Goal: Transaction & Acquisition: Book appointment/travel/reservation

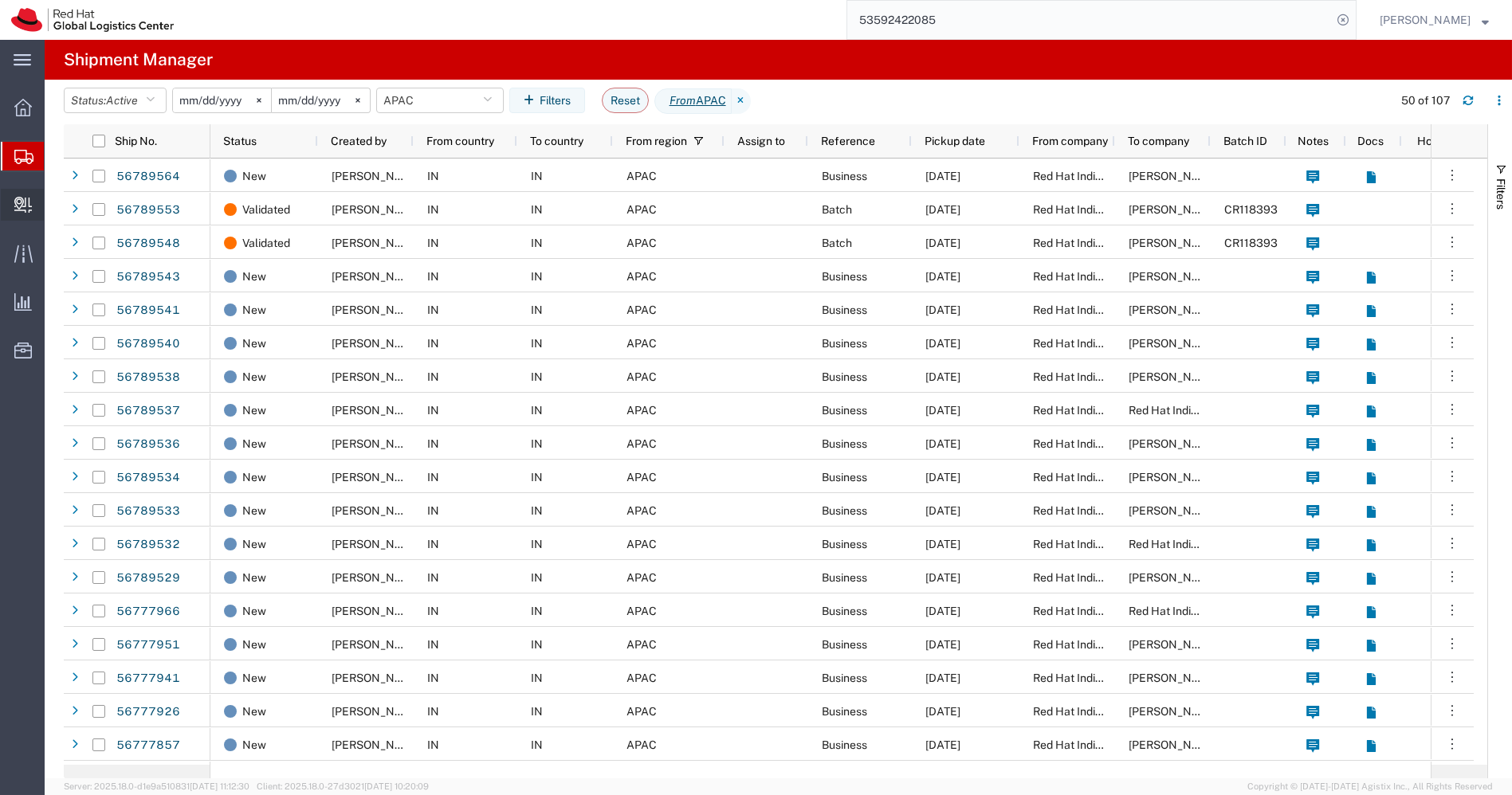
click at [0, 0] on span "Create Delivery" at bounding box center [0, 0] width 0 height 0
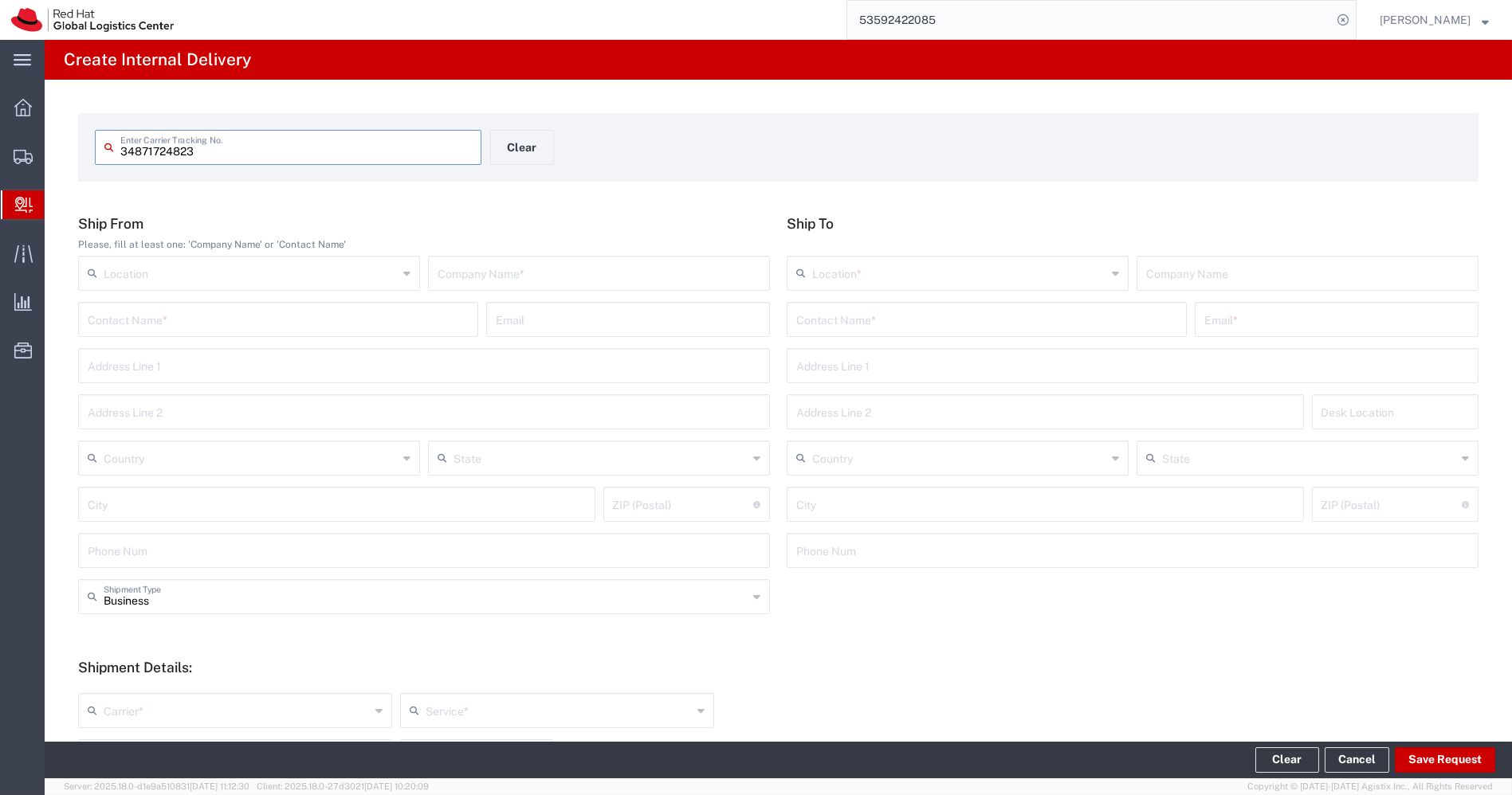
type input "34871724823"
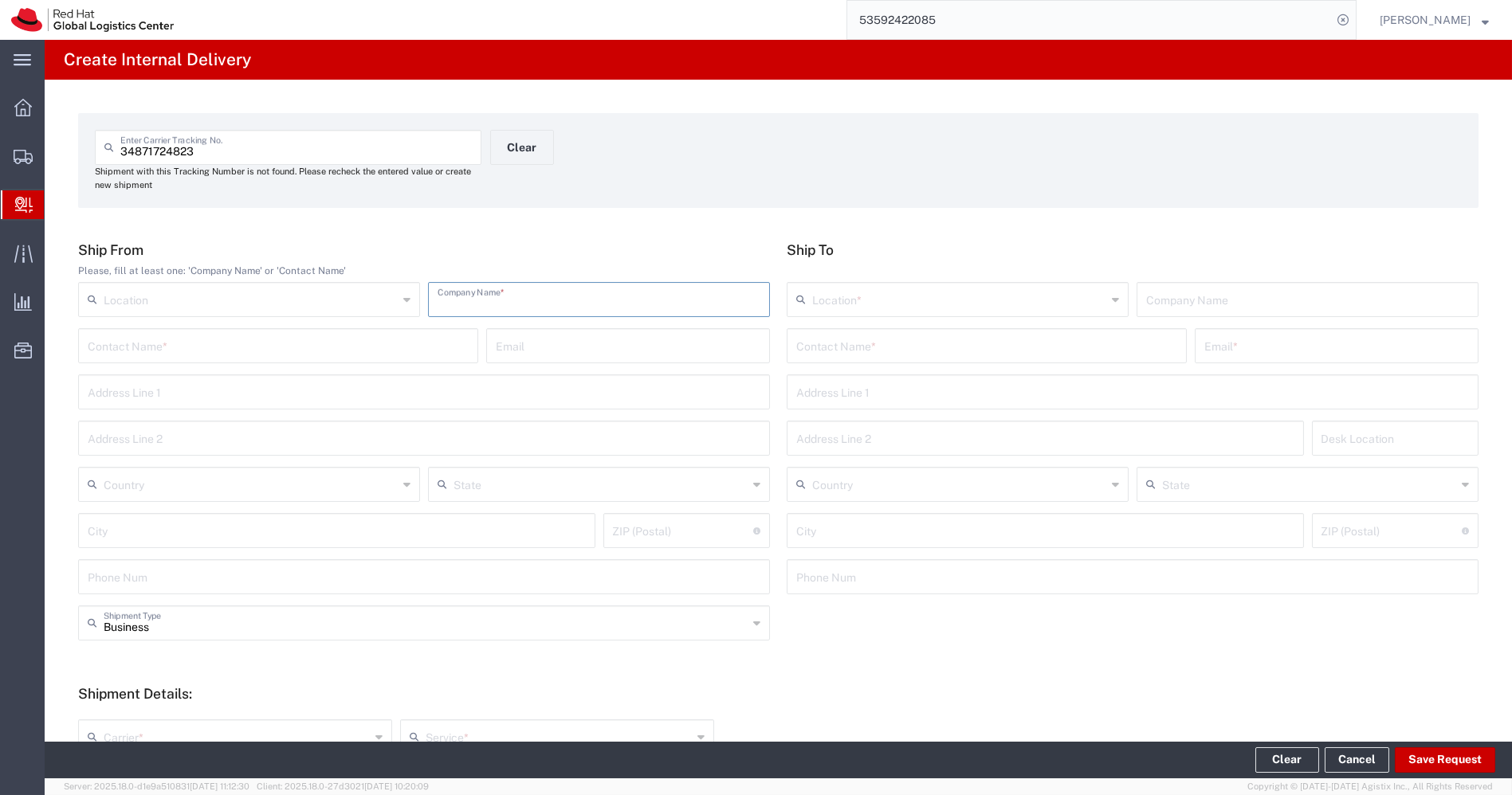
click at [567, 288] on input "text" at bounding box center [599, 298] width 323 height 28
type input "Citi Bank"
click at [1036, 347] on input "text" at bounding box center [987, 345] width 381 height 28
click at [965, 414] on div "Red Hat India Private Limited (Nishchay Sharma), nissharm@redhat.com Level 3, W…" at bounding box center [987, 393] width 397 height 49
type input "Nishchay"
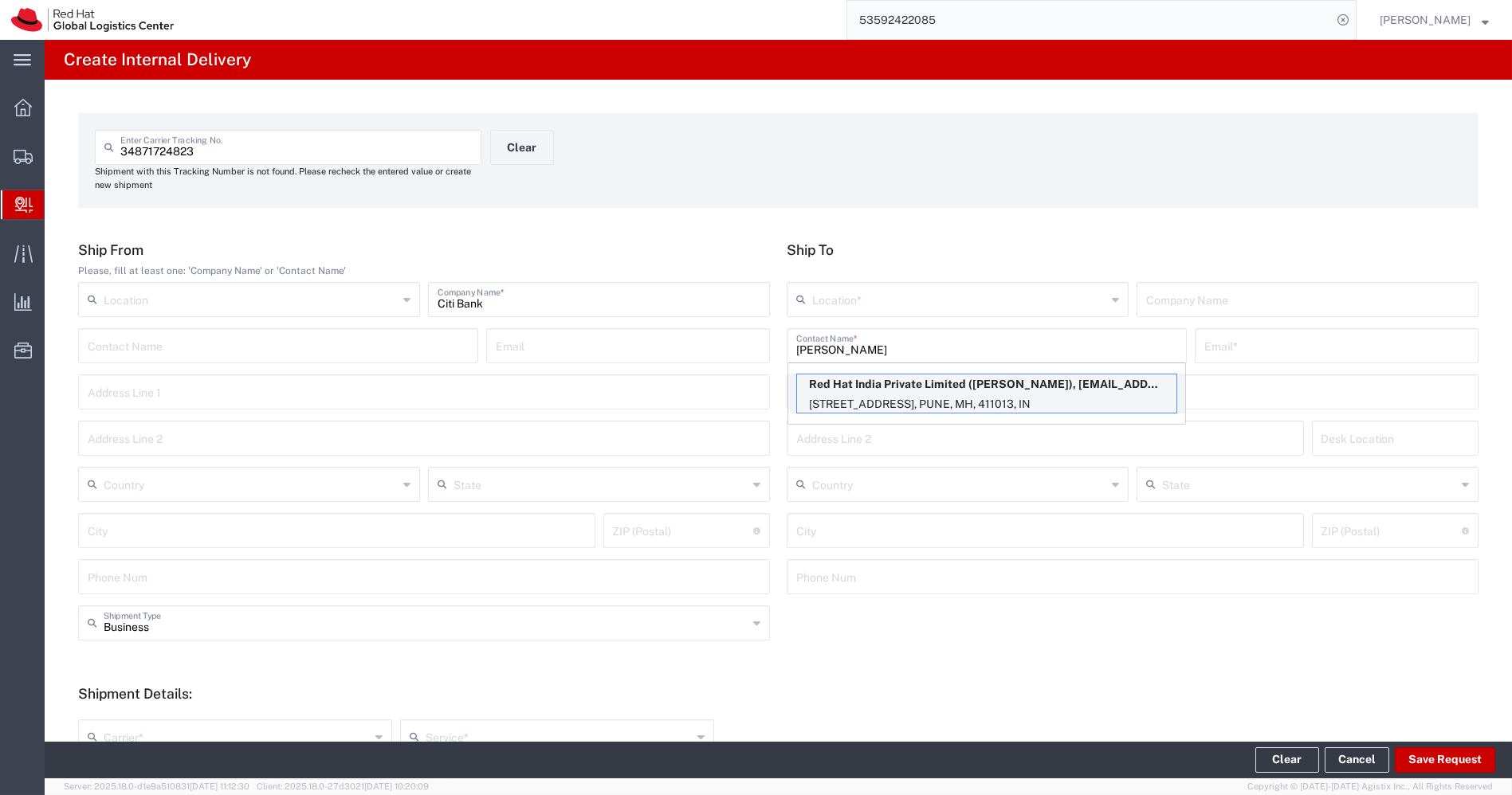
click at [922, 390] on p "Red Hat India Private Limited (Nishchay Sharma), nissharm@redhat.com" at bounding box center [987, 384] width 380 height 20
type input "RH - Pune - Tower 6"
type input "Red Hat India Private Limited"
type input "Nishchay Sharma"
type input "nissharm@redhat.com"
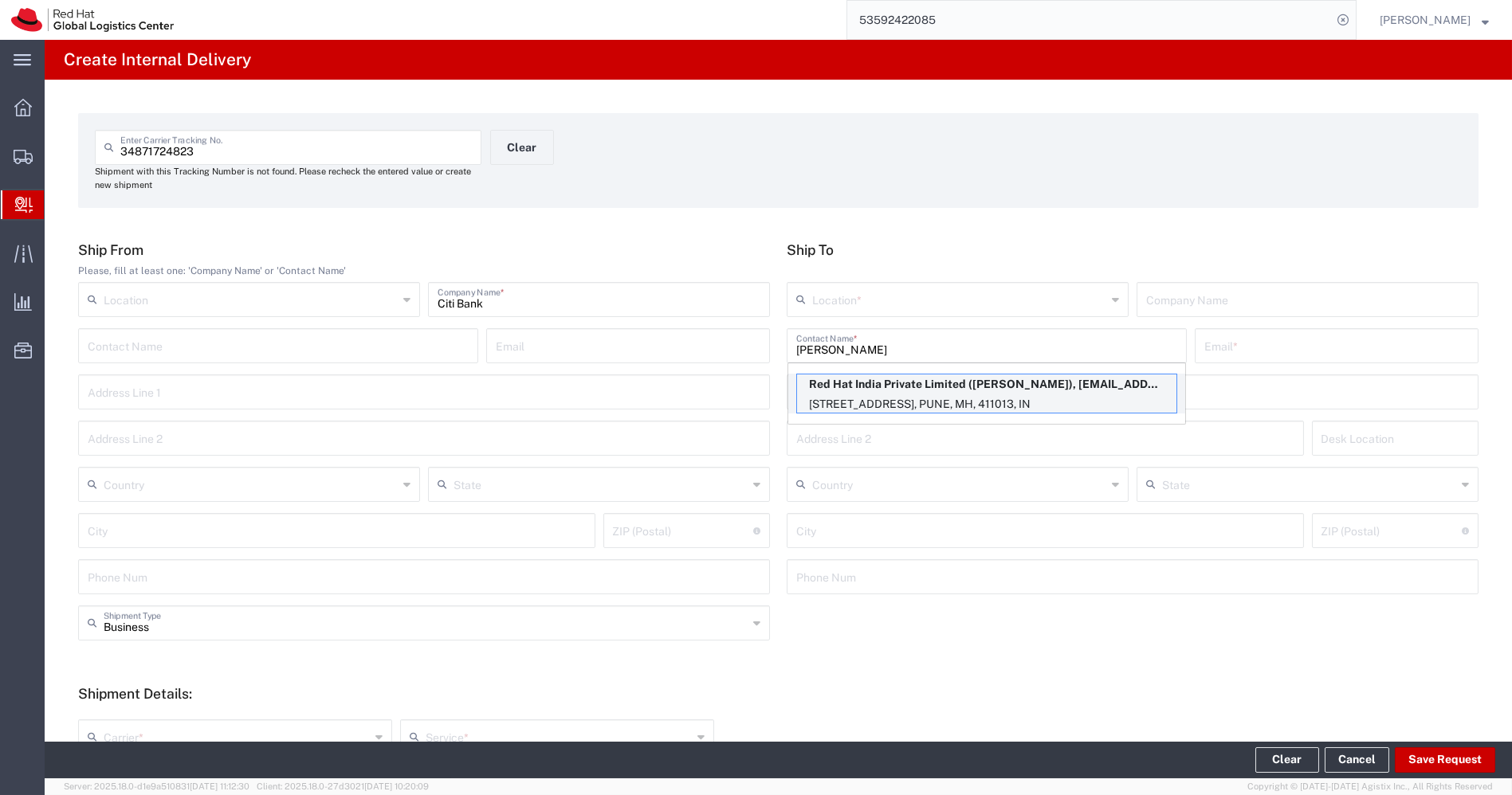
type input "[STREET_ADDRESS]"
type input "[GEOGRAPHIC_DATA], [GEOGRAPHIC_DATA]"
type input "3N406"
type input "[GEOGRAPHIC_DATA]"
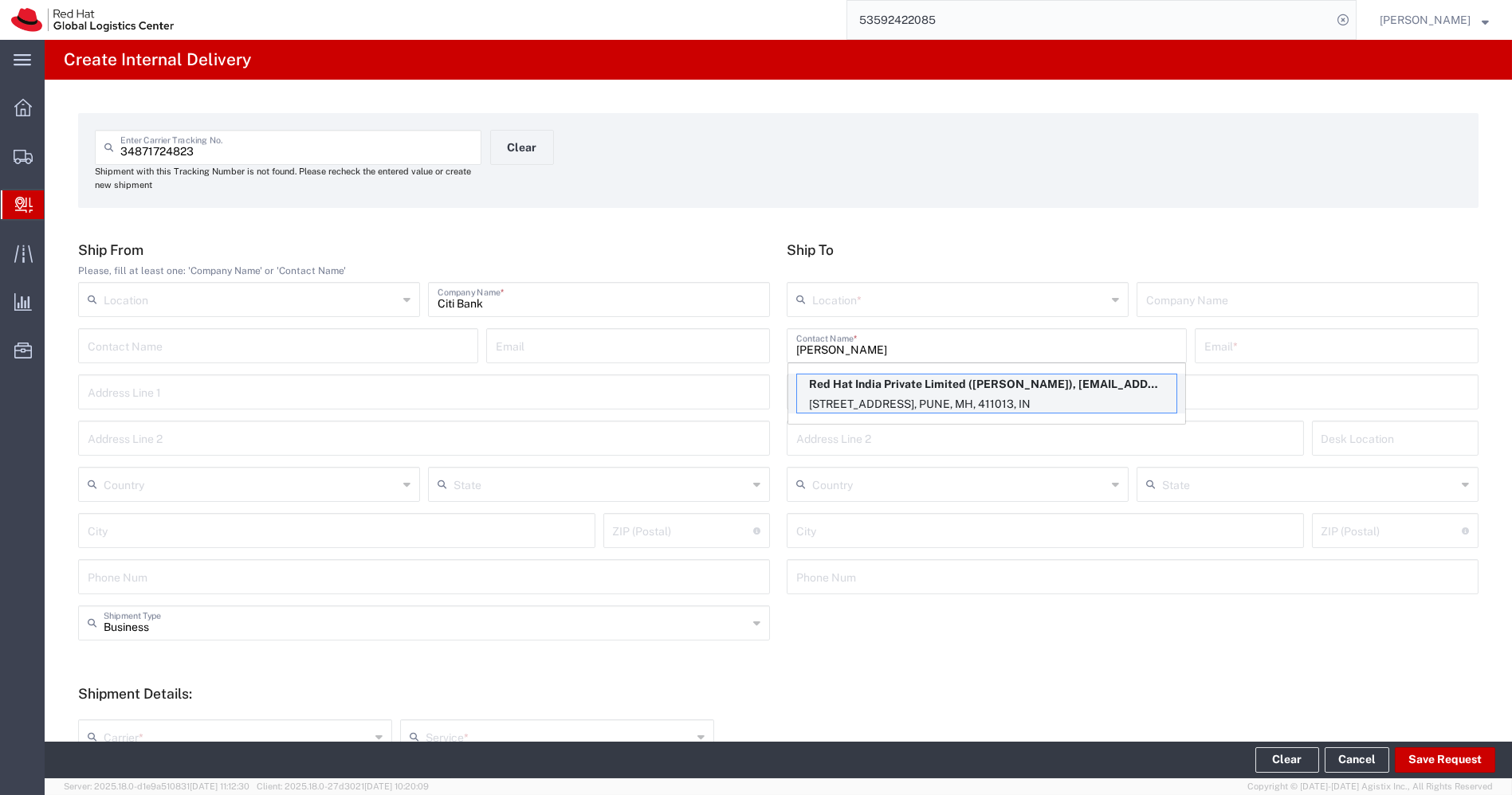
type input "411013"
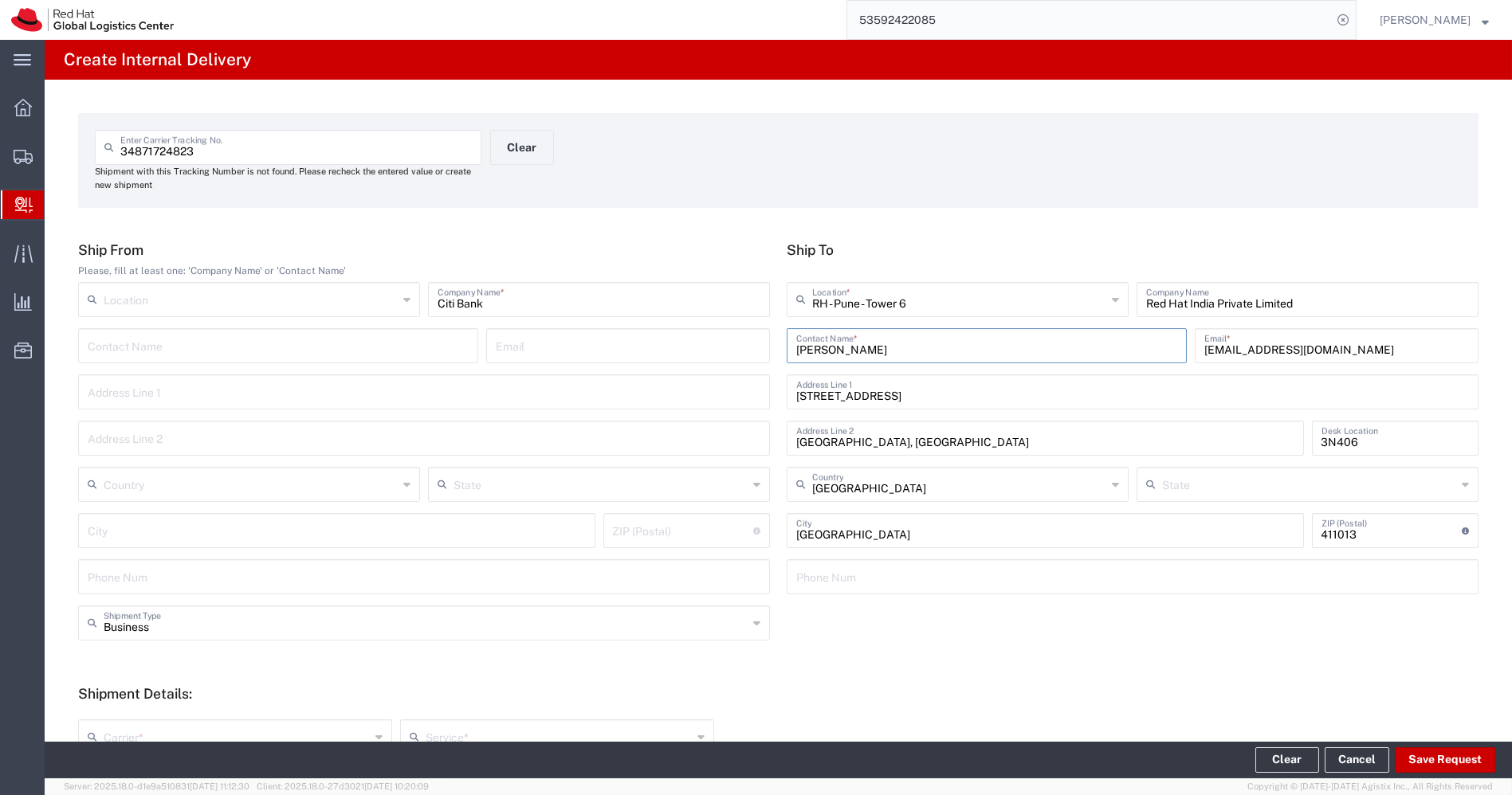
type input "Mahārāshtra"
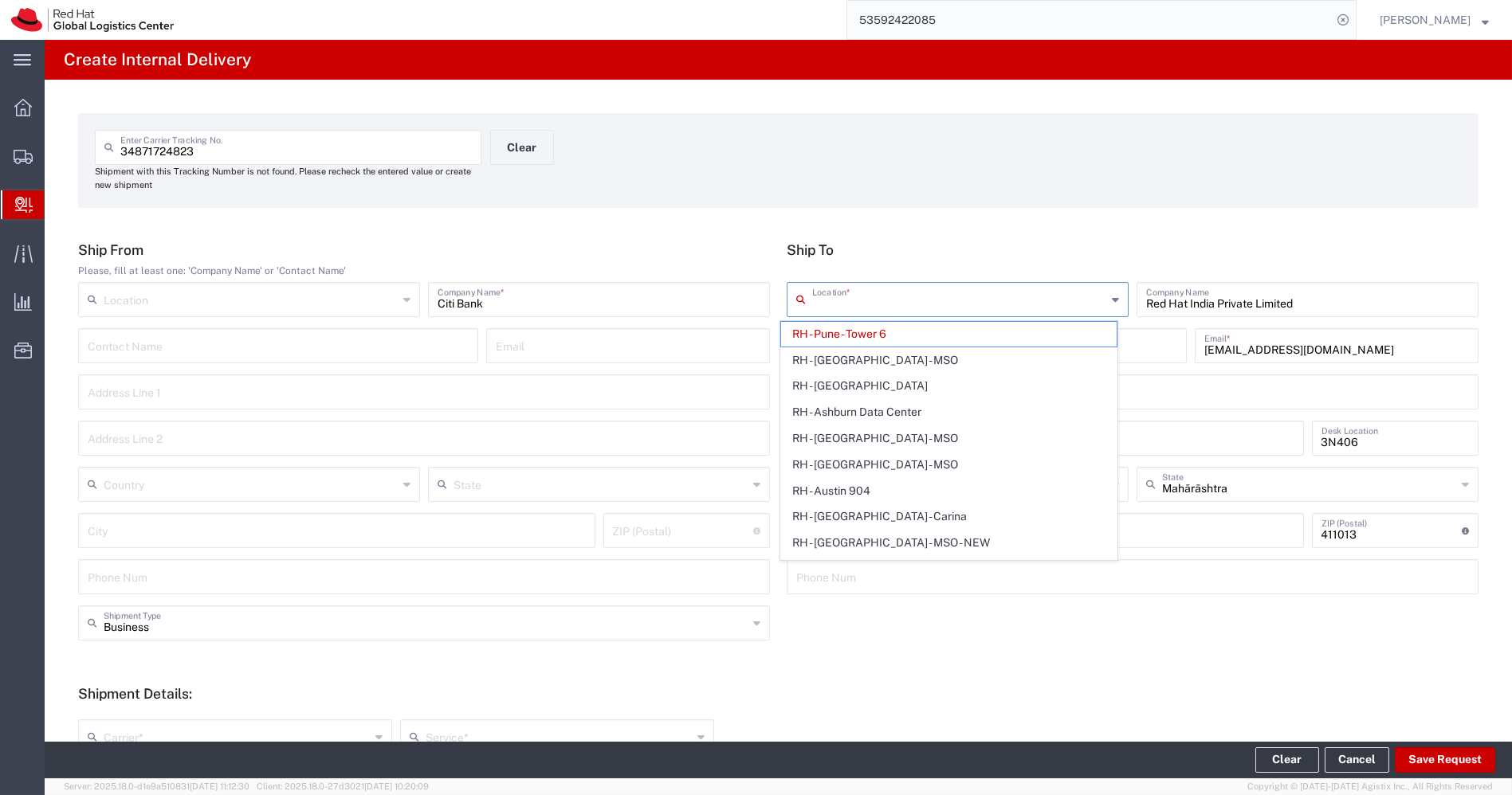
click at [999, 297] on input "text" at bounding box center [959, 298] width 294 height 28
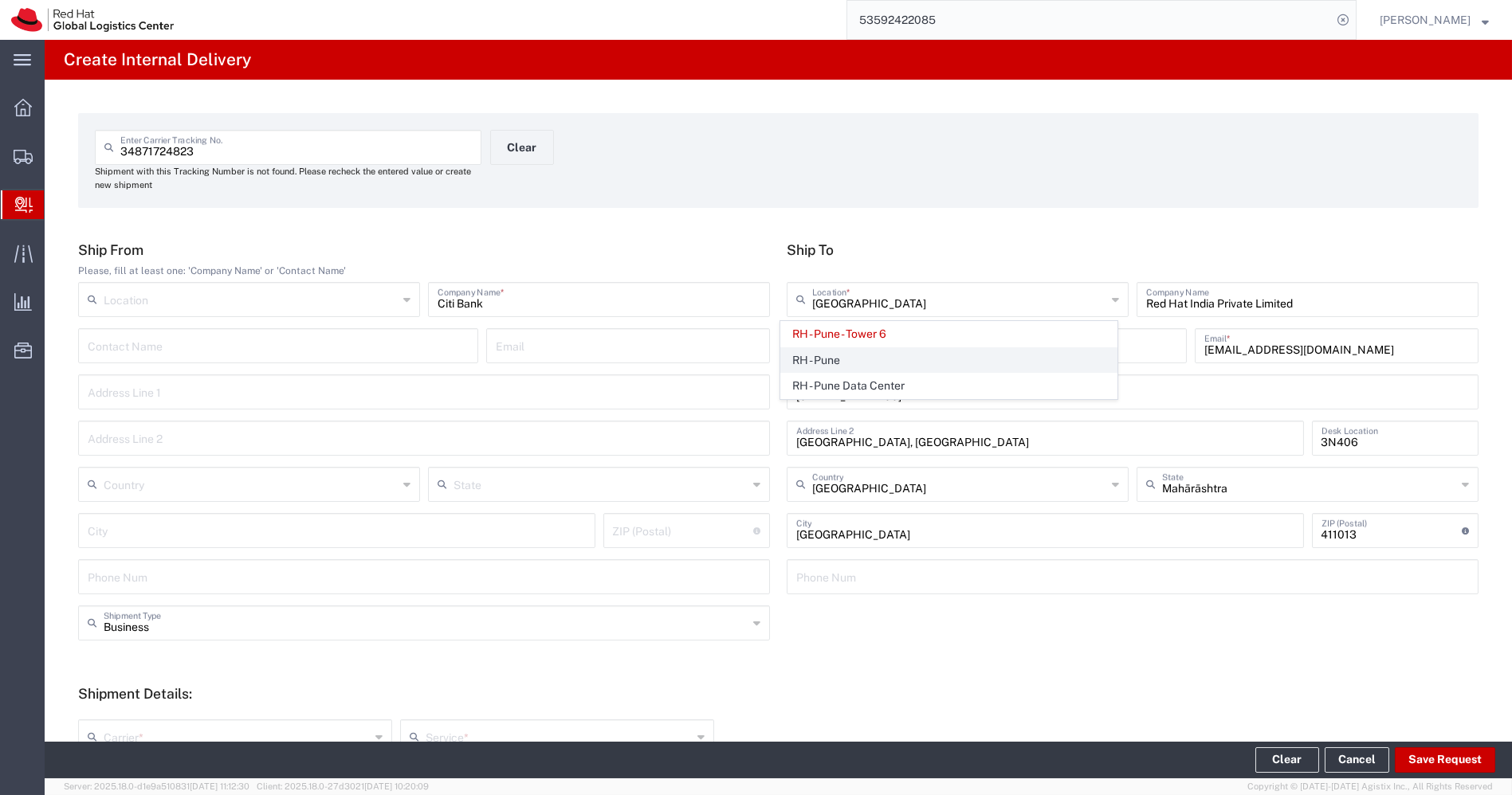
click at [867, 366] on span "RH - Pune" at bounding box center [949, 360] width 336 height 25
type input "RH - Pune"
type input "Tower-X Level 1, [GEOGRAPHIC_DATA]"
type input "2066817173"
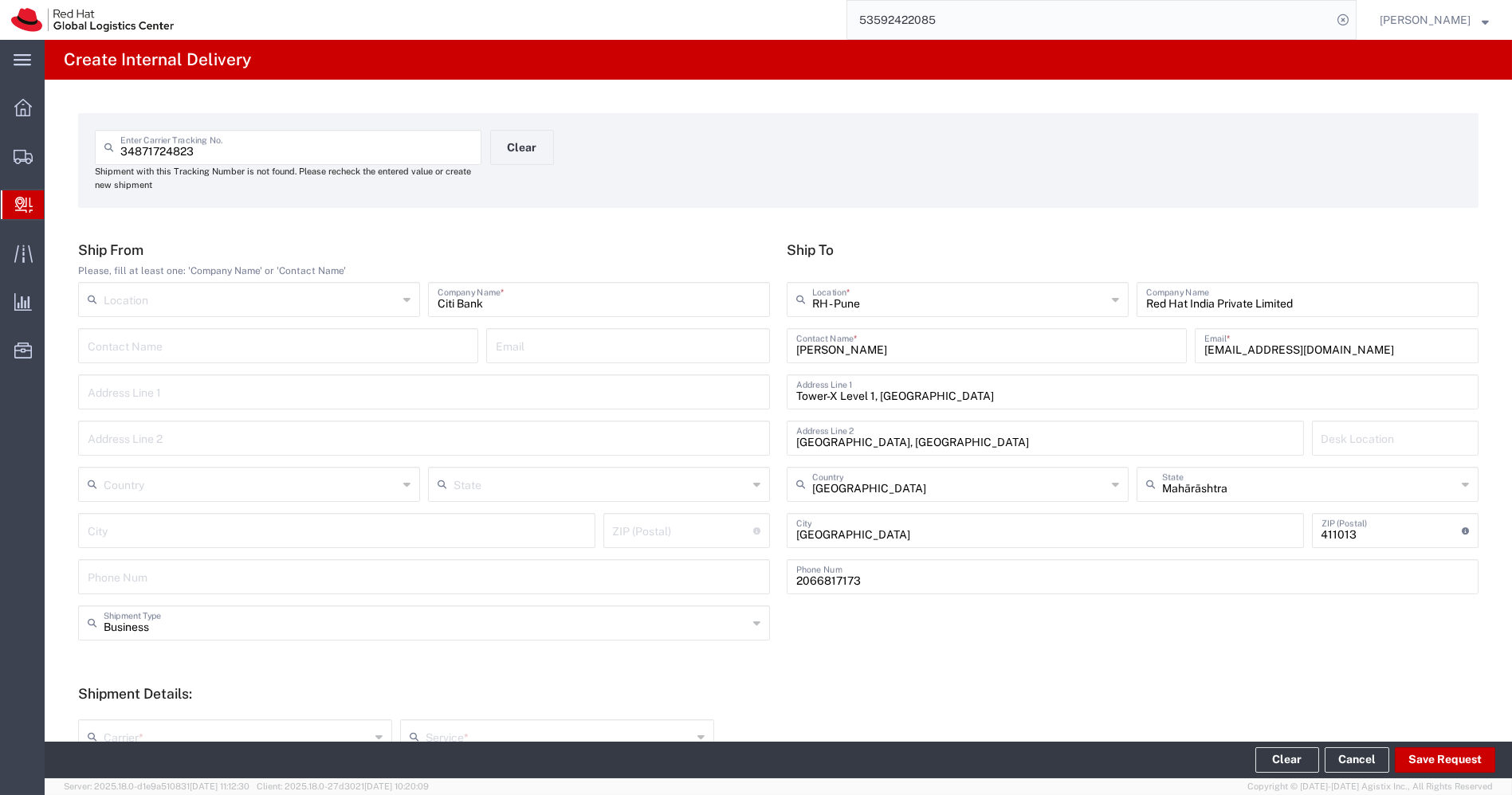
scroll to position [369, 0]
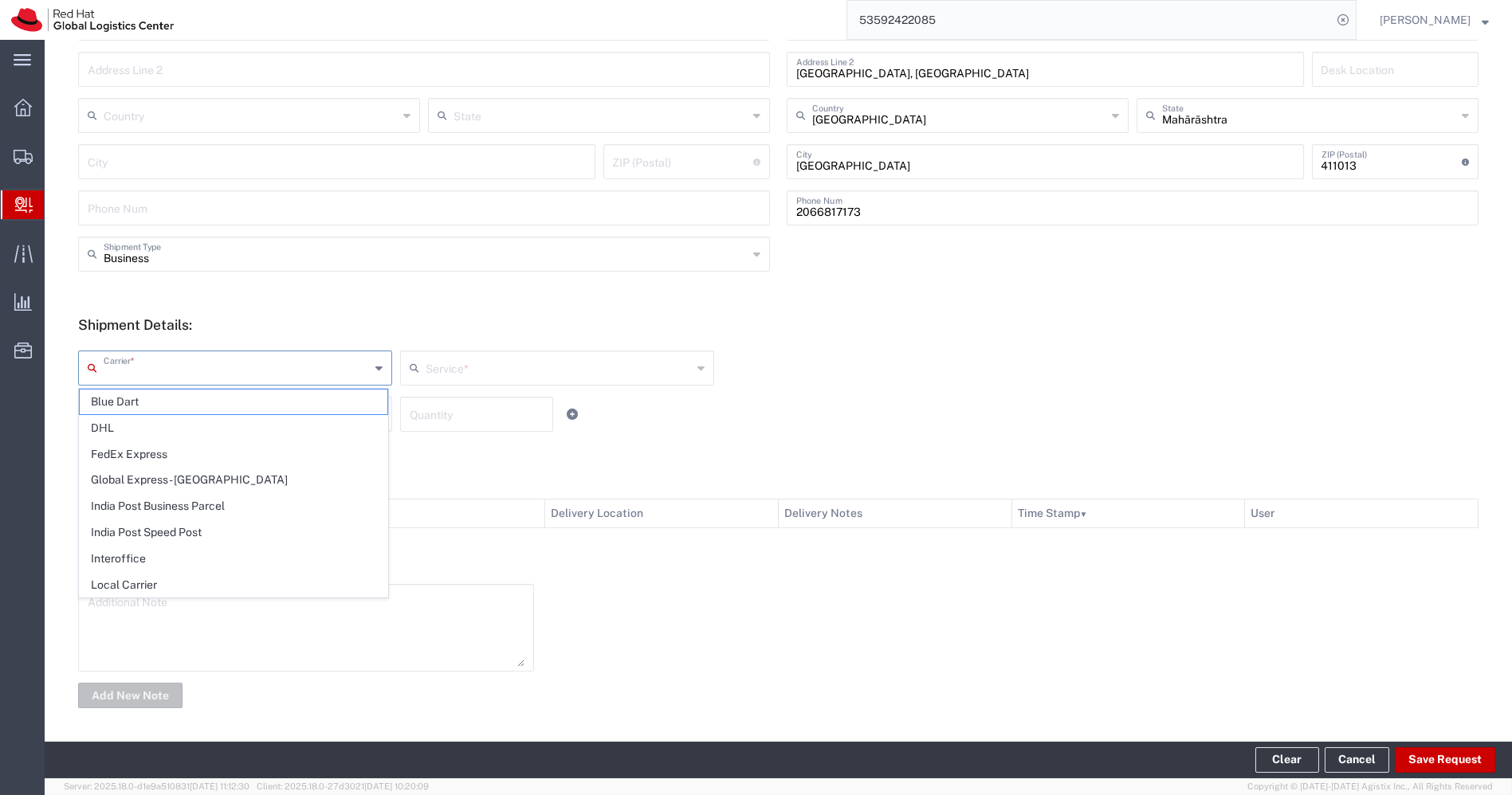
click at [338, 372] on input "text" at bounding box center [236, 366] width 267 height 28
click at [195, 409] on span "Blue Dart" at bounding box center [233, 402] width 308 height 25
type input "Blue Dart"
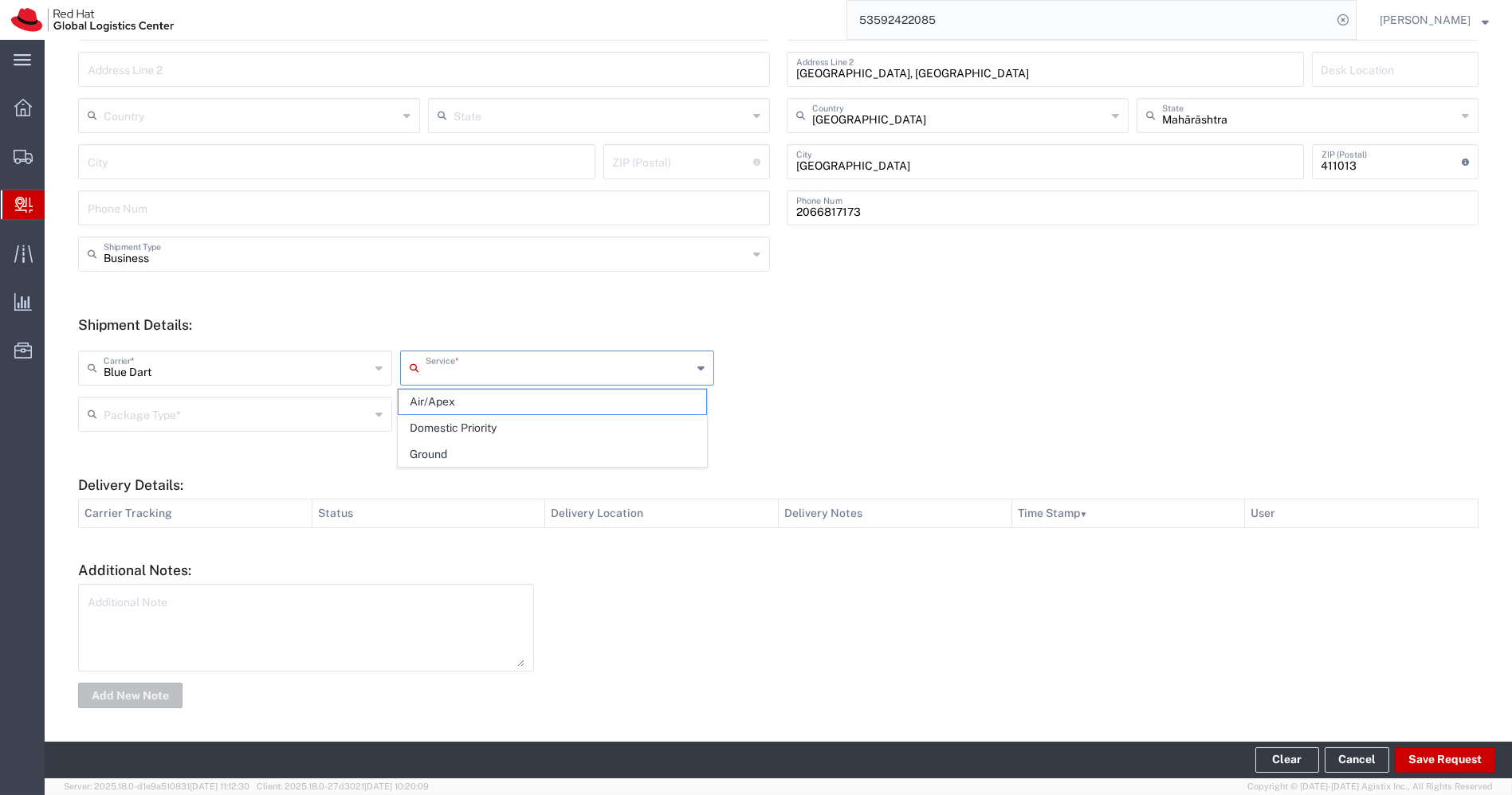
click at [467, 369] on input "text" at bounding box center [559, 366] width 267 height 28
click at [444, 426] on span "Domestic Priority" at bounding box center [552, 428] width 308 height 25
type input "Domestic Priority"
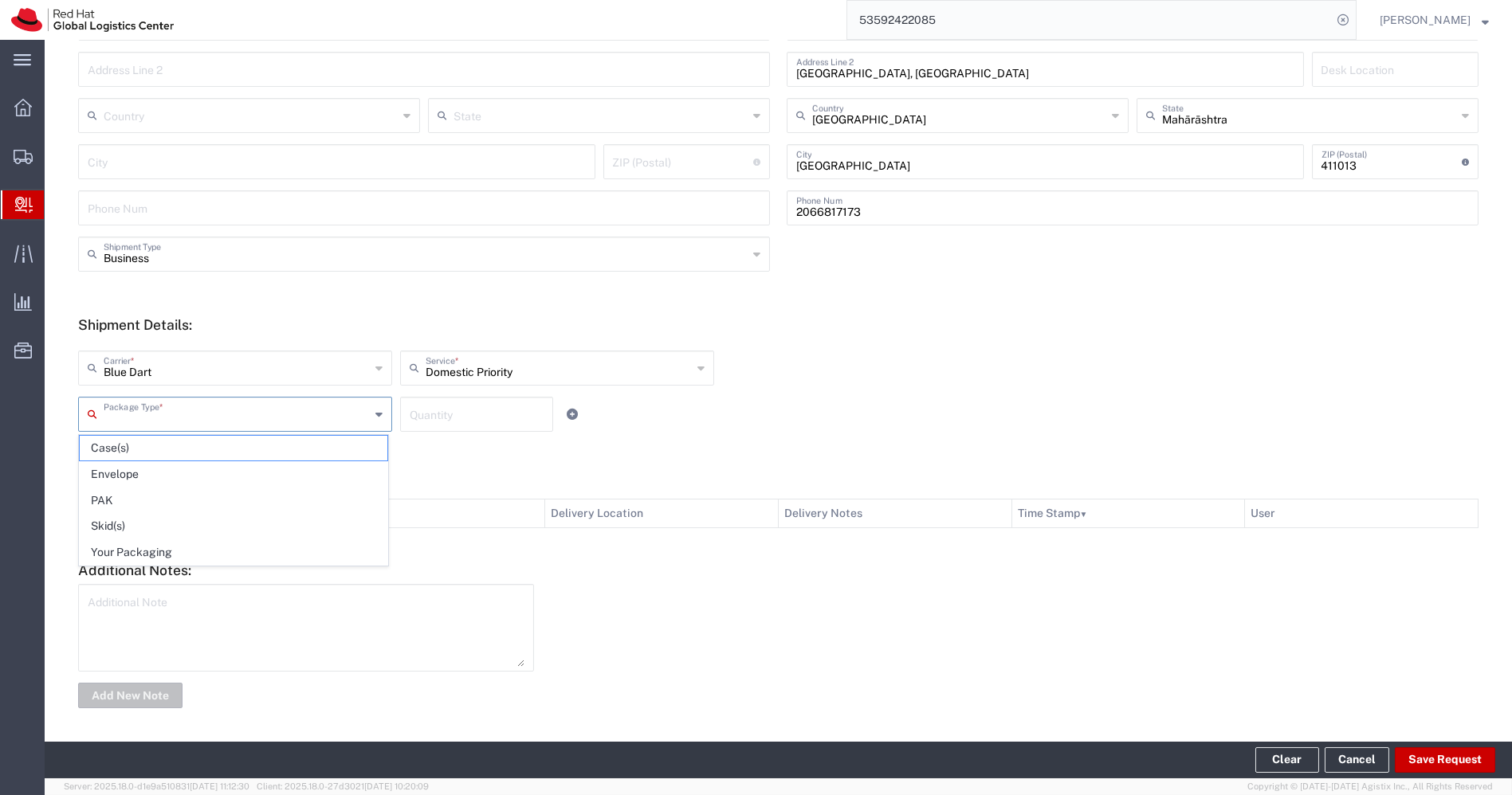
click at [342, 417] on input "text" at bounding box center [236, 413] width 267 height 28
click at [237, 468] on span "Envelope" at bounding box center [233, 474] width 308 height 25
type input "Envelope"
click at [486, 417] on input "number" at bounding box center [476, 413] width 134 height 28
type input "1"
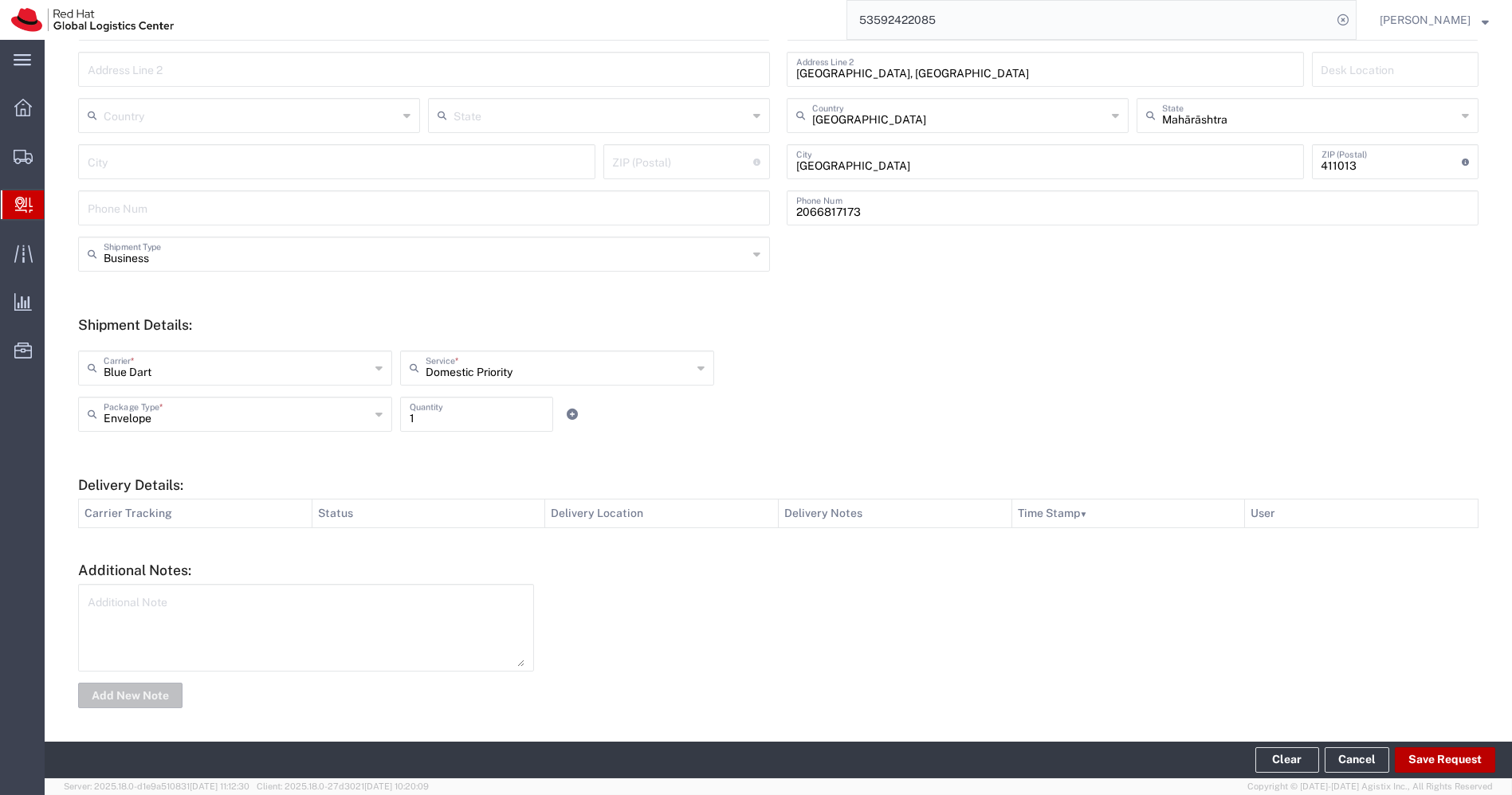
click at [1445, 763] on button "Save Request" at bounding box center [1445, 761] width 100 height 26
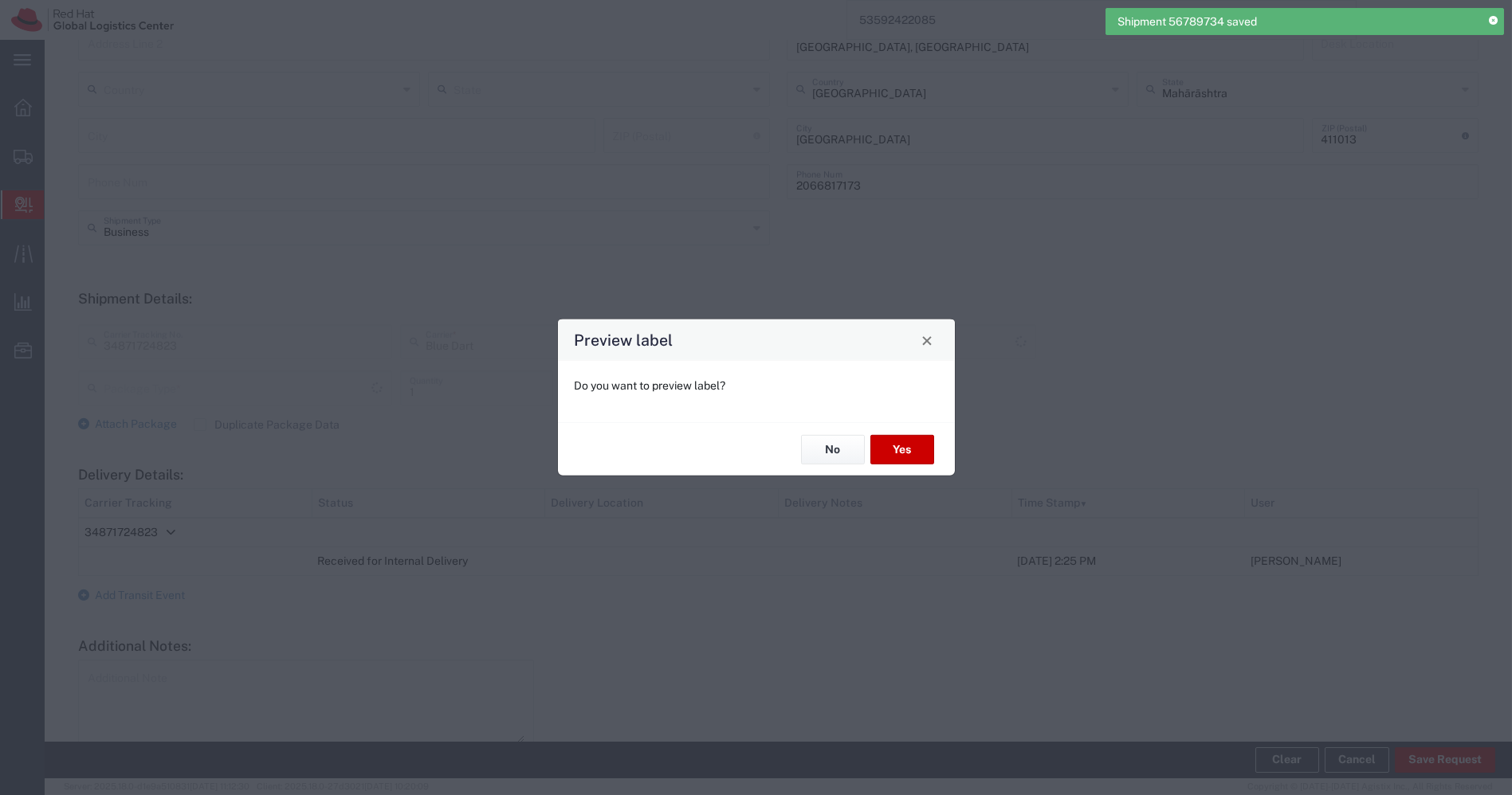
scroll to position [342, 0]
type input "Envelope"
type input "Domestic Priority"
click at [841, 446] on button "No" at bounding box center [833, 450] width 64 height 29
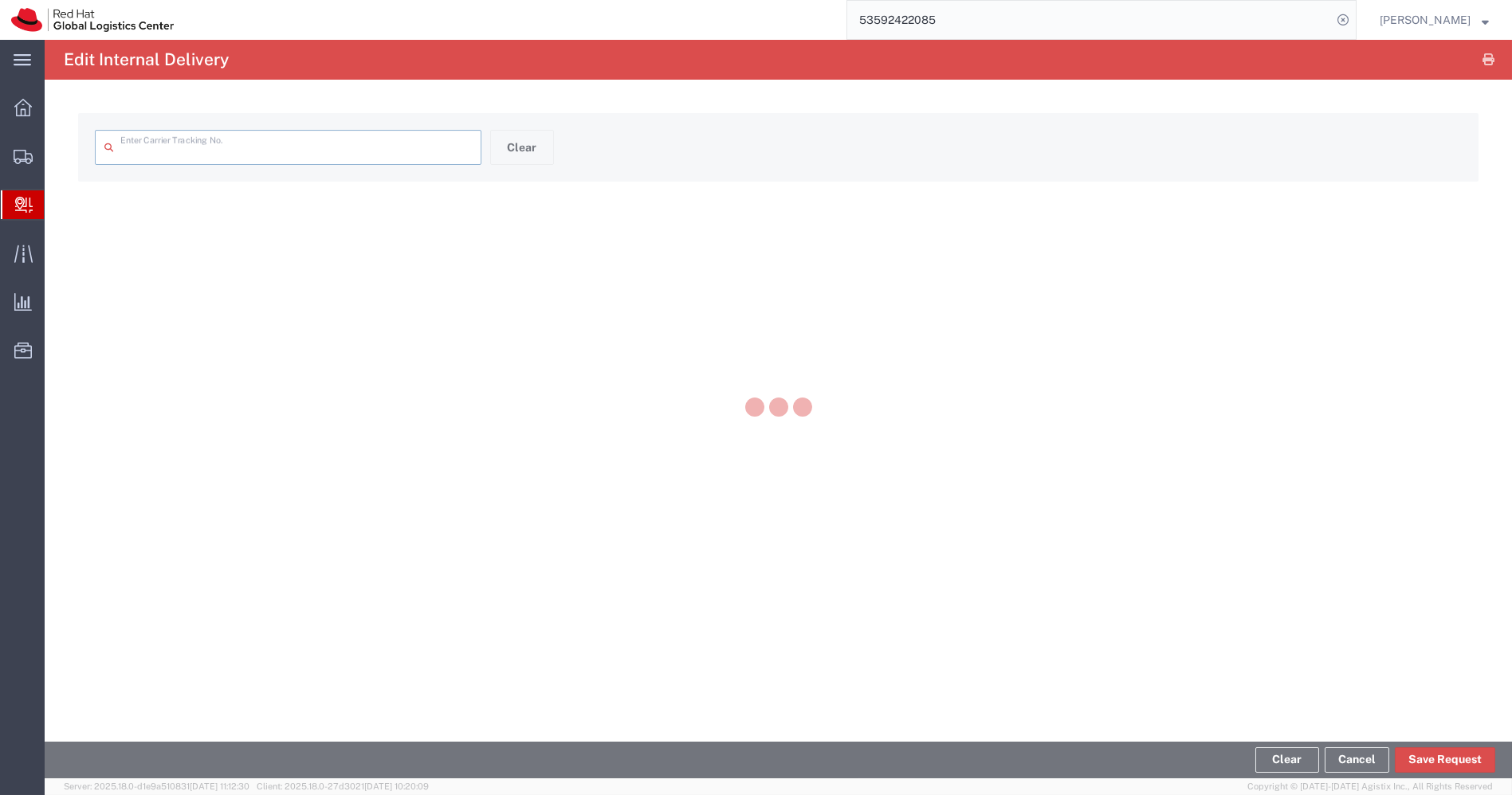
type input "34871724823"
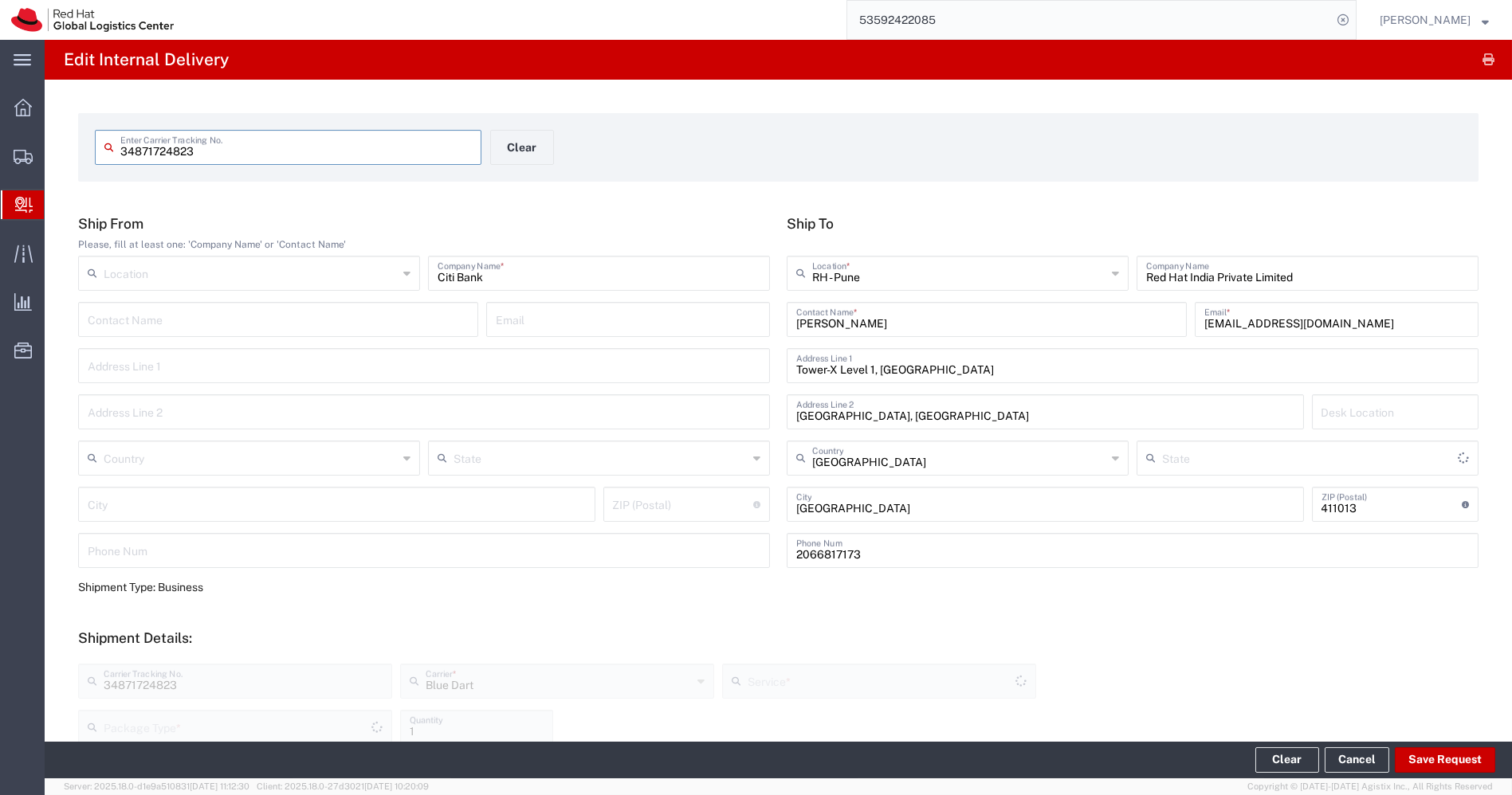
type input "Envelope"
type input "Mahārāshtra"
type input "Domestic Priority"
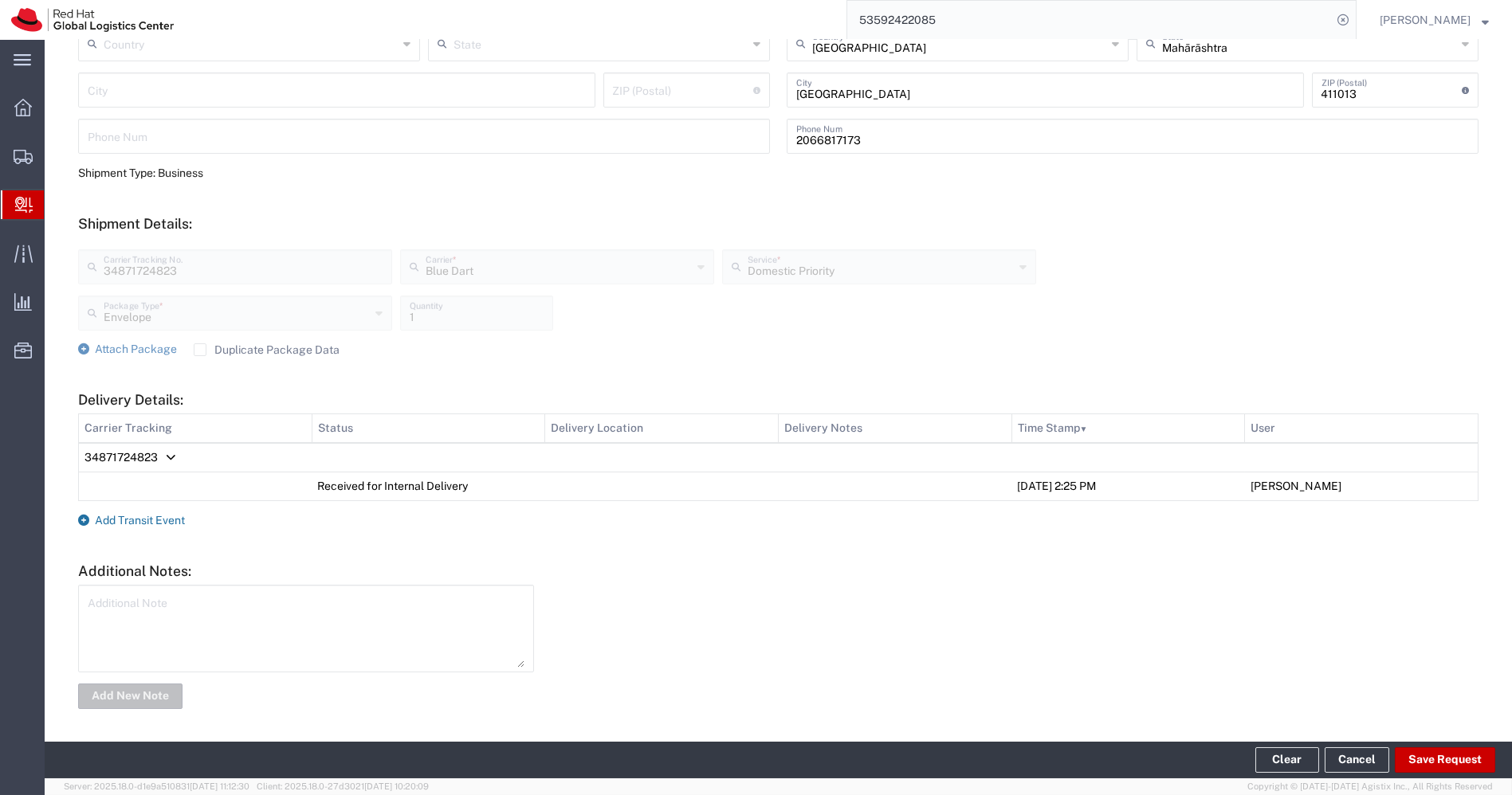
click at [154, 521] on span "Add Transit Event" at bounding box center [140, 520] width 90 height 13
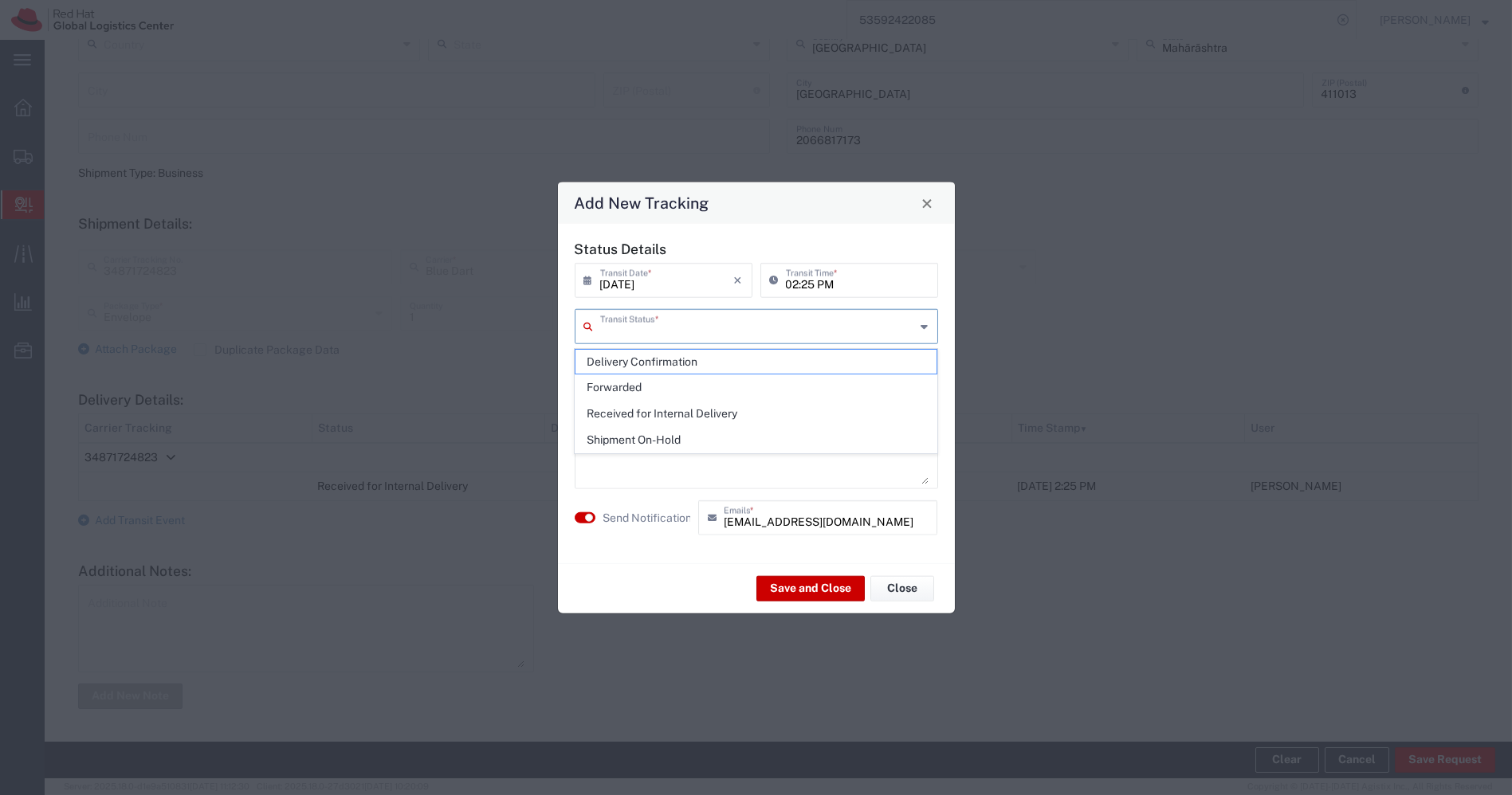
click at [726, 319] on input "text" at bounding box center [758, 325] width 316 height 28
click at [631, 435] on span "Shipment On-Hold" at bounding box center [756, 440] width 361 height 25
type input "Shipment On-Hold"
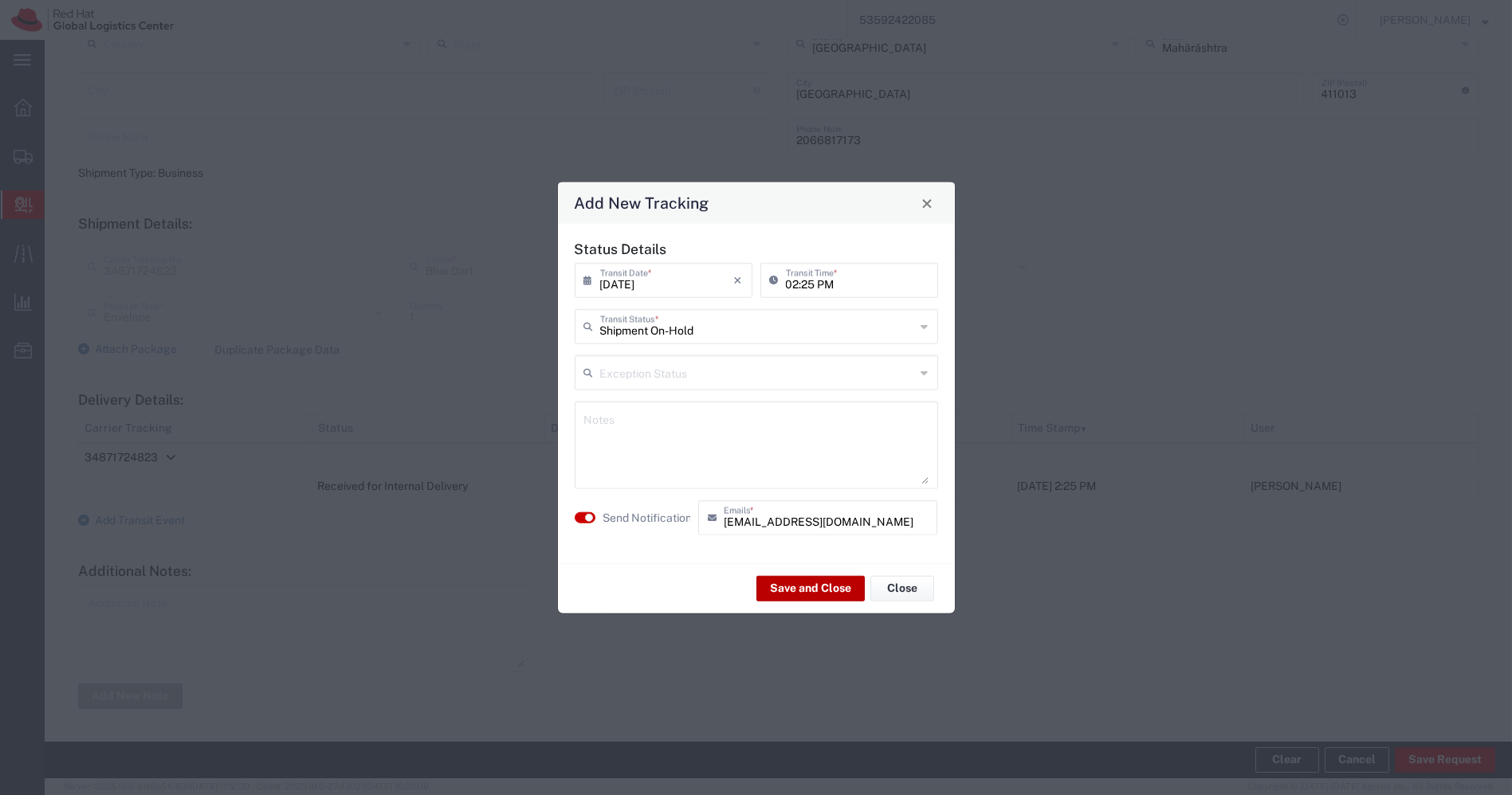
click at [794, 591] on button "Save and Close" at bounding box center [811, 588] width 109 height 26
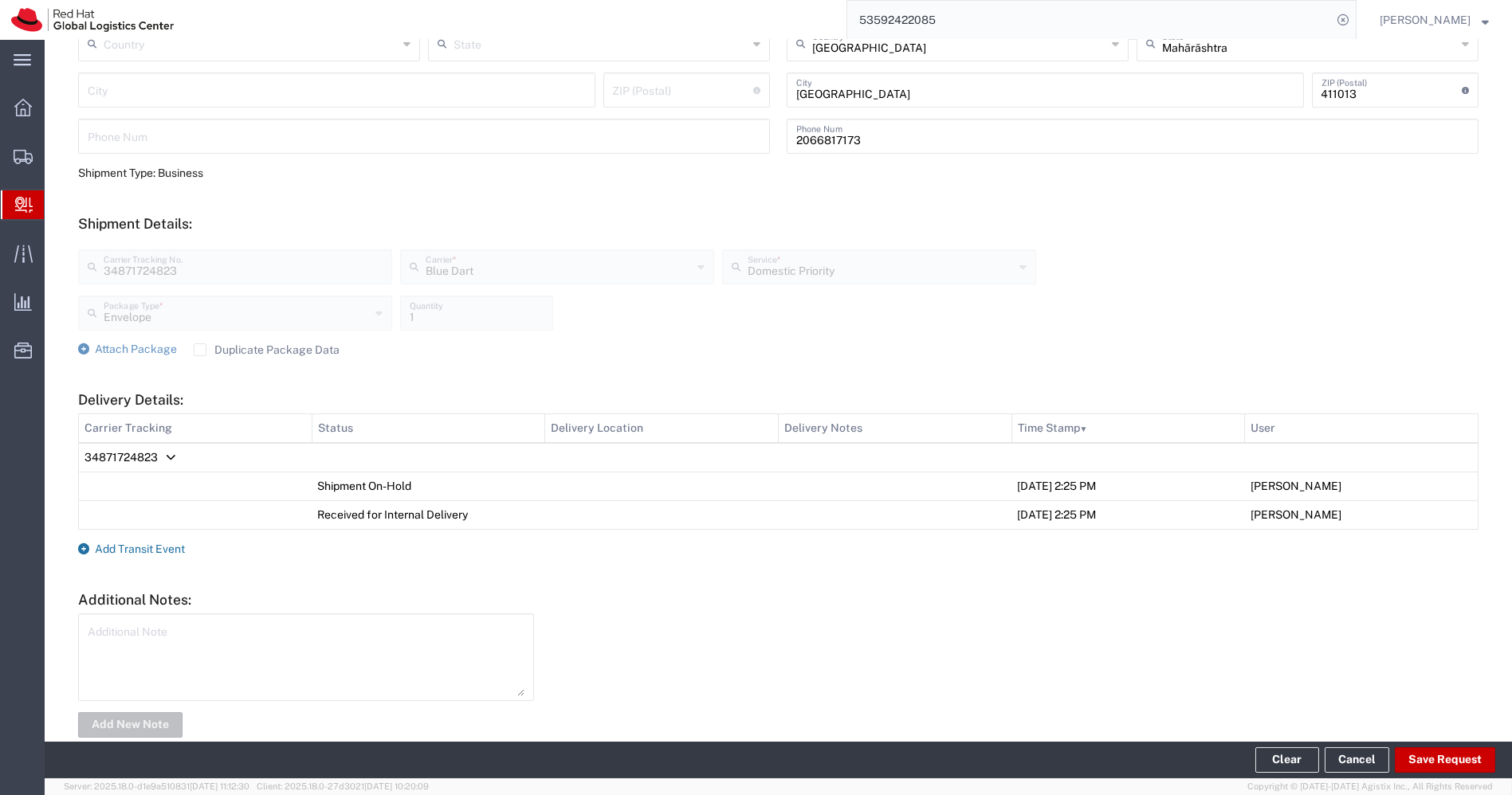
click at [142, 548] on span "Add Transit Event" at bounding box center [140, 548] width 90 height 13
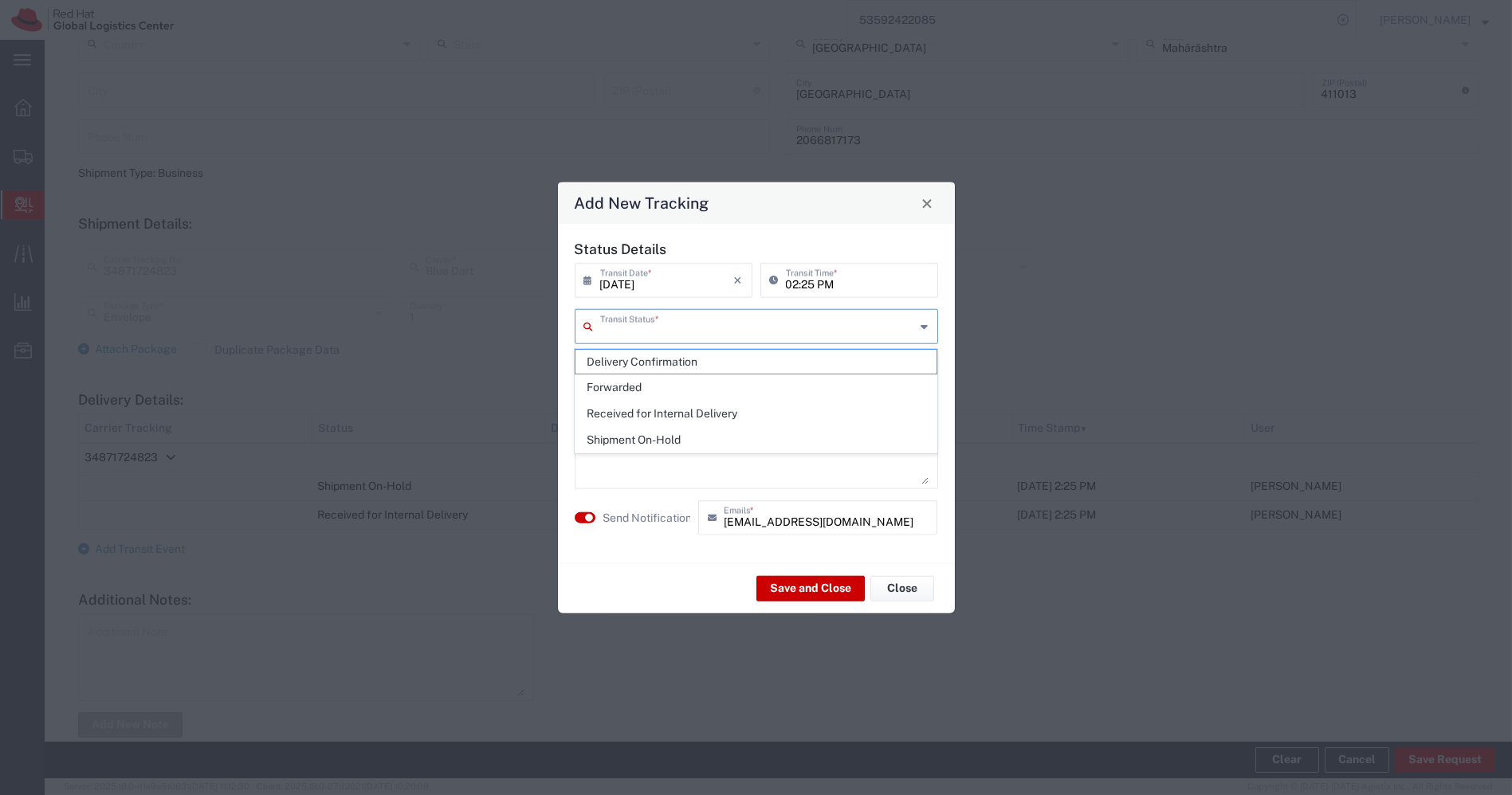
click at [779, 329] on input "text" at bounding box center [758, 325] width 316 height 28
click at [669, 363] on span "Delivery Confirmation" at bounding box center [756, 362] width 361 height 25
type input "Delivery Confirmation"
click at [696, 435] on textarea at bounding box center [756, 445] width 344 height 78
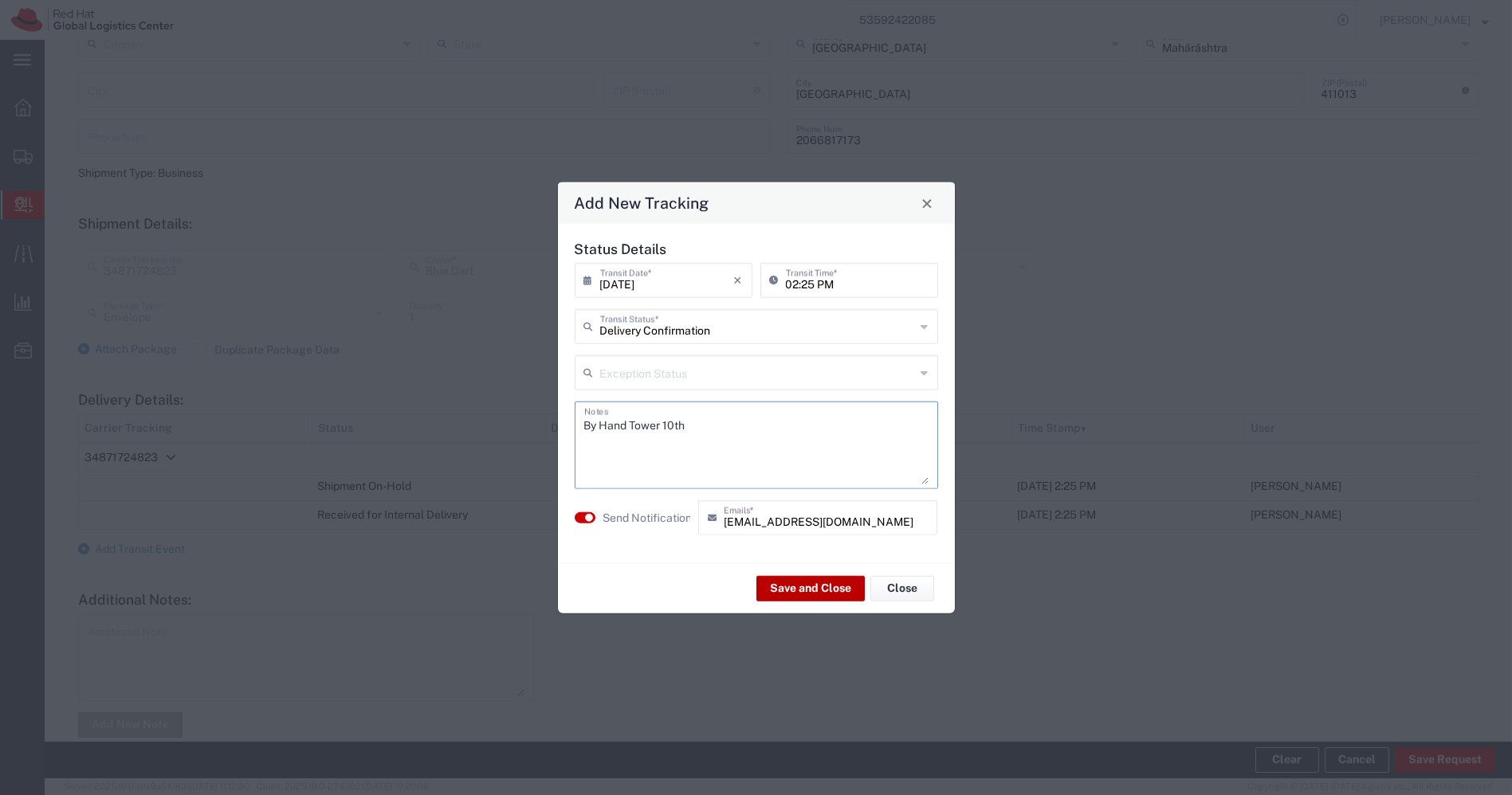
type textarea "By Hand Tower 10th"
click at [787, 588] on button "Save and Close" at bounding box center [811, 588] width 109 height 26
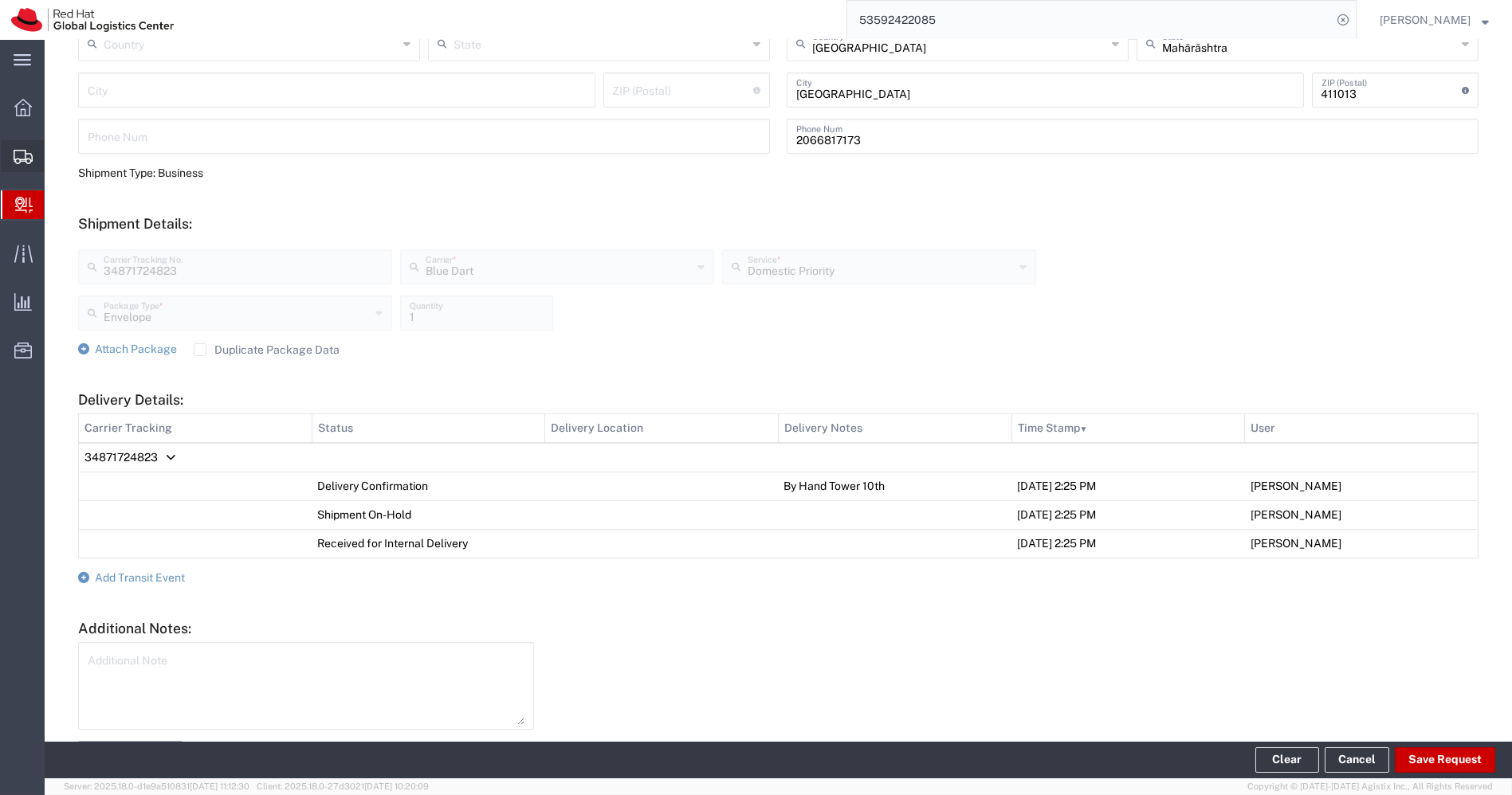
click at [24, 153] on icon at bounding box center [23, 157] width 19 height 15
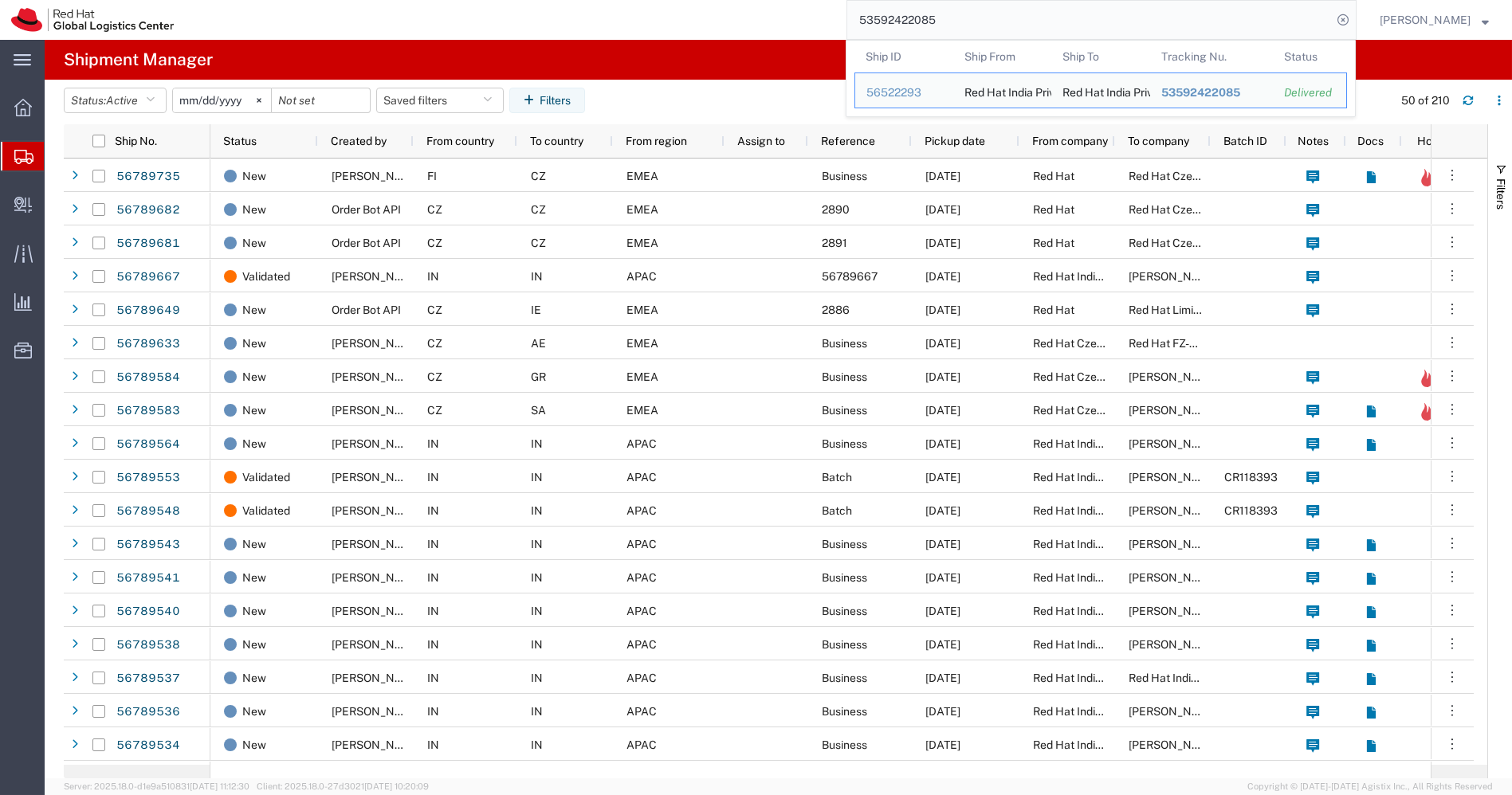
click at [1006, 26] on input "53592422085" at bounding box center [1090, 20] width 485 height 38
paste input "8458222"
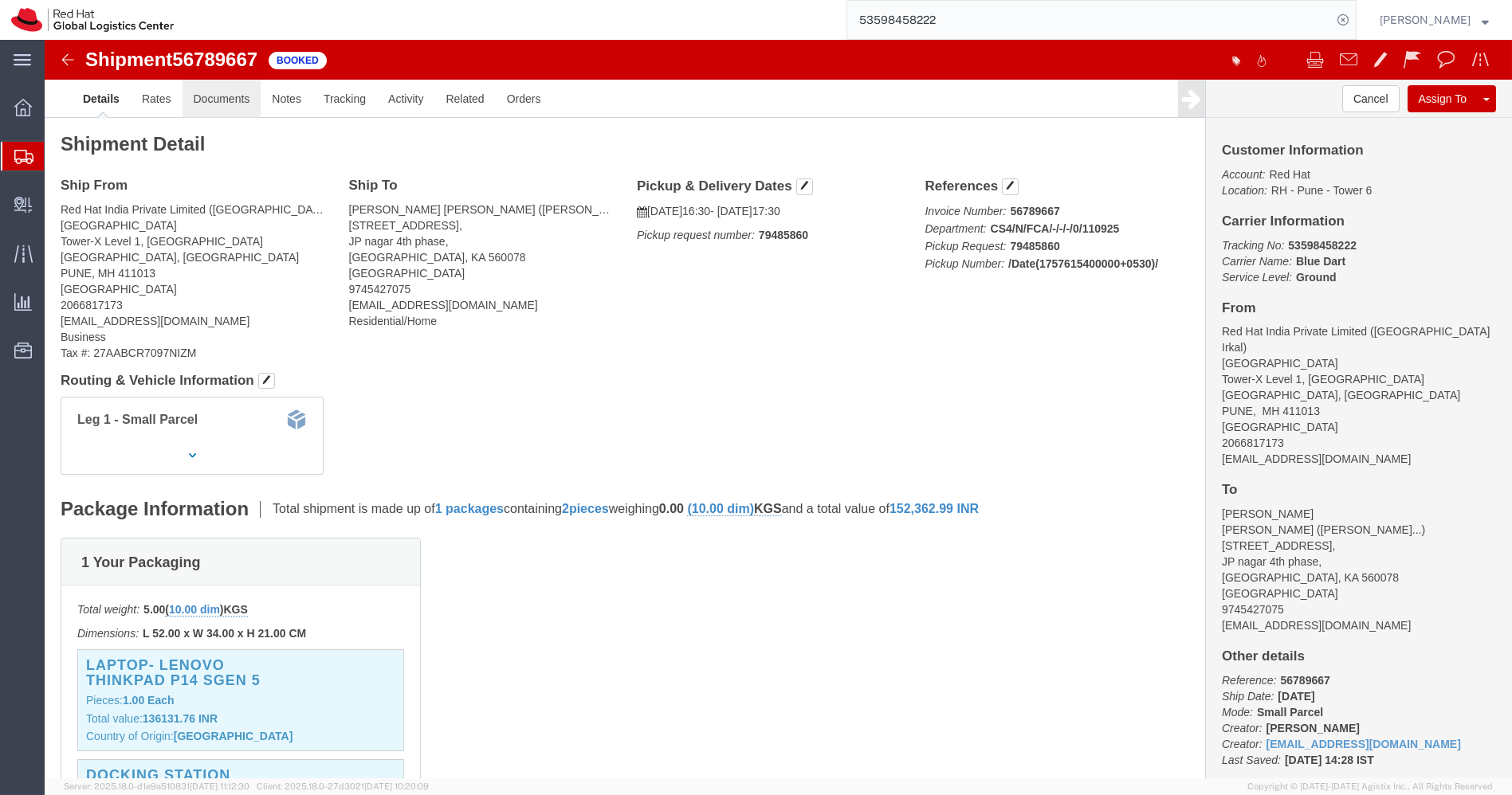
click link "Documents"
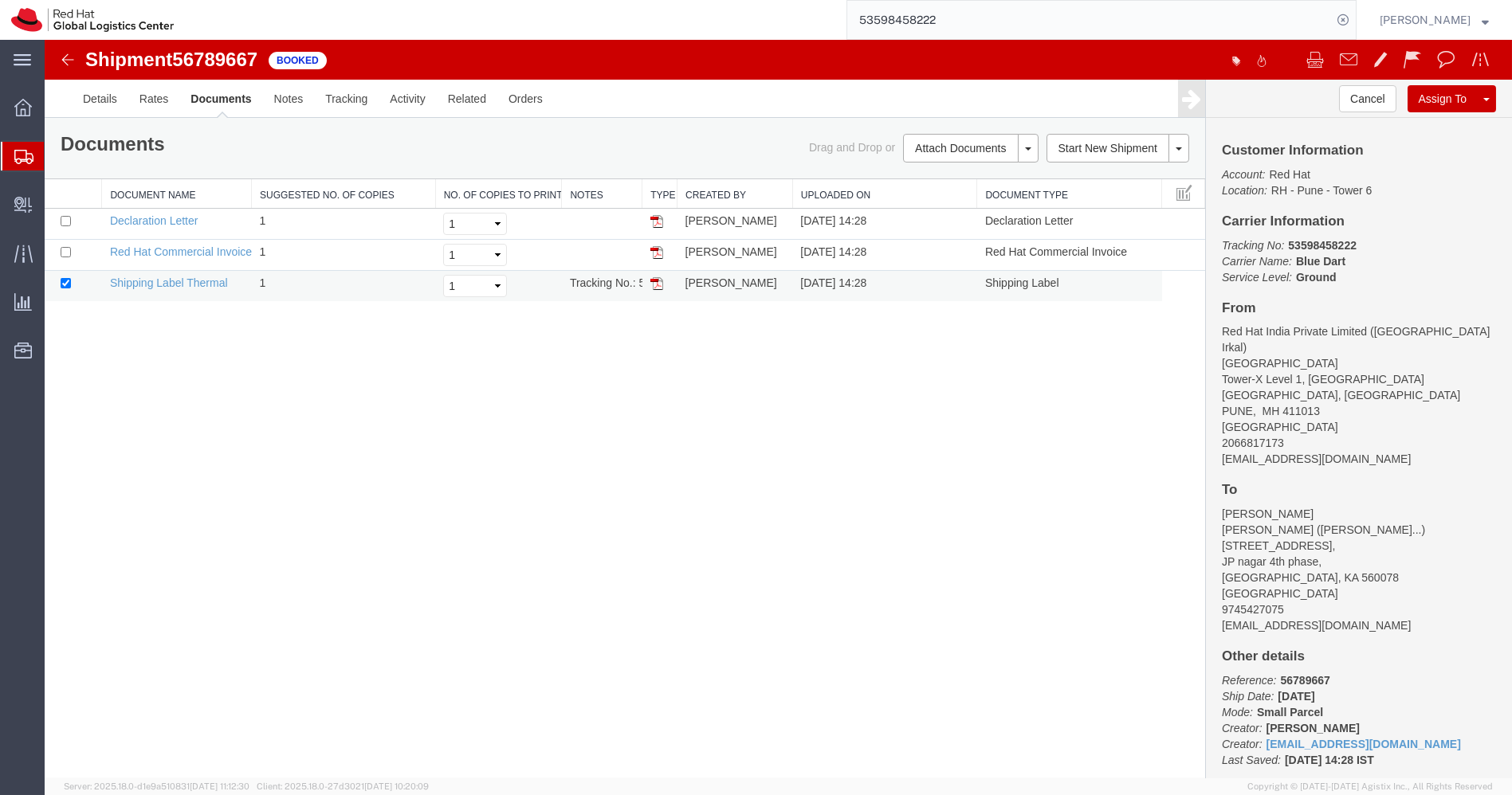
click at [656, 283] on img at bounding box center [656, 284] width 13 height 13
click at [15, 159] on icon at bounding box center [24, 157] width 19 height 15
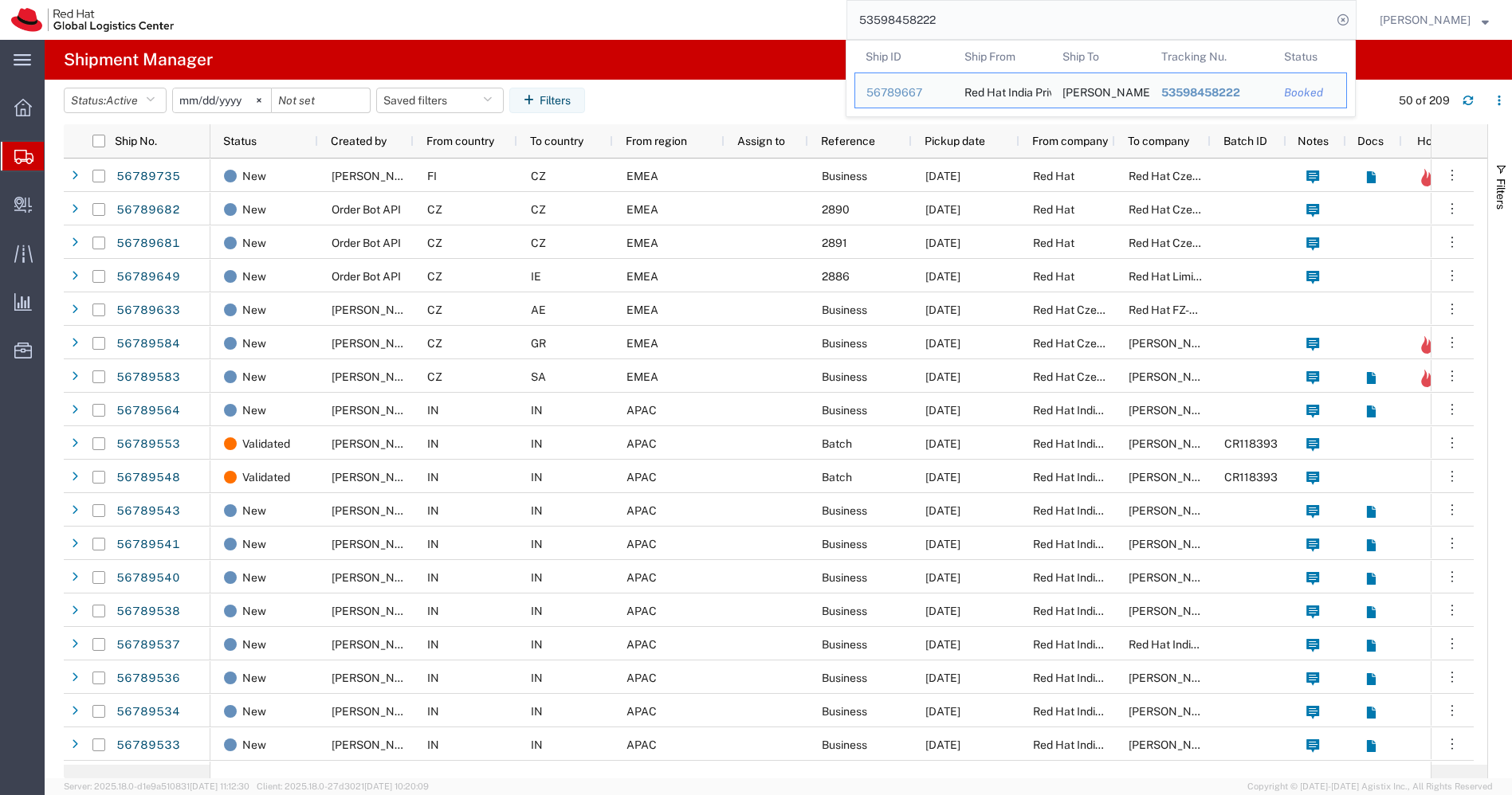
click at [1058, 22] on input "53598458222" at bounding box center [1090, 20] width 485 height 38
paste input "289666294054"
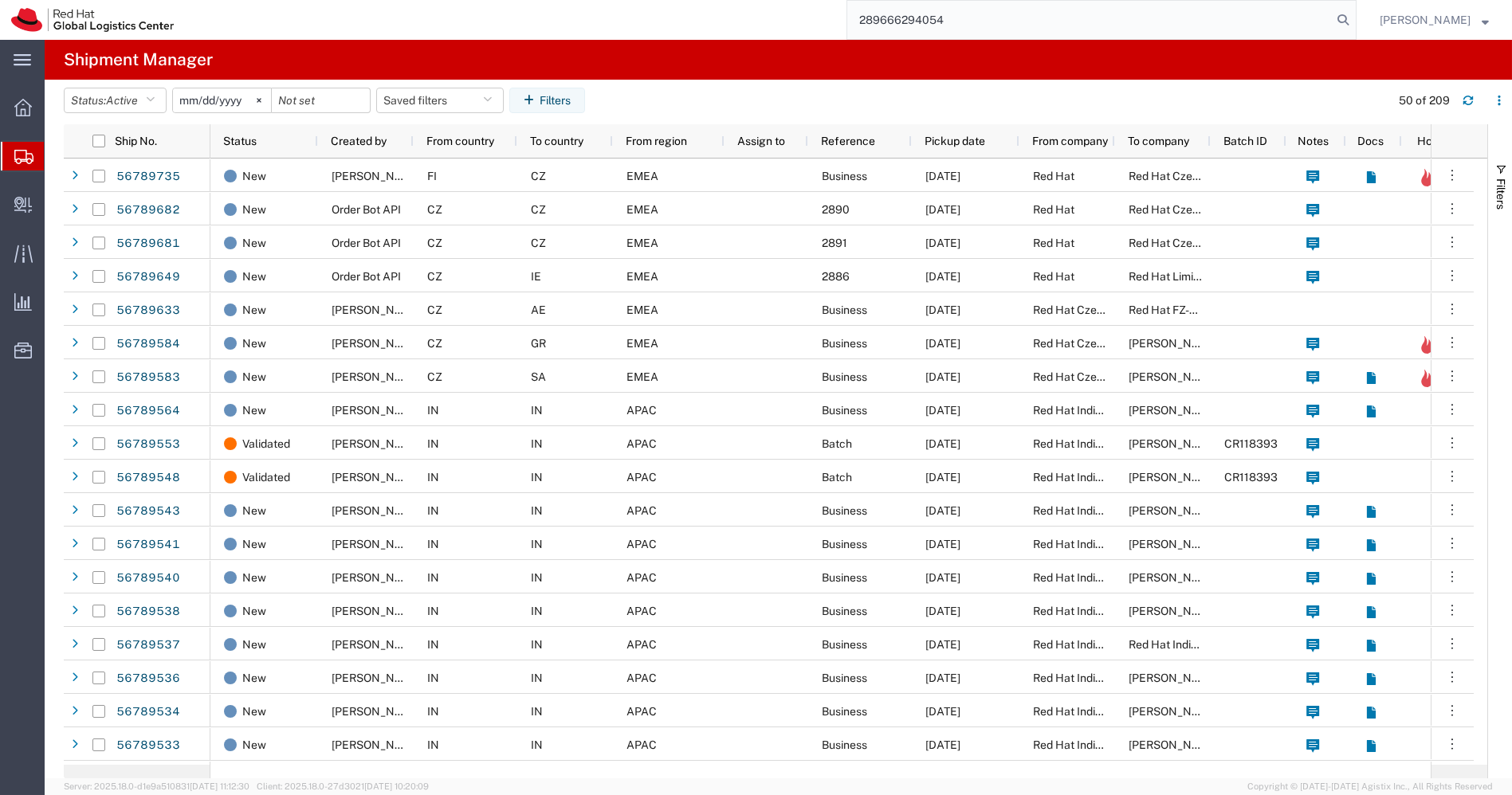
type input "289666294054"
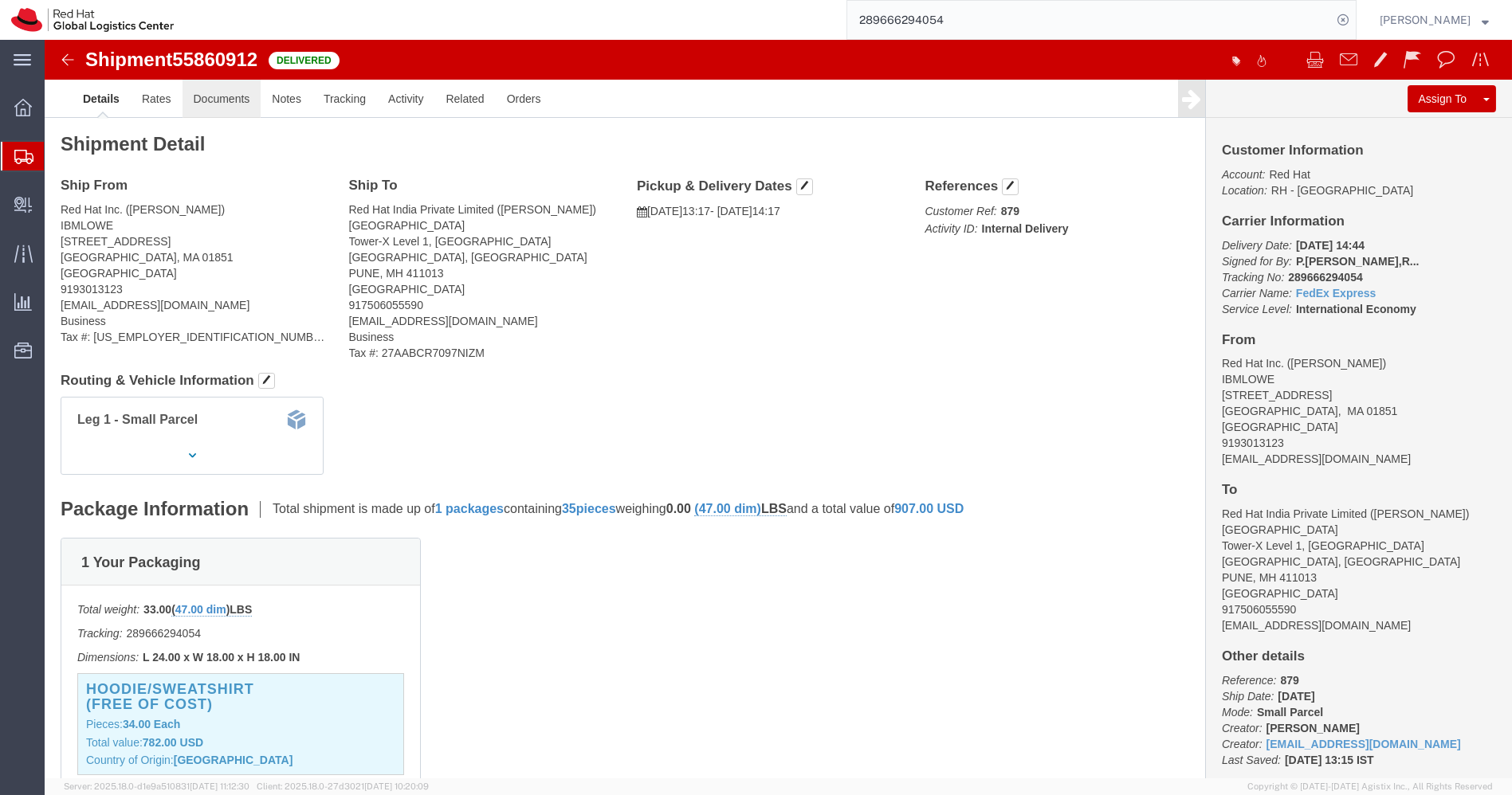
click link "Documents"
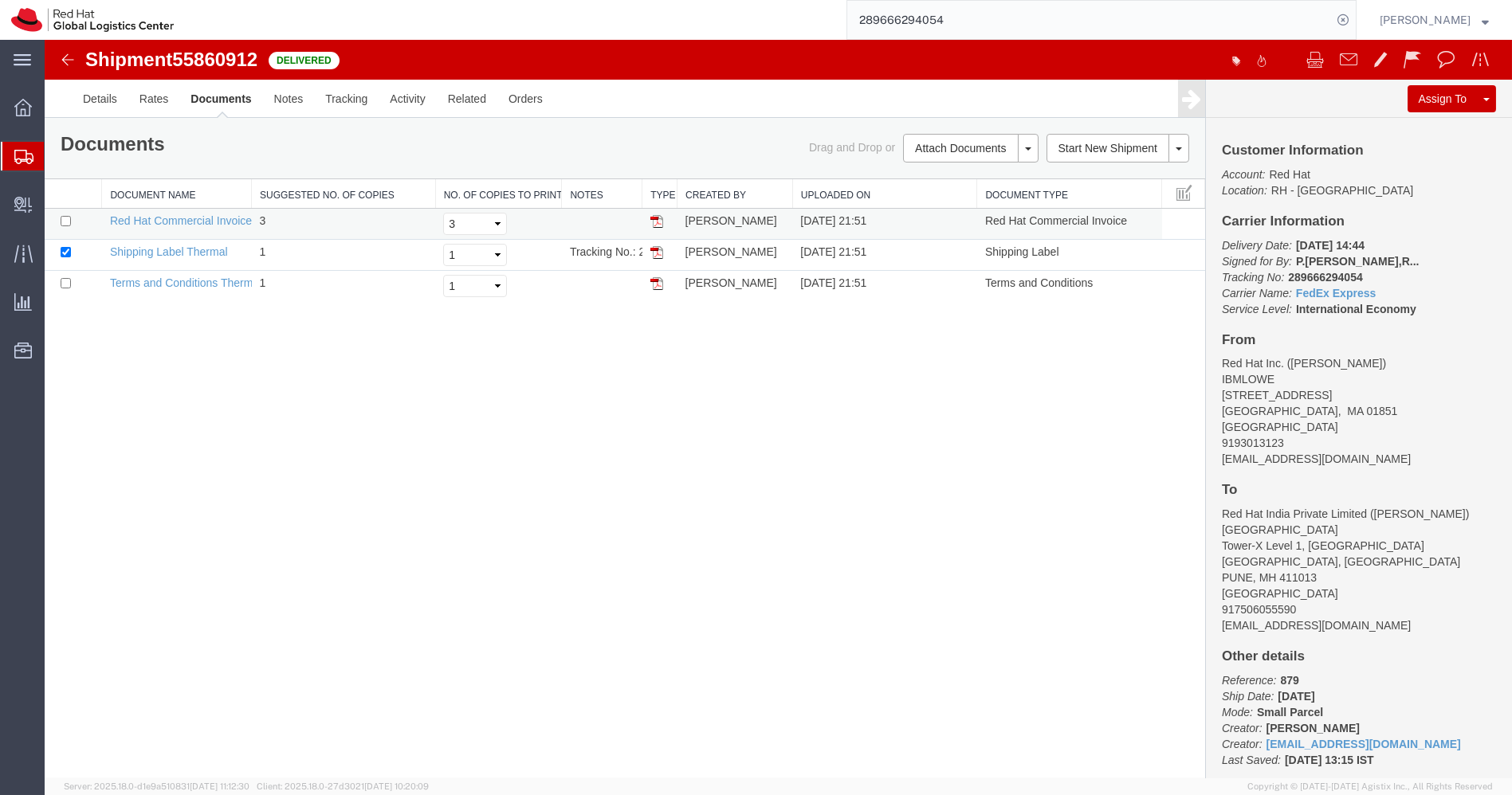
click at [658, 222] on img at bounding box center [656, 222] width 13 height 13
click at [17, 161] on icon at bounding box center [24, 157] width 19 height 15
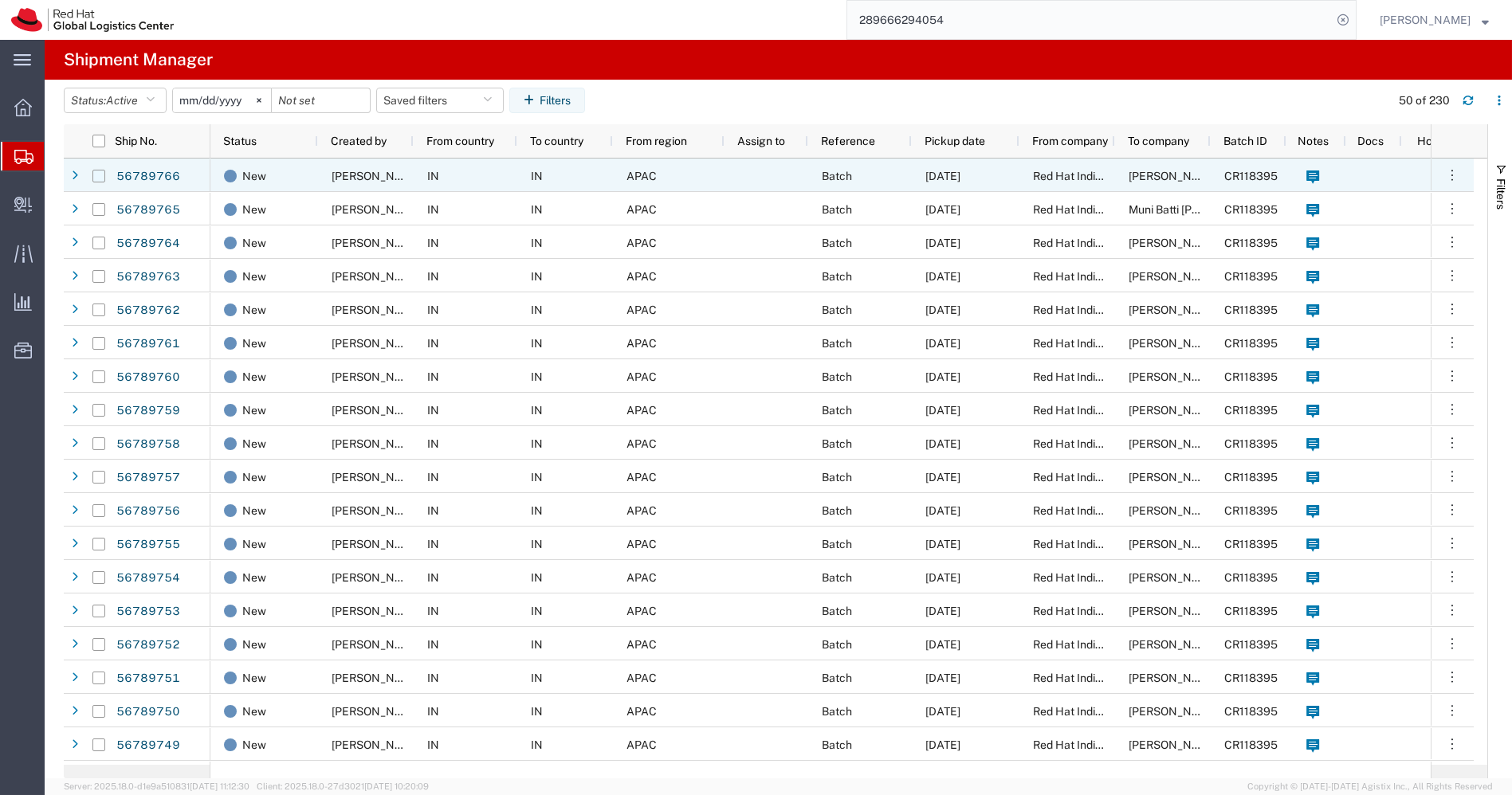
click at [99, 178] on input "Press Space to toggle row selection (unchecked)" at bounding box center [98, 176] width 13 height 13
checkbox input "true"
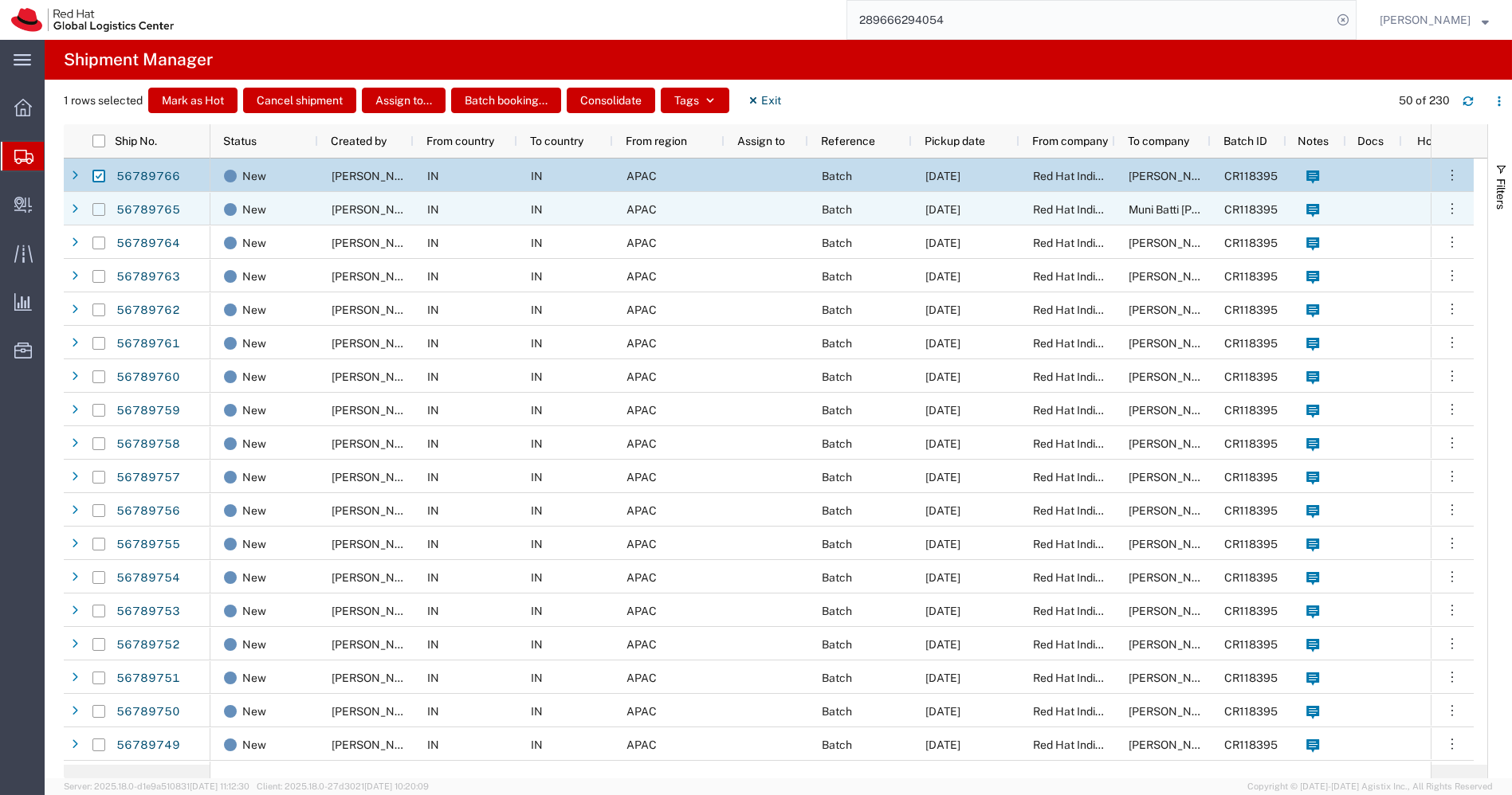
click at [99, 207] on input "Press Space to toggle row selection (unchecked)" at bounding box center [98, 210] width 13 height 13
checkbox input "true"
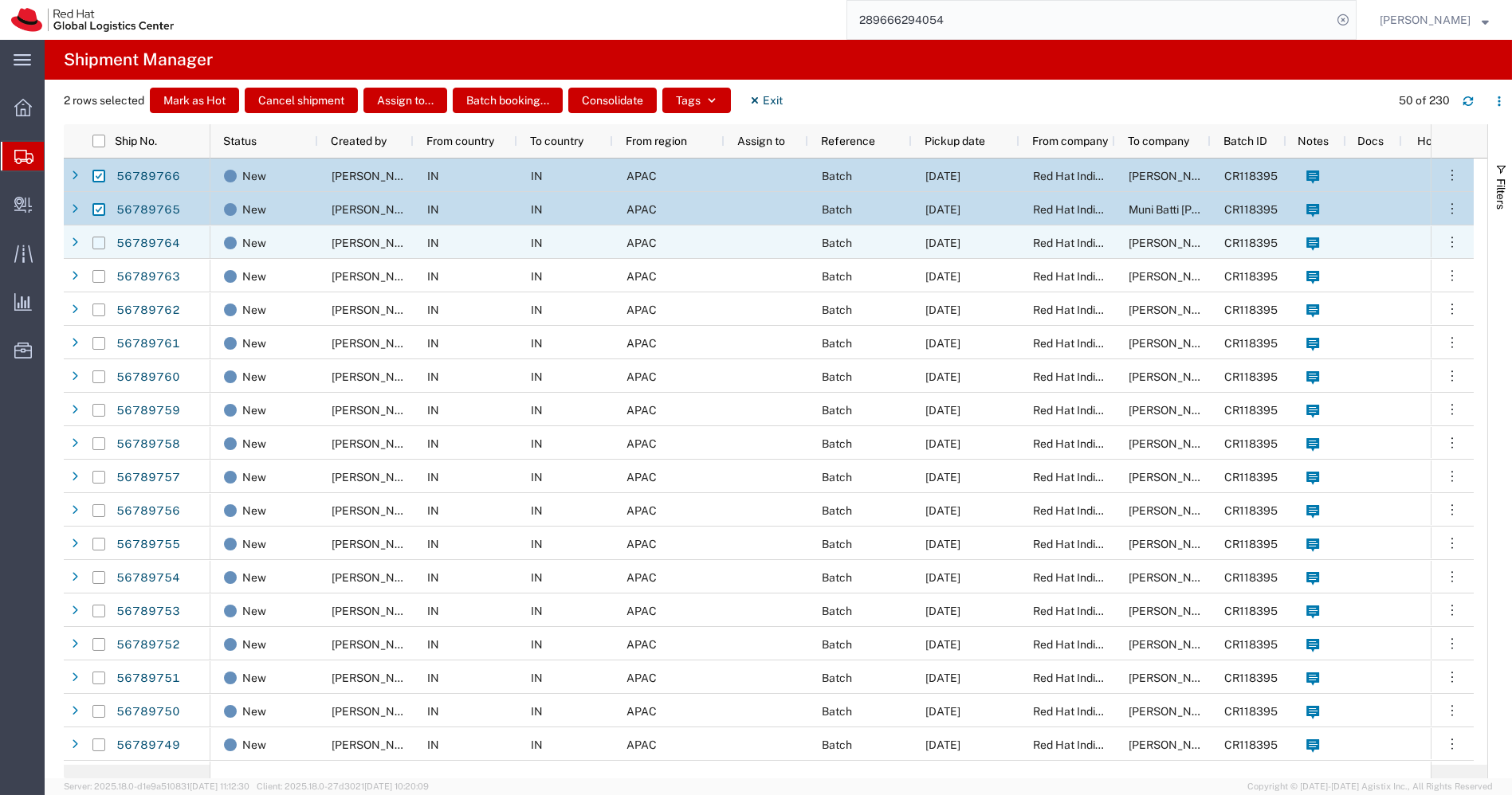
click at [98, 245] on input "Press Space to toggle row selection (unchecked)" at bounding box center [98, 243] width 13 height 13
checkbox input "true"
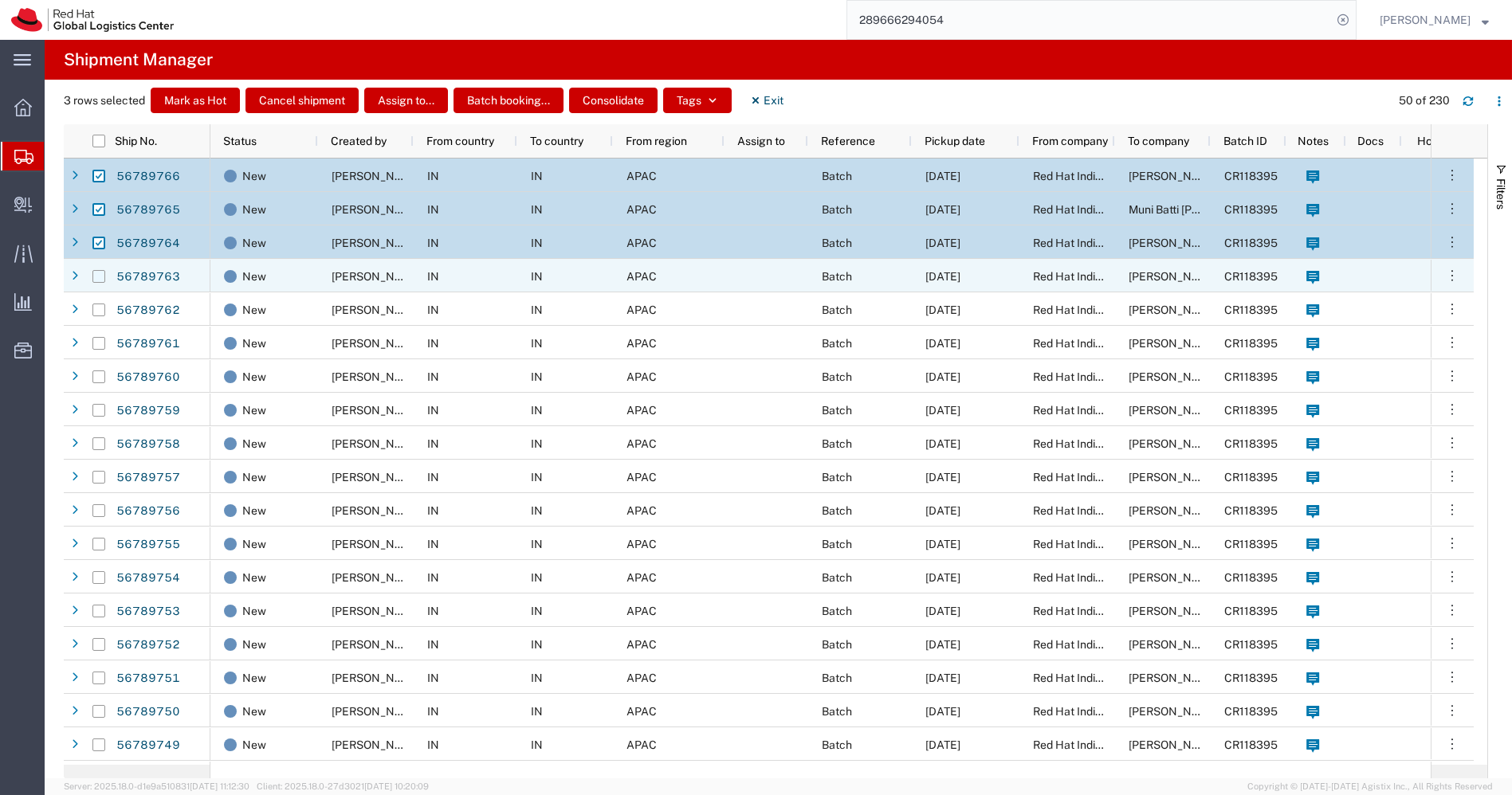
click at [98, 279] on input "Press Space to toggle row selection (unchecked)" at bounding box center [98, 276] width 13 height 13
checkbox input "true"
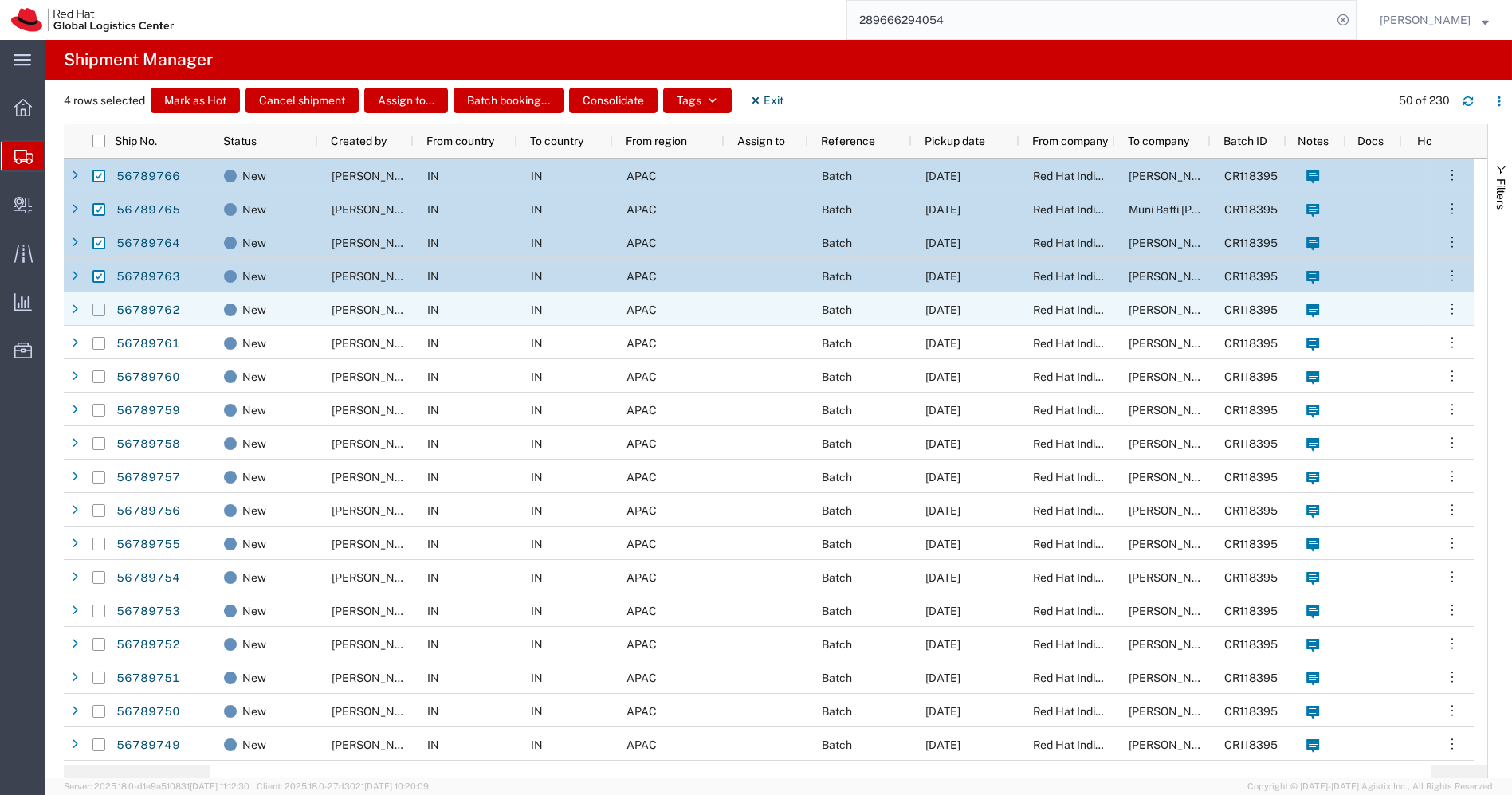
click at [98, 310] on input "Press Space to toggle row selection (unchecked)" at bounding box center [98, 310] width 13 height 13
checkbox input "true"
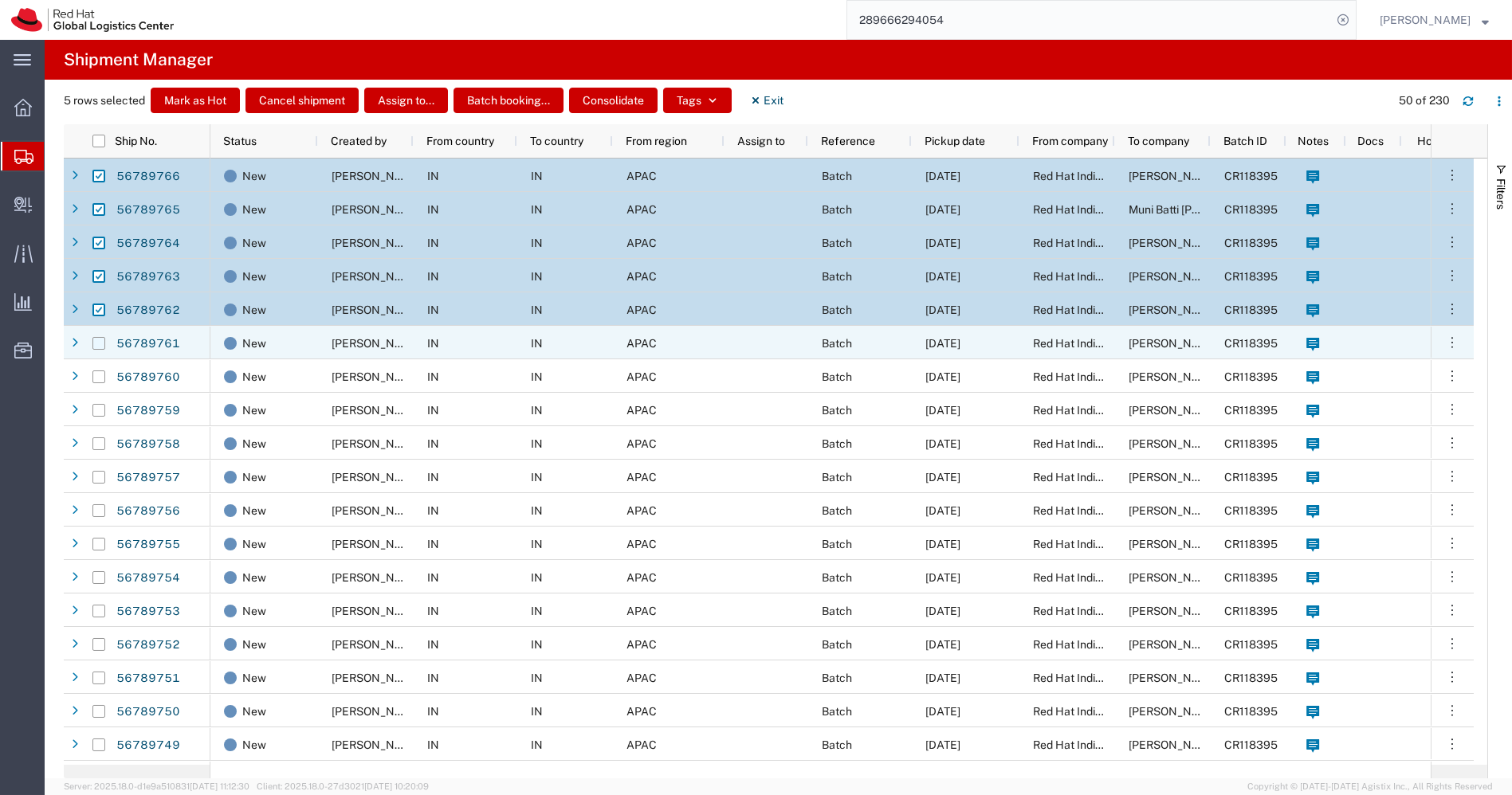
click at [97, 343] on input "Press Space to toggle row selection (unchecked)" at bounding box center [98, 343] width 13 height 13
checkbox input "true"
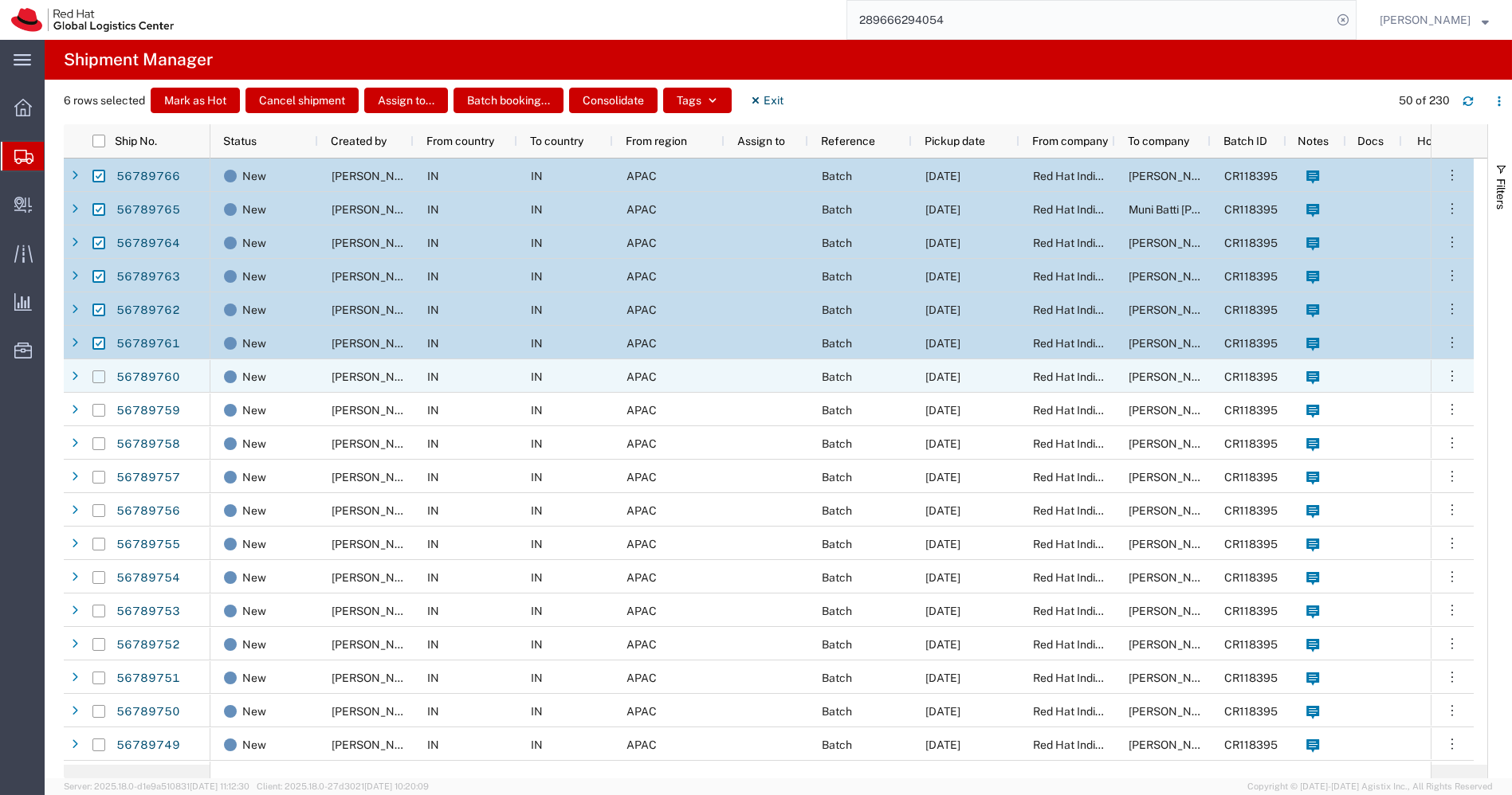
click at [97, 374] on input "Press Space to toggle row selection (unchecked)" at bounding box center [98, 377] width 13 height 13
checkbox input "true"
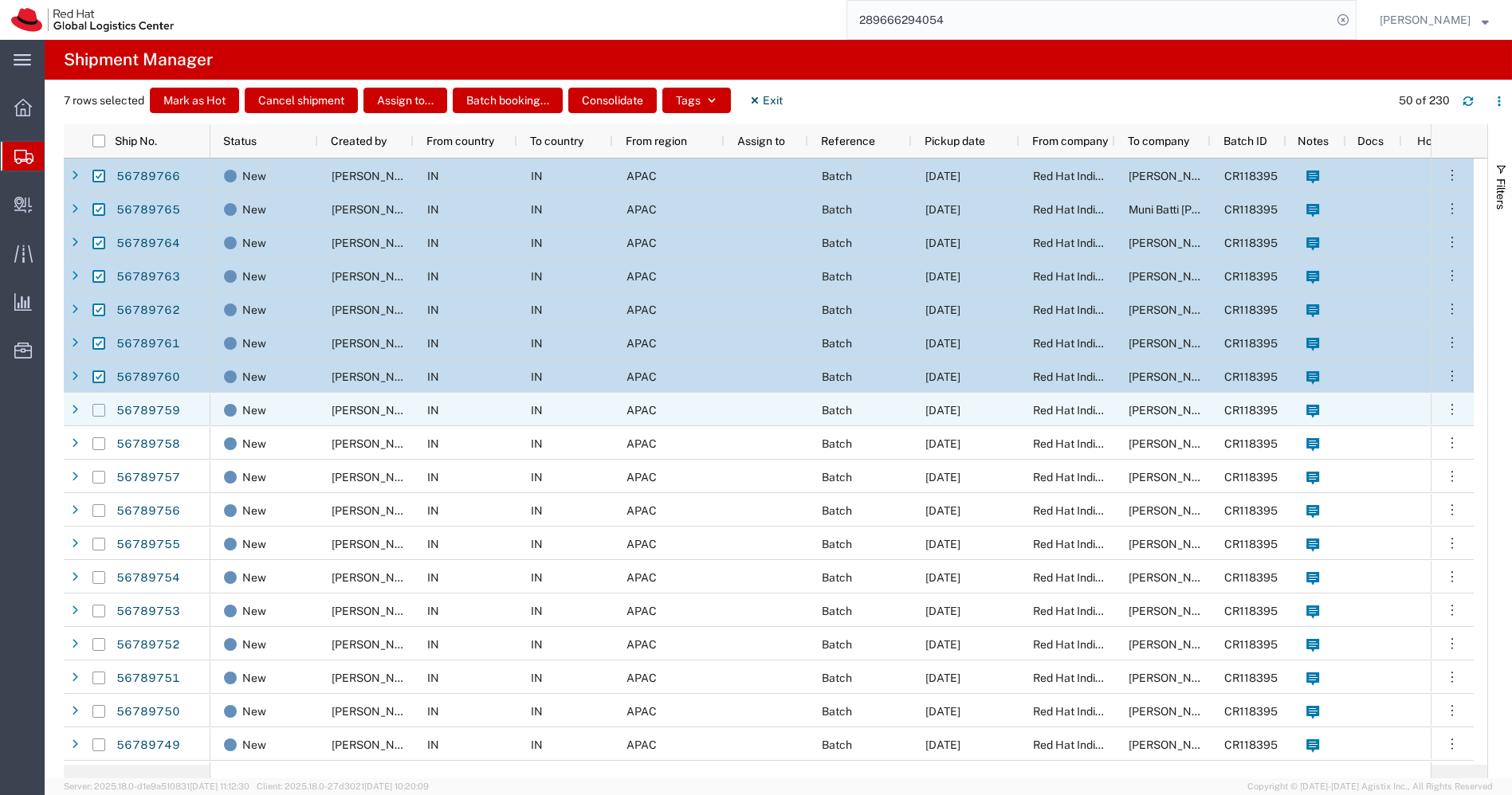
click at [97, 410] on input "Press Space to toggle row selection (unchecked)" at bounding box center [98, 410] width 13 height 13
checkbox input "true"
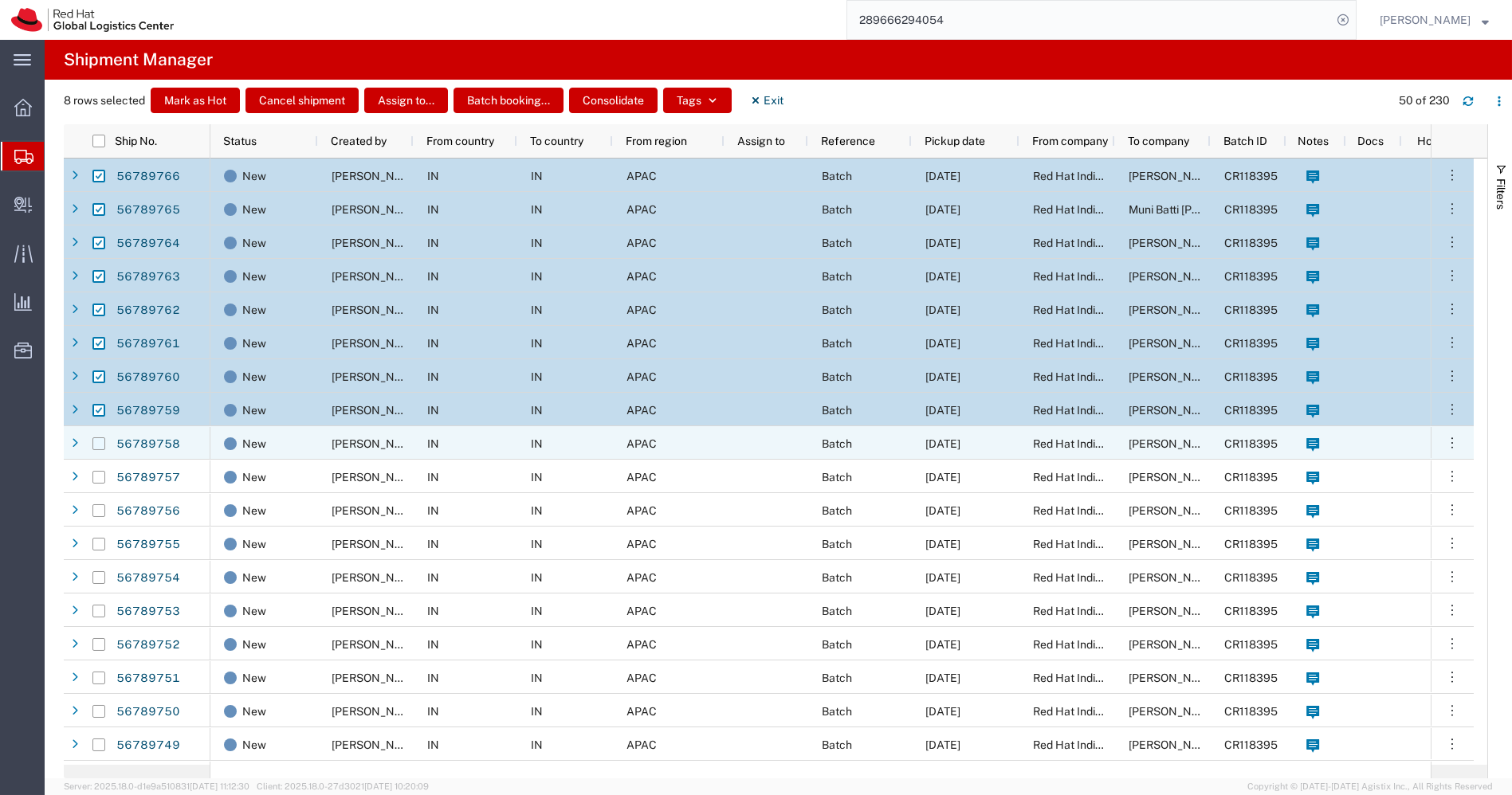
click at [96, 443] on input "Press Space to toggle row selection (unchecked)" at bounding box center [98, 443] width 13 height 13
checkbox input "true"
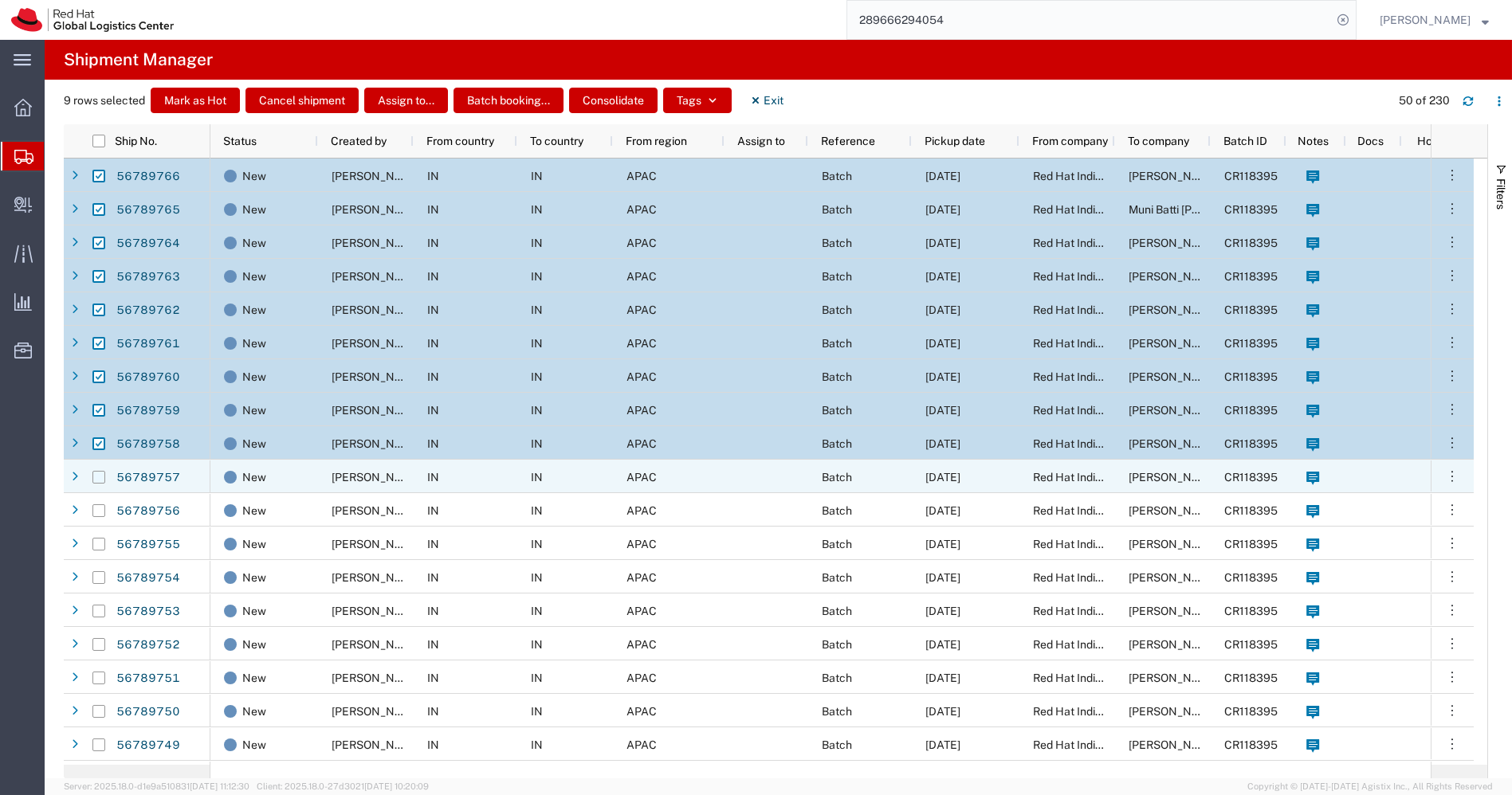
click at [97, 477] on input "Press Space to toggle row selection (unchecked)" at bounding box center [98, 477] width 13 height 13
checkbox input "true"
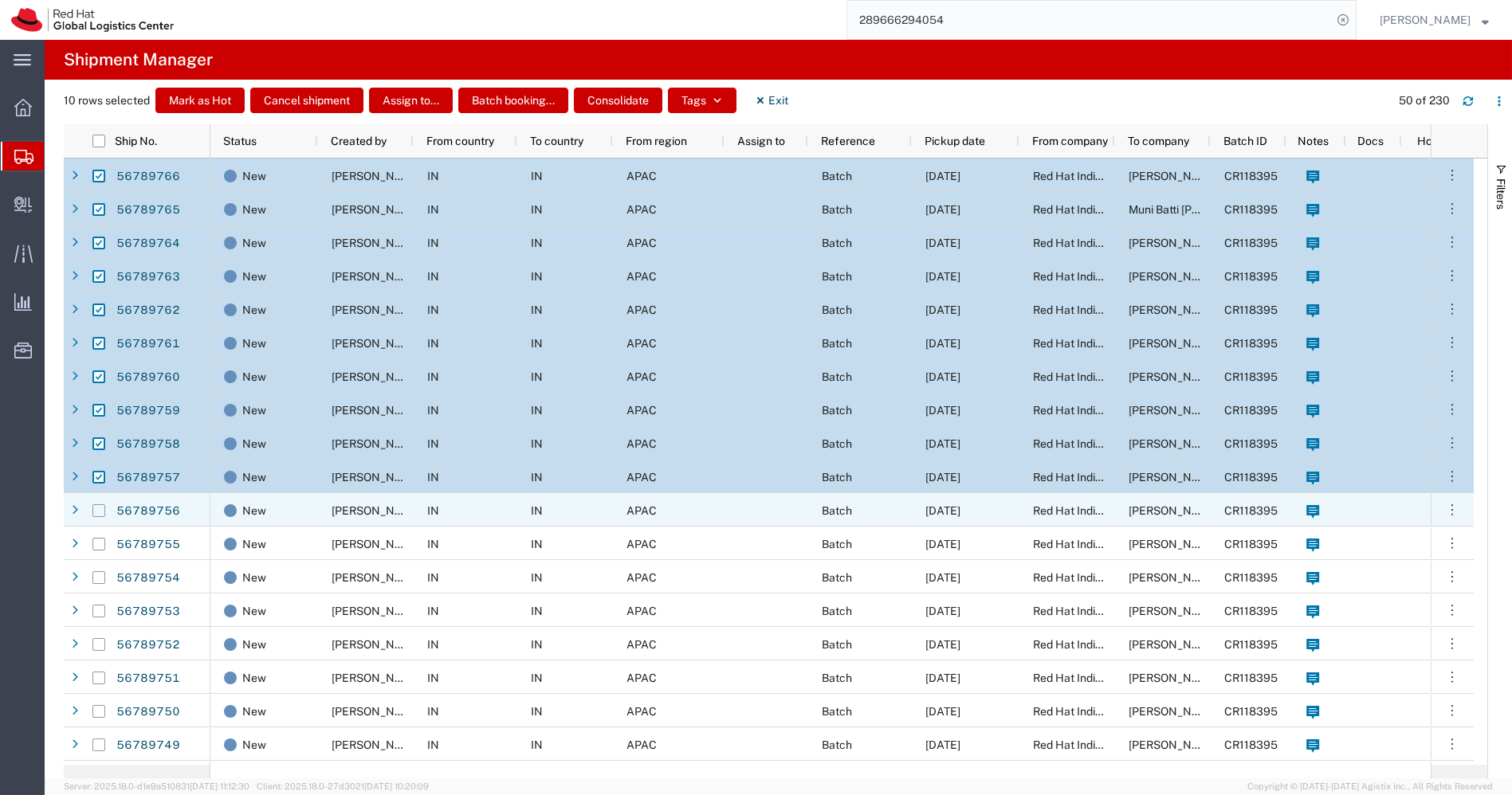
click at [97, 510] on input "Press Space to toggle row selection (unchecked)" at bounding box center [98, 510] width 13 height 13
checkbox input "true"
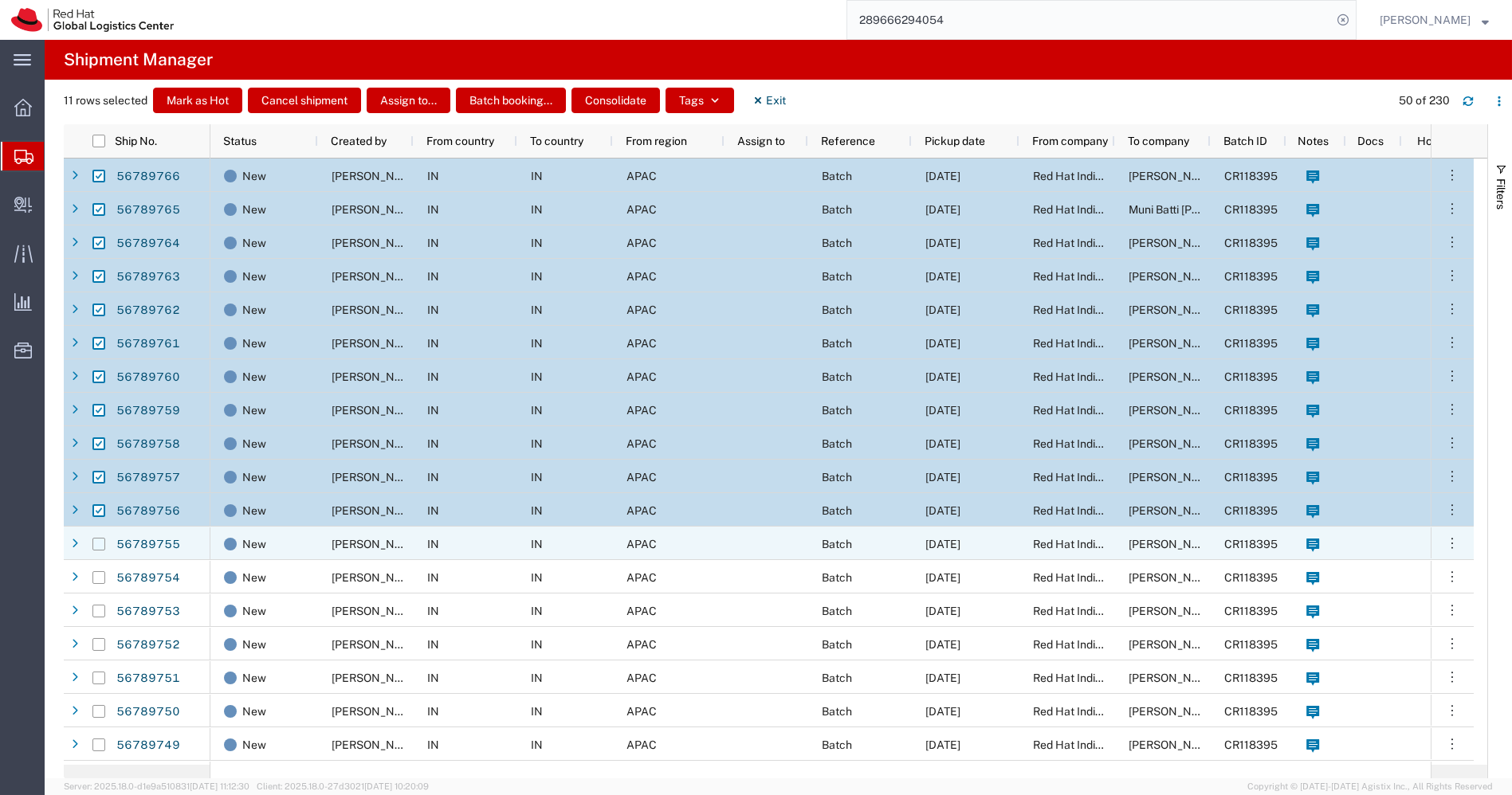
click at [96, 545] on input "Press Space to toggle row selection (unchecked)" at bounding box center [98, 544] width 13 height 13
checkbox input "true"
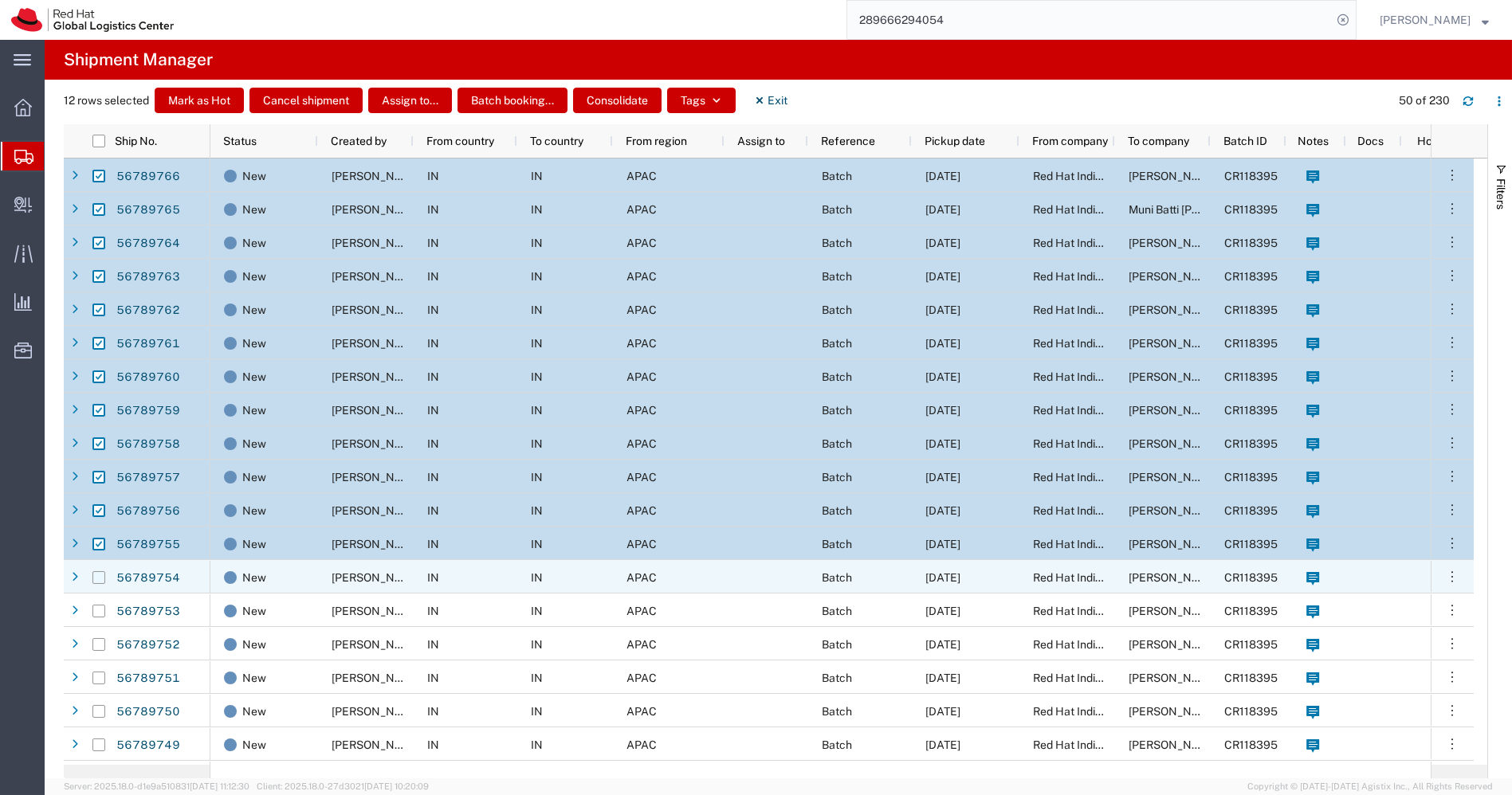
click at [97, 579] on input "Press Space to toggle row selection (unchecked)" at bounding box center [98, 578] width 13 height 13
checkbox input "true"
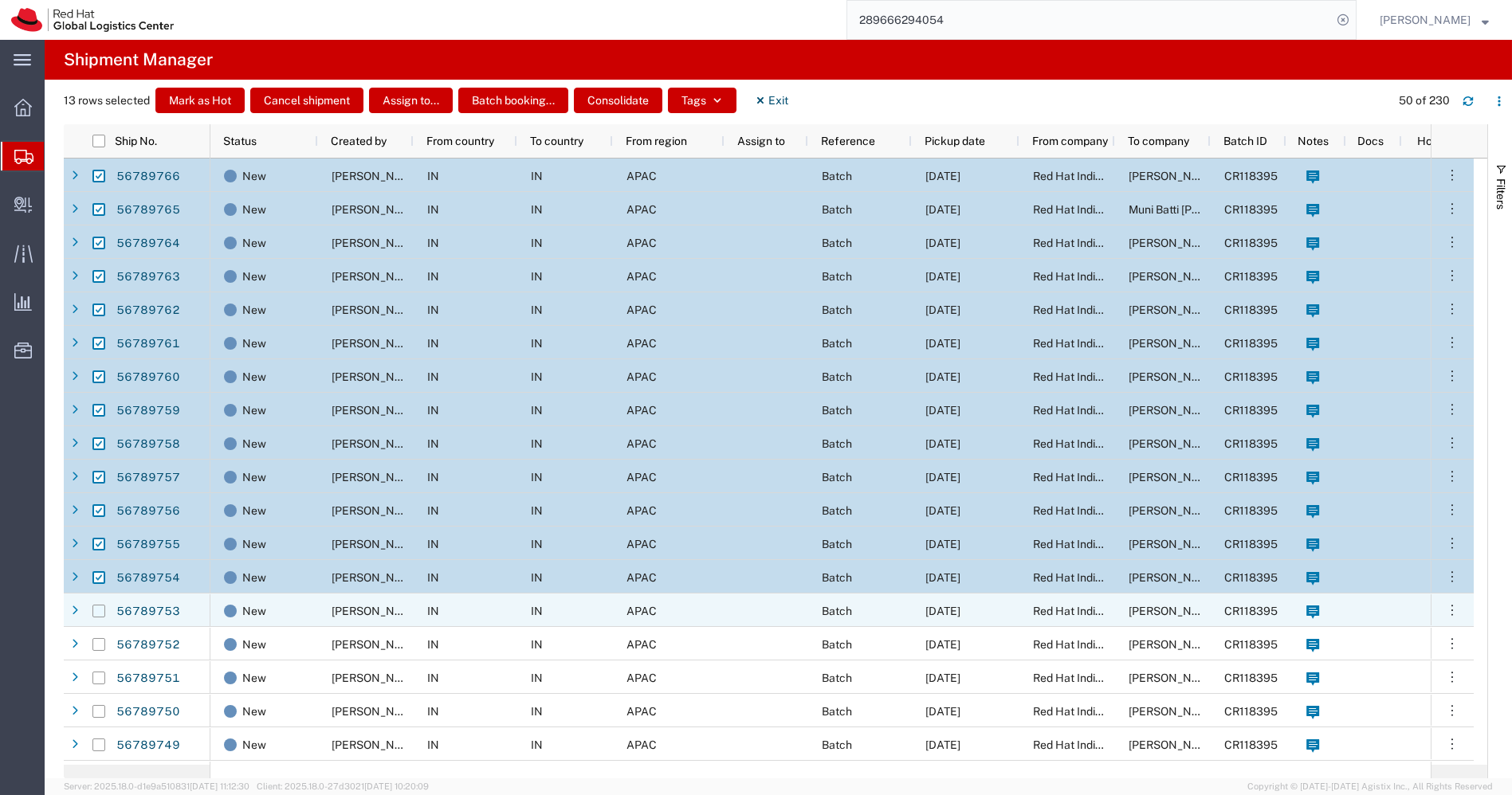
click at [97, 611] on input "Press Space to toggle row selection (unchecked)" at bounding box center [98, 611] width 13 height 13
checkbox input "true"
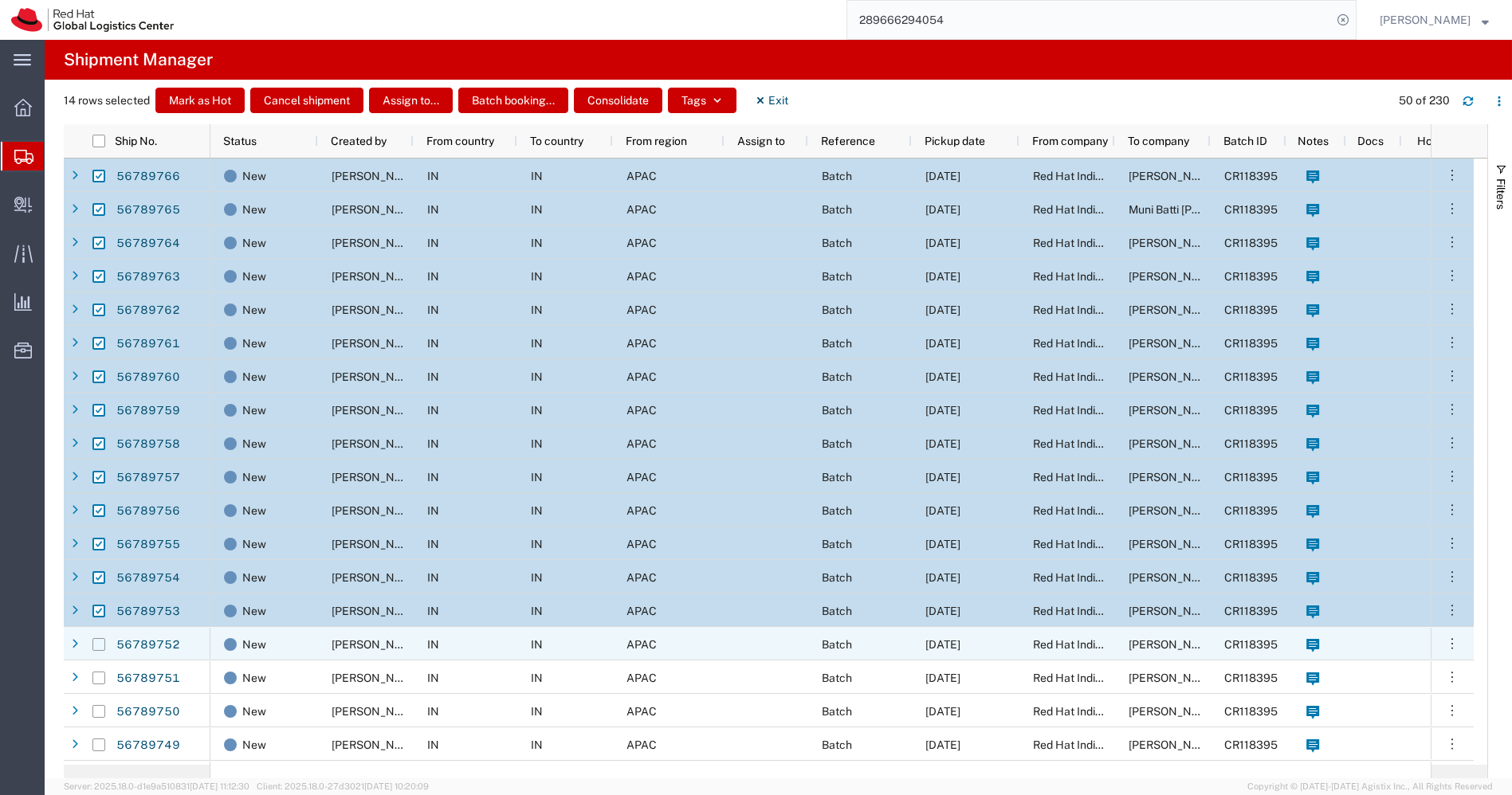
click at [97, 645] on input "Press Space to toggle row selection (unchecked)" at bounding box center [98, 644] width 13 height 13
checkbox input "true"
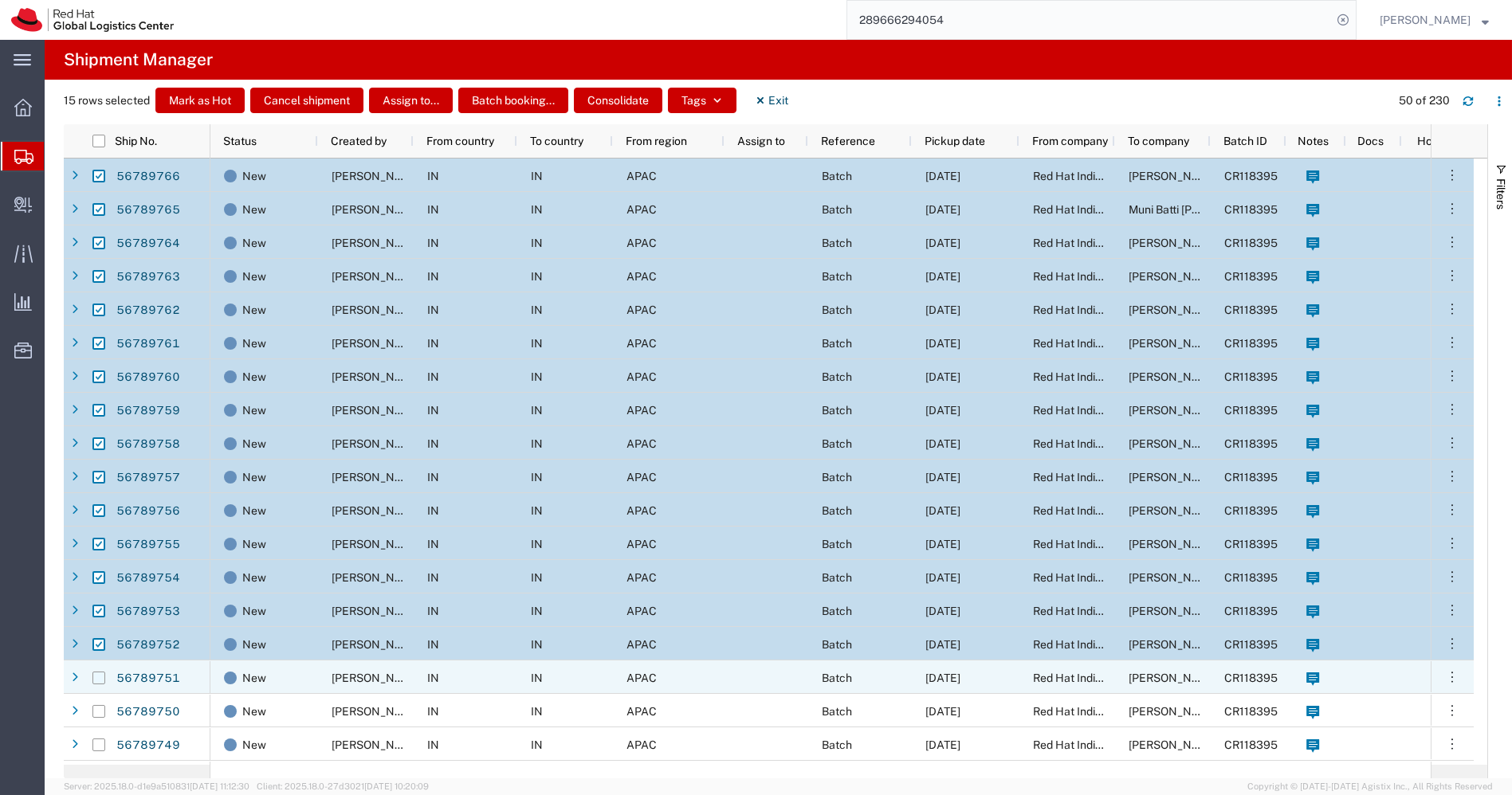
click at [100, 679] on input "Press Space to toggle row selection (unchecked)" at bounding box center [98, 678] width 13 height 13
checkbox input "true"
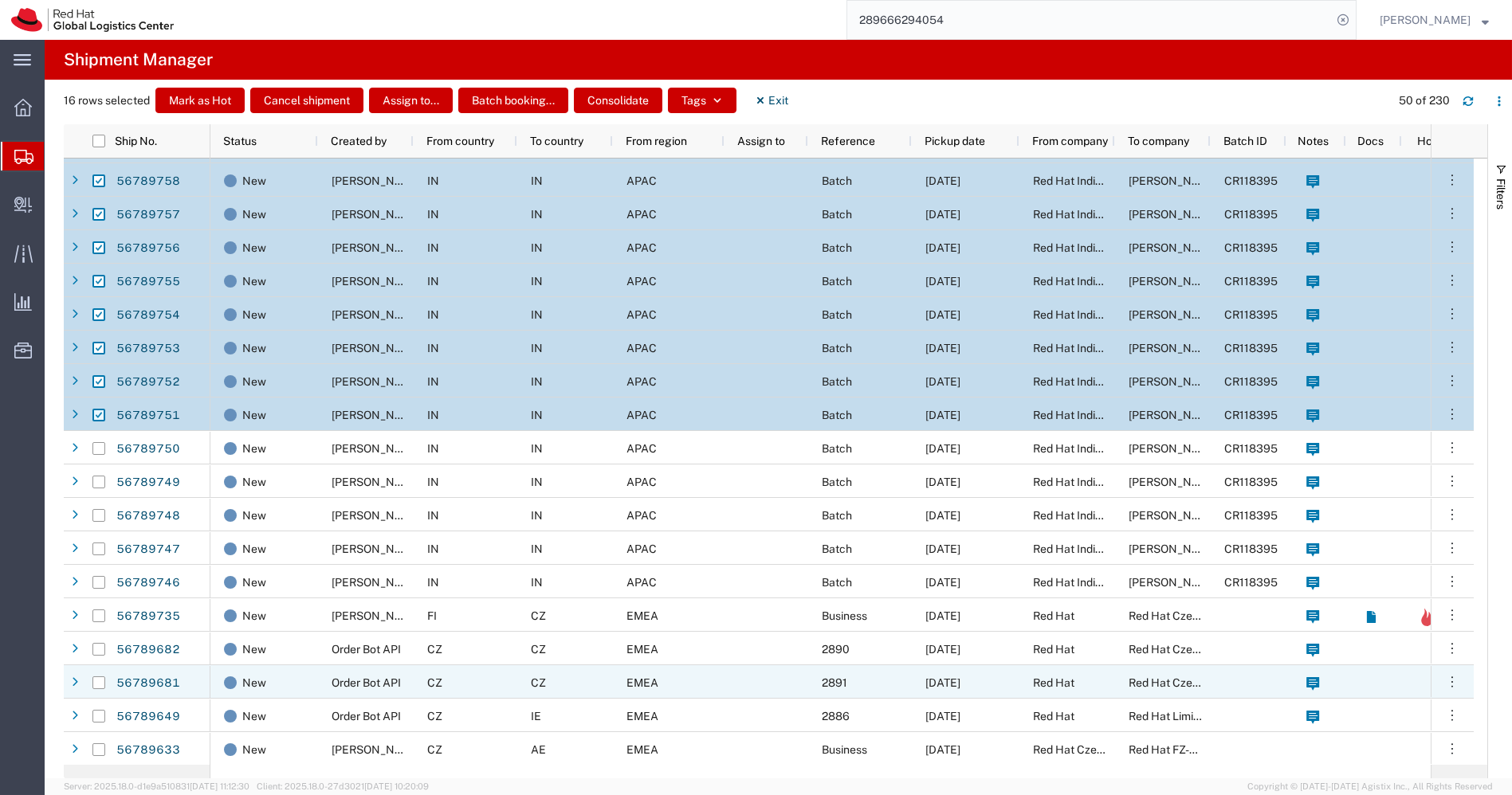
scroll to position [264, 0]
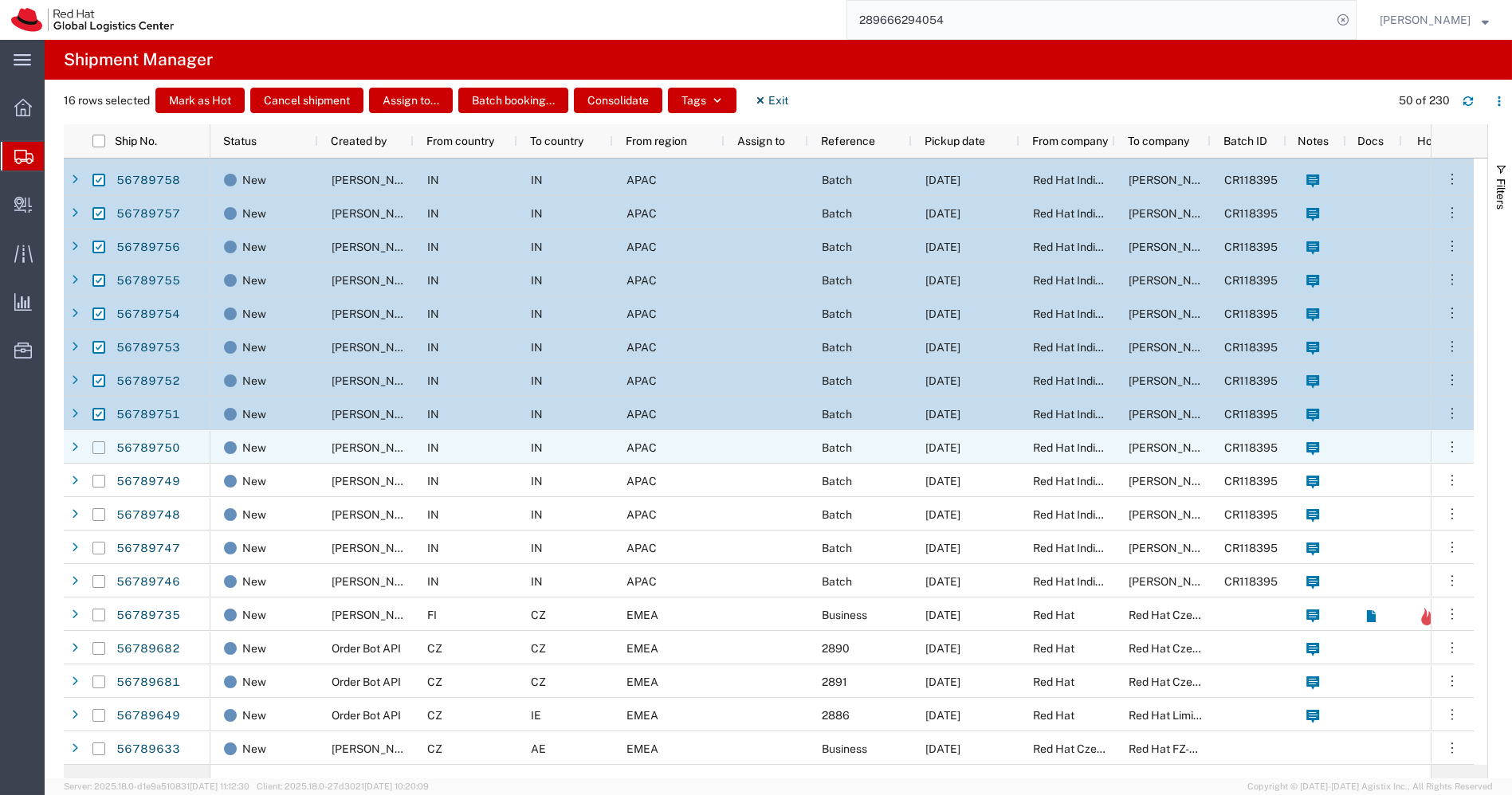
click at [103, 449] on input "Press Space to toggle row selection (unchecked)" at bounding box center [98, 448] width 13 height 13
checkbox input "true"
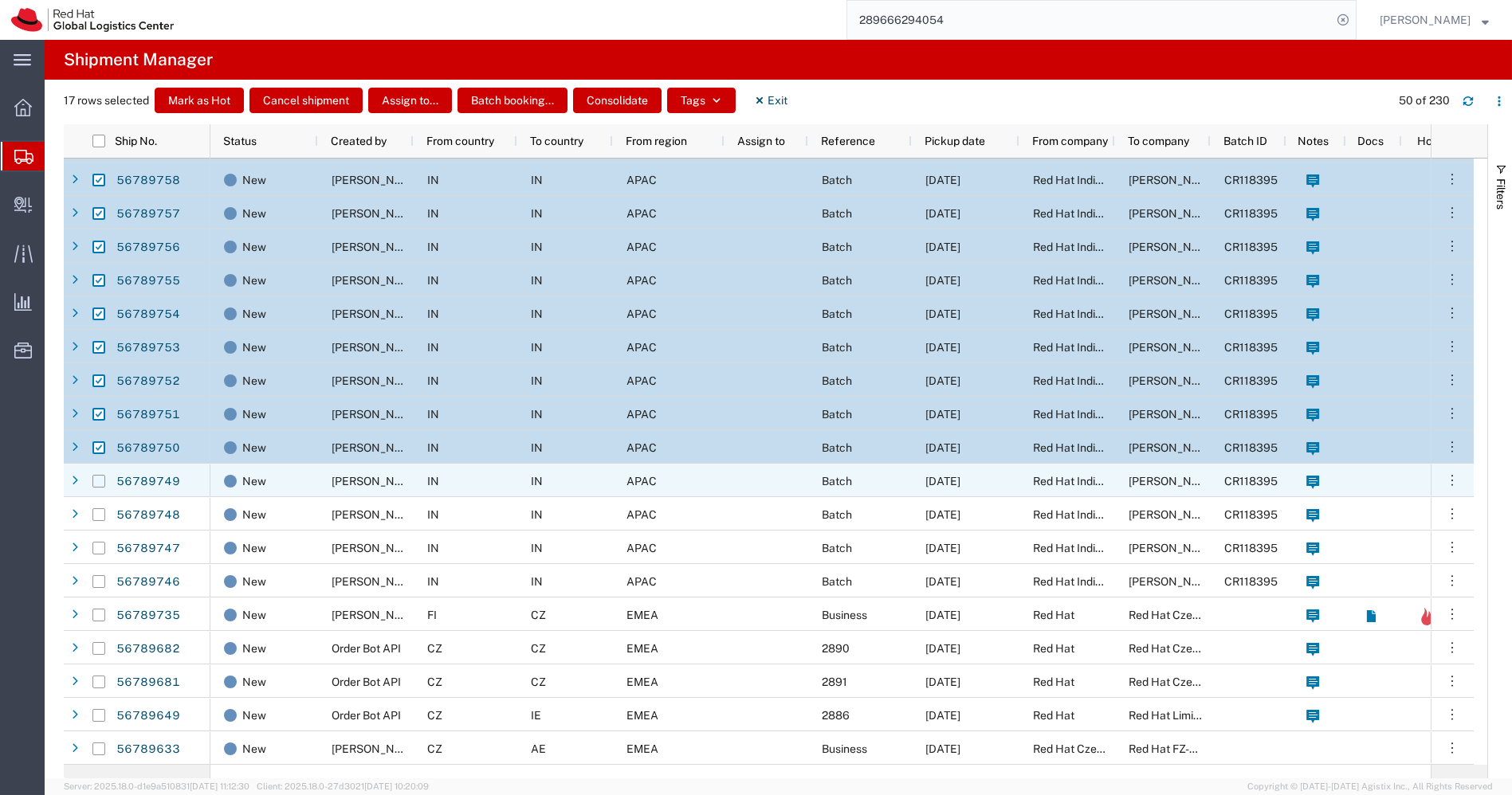
click at [96, 479] on input "Press Space to toggle row selection (unchecked)" at bounding box center [98, 481] width 13 height 13
checkbox input "true"
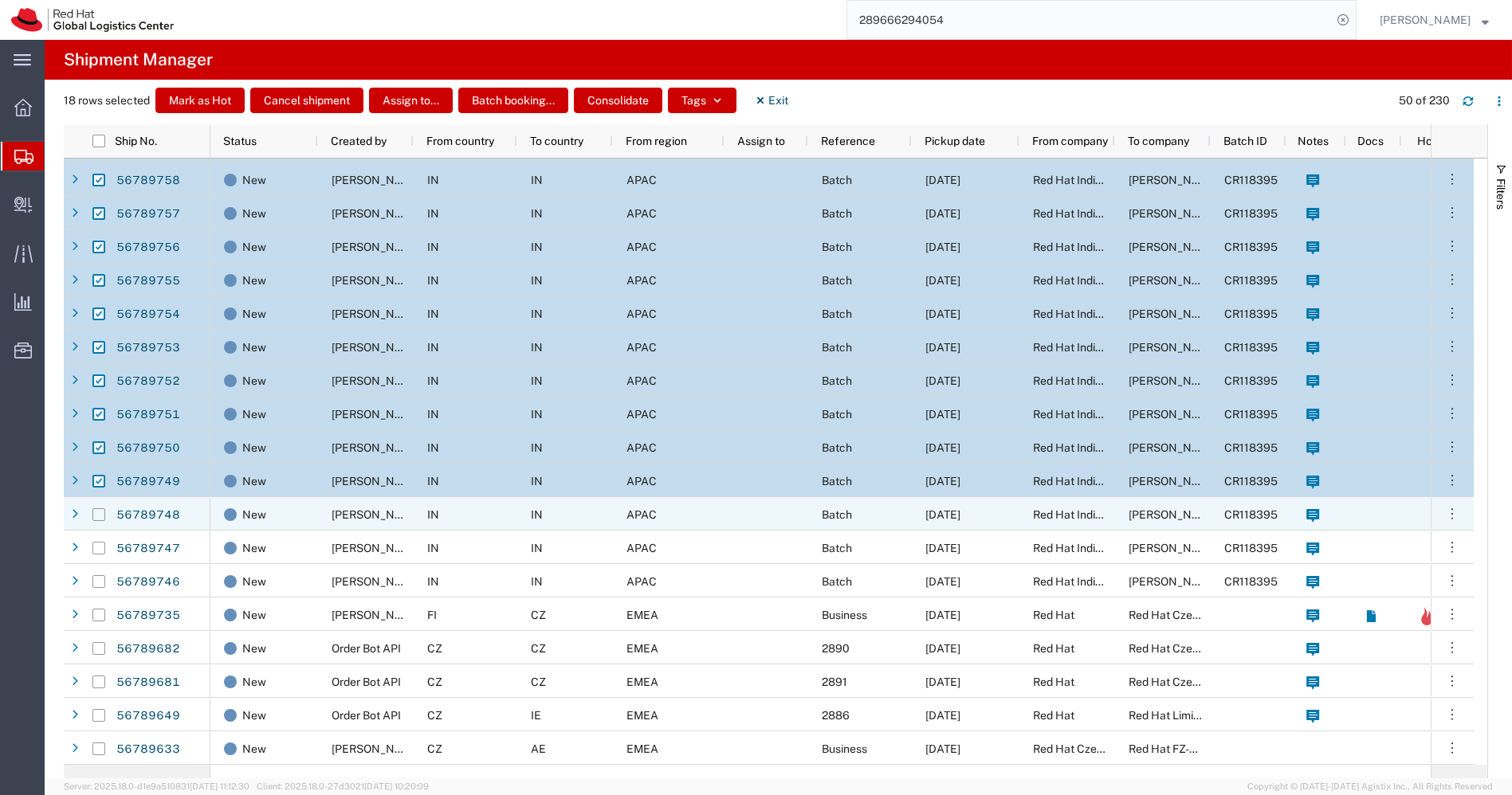
click at [97, 515] on input "Press Space to toggle row selection (unchecked)" at bounding box center [98, 515] width 13 height 13
checkbox input "true"
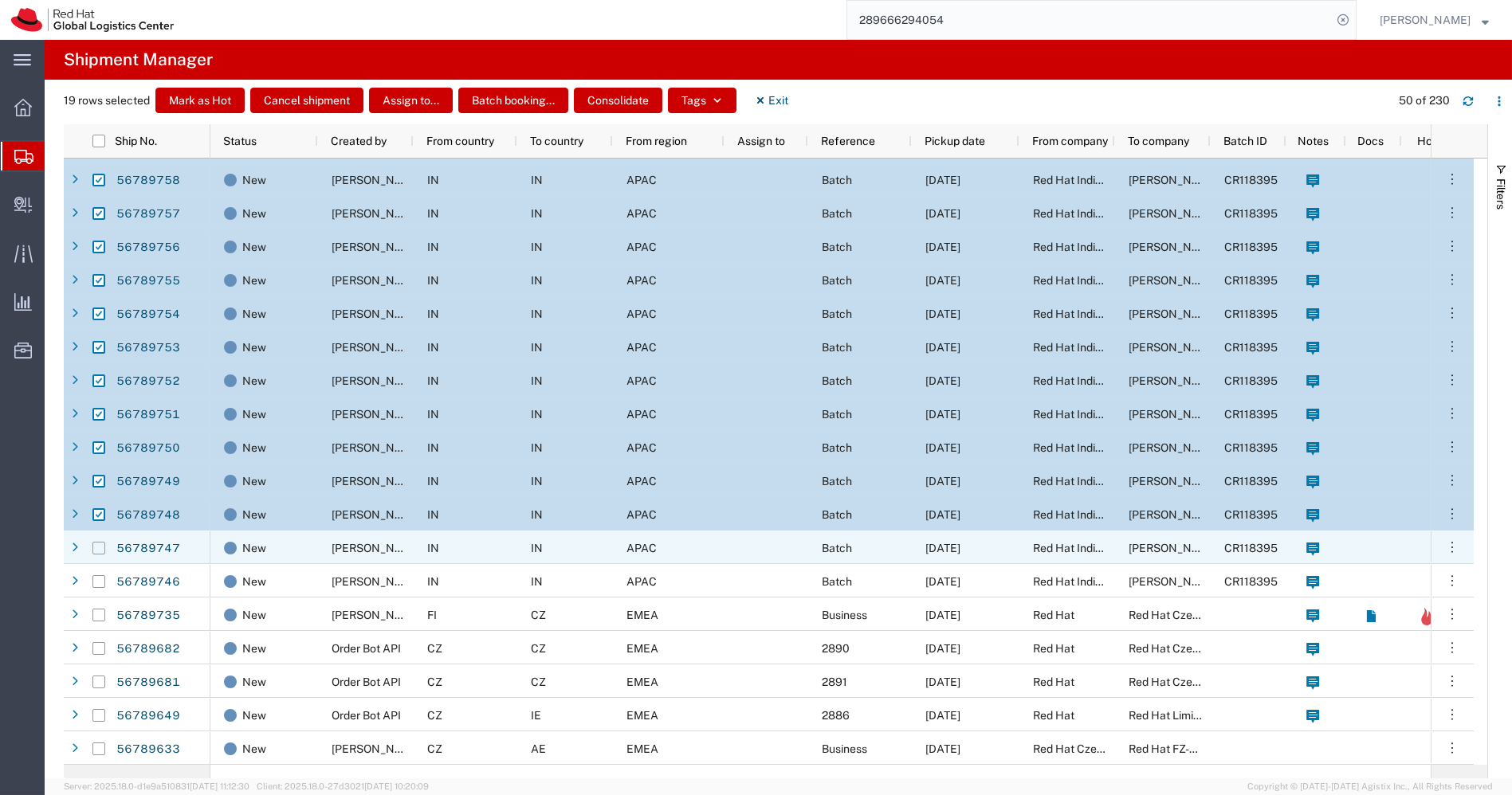
click at [101, 547] on input "Press Space to toggle row selection (unchecked)" at bounding box center [98, 548] width 13 height 13
checkbox input "true"
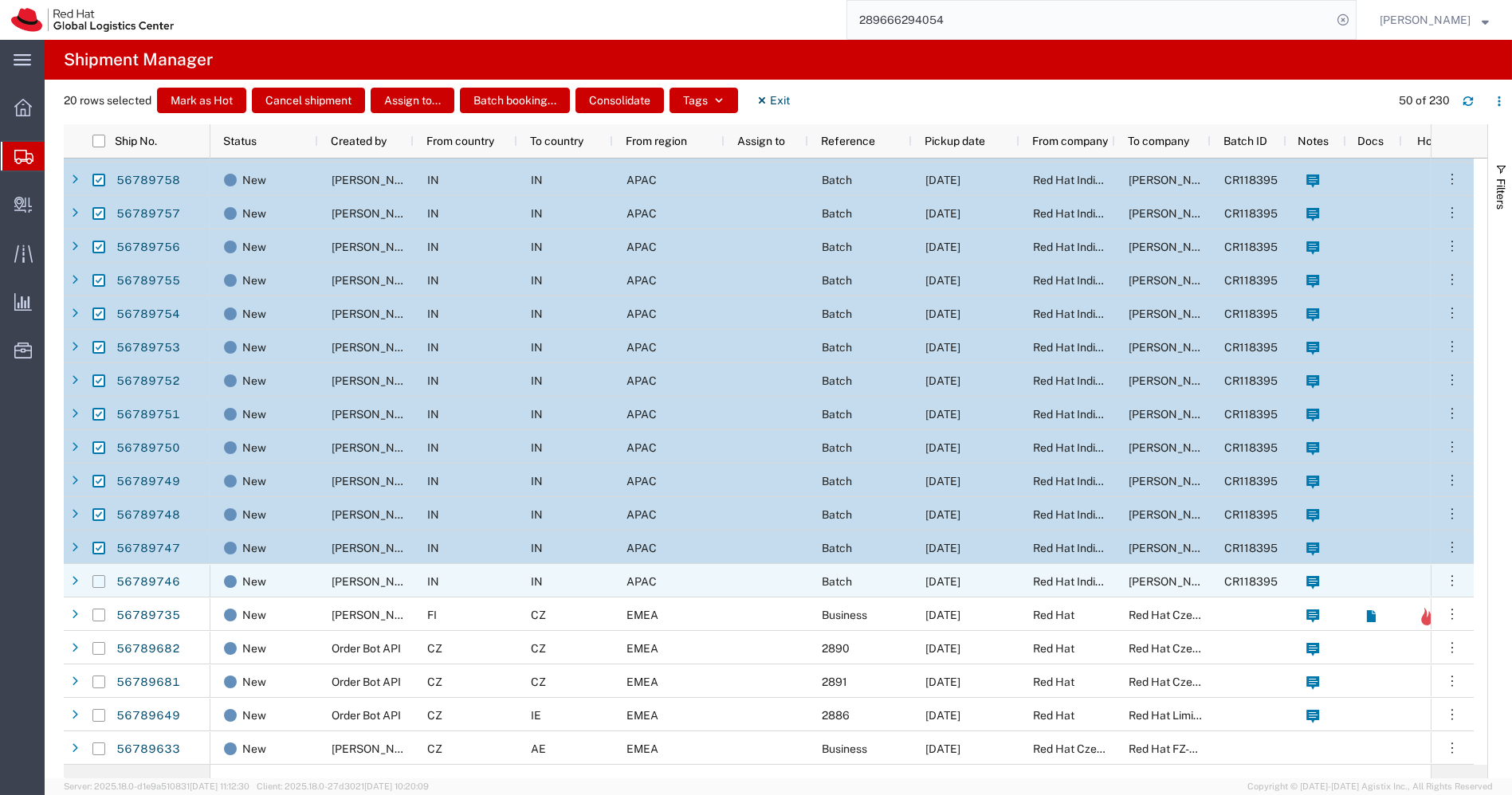
click at [100, 580] on input "Press Space to toggle row selection (unchecked)" at bounding box center [98, 581] width 13 height 13
checkbox input "true"
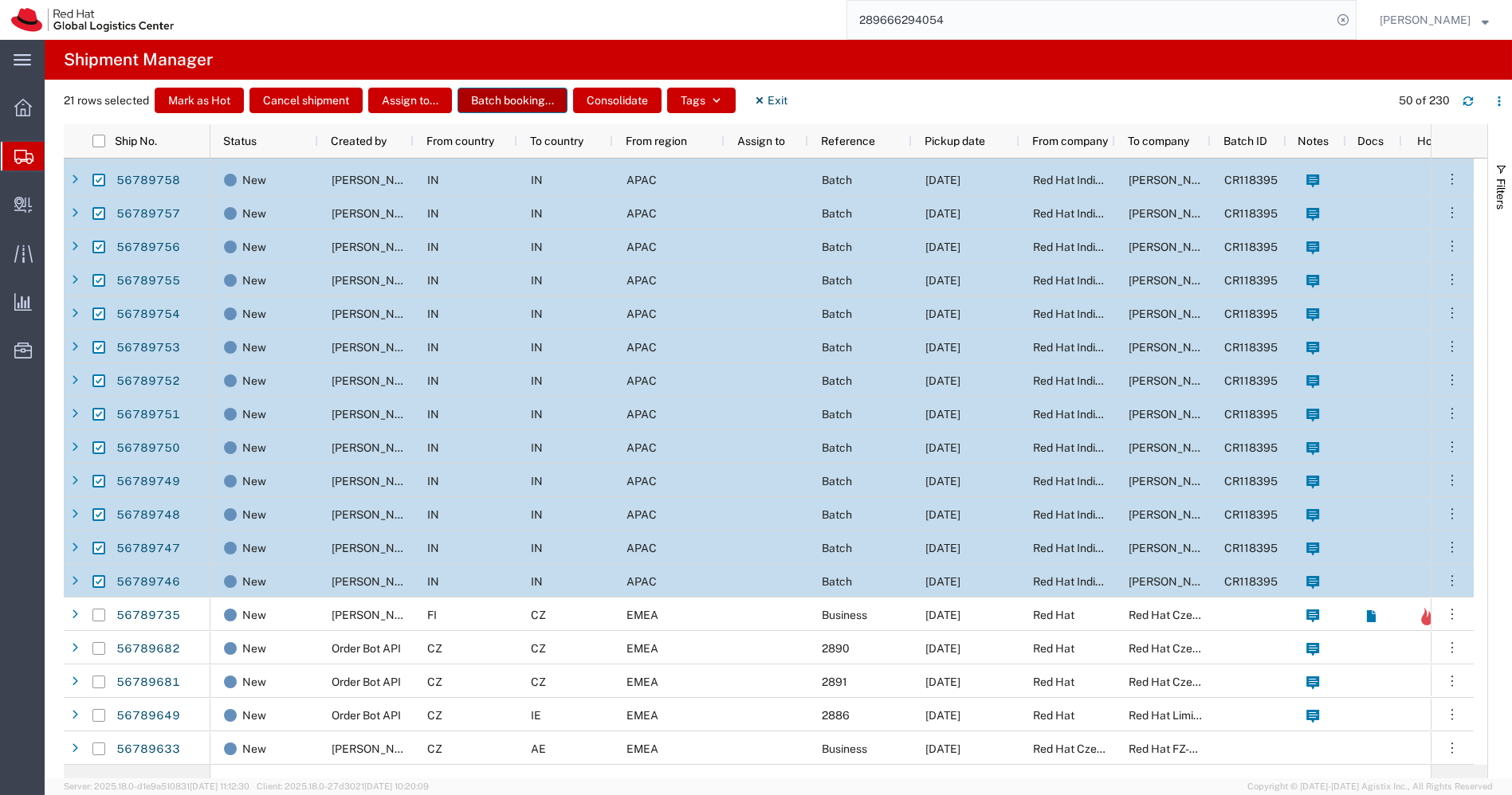
click at [506, 106] on button "Batch booking..." at bounding box center [513, 101] width 110 height 26
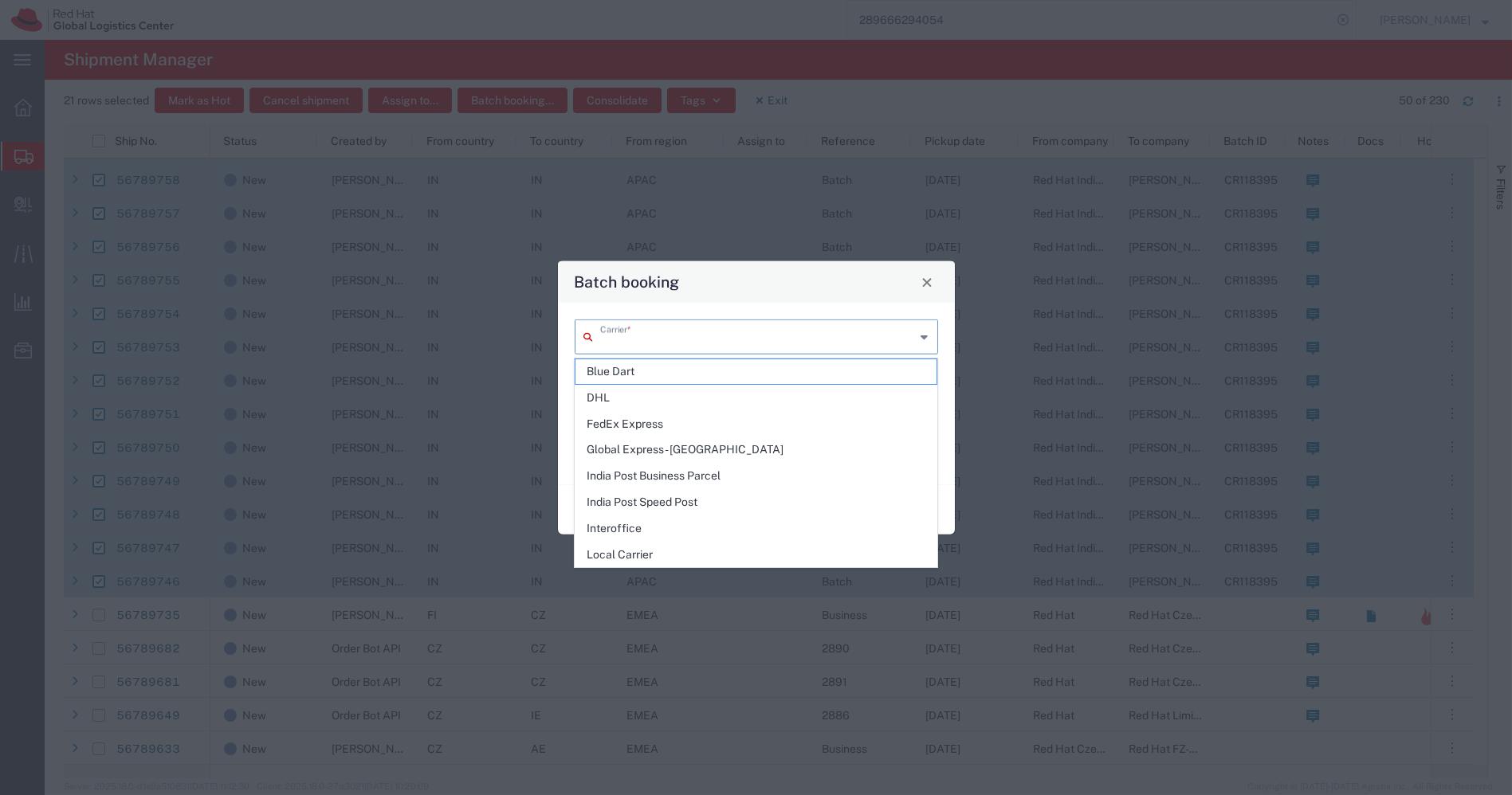
click at [684, 329] on input "text" at bounding box center [758, 335] width 316 height 28
click at [638, 377] on span "Blue Dart" at bounding box center [756, 372] width 361 height 25
type input "Blue Dart"
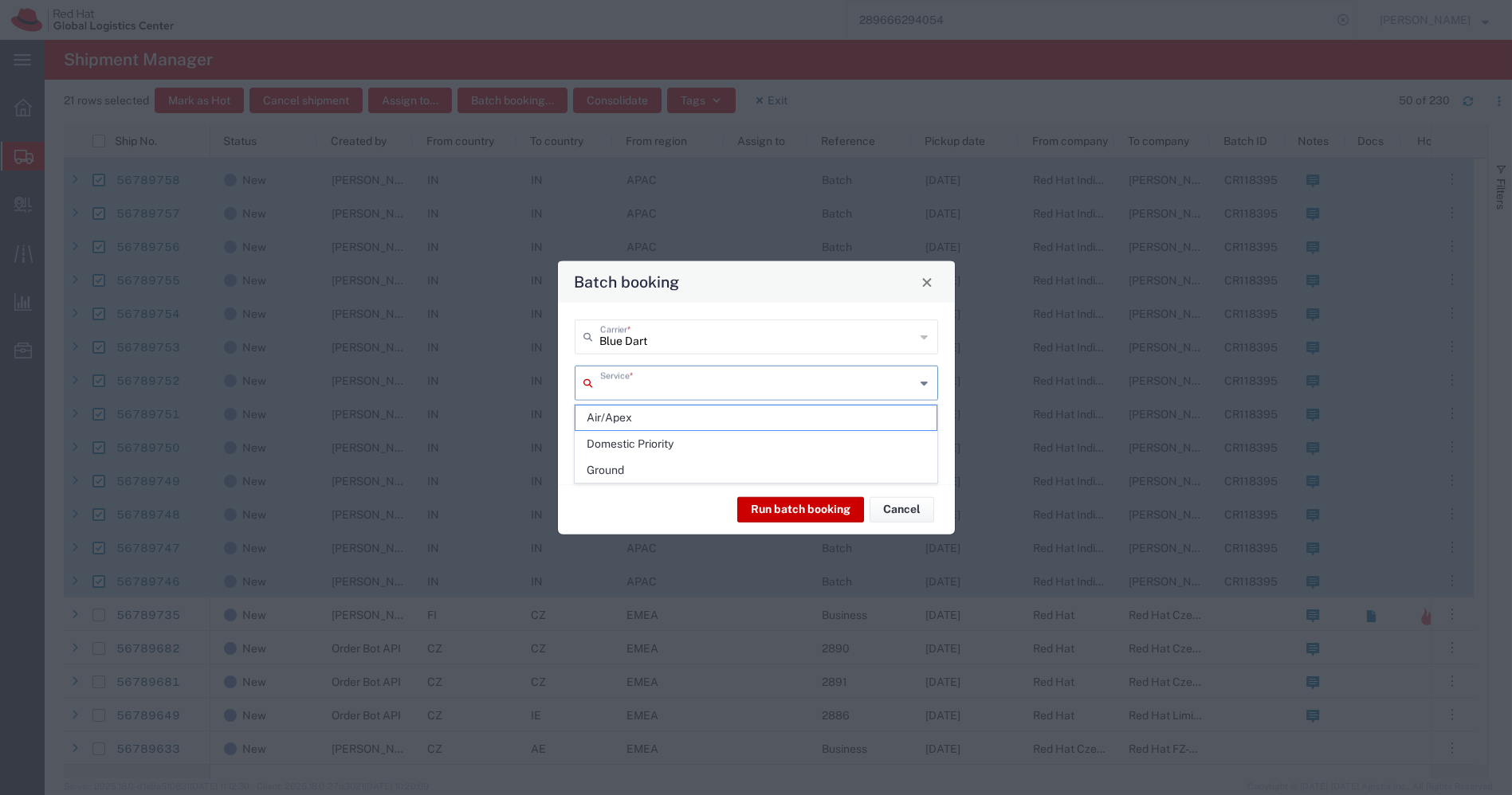
click at [675, 391] on input "text" at bounding box center [758, 382] width 316 height 28
click at [650, 442] on span "Domestic Priority" at bounding box center [756, 444] width 361 height 25
type input "Domestic Priority"
click at [804, 505] on button "Run batch booking" at bounding box center [800, 510] width 127 height 26
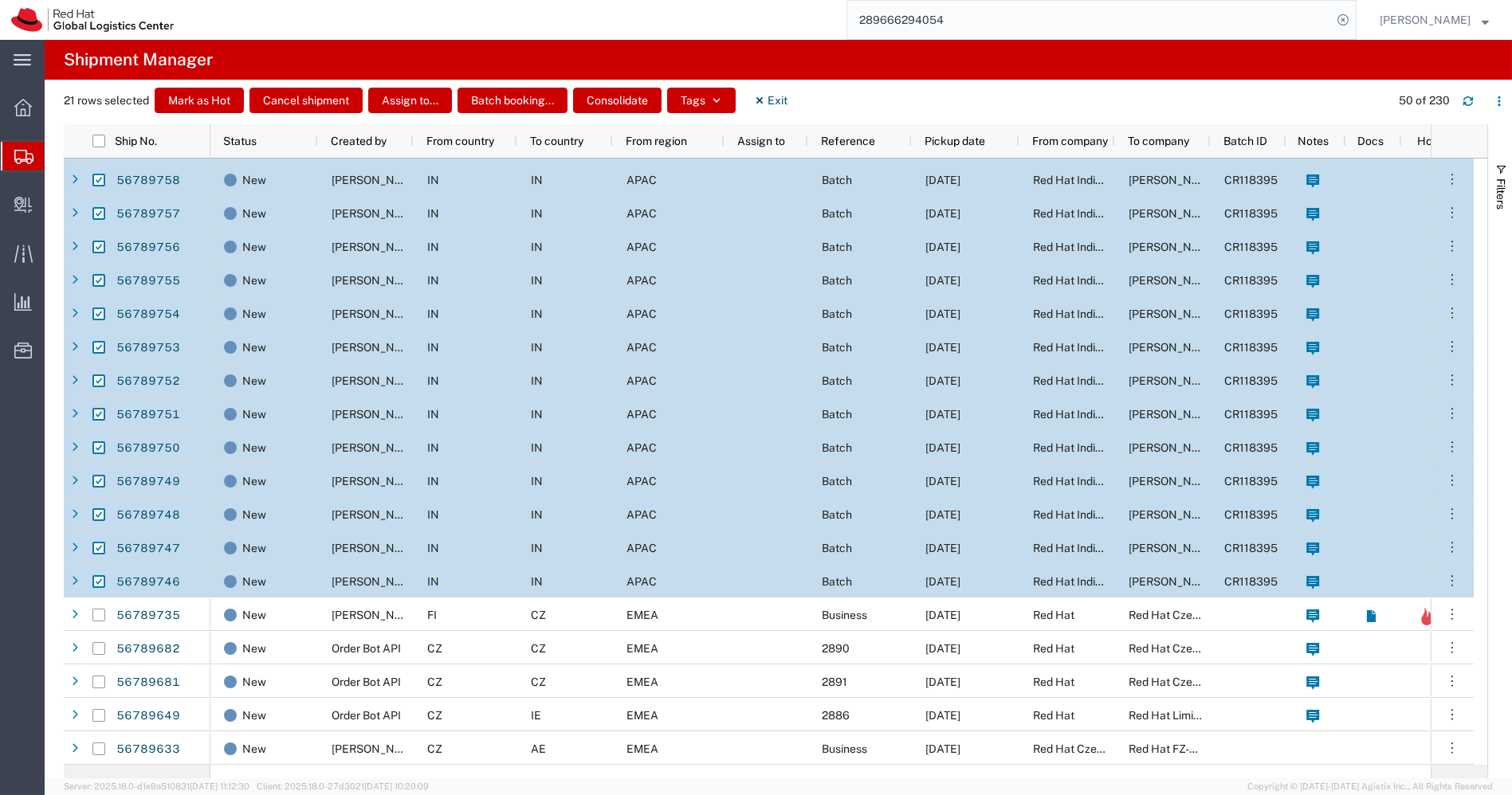
click at [20, 157] on icon at bounding box center [24, 157] width 19 height 15
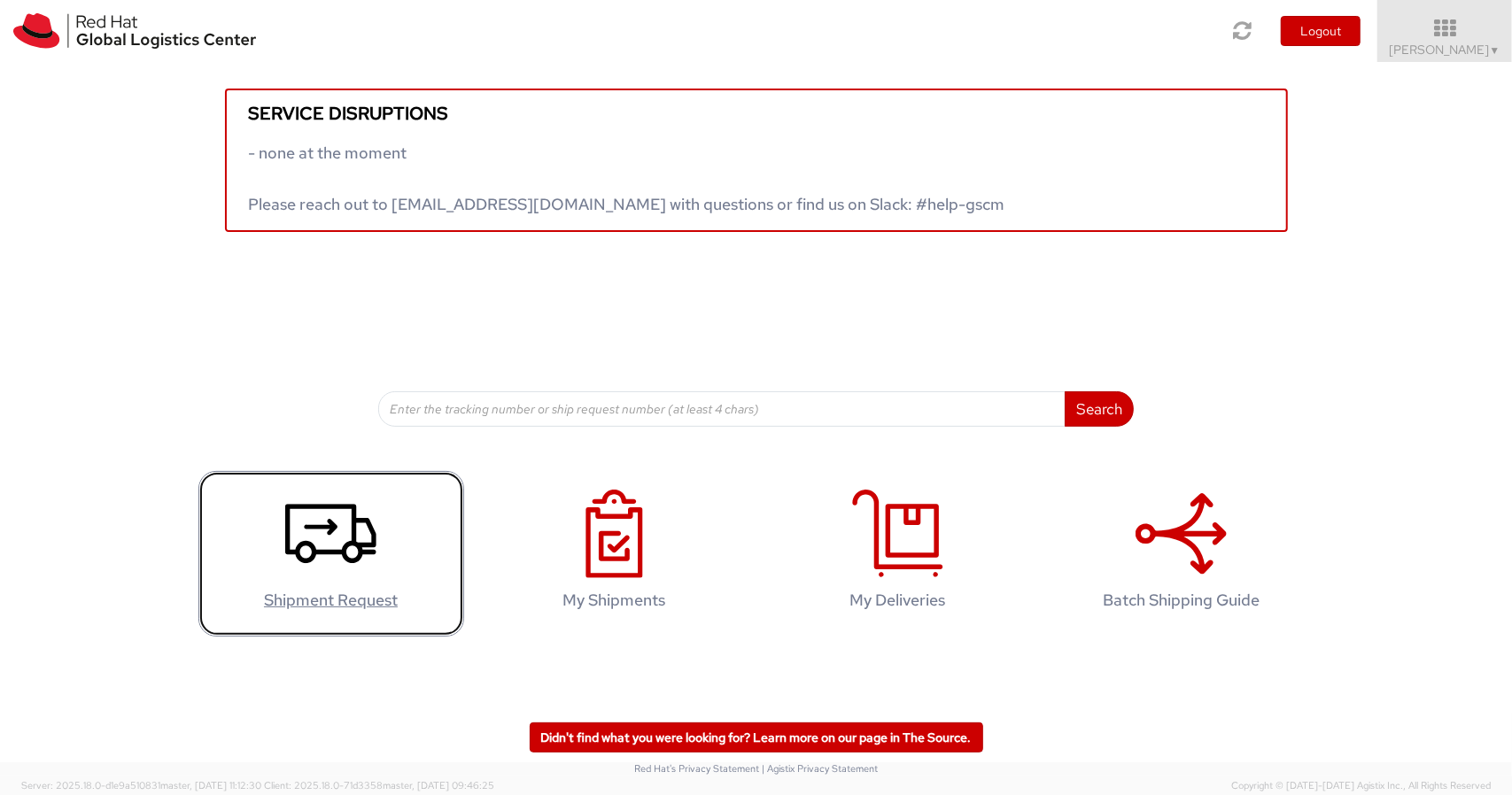
click at [331, 539] on icon at bounding box center [331, 534] width 91 height 88
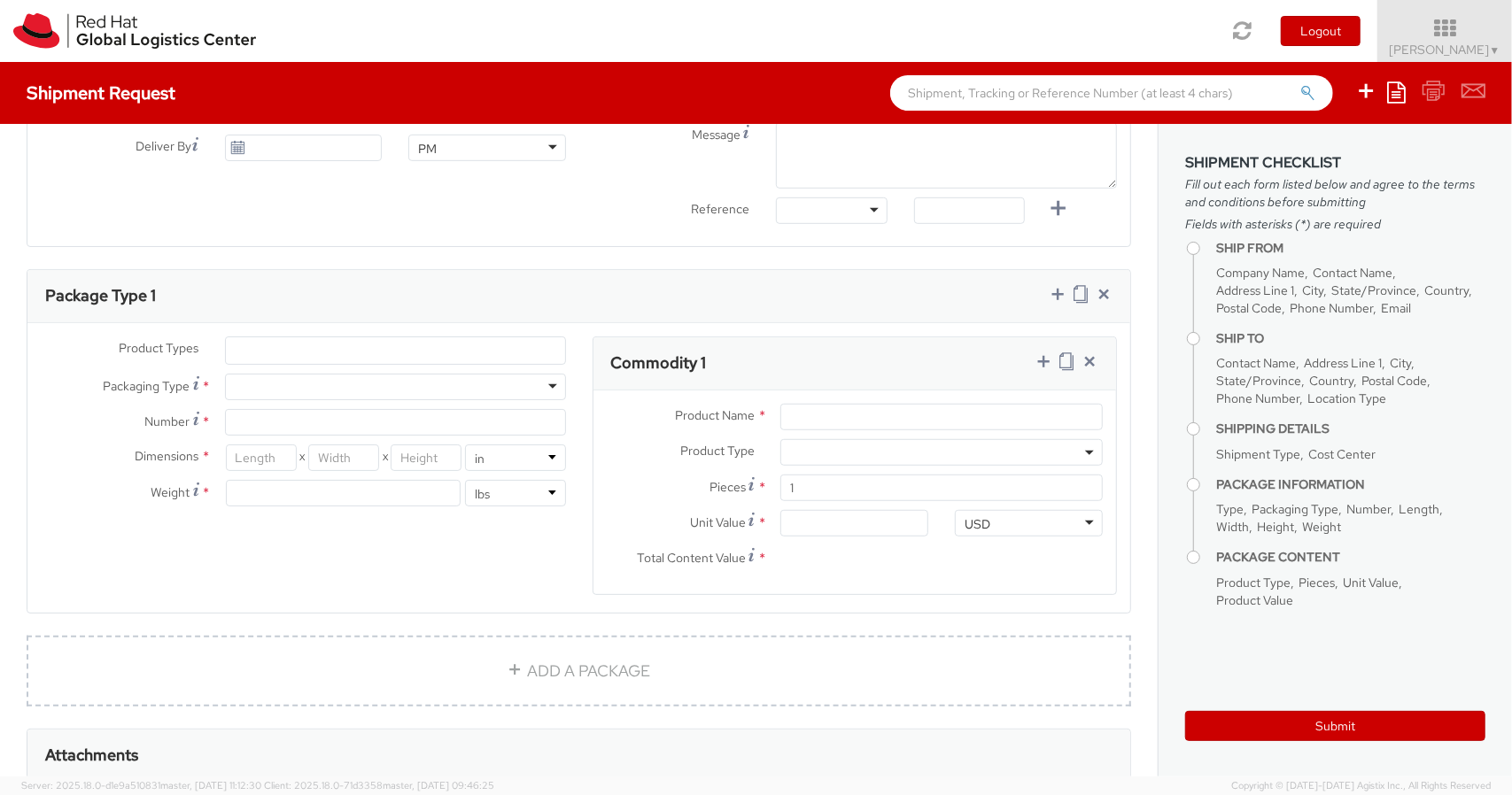
select select "901"
select select
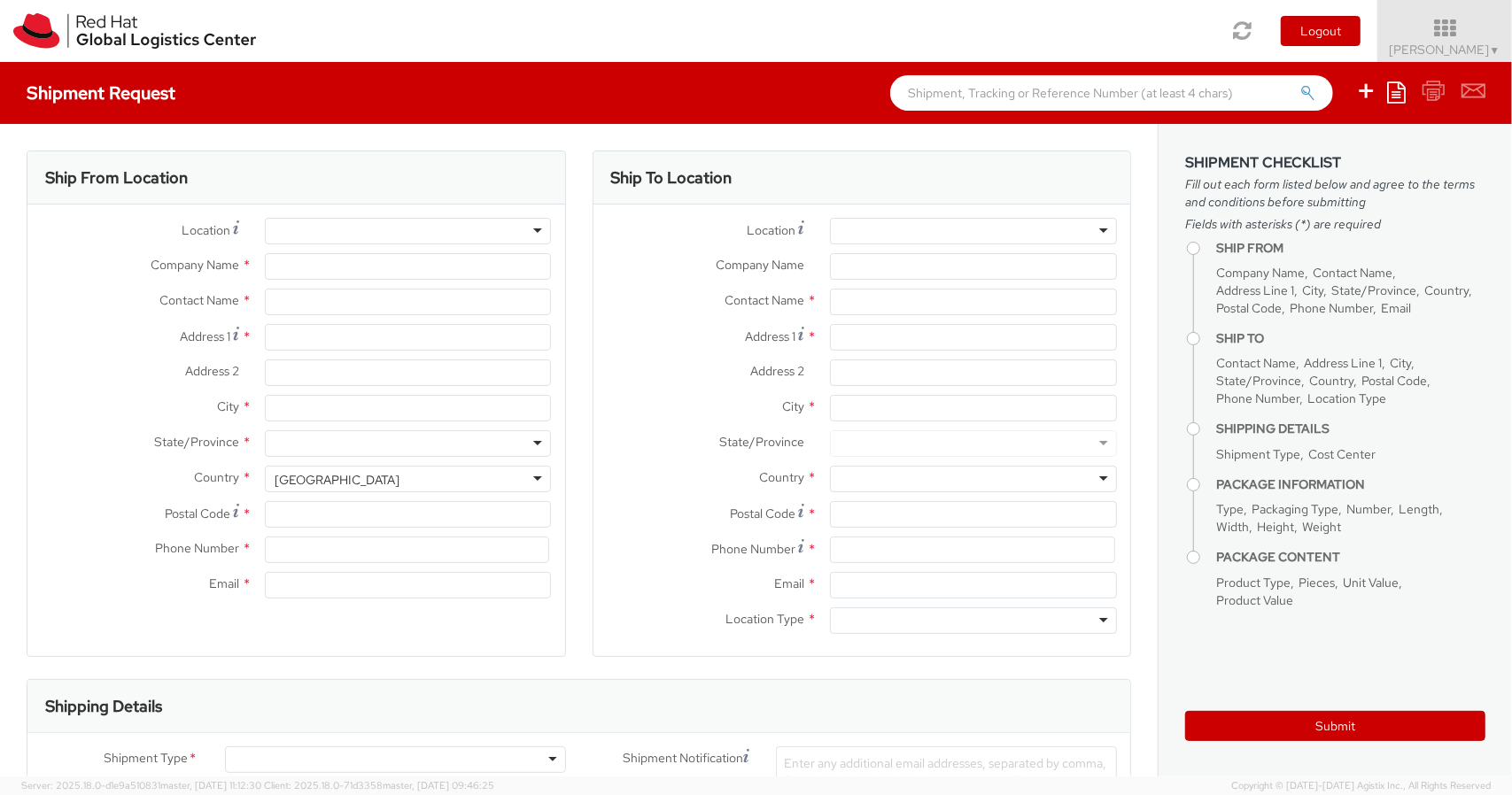
type input "Red Hat India Private Limited"
type input "[PERSON_NAME]"
type input "[STREET_ADDRESS]"
type input "[GEOGRAPHIC_DATA], [GEOGRAPHIC_DATA]"
type input "[GEOGRAPHIC_DATA]"
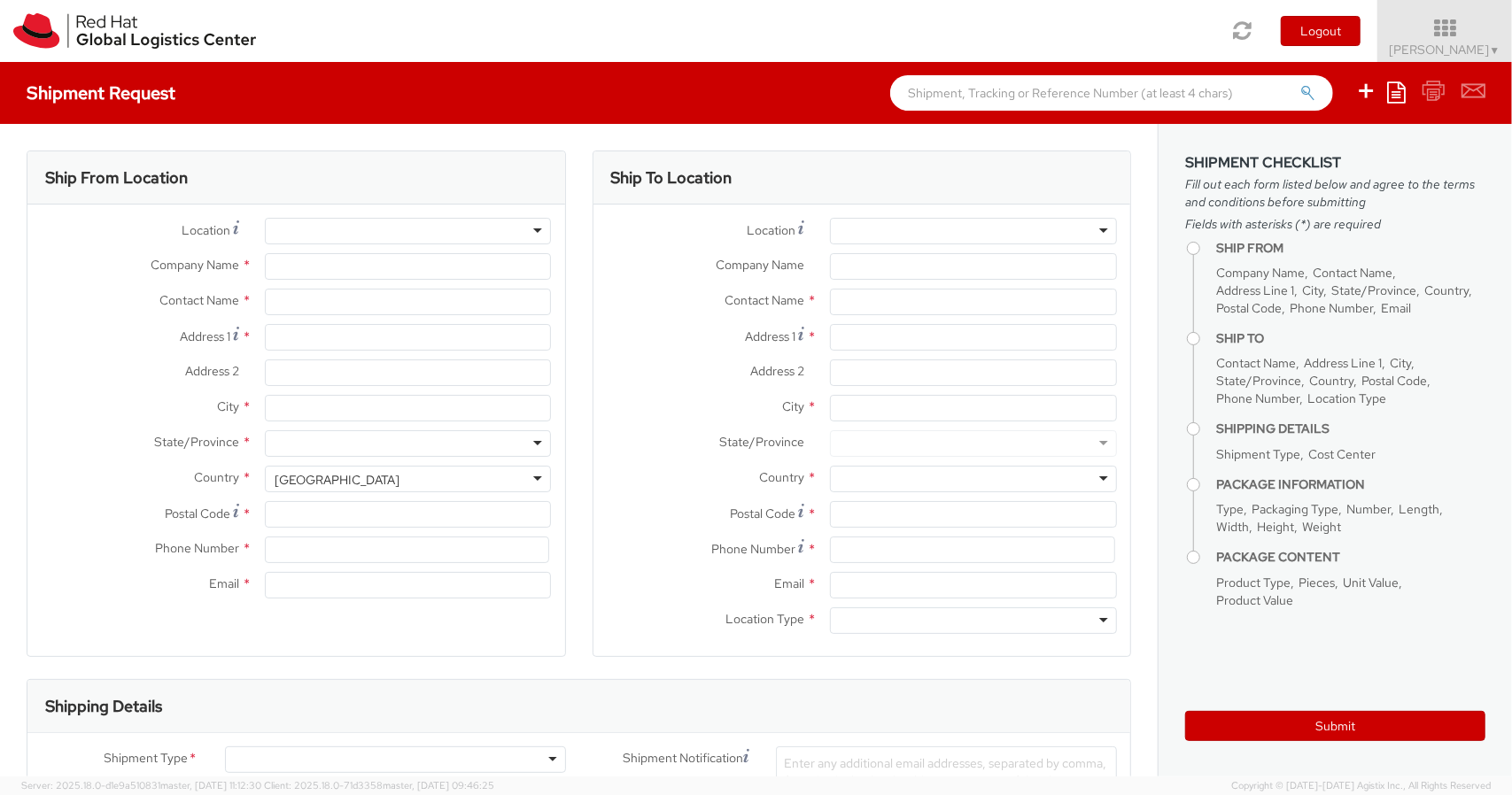
type input "411013"
type input "+91 9767477474"
type input "[EMAIL_ADDRESS][DOMAIN_NAME]"
select select "CM"
select select "KGS"
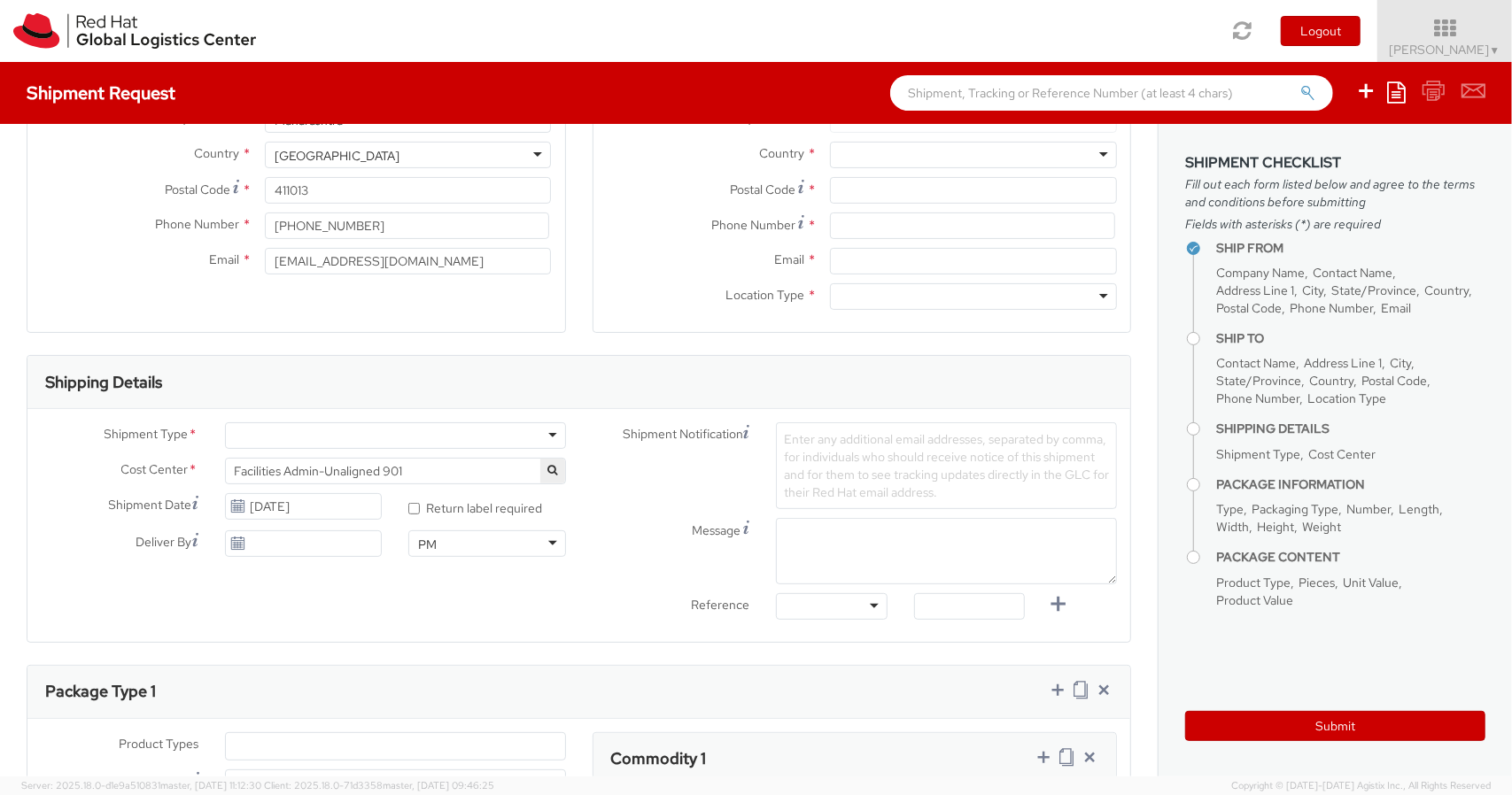
scroll to position [333, 0]
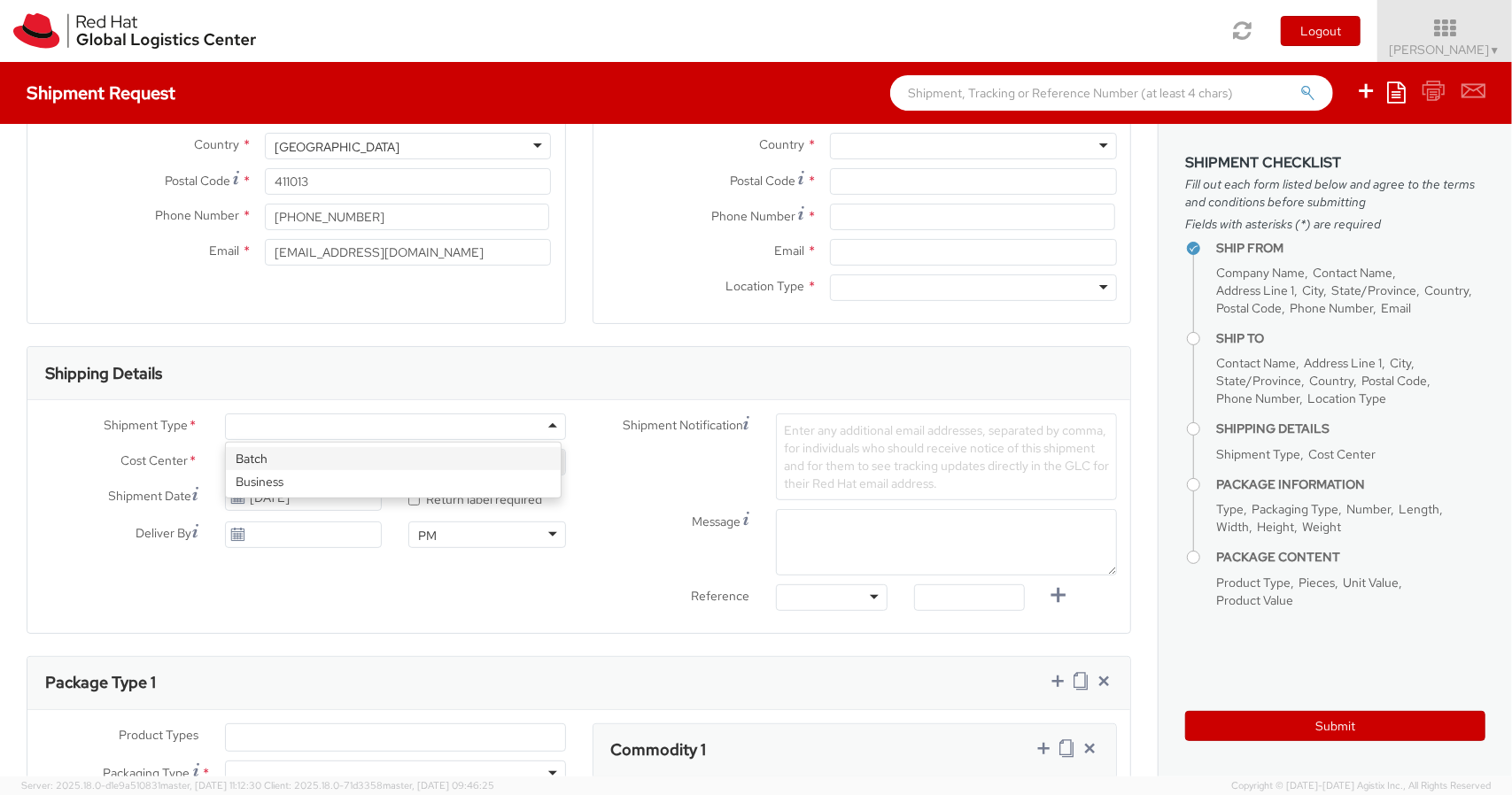
click at [493, 431] on div at bounding box center [396, 427] width 341 height 27
click at [334, 431] on div "Business" at bounding box center [396, 427] width 341 height 27
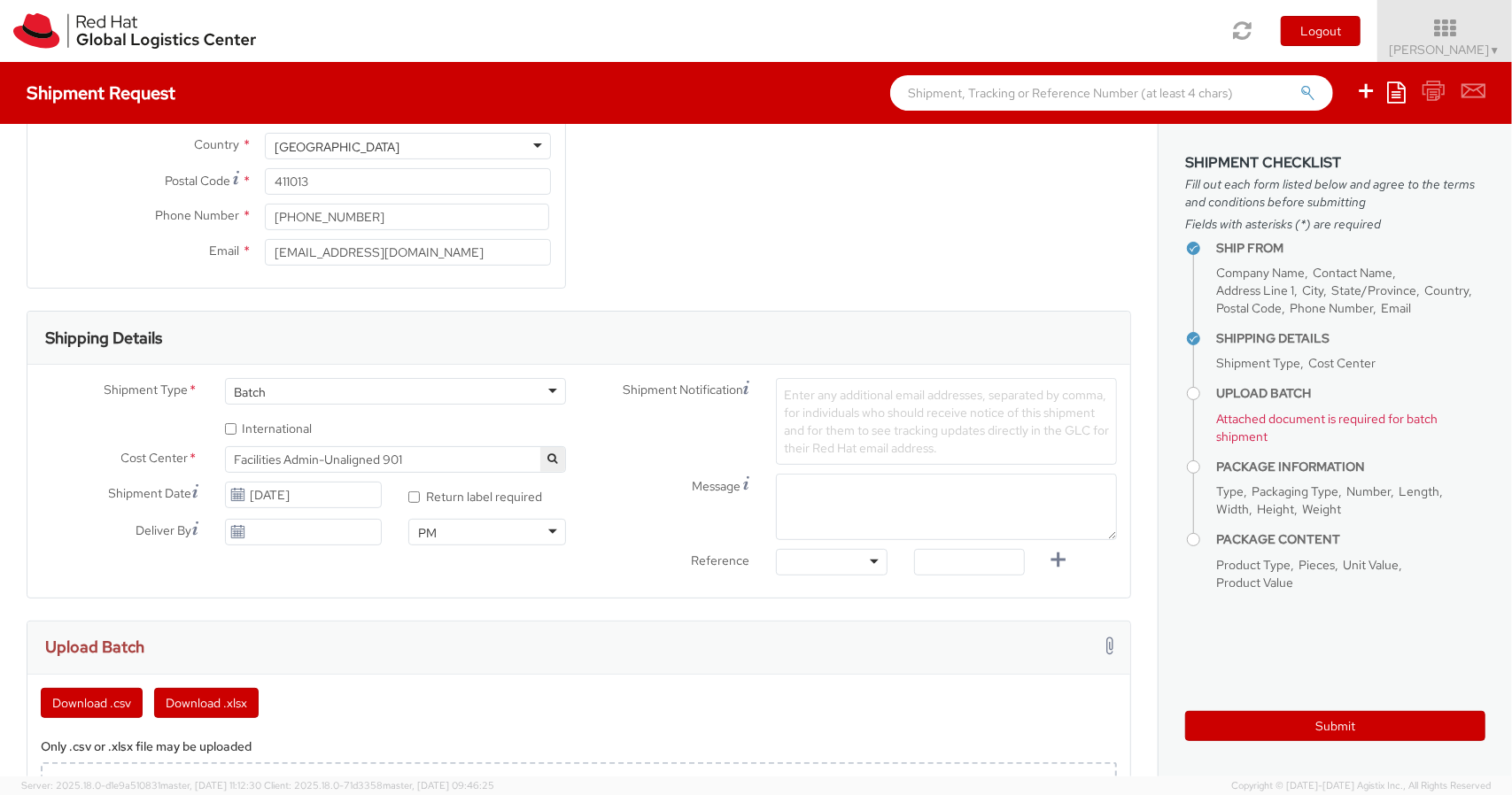
click at [273, 432] on label "* International" at bounding box center [270, 426] width 90 height 20
click at [237, 432] on input "* International" at bounding box center [231, 429] width 11 height 11
checkbox input "true"
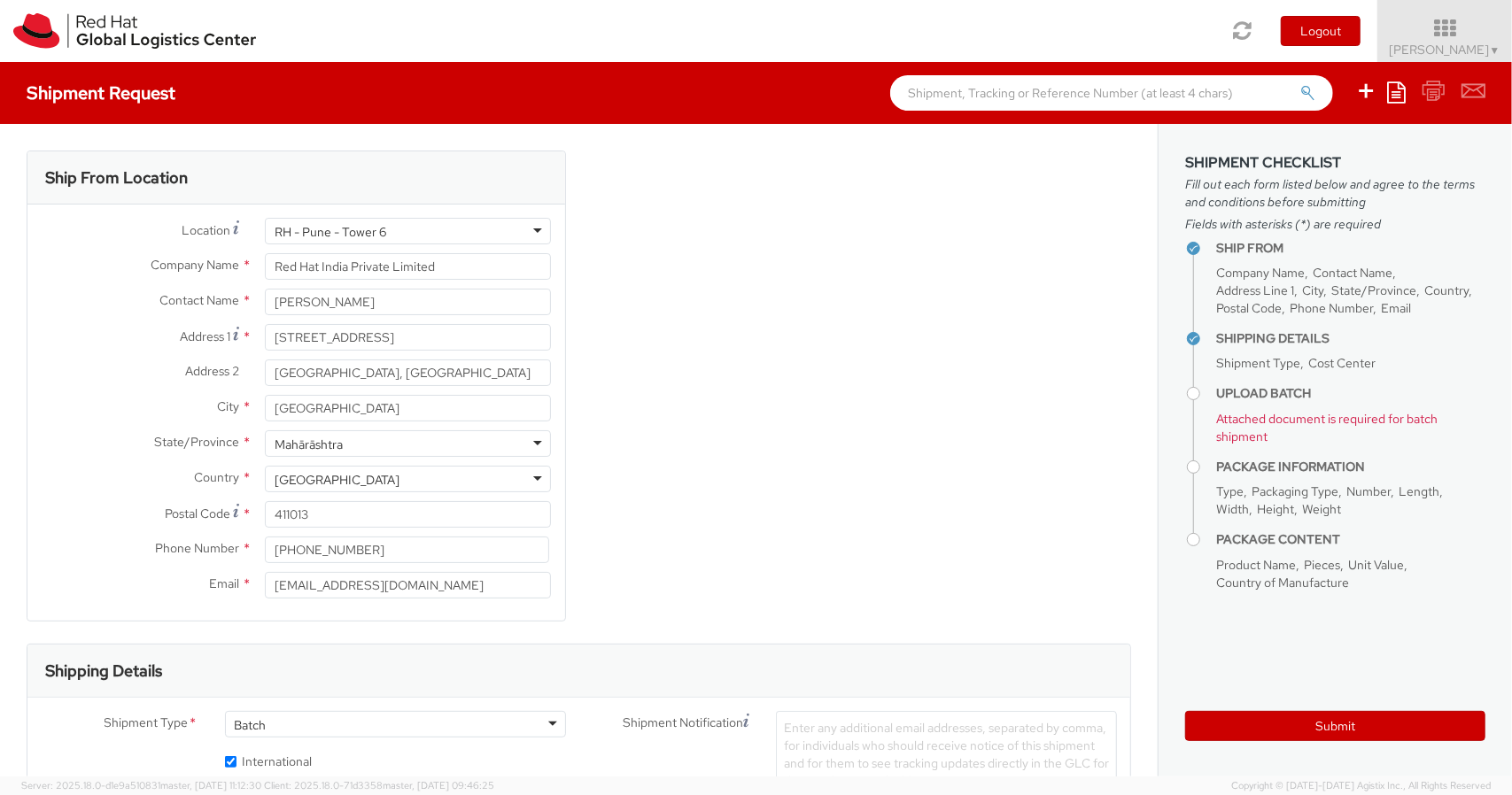
scroll to position [2092, 0]
click at [466, 222] on div "RH - Pune - Tower 6" at bounding box center [407, 231] width 286 height 27
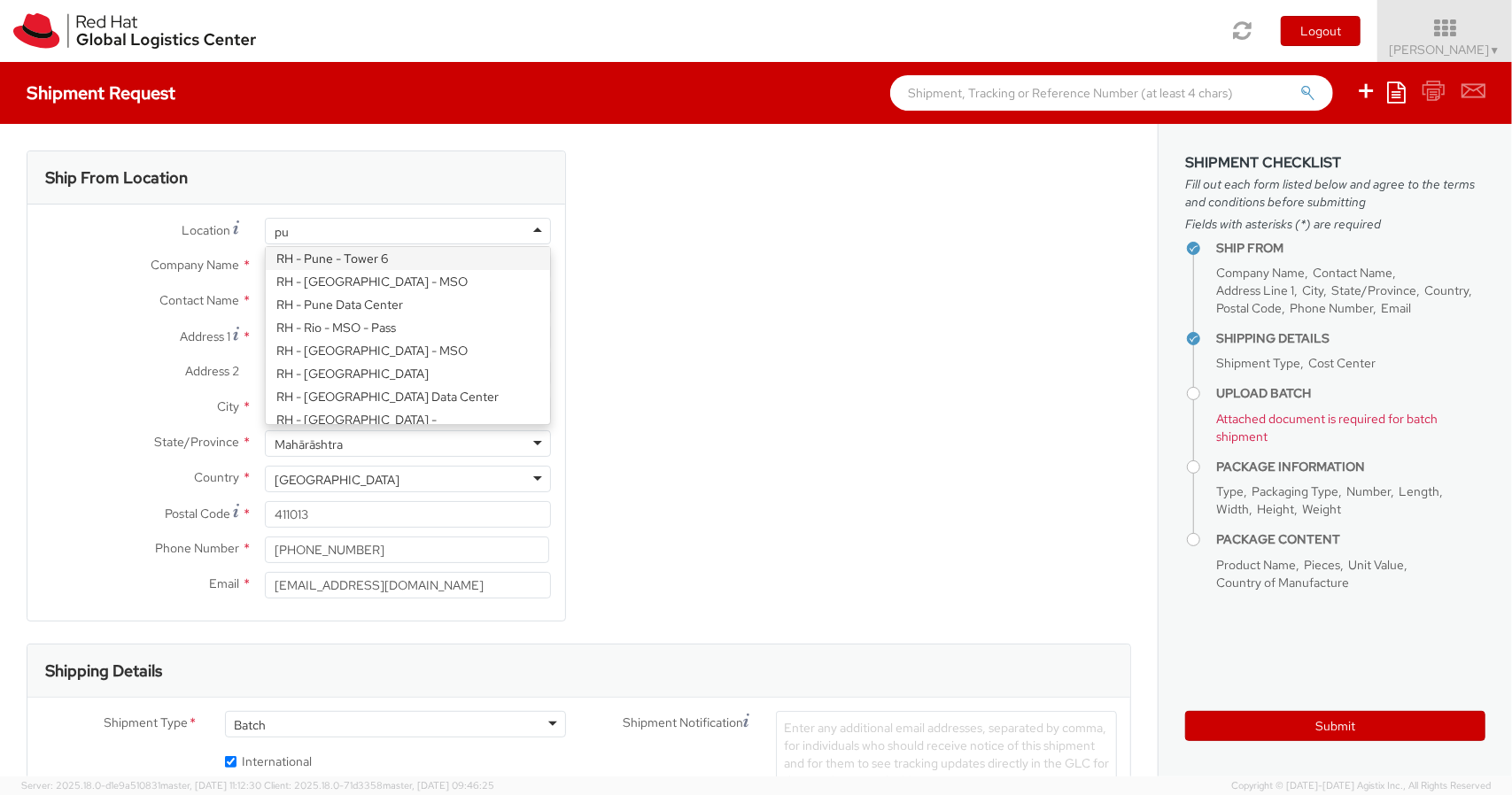
scroll to position [0, 0]
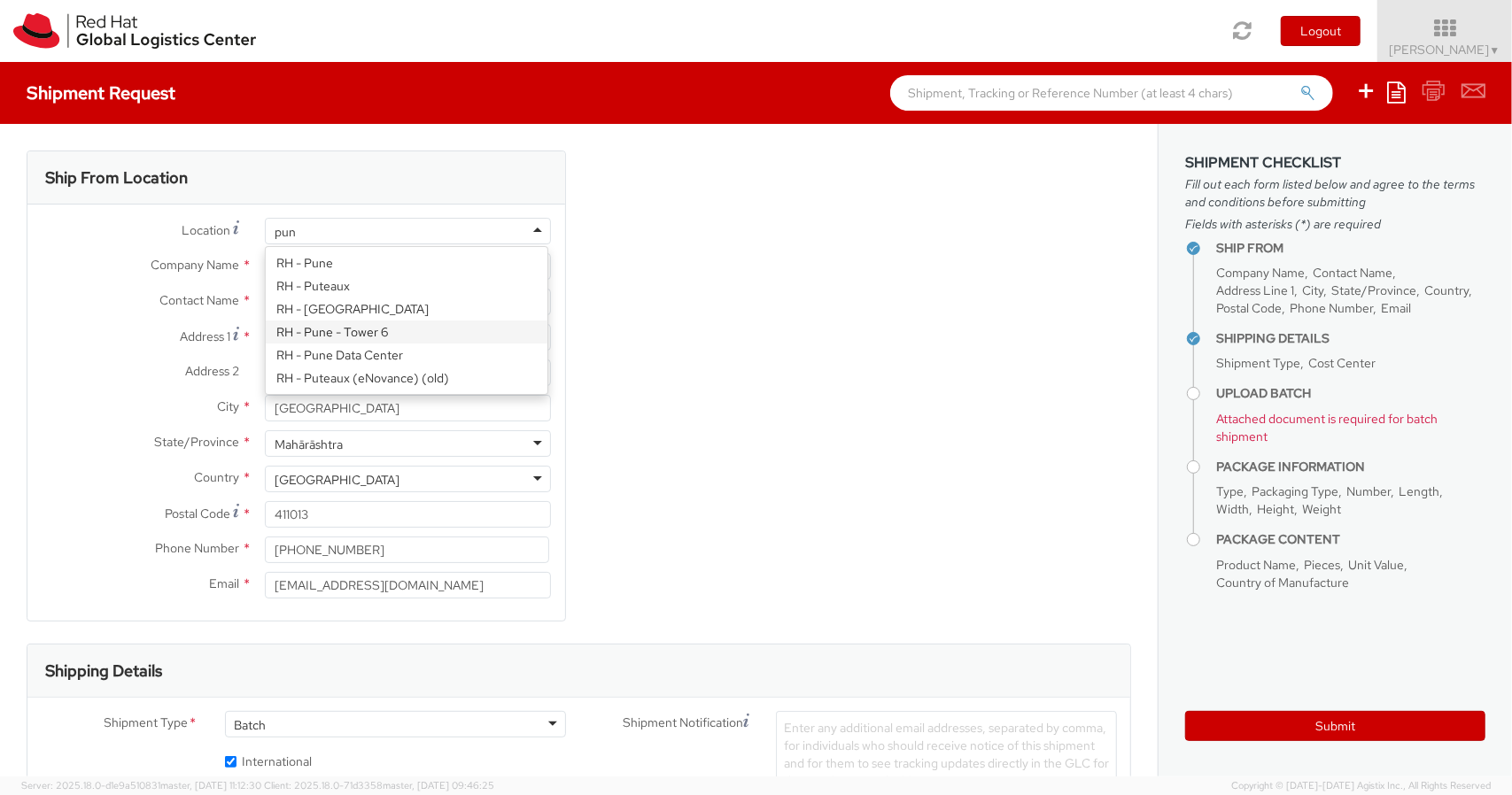
type input "pune"
type input "Tower-X Level 1, [GEOGRAPHIC_DATA]"
type input "2066817173"
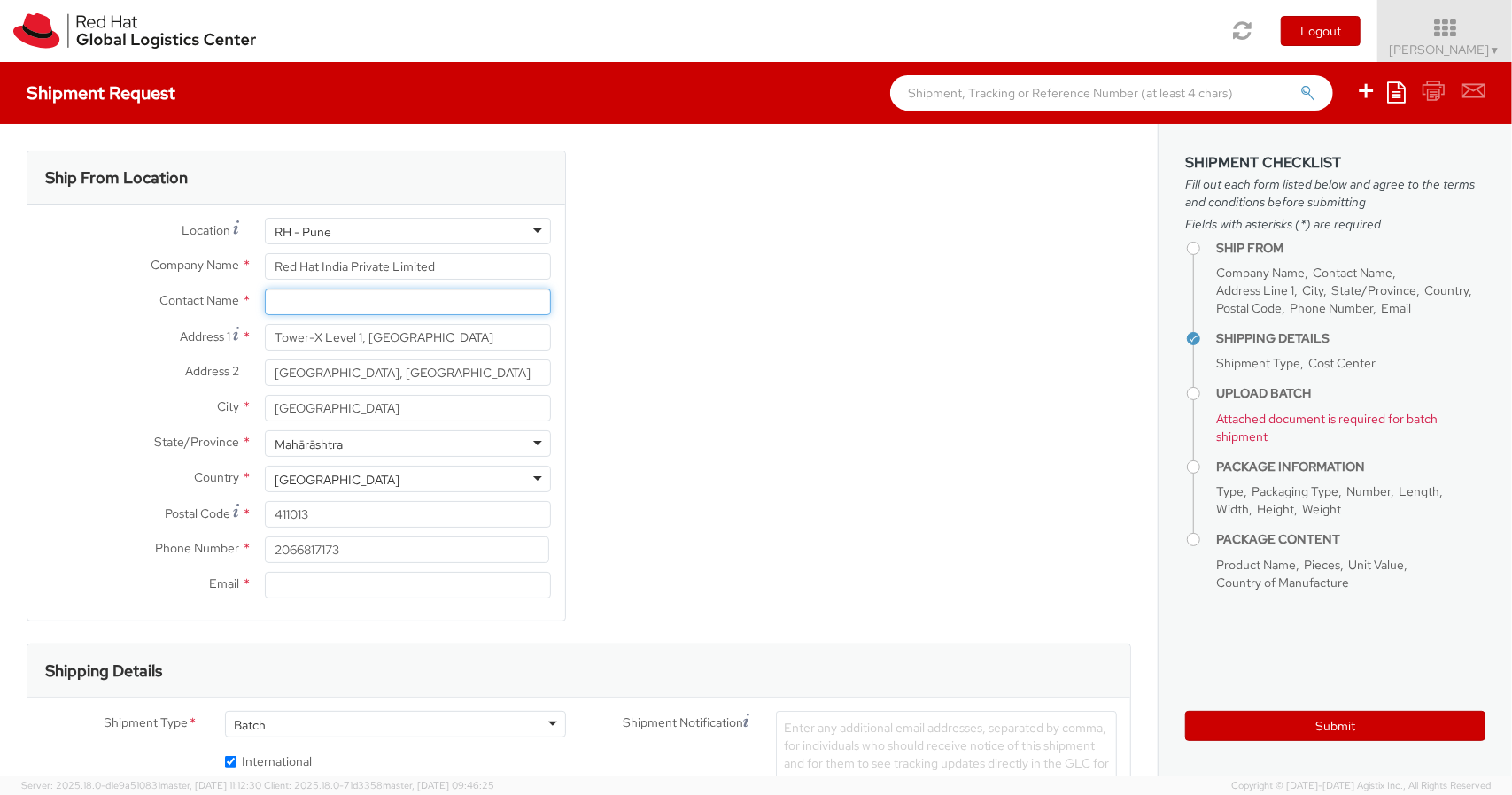
click at [378, 297] on input "text" at bounding box center [407, 302] width 286 height 27
paste input "IT Swag India"
type input "Apaclogistics - IT Swag"
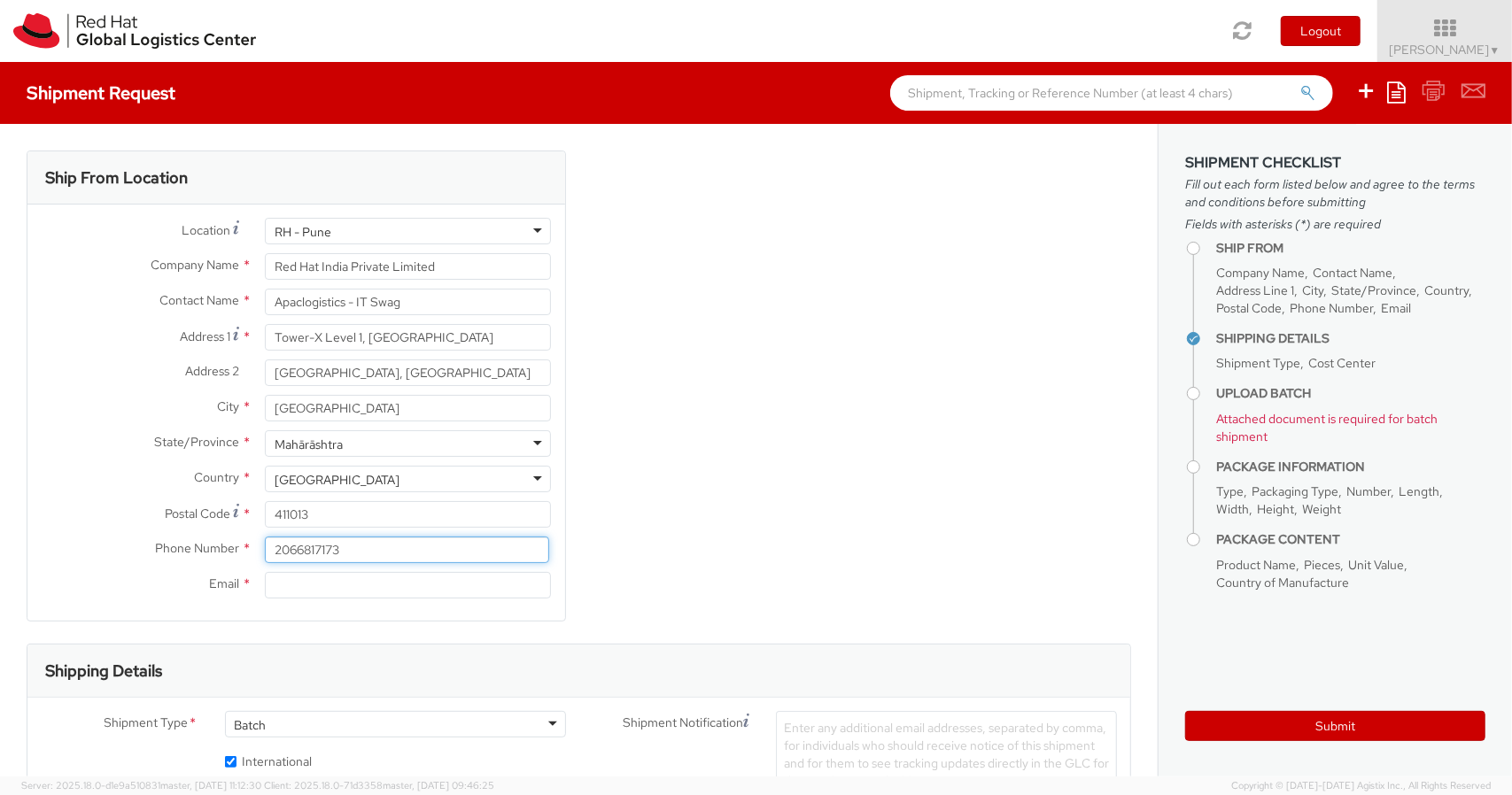
click at [522, 553] on input "2066817173" at bounding box center [407, 550] width 286 height 27
type input "9767477474"
click at [297, 587] on input "Email *" at bounding box center [407, 585] width 286 height 27
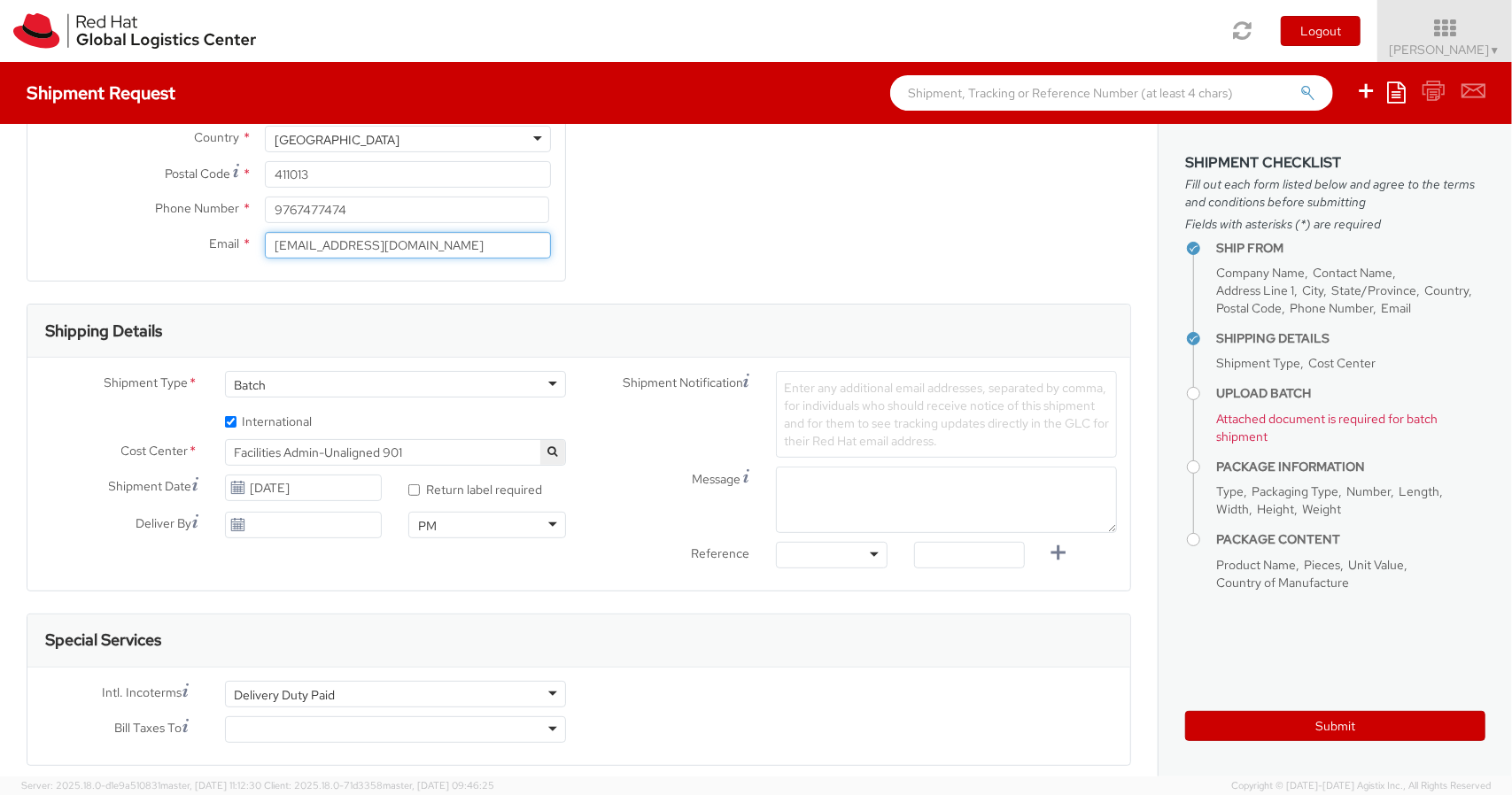
scroll to position [342, 0]
type input "[EMAIL_ADDRESS][DOMAIN_NAME]"
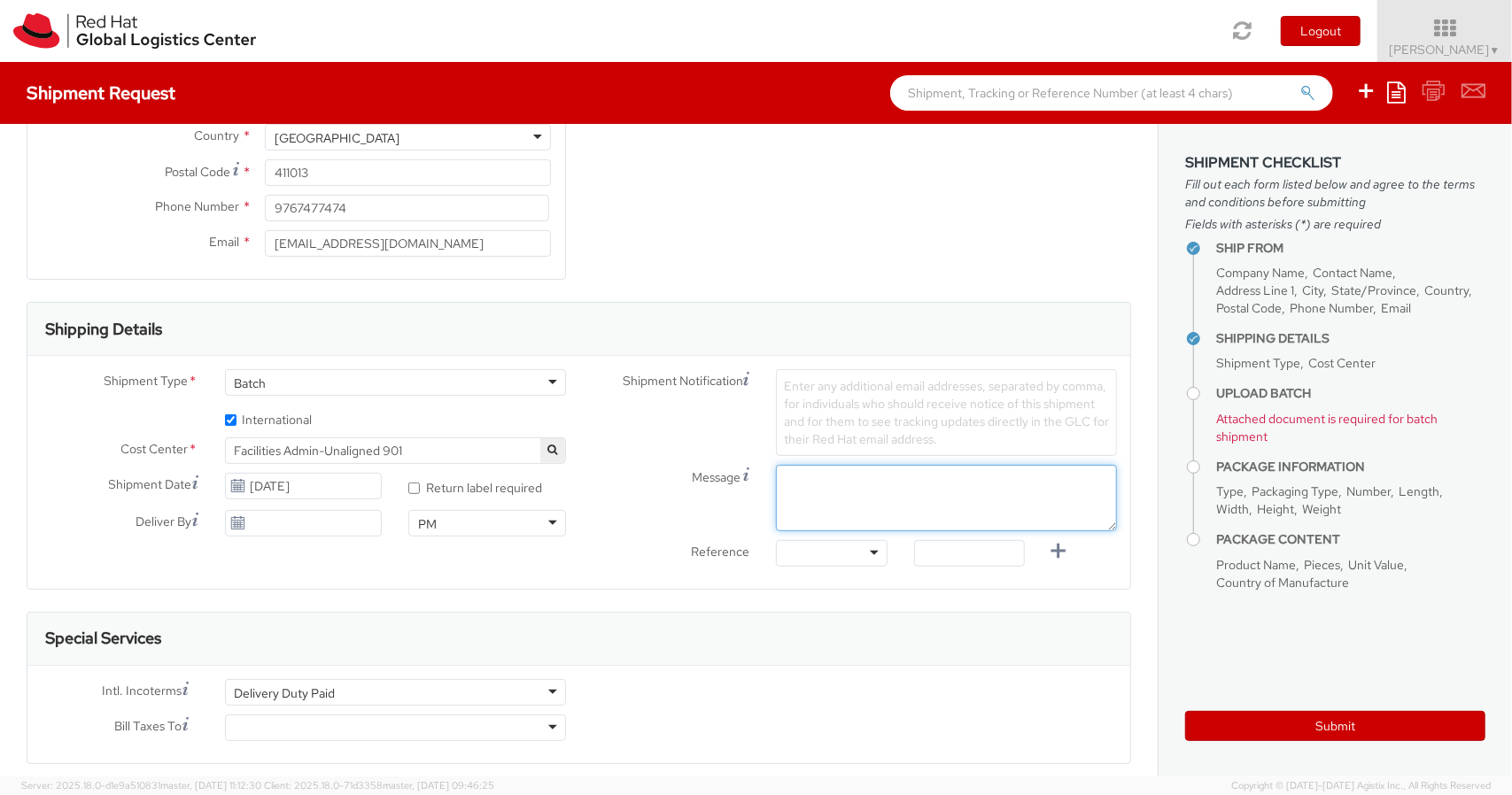
click at [822, 509] on textarea "Message" at bounding box center [947, 497] width 341 height 66
type textarea "Project -"
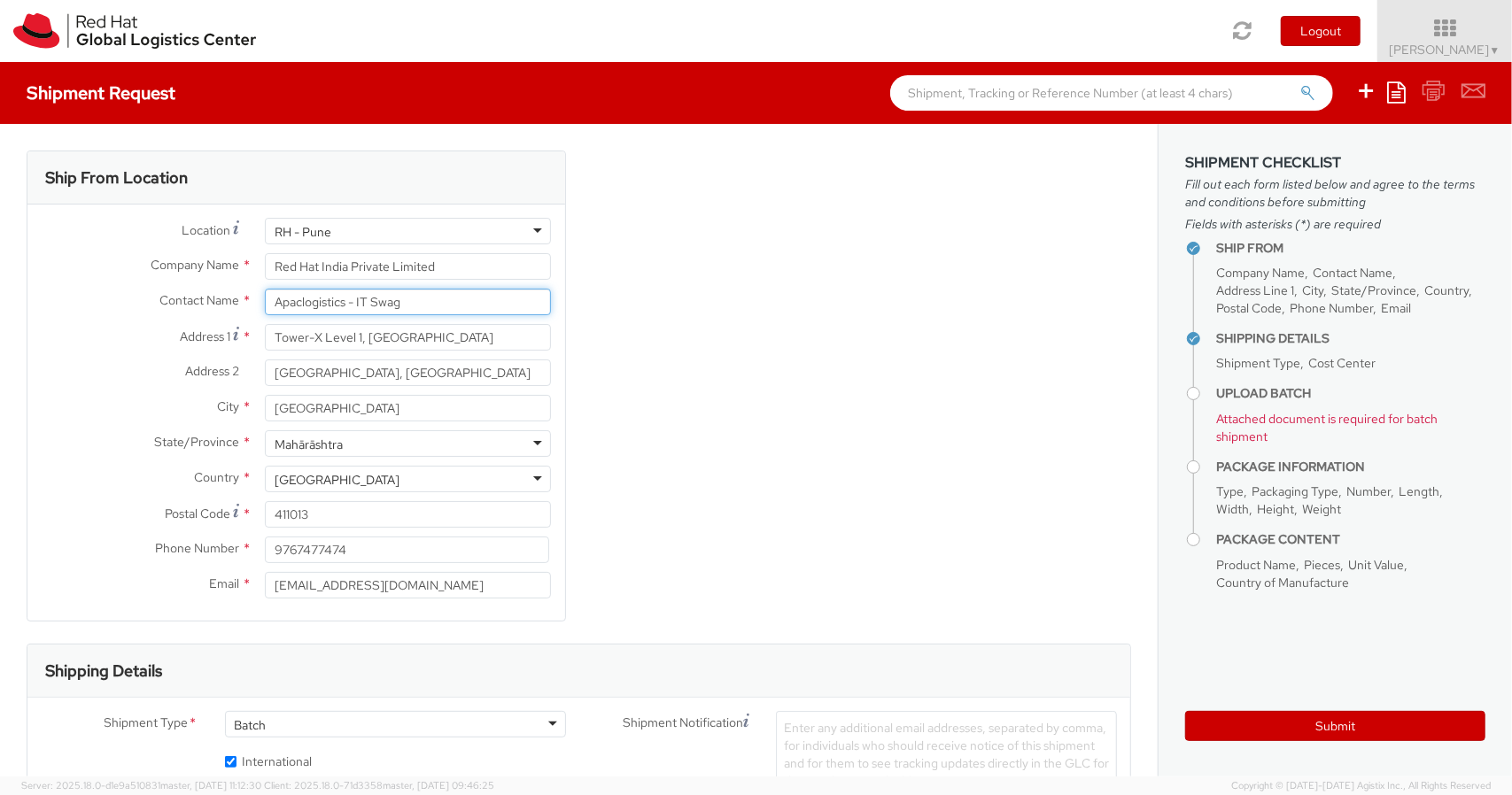
click at [433, 297] on input "Apaclogistics - IT Swag" at bounding box center [407, 302] width 286 height 27
paste input "udrey Onderdonk"
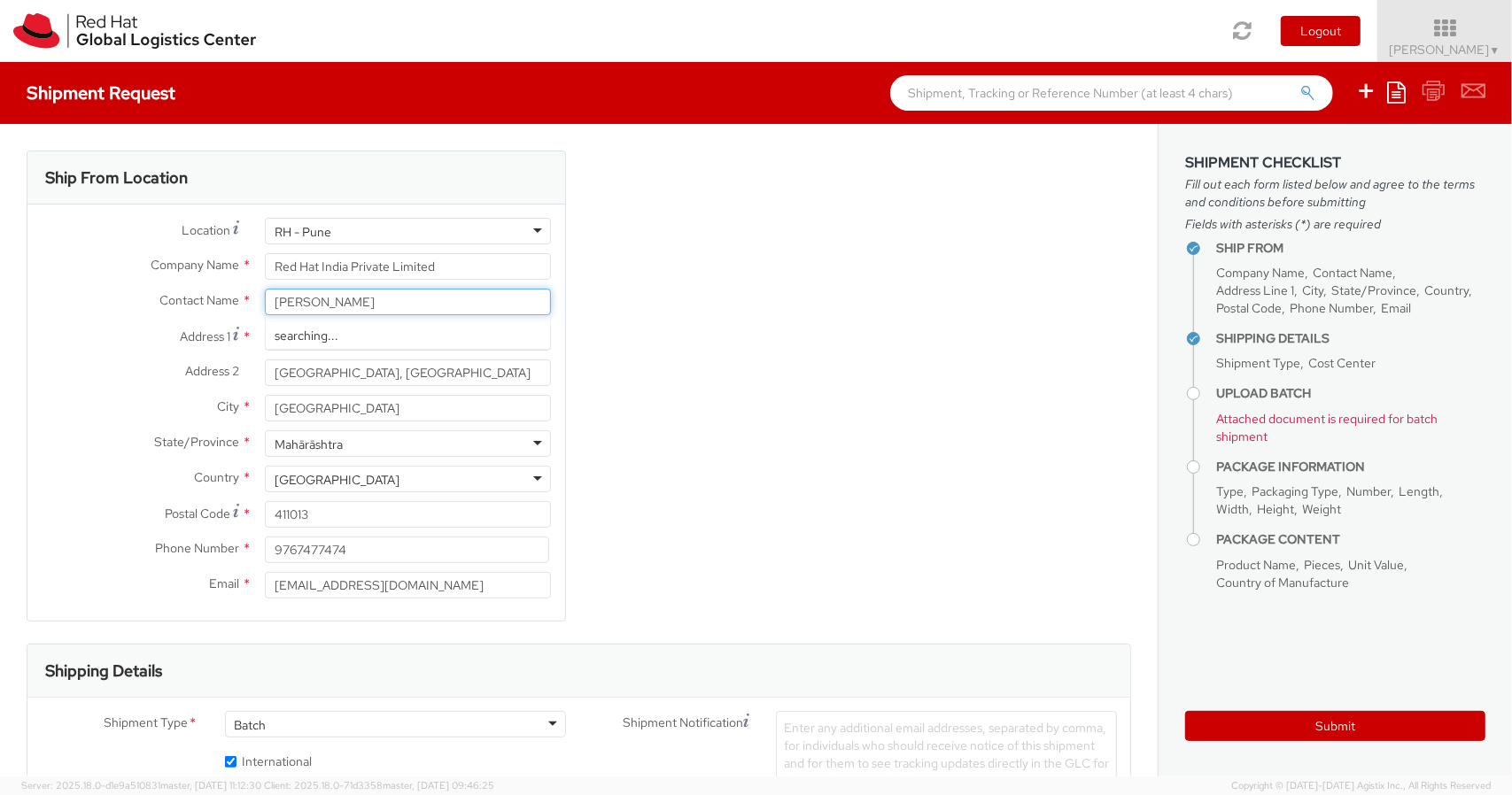
type input "Audrey Onderdonk"
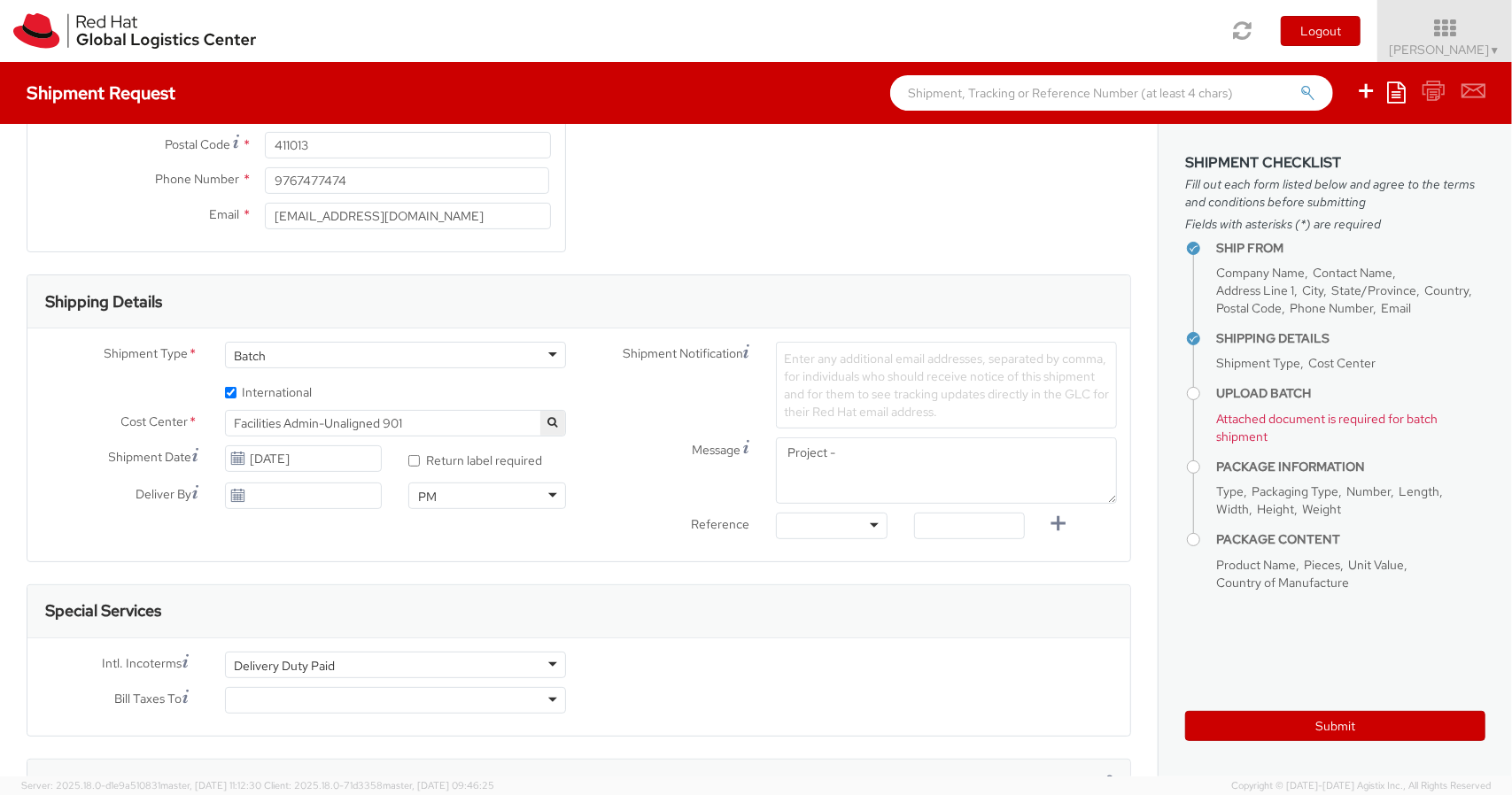
scroll to position [411, 0]
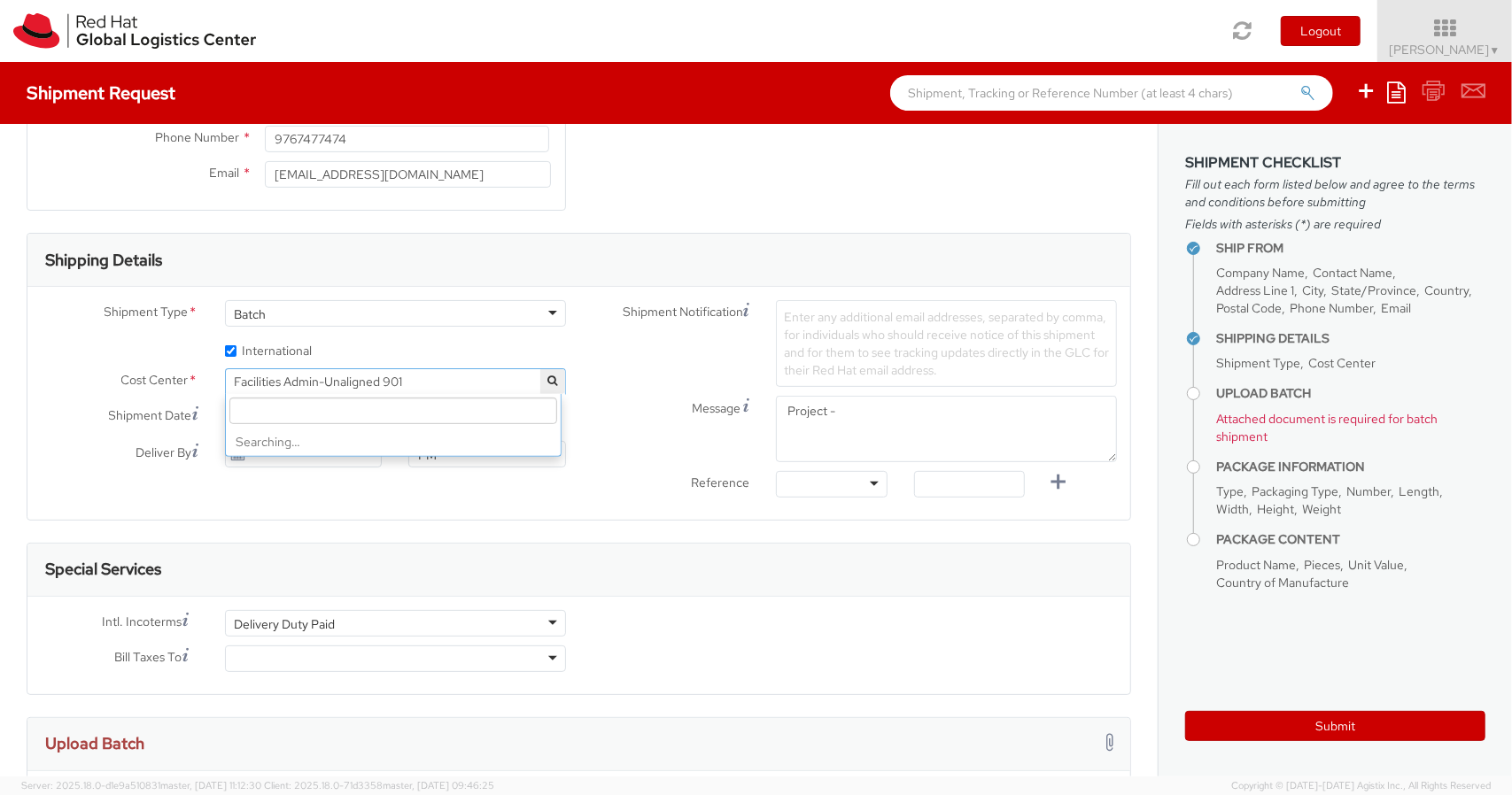
click at [462, 369] on span "Facilities Admin-Unaligned 901" at bounding box center [396, 381] width 341 height 27
click at [430, 403] on input "search" at bounding box center [393, 411] width 328 height 27
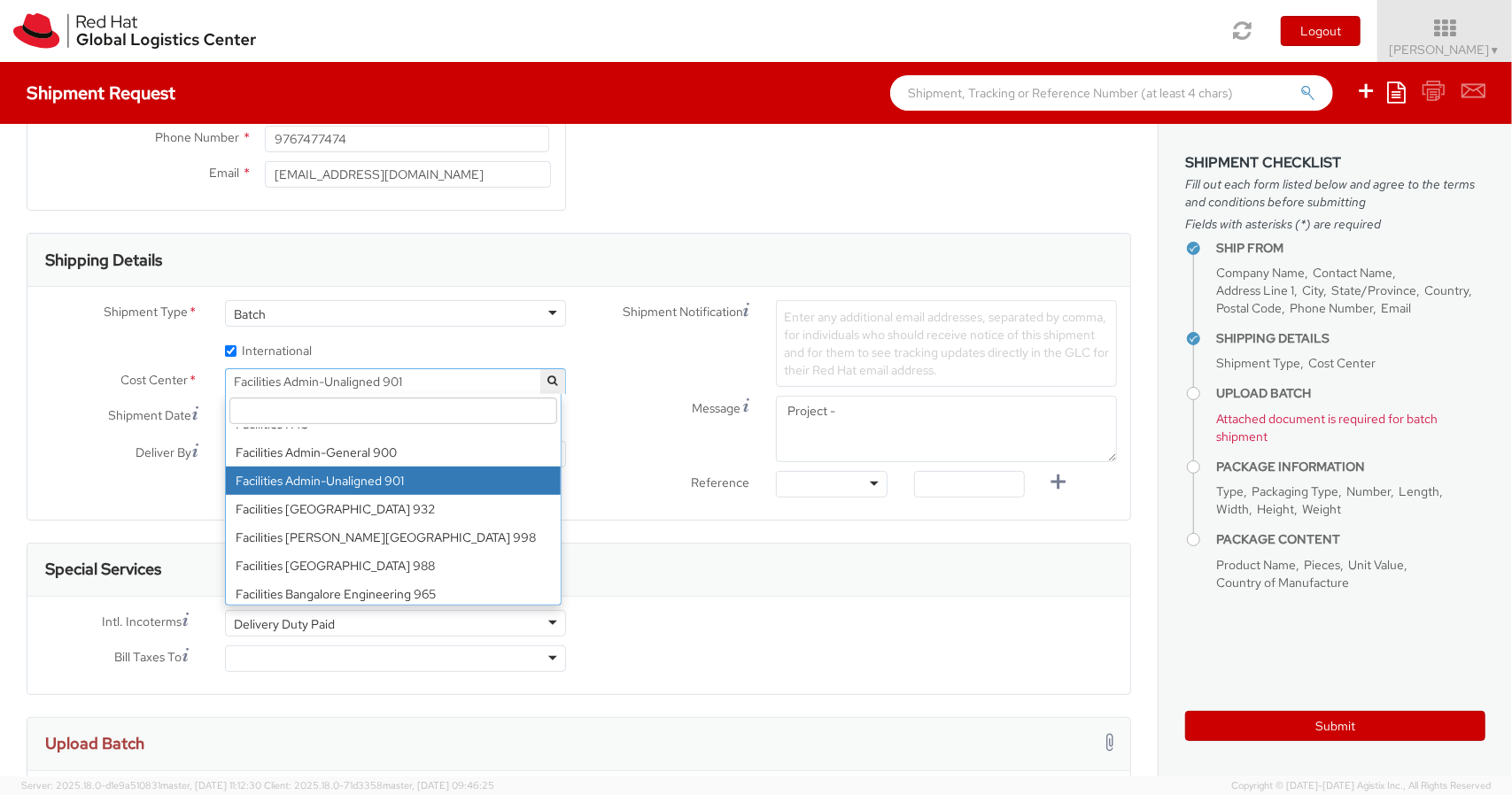
paste input "879"
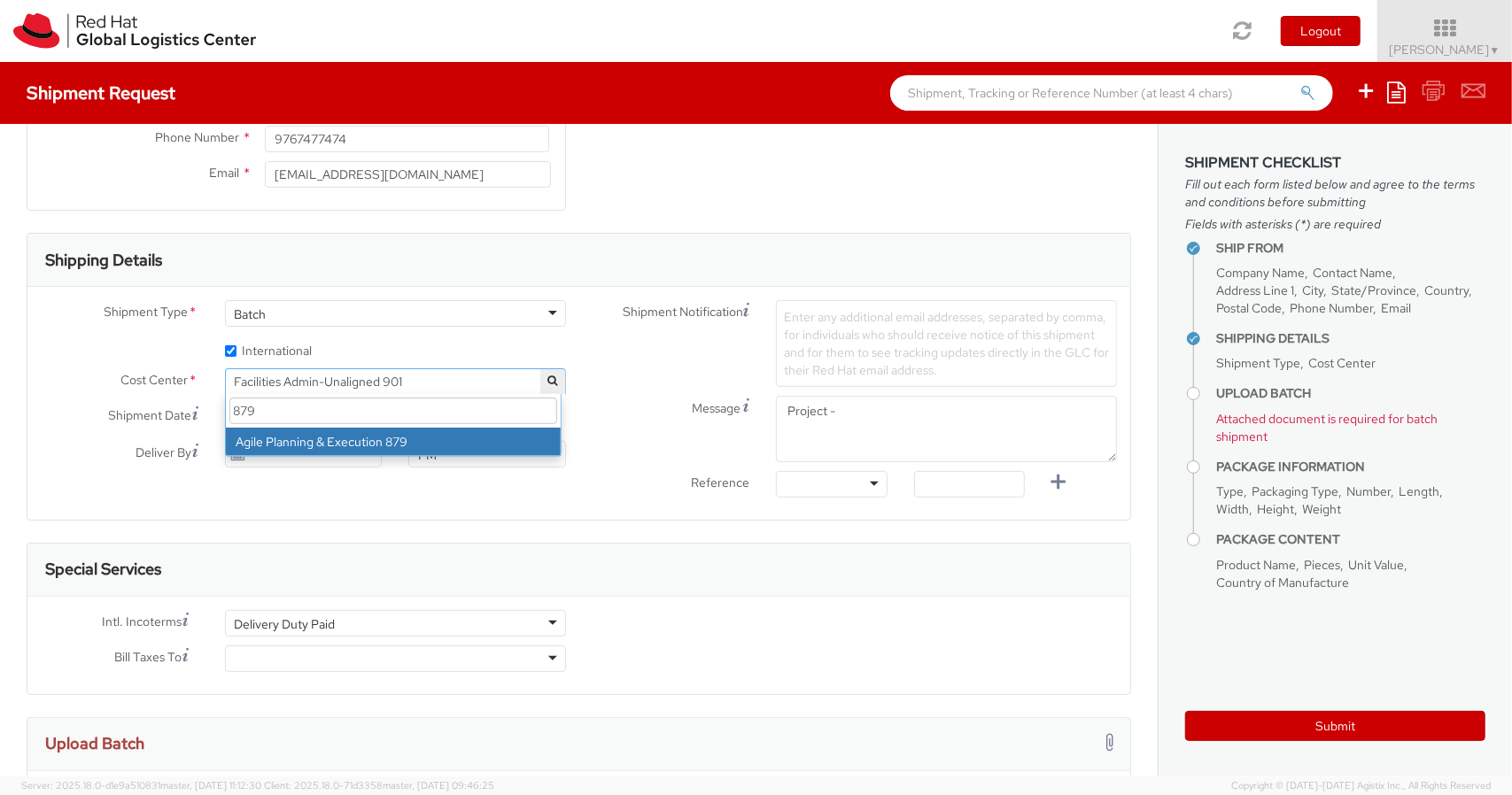
scroll to position [0, 0]
type input "879"
select select "879"
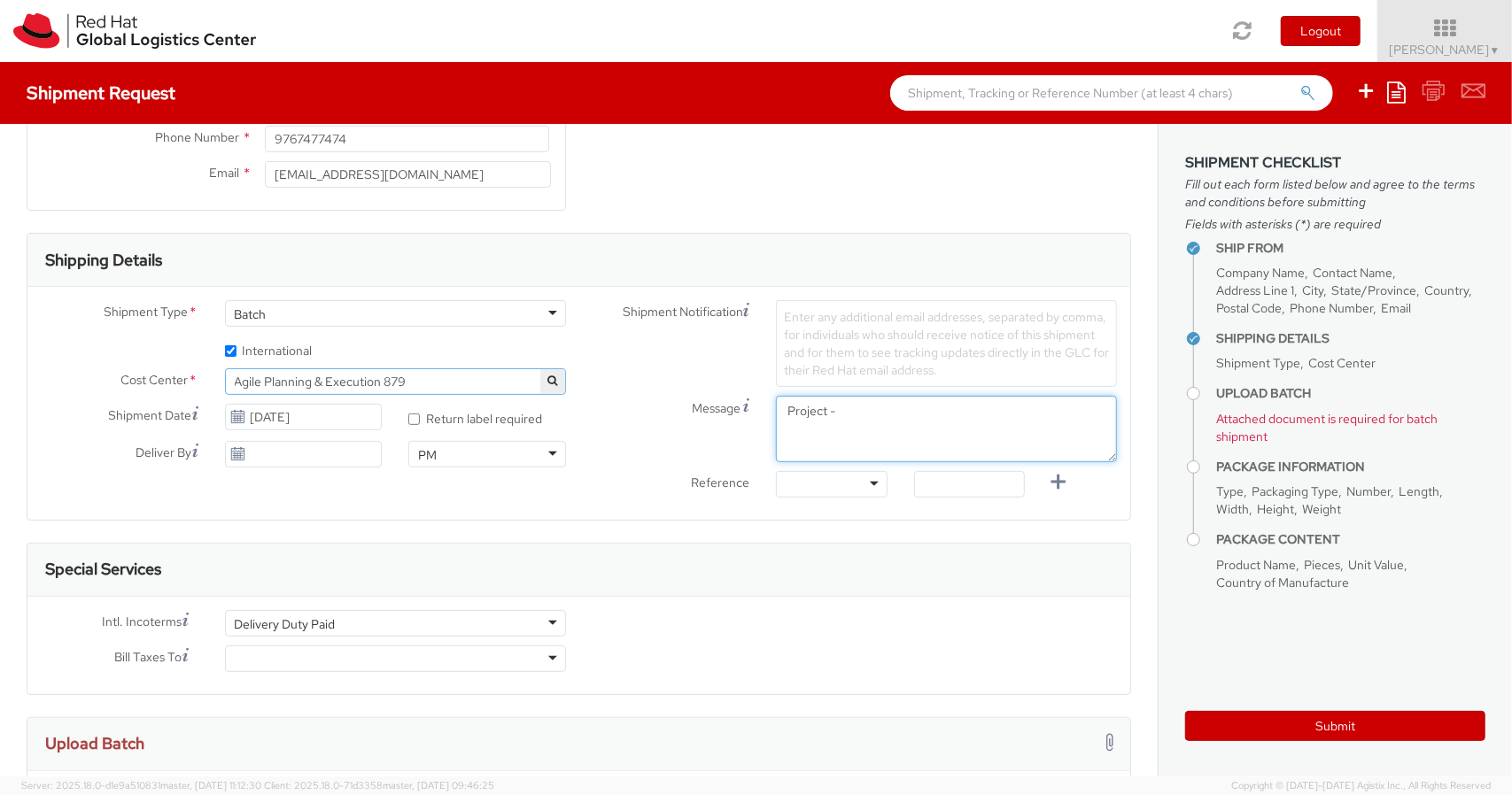
click at [904, 402] on textarea "Project -" at bounding box center [947, 428] width 341 height 66
click at [895, 396] on textarea "Project -" at bounding box center [947, 428] width 341 height 66
paste textarea "IT Swag India"
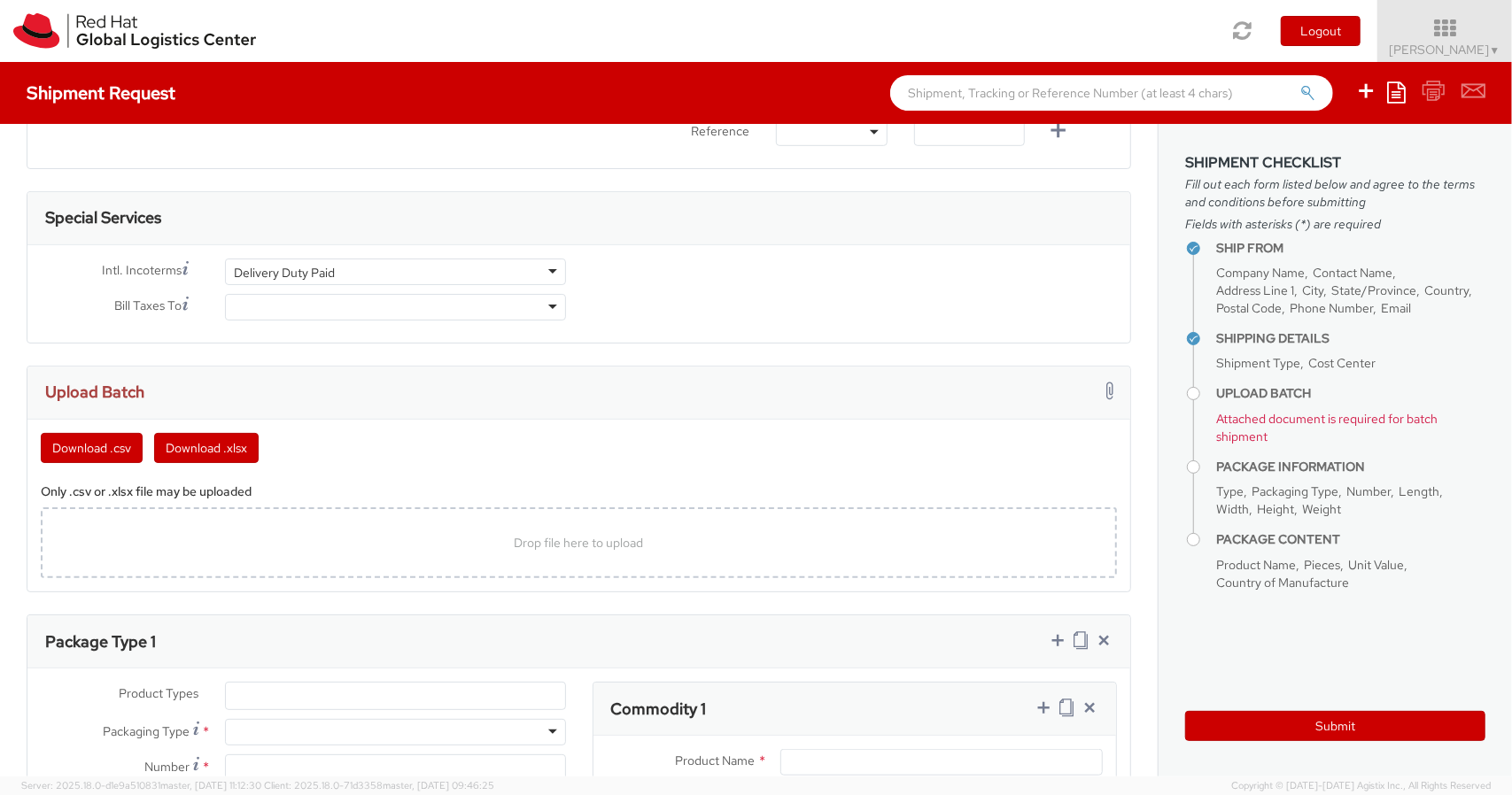
scroll to position [765, 0]
type textarea "Project - IT Swag."
click at [493, 298] on div at bounding box center [396, 304] width 341 height 27
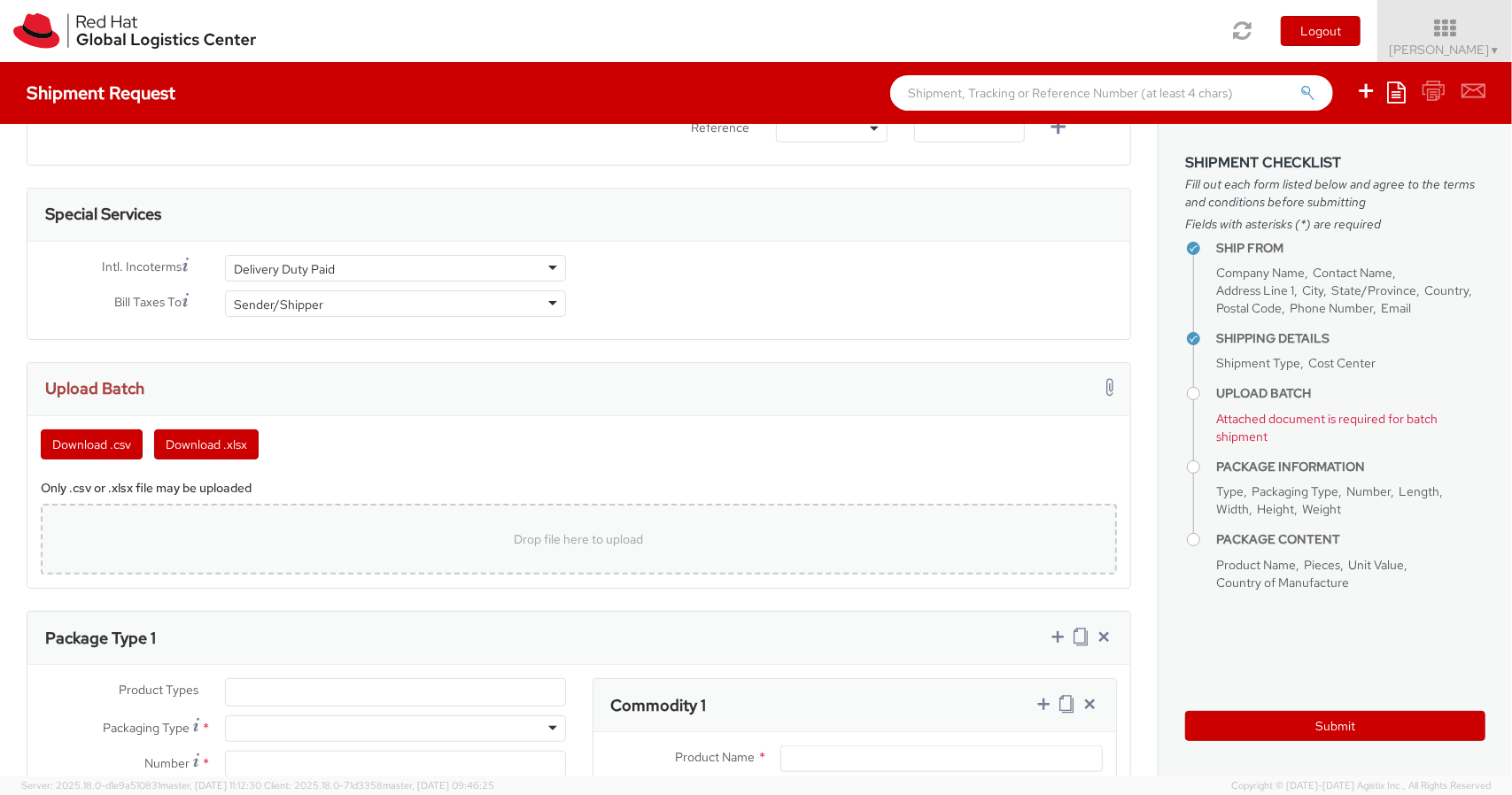
click at [645, 529] on div "Drop file here to upload" at bounding box center [578, 539] width 1047 height 42
type input "C:\fakepath\IT Swag India 20-8-2025.csv"
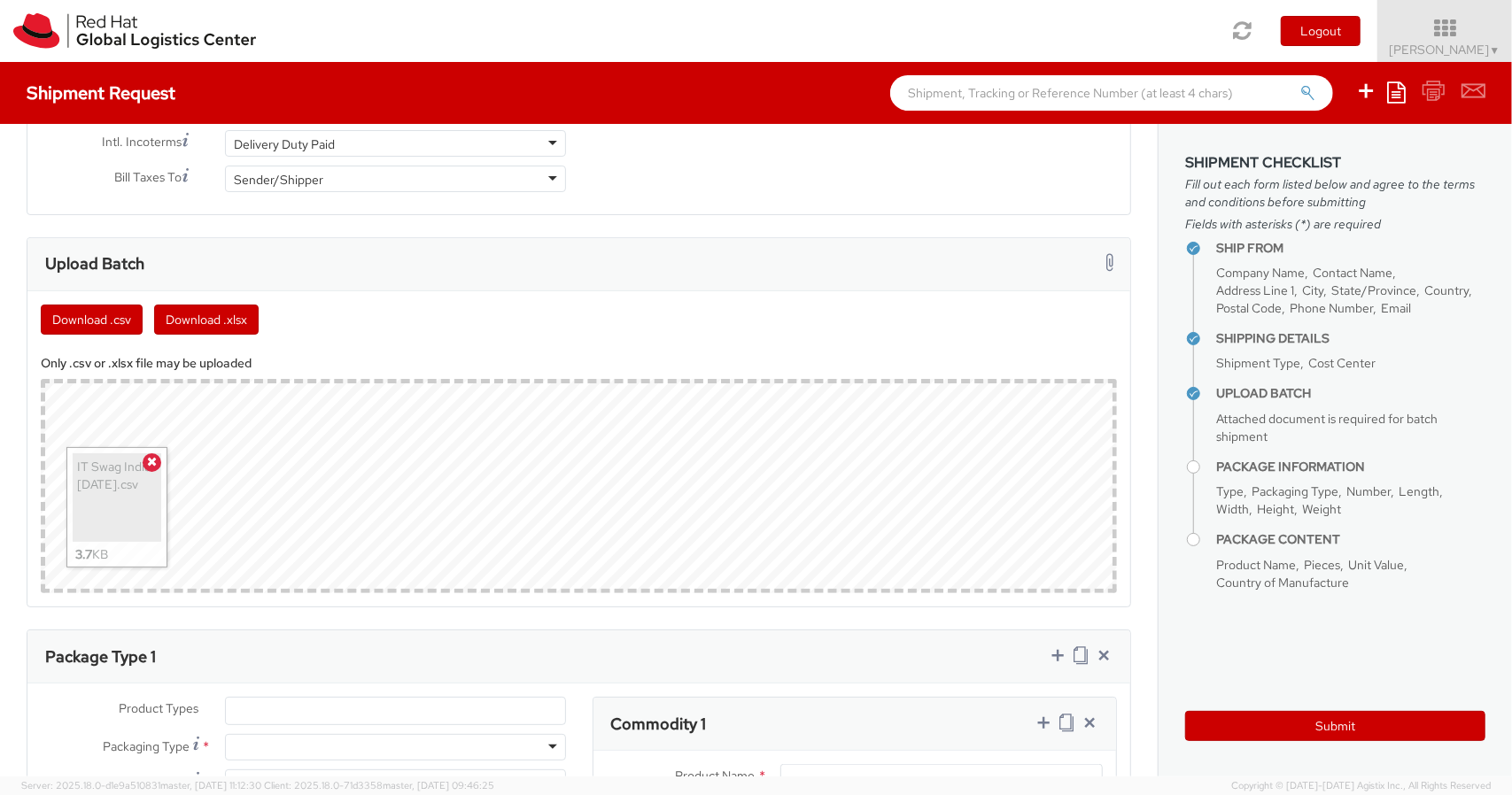
scroll to position [1107, 0]
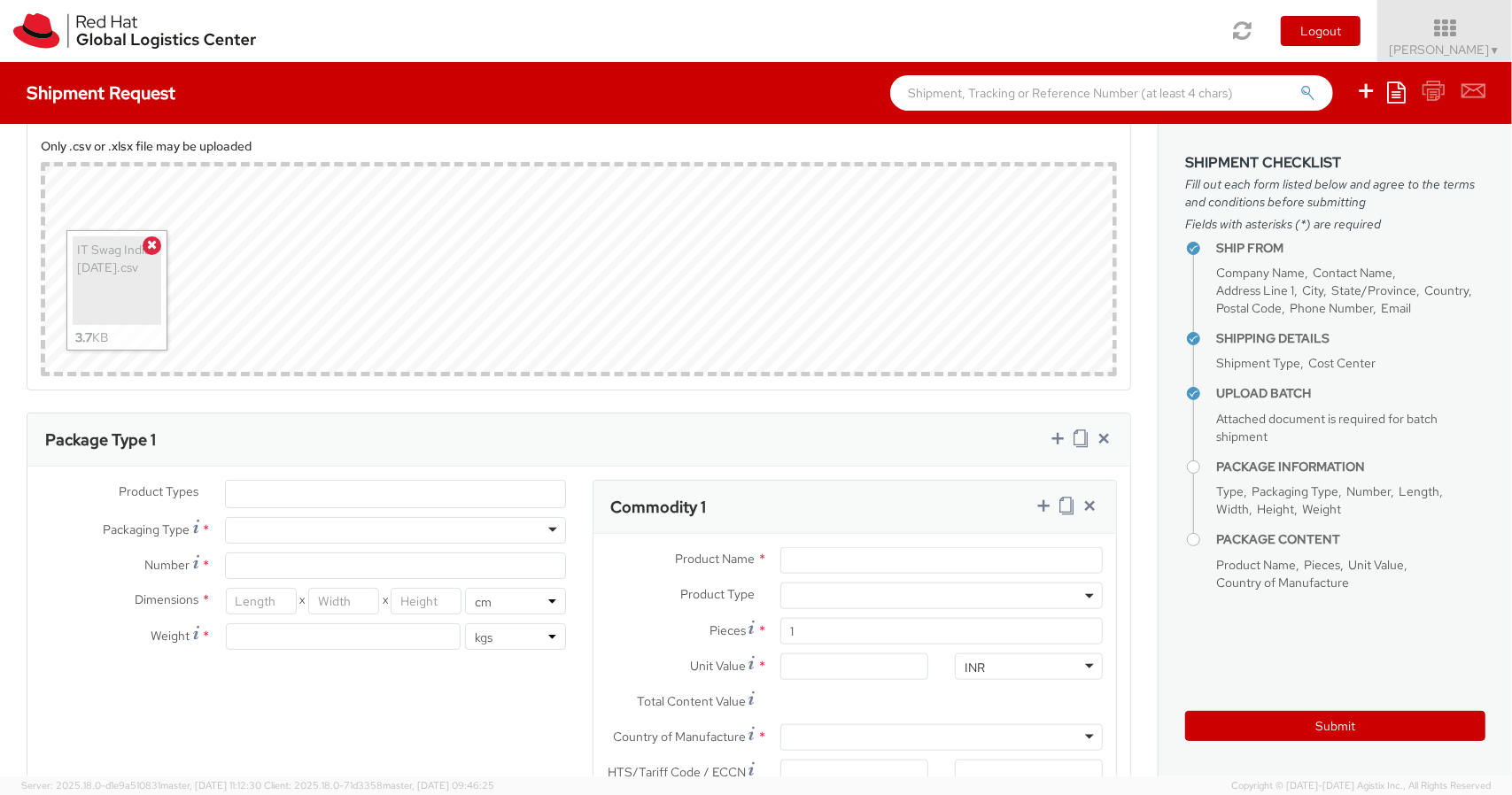
click at [349, 495] on ul at bounding box center [396, 494] width 339 height 27
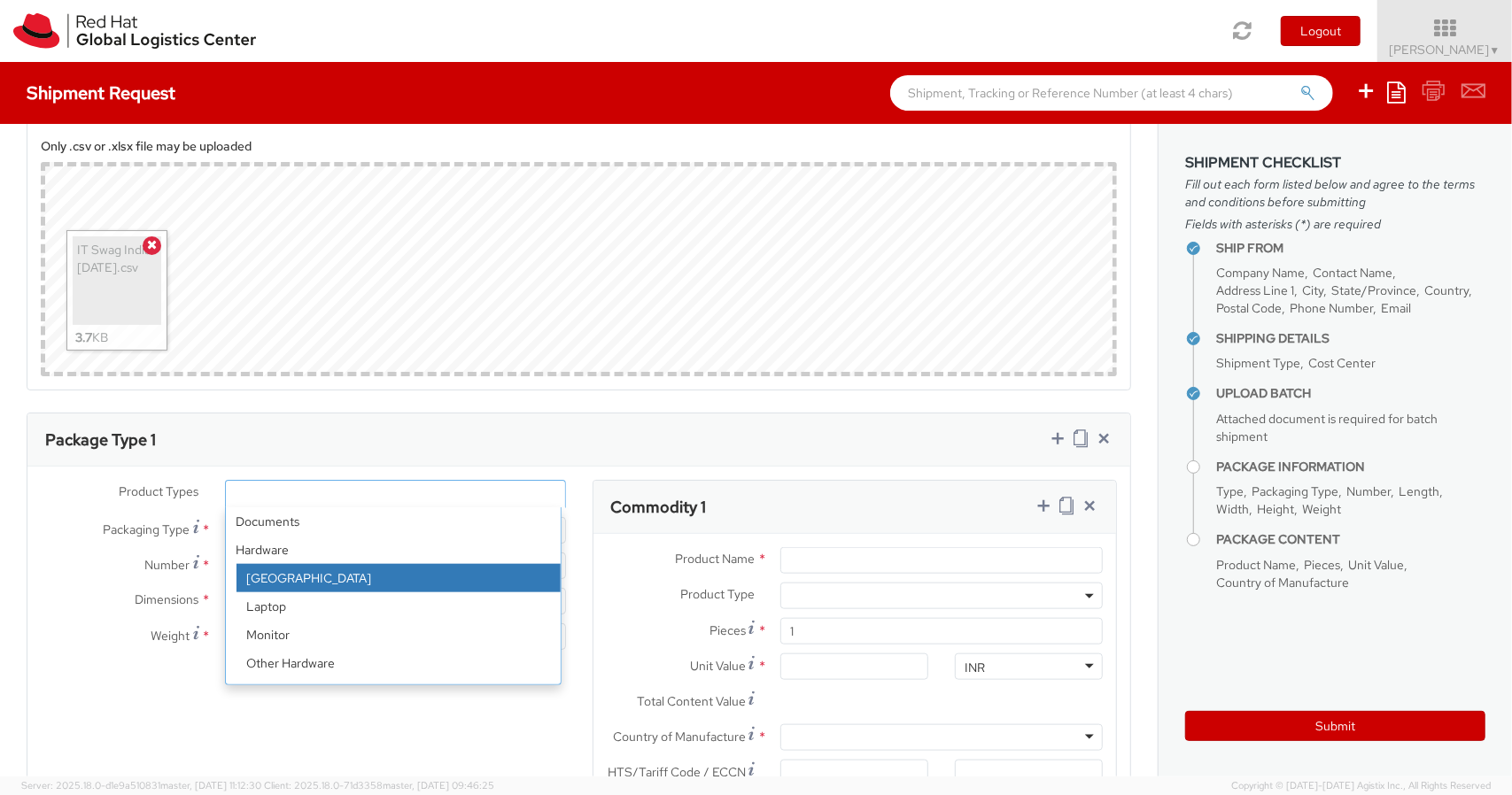
scroll to position [78, 0]
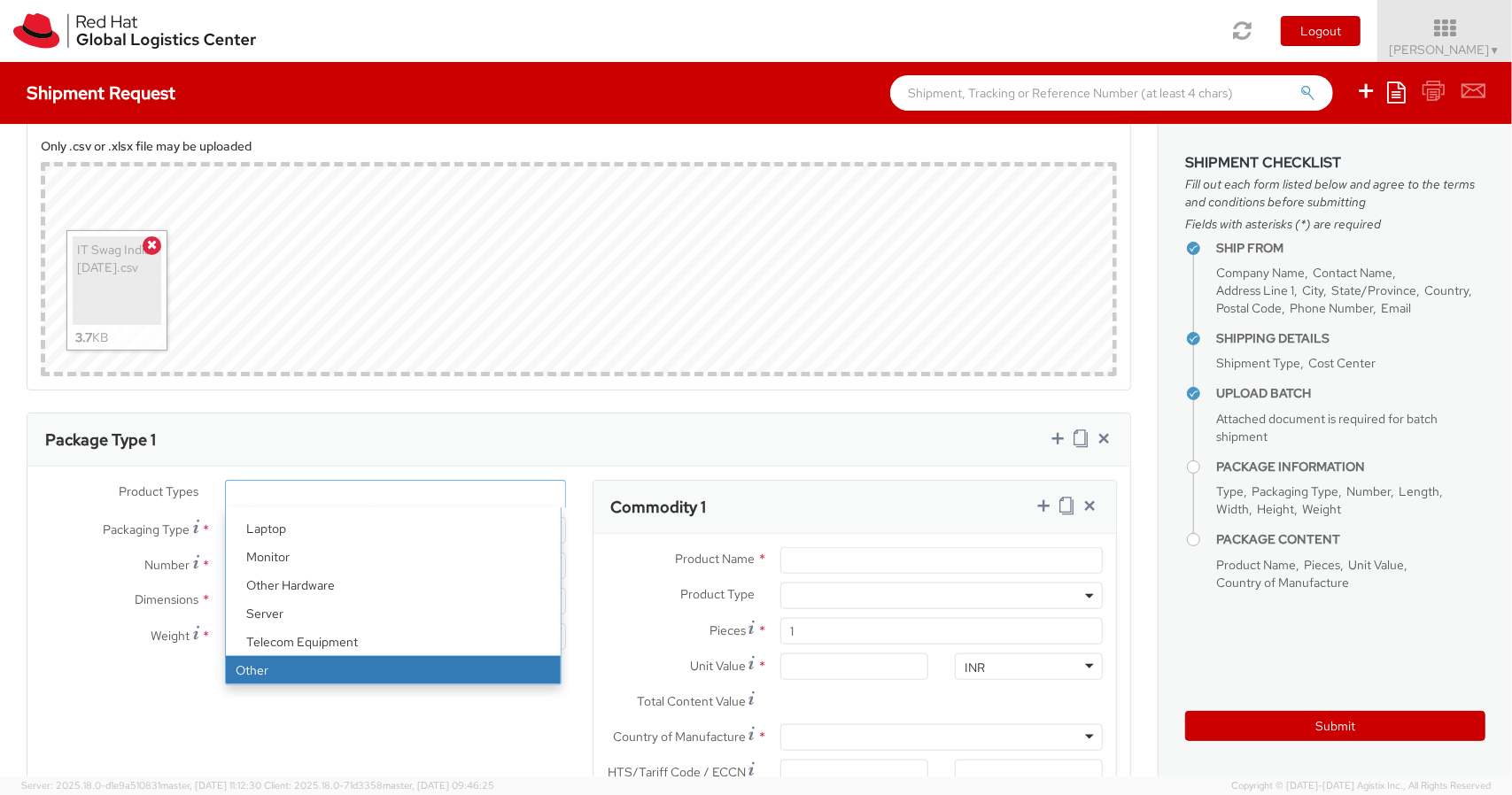
select select "OTHER"
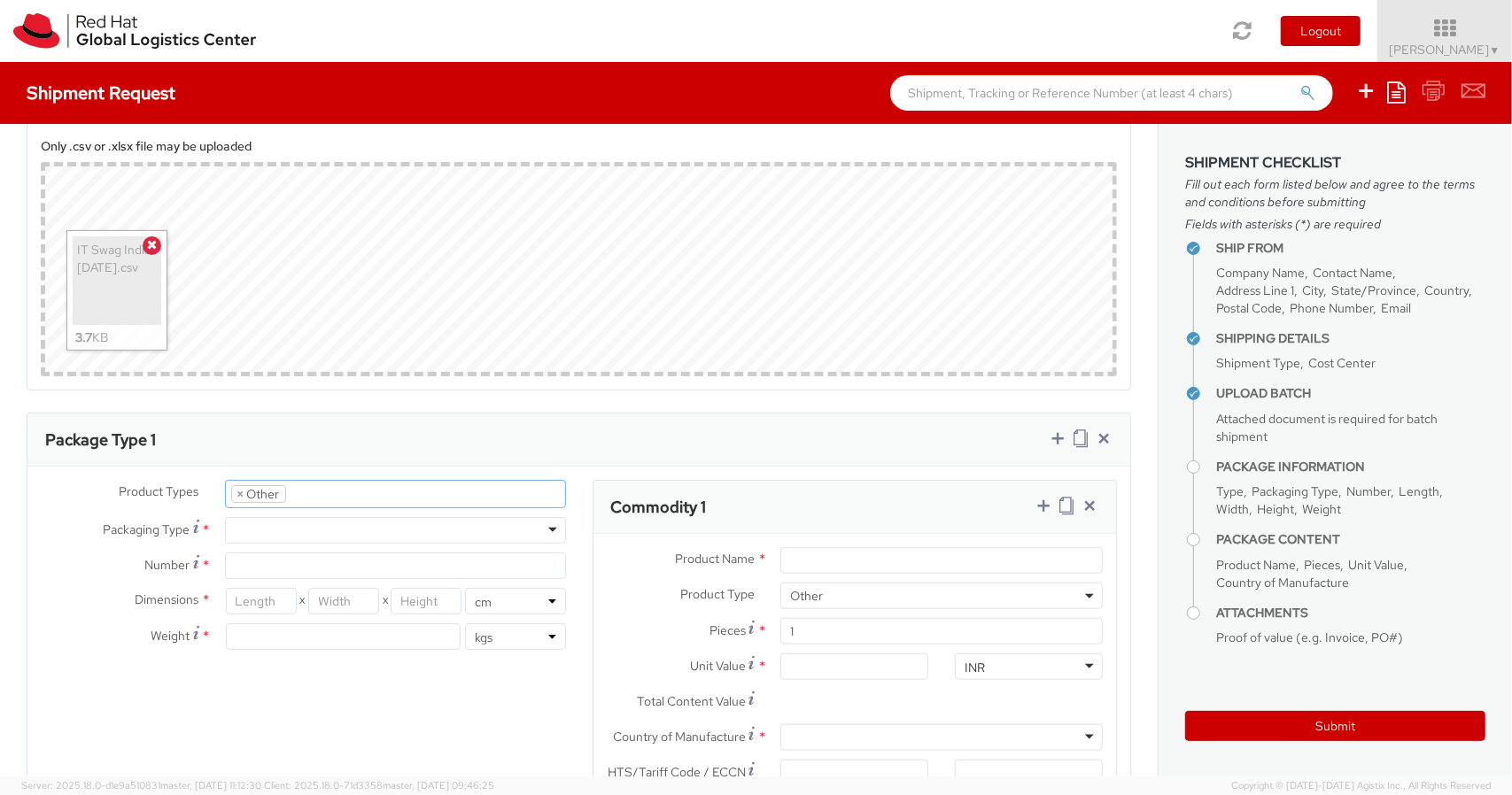
scroll to position [134, 0]
click at [356, 532] on div at bounding box center [396, 531] width 341 height 27
click at [354, 562] on input "Number *" at bounding box center [396, 566] width 341 height 27
type input "1"
click at [259, 590] on input "number" at bounding box center [262, 602] width 71 height 27
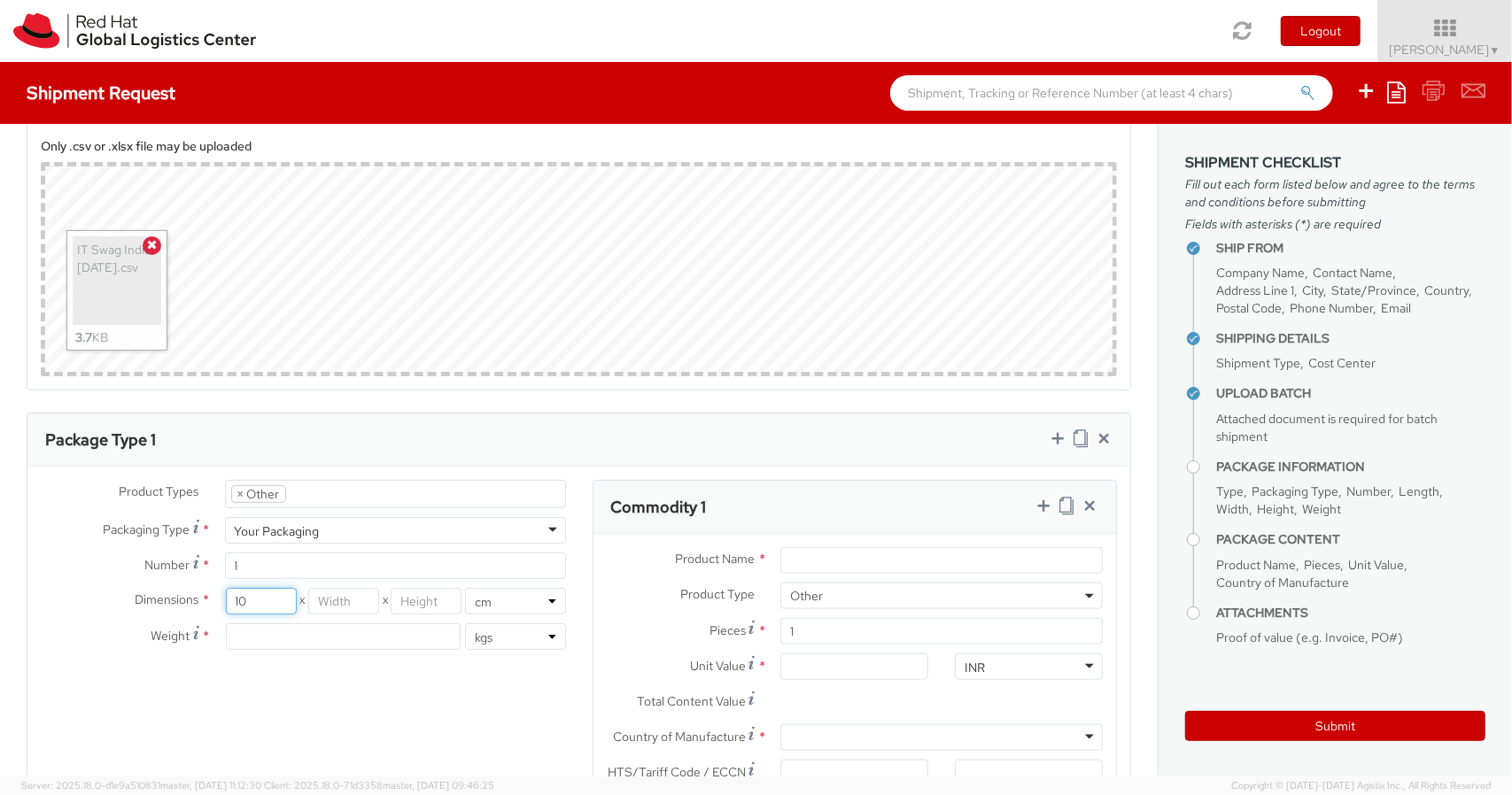
type input "10"
click at [259, 625] on input "number" at bounding box center [344, 637] width 236 height 27
type input "0.50"
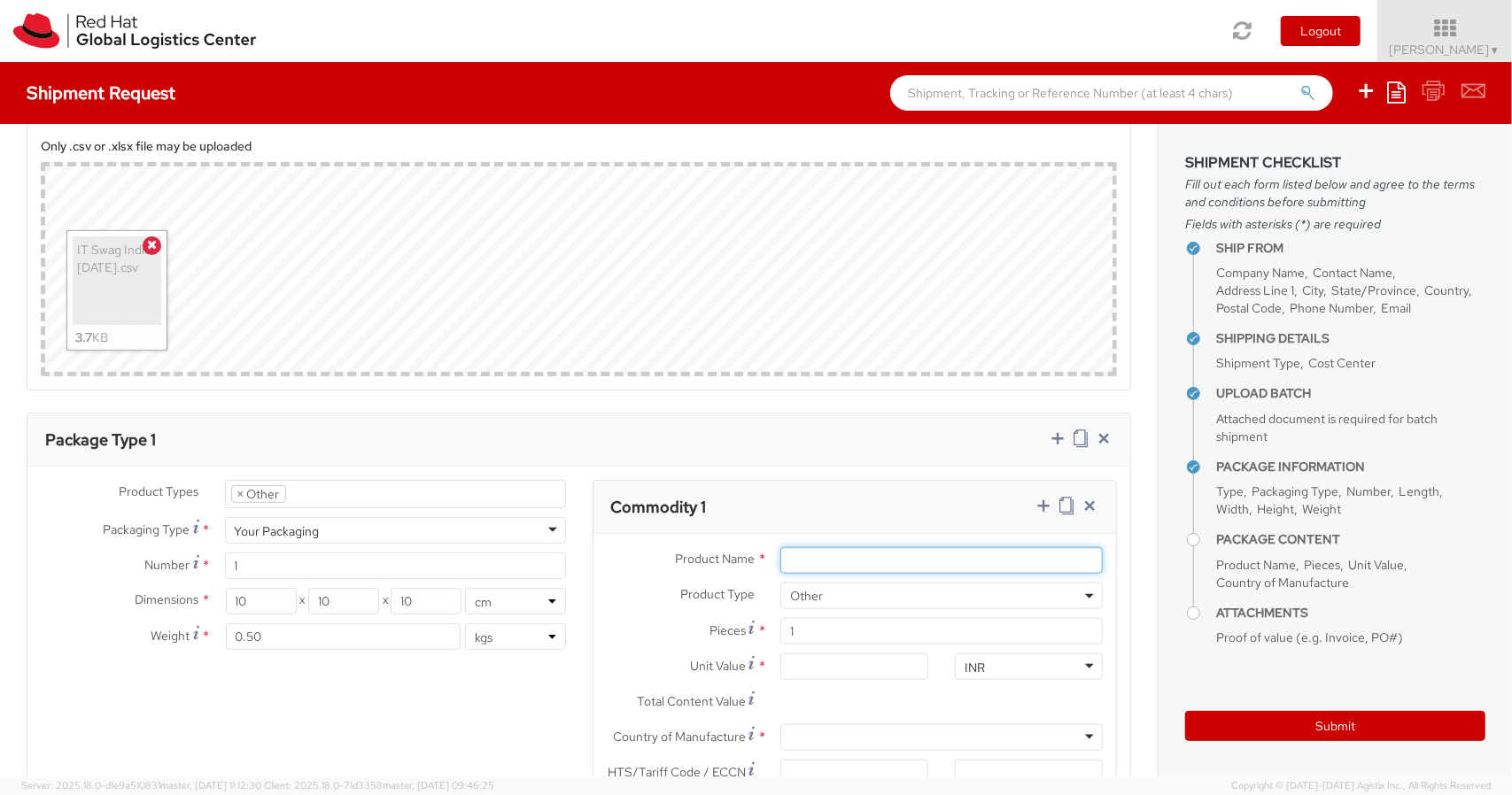
click at [827, 555] on input "Product Name *" at bounding box center [941, 560] width 322 height 27
paste input "Sweatshirt: 66 poly, 34 cotton"
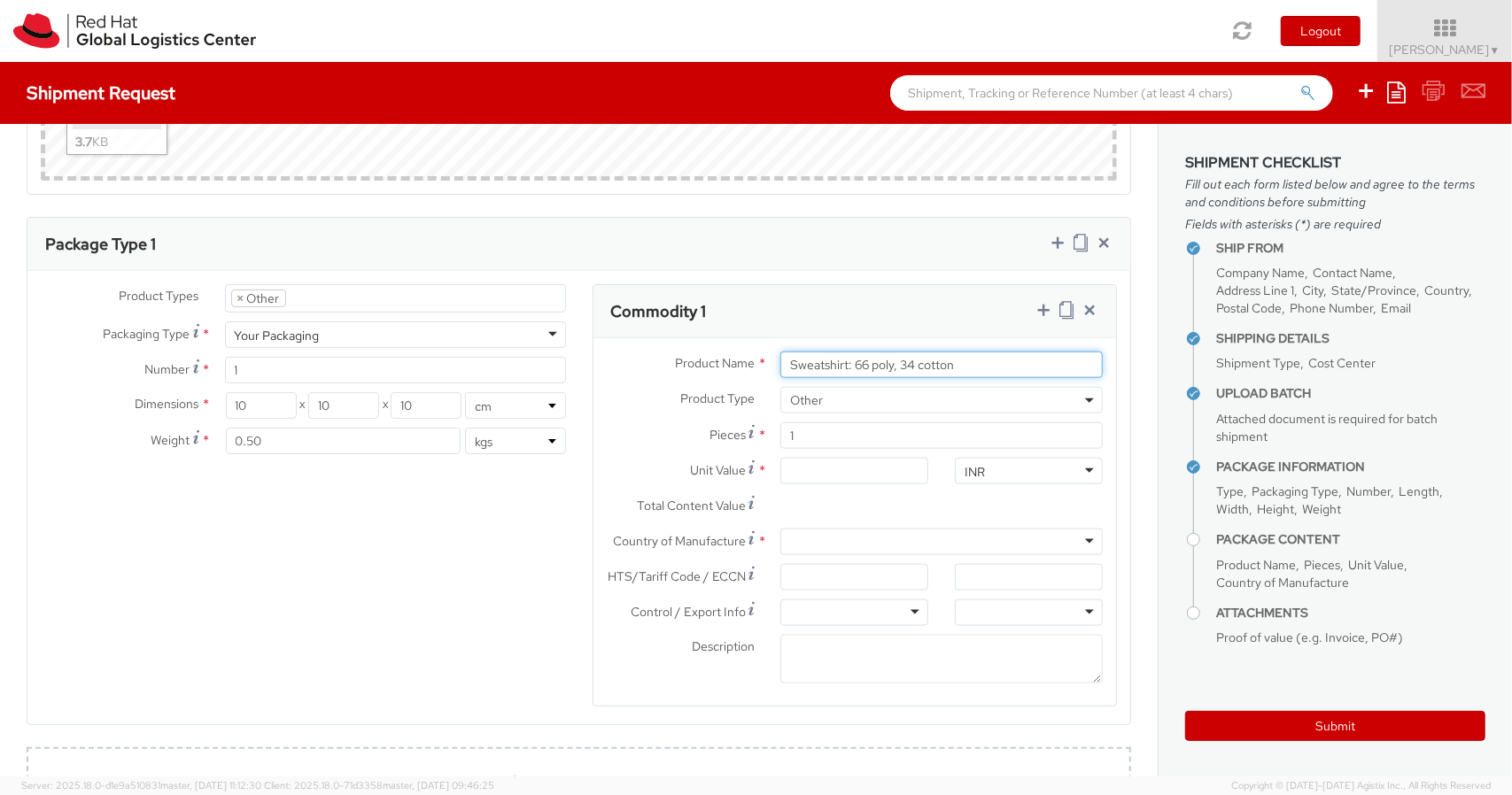
scroll to position [1304, 0]
type input "Sweatshirt: 66 poly, 34 cotton"
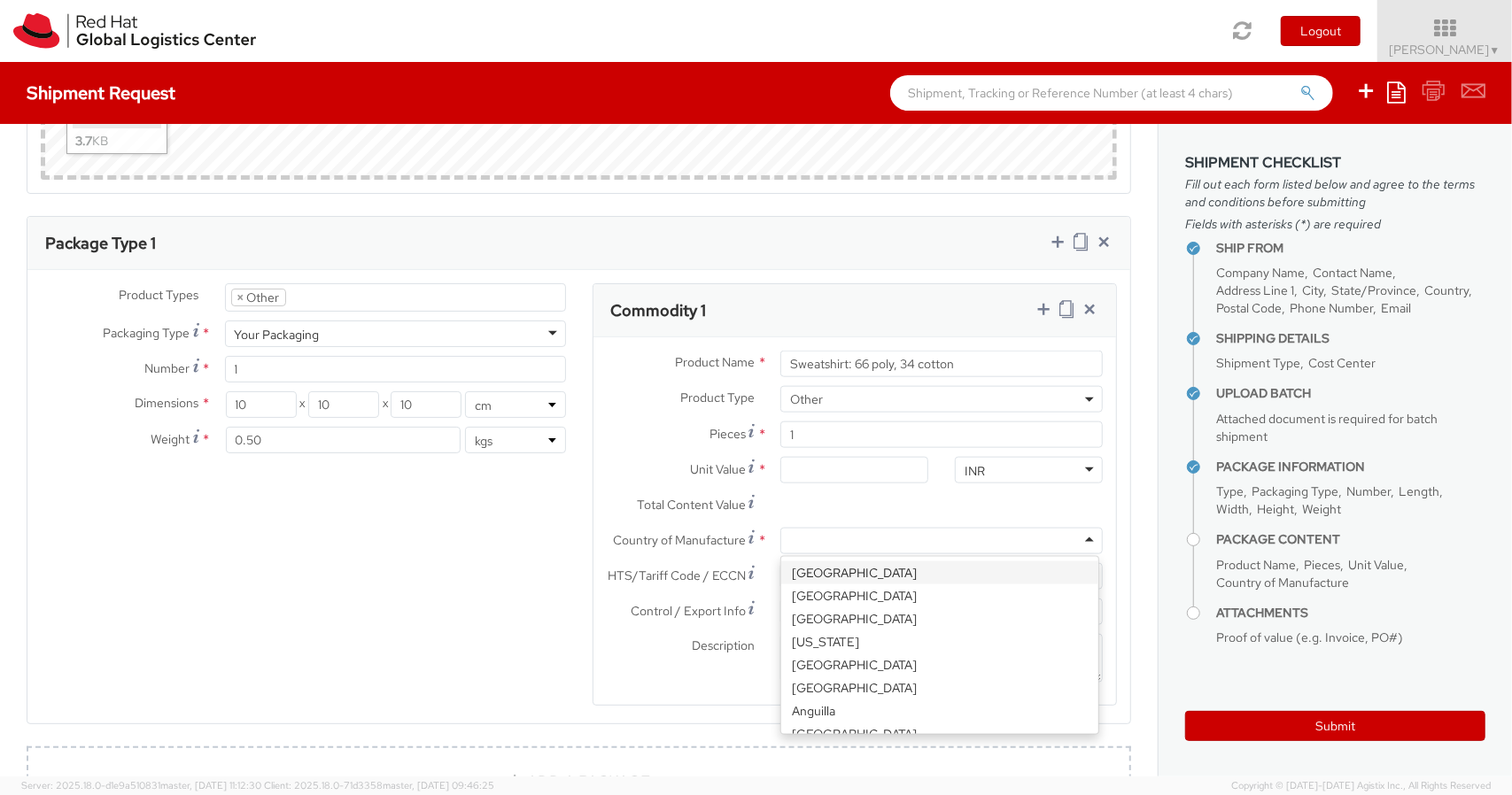
click at [873, 543] on div at bounding box center [941, 541] width 322 height 27
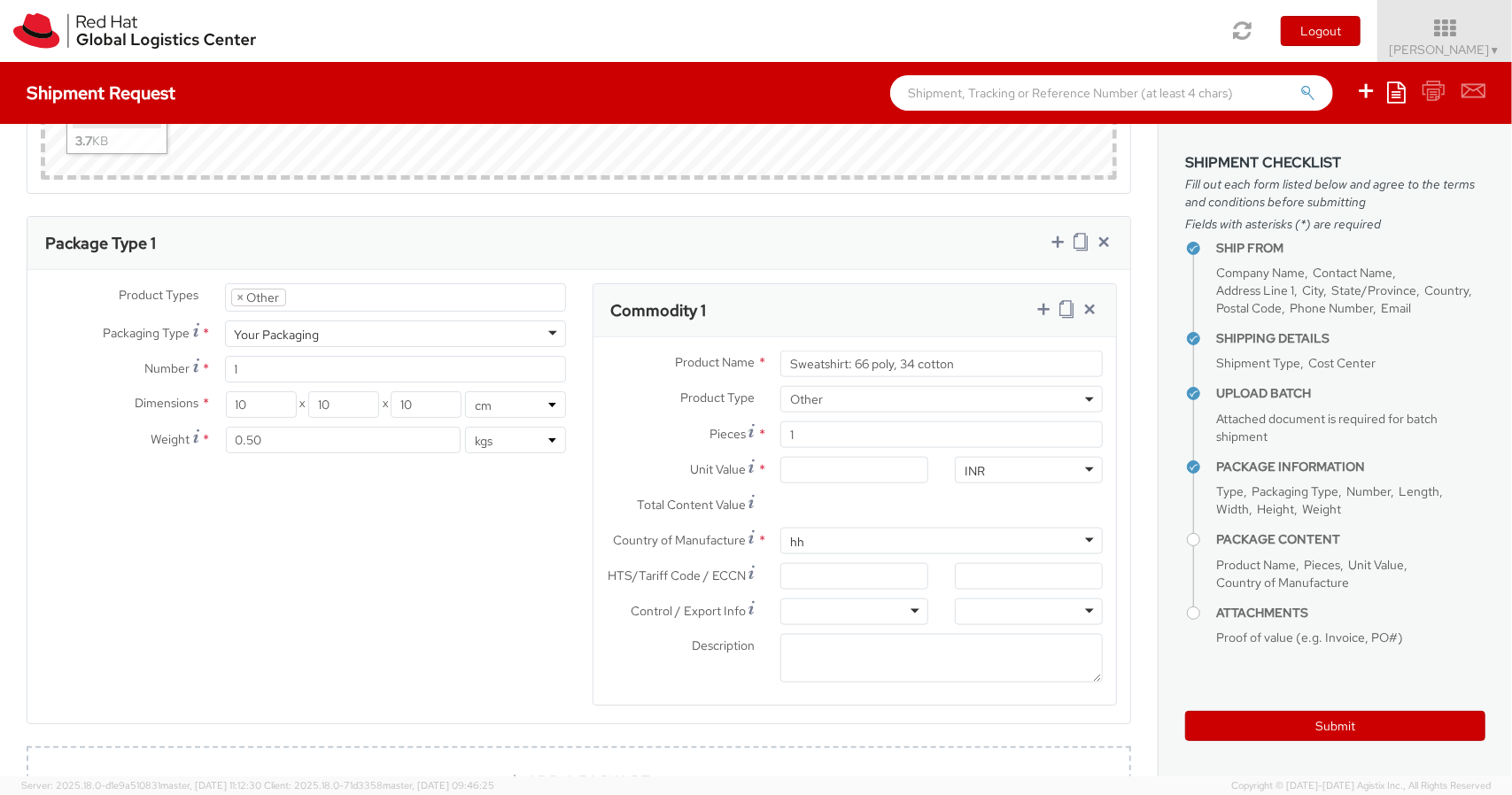
type input "h"
click at [829, 643] on textarea "Description *" at bounding box center [941, 658] width 322 height 49
type textarea "Red Hat Branded"
click at [676, 661] on div "Description * Red Hat Branded" at bounding box center [855, 658] width 523 height 49
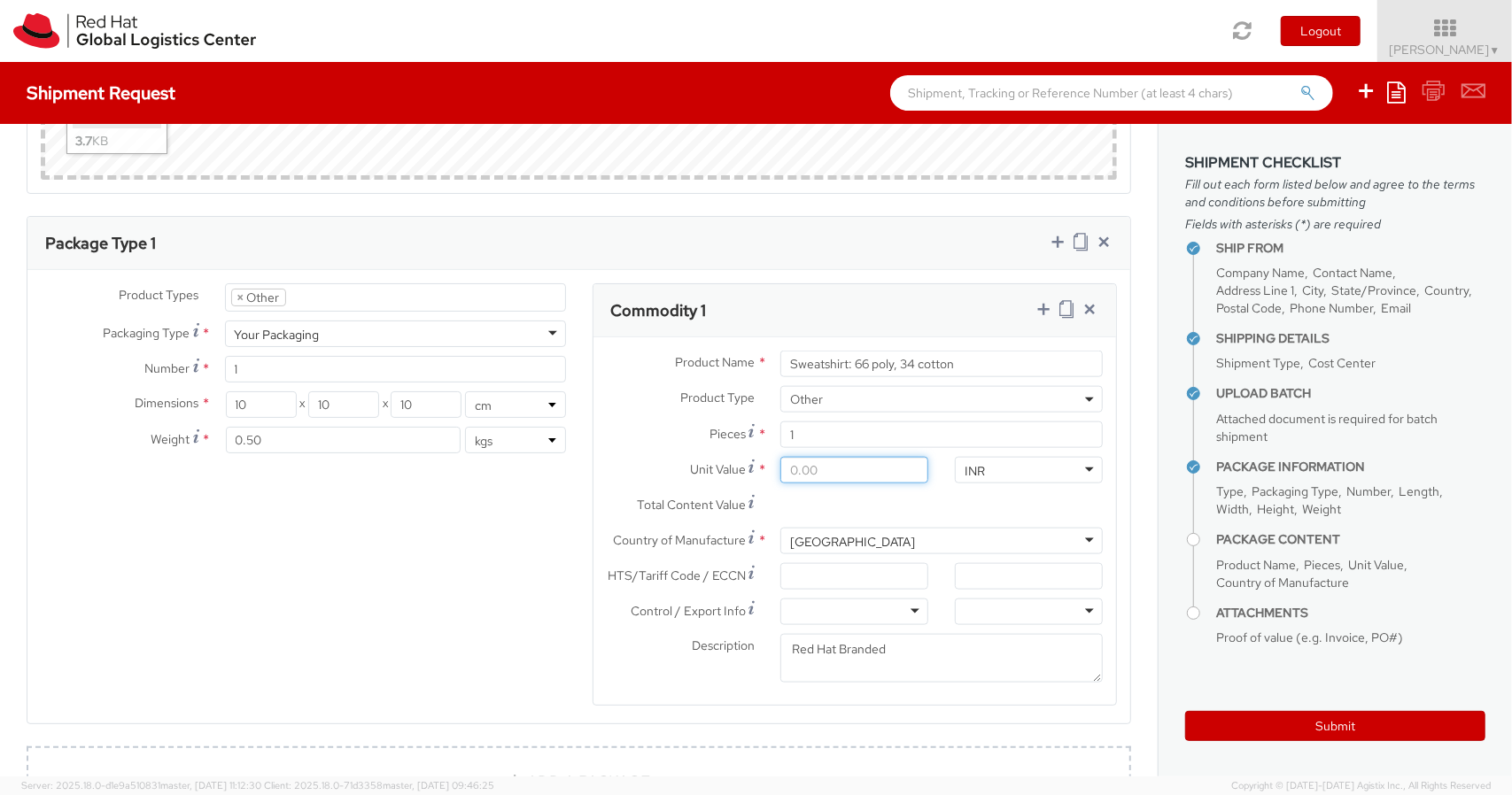
click at [833, 464] on input "Unit Value *" at bounding box center [854, 470] width 148 height 27
paste input "2,026.10"
type input "2,026.10"
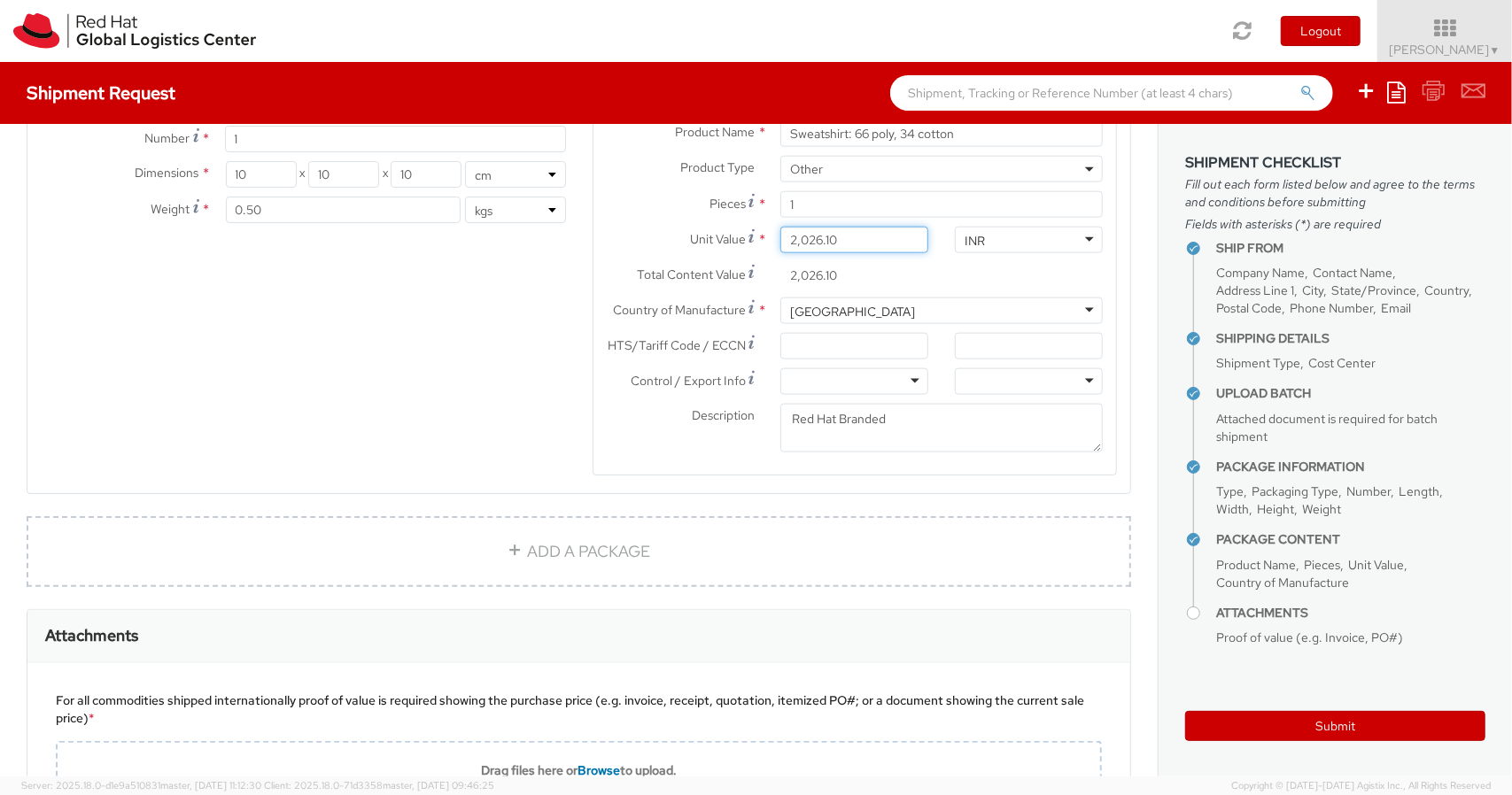
scroll to position [1865, 0]
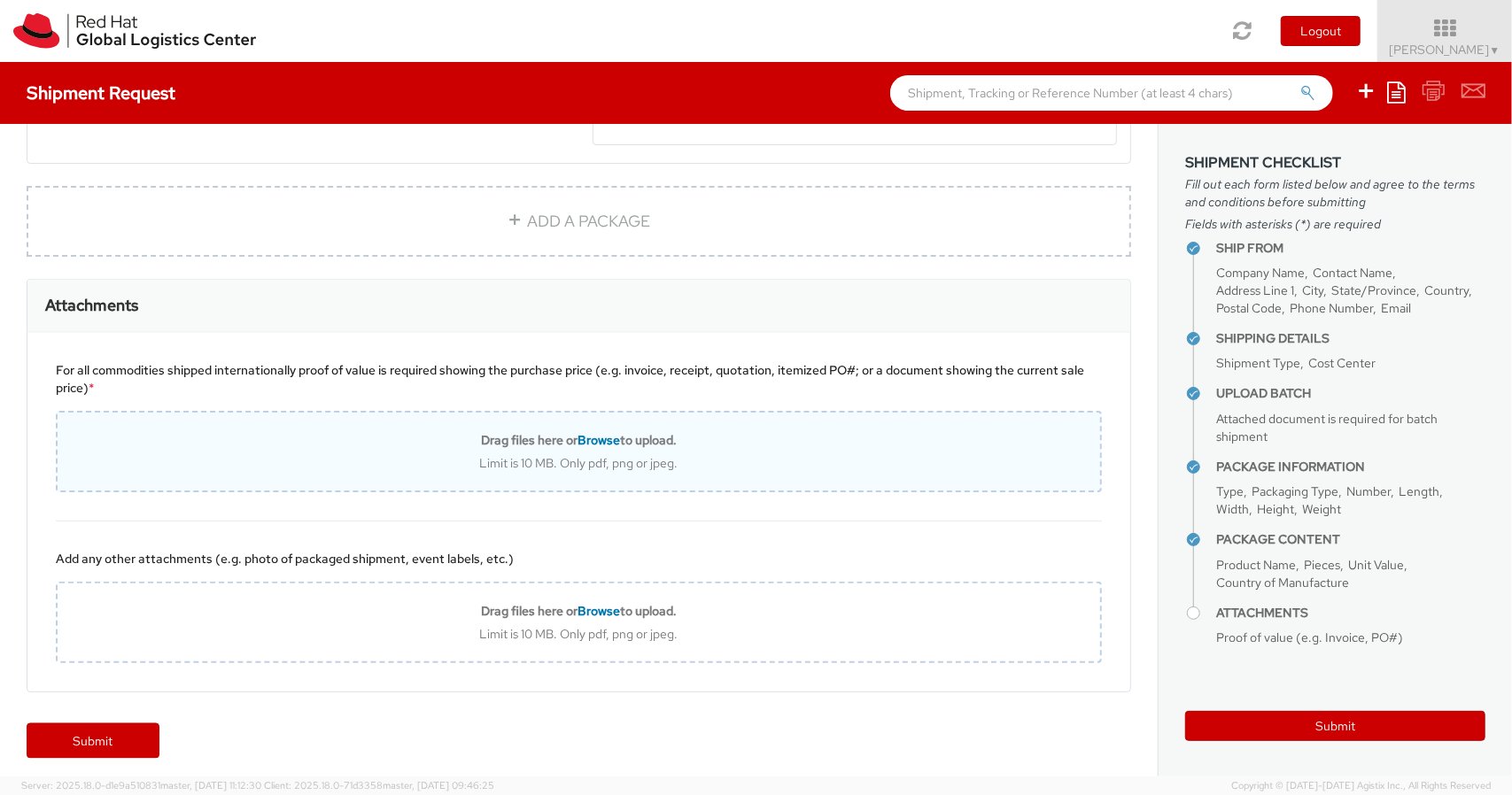
click at [524, 458] on div "Limit is 10 MB. Only pdf, png or jpeg." at bounding box center [579, 463] width 1042 height 16
type input "C:\fakepath\289666294054.pdf"
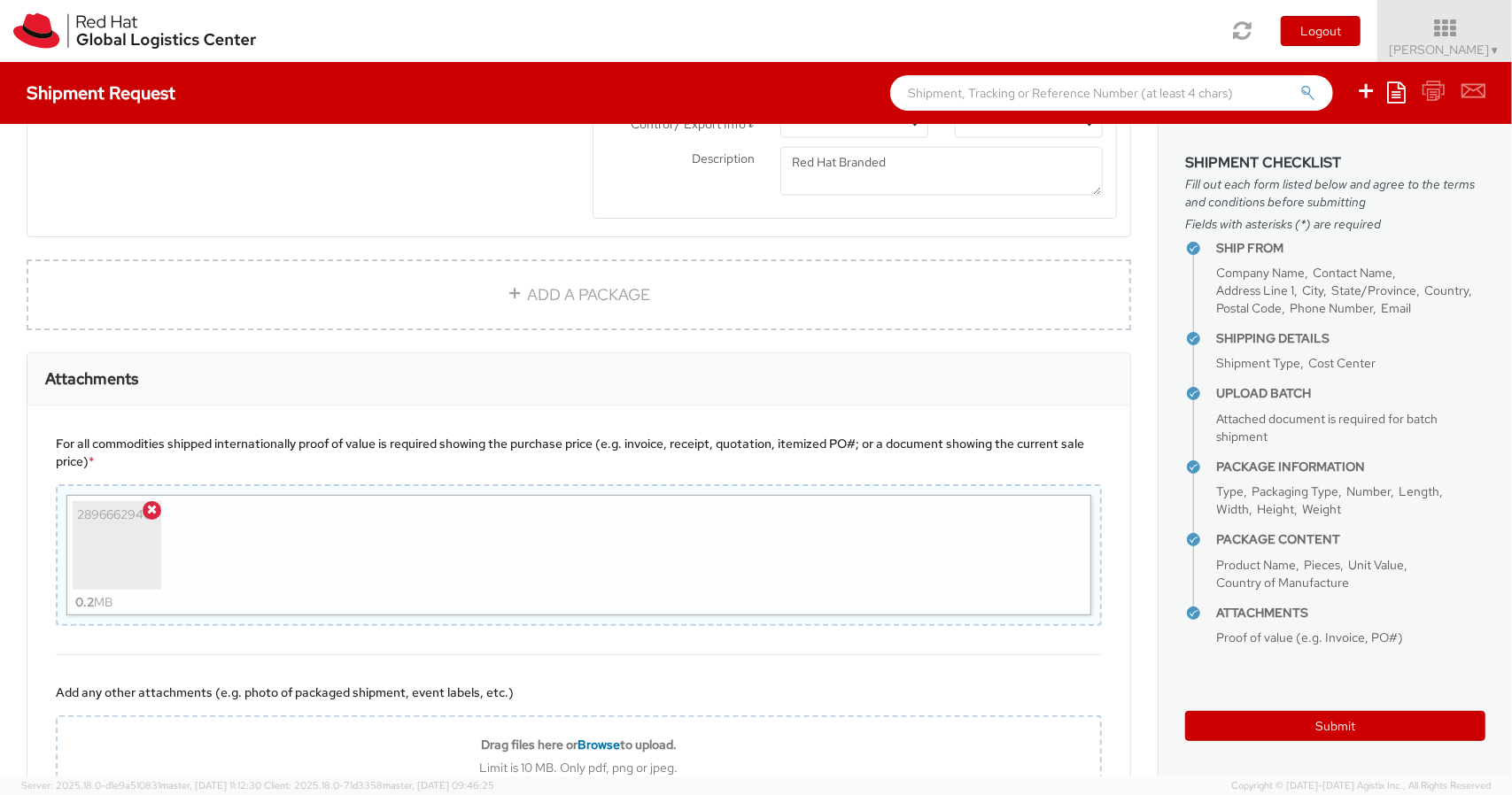
scroll to position [1924, 0]
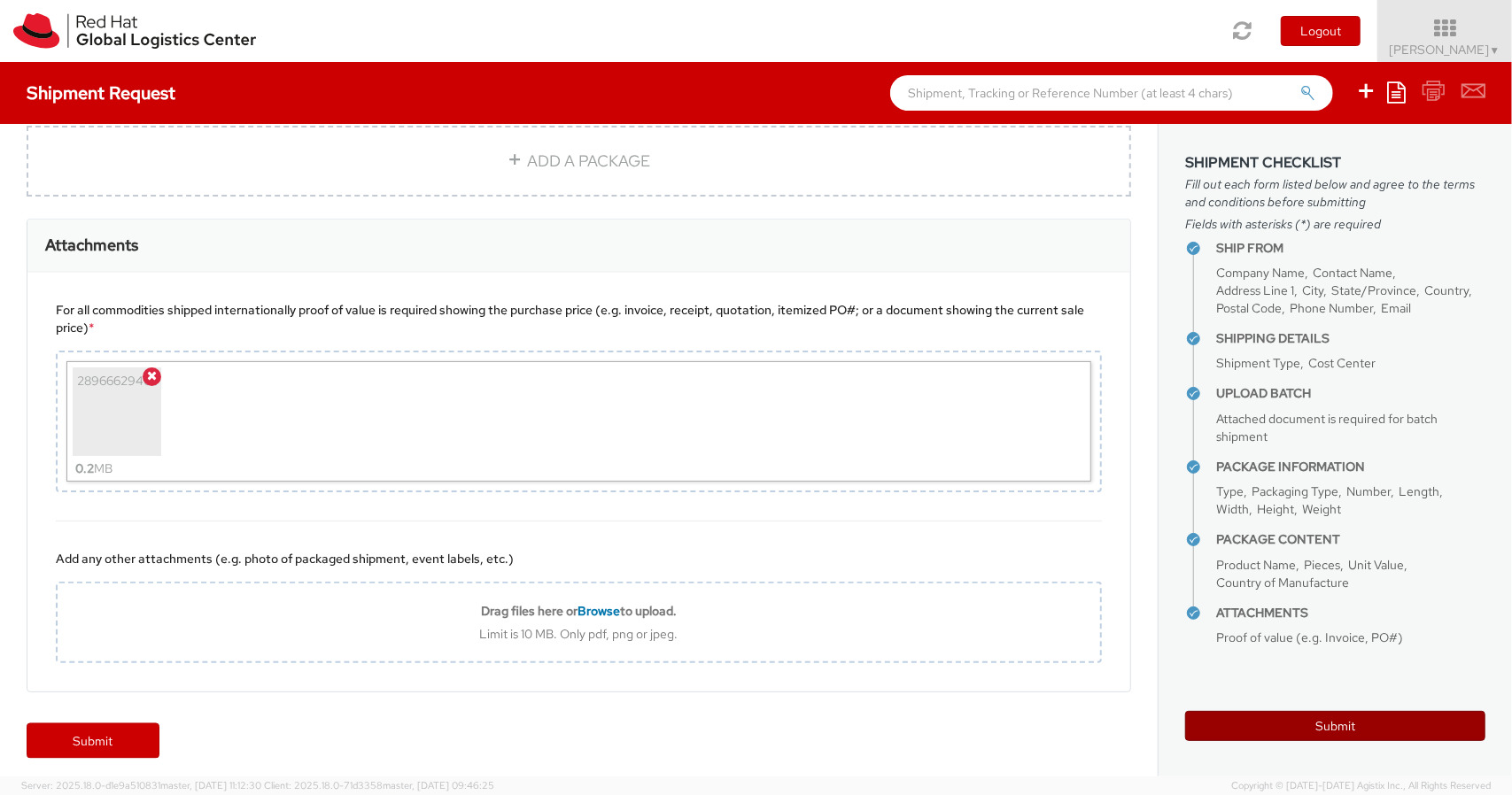
click at [1359, 723] on button "Submit" at bounding box center [1335, 725] width 300 height 30
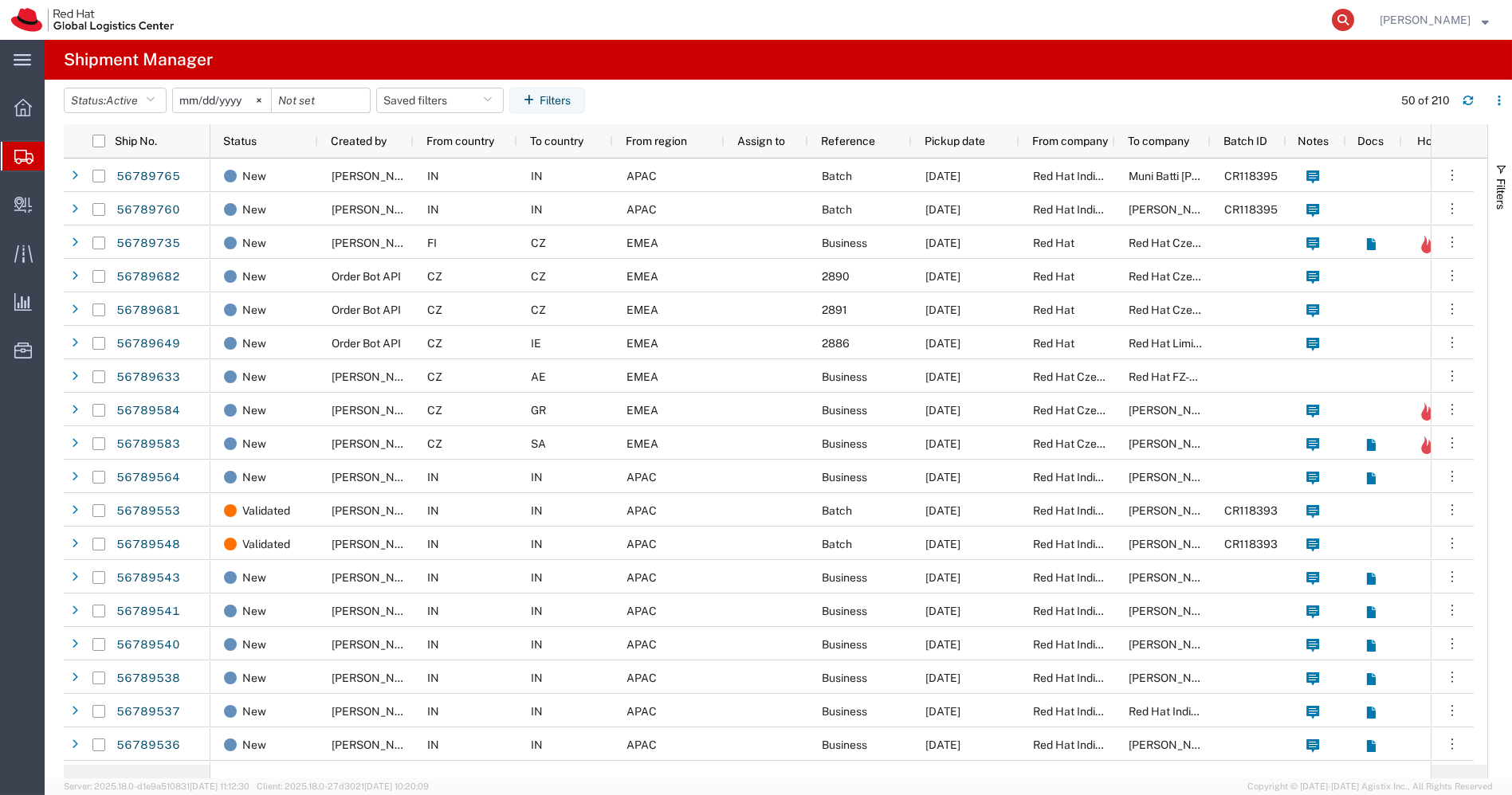
click at [1354, 16] on icon at bounding box center [1343, 20] width 22 height 22
paste input "58155461361"
type input "58155461361"
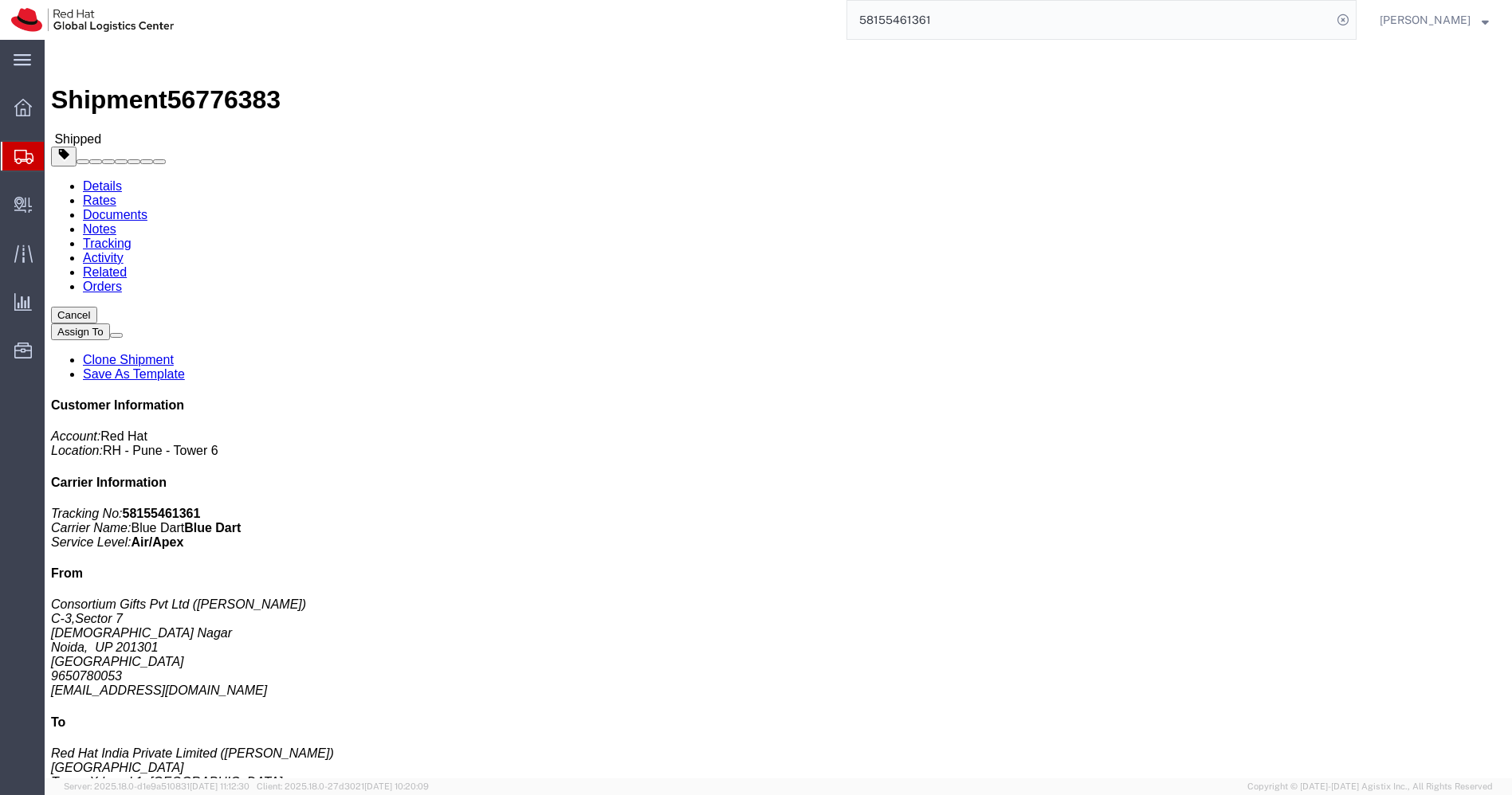
click link "Clone Shipment"
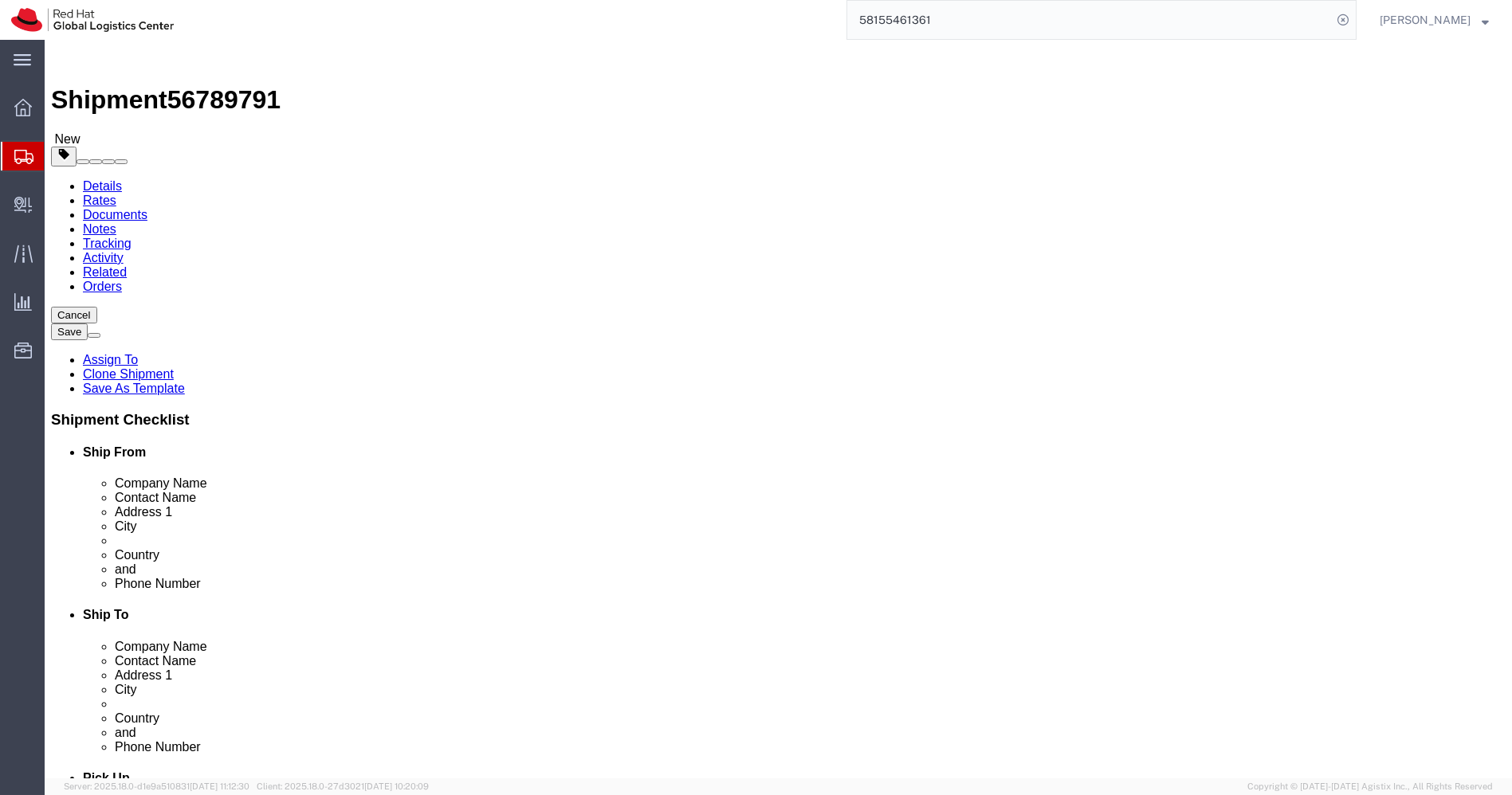
select select
select select "38007"
click input "Red Hat India Private Limited"
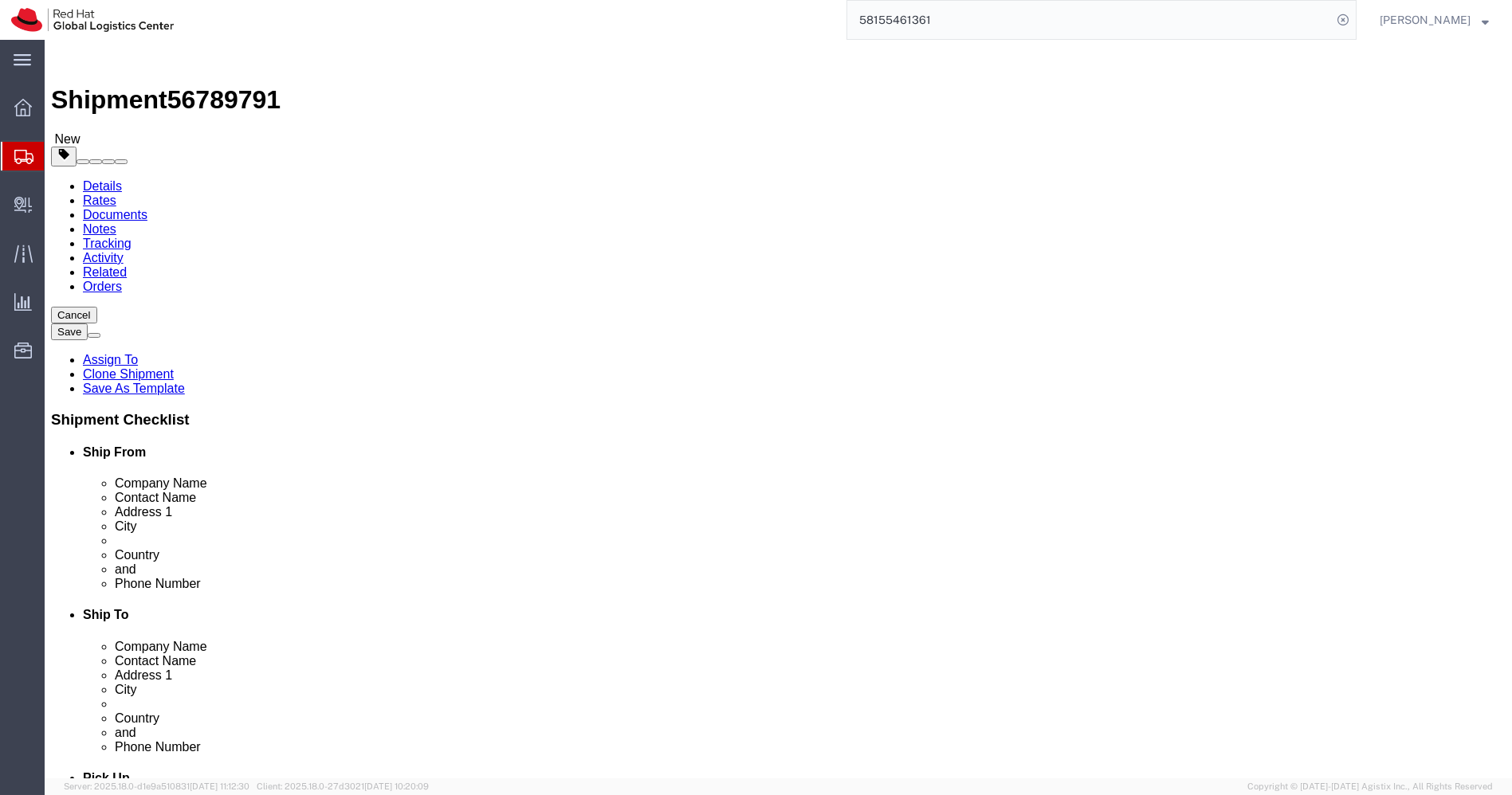
click input "[GEOGRAPHIC_DATA]"
click icon
select select "COSTCENTER"
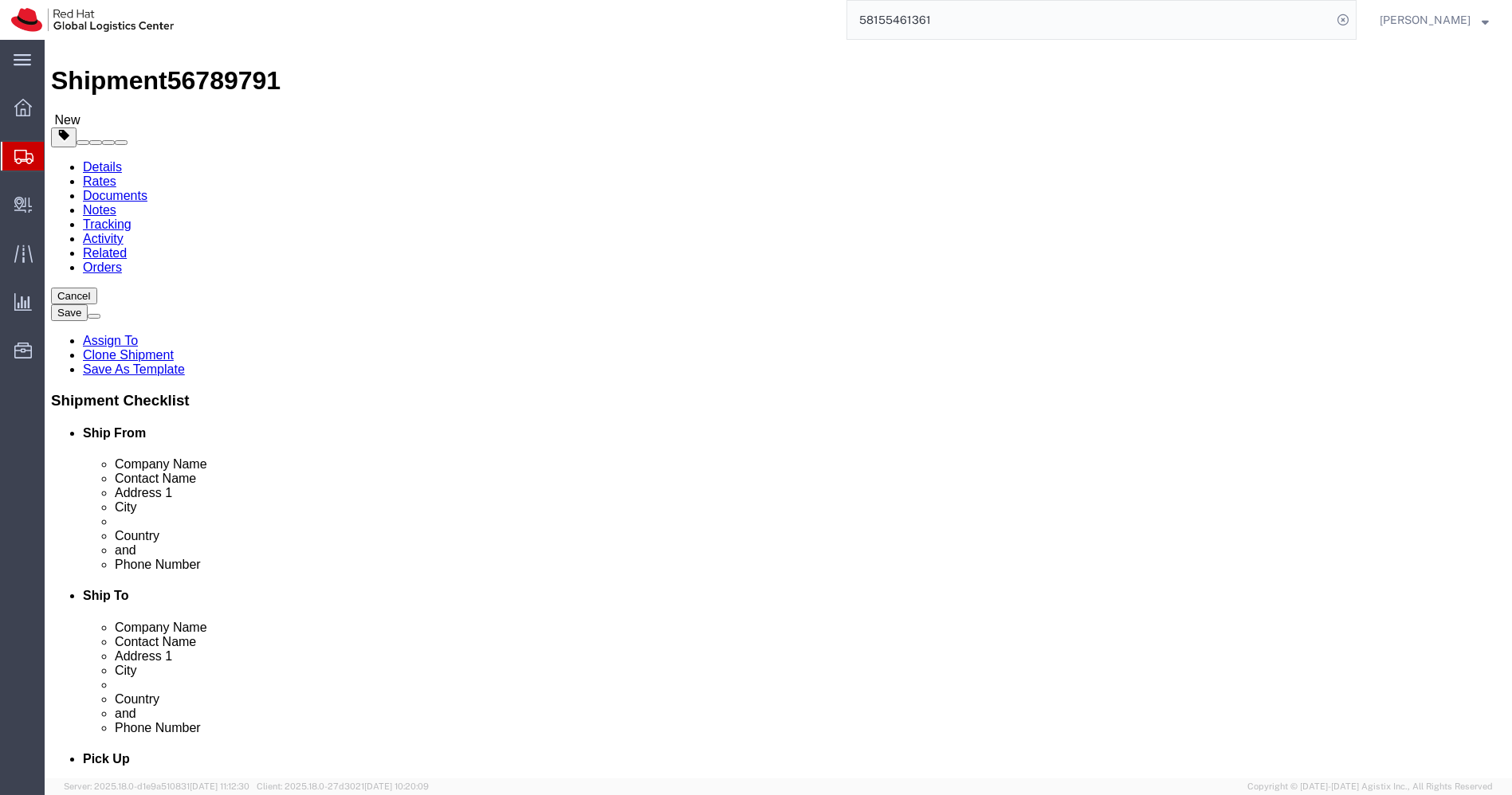
scroll to position [26, 0]
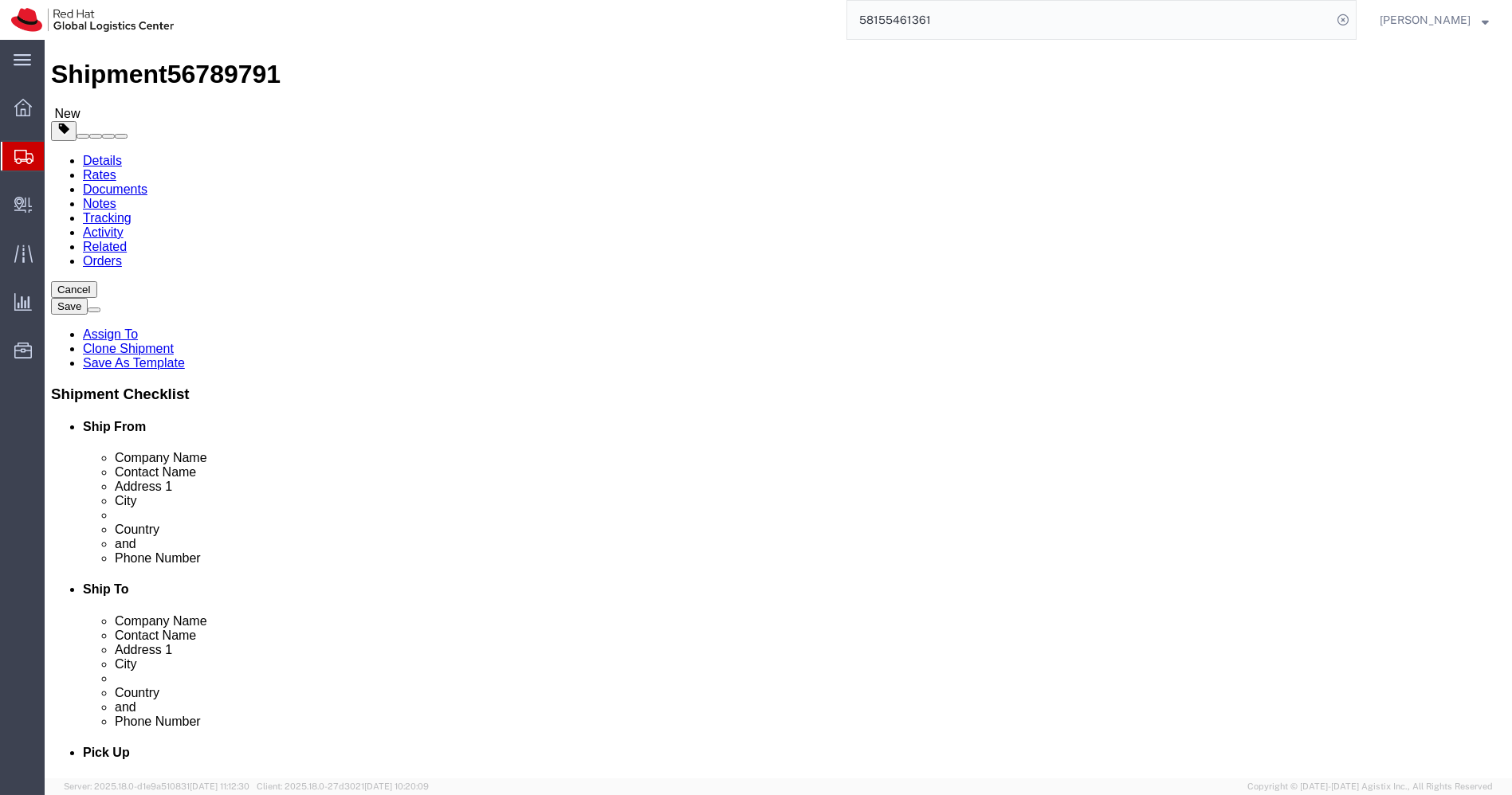
type input "6"
type input "505"
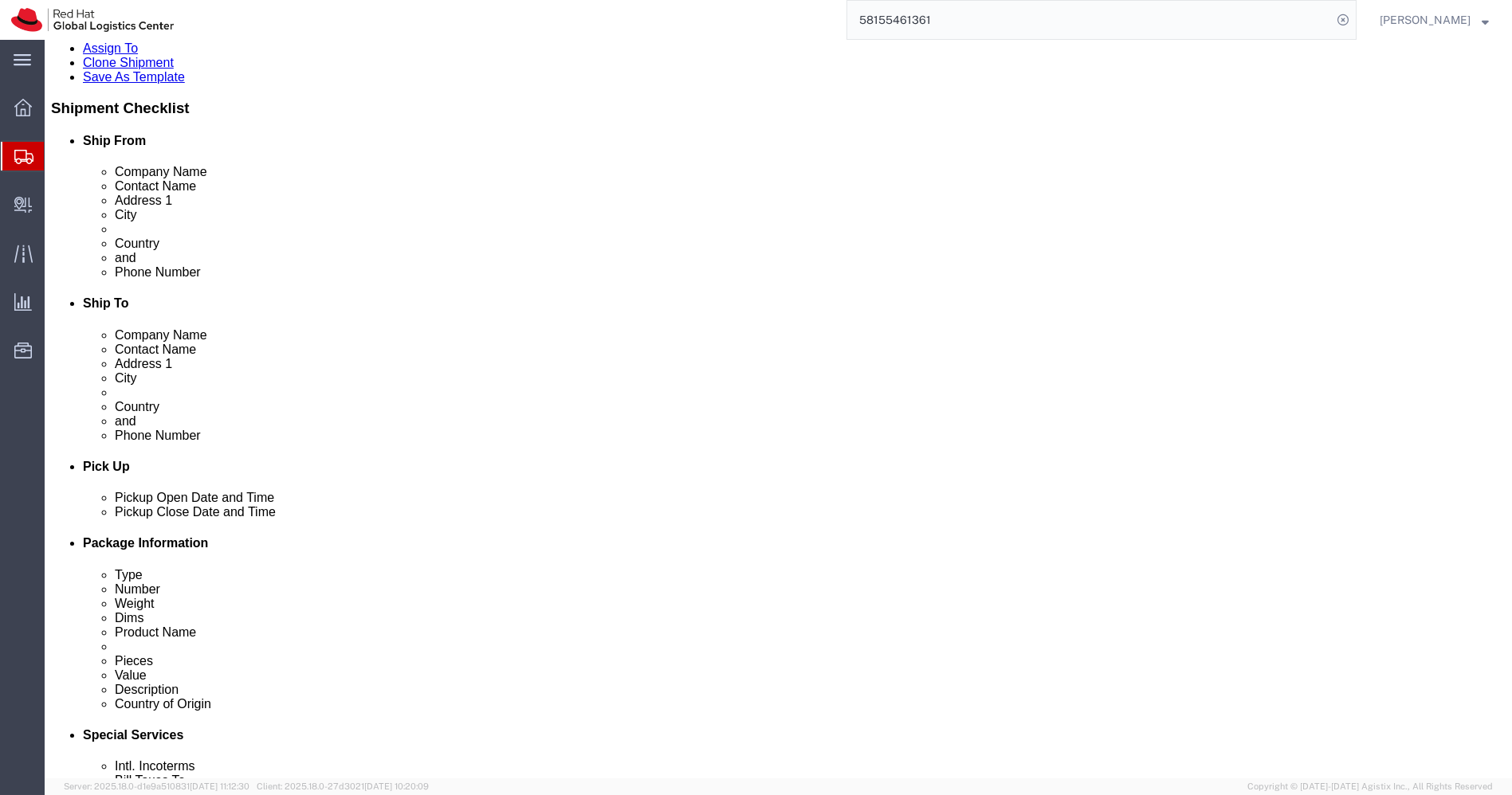
scroll to position [313, 0]
click icon
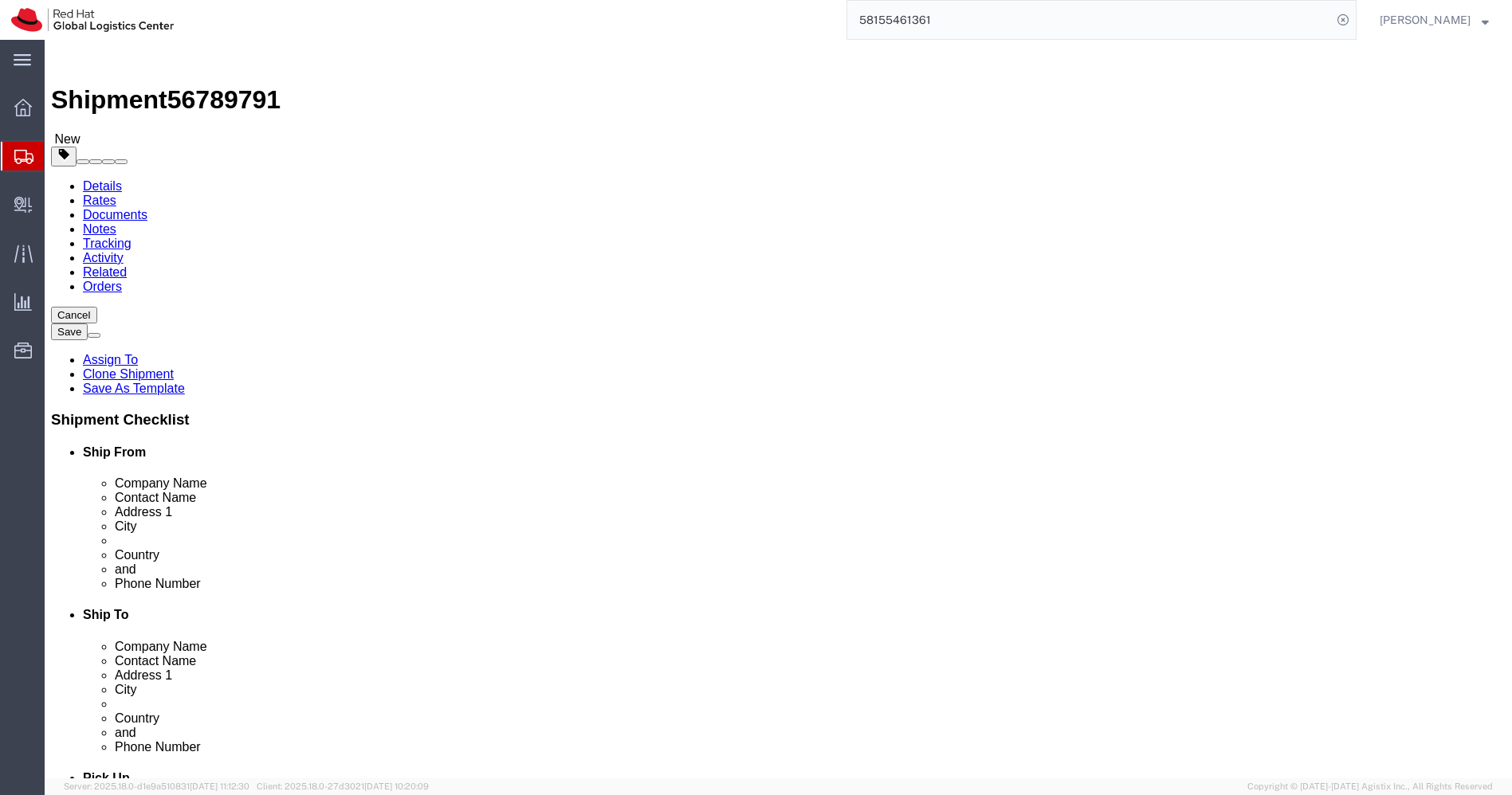
click div "Location [GEOGRAPHIC_DATA] - Pune My Profile Location [GEOGRAPHIC_DATA] - [GEOG…"
click input "text"
paste input "[PERSON_NAME]"
click input "[PERSON_NAME]"
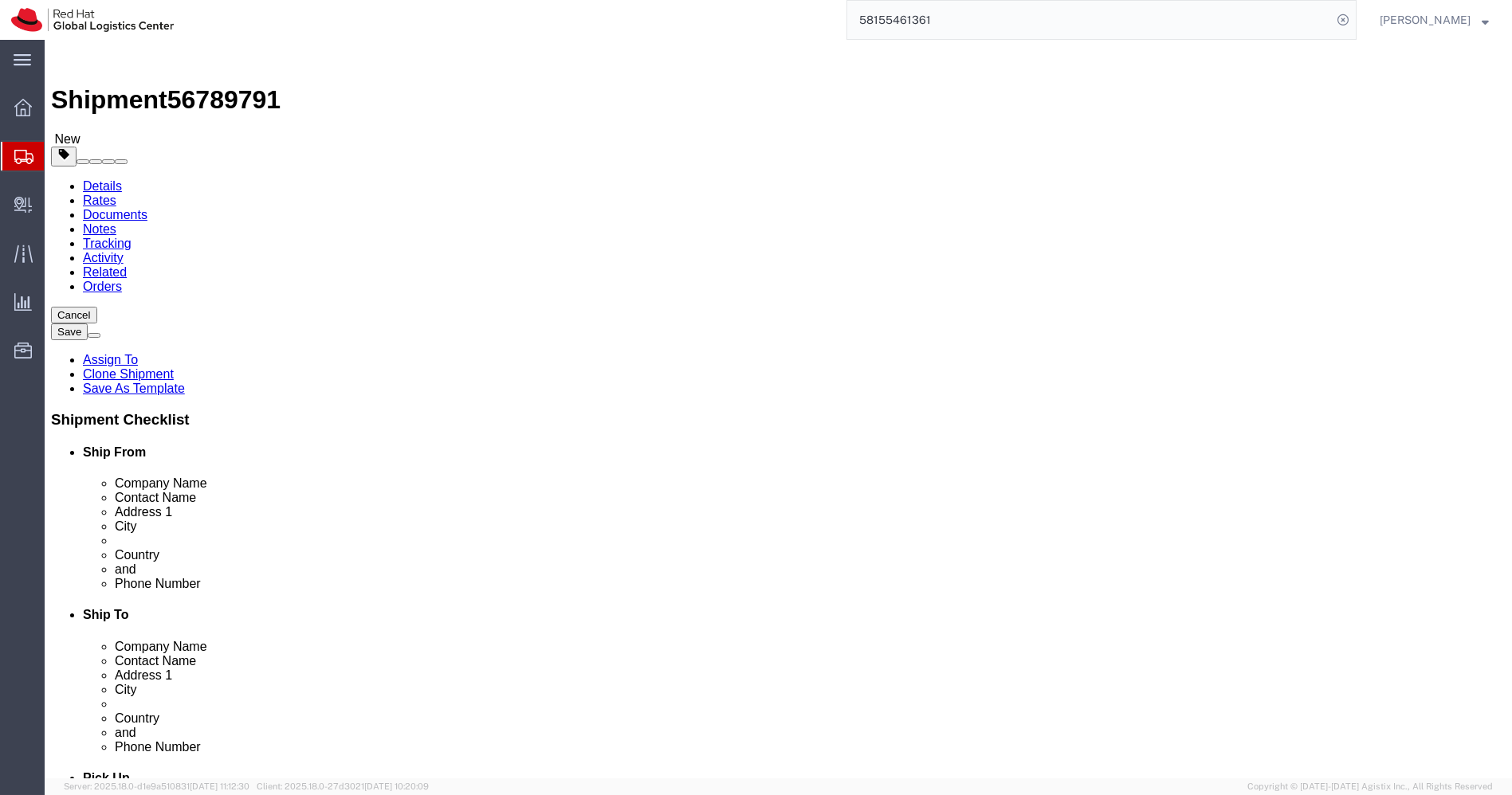
click input "[PERSON_NAME]"
type input "[PERSON_NAME]"
paste input "[PERSON_NAME]"
type input "[PERSON_NAME]"
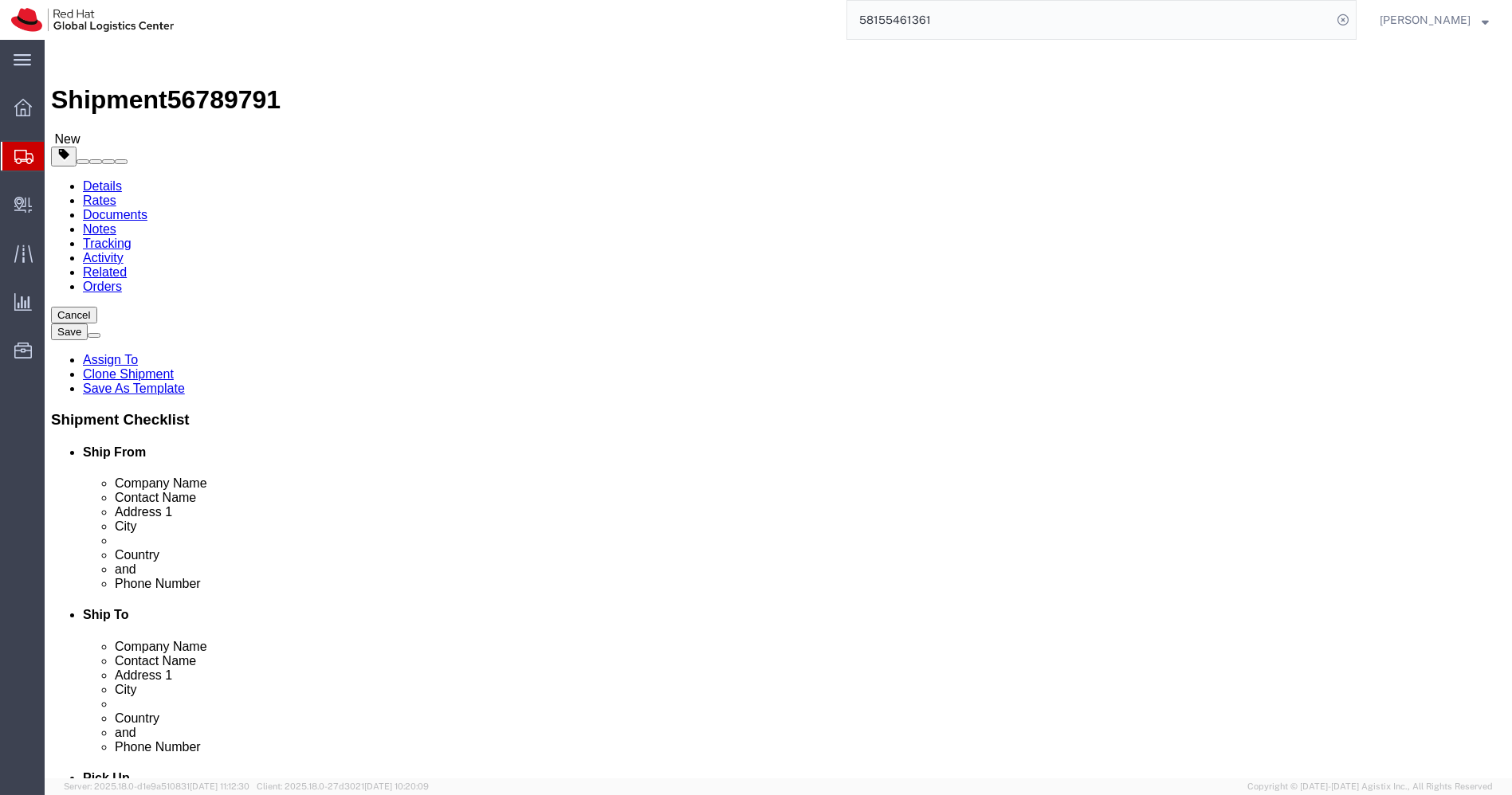
click input "7507702910"
paste input "8097699757"
type input "8097699757"
paste input "cnagarka"
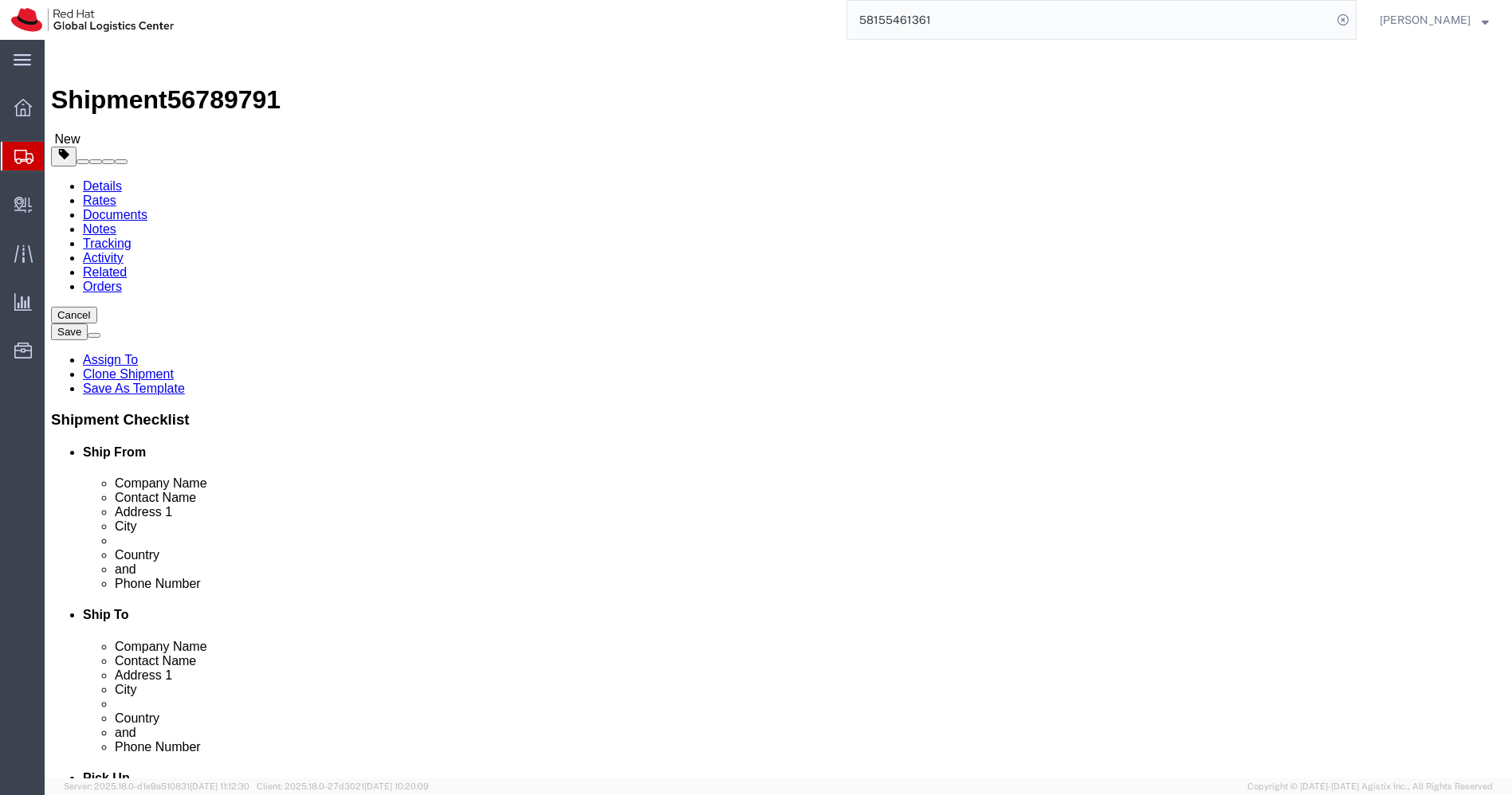
type input "[EMAIL_ADDRESS][DOMAIN_NAME]"
click input "Tower-X Level 1, [GEOGRAPHIC_DATA]"
paste input "[STREET_ADDRESS], [DOMAIN_NAME][GEOGRAPHIC_DATA]"
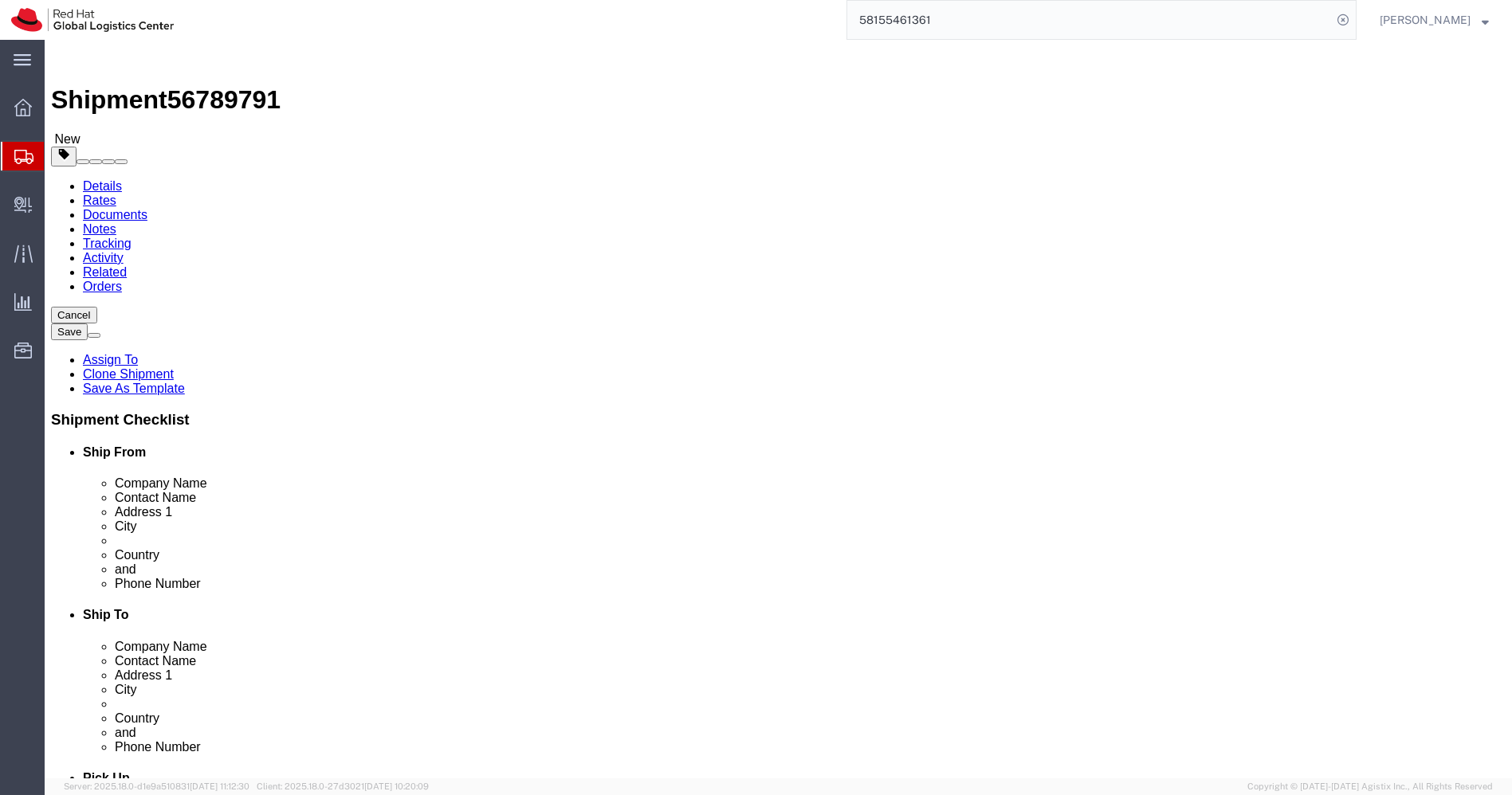
scroll to position [0, 37]
drag, startPoint x: 978, startPoint y: 361, endPoint x: 1253, endPoint y: 395, distance: 277.1
click form "Shipment 56789791 New Details Rates Documents Notes Tracking Activity Related O…"
type input "[STREET_ADDRESS],"
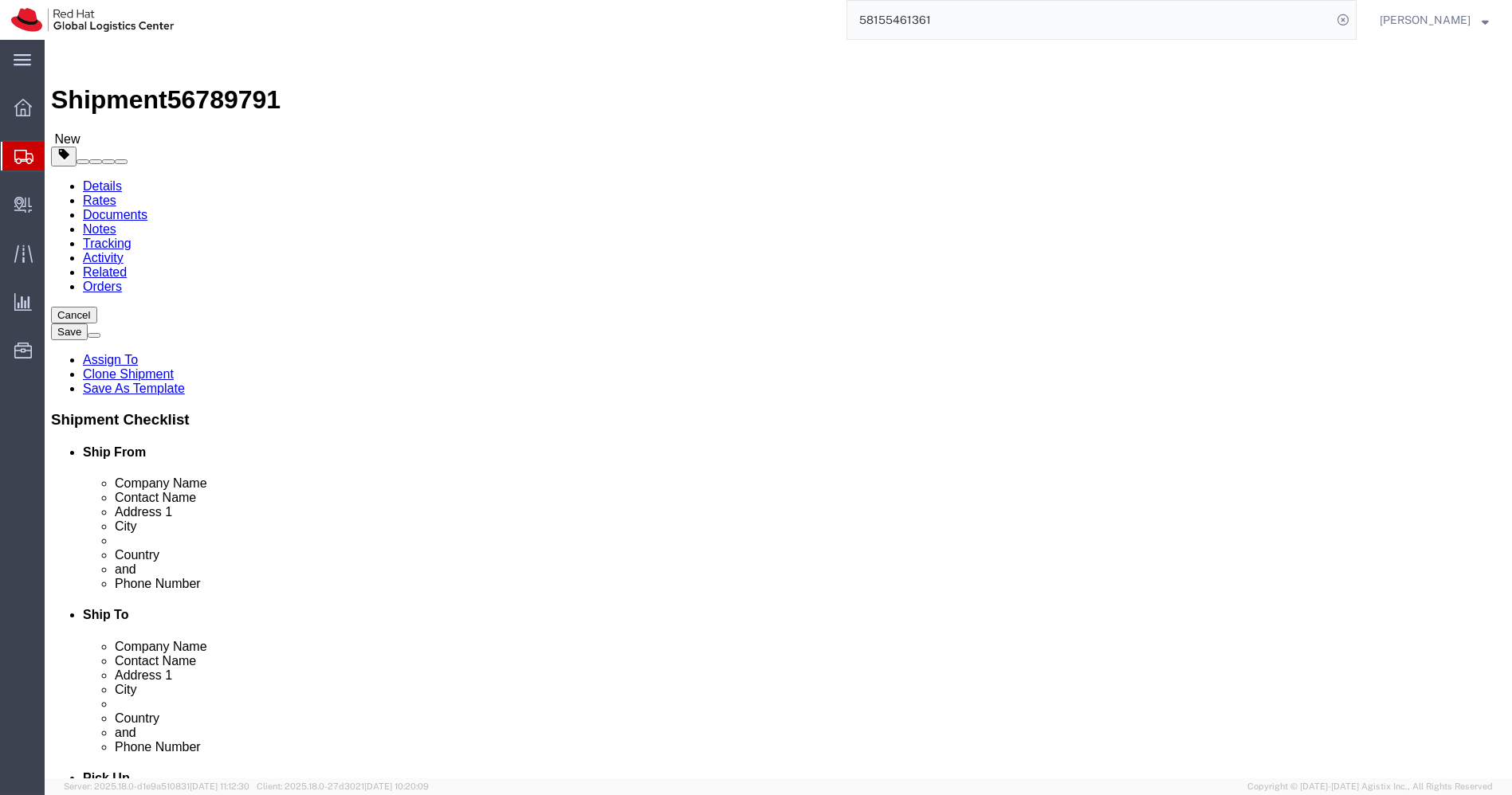
select select
paste input "[DOMAIN_NAME] Brigade Station"
paste input "[GEOGRAPHIC_DATA],"
type input "[DOMAIN_NAME] Brigade Station [GEOGRAPHIC_DATA],"
paste input "[GEOGRAPHIC_DATA]"
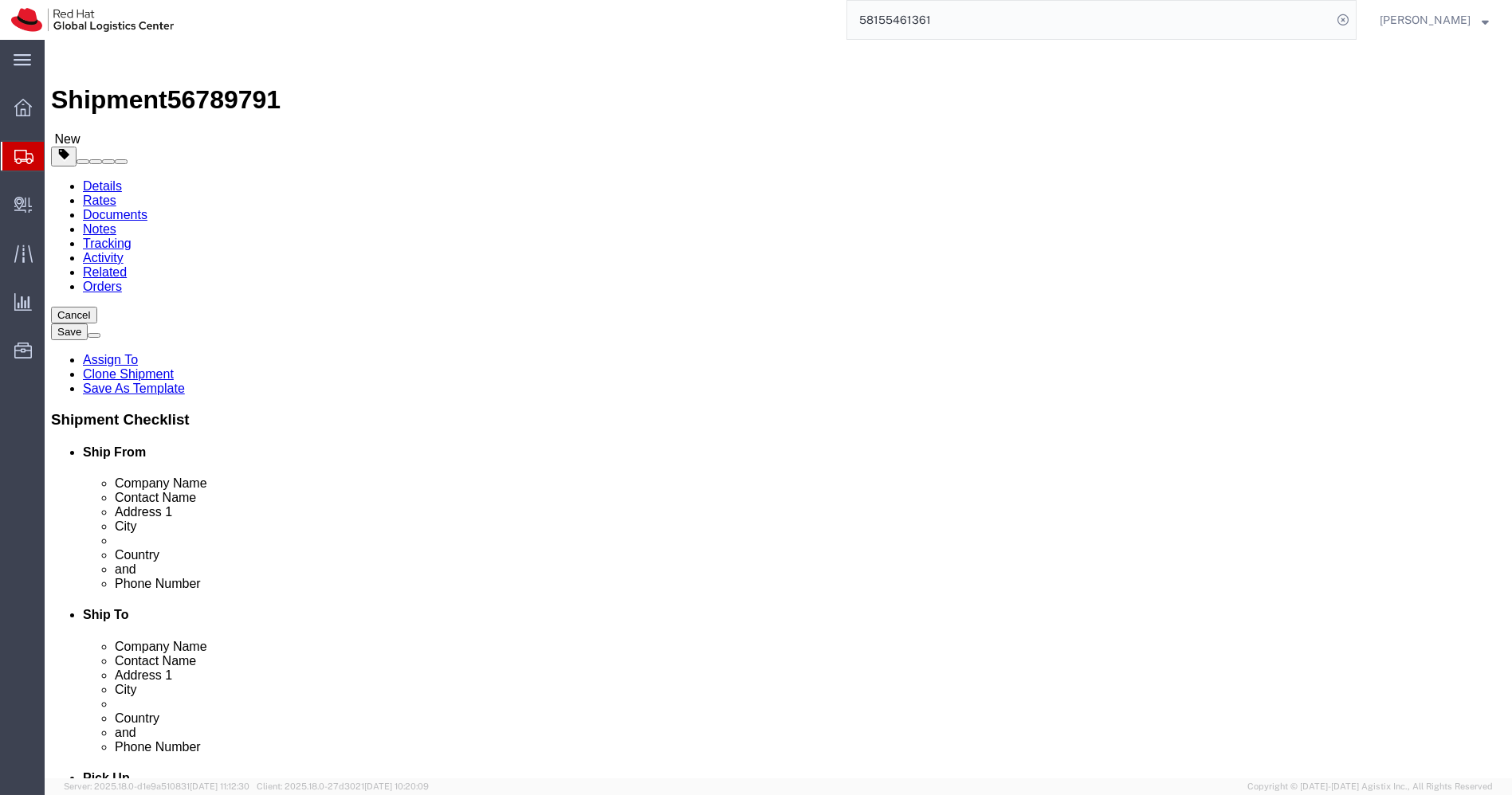
type input "[GEOGRAPHIC_DATA]"
select select
paste input "00081"
type input "400081"
select select
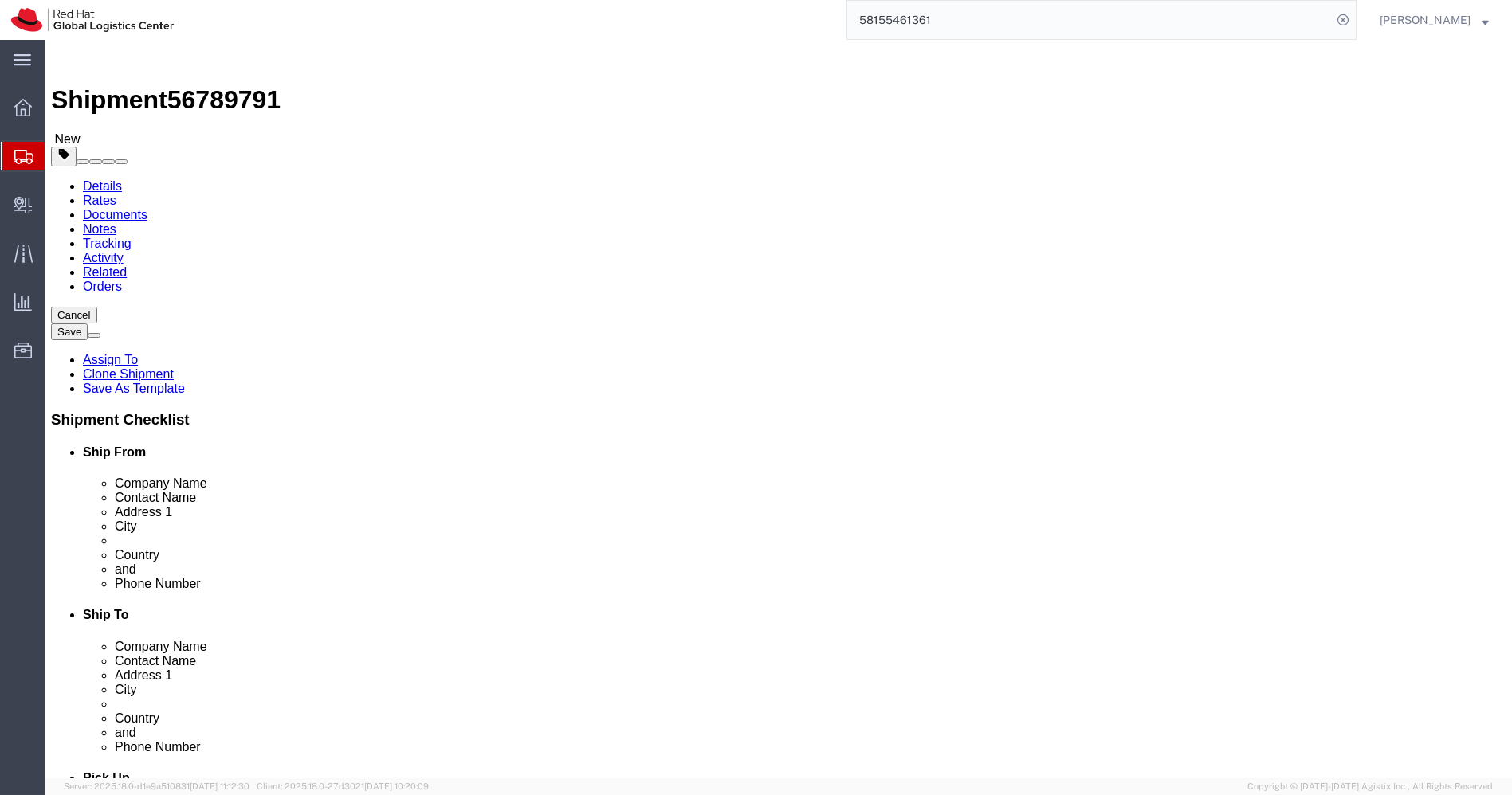
click icon
click link "Shipment Information"
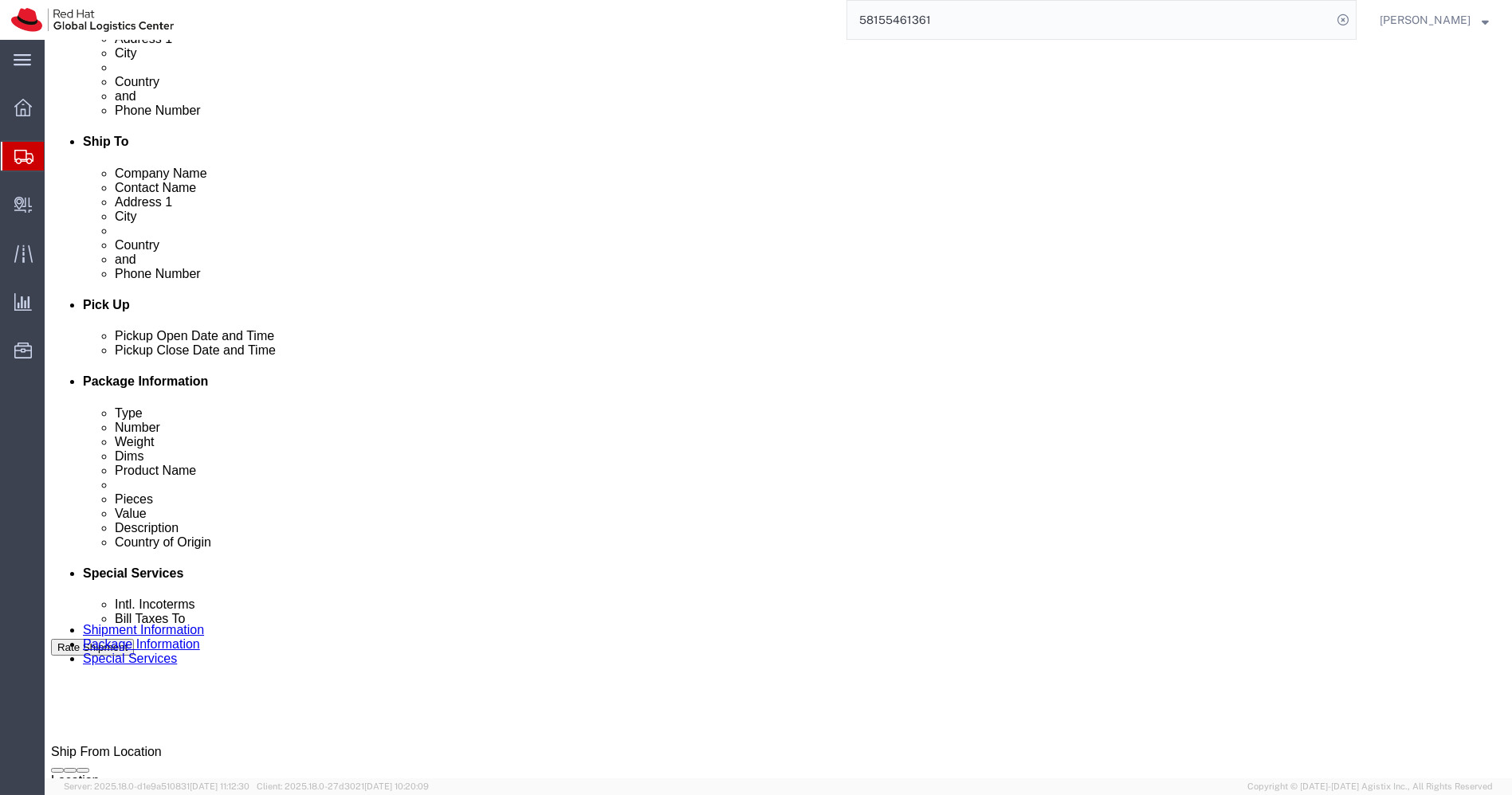
scroll to position [710, 0]
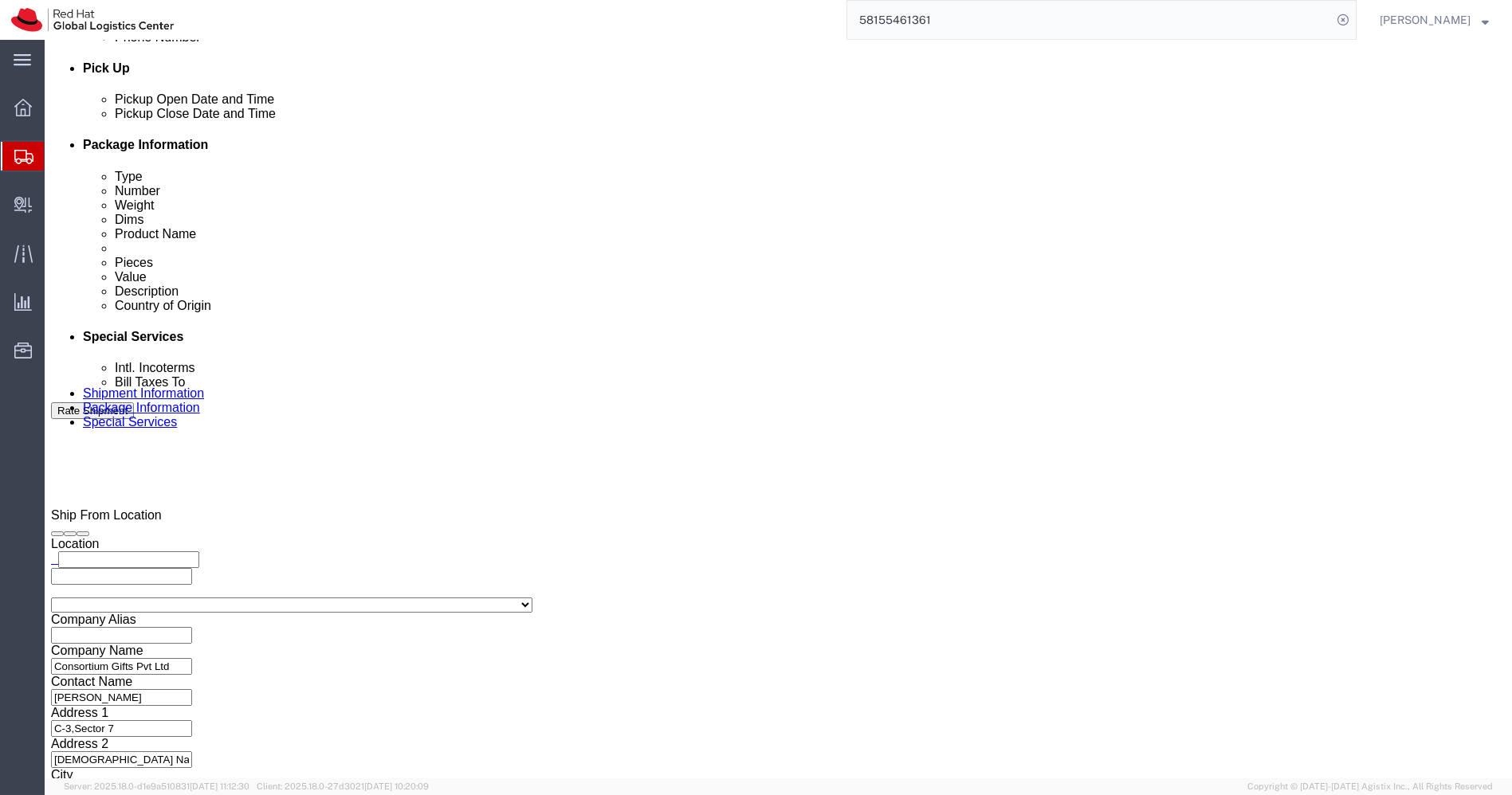
click select "Select Air Less than Truckload Multi-Leg Ocean Freight Rail Small Parcel Truckl…"
select select
click select "Select Air Less than Truckload Multi-Leg Ocean Freight Rail Small Parcel Truckl…"
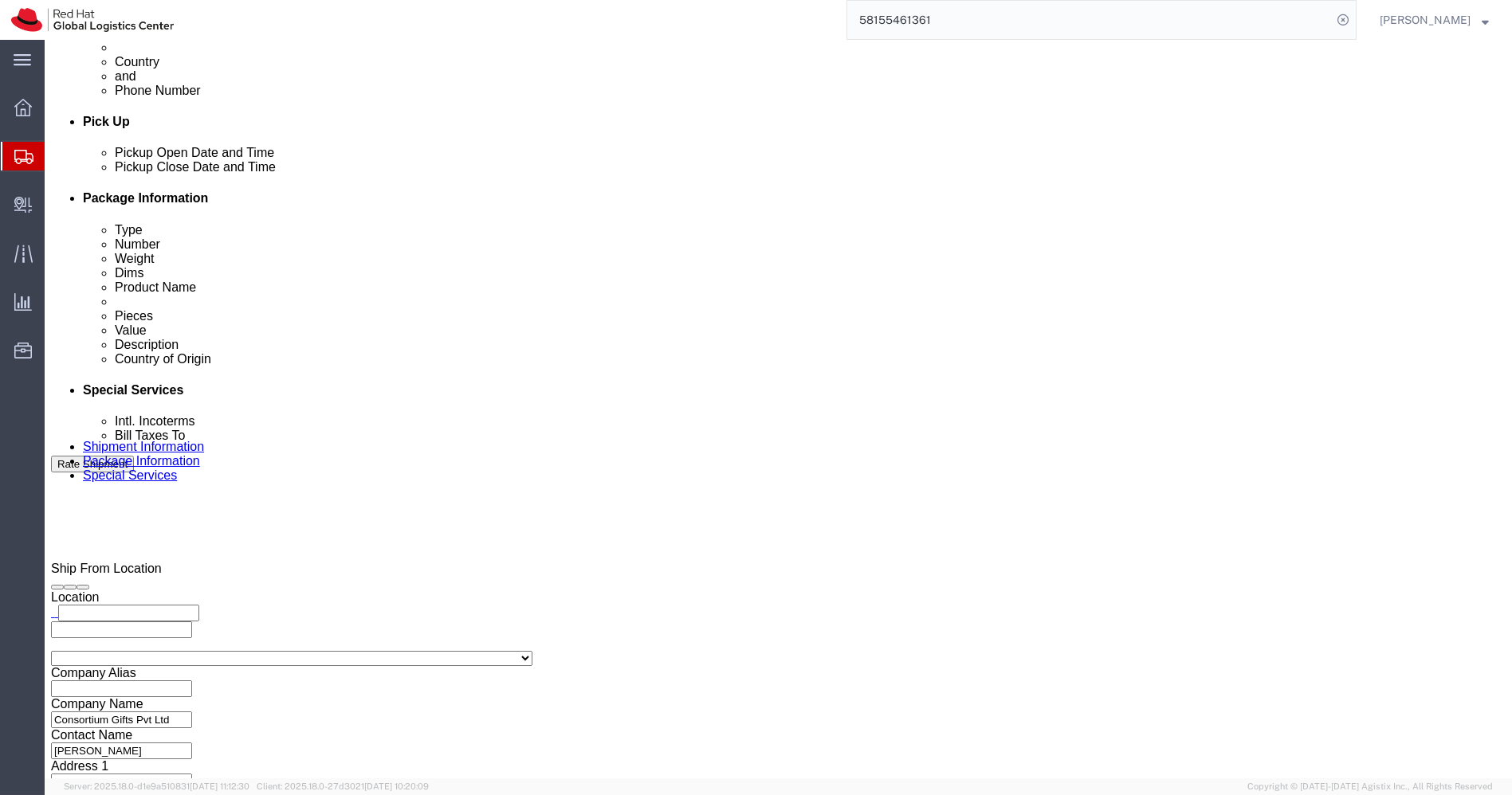
click icon
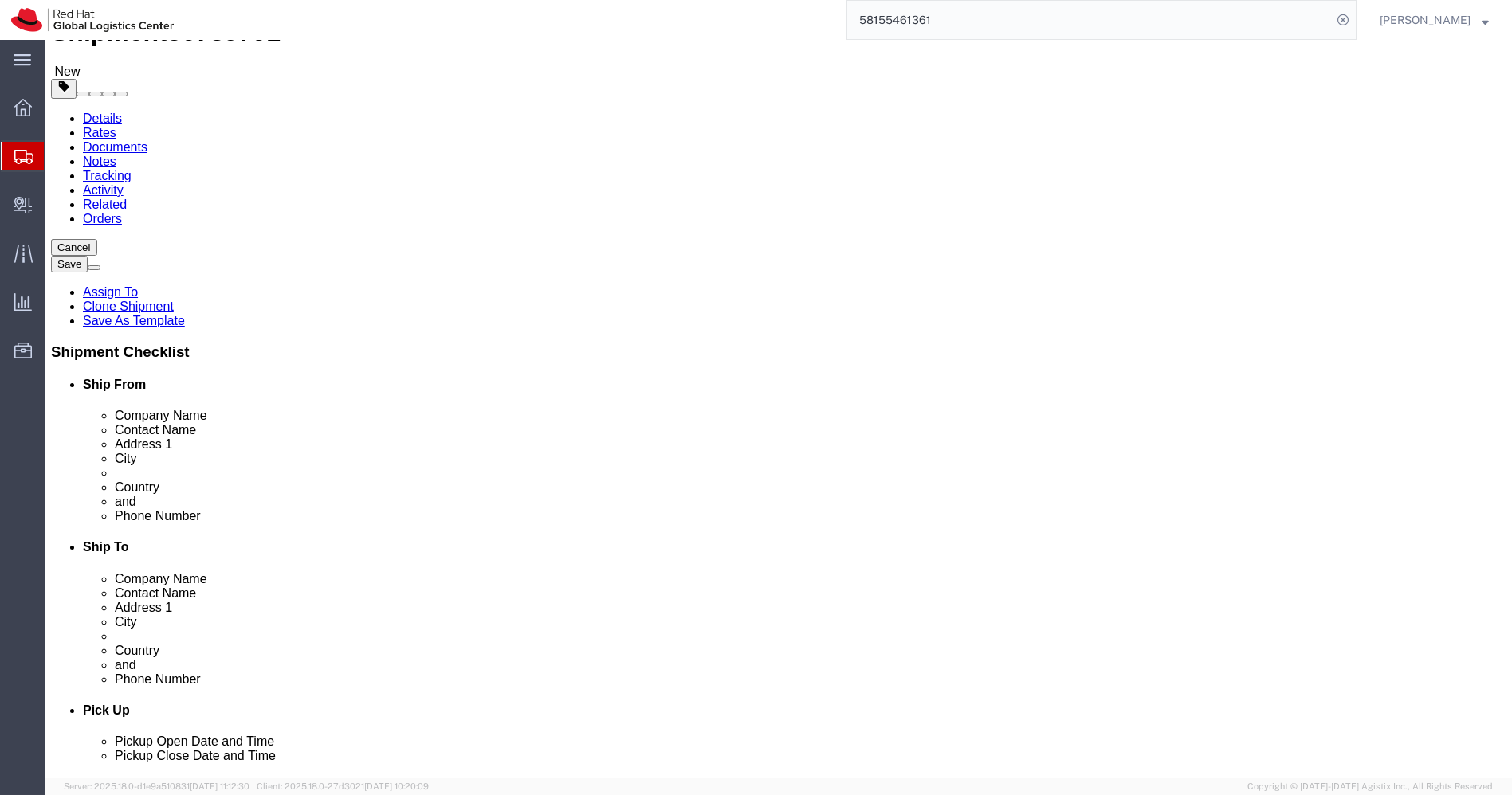
click input "21.00"
type input "19.00"
click input "3.30"
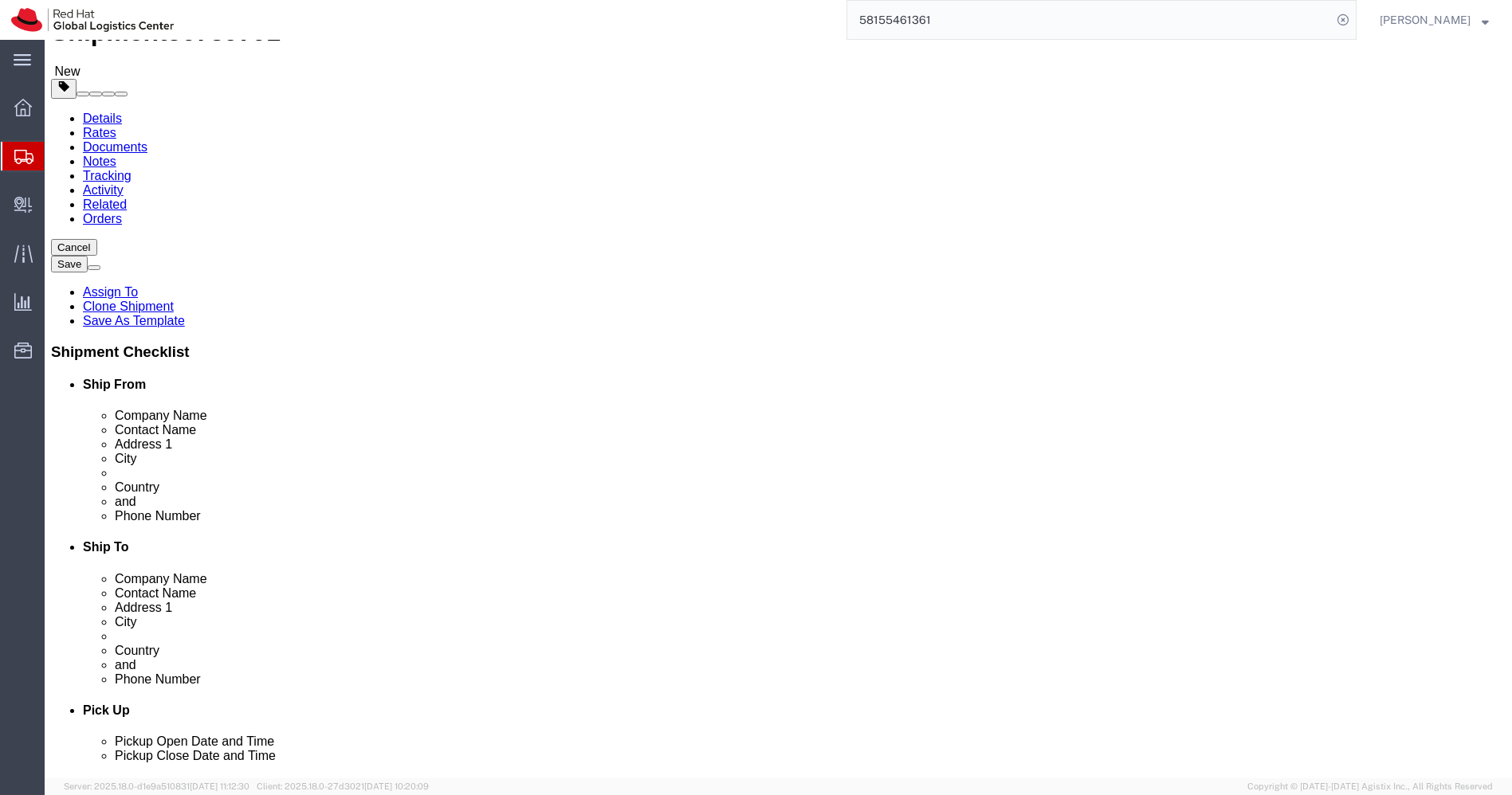
paste input "1.9"
type input "1.9"
click div "Pieces: 10.00 Each Total value: 6825.00 INR"
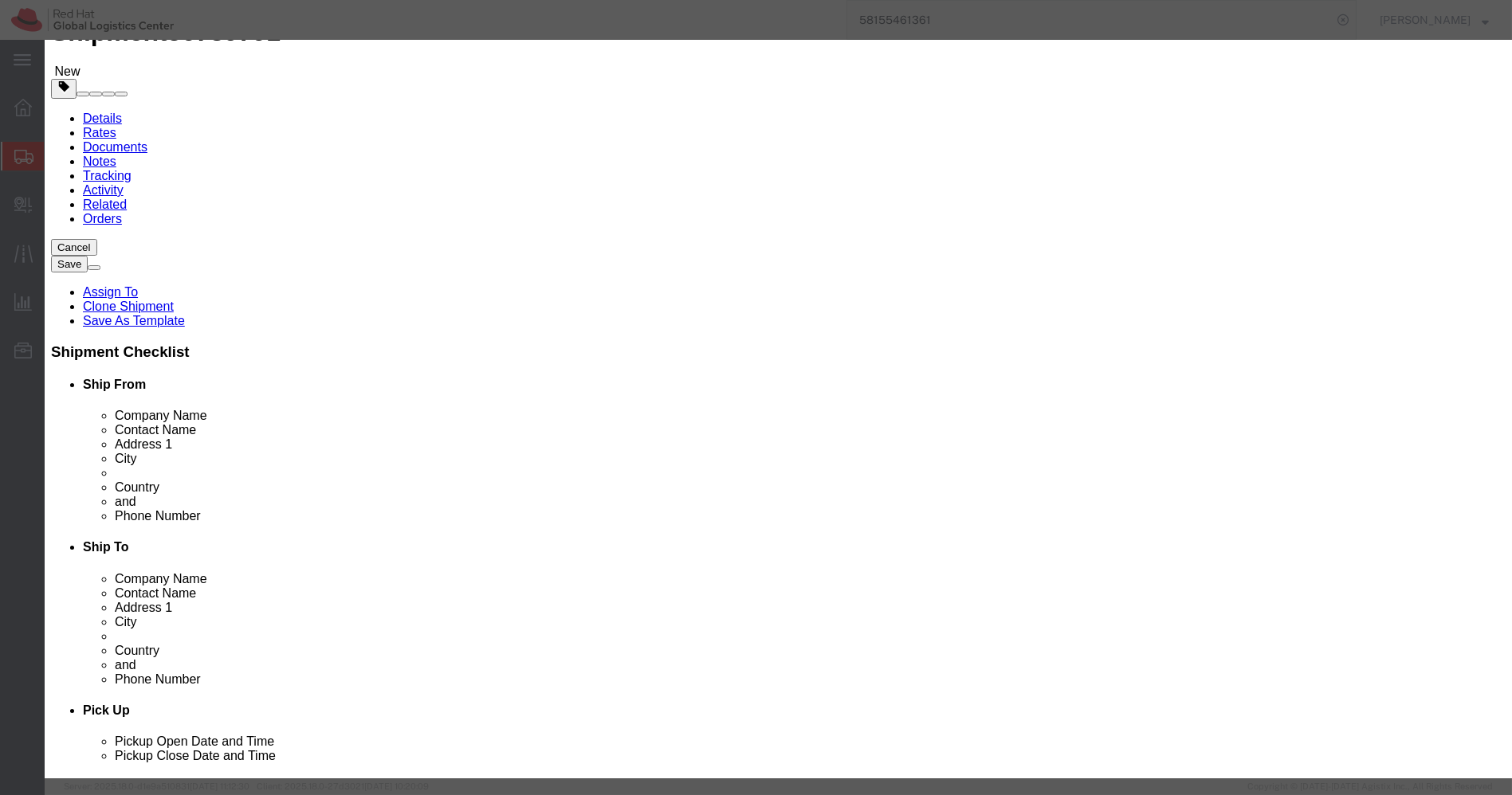
click input "Boardroom T-shirt Grey"
paste input "Red Hat Vinyl Sticker Sheet"
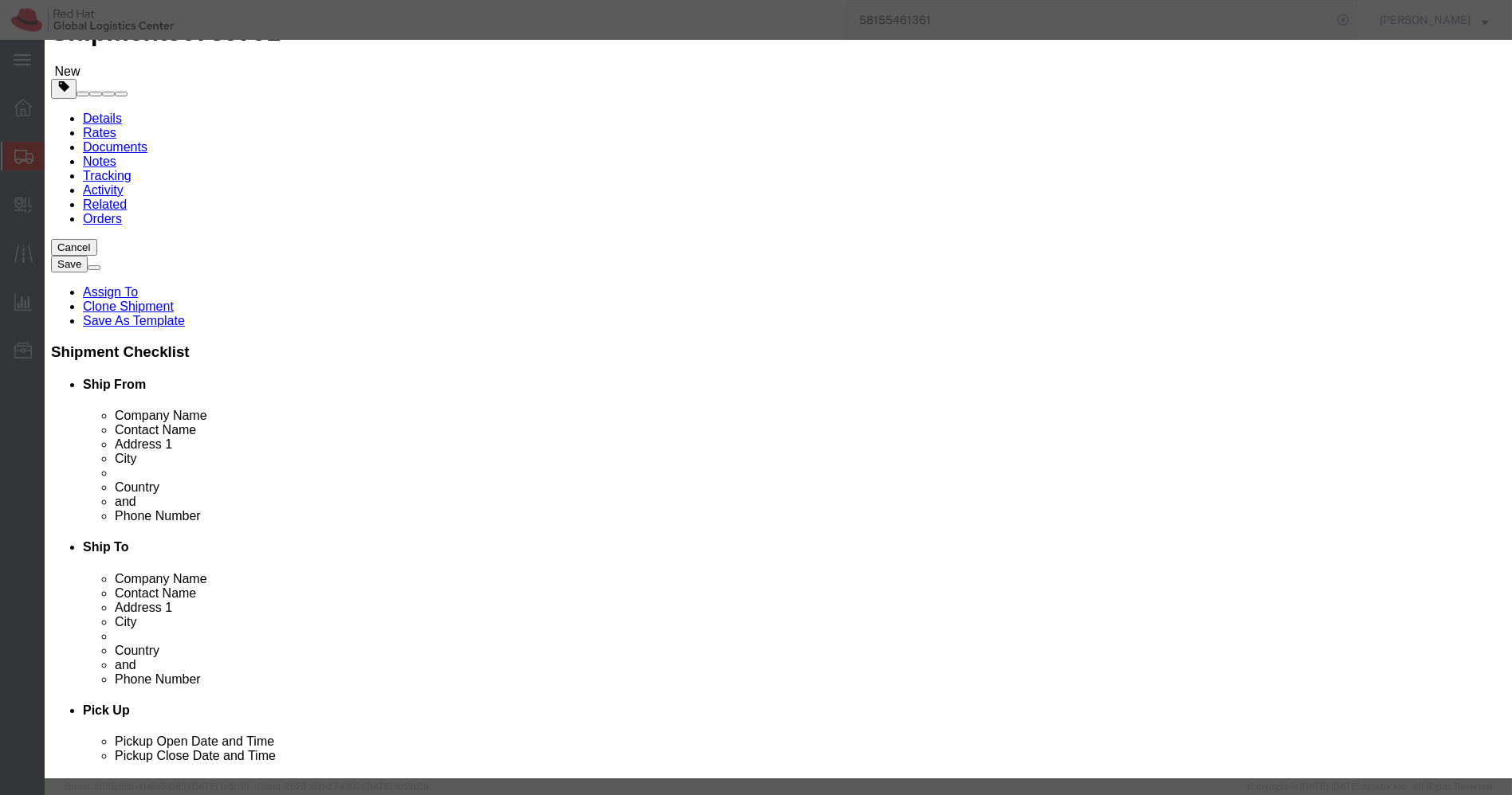
type input "Red Hat Vinyl Sticker Sheet"
click input "10.00"
type input "1"
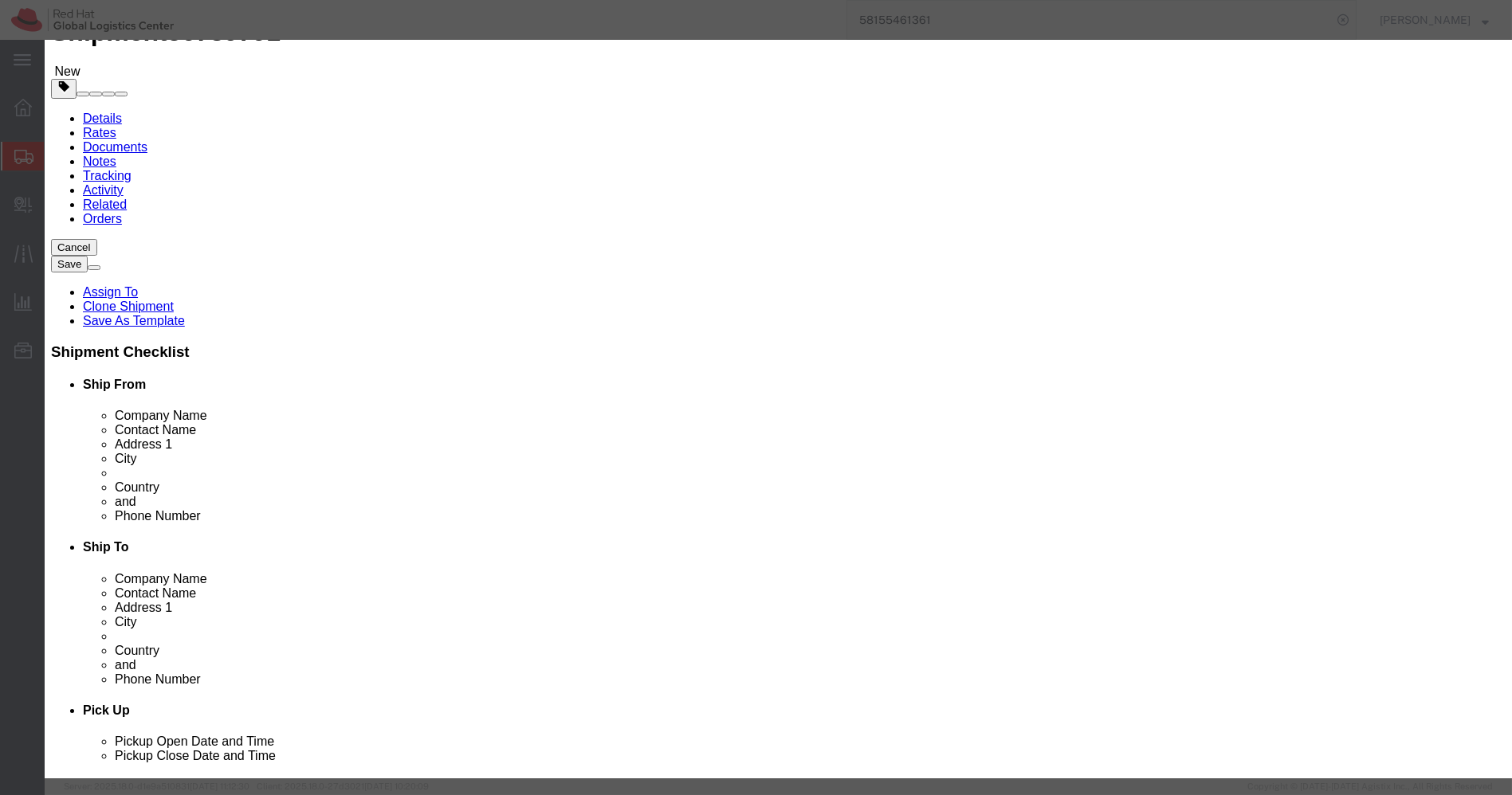
click div "Commodity library"
click input "682.5"
paste input "50"
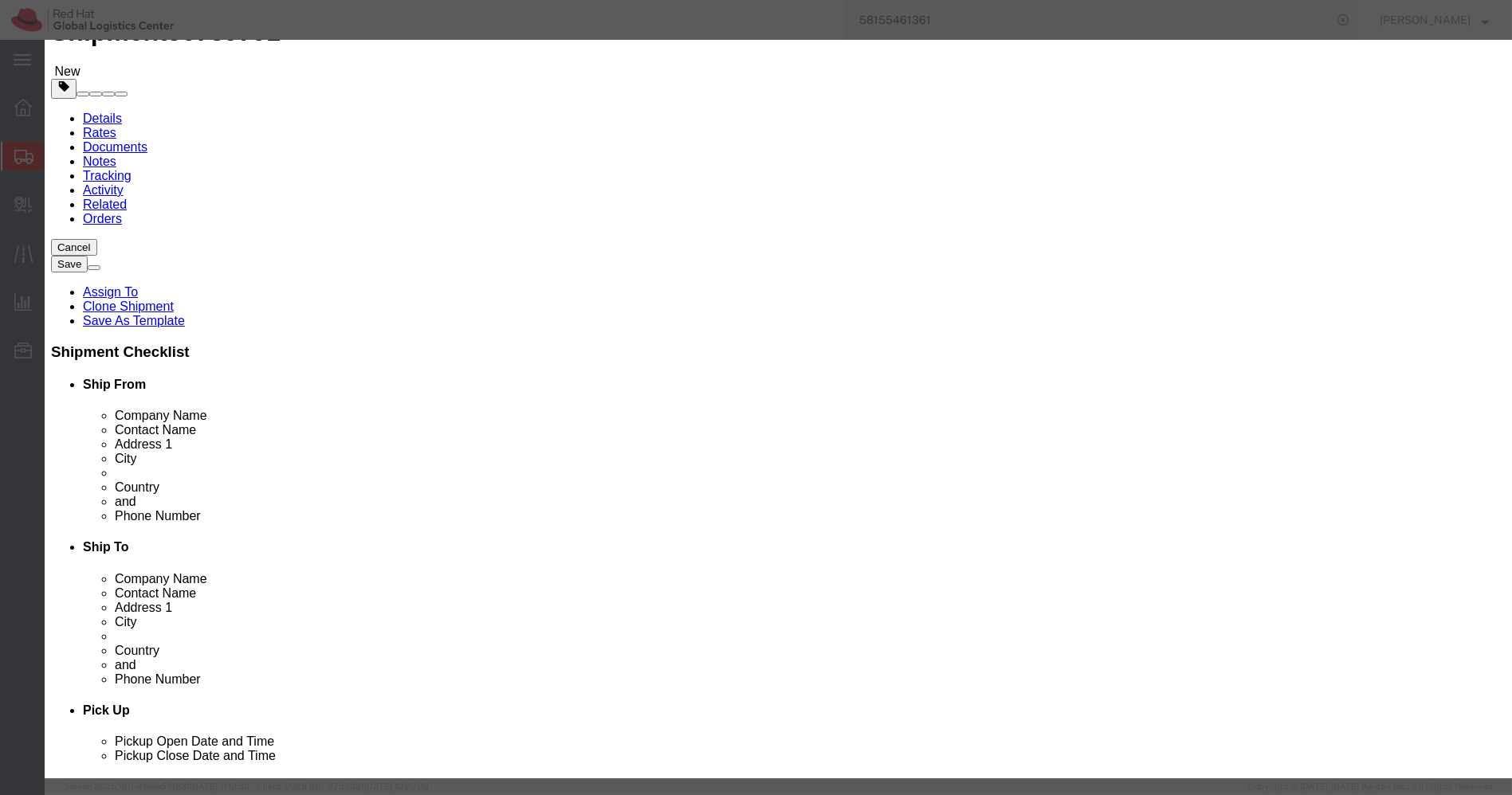
type input "50"
click button "Save & Close"
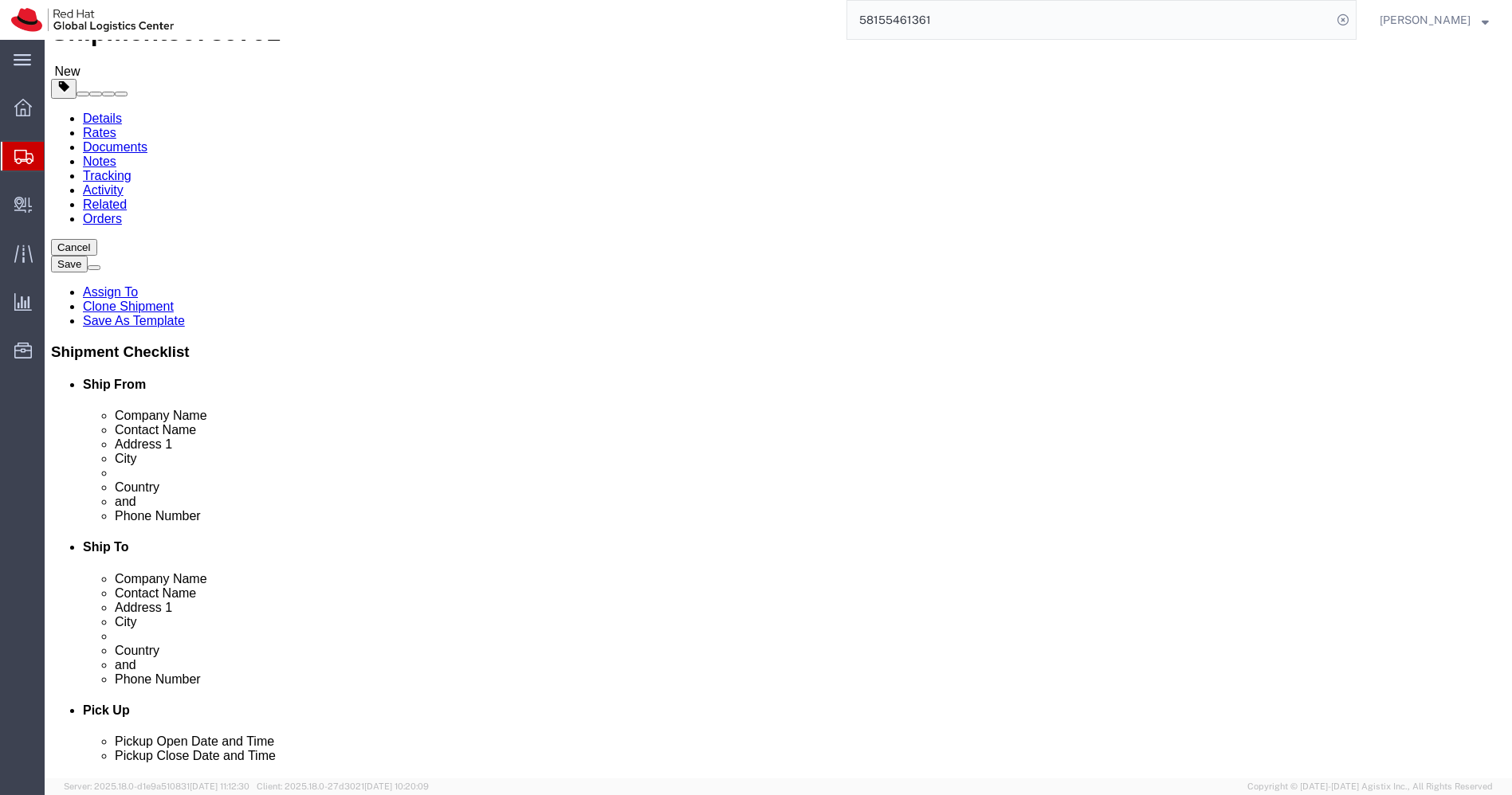
click link "Clone this content"
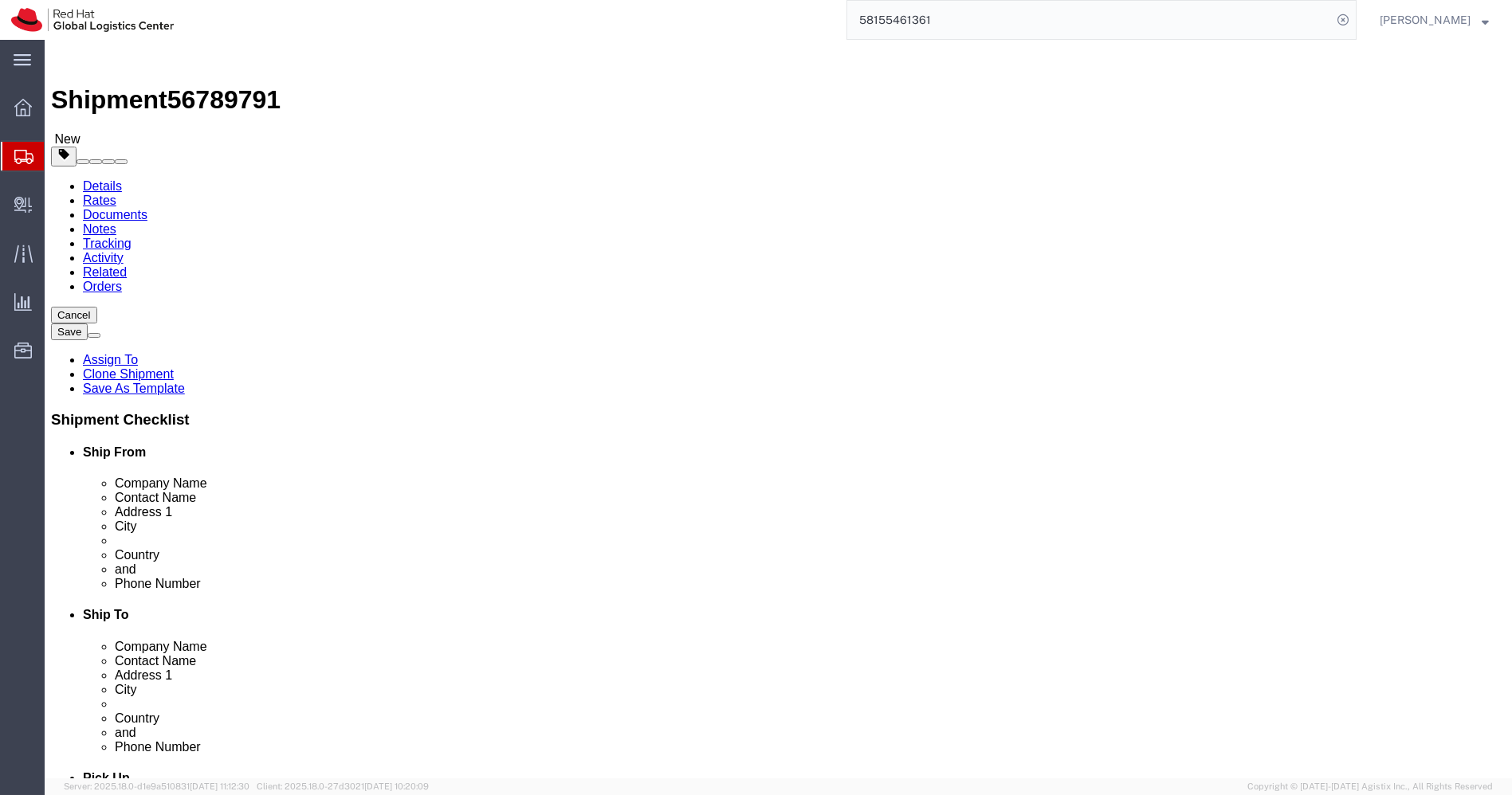
click dd "1.00 Each"
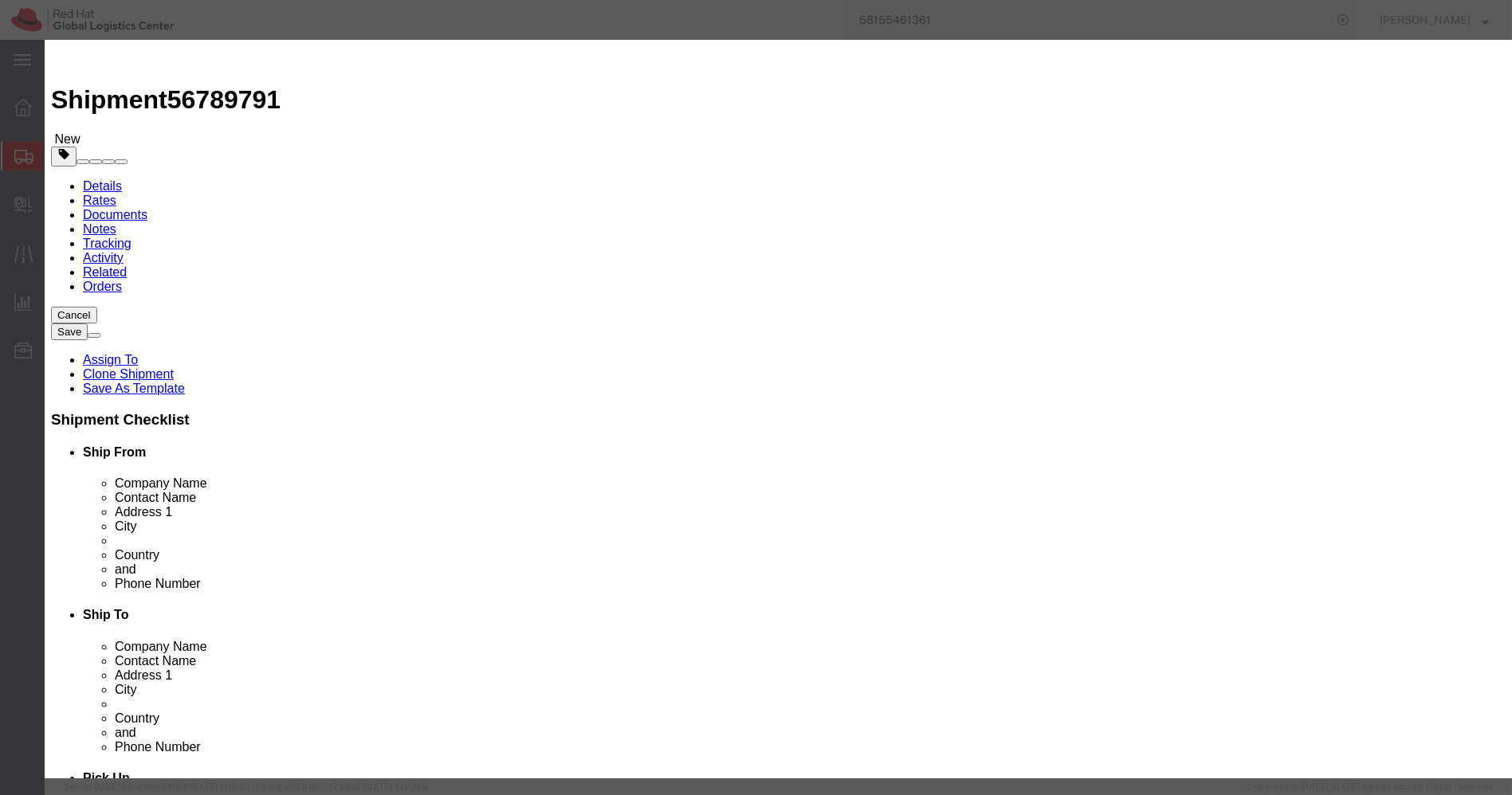
click input "Red Hat Vinyl Sticker Sheet"
paste input "Steel Magic Coffee Mug with Silicone Strap"
type input "Steel Magic Coffee Mug with Silicone Strap"
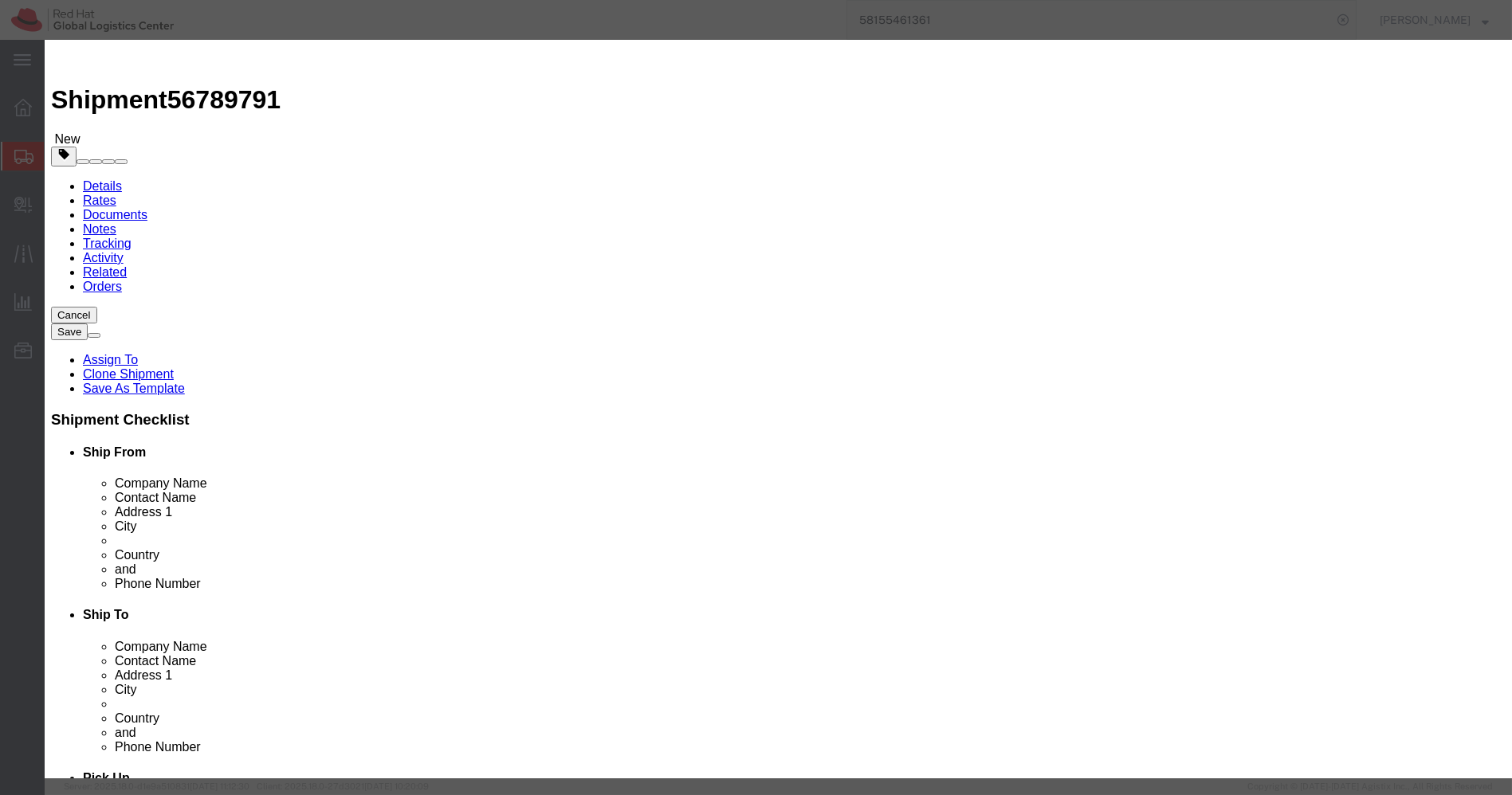
click input "50.00"
paste input "65"
type input "650"
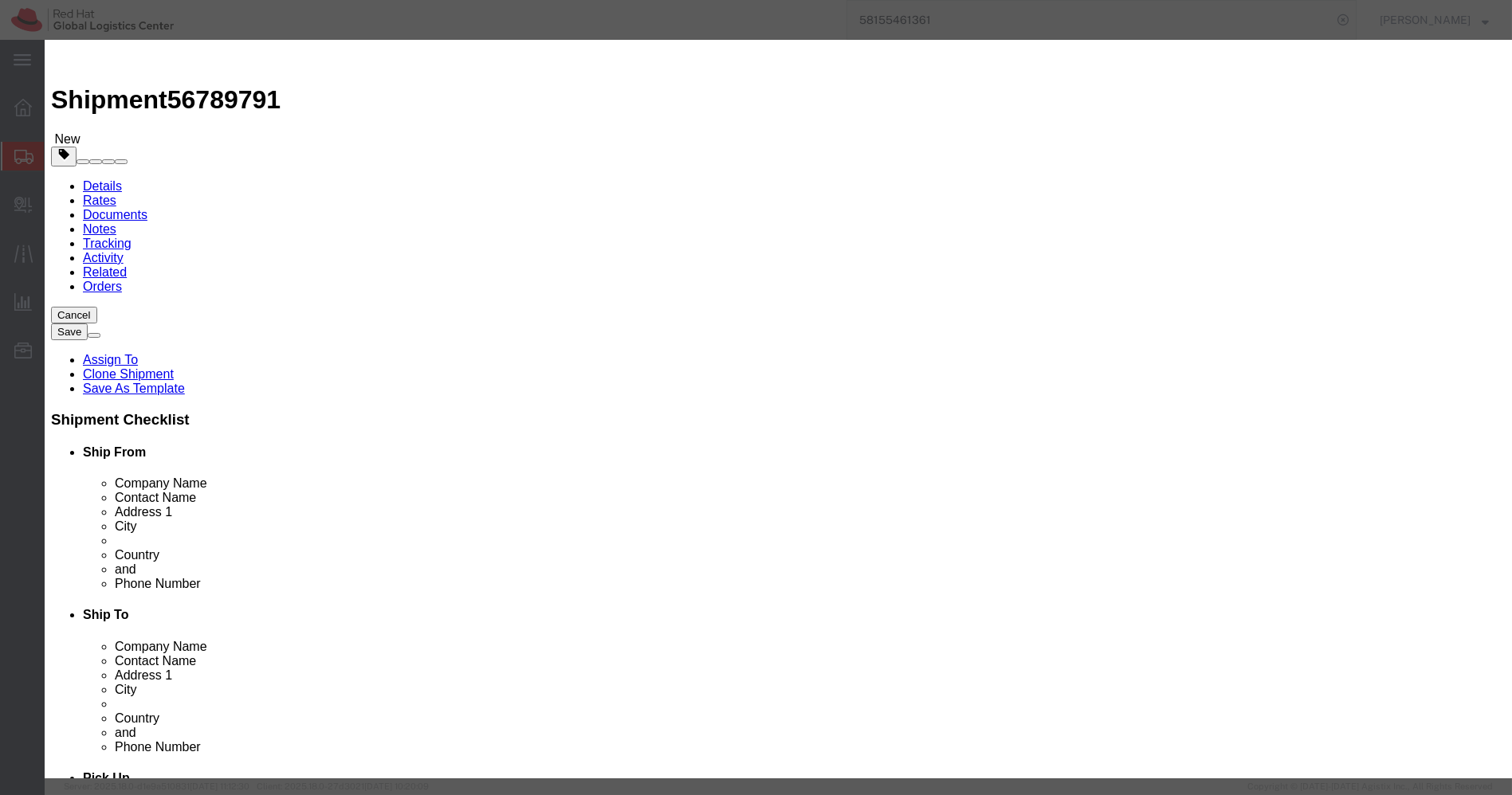
click button "Save & Close"
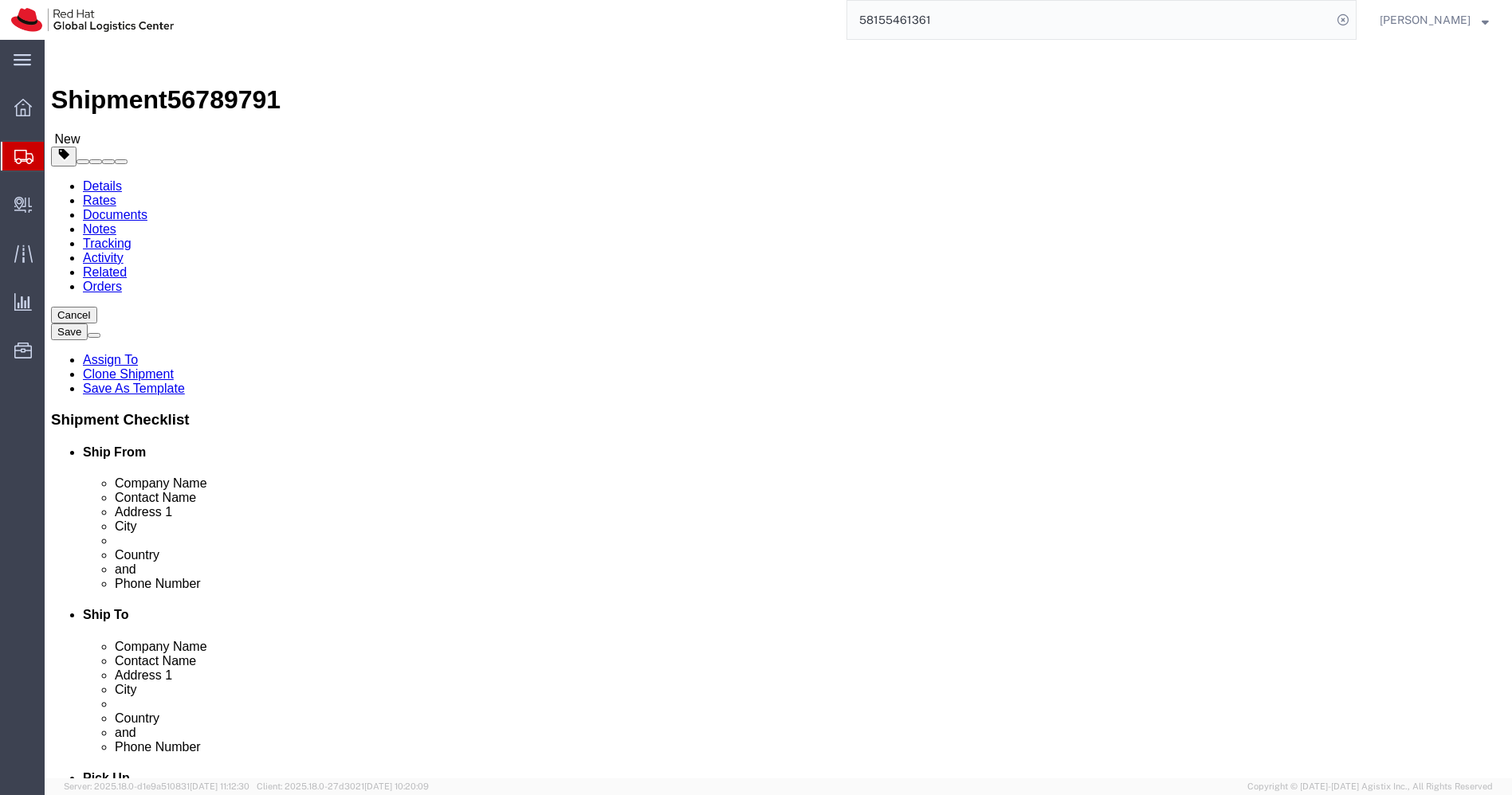
click link "Clone this content"
click dd "1.00 Each"
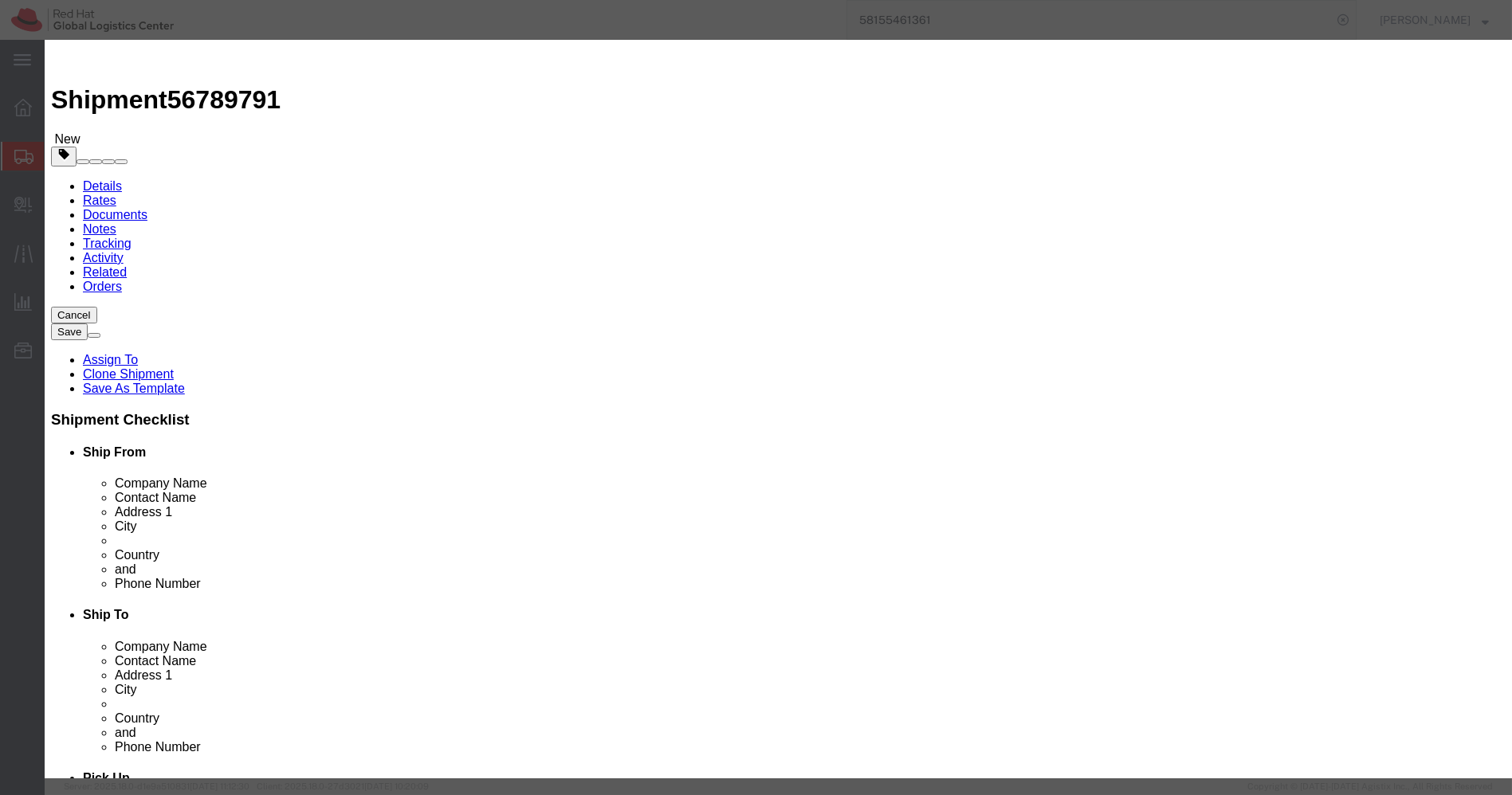
click input "Steel Magic Coffee Mug with Silicone Strap"
paste input "Umbrella Red0017"
type input "Umbrella Red0017"
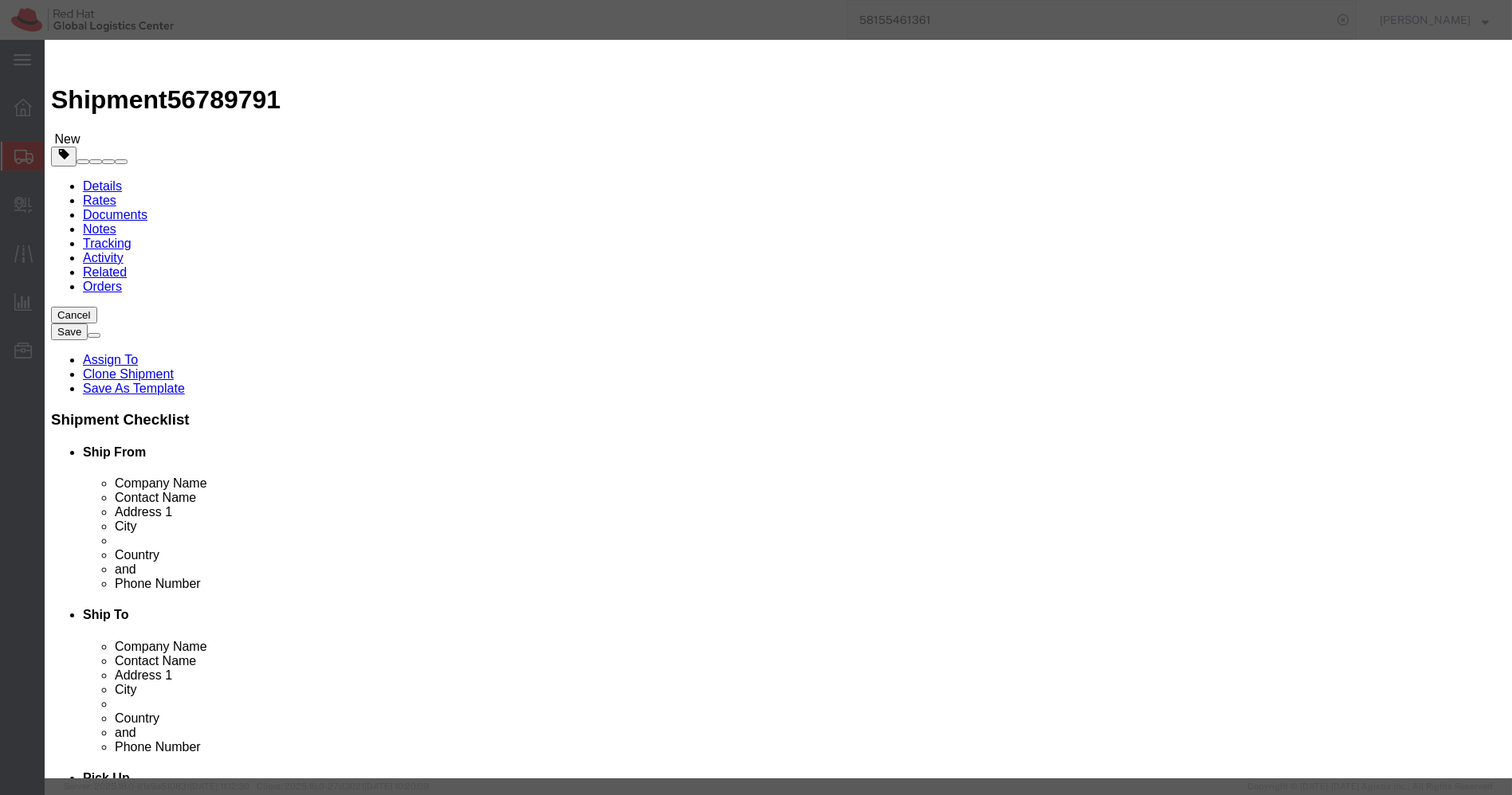
click input "650.00"
paste input "7"
type input "700"
click button "Save & Close"
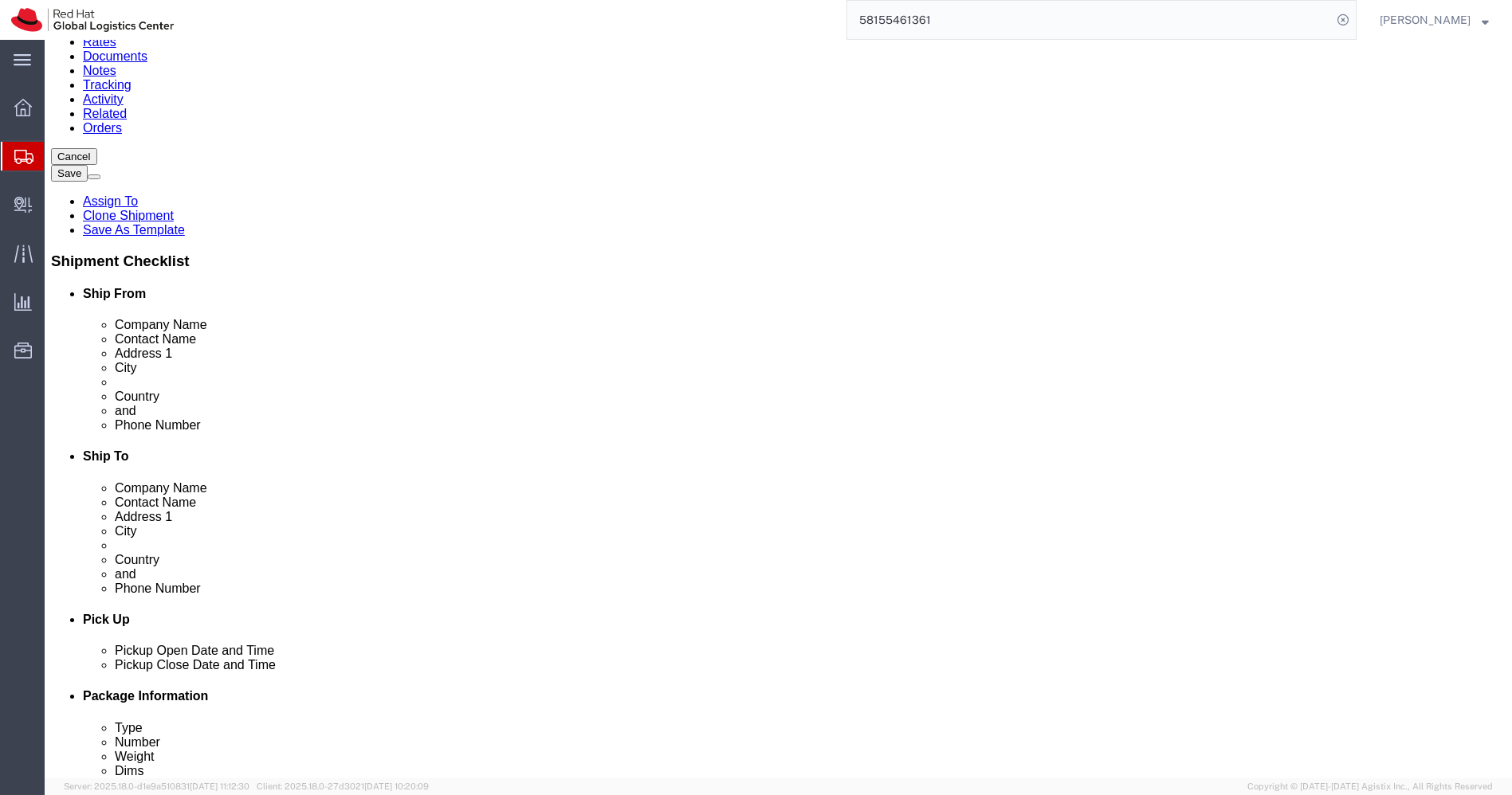
scroll to position [160, 0]
click link "Clone this content"
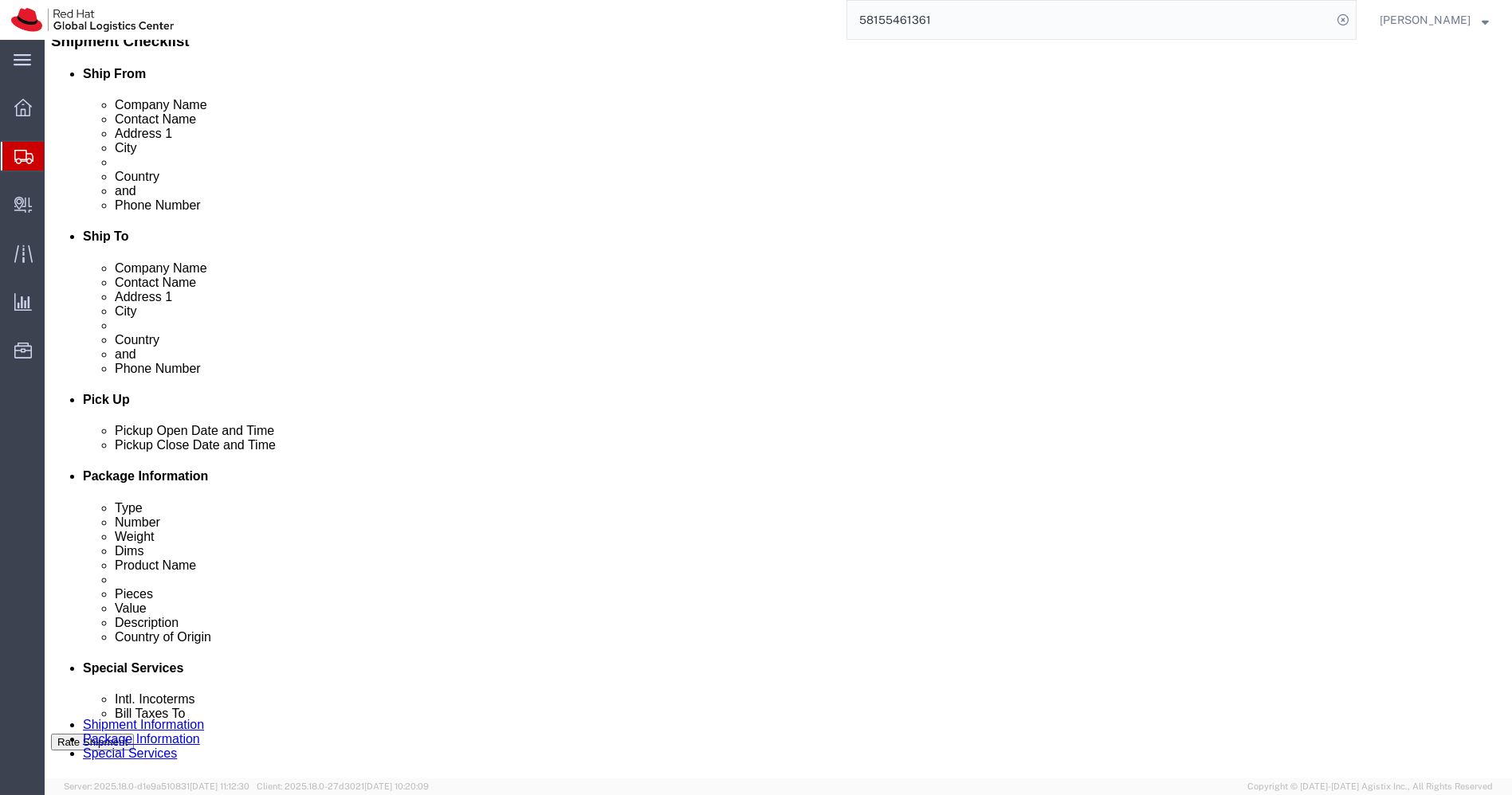
scroll to position [380, 0]
click dd "700.00 INR"
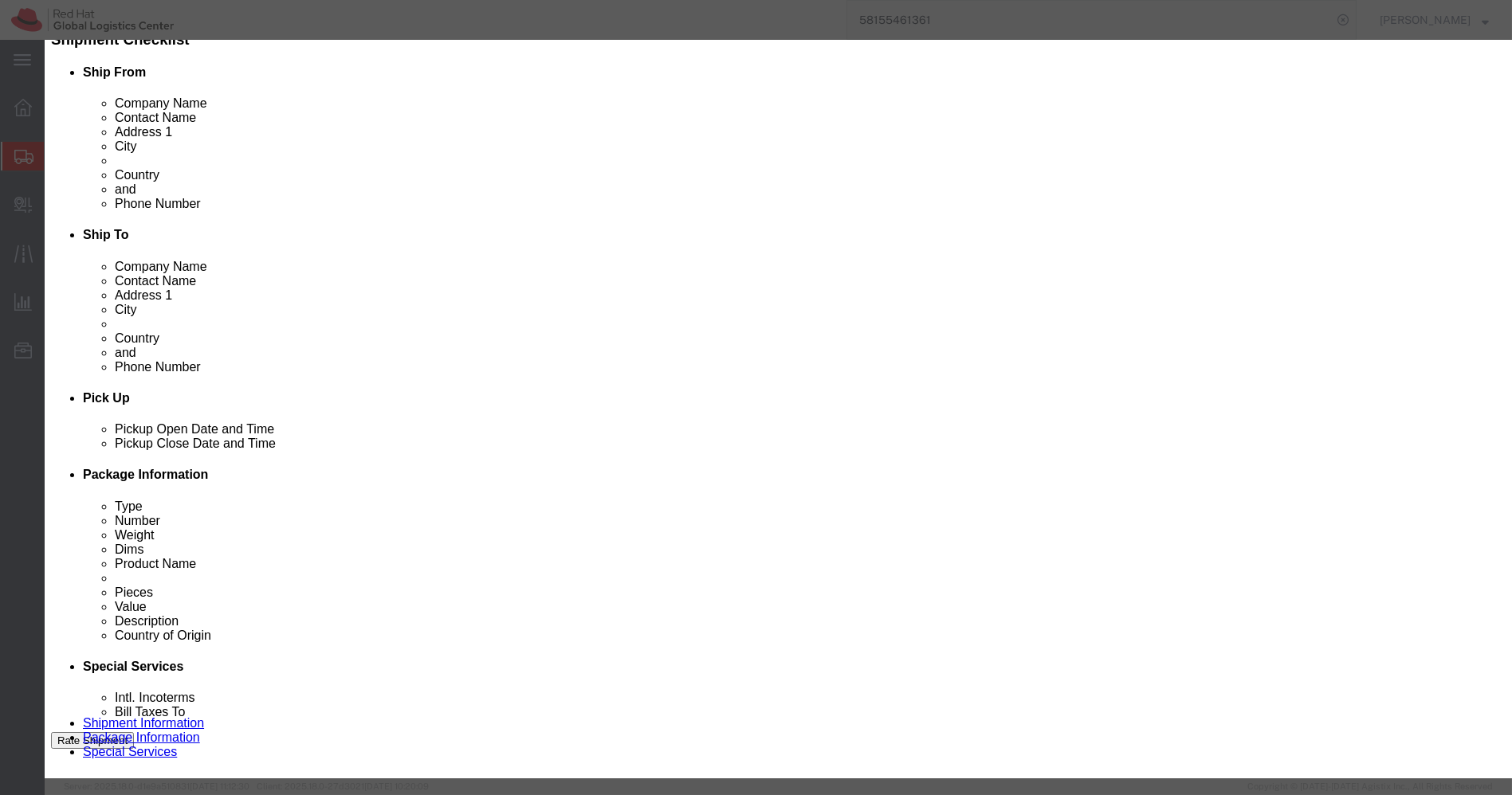
click input "Umbrella Red0017"
paste input "RED0054-[PERSON_NAME] Vacuum Flask"
type input "RED0054-[PERSON_NAME] Vacuum Flask"
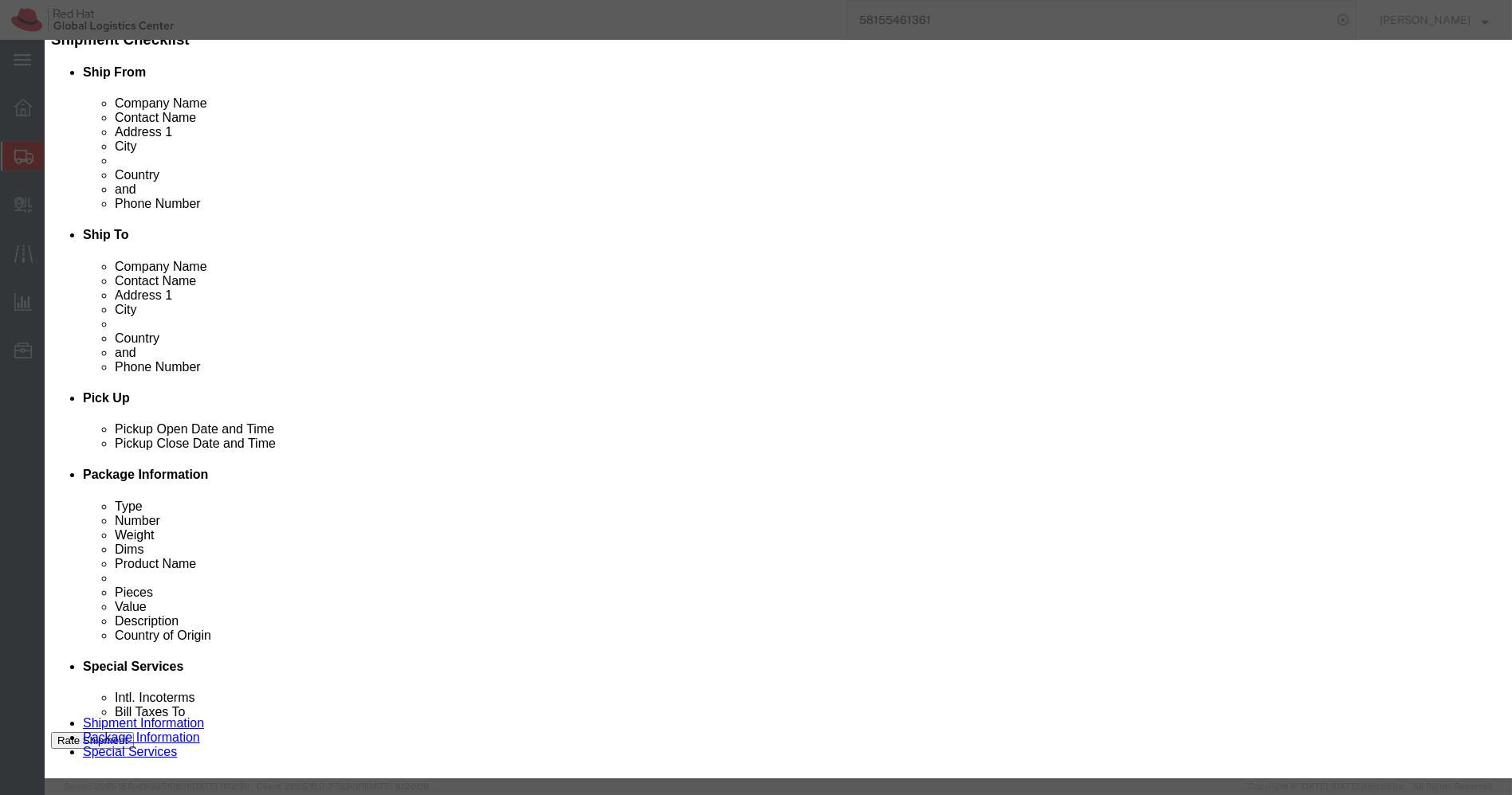
click input "700.00"
paste input "1075"
type input "1075"
click button "Save & Close"
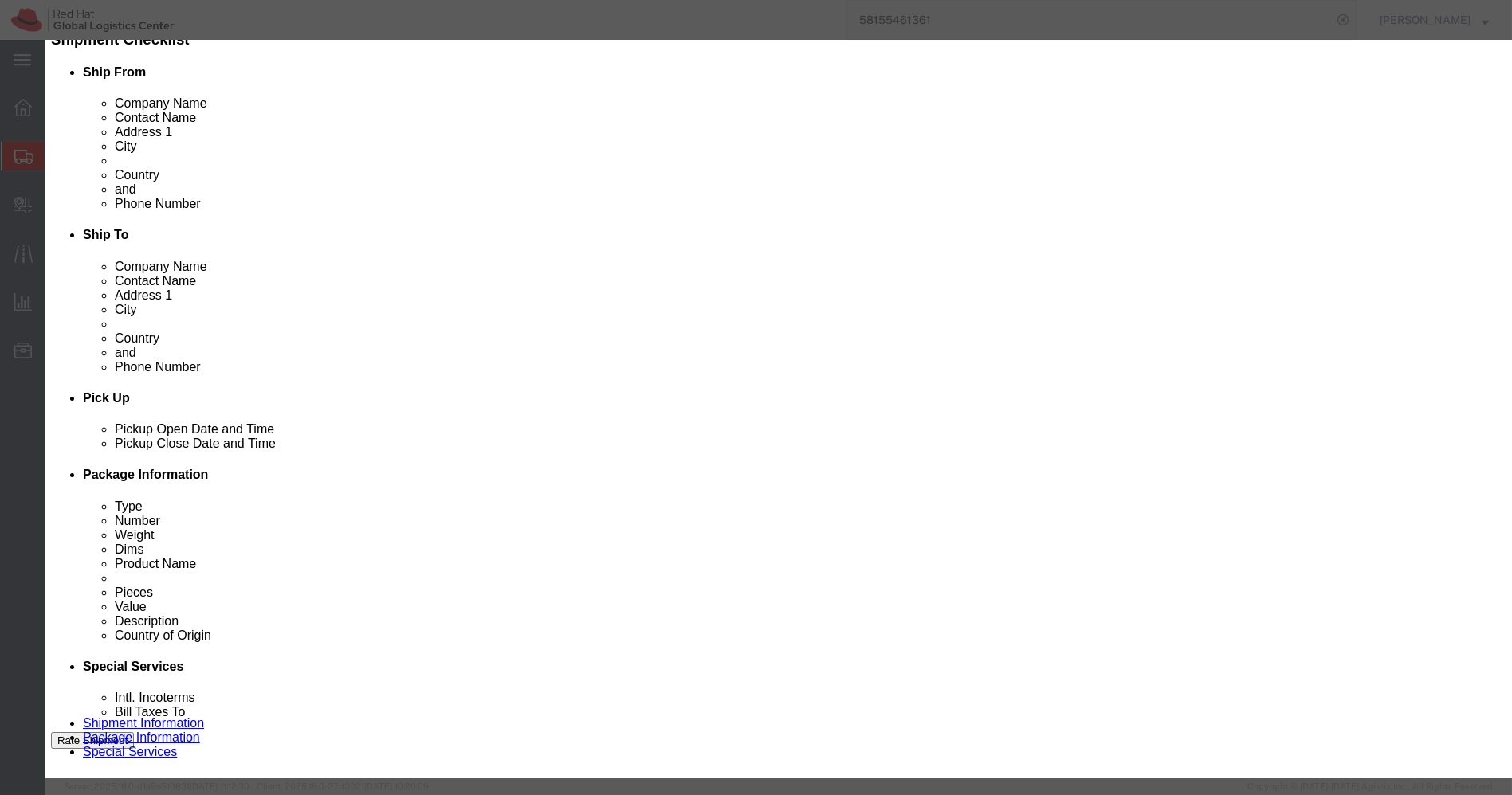
click div
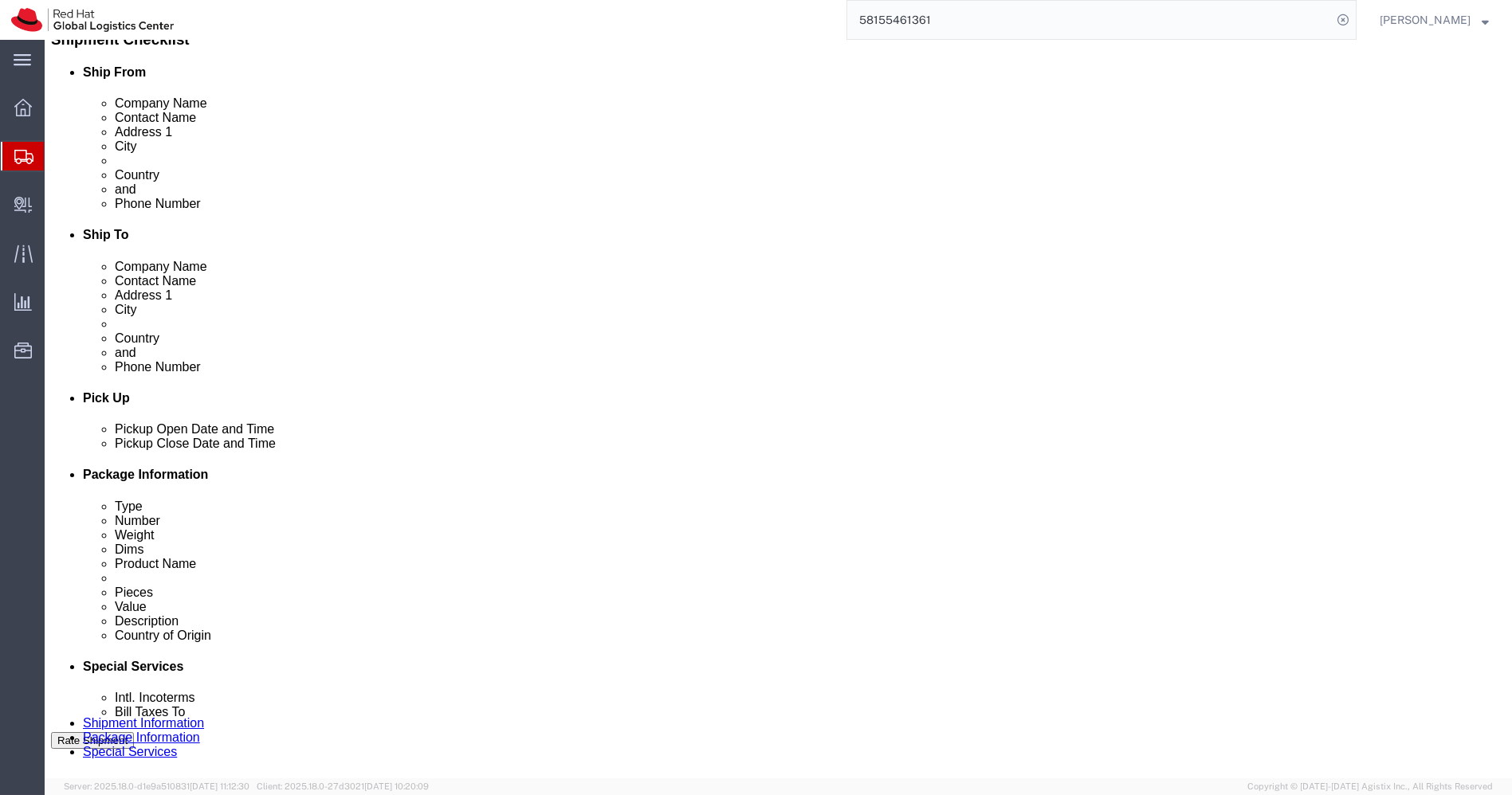
click link "Clone this content"
click dd "1075.00 INR"
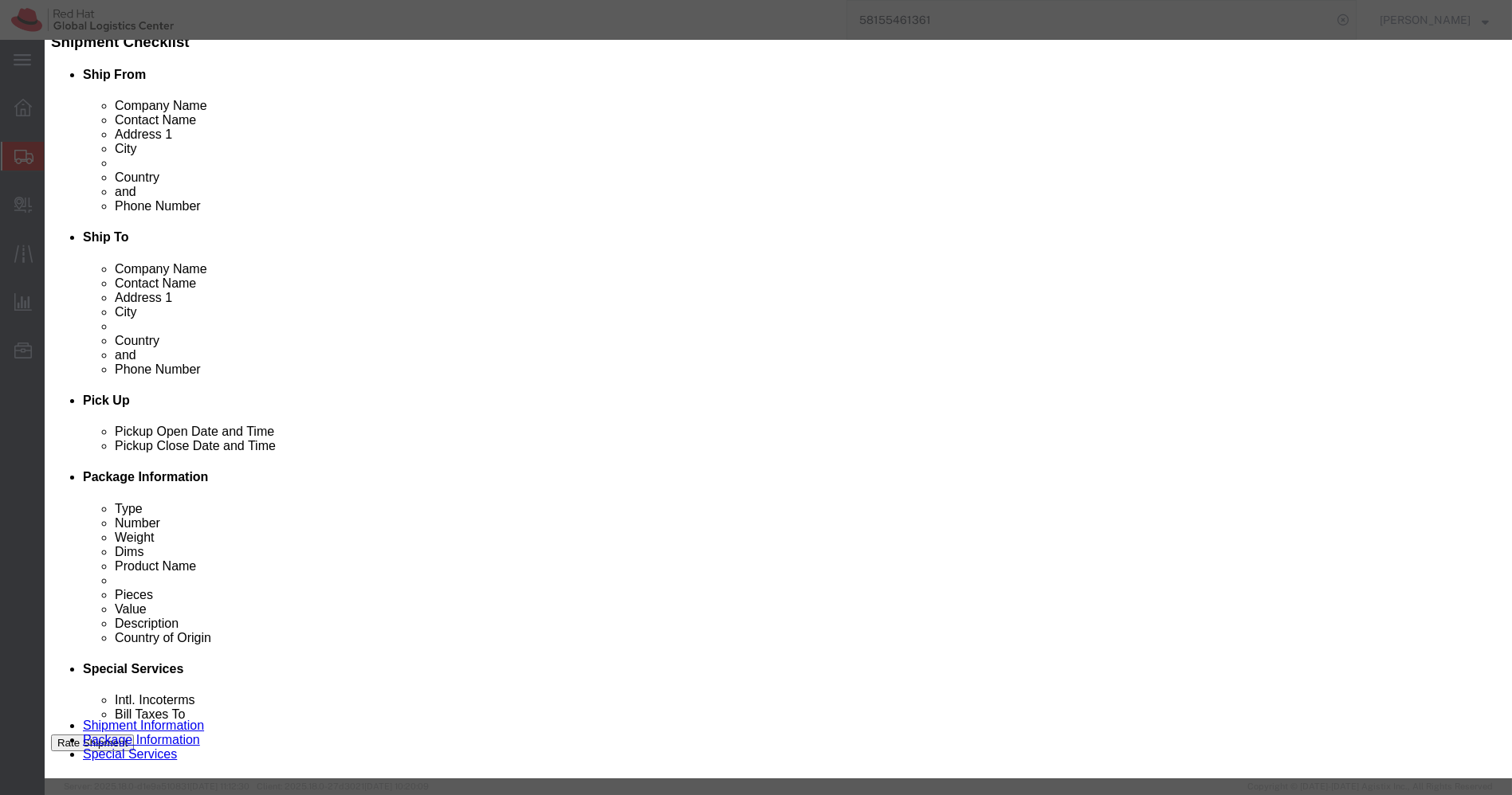
click input "RED0054-[PERSON_NAME] Vacuum Flask"
paste input "edhat Enterprise Linux 10 T-shirt-XL"
click input "Redhat Enterprise Linux 10 T-shirt-XL"
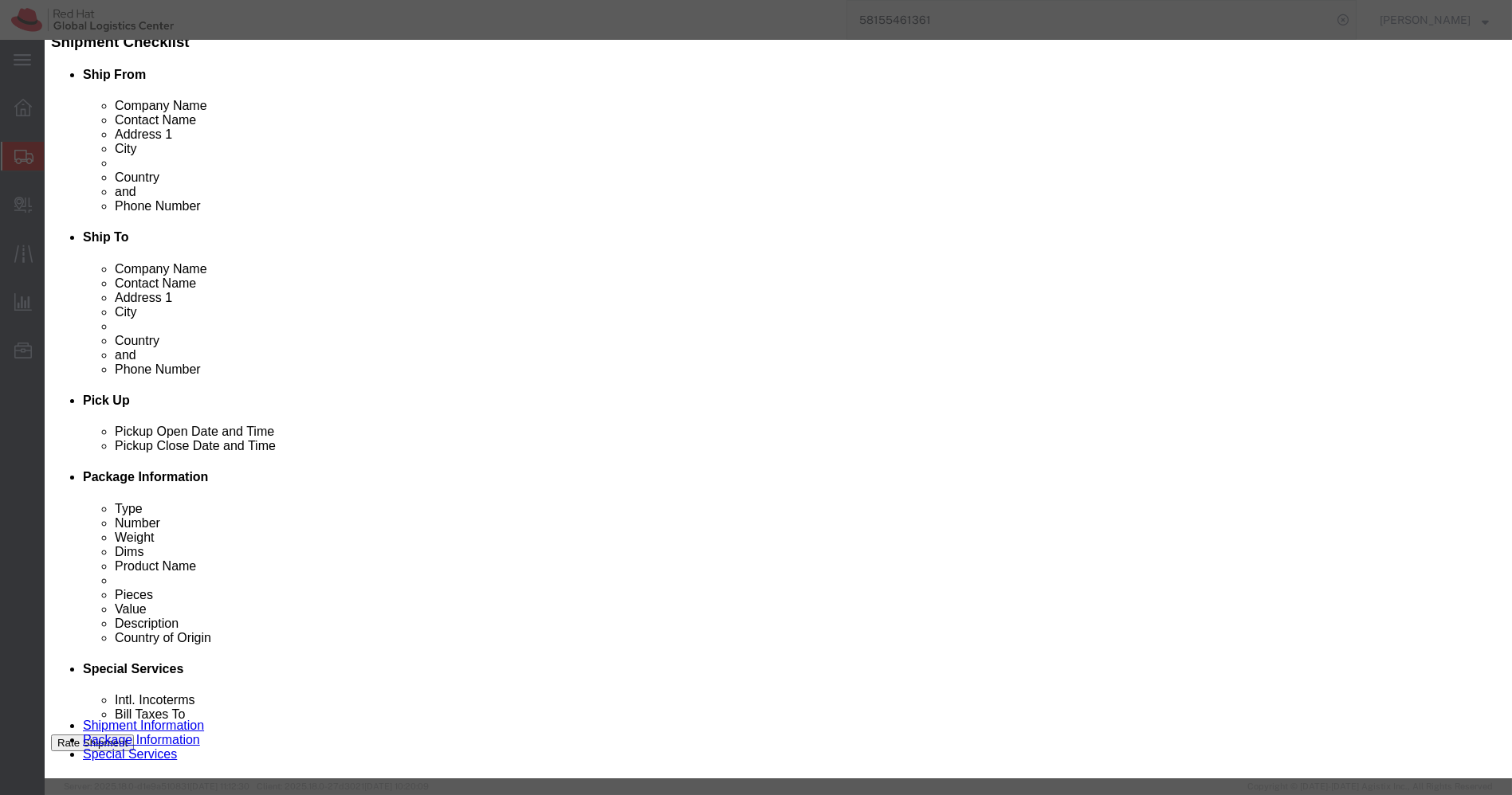
click input "Redhat Enterprise Linux 10 T-shirt-XL"
paste input "605"
click input "605"
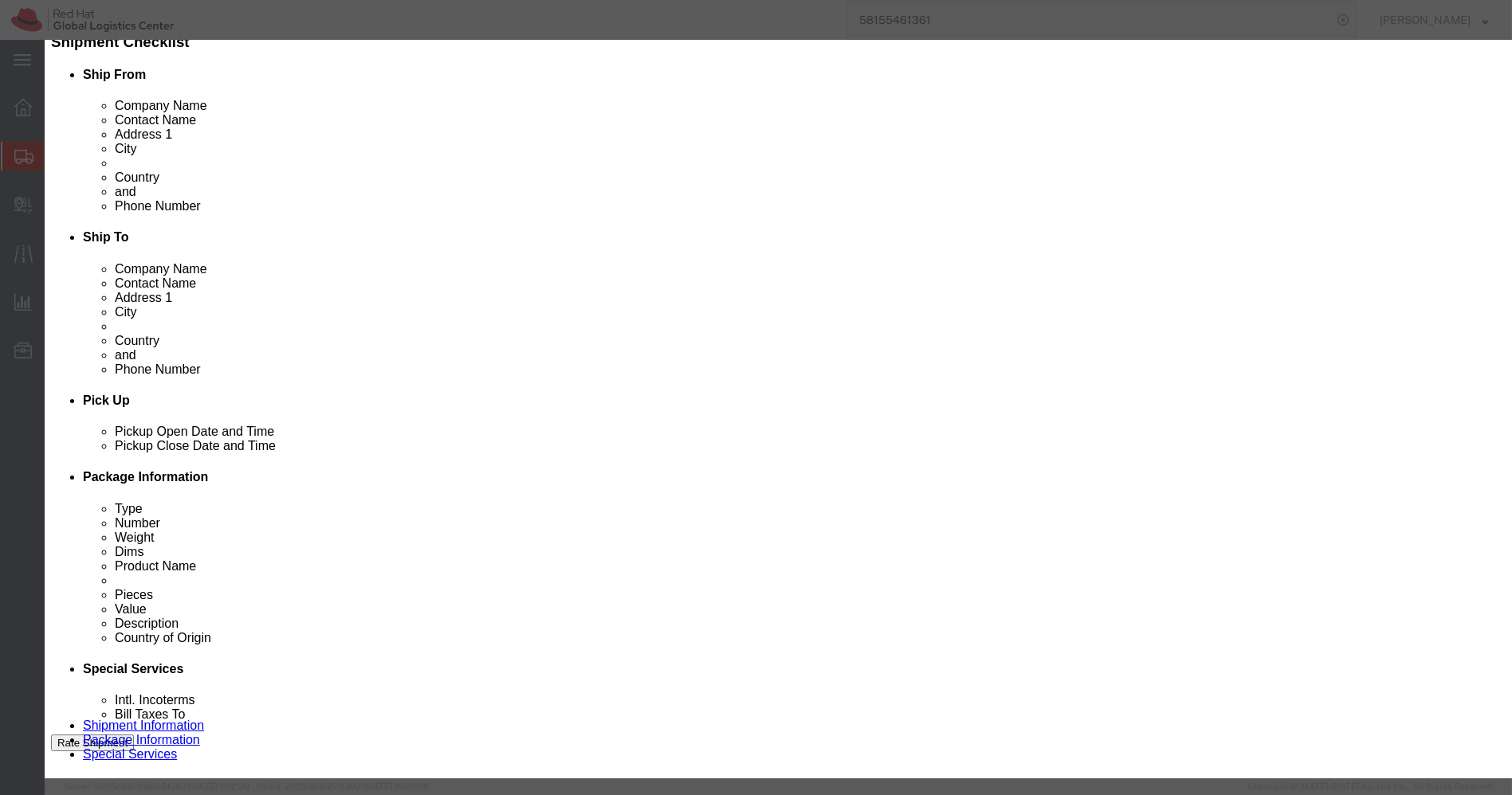
click input "605"
paste input "Redhat Enterprise Linux 10 T-shirt-XL"
type input "Redhat Enterprise Linux 10 T-shirt-XL"
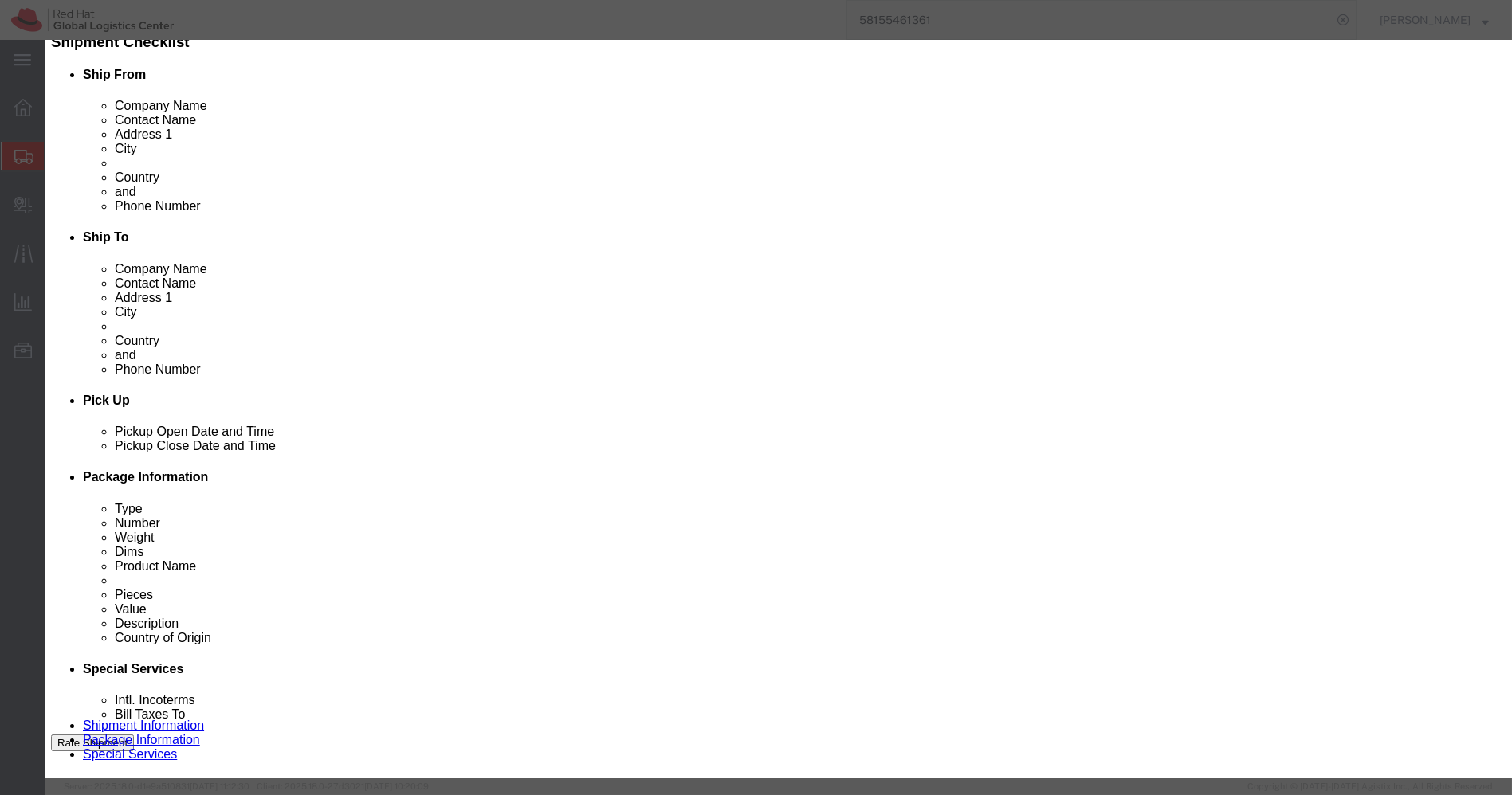
click input "1075.00"
paste input "605"
type input "605"
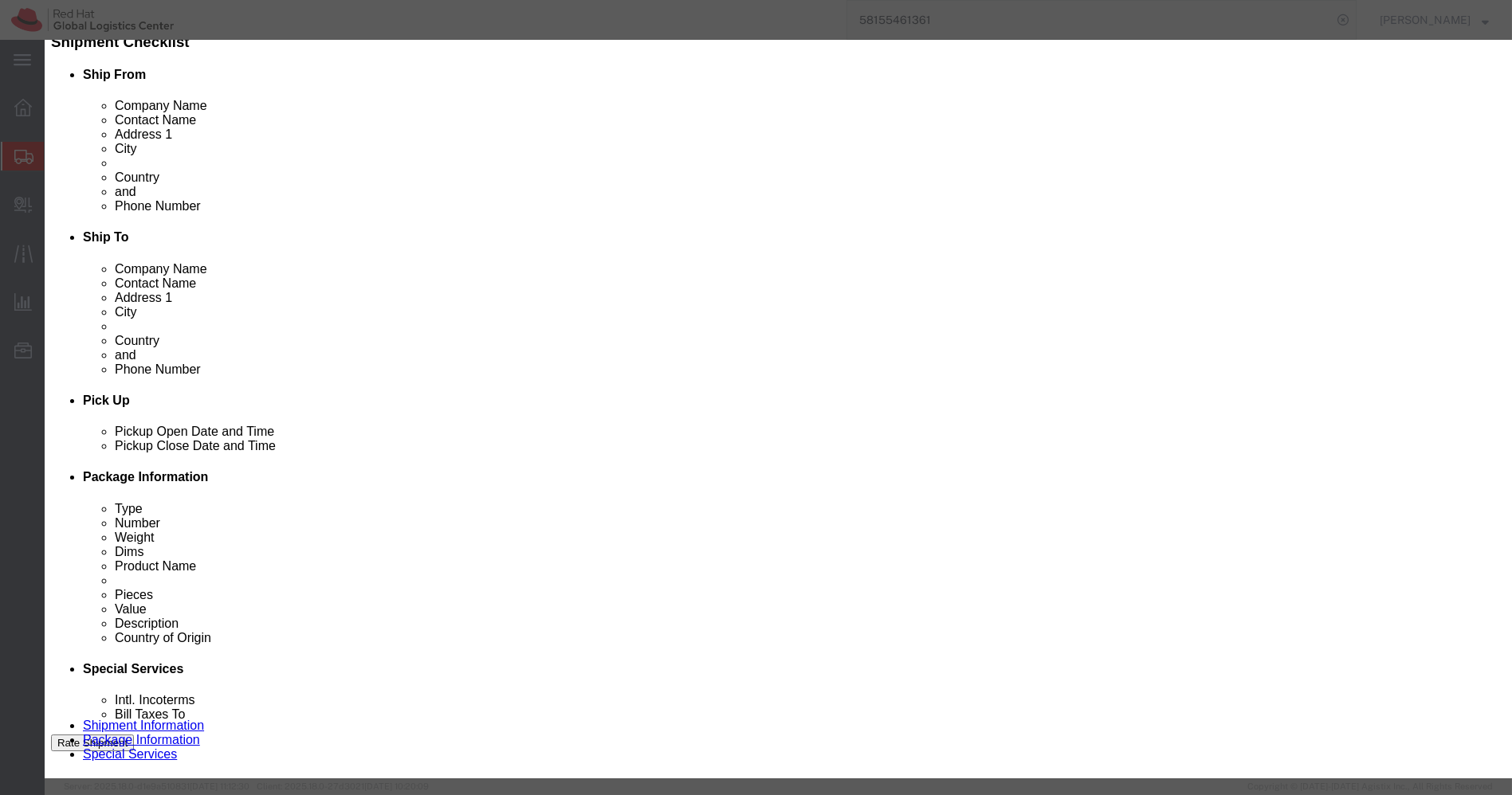
click button "Save & Close"
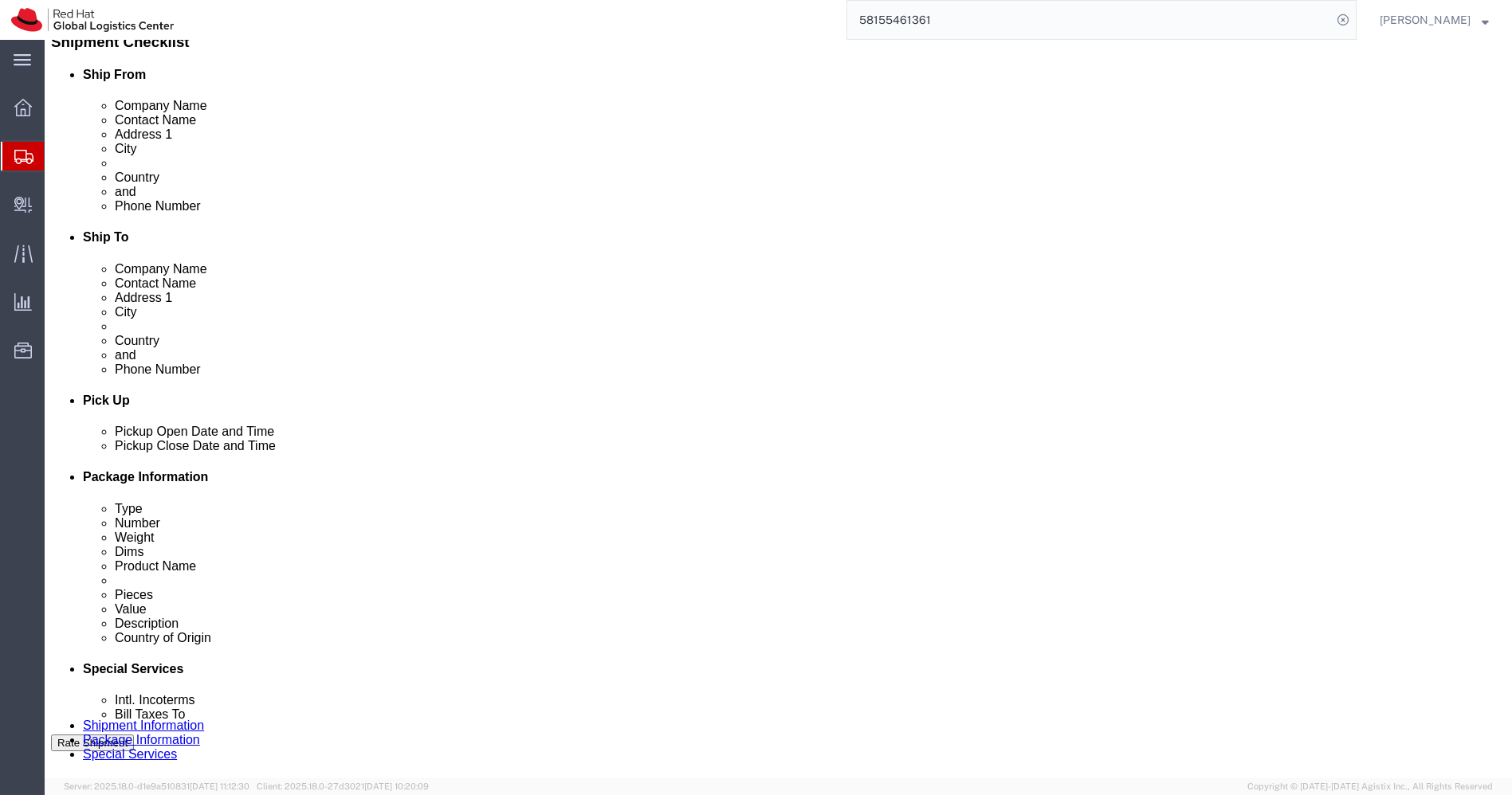
scroll to position [0, 0]
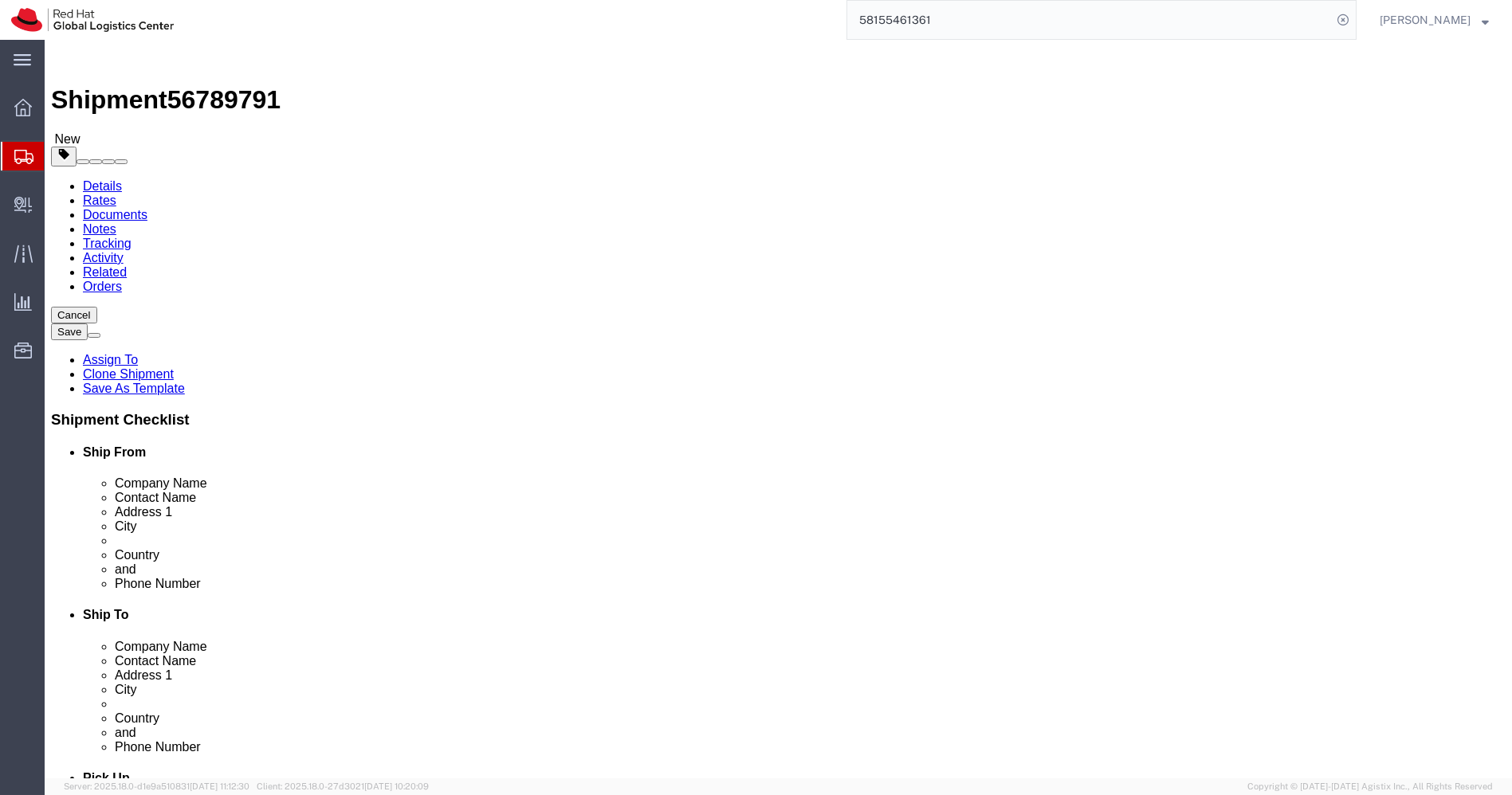
click button "Rate Shipment"
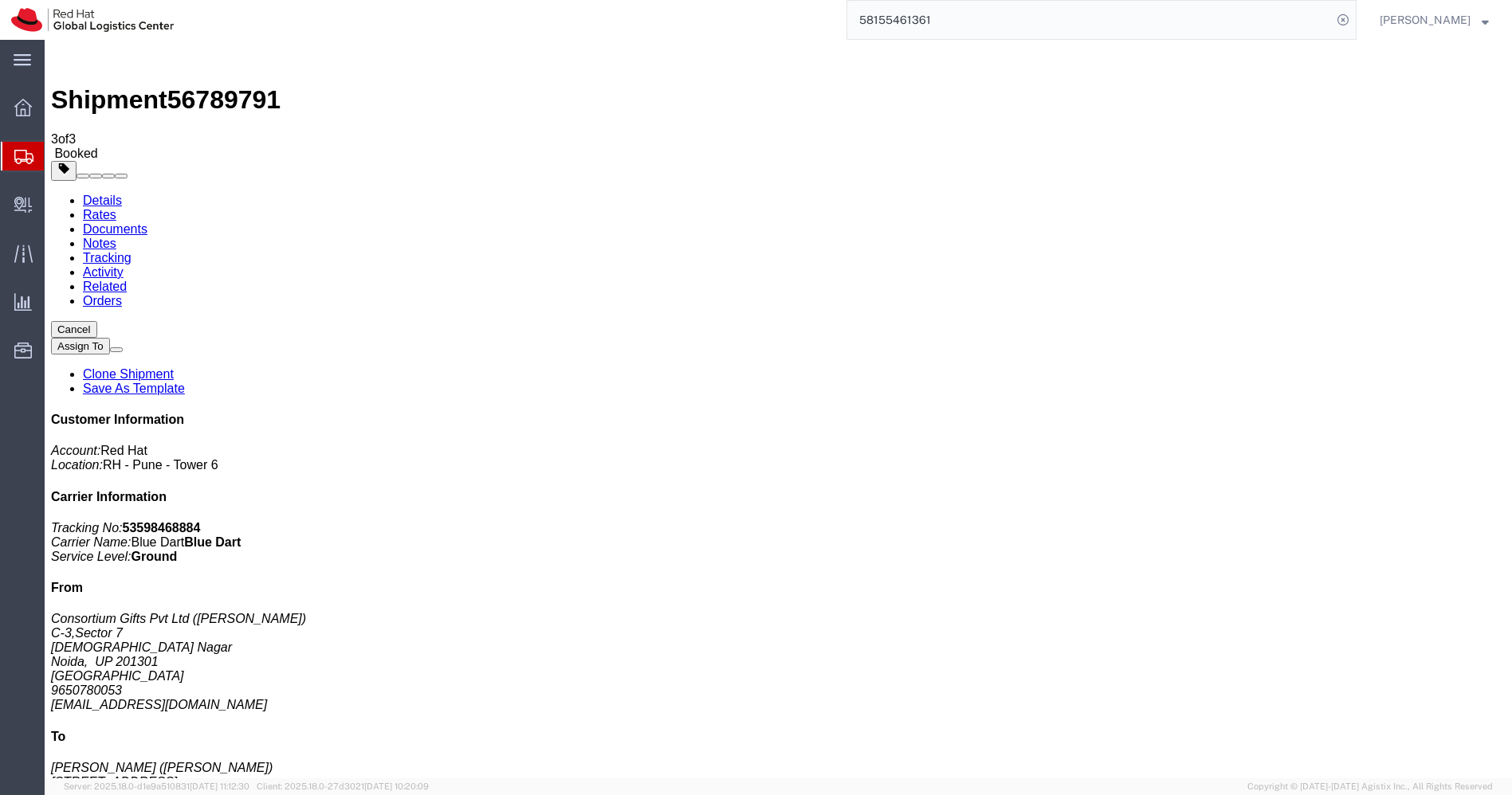
click at [100, 194] on link "Details" at bounding box center [102, 201] width 39 height 14
click link "Schedule pickup request"
click icon "Pickup request number"
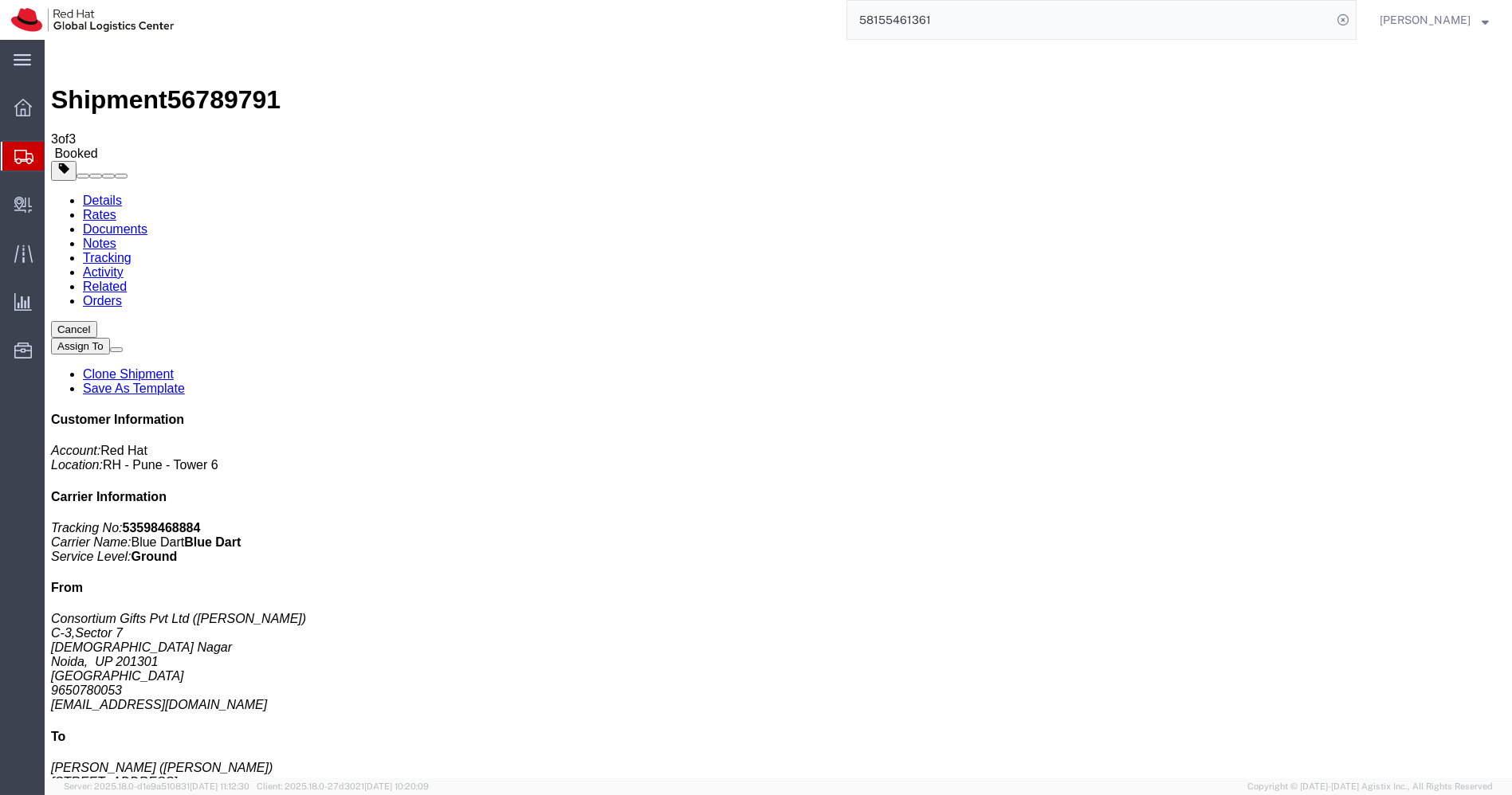
click icon "Pickup request number"
copy div "Pickup request number : 79487414 Edit Date and Time Pickup Date: Pickup Start D…"
click link "Documents"
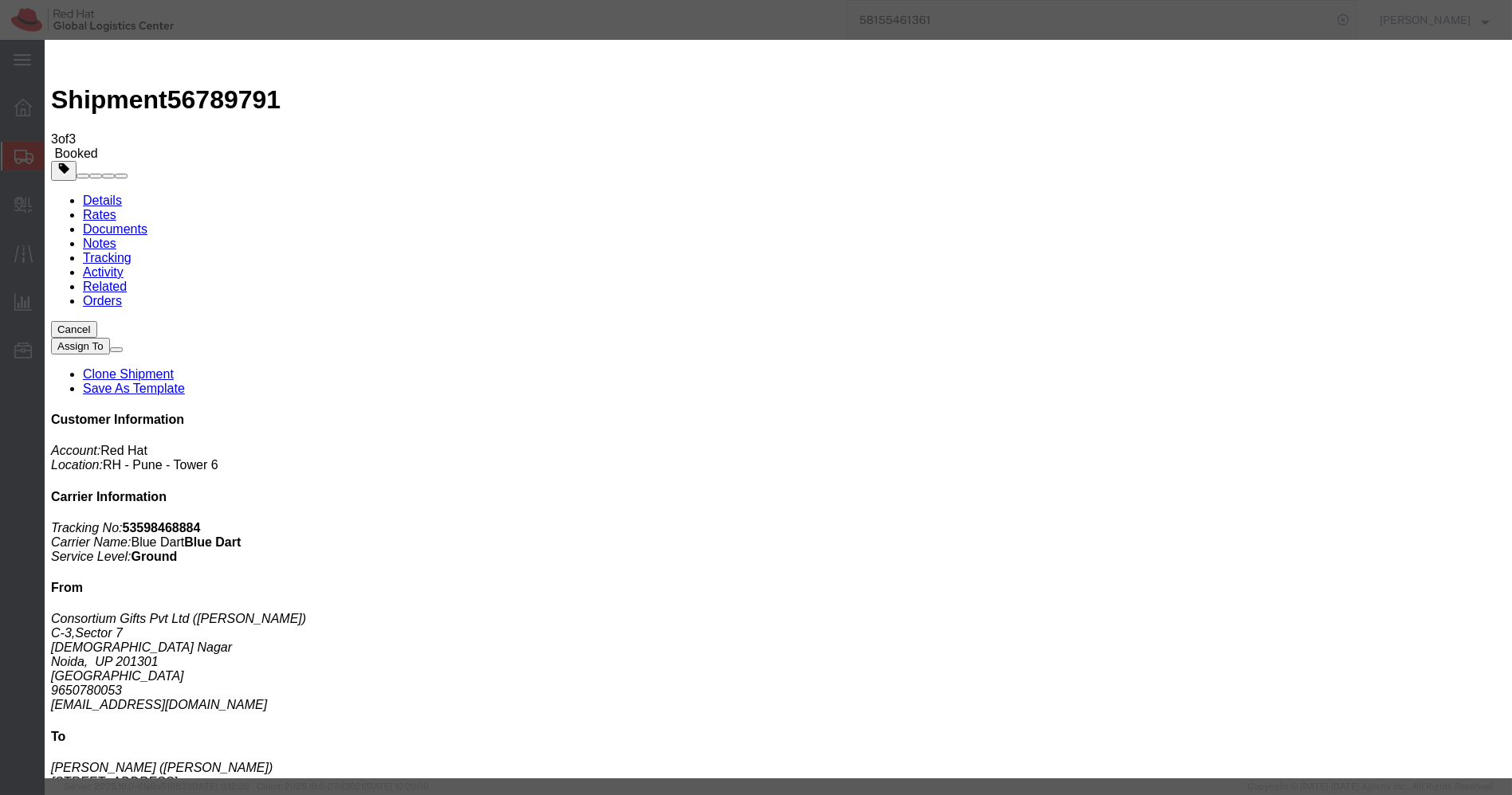
paste textarea "Pickup request number: 79487414"
type textarea "Pickup request number: 79487414"
paste input "[EMAIL_ADDRESS][DOMAIN_NAME]"
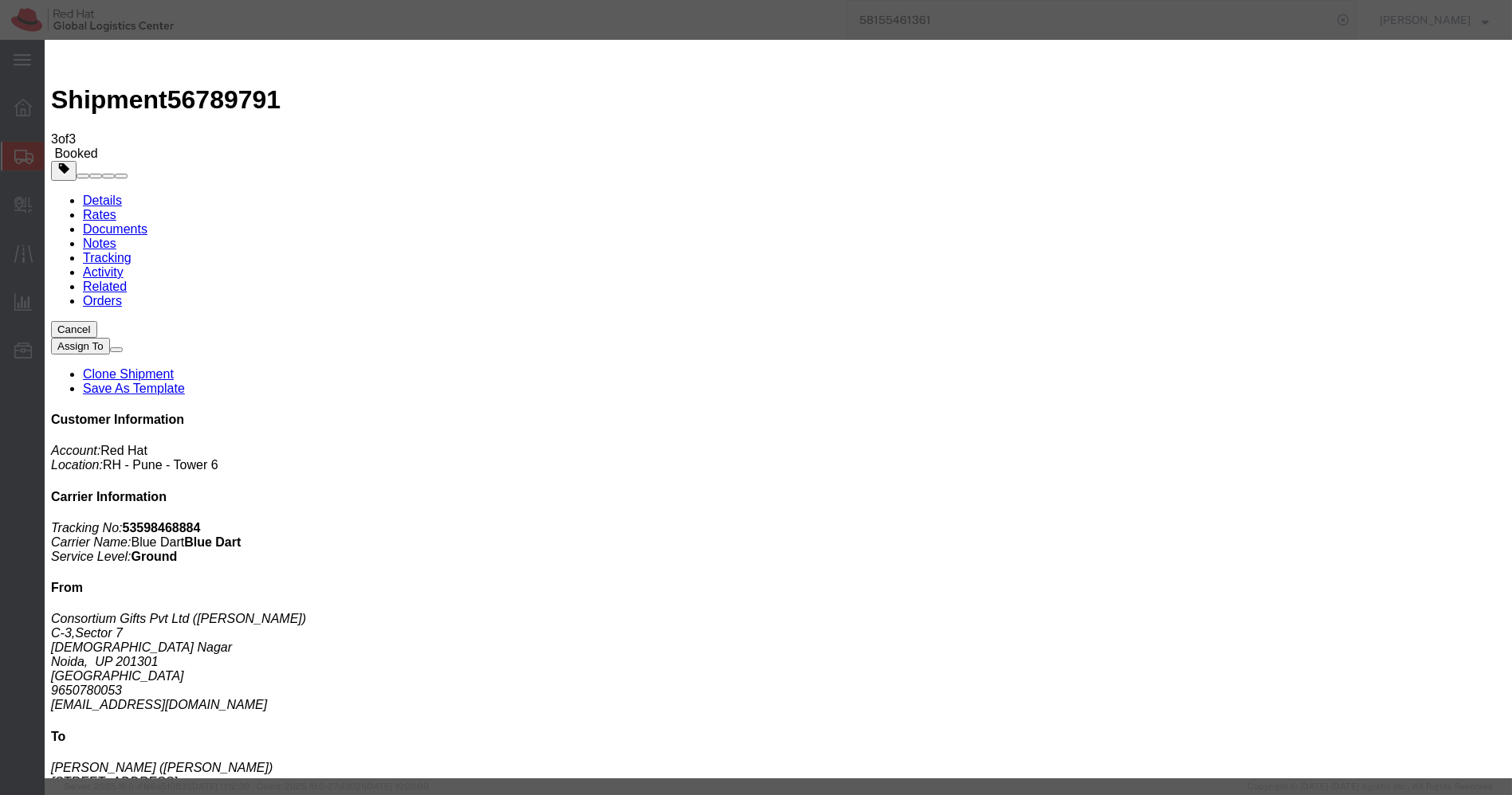
type input "[EMAIL_ADDRESS][DOMAIN_NAME]"
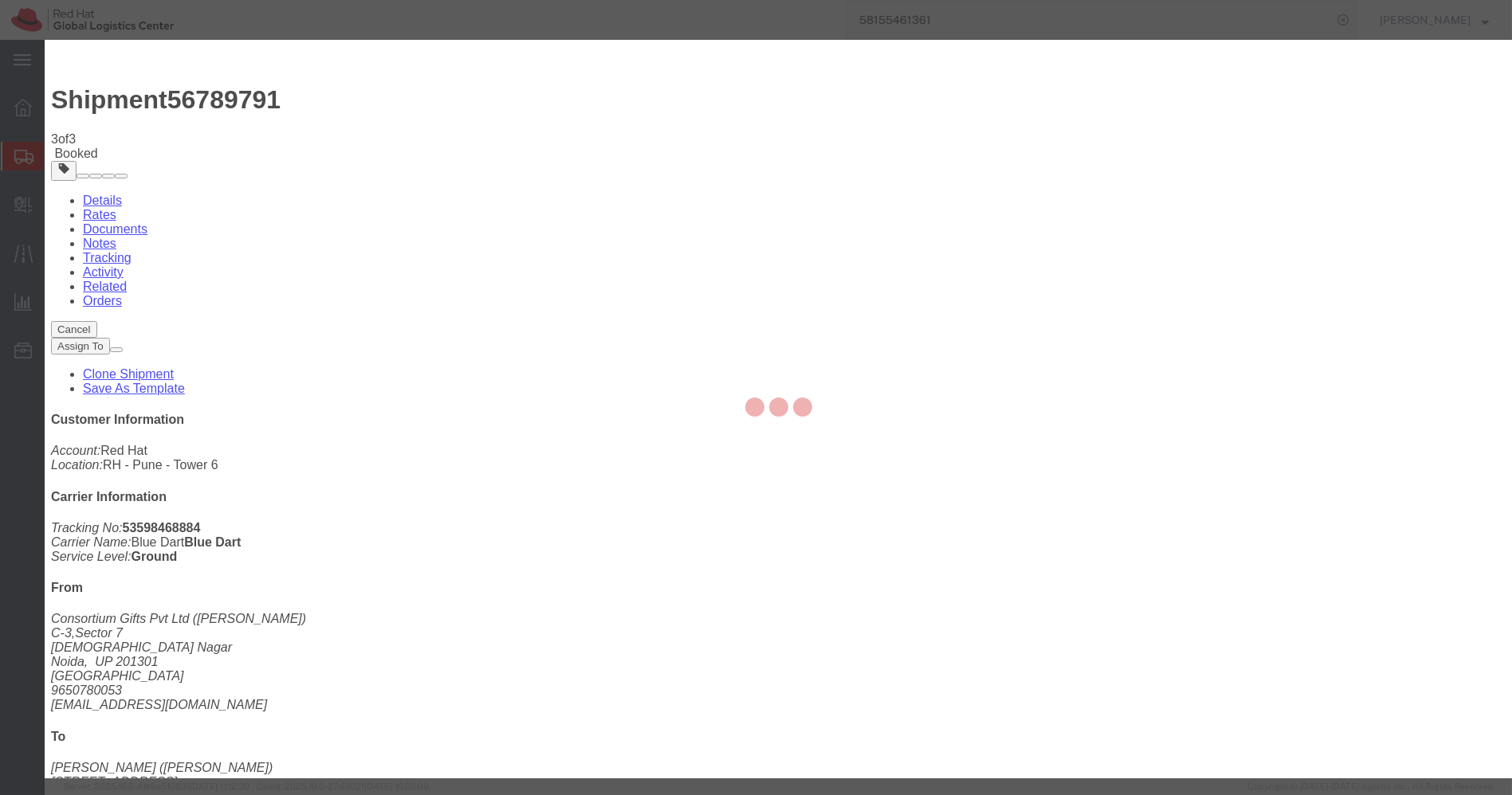
checkbox input "false"
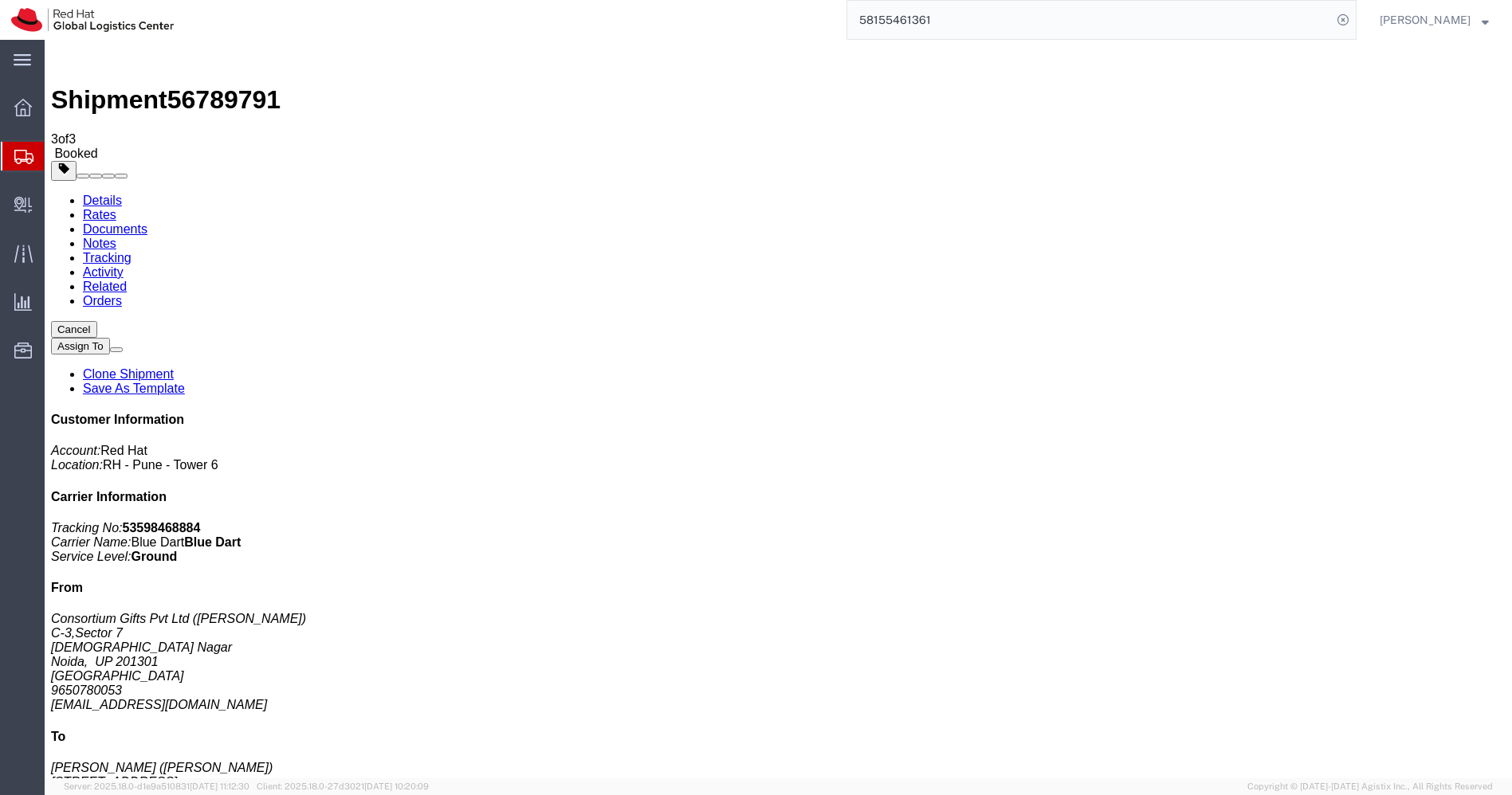
click at [173, 367] on link "Clone Shipment" at bounding box center [128, 374] width 91 height 14
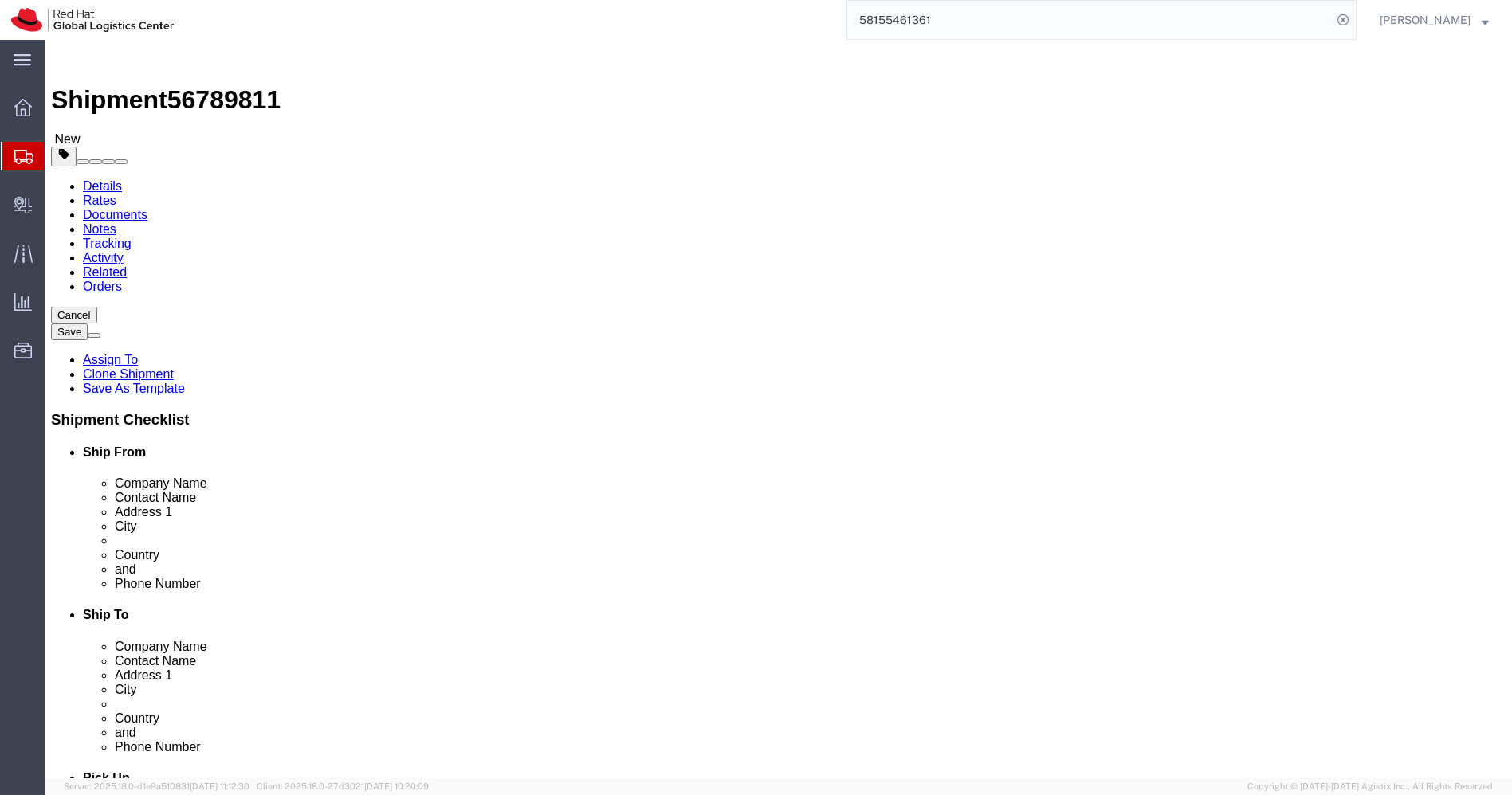
click input "[PERSON_NAME]"
paste input "[PERSON_NAME]"
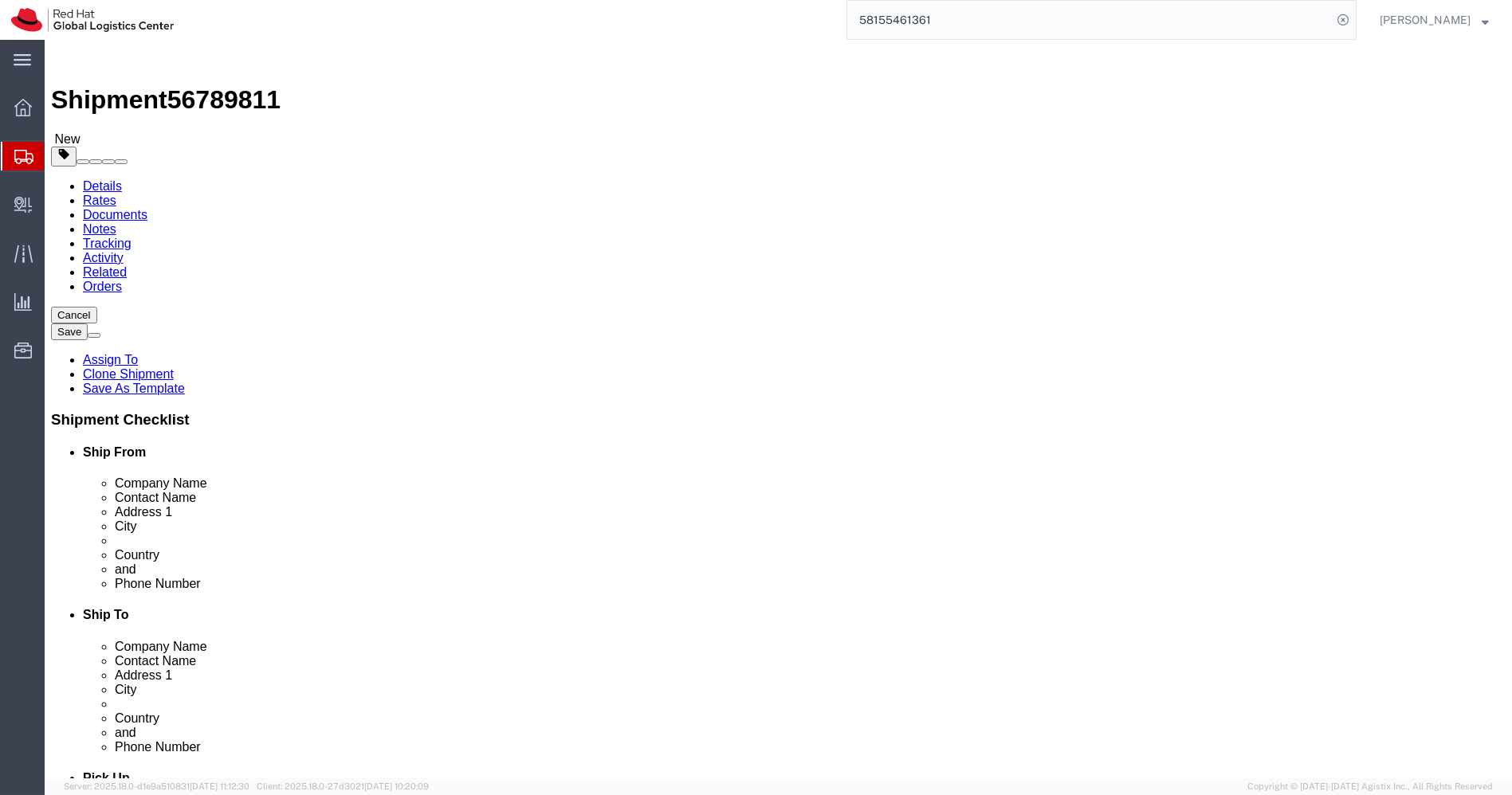
click input "[PERSON_NAME]"
type input "[PERSON_NAME]"
type input "bang"
select select "37925"
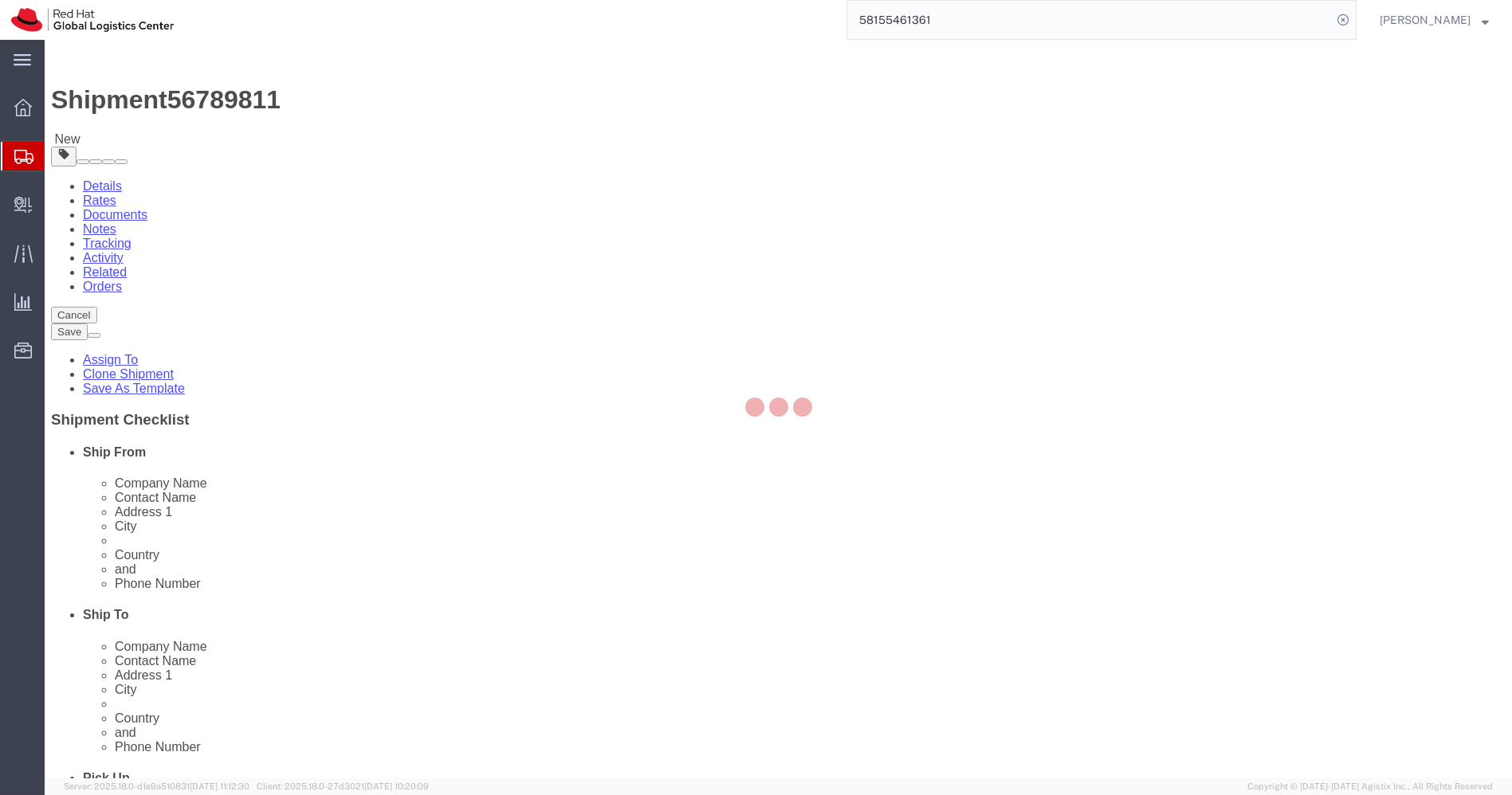
type input "BENGLURU"
type input "Red Hat India Private Limited"
type input "Bagmane [GEOGRAPHIC_DATA]"
type input "FL 10, [GEOGRAPHIC_DATA], [GEOGRAPHIC_DATA]"
type input "[GEOGRAPHIC_DATA]"
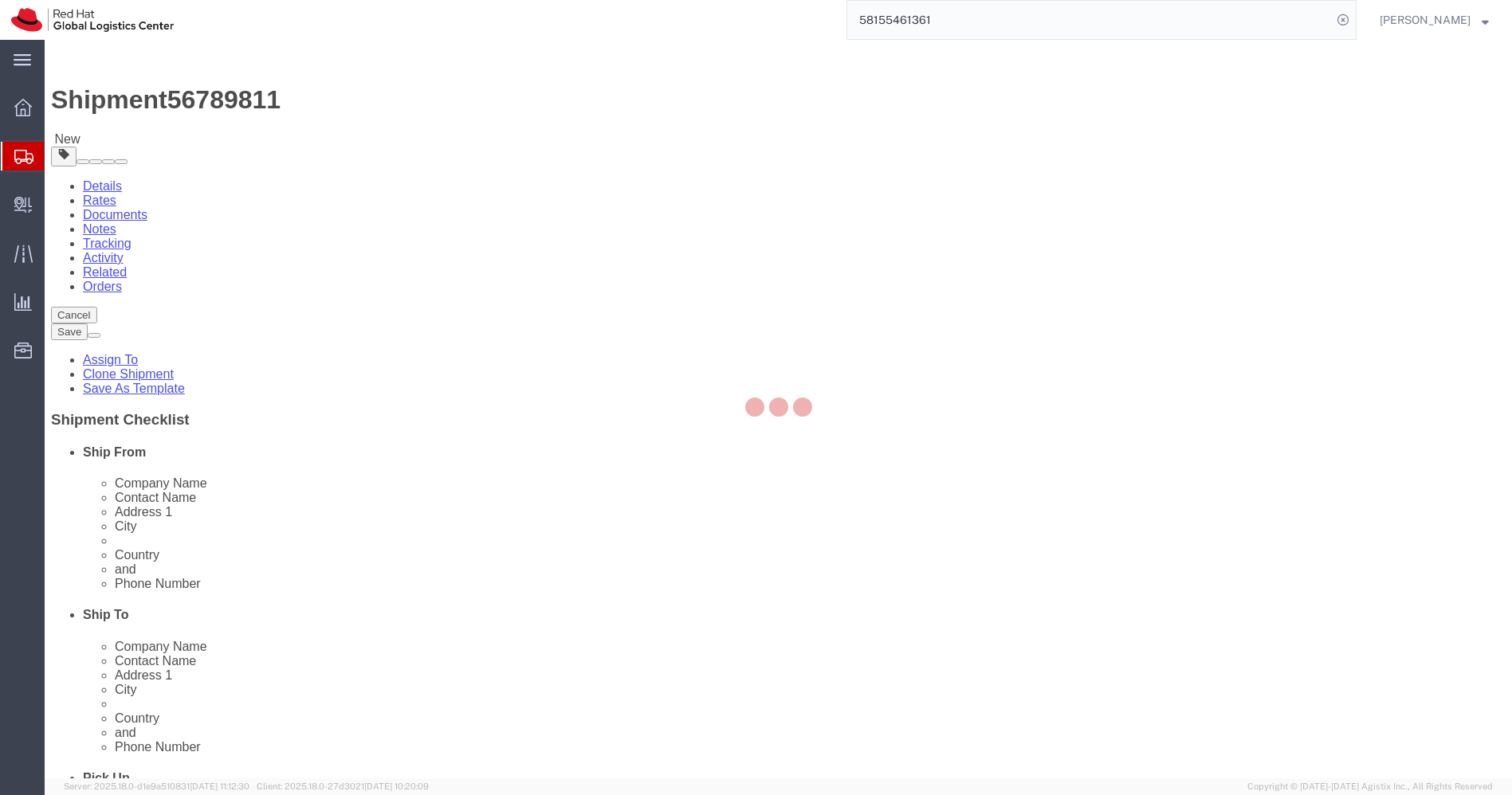
select select "KA"
type input "560037"
type input "918067935000"
checkbox input "false"
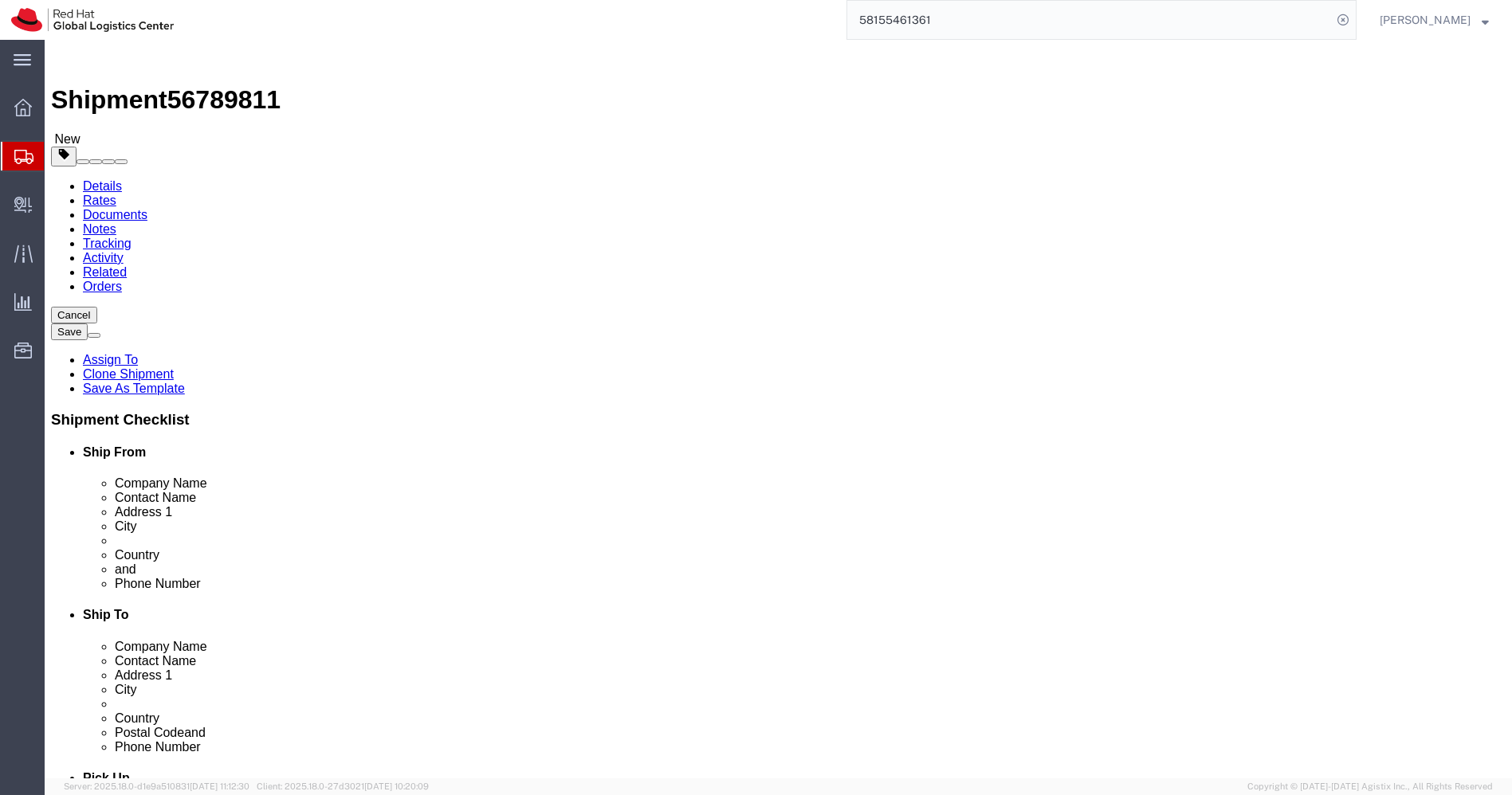
select select "KA"
click input "text"
paste input "[PERSON_NAME]"
click input "[PERSON_NAME]"
type input "[PERSON_NAME]"
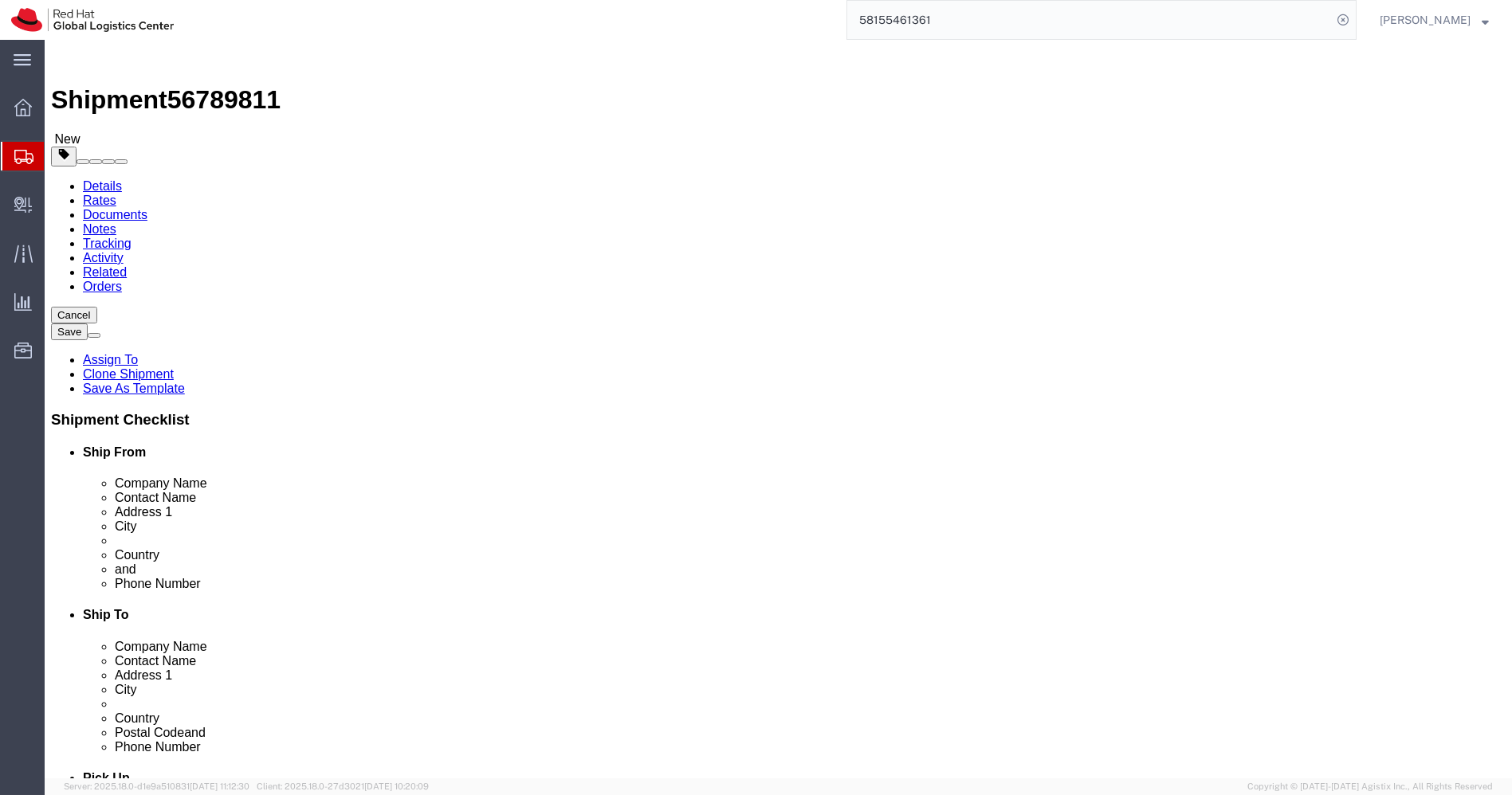
click input "918067935000"
paste input "995656596"
type input "9995656596"
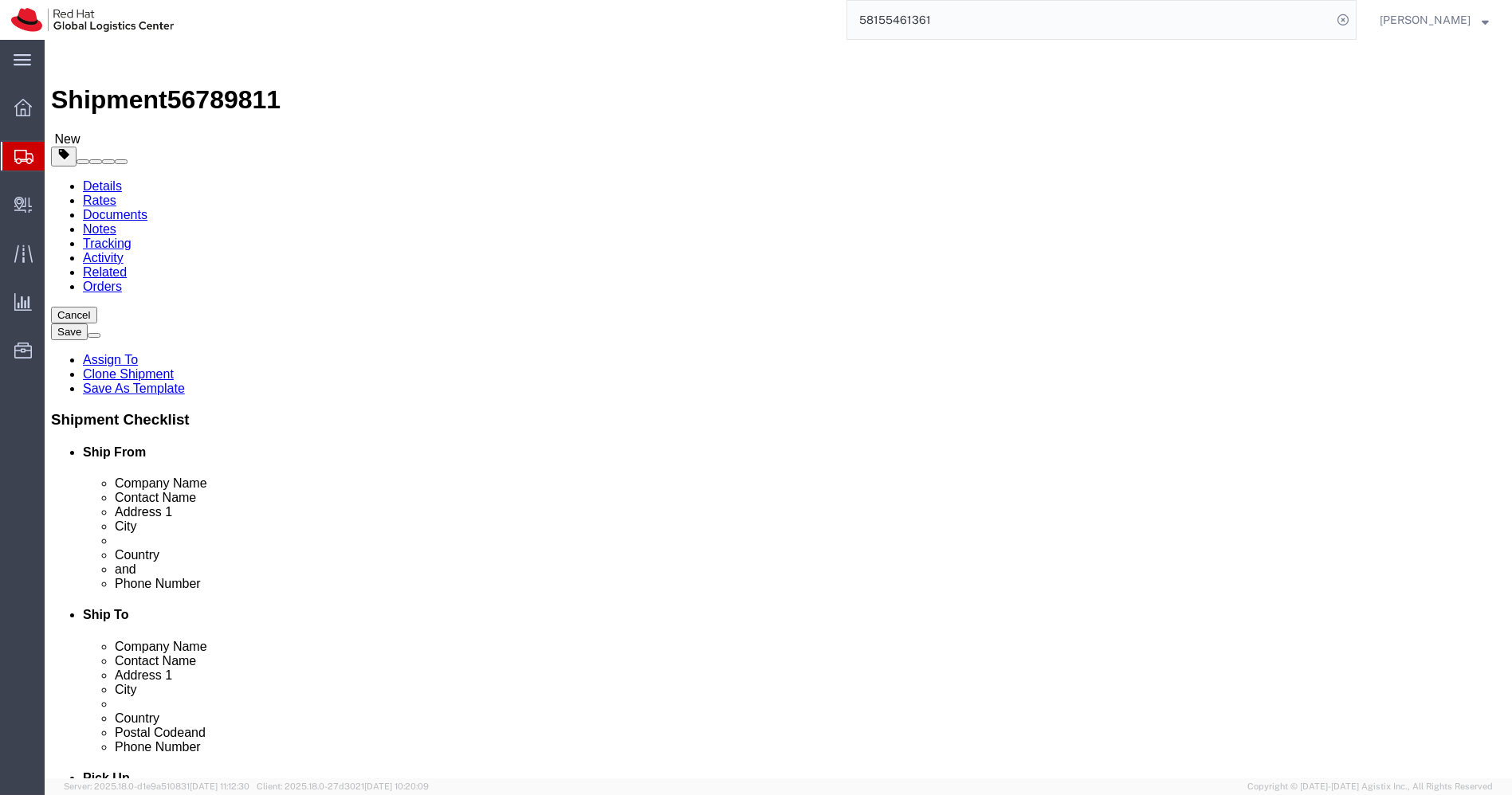
paste input "[EMAIL_ADDRESS][DOMAIN_NAME]"
type input "[EMAIL_ADDRESS][DOMAIN_NAME]"
click input "checkbox"
checkbox input "true"
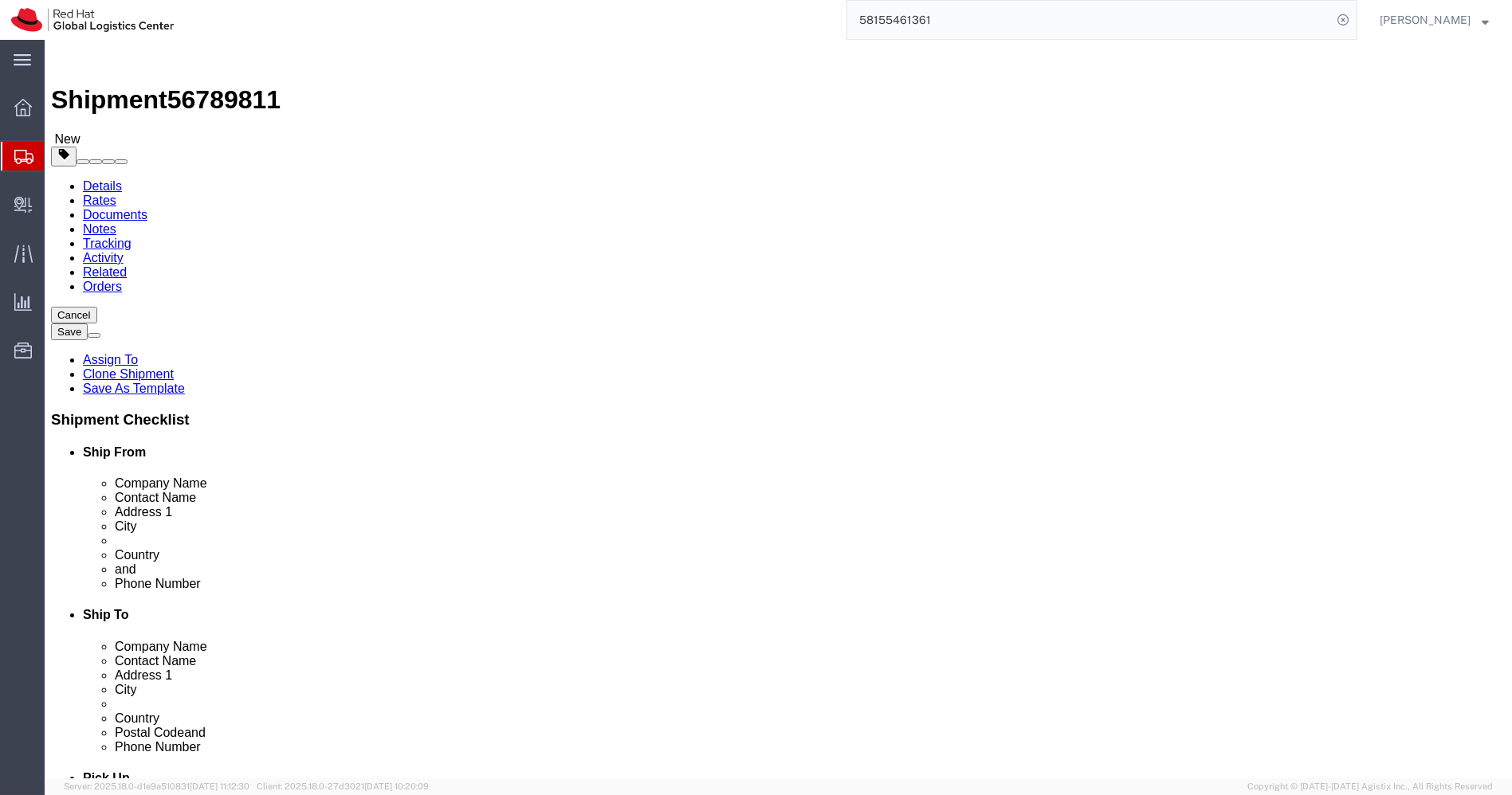
click link "Package Information"
click input "36.00"
type input "49"
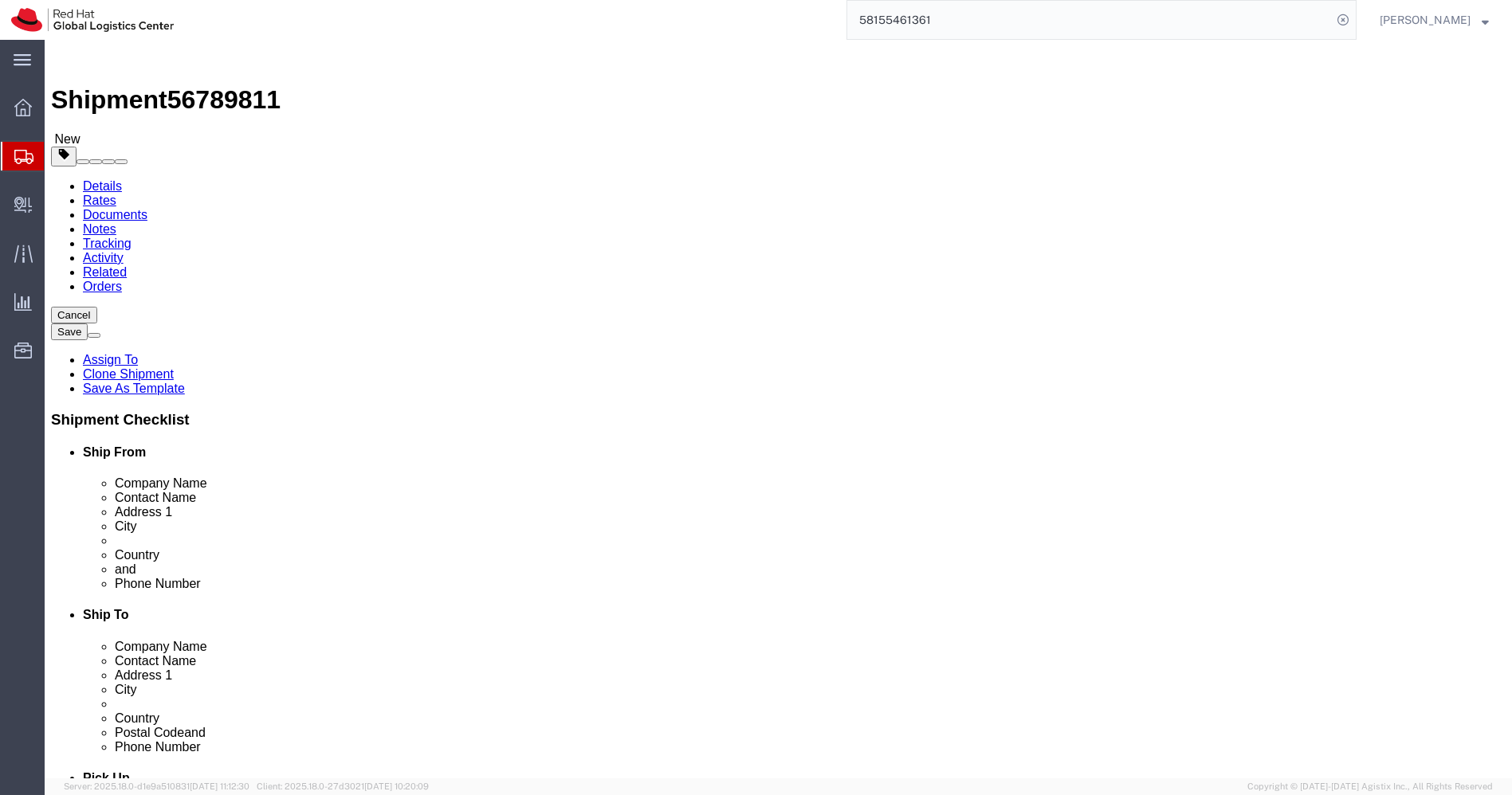
type input "40"
type input "32"
click div "Package Type Select Case(s) Crate(s) Envelope Large Box Medium Box PAK Skid(s) …"
drag, startPoint x: 258, startPoint y: 353, endPoint x: 260, endPoint y: 368, distance: 15.1
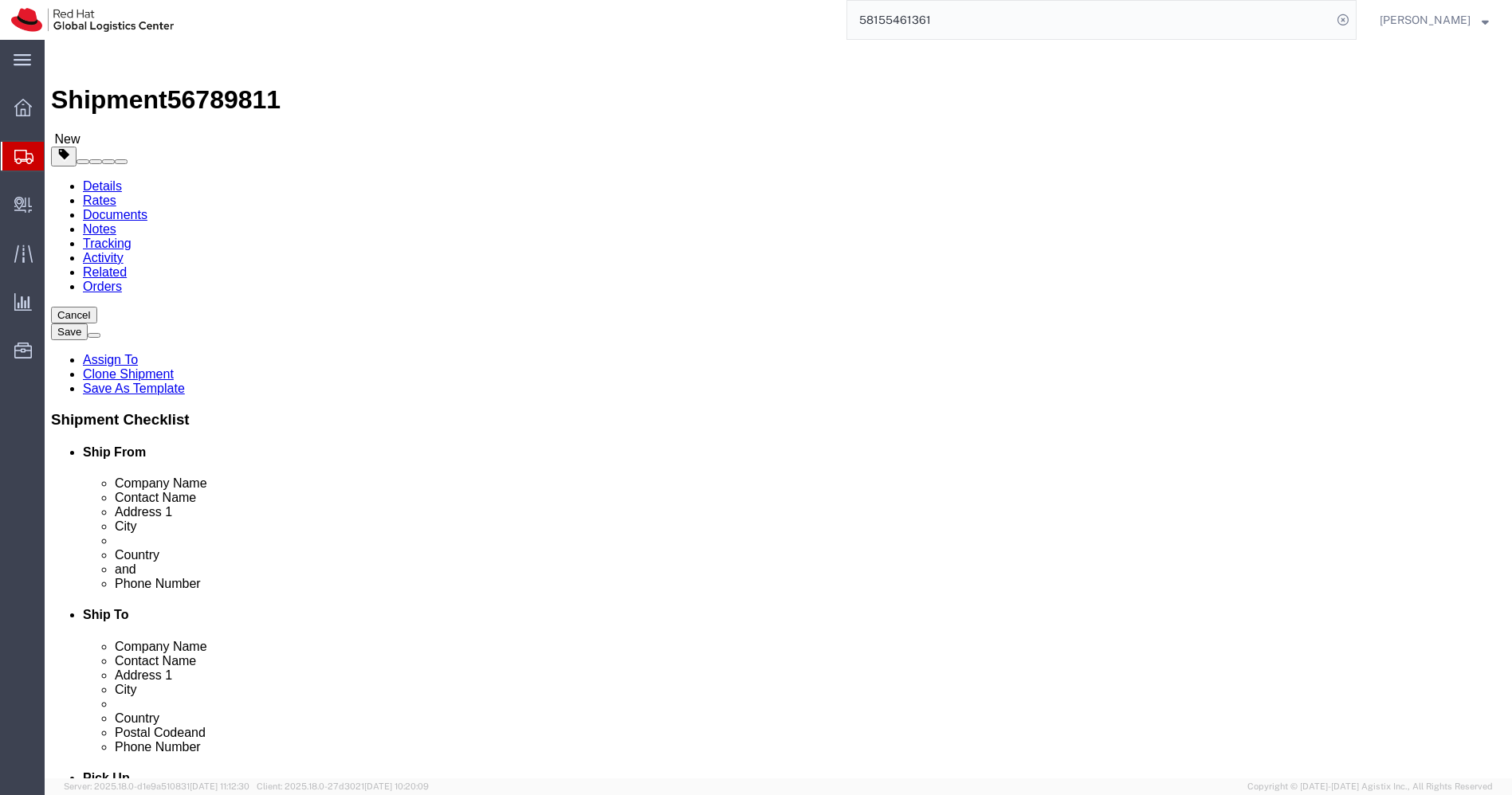
click div "1 x Your Packaging Package Type Select Case(s) Crate(s) Envelope Large Box Medi…"
click div
click input "1.90"
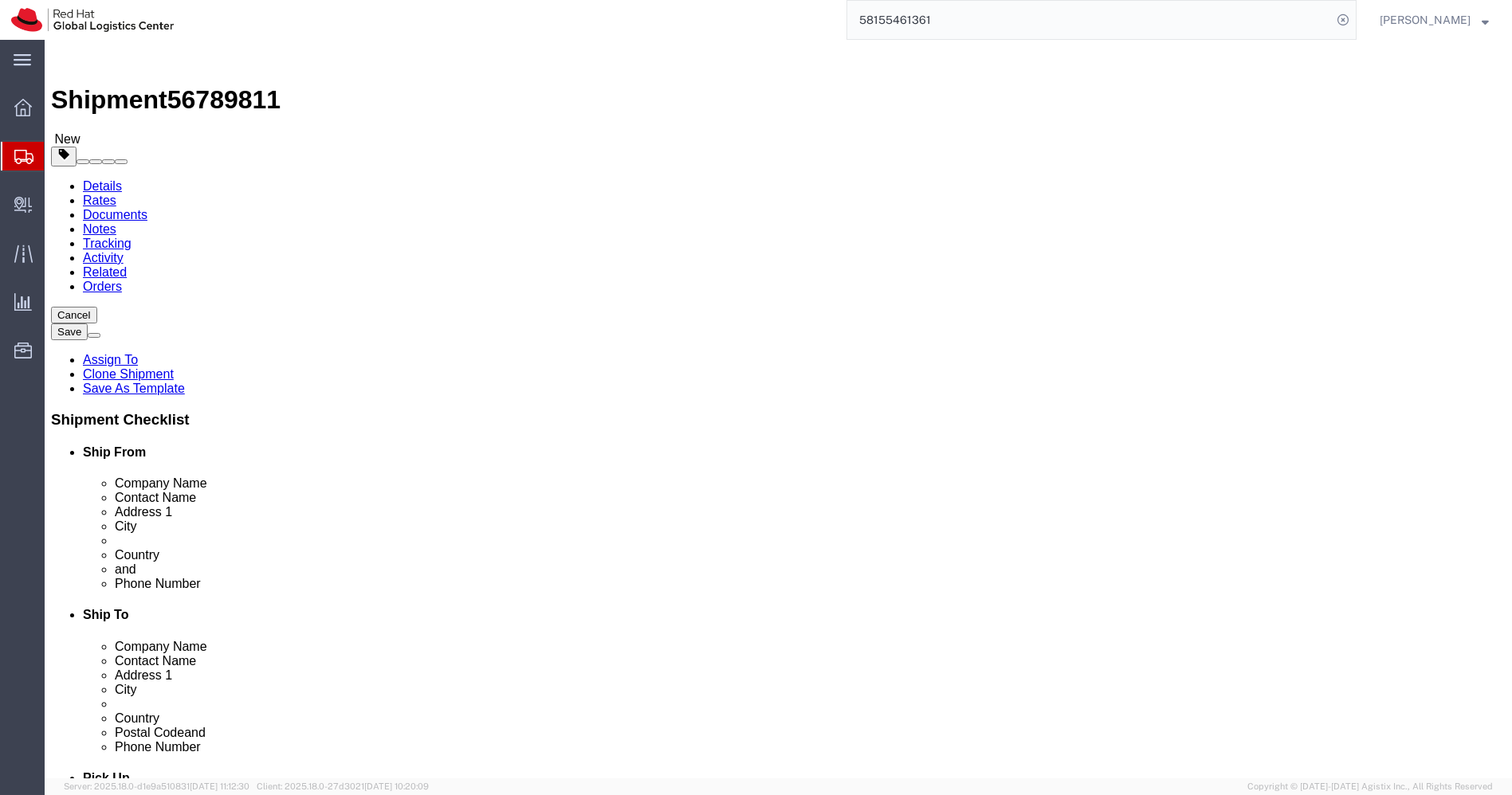
paste input "6"
type input "6"
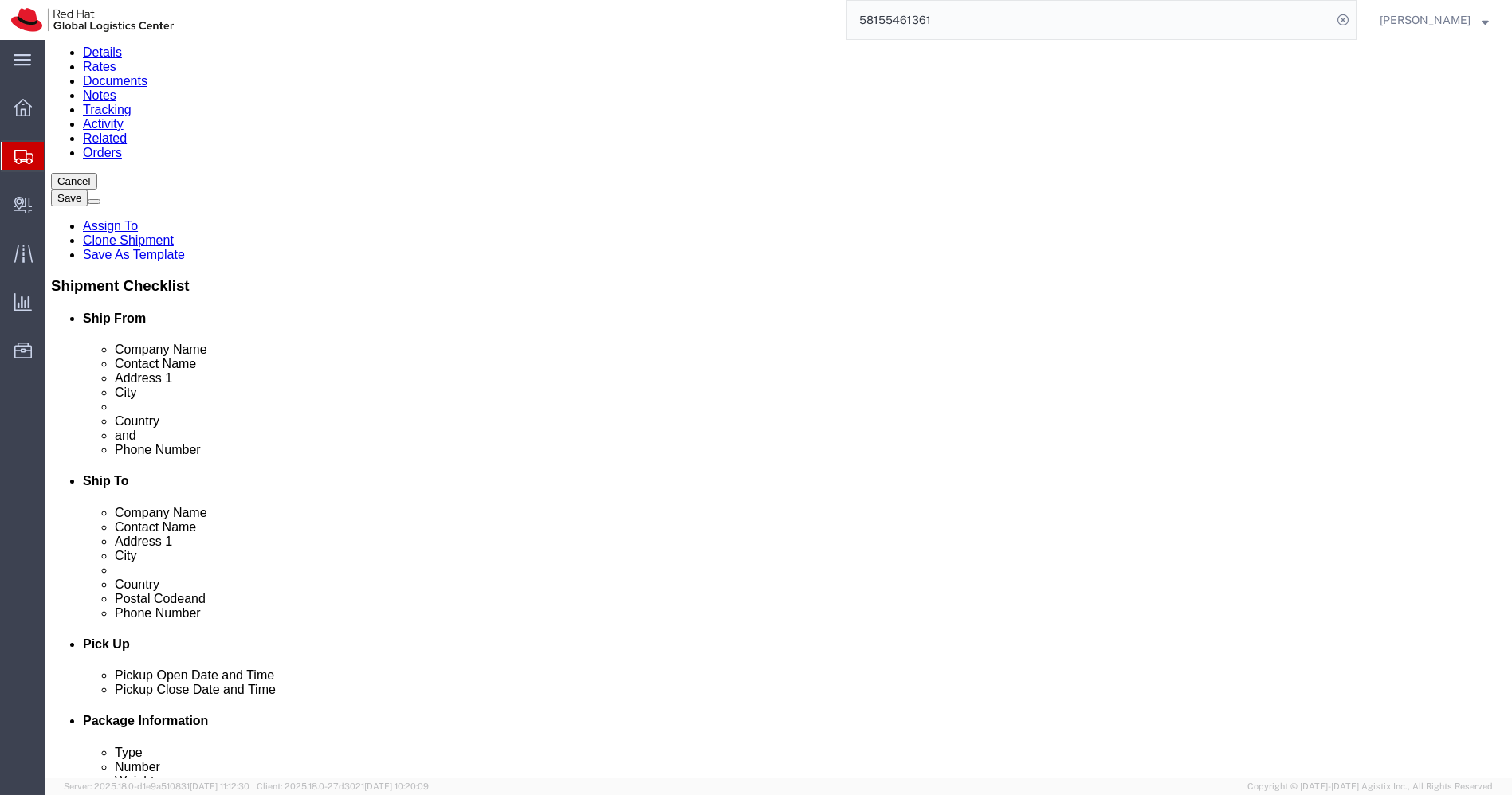
scroll to position [137, 0]
click link "Delete this content"
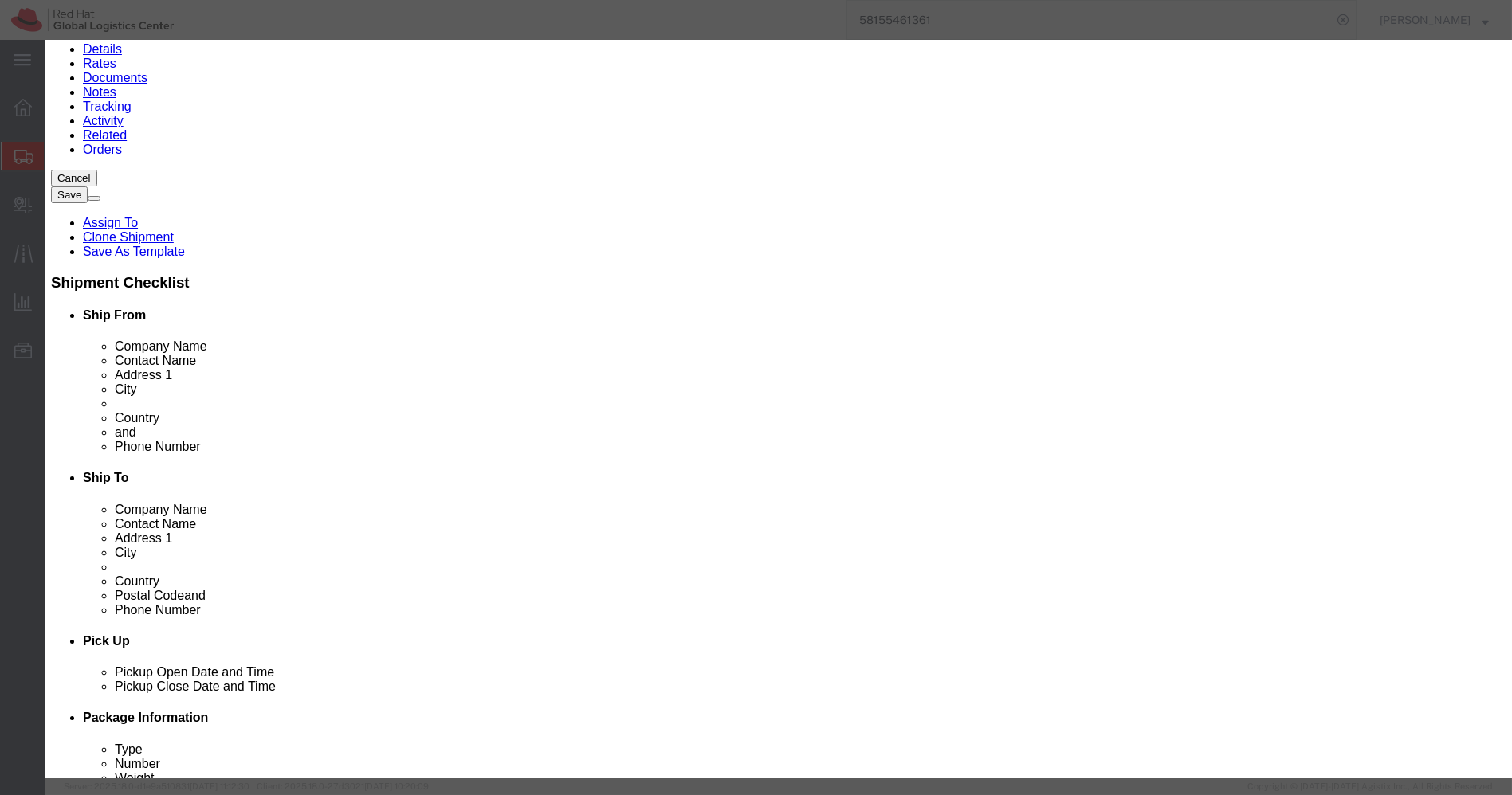
click button "Yes"
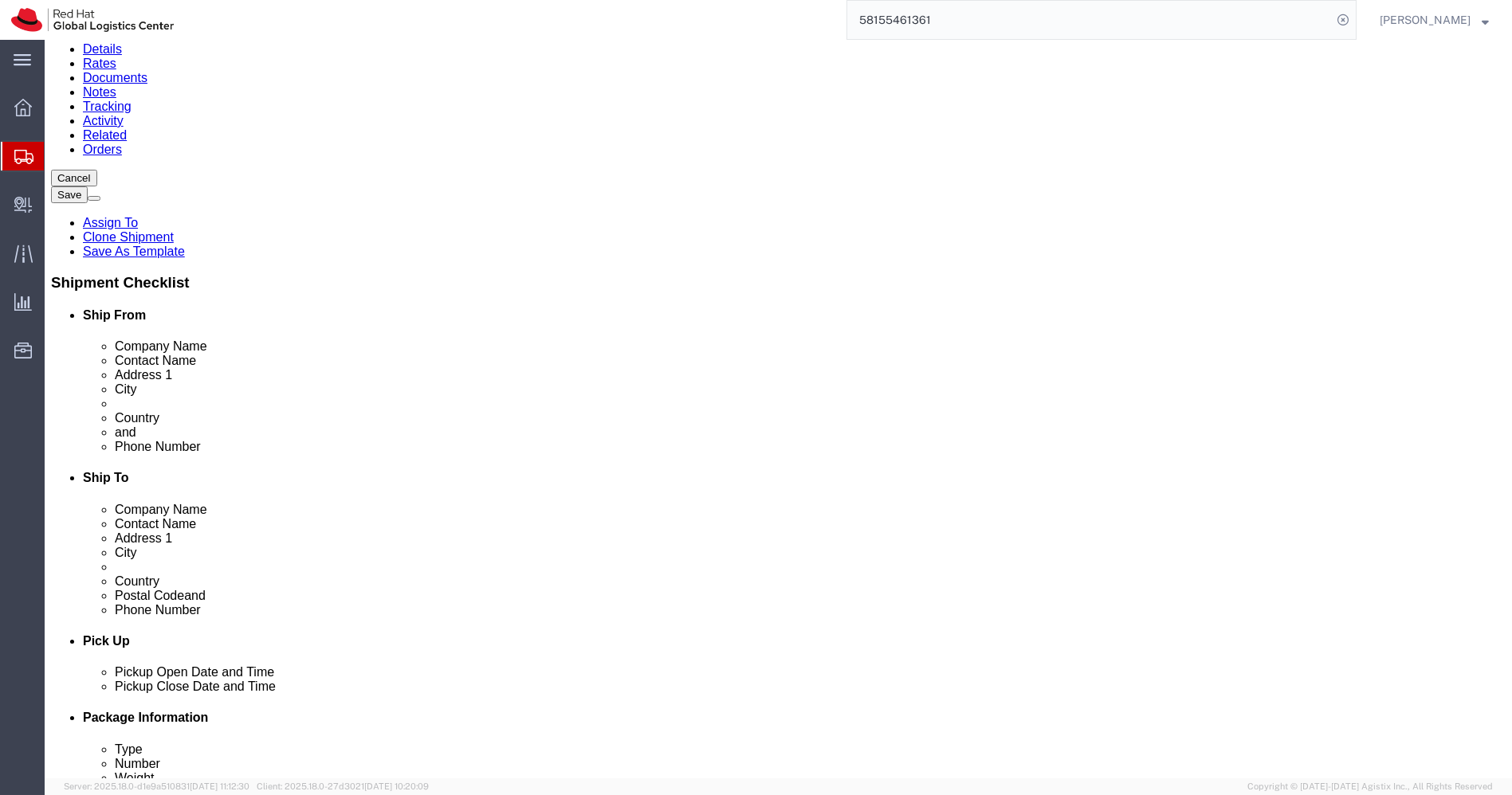
click link "Delete this content"
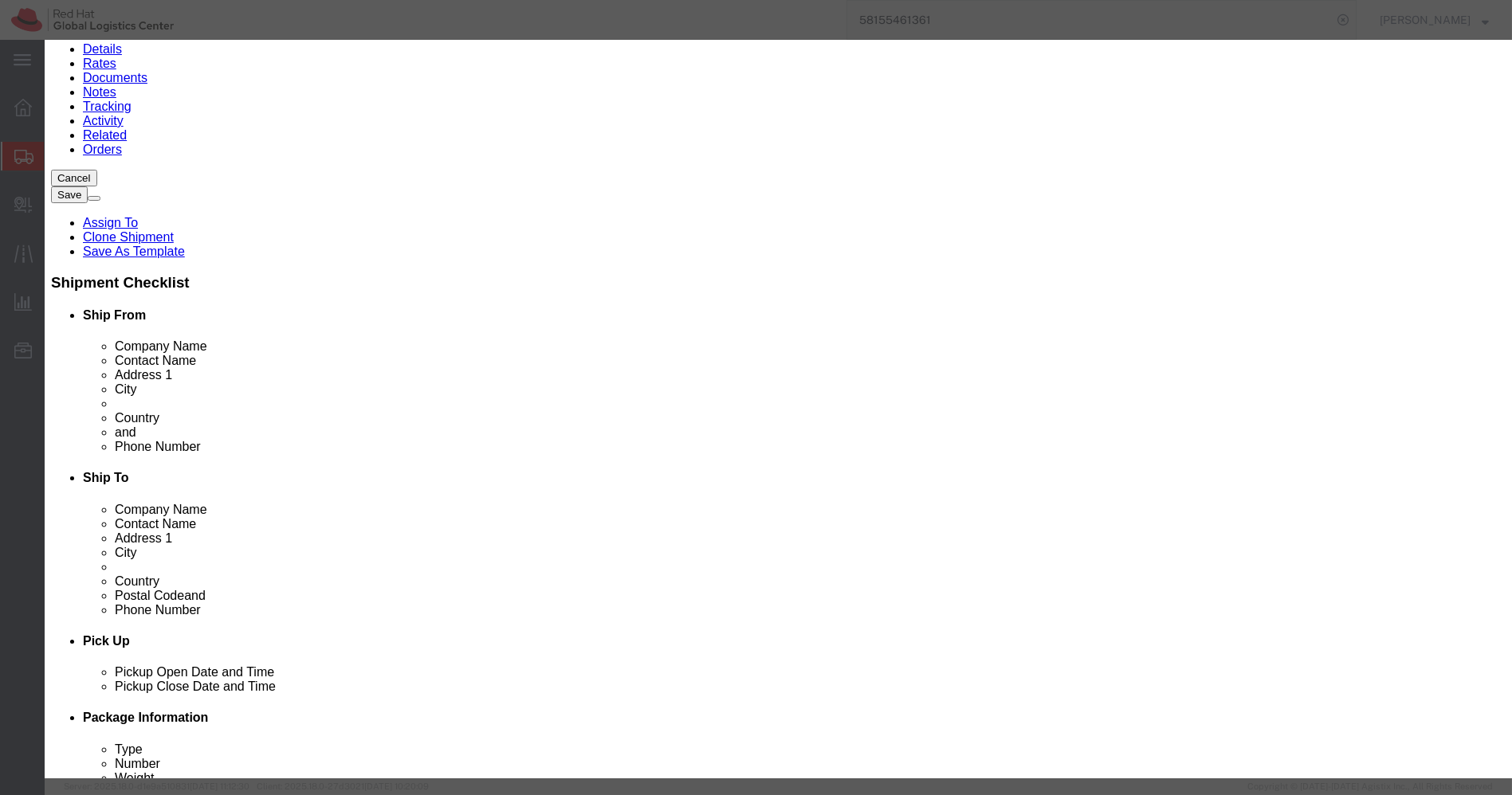
click button "Yes"
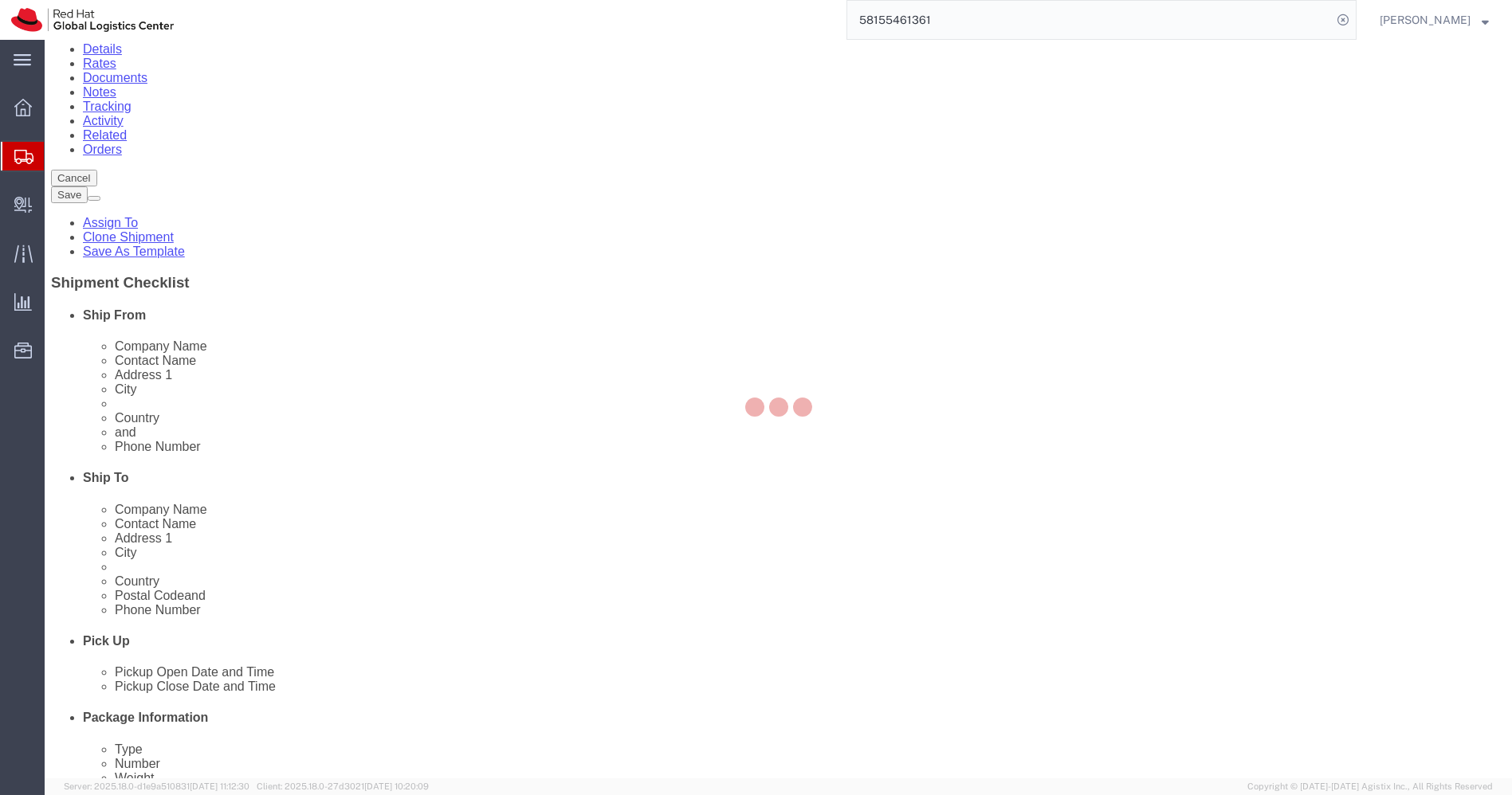
scroll to position [79, 0]
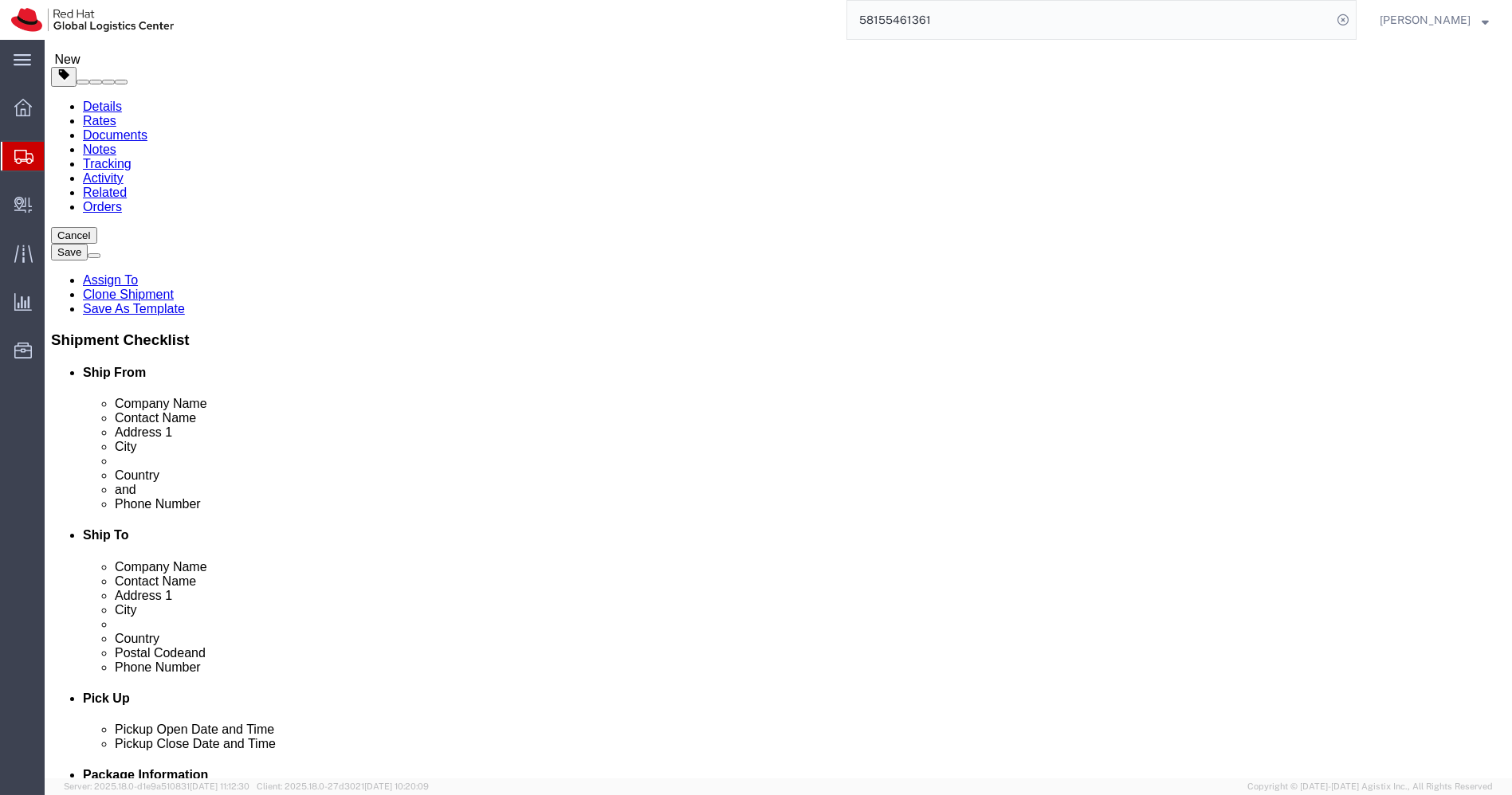
click div "Pieces: 1.00 Each Total value: 650.00 INR"
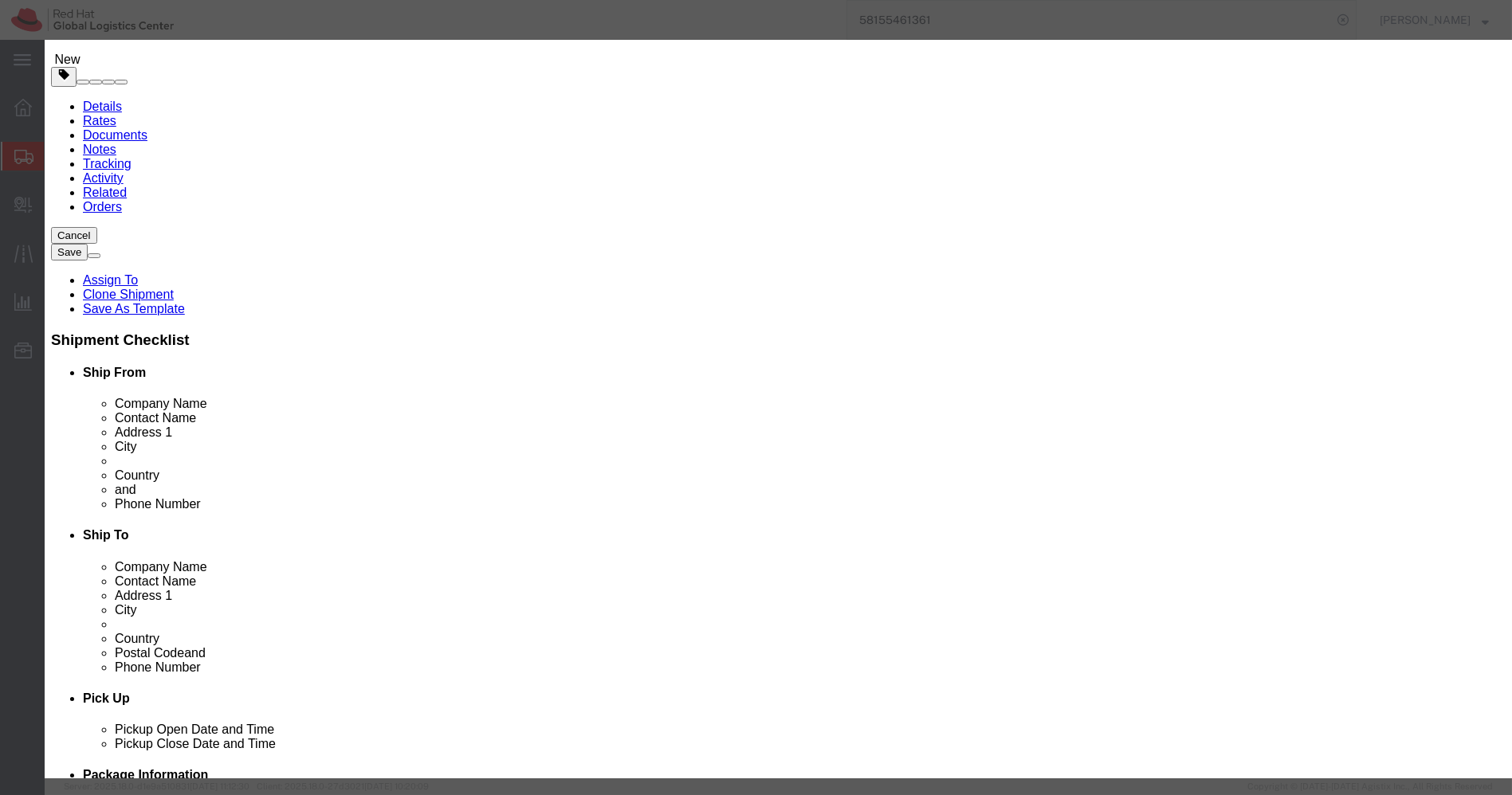
click input "Steel Magic Coffee Mug with Silicone Strap"
paste input "BRM-Boardroom Jacket-MED"
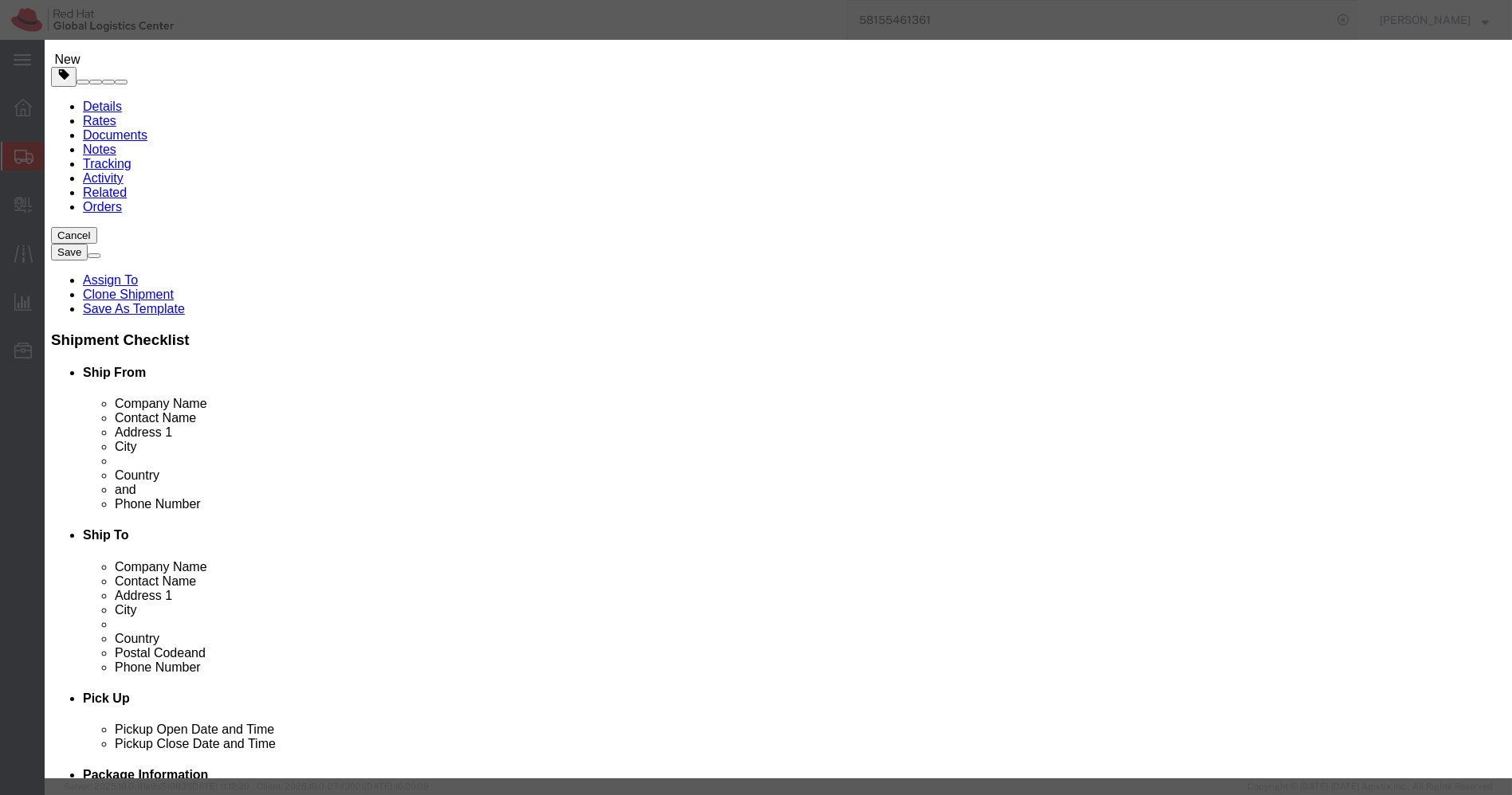
type input "BRM-Boardroom Jacket-MED"
click input "1.00"
type input "4"
click div "Commodity library Product Name BRM-Boardroom Jacket-MED Pieces 4 Select Bag Bar…"
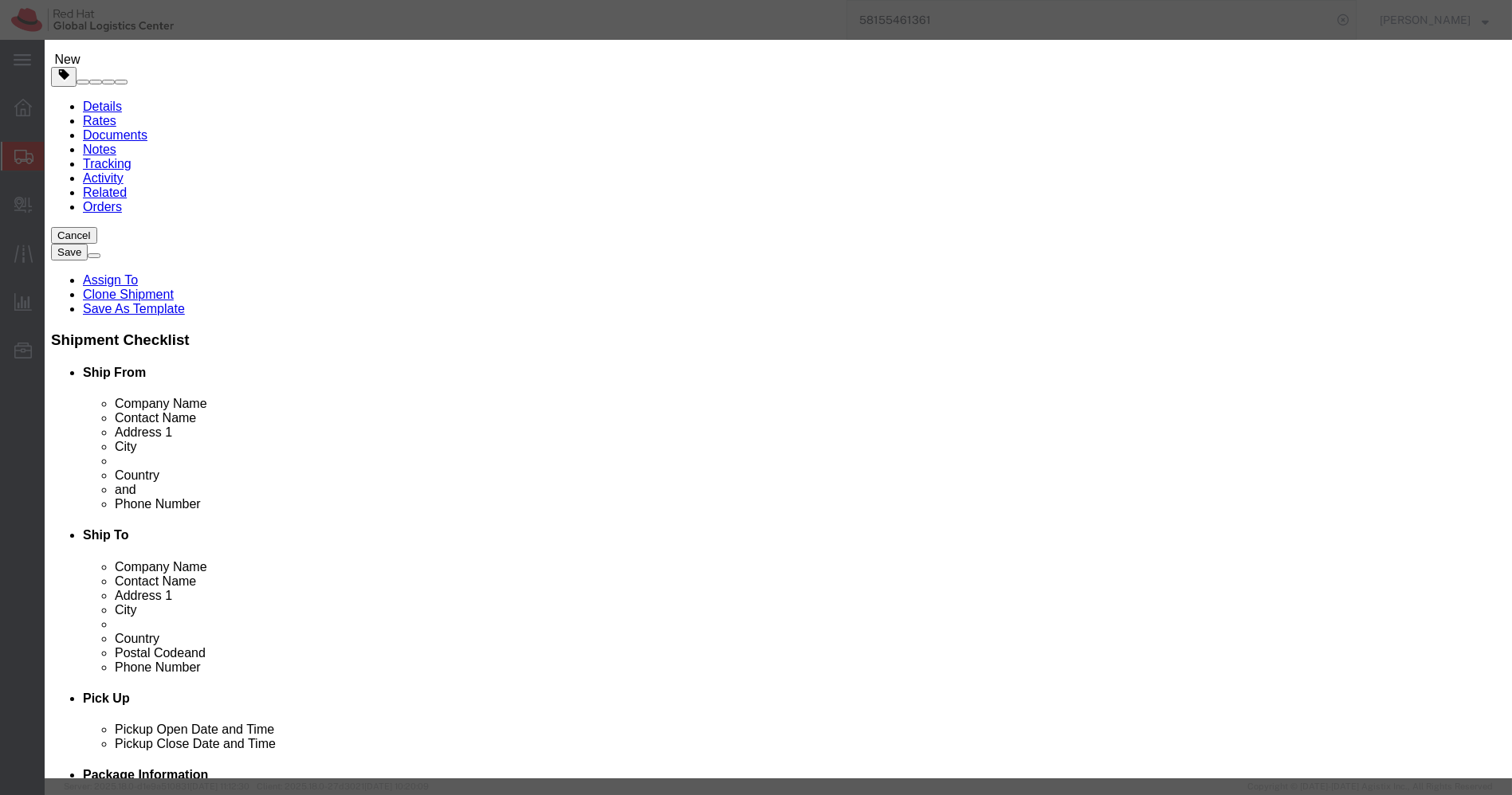
click input "2600"
paste input "5"
type input "5600"
click button "Save & Close"
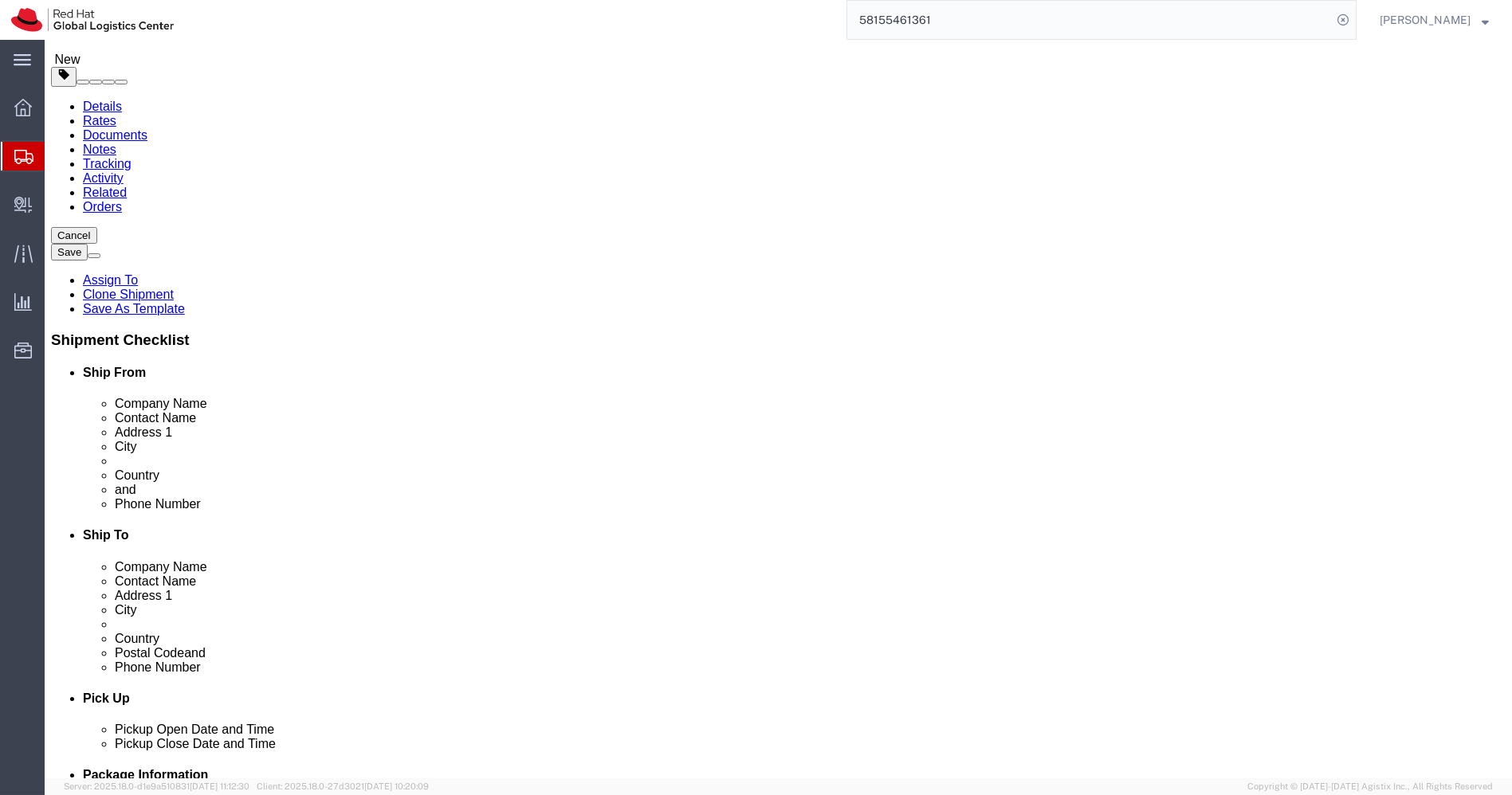
click dd "1075.00 INR"
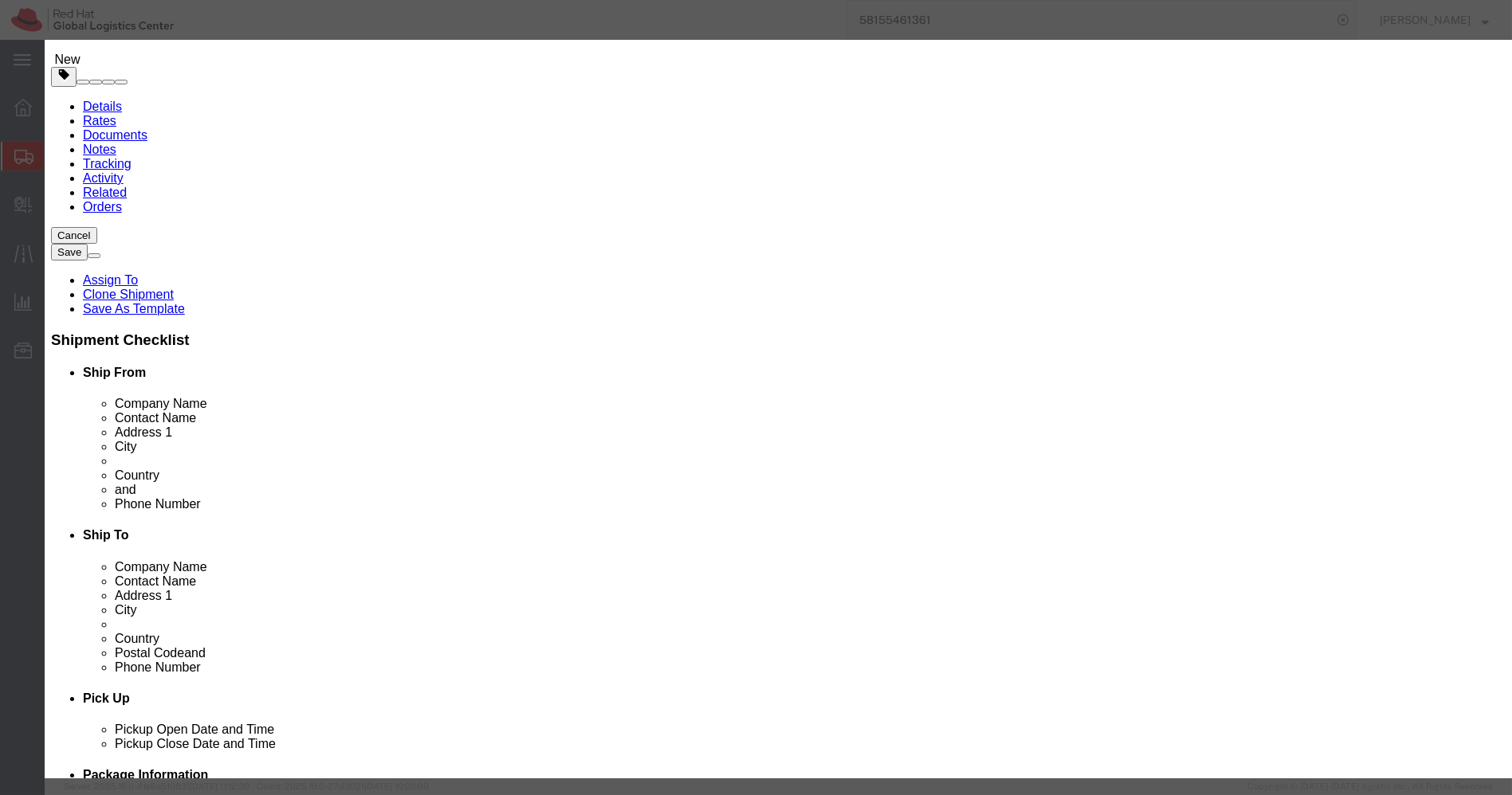
click input "RED0054-[PERSON_NAME] Vacuum Flask"
paste input "BRM-Boardroom Jacket-LRG"
type input "BRM-Boardroom Jacket-LRG"
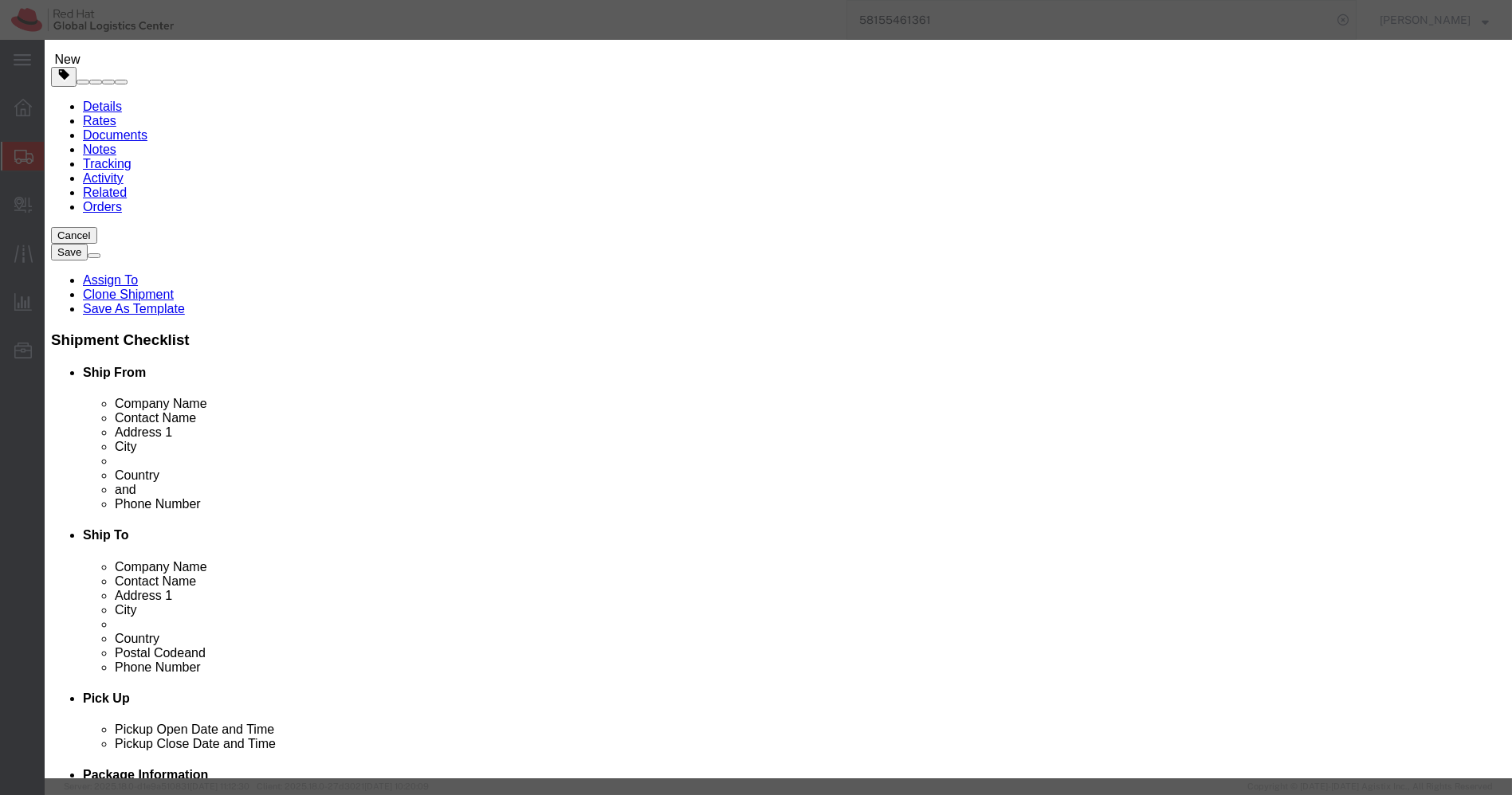
click input "1.00"
type input "4"
type input "4300"
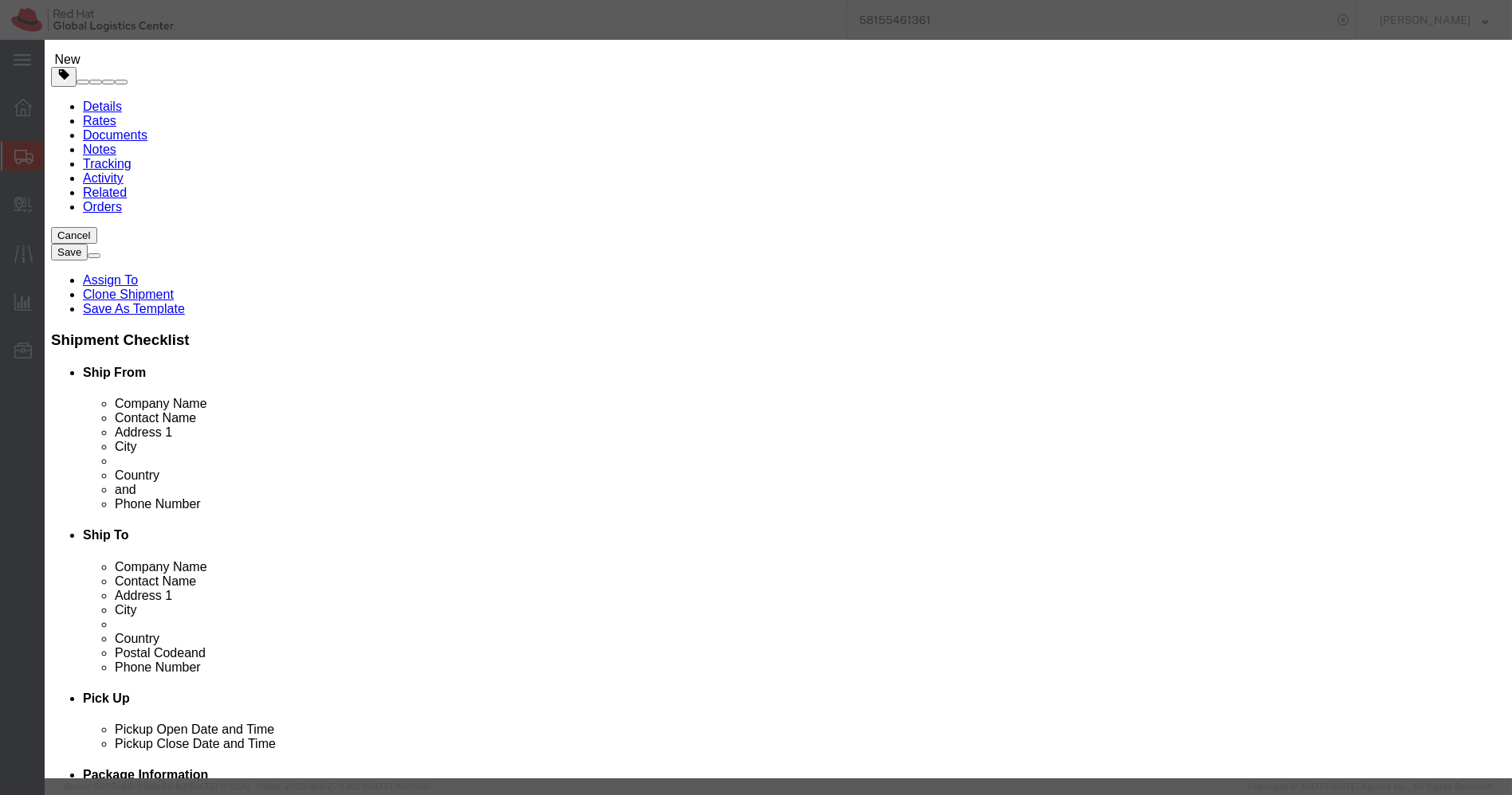
type input "2"
click input "2150"
paste input "80"
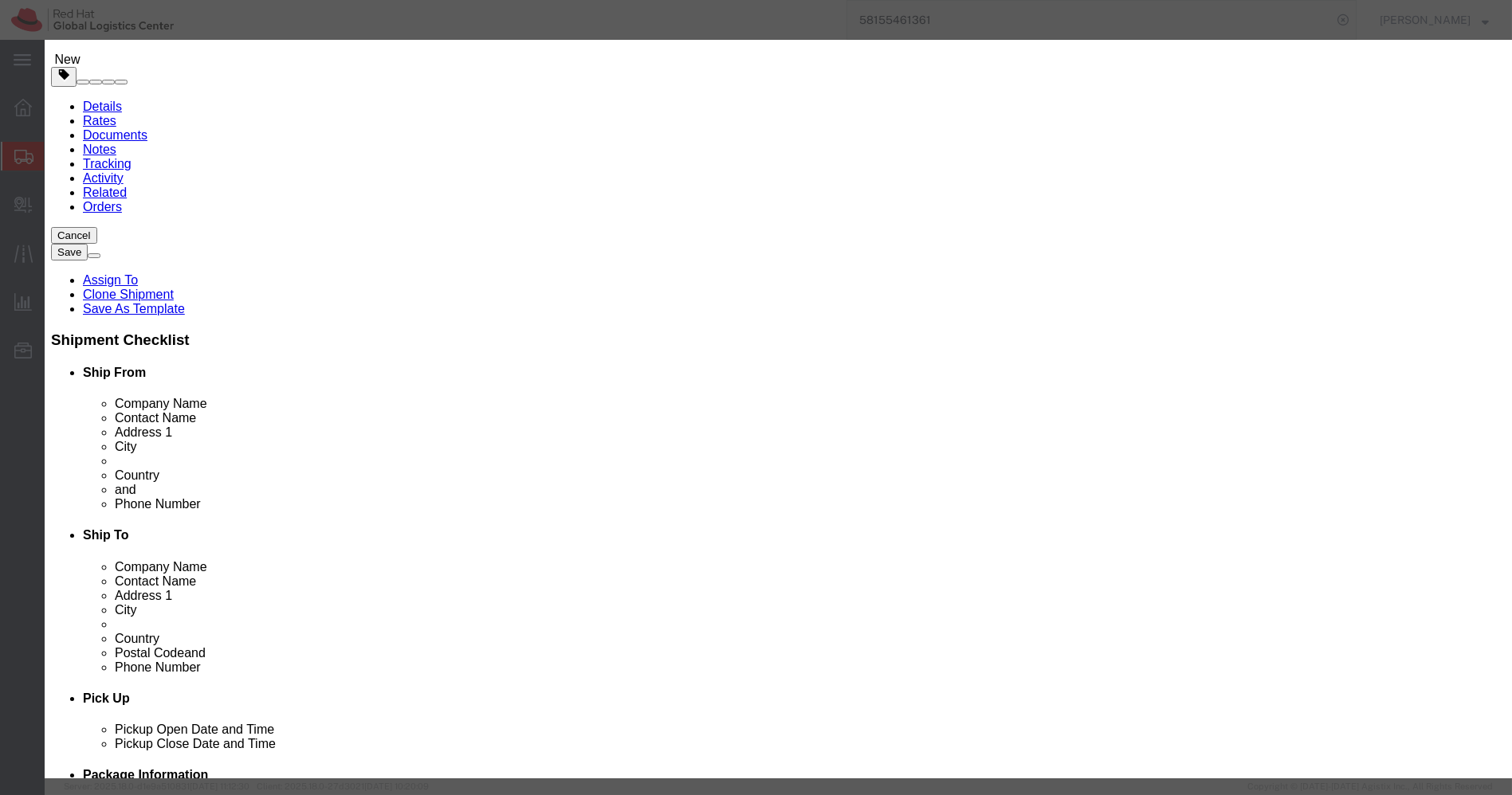
type input "2800"
click button "Save & Close"
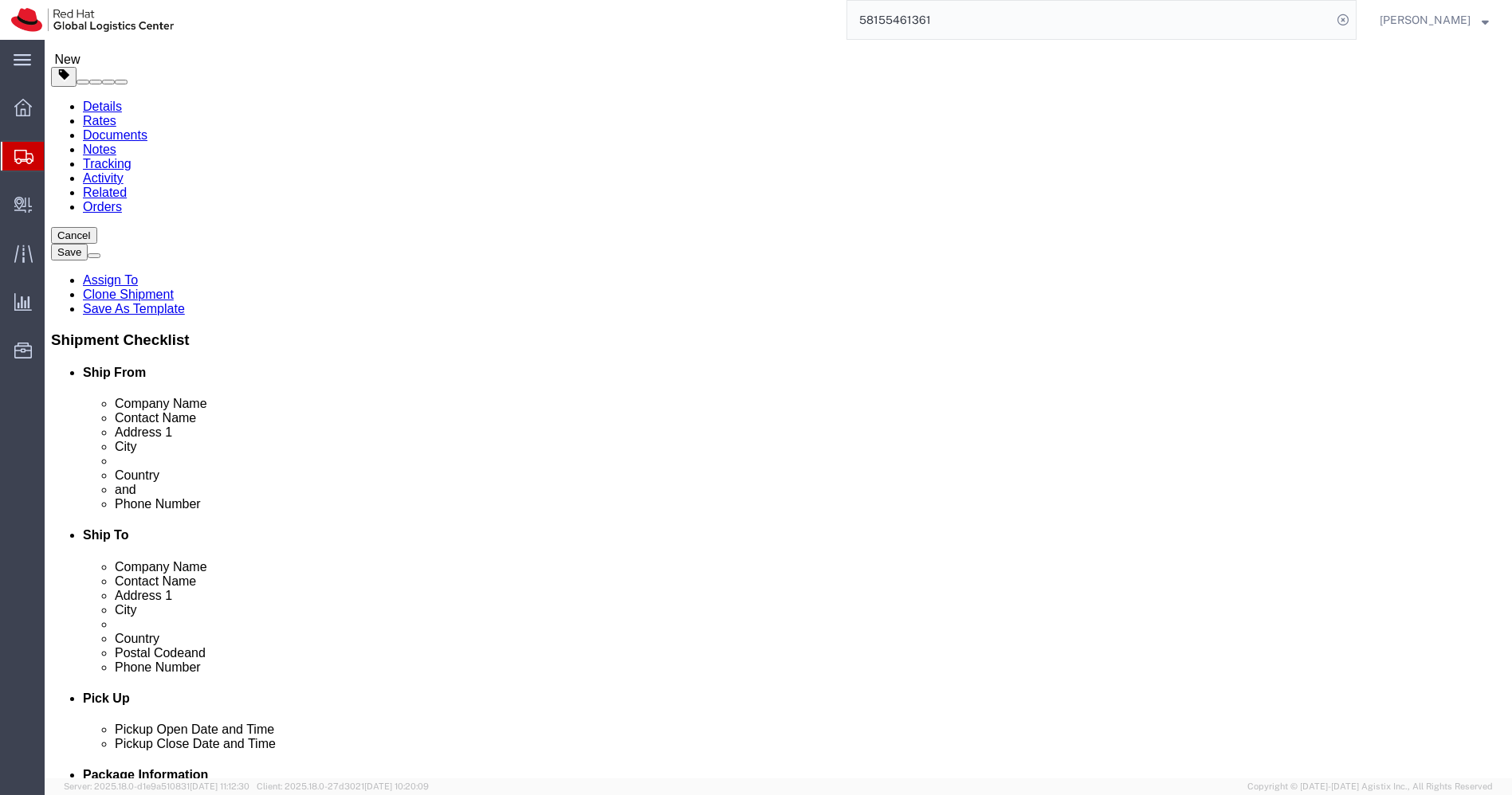
click dd "700.00 INR"
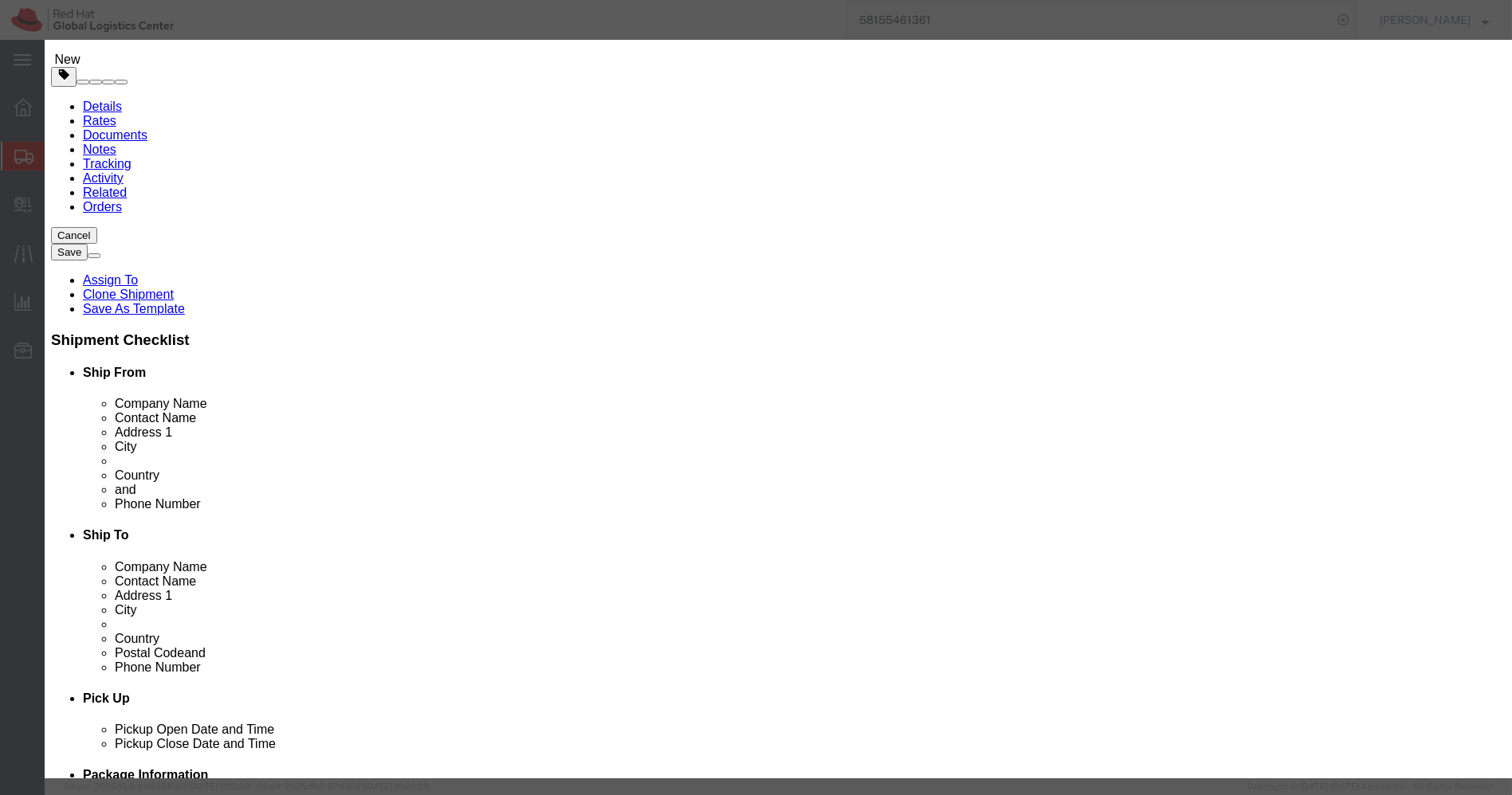
click input "Umbrella Red0017"
paste input "BRM-Boardroom Jacket-XL"
type input "BRM-Boardroom Jacket-XL"
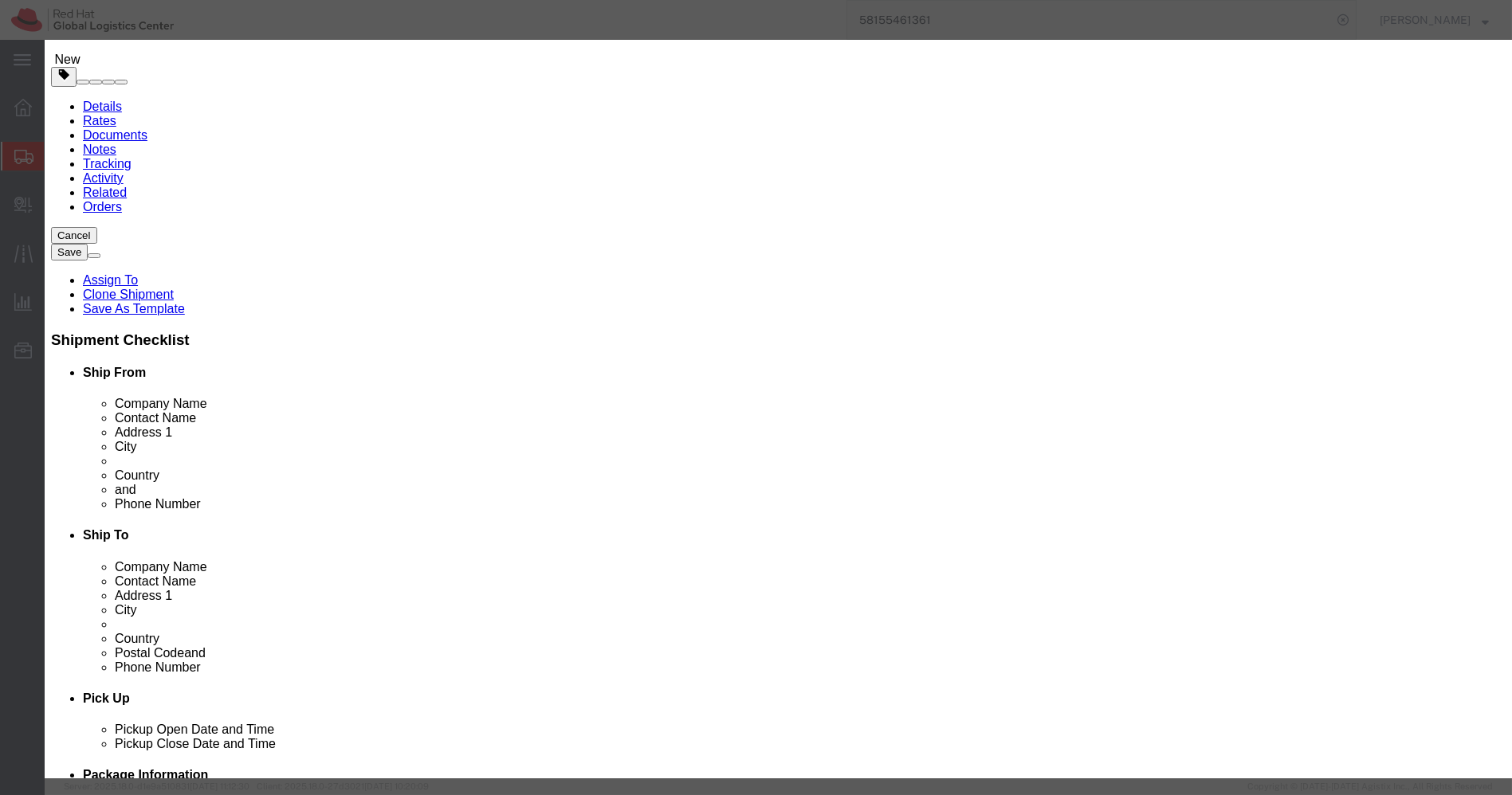
click input "1.00"
type input "4"
type input "2"
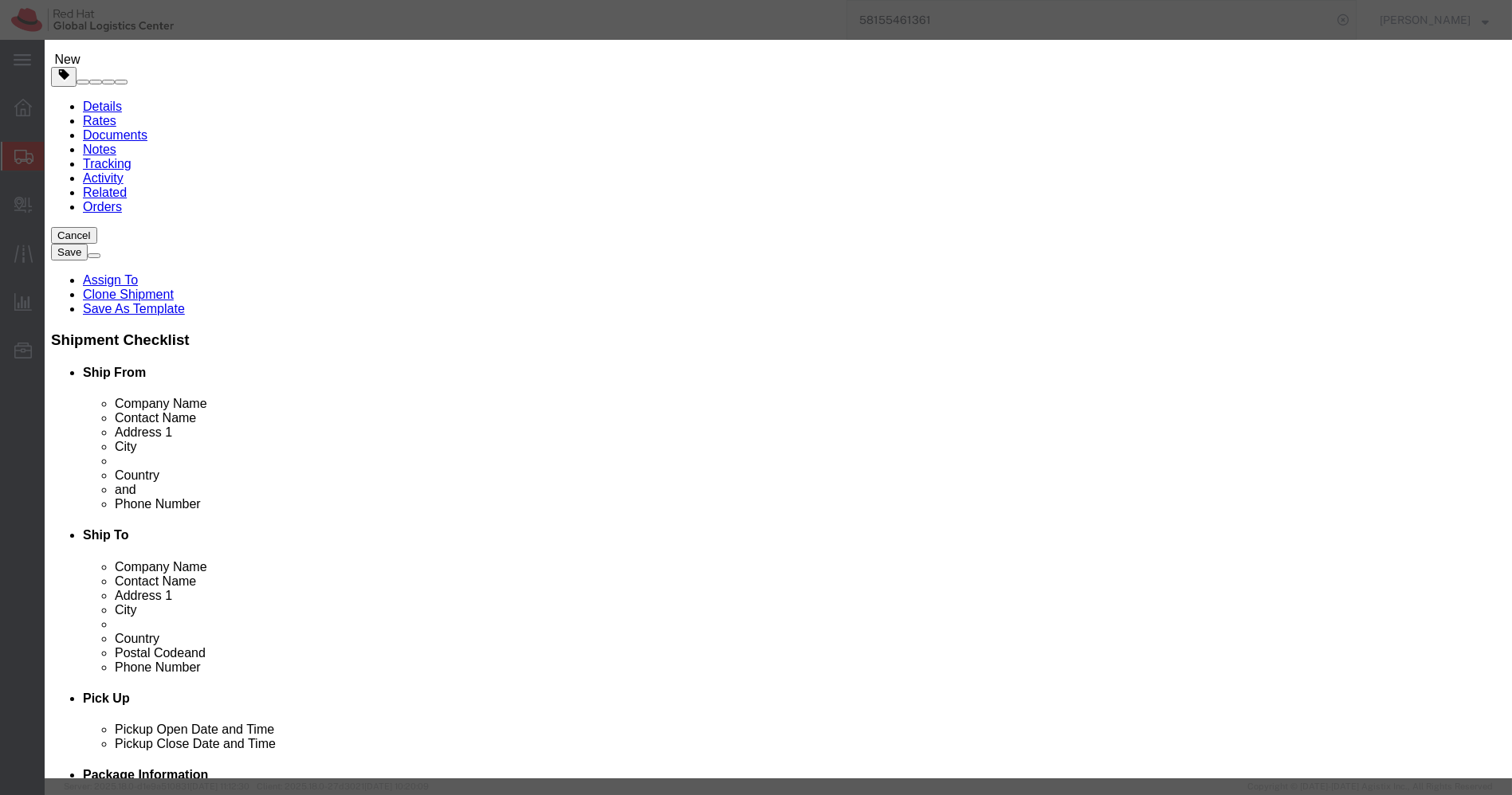
click div "Commodity library"
click input "1400"
paste input "28"
type input "2800"
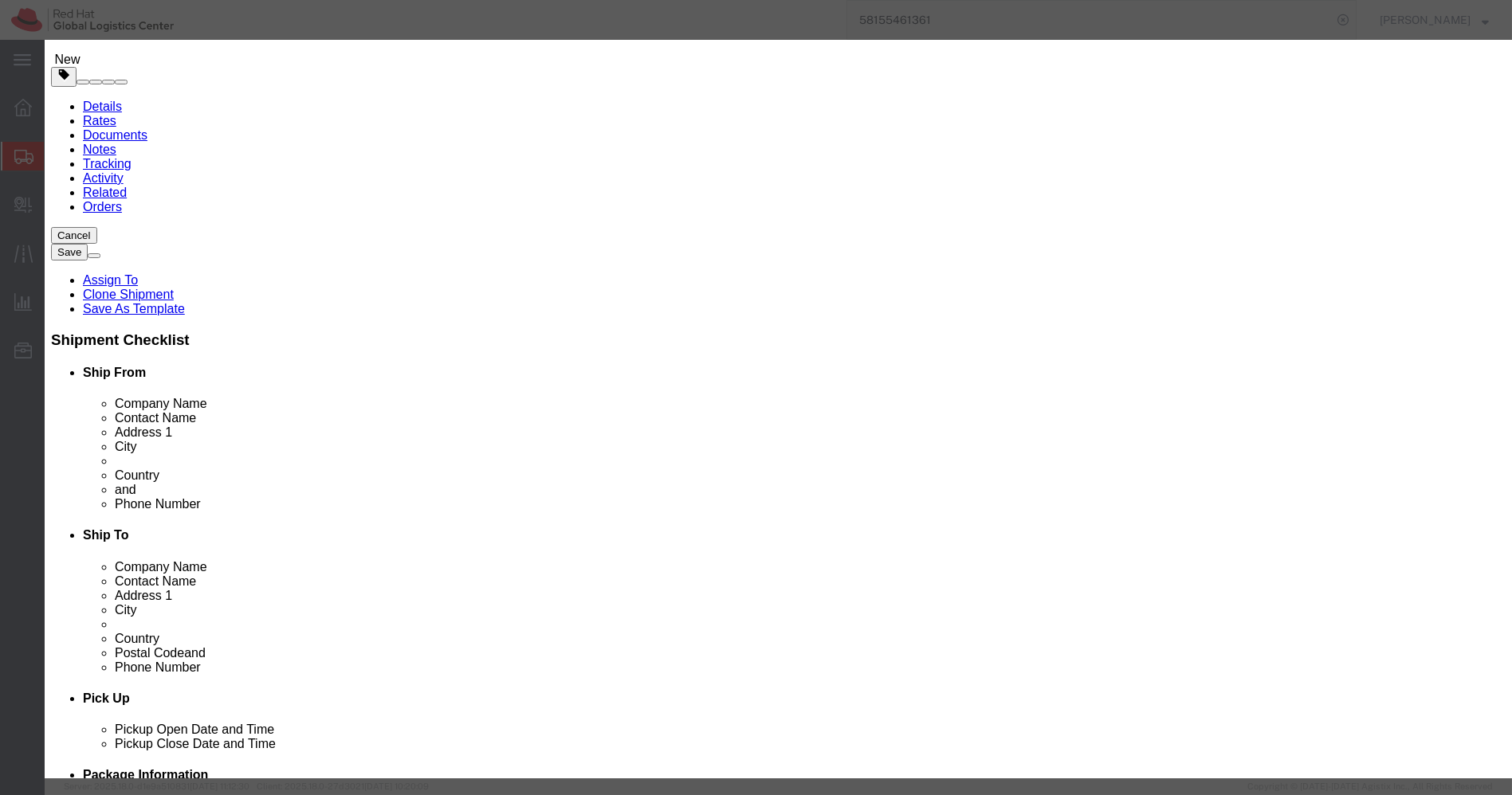
click div "GL Reference Select Account Type Activity ID Airline Appointment Number ASN Bat…"
click button "Save & Close"
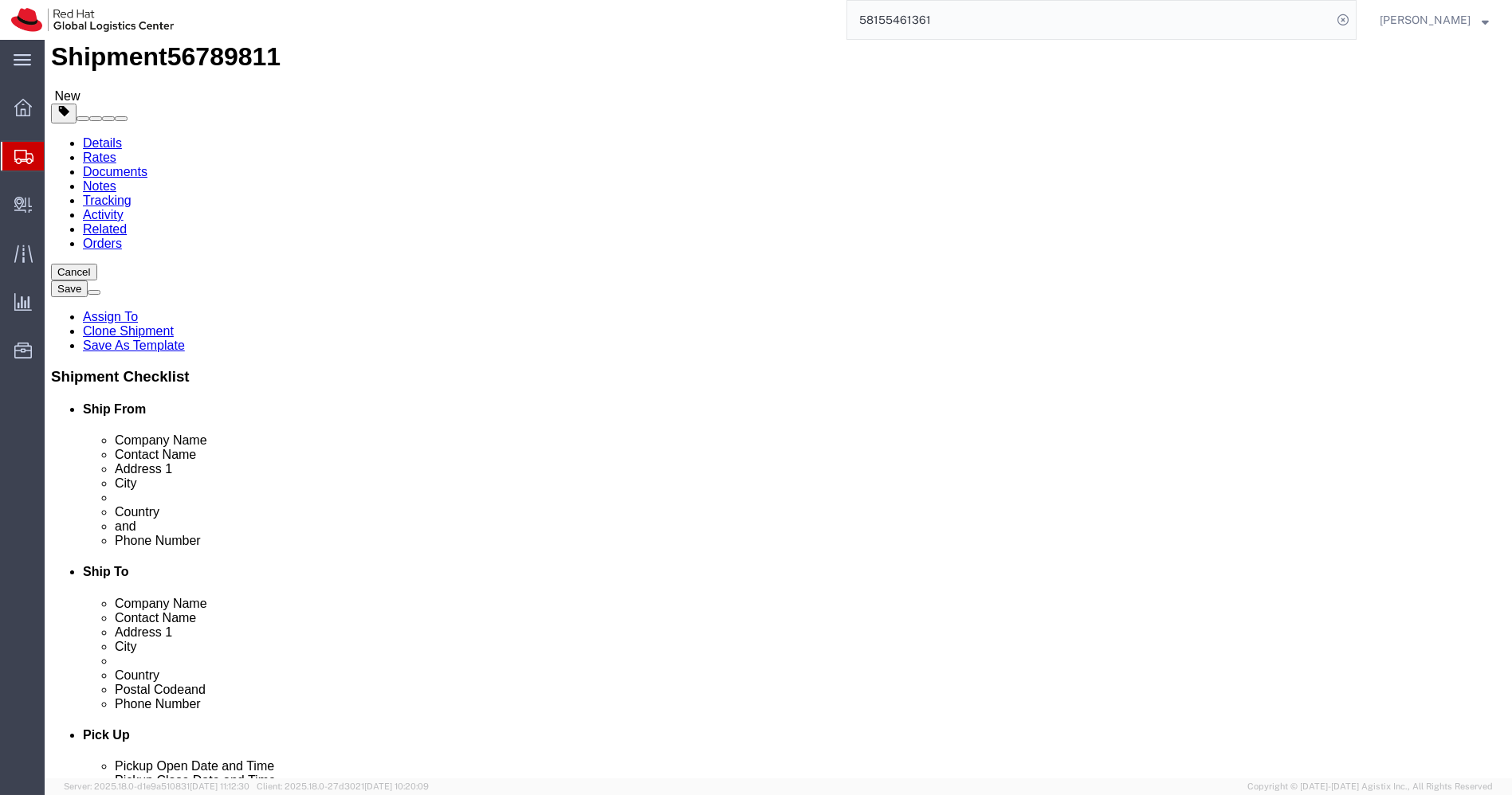
scroll to position [0, 0]
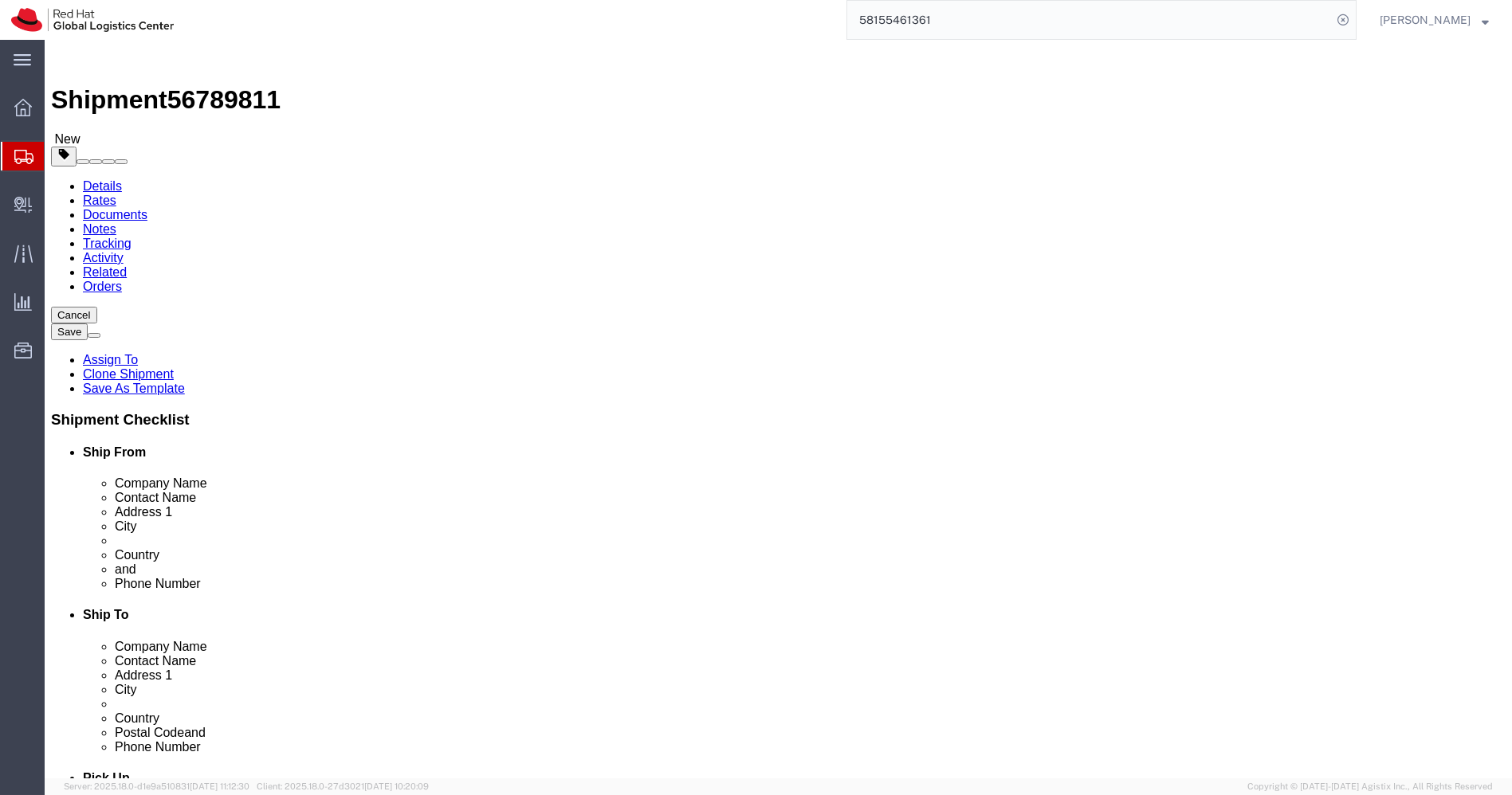
click button "Rate Shipment"
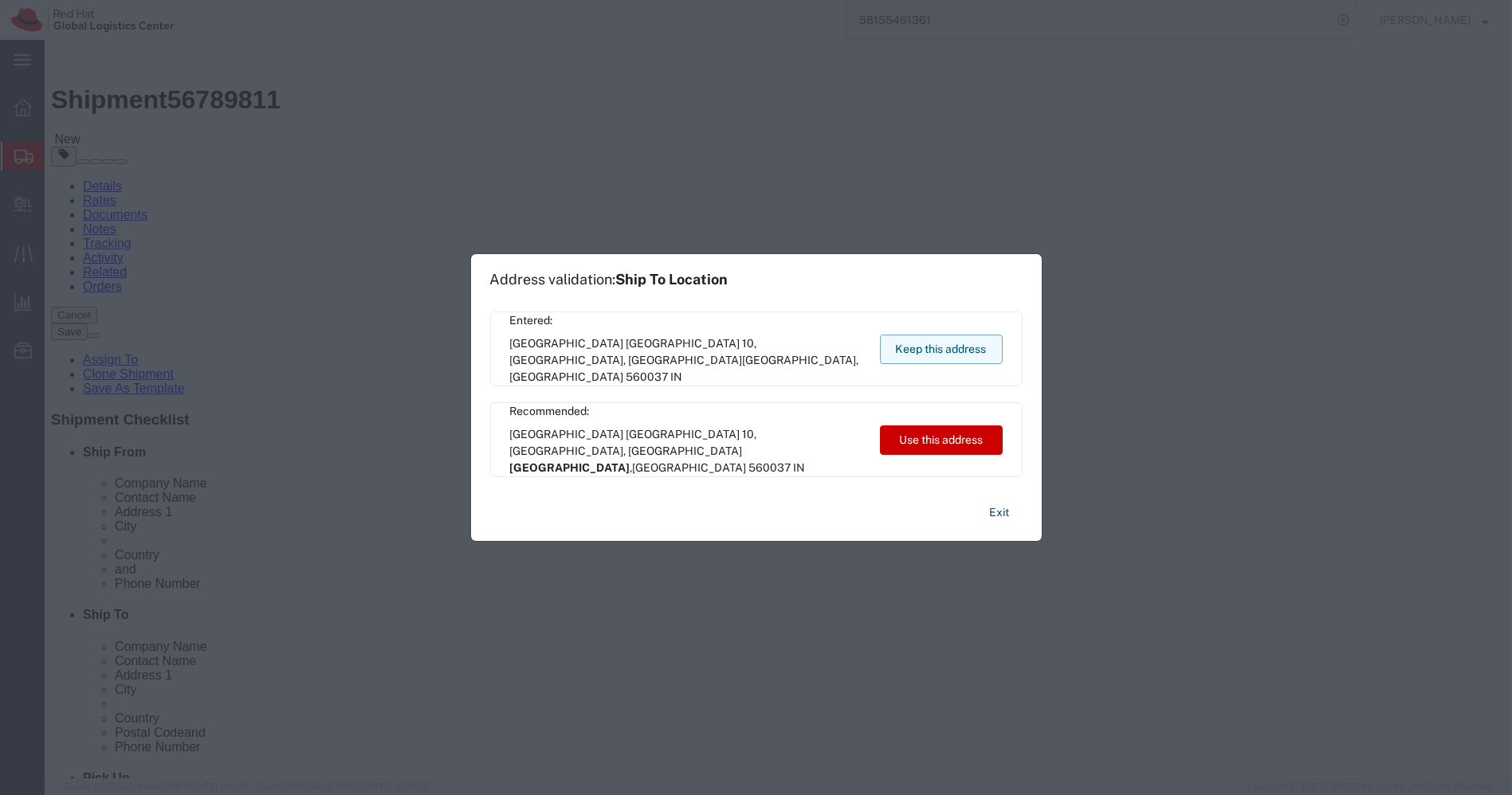
click at [970, 355] on button "Keep this address" at bounding box center [941, 349] width 122 height 29
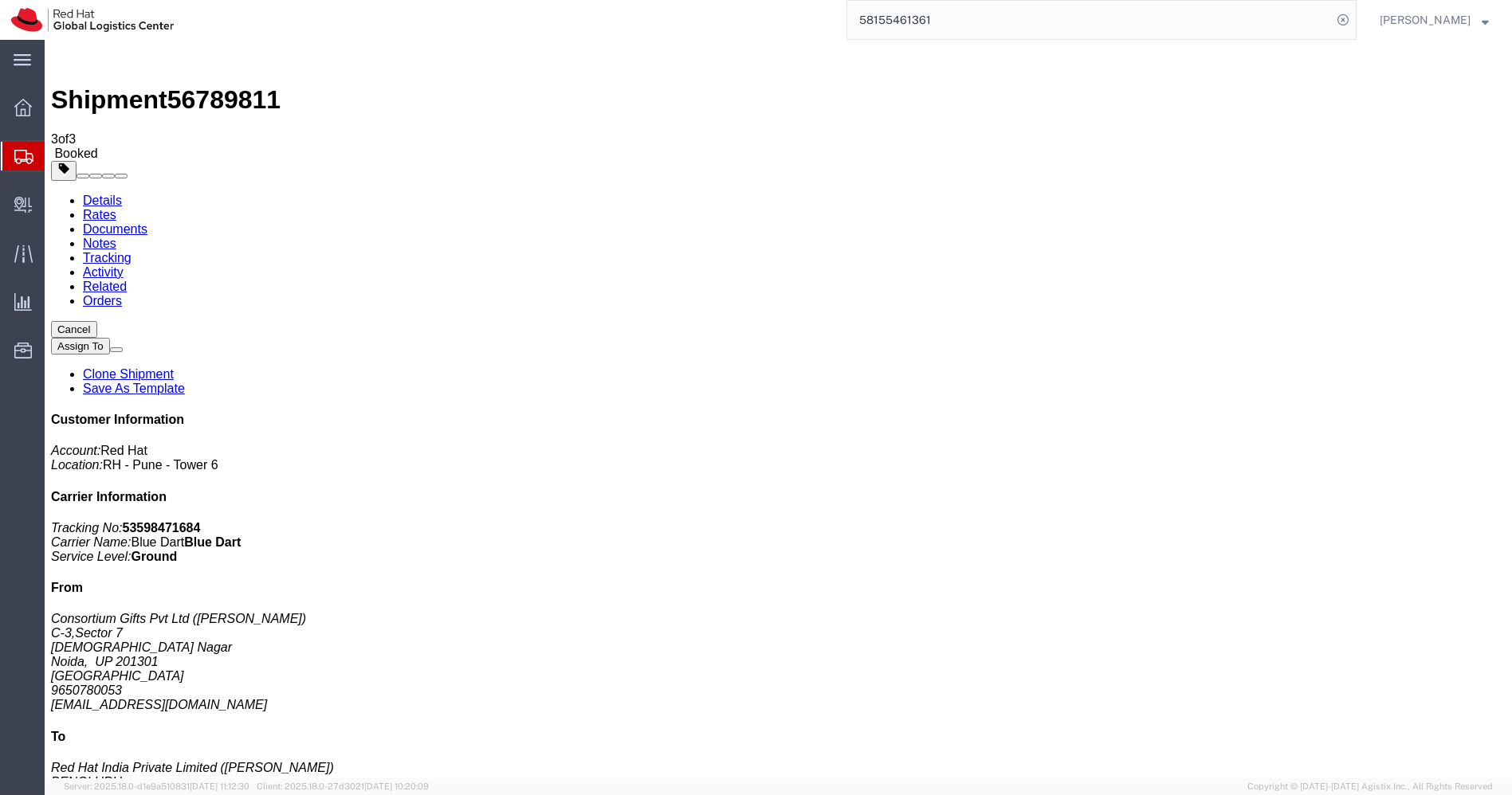
click at [97, 194] on link "Details" at bounding box center [102, 201] width 39 height 14
click link "Schedule pickup request"
click icon "Pickup request number"
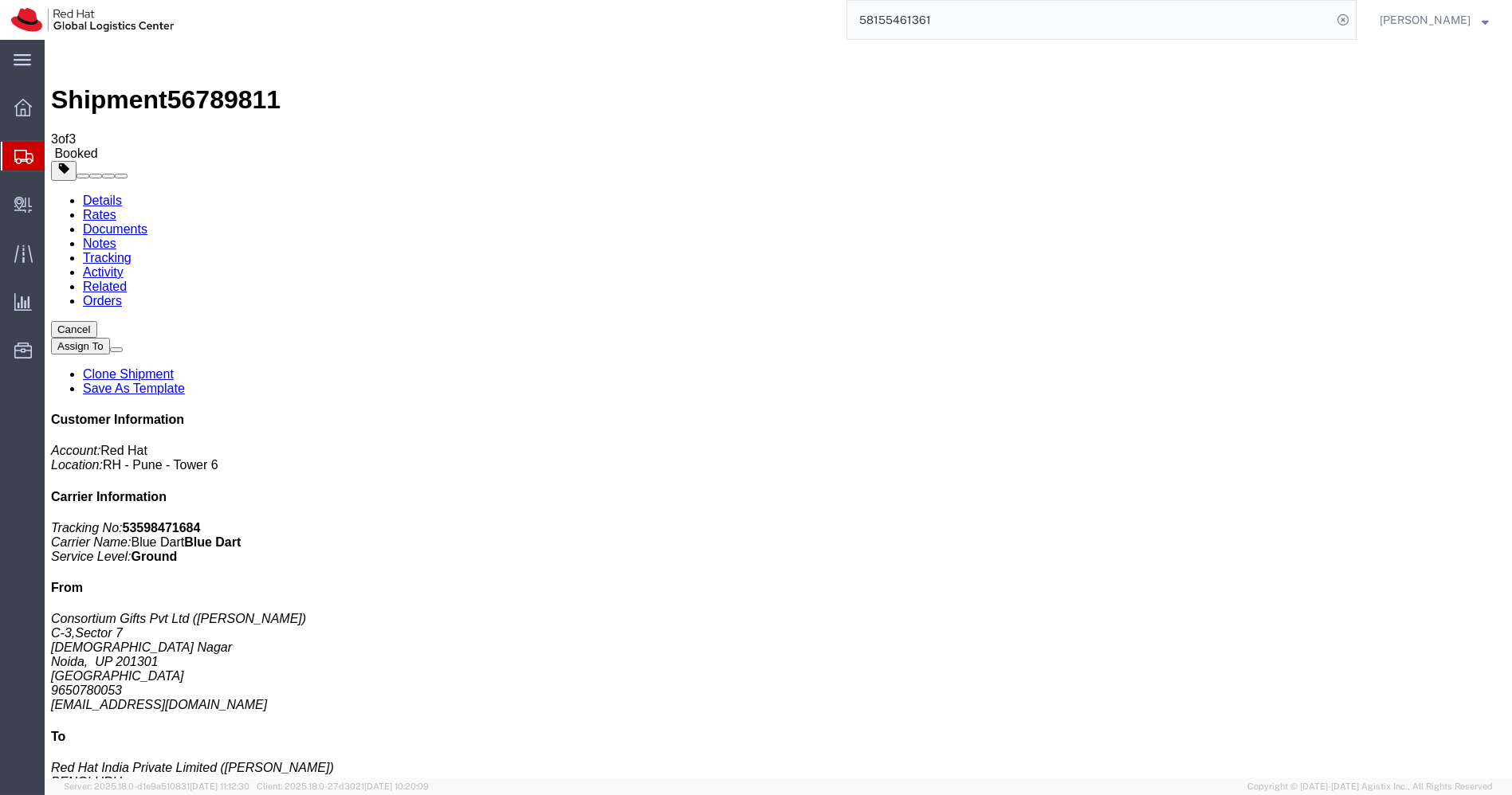
click icon "Pickup request number"
copy div "Pickup request number : 79487414 Edit Date and Time Pickup Date: Pickup Start D…"
click link "Documents"
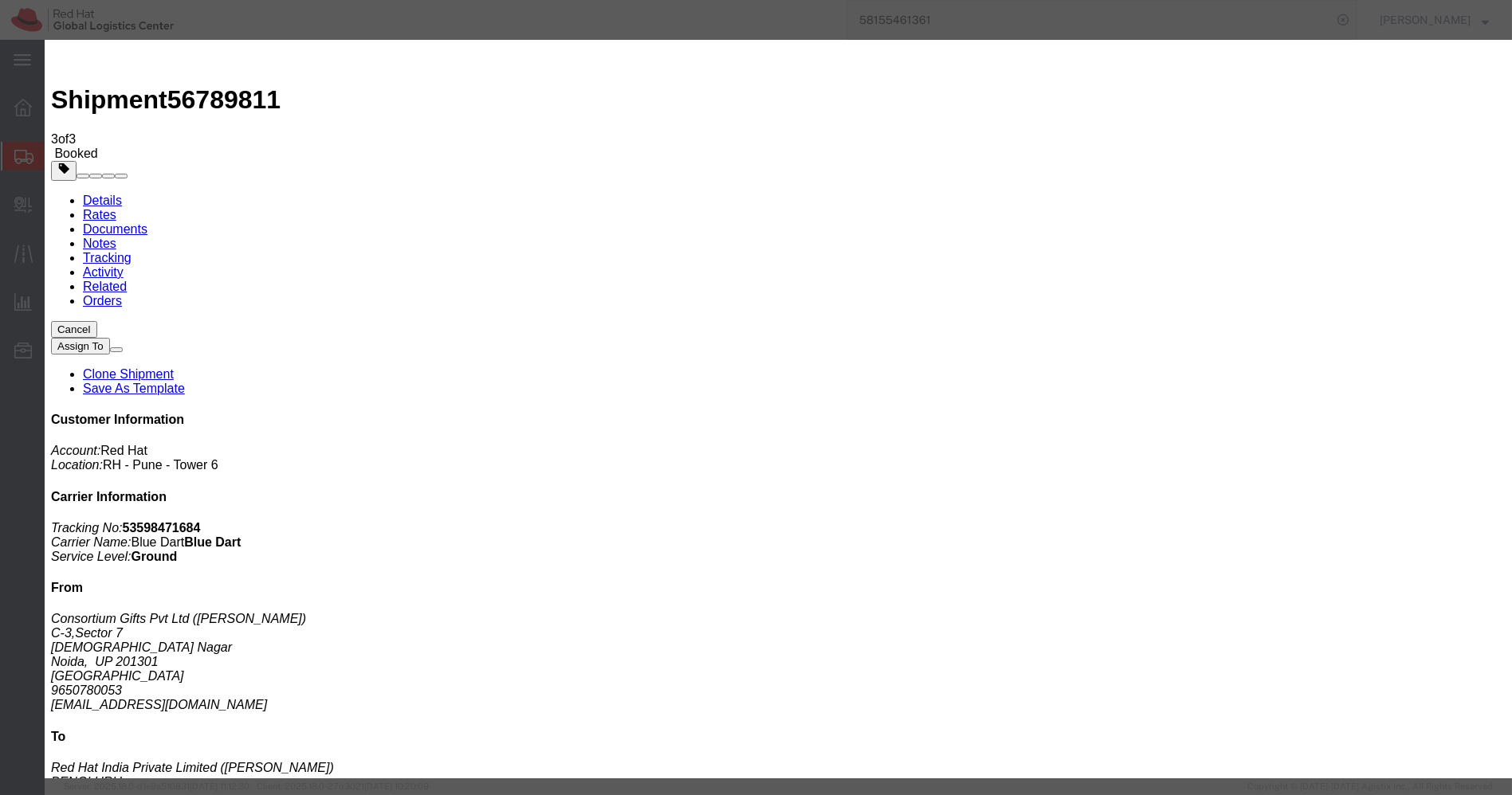
paste textarea "Pickup request number: 79487414"
type textarea "Pickup request number: 79487414"
paste input "[EMAIL_ADDRESS][DOMAIN_NAME]"
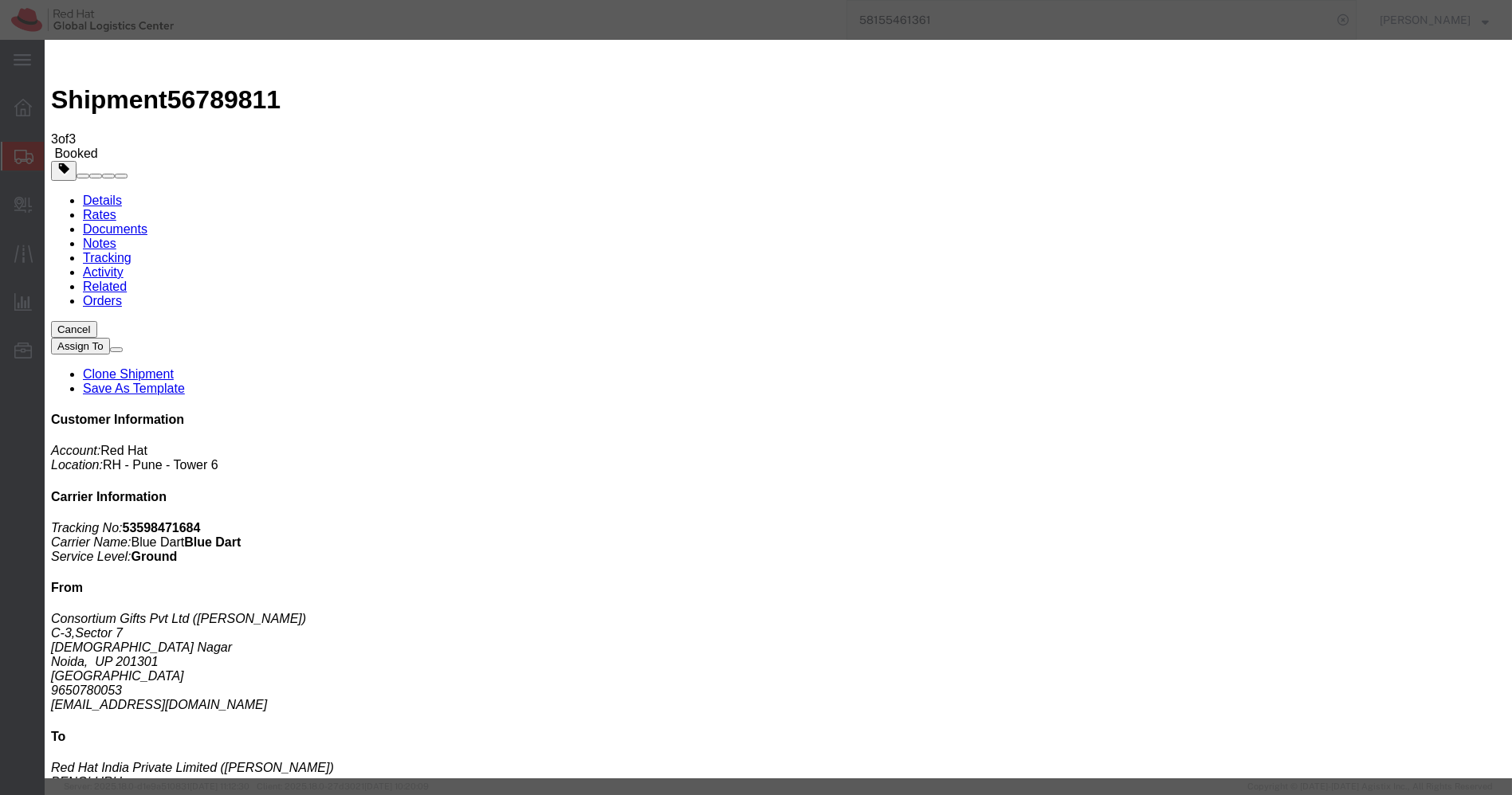
type input "[EMAIL_ADDRESS][DOMAIN_NAME]"
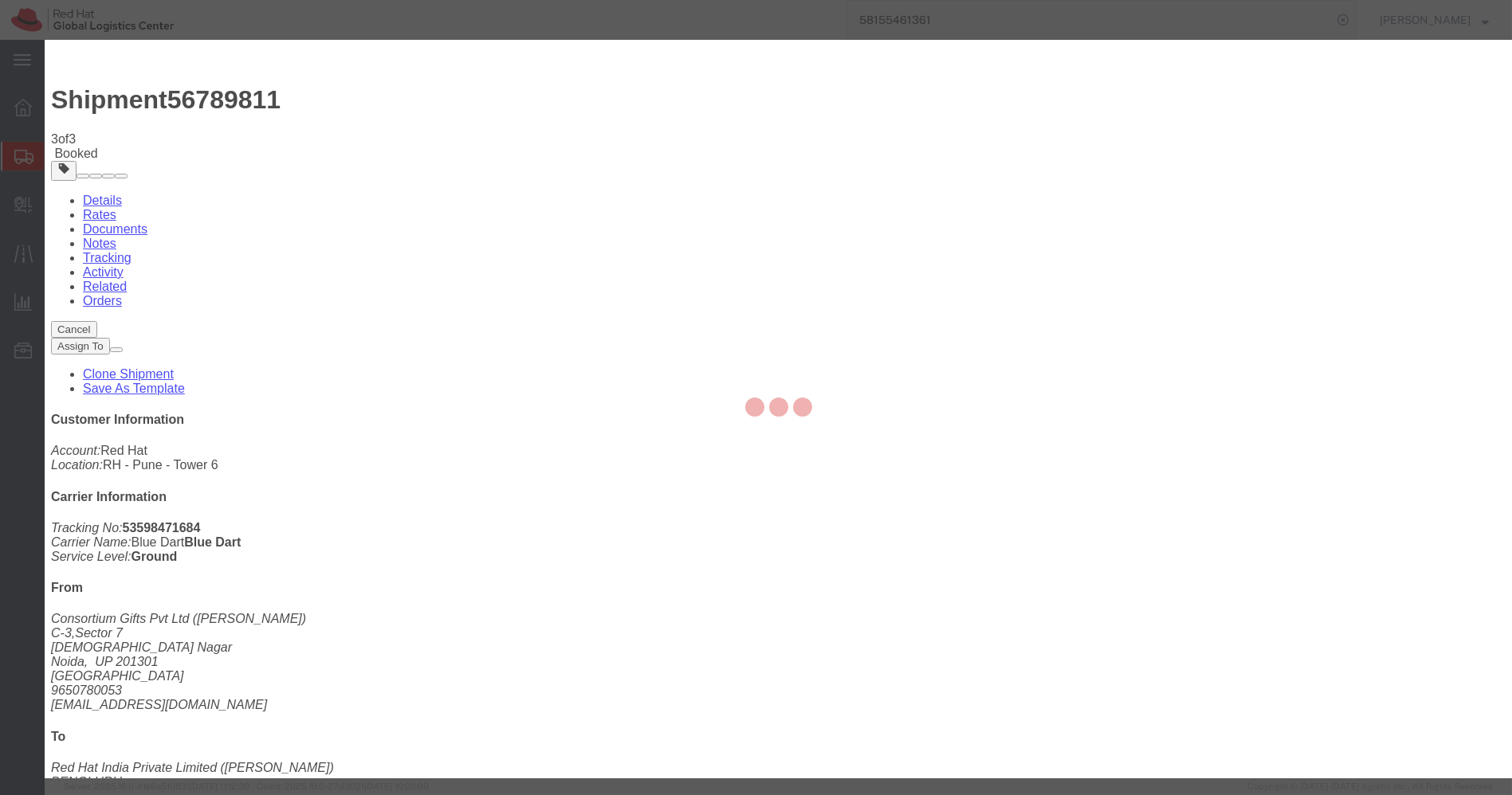
checkbox input "false"
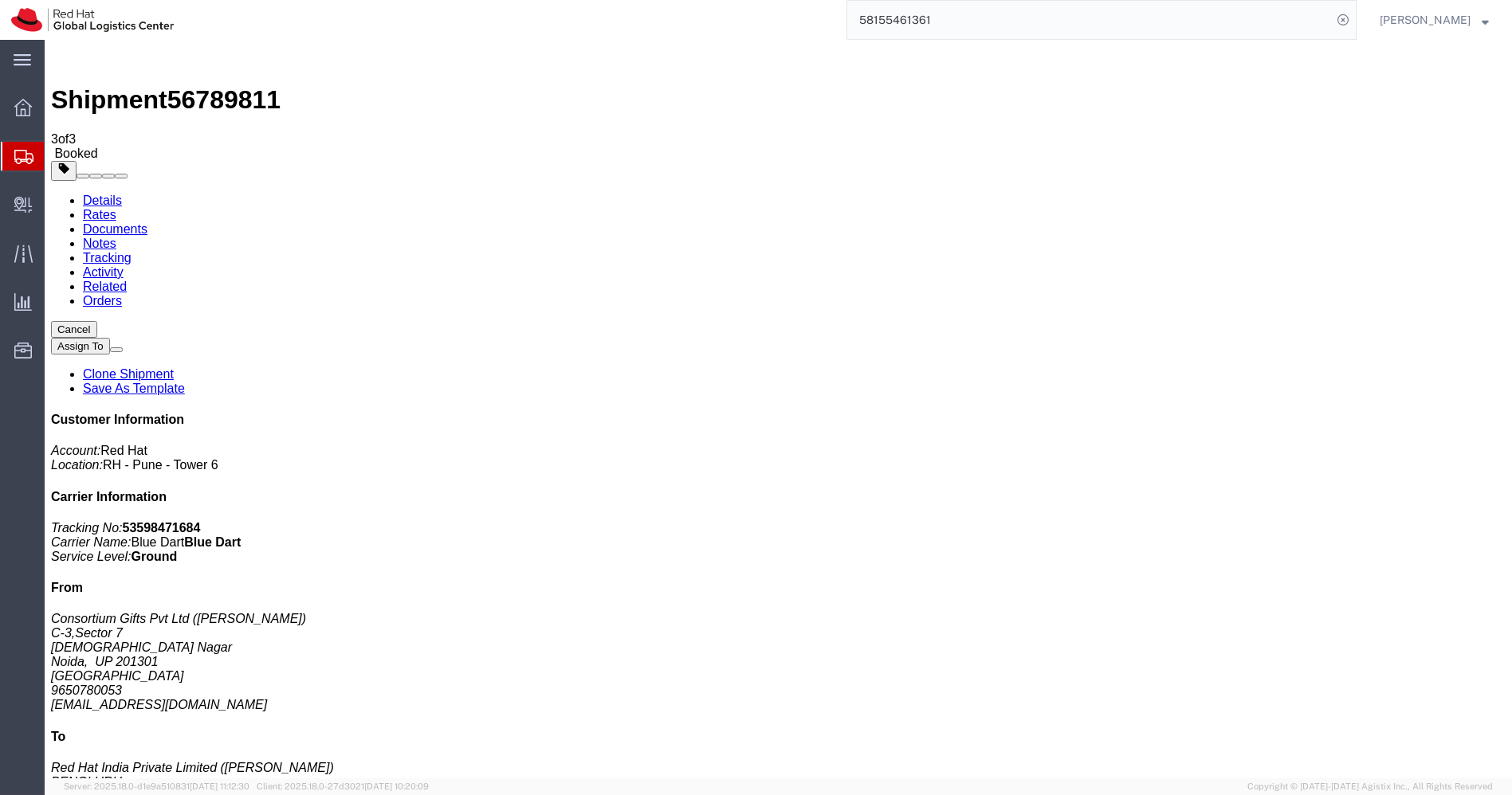
click at [173, 367] on link "Clone Shipment" at bounding box center [128, 374] width 91 height 14
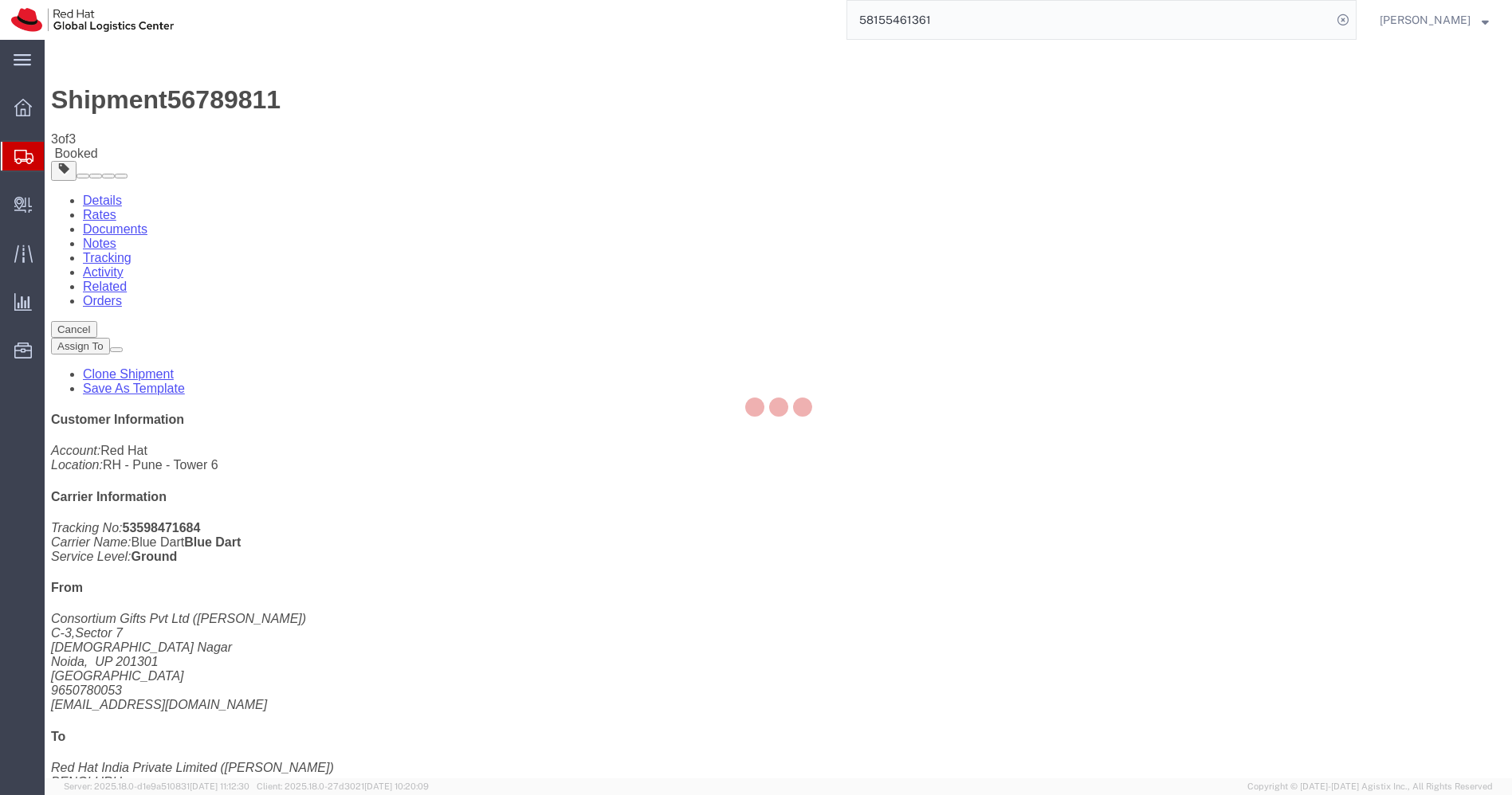
select select "37925"
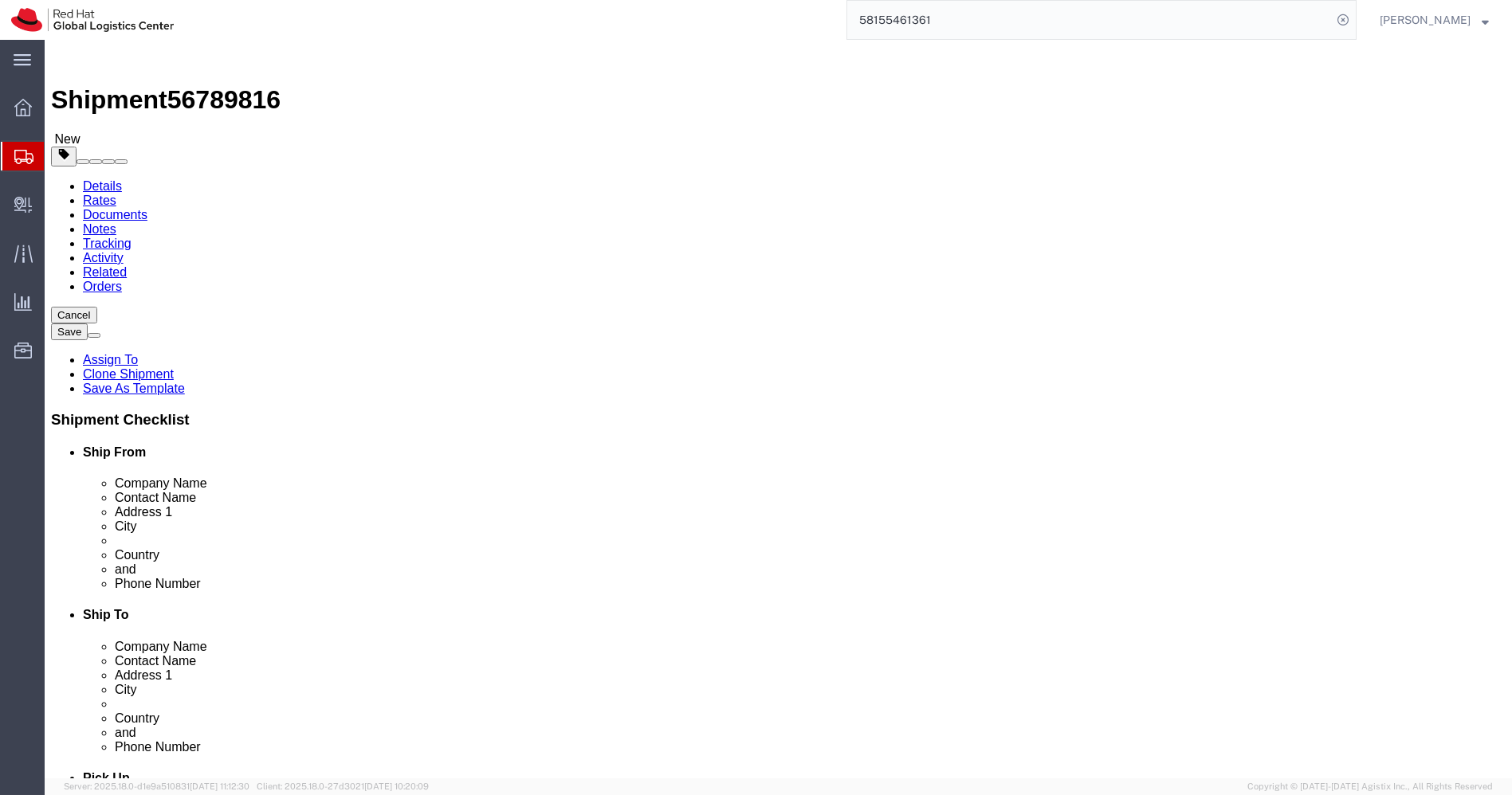
click input "BENGLURU"
paste input "[PERSON_NAME]"
click input "[PERSON_NAME]"
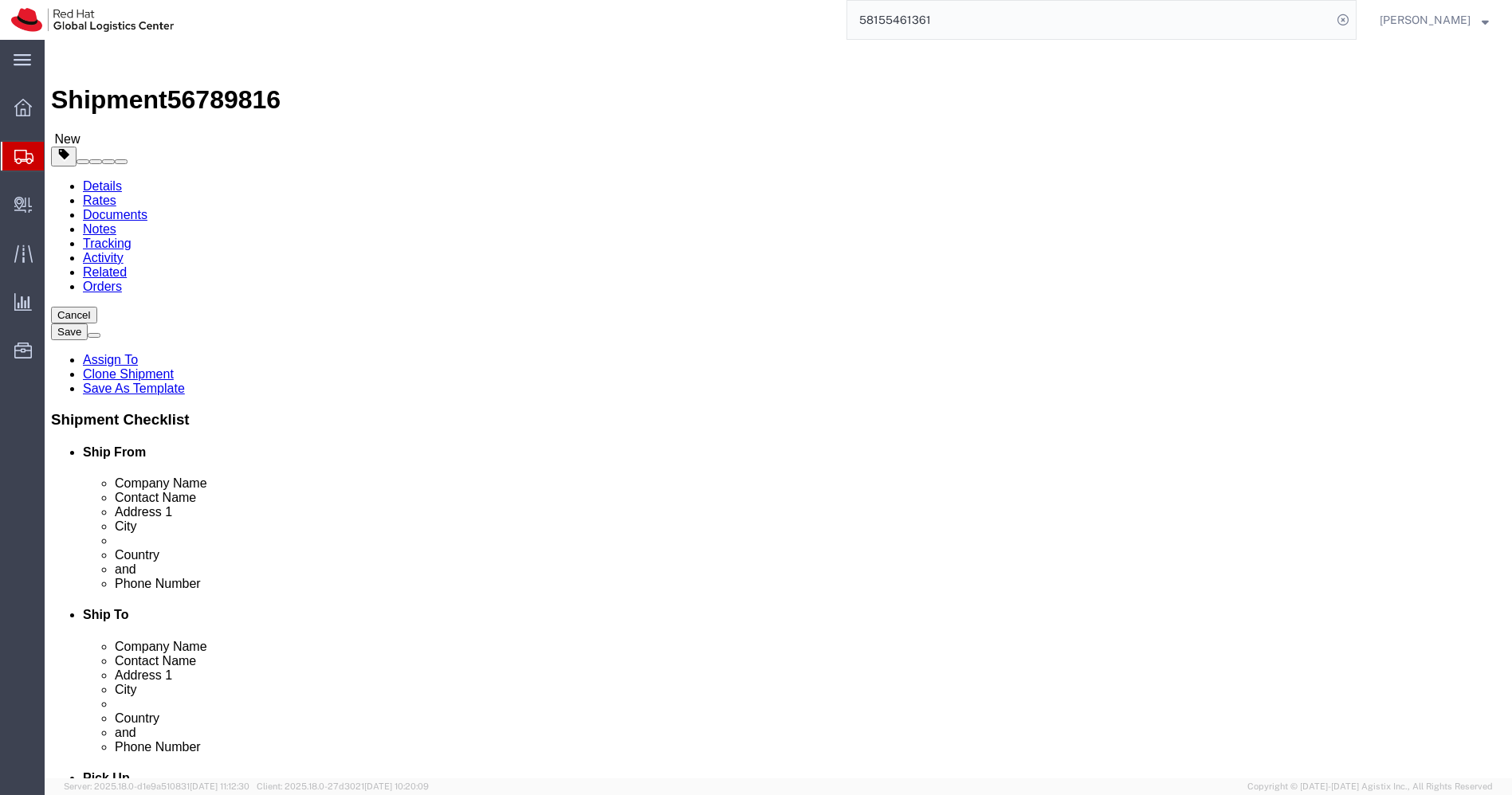
type input "[PERSON_NAME]"
click input "[PERSON_NAME]"
paste input "[PERSON_NAME]"
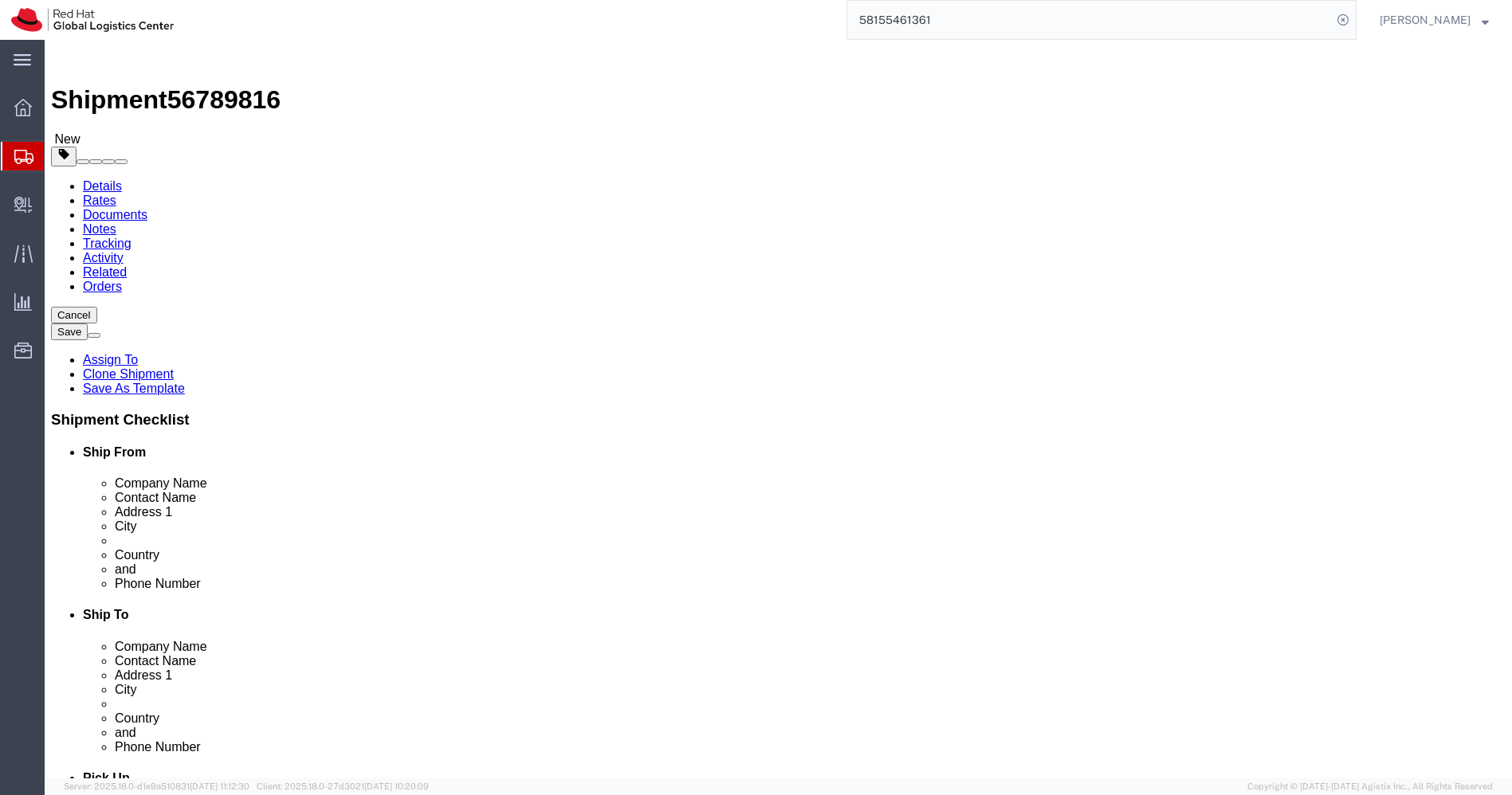
type input "[PERSON_NAME]"
select select
click input "9995656596"
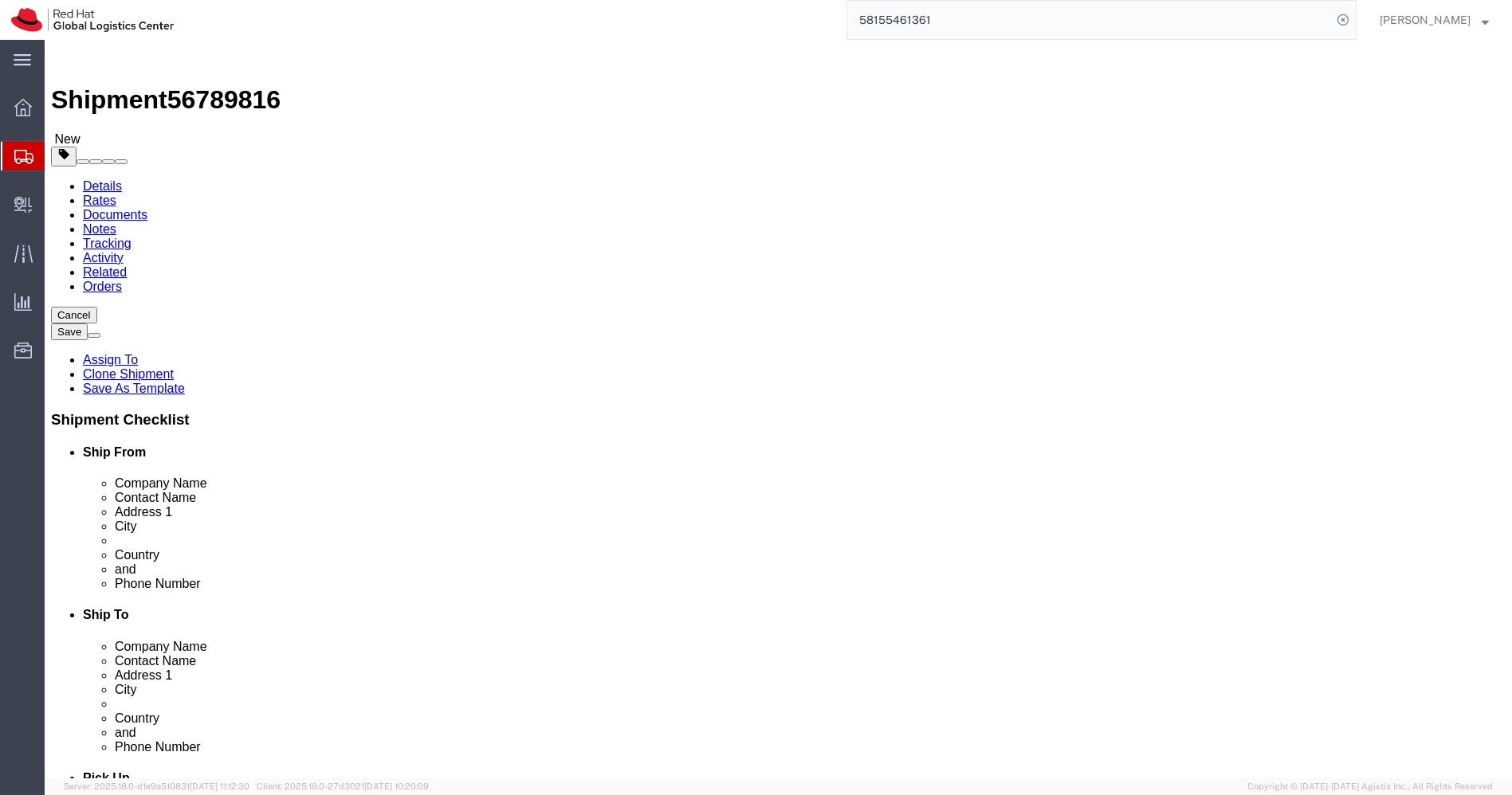
paste input "8698292573"
type input "8698292573"
click input "[EMAIL_ADDRESS][DOMAIN_NAME]"
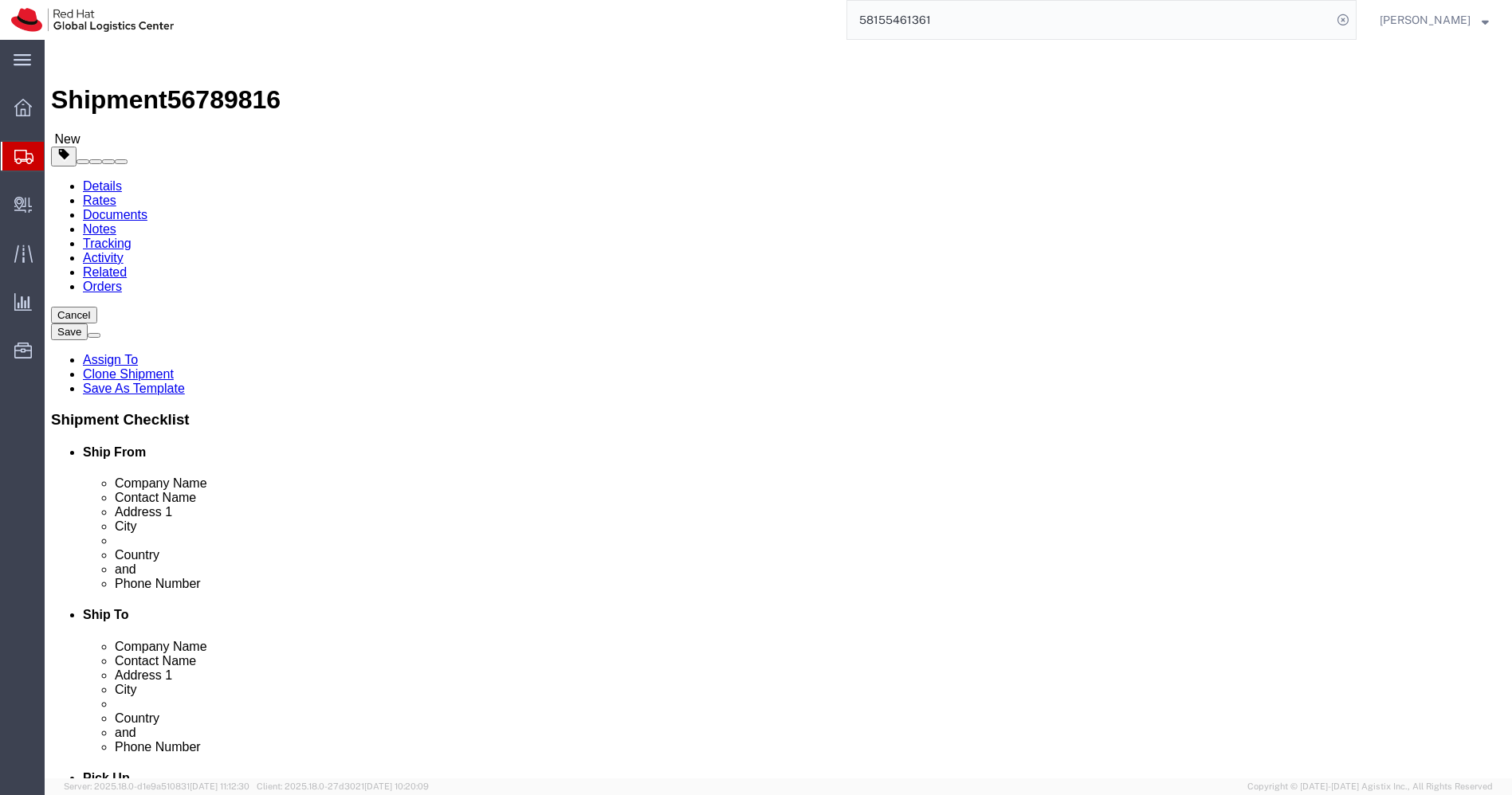
click input "[EMAIL_ADDRESS][DOMAIN_NAME]"
paste input "tdesai"
type input "[EMAIL_ADDRESS][DOMAIN_NAME]"
click input "FL 10, [GEOGRAPHIC_DATA], [GEOGRAPHIC_DATA]"
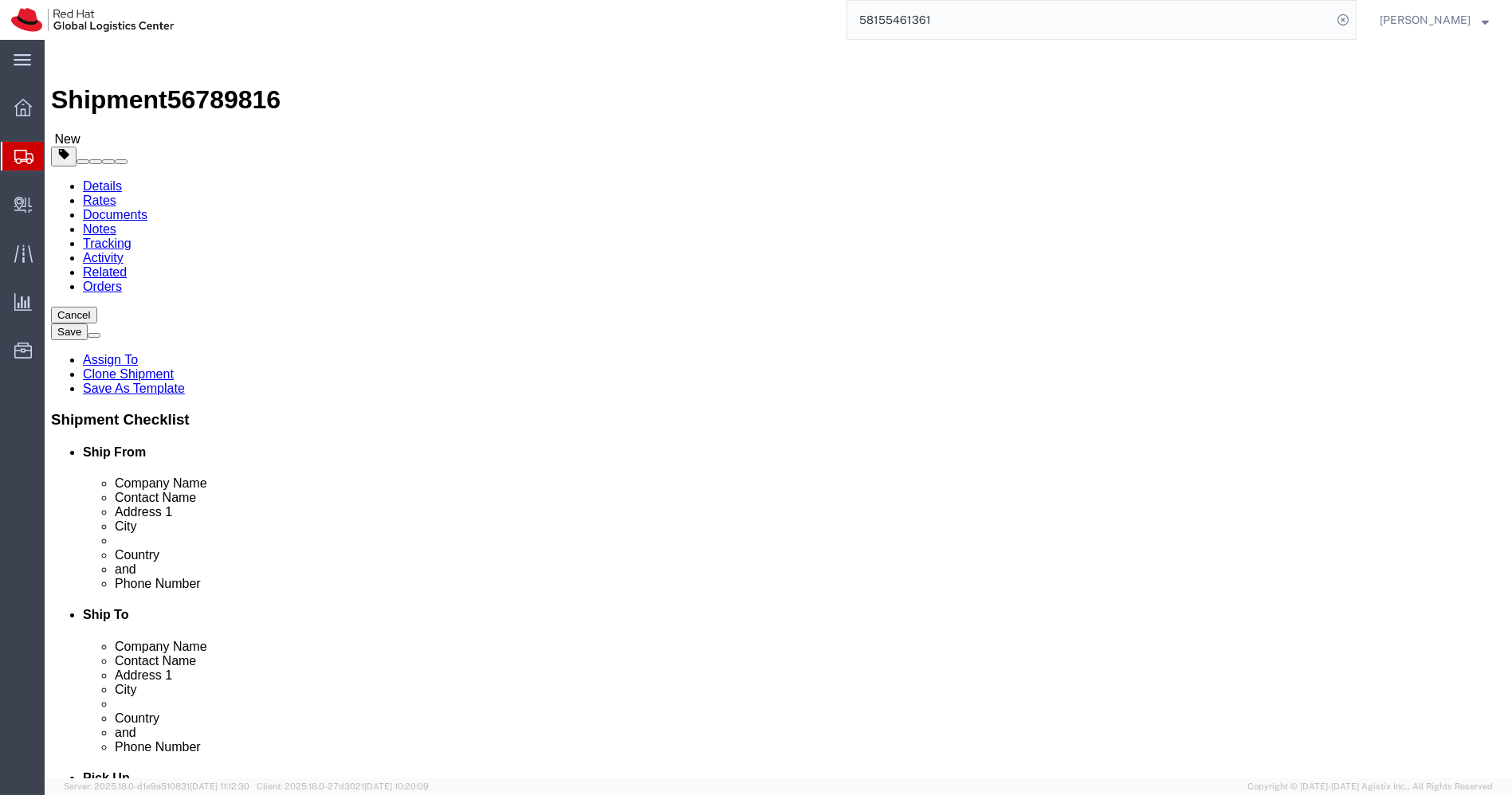
click input "FL 10, [GEOGRAPHIC_DATA], [GEOGRAPHIC_DATA]"
paste input "A 103, Shree Shantinagar Soc. [GEOGRAPHIC_DATA][PERSON_NAME],"
drag, startPoint x: 937, startPoint y: 387, endPoint x: 1281, endPoint y: 366, distance: 344.6
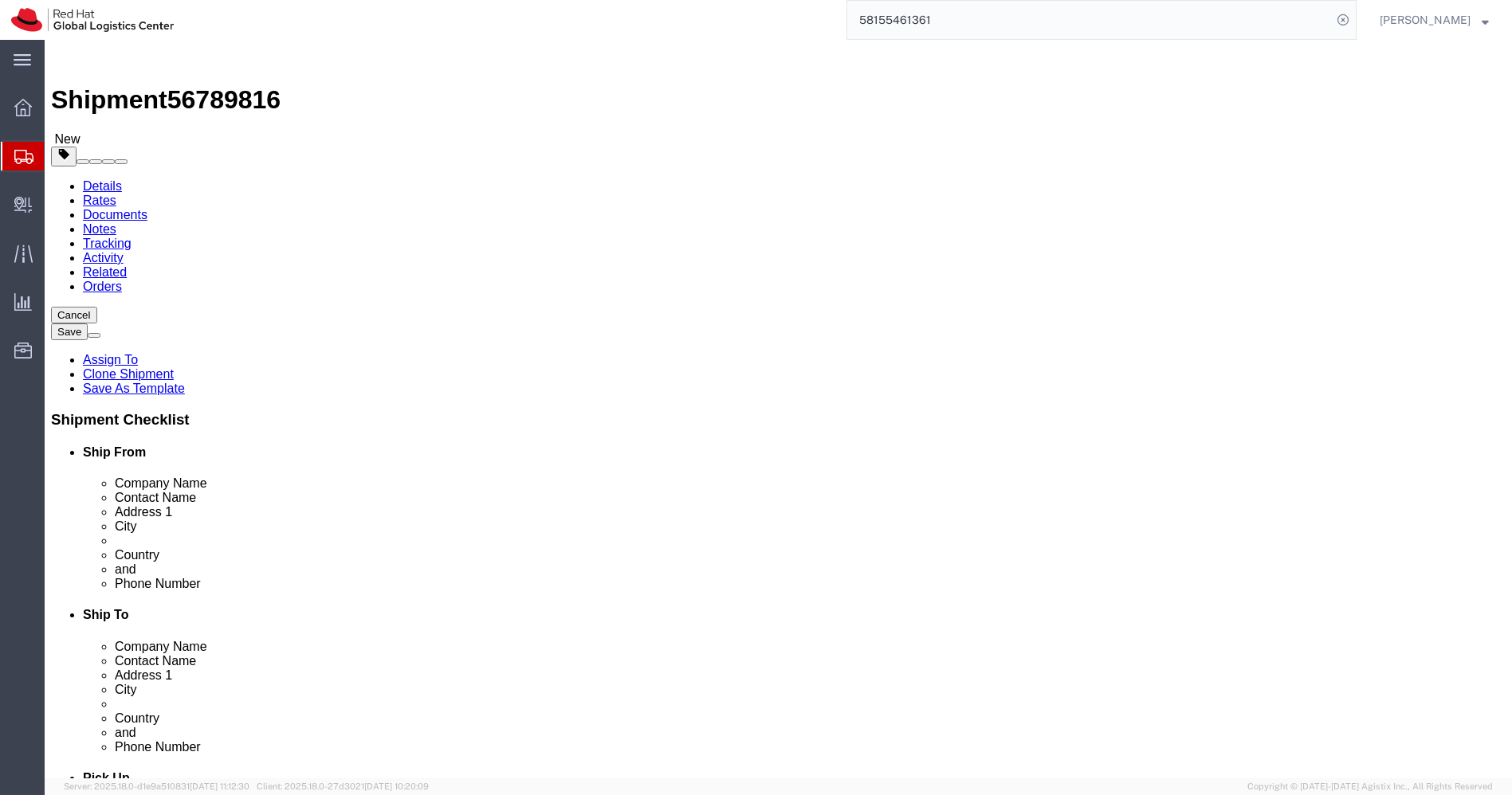
click form "Shipment 56789816 New Details Rates Documents Notes Tracking Activity Related O…"
type input "A 103, Shree Shantinagar Soc."
paste input "Kondwa Budruk Opp Hotel [PERSON_NAME],"
type input "Kondwa Budruk Opp Hotel [PERSON_NAME],"
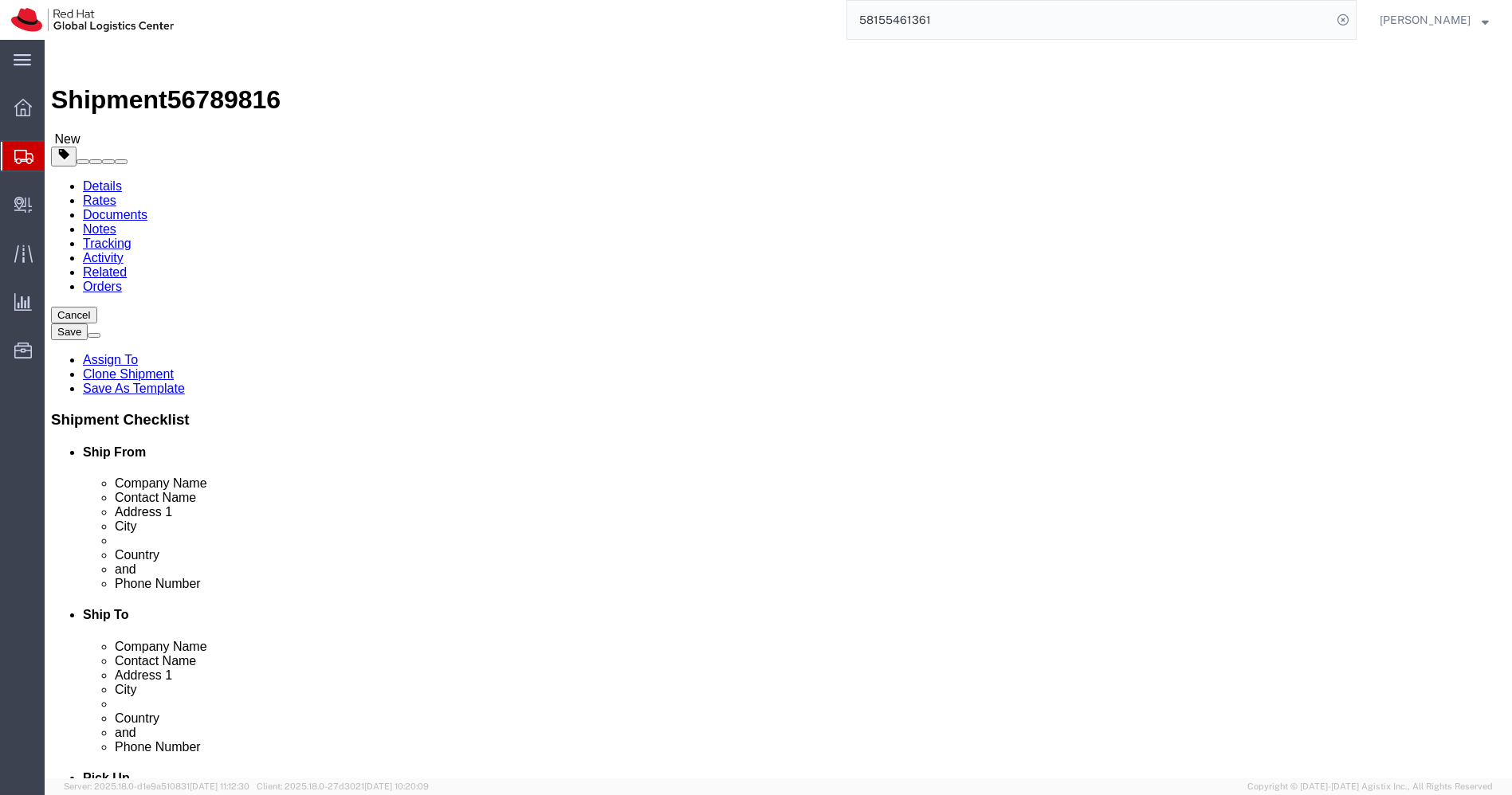
click input "[PERSON_NAME]"
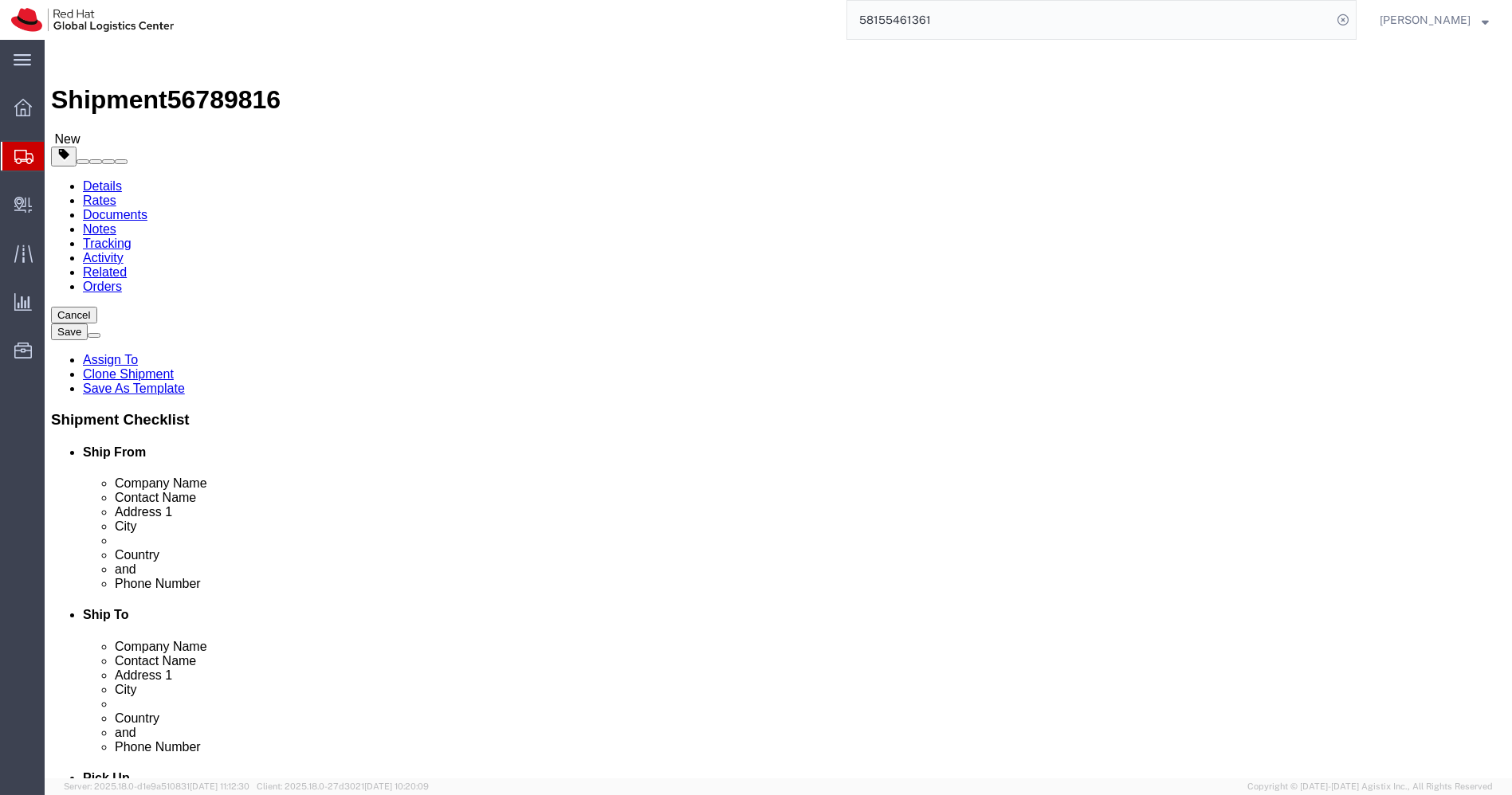
click input "[PERSON_NAME]"
click input "text"
paste input "[PERSON_NAME]"
type input "[PERSON_NAME]"
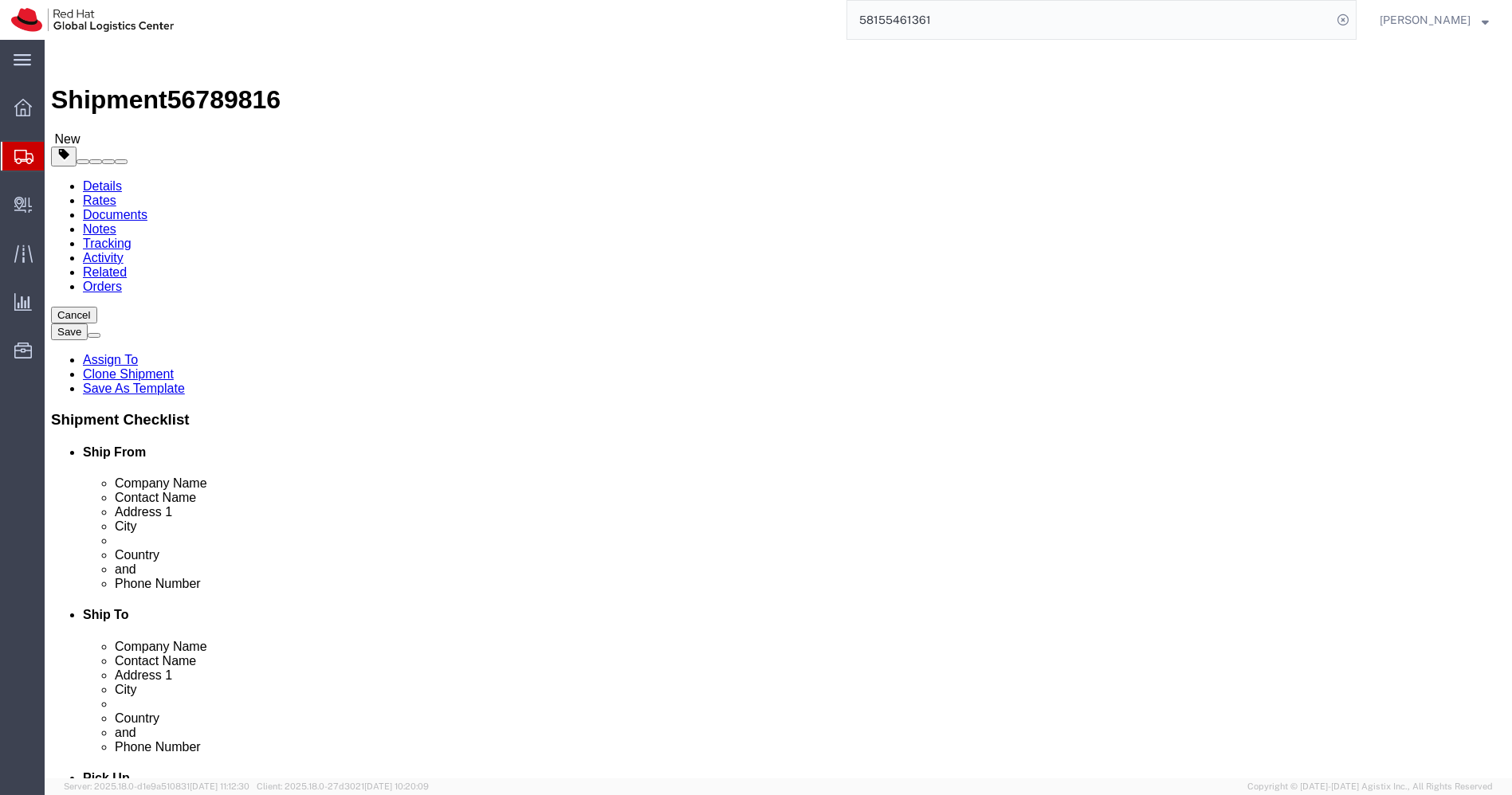
click input "A 103, Shree Shantinagar Soc."
click input "[PERSON_NAME]"
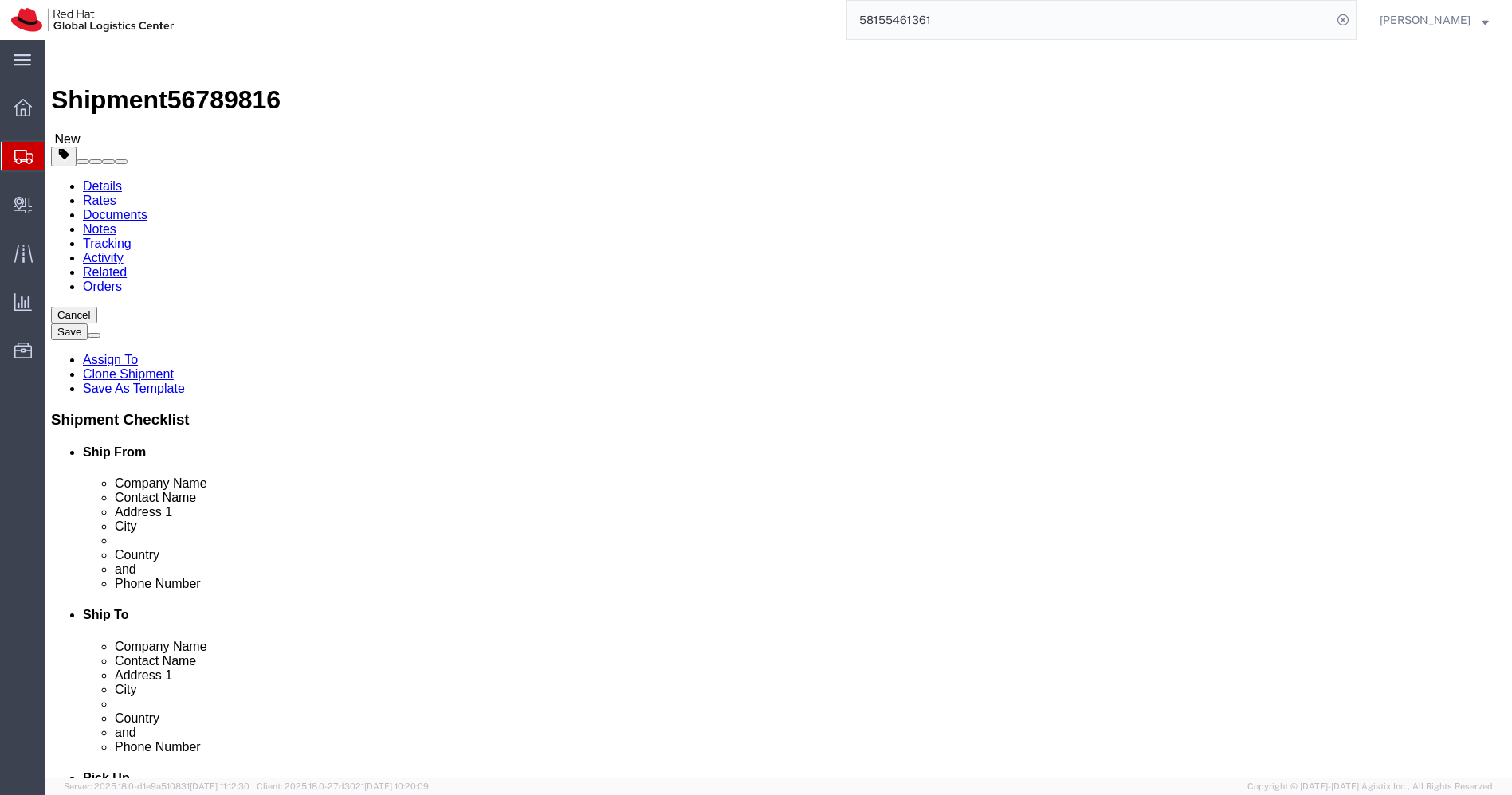
click input "[PERSON_NAME]"
paste input "A 103, Shree Shantinagar Soc."
type input "A 103, Shree Shantinagar Soc."
click input "Kondwa Budruk Opp Hotel [PERSON_NAME],"
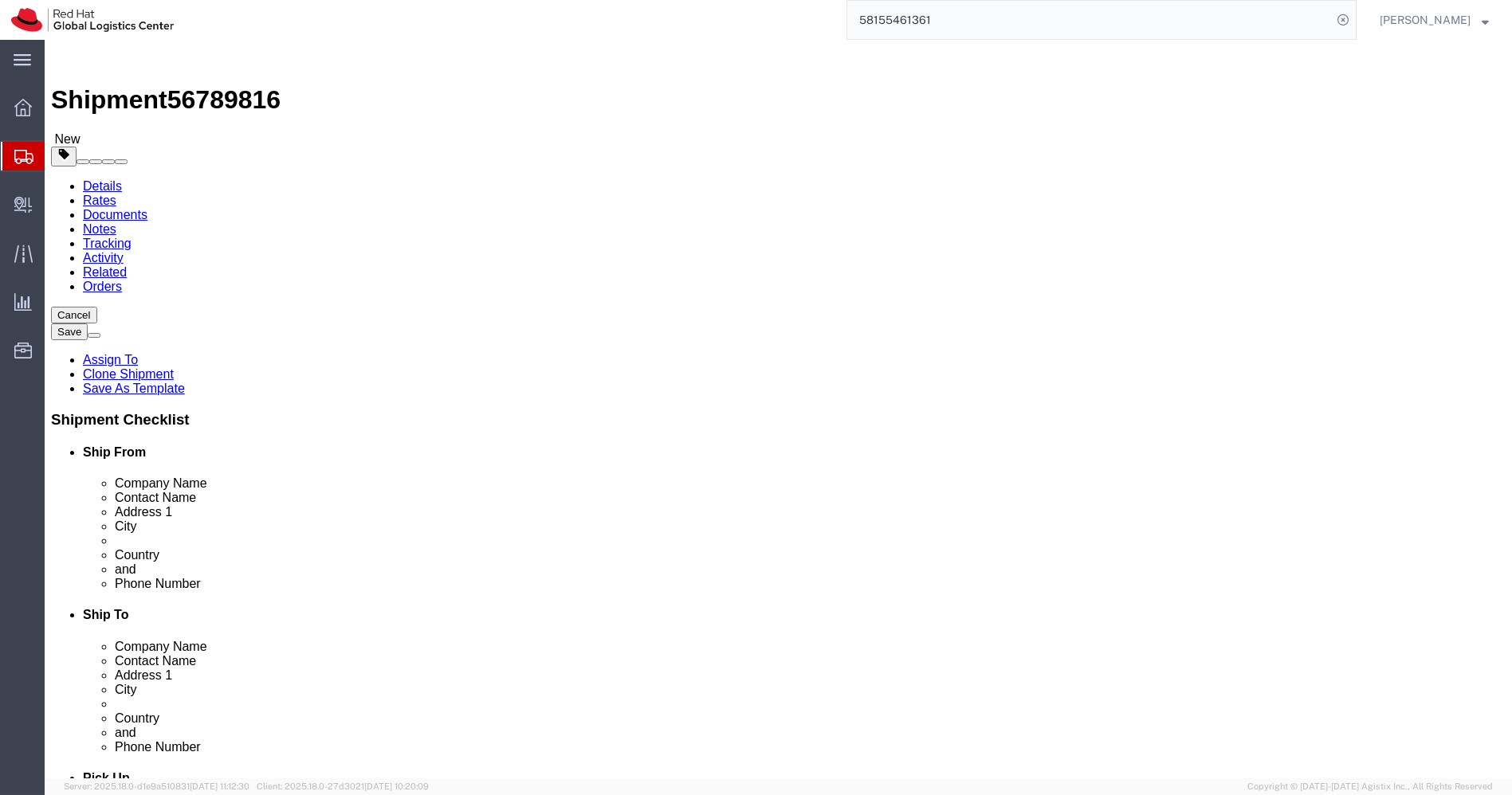
click input "Kondwa Budruk Opp Hotel [PERSON_NAME],"
click input "text"
paste input "Kondwa Budruk Opp Hotel [PERSON_NAME],"
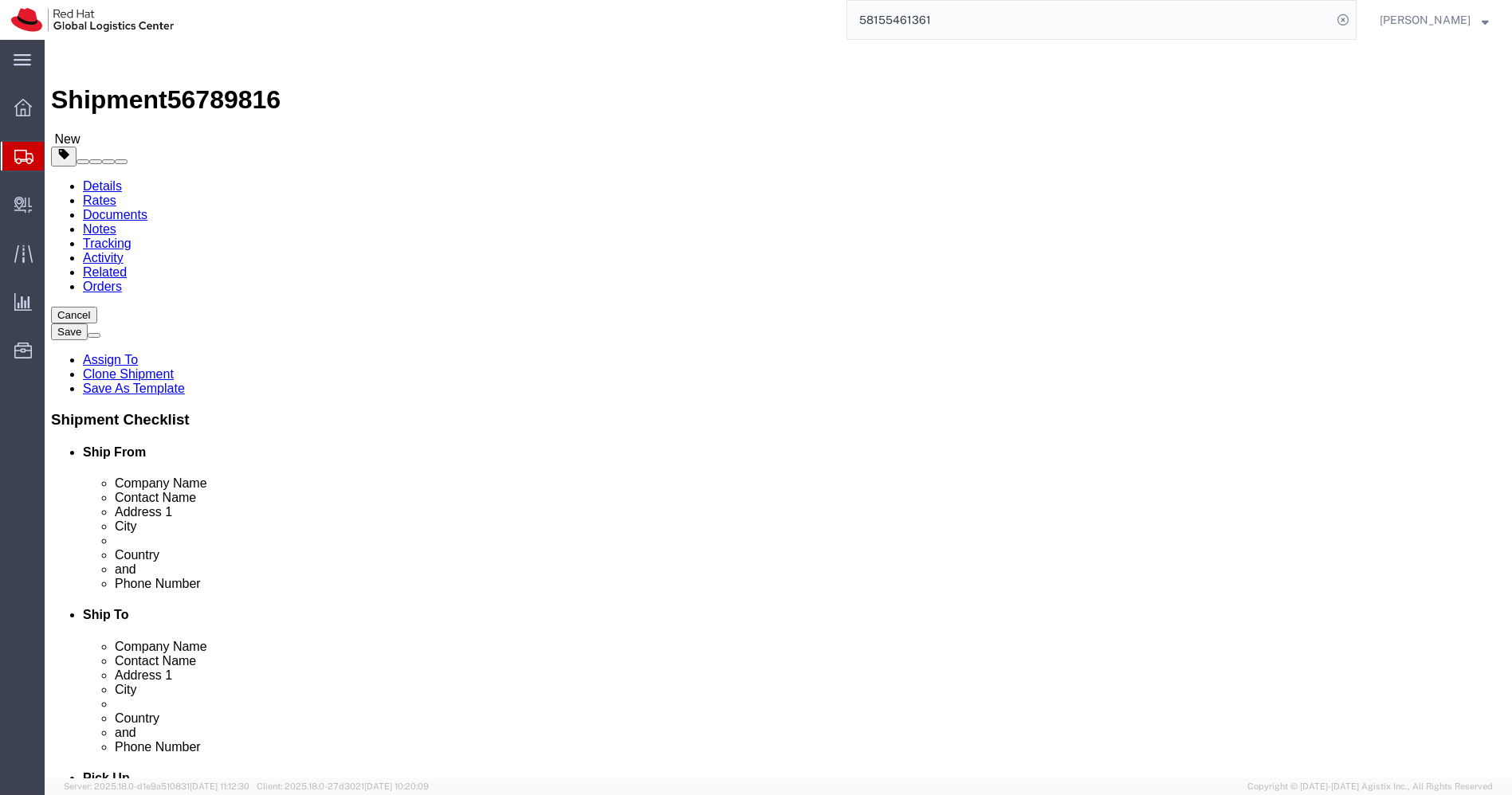
type input "Kondwa Budruk Opp Hotel [PERSON_NAME],"
click input "text"
type input "Pune"
type input "m"
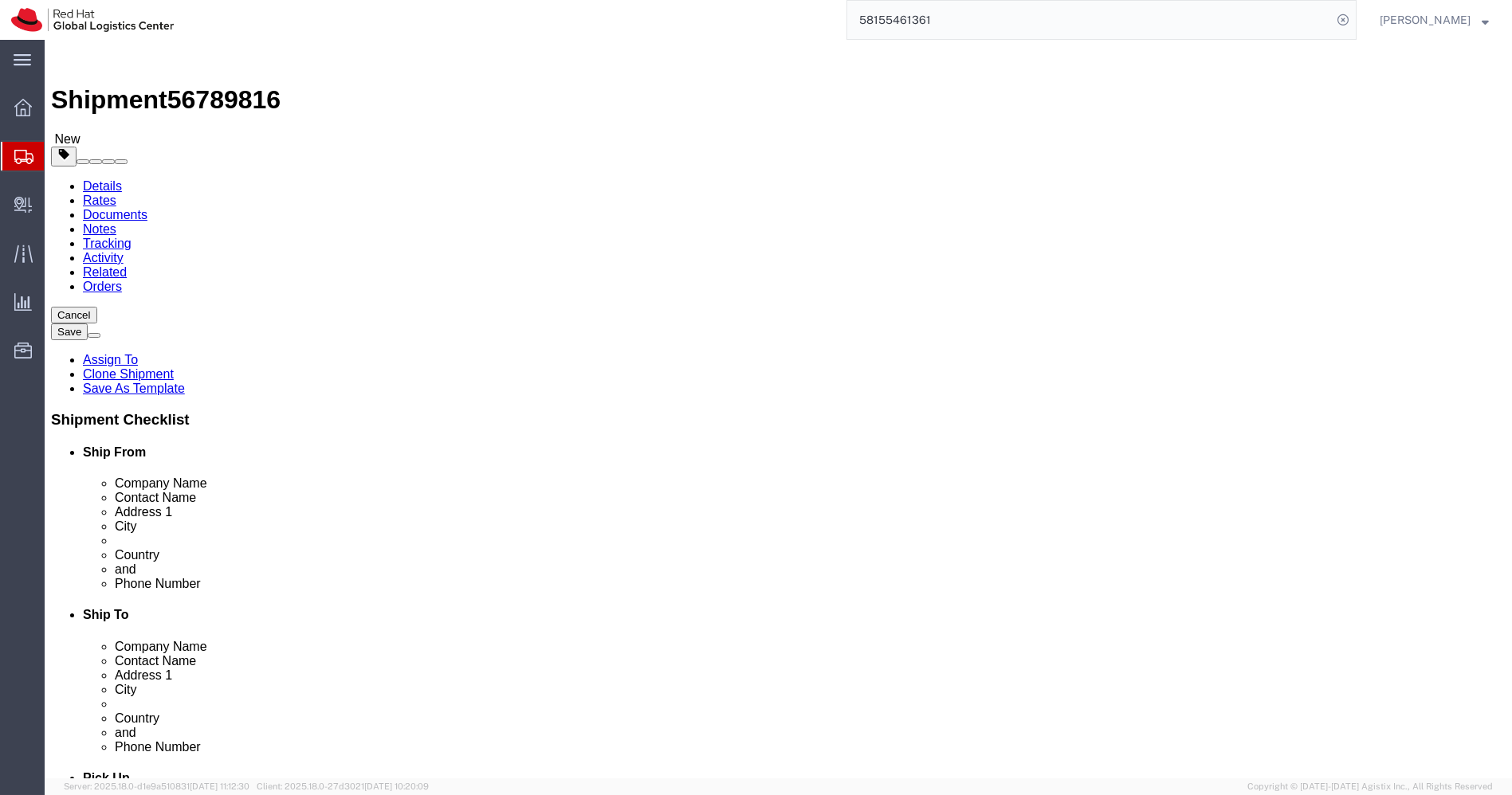
type input "maha"
paste input "411048"
type input "411048"
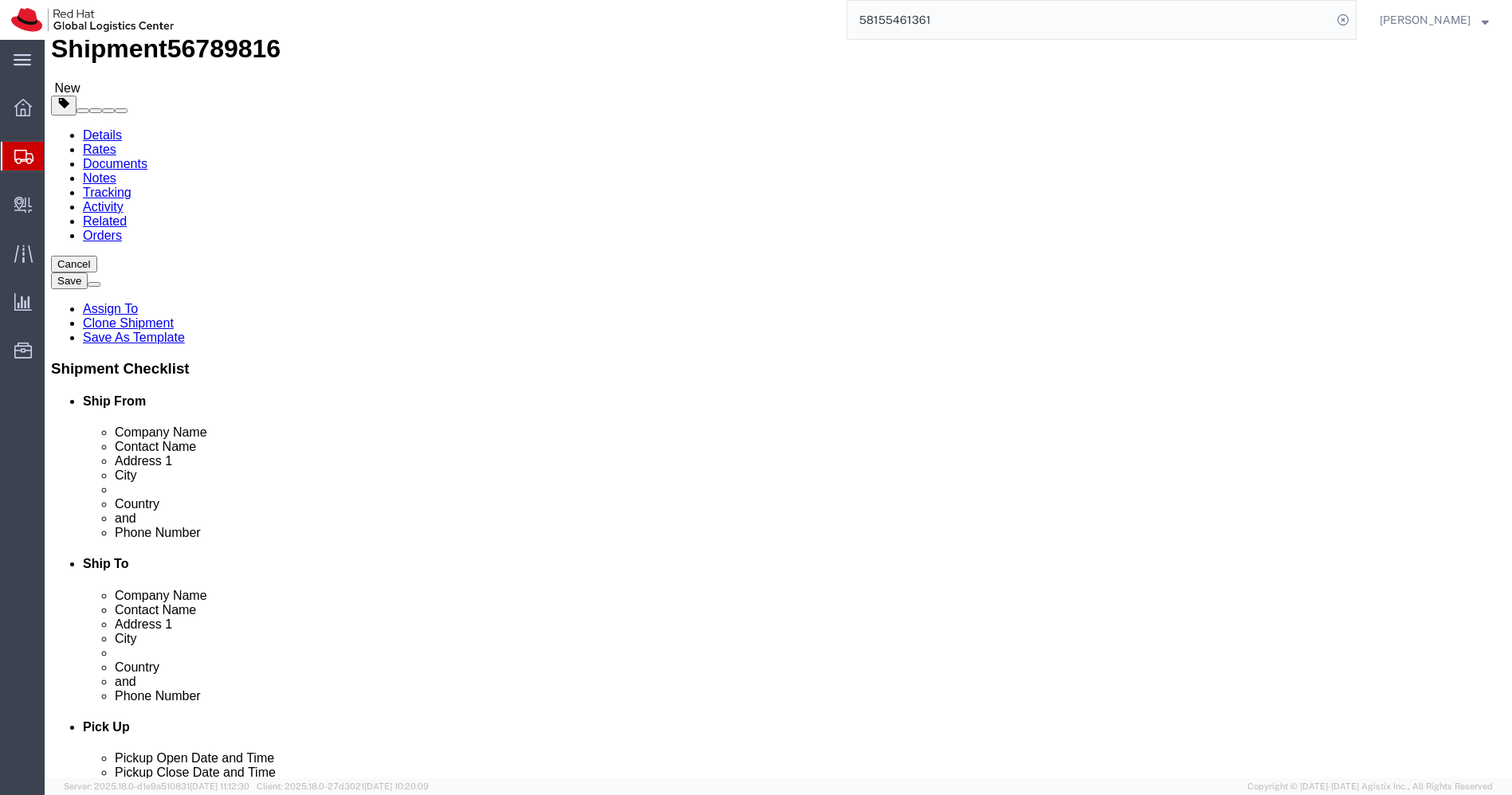
scroll to position [52, 0]
click link "Package Information"
click input "49.00"
type input "32"
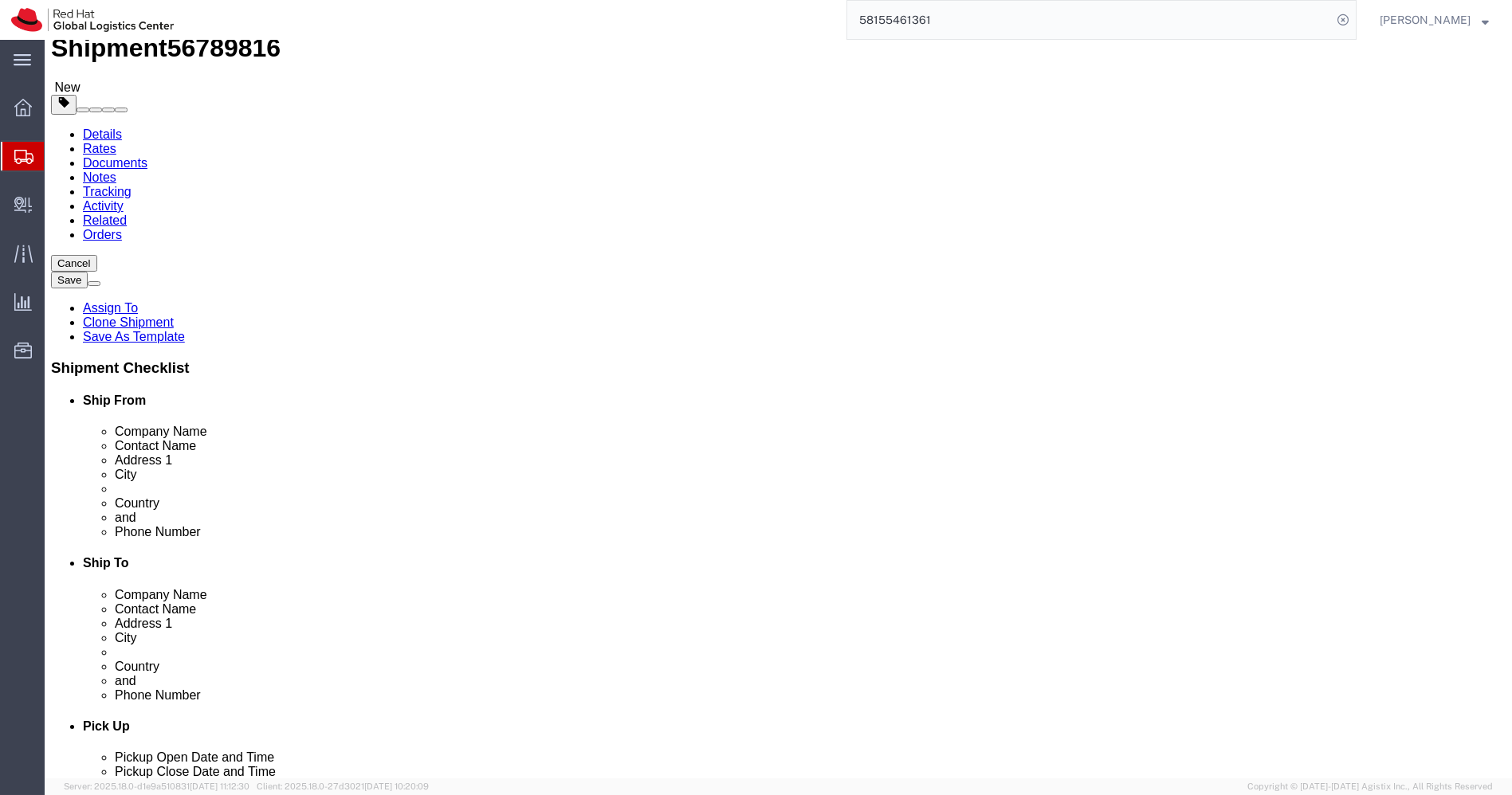
type input "26"
type input "16"
click input "6.00"
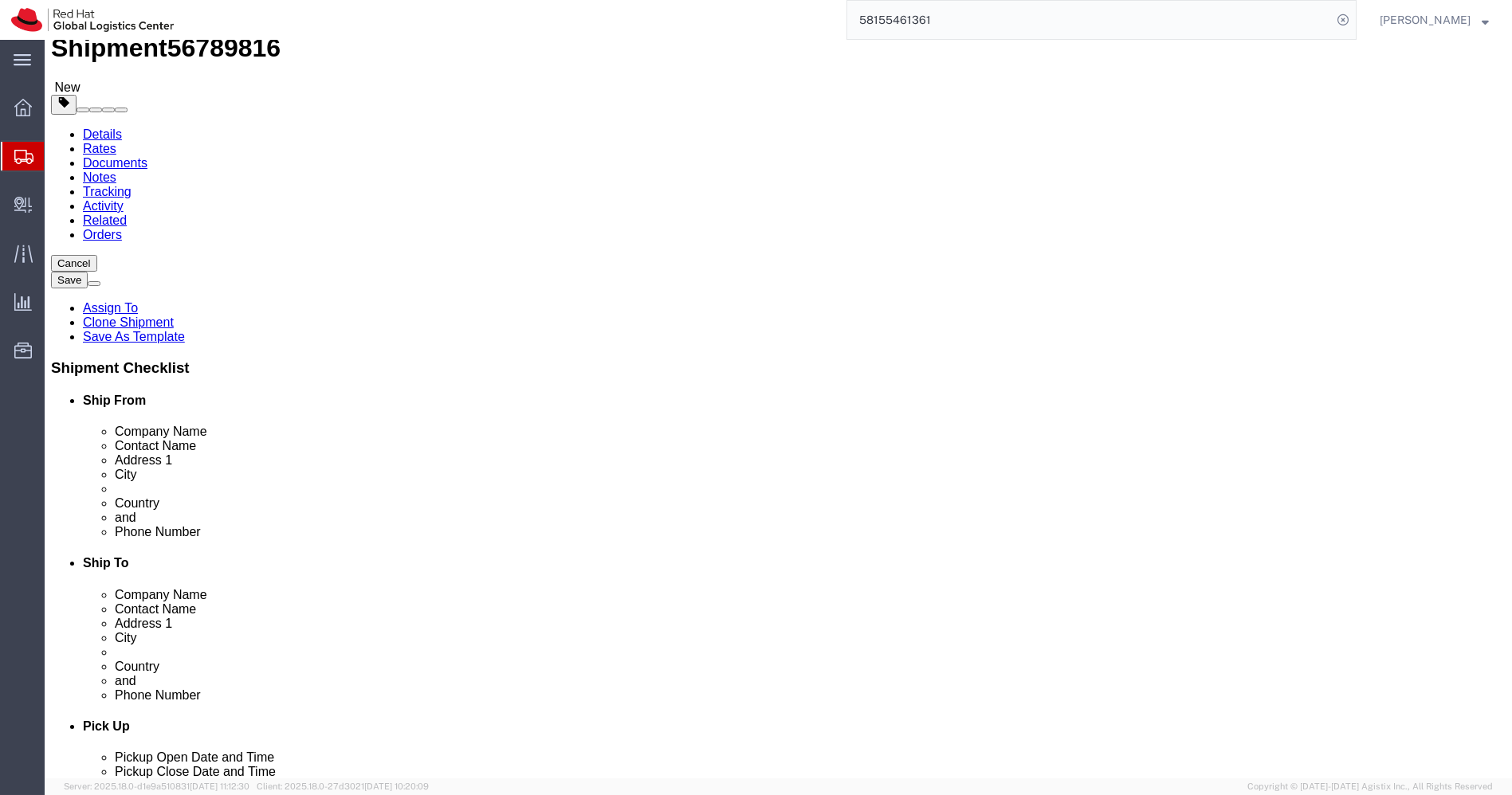
paste input "1.5"
type input "1.5"
click link "Delete this content"
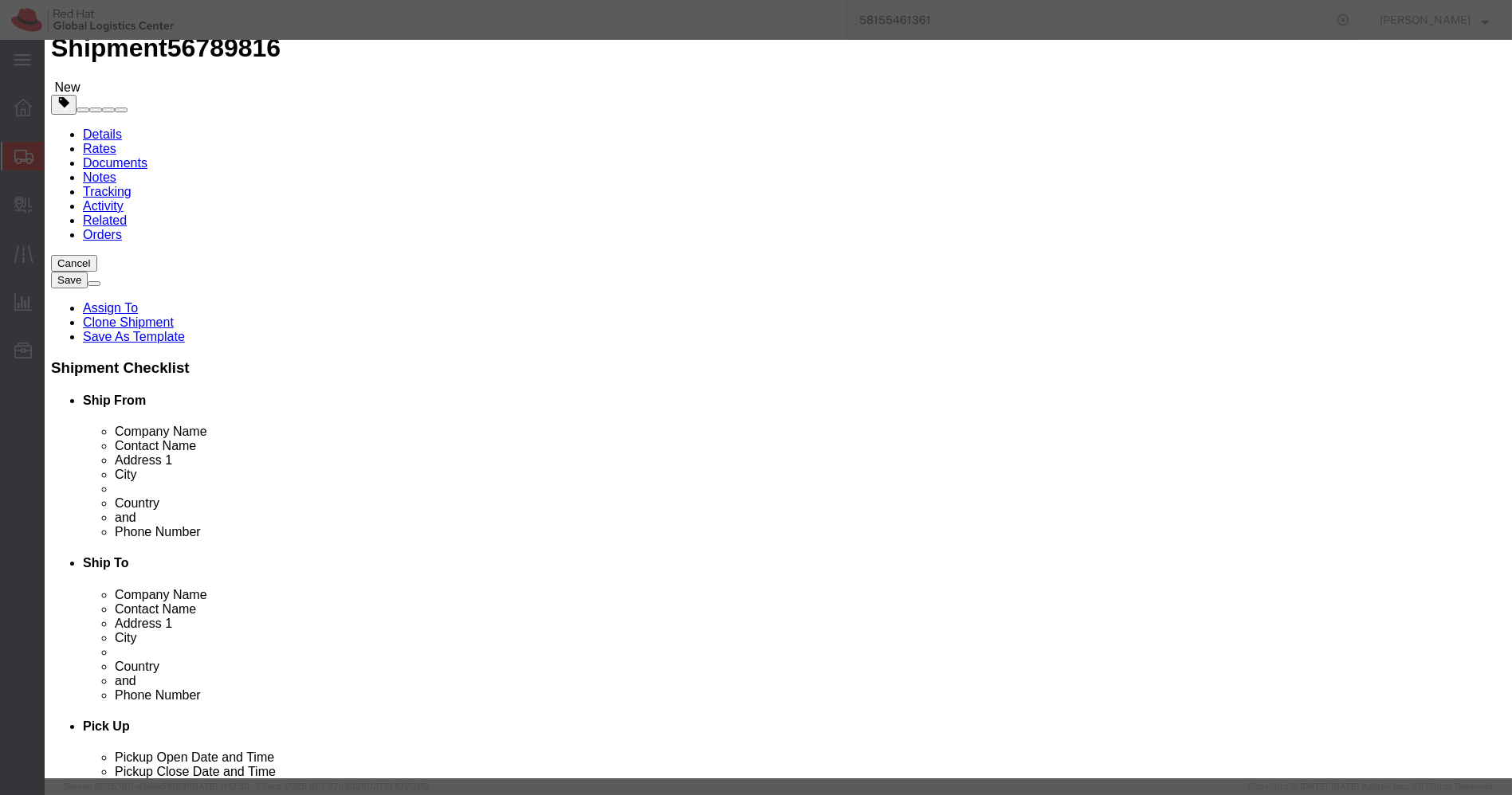
click button "Yes"
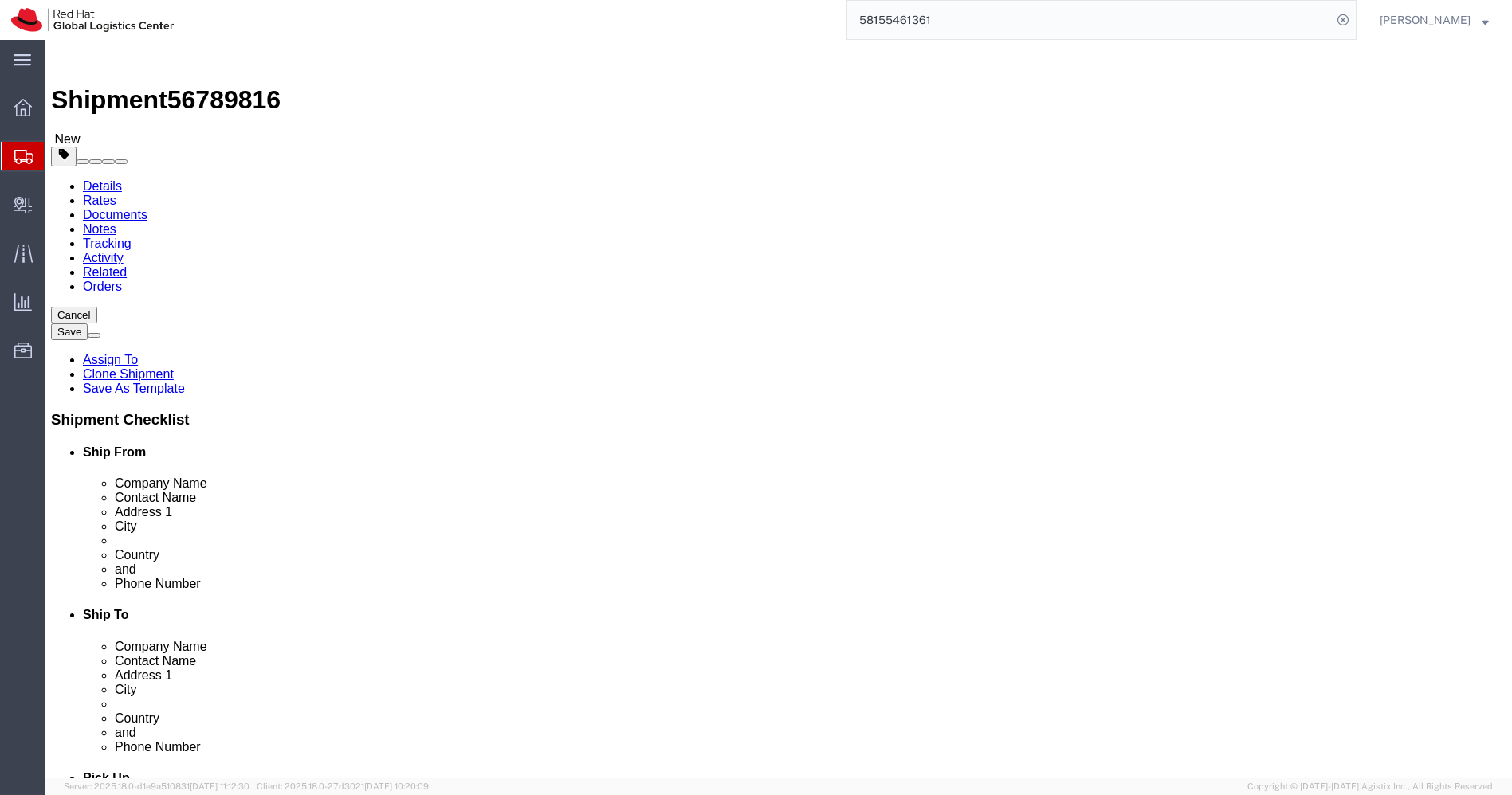
click dd "5600.00 INR"
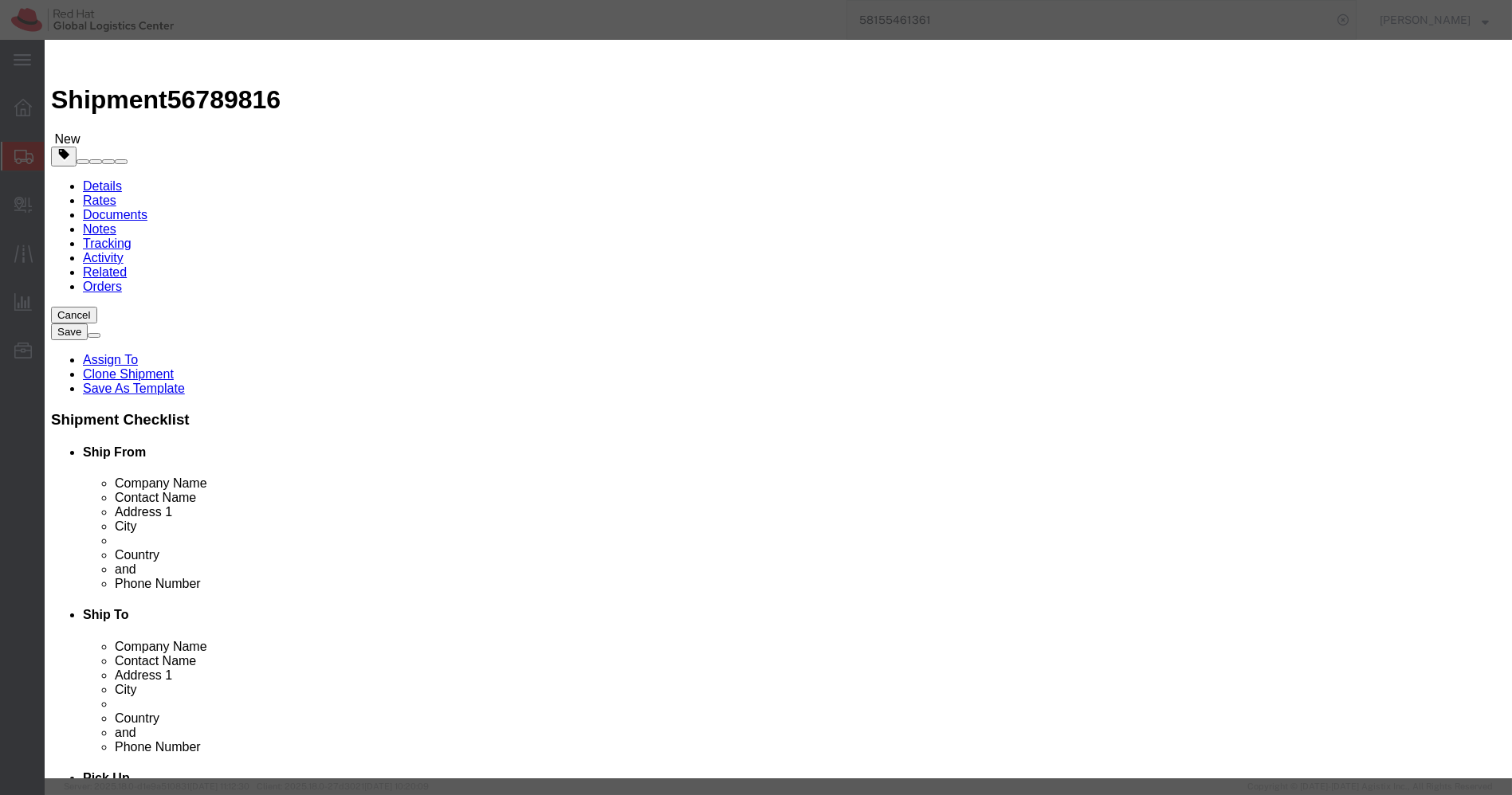
click input "BRM-Boardroom Jacket-MED"
paste input "RED0054-[PERSON_NAME] Vacuum Flask"
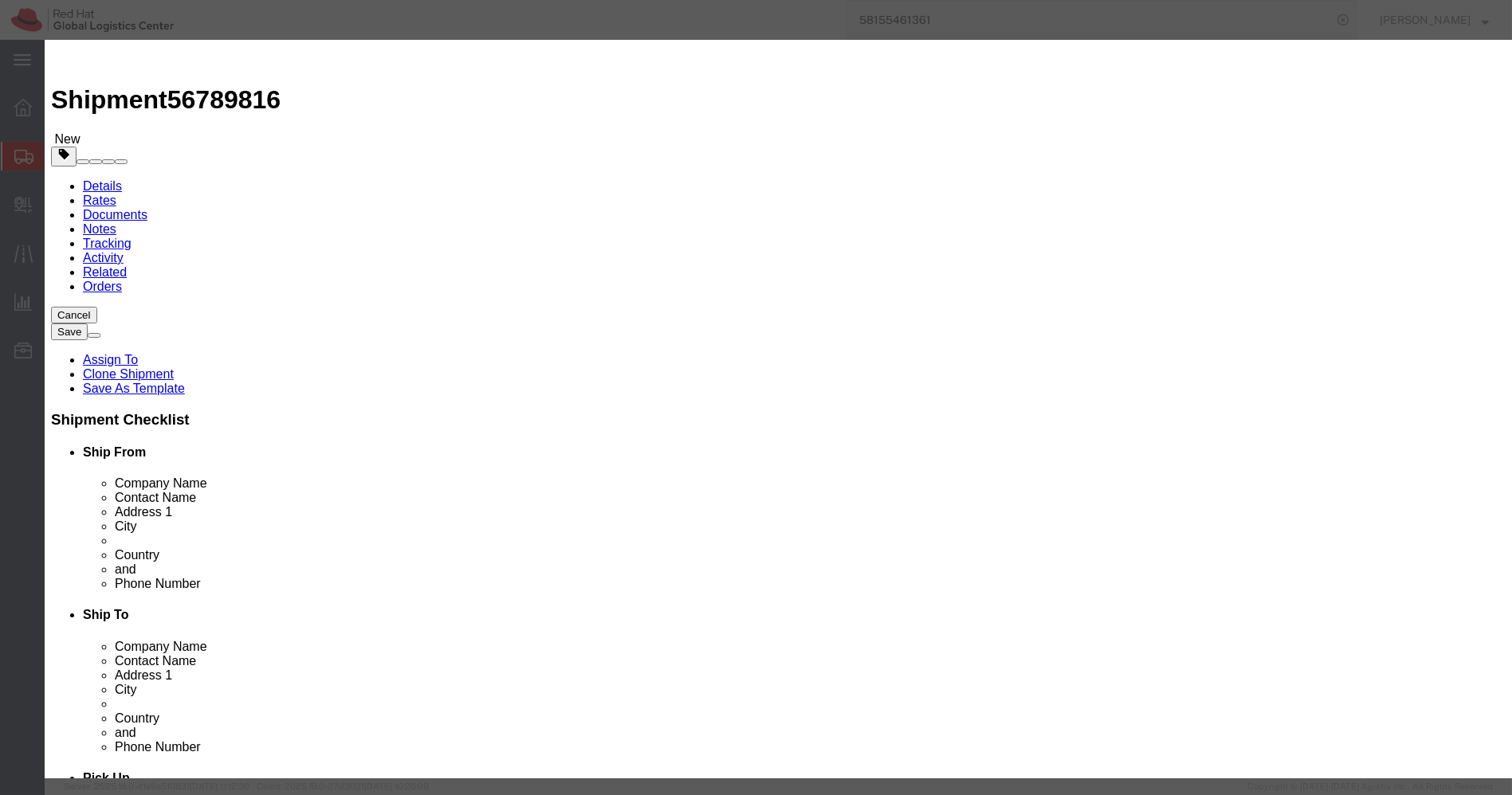
type input "RED0054-[PERSON_NAME] Vacuum Flask"
click input "4.00"
type input "1"
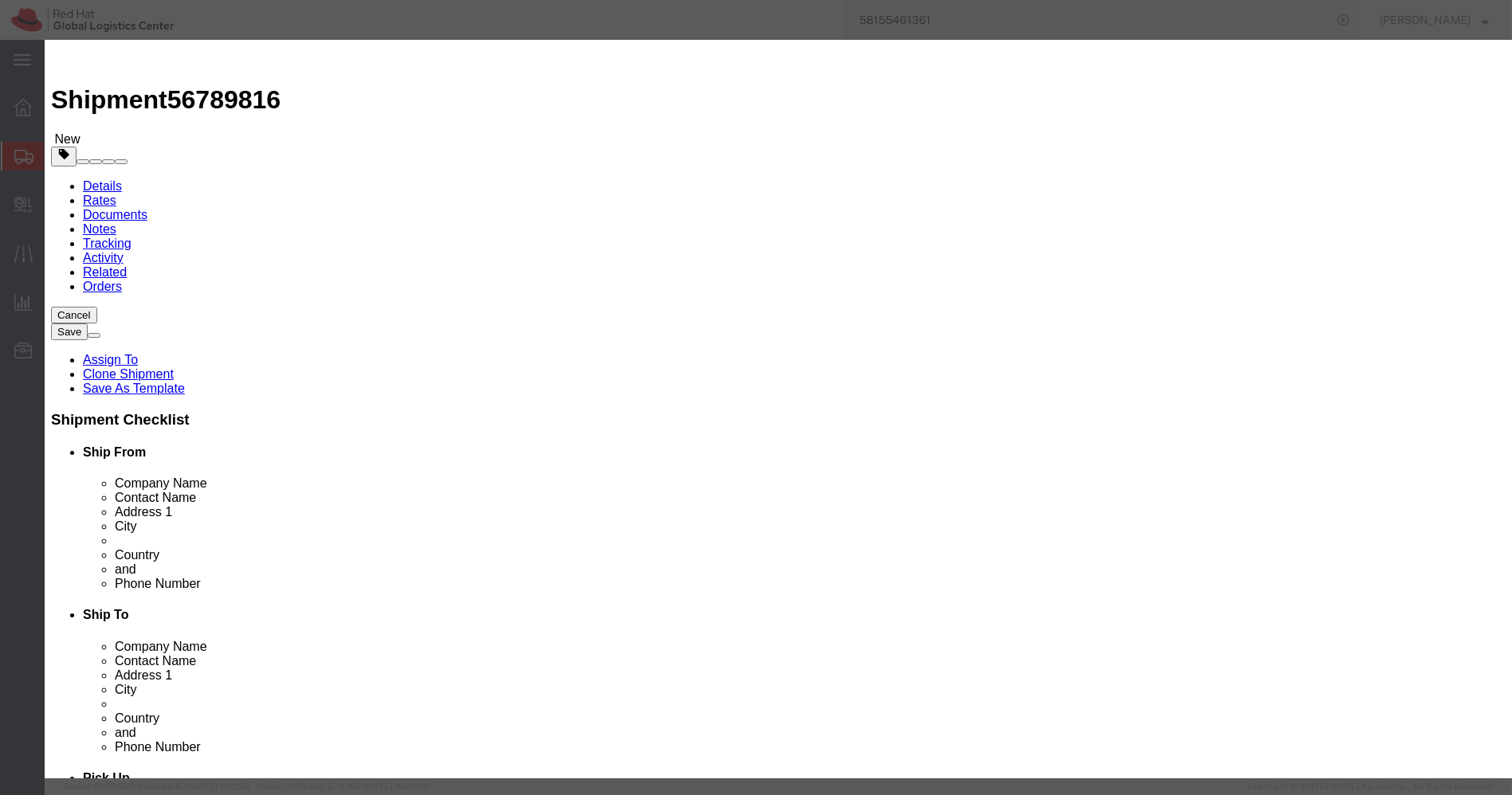
click div "Commodity library"
click input "1400"
paste input "075"
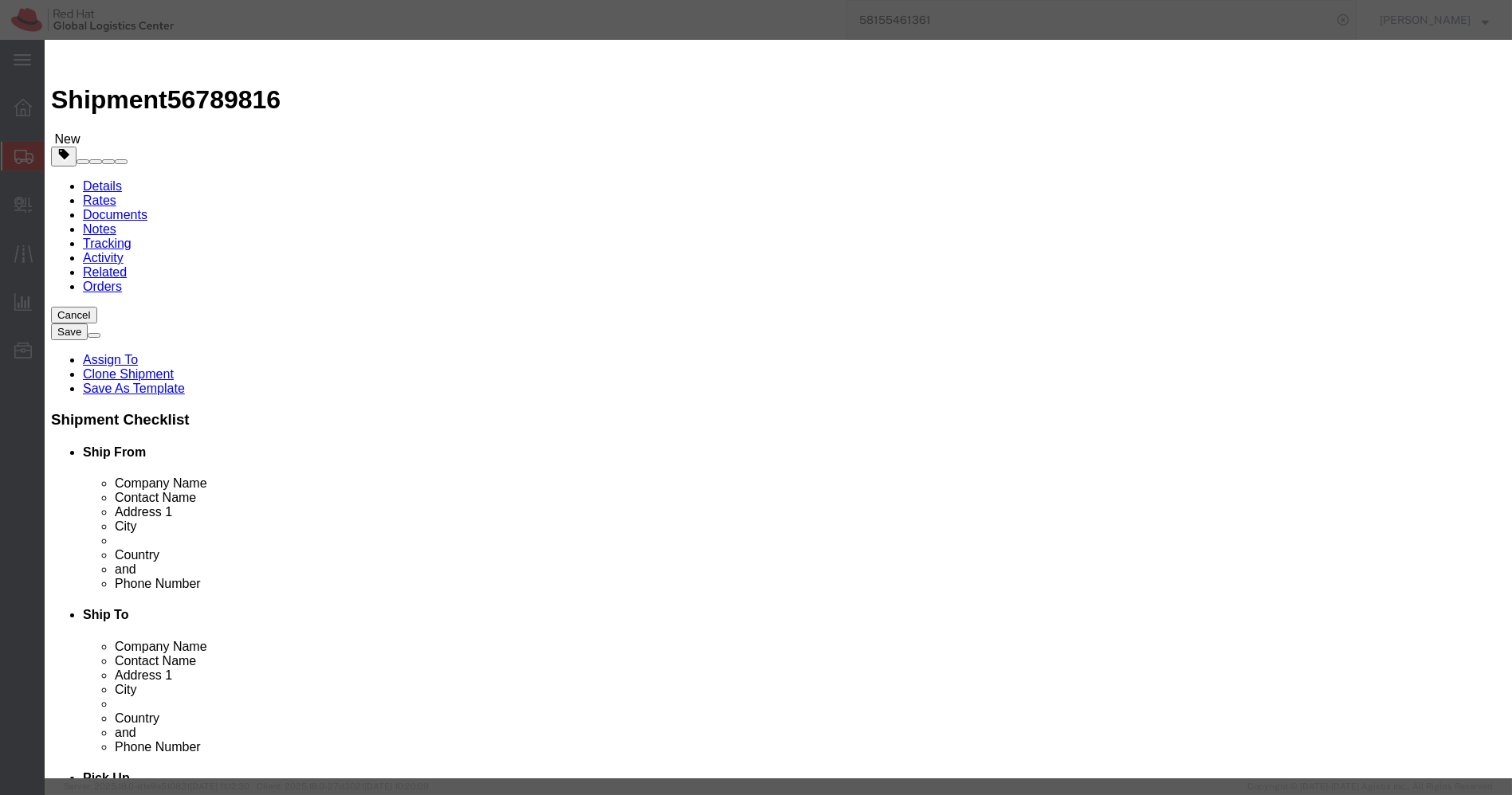
type input "1075"
click button "Save & Close"
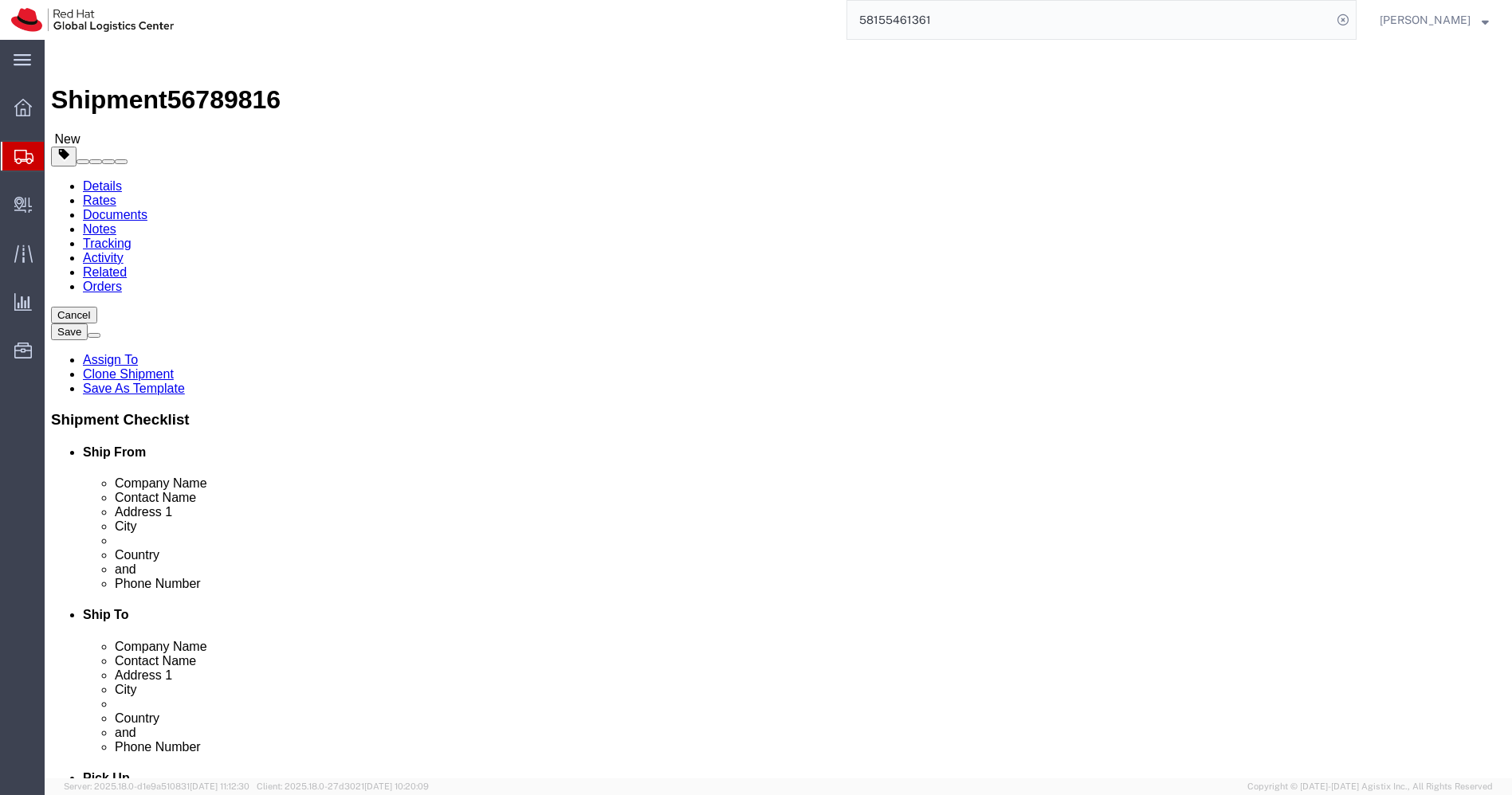
click dd "2800.00 INR"
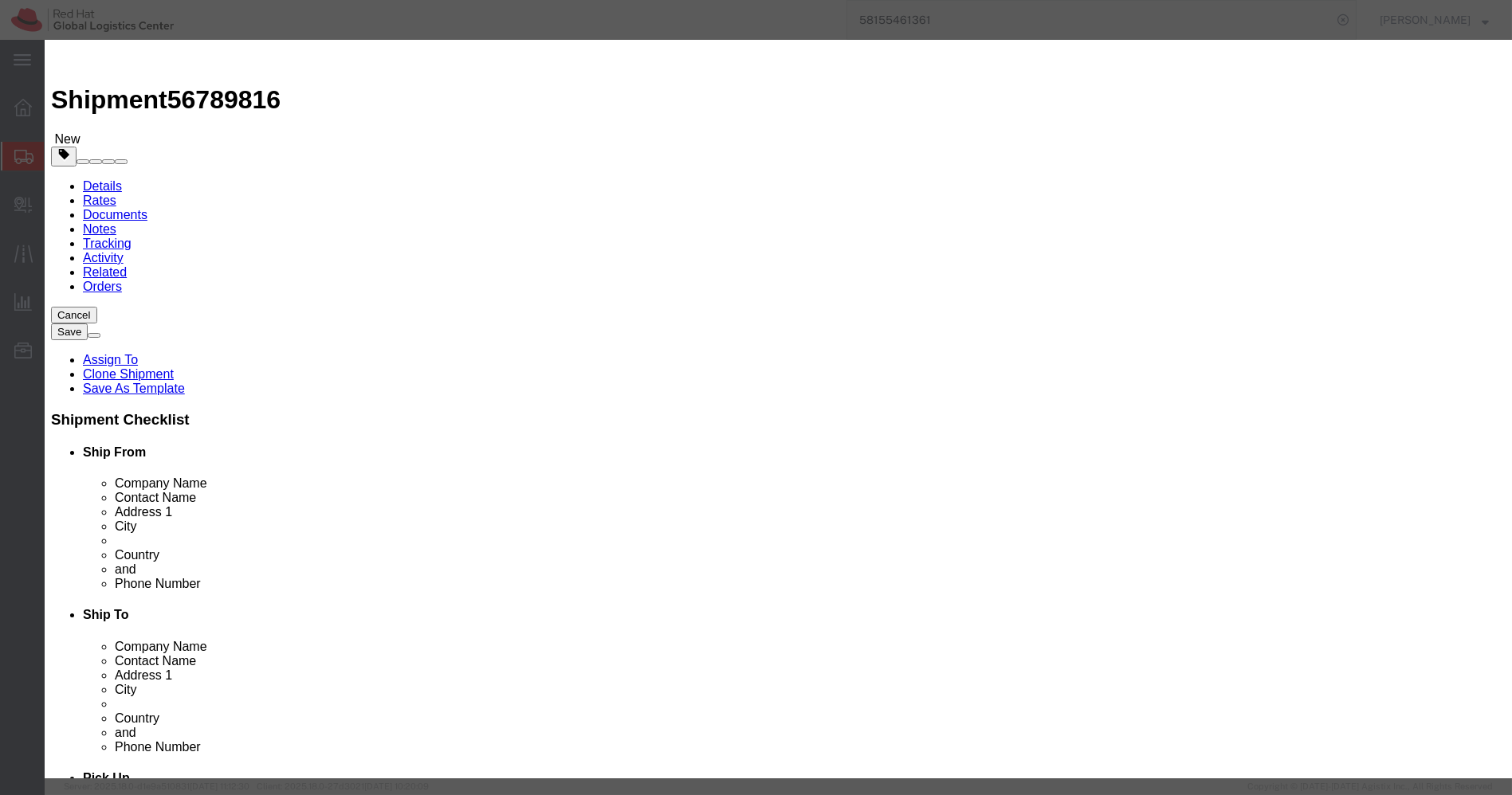
click input "BRM-Boardroom Jacket-LRG"
paste input "Premium Hard Cover Ruled Journal Notebook"
type input "Premium Hard Cover Ruled Journal Notebook"
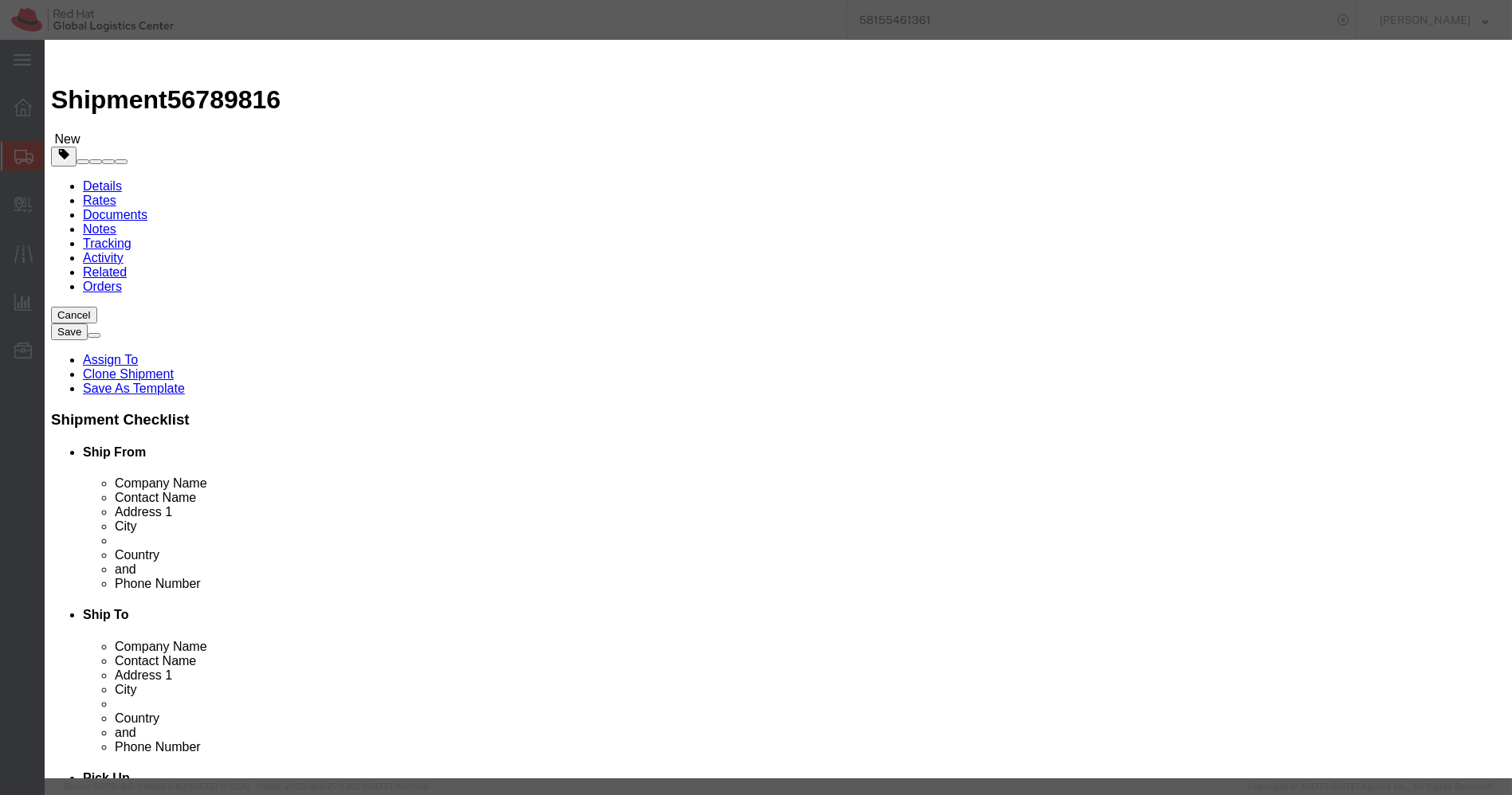
click input "2.00"
type input "1"
click div "Commodity library"
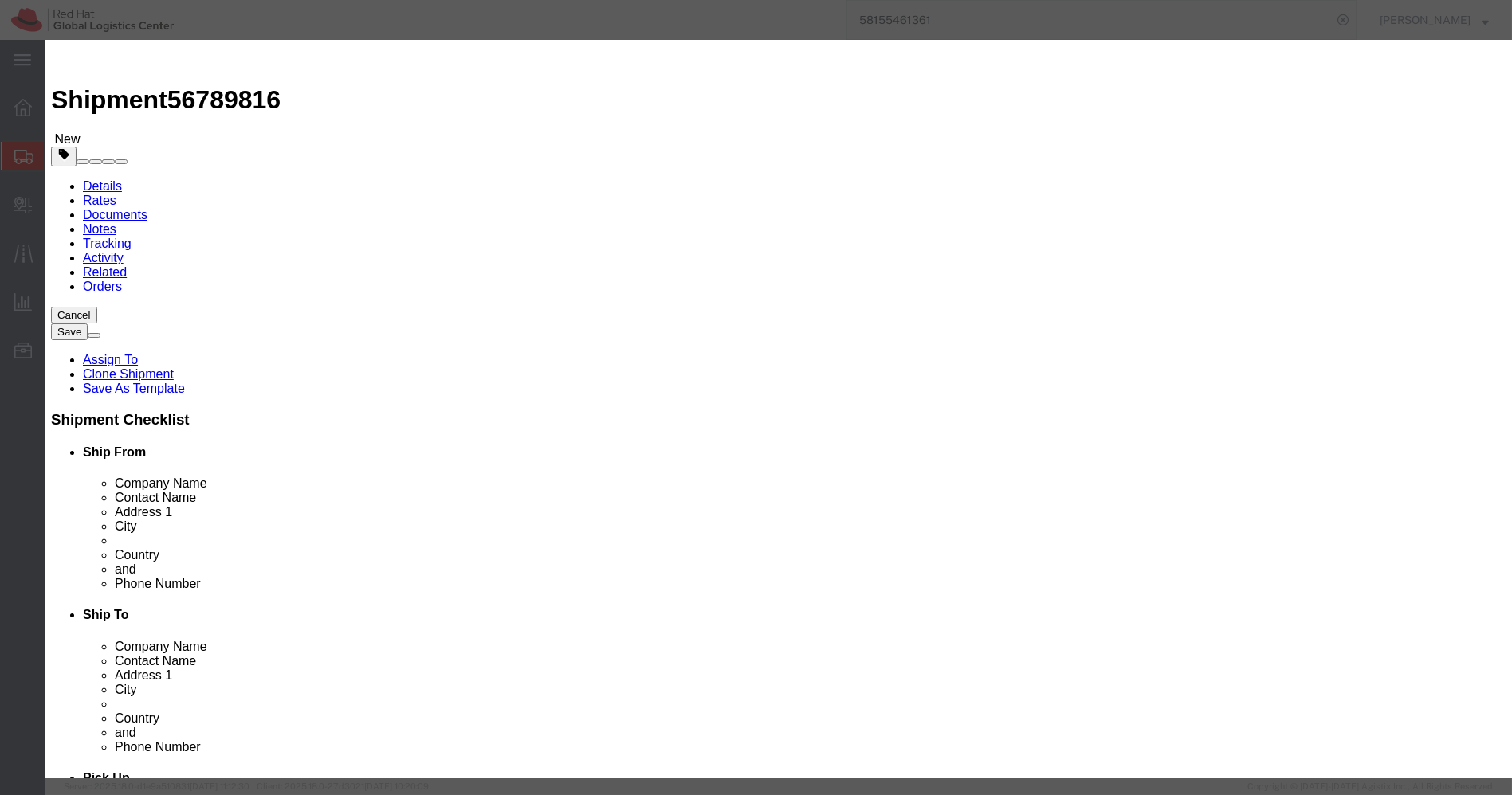
click input "1400"
paste input "35"
type input "350"
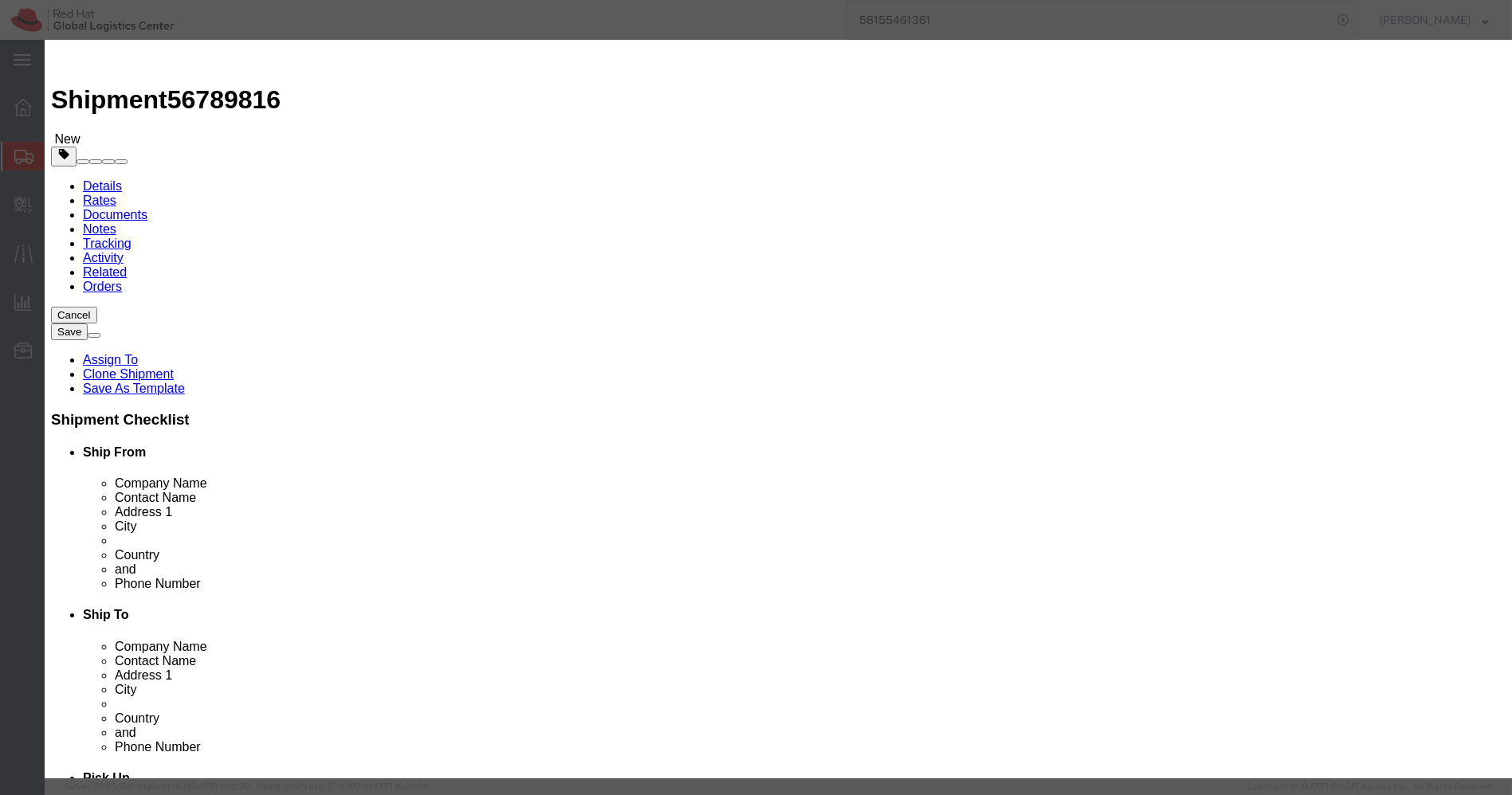
click button "Save & Close"
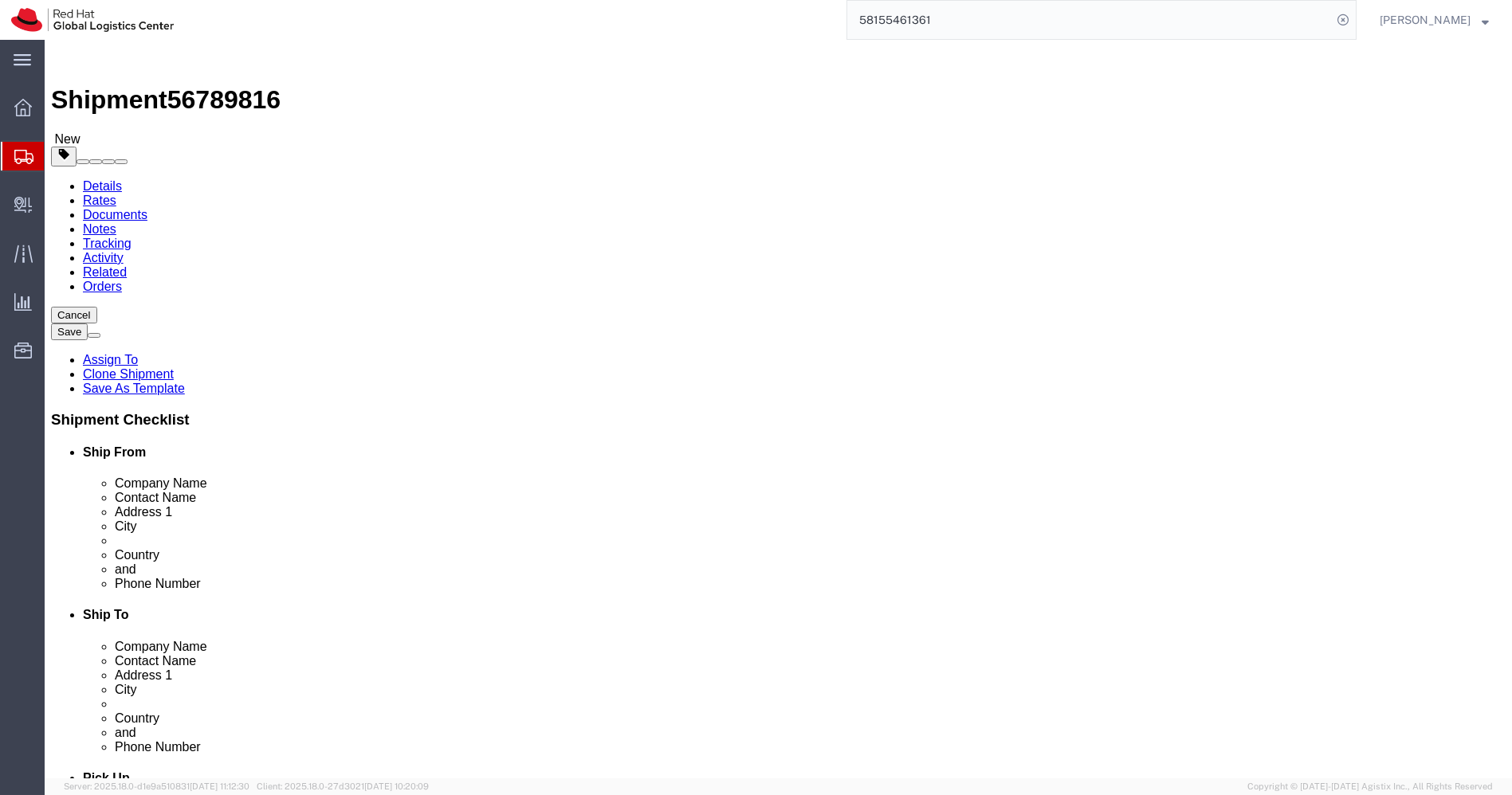
click button "Rate Shipment"
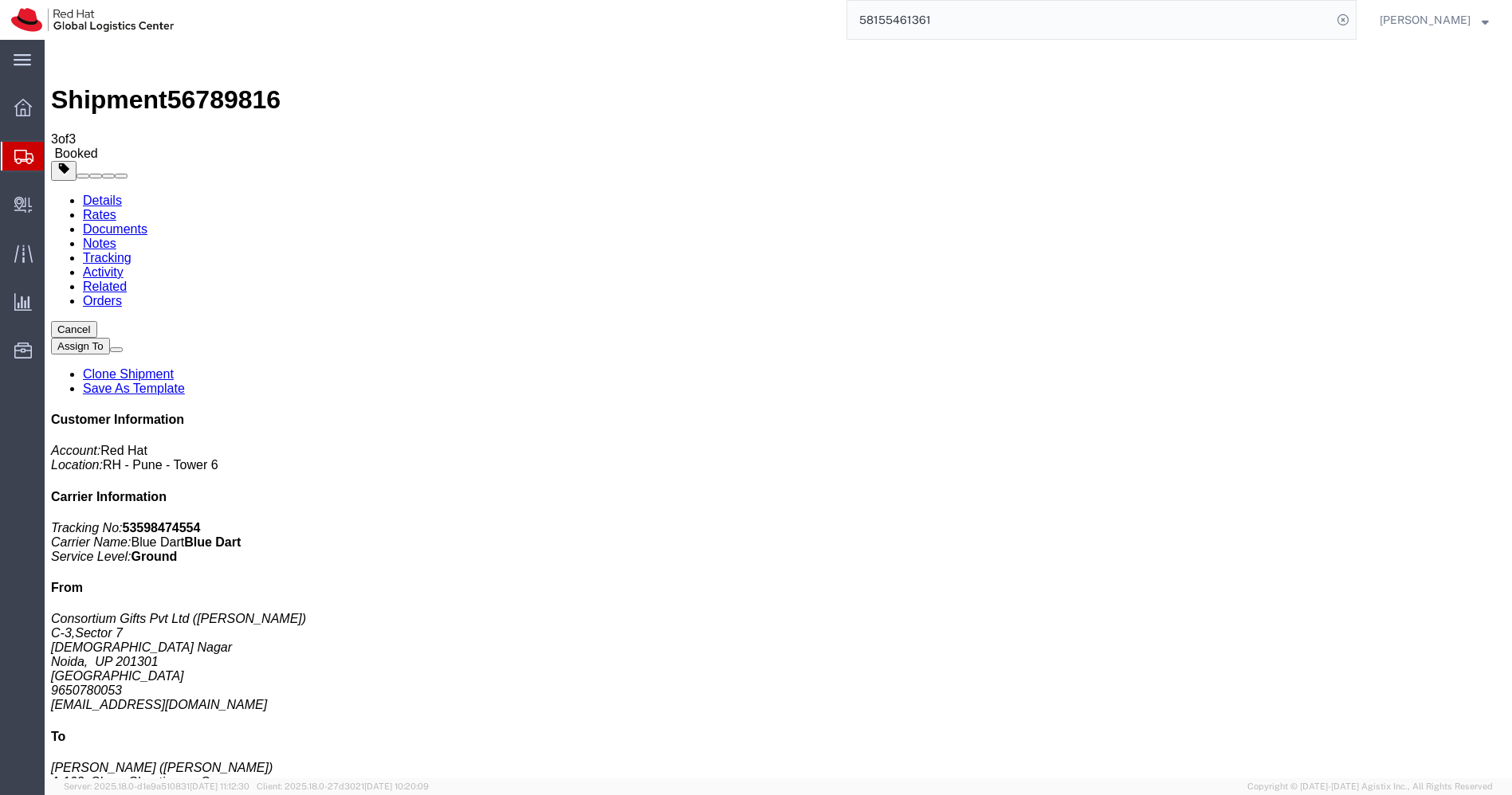
click at [102, 194] on link "Details" at bounding box center [102, 201] width 39 height 14
click link "Schedule pickup request"
click b "79487414"
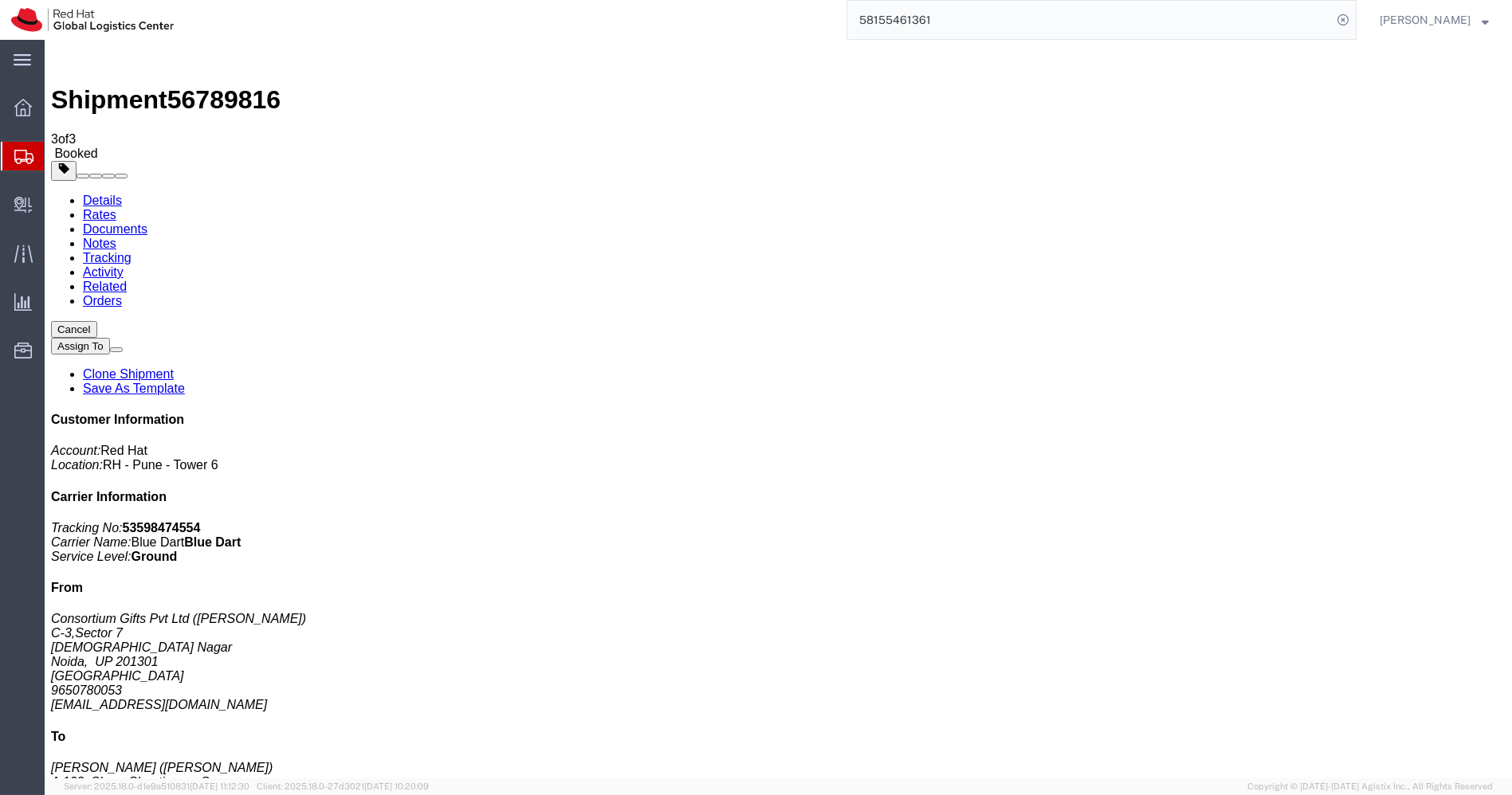
click b "79487414"
copy div "Pickup request number : 79487414 Edit Date and Time Pickup Date: Pickup Start D…"
click link "Documents"
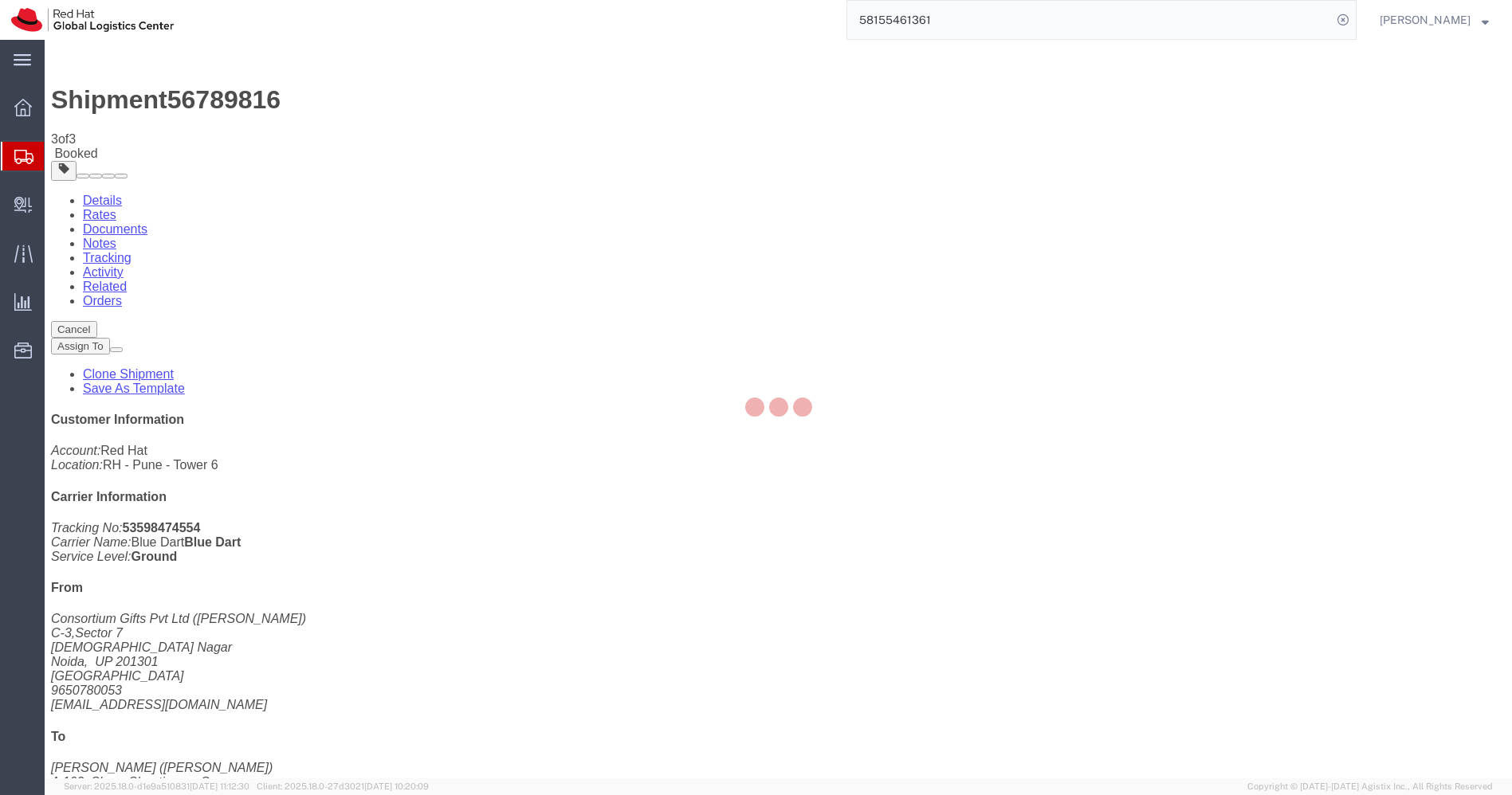
checkbox input "true"
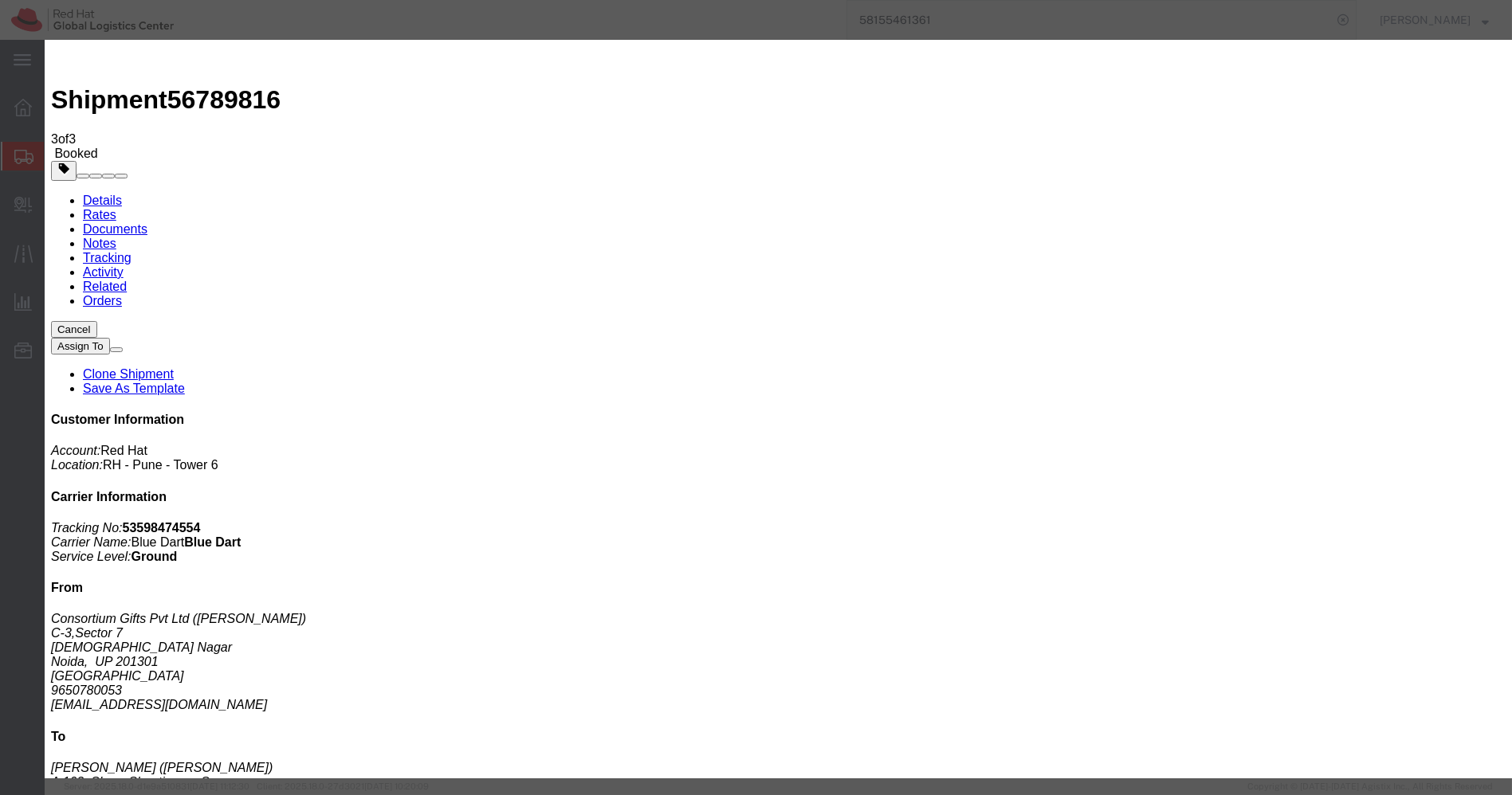
paste textarea "Pickup request number: 79487414"
type textarea "Pickup request number: 79487414"
paste input "[EMAIL_ADDRESS][DOMAIN_NAME]"
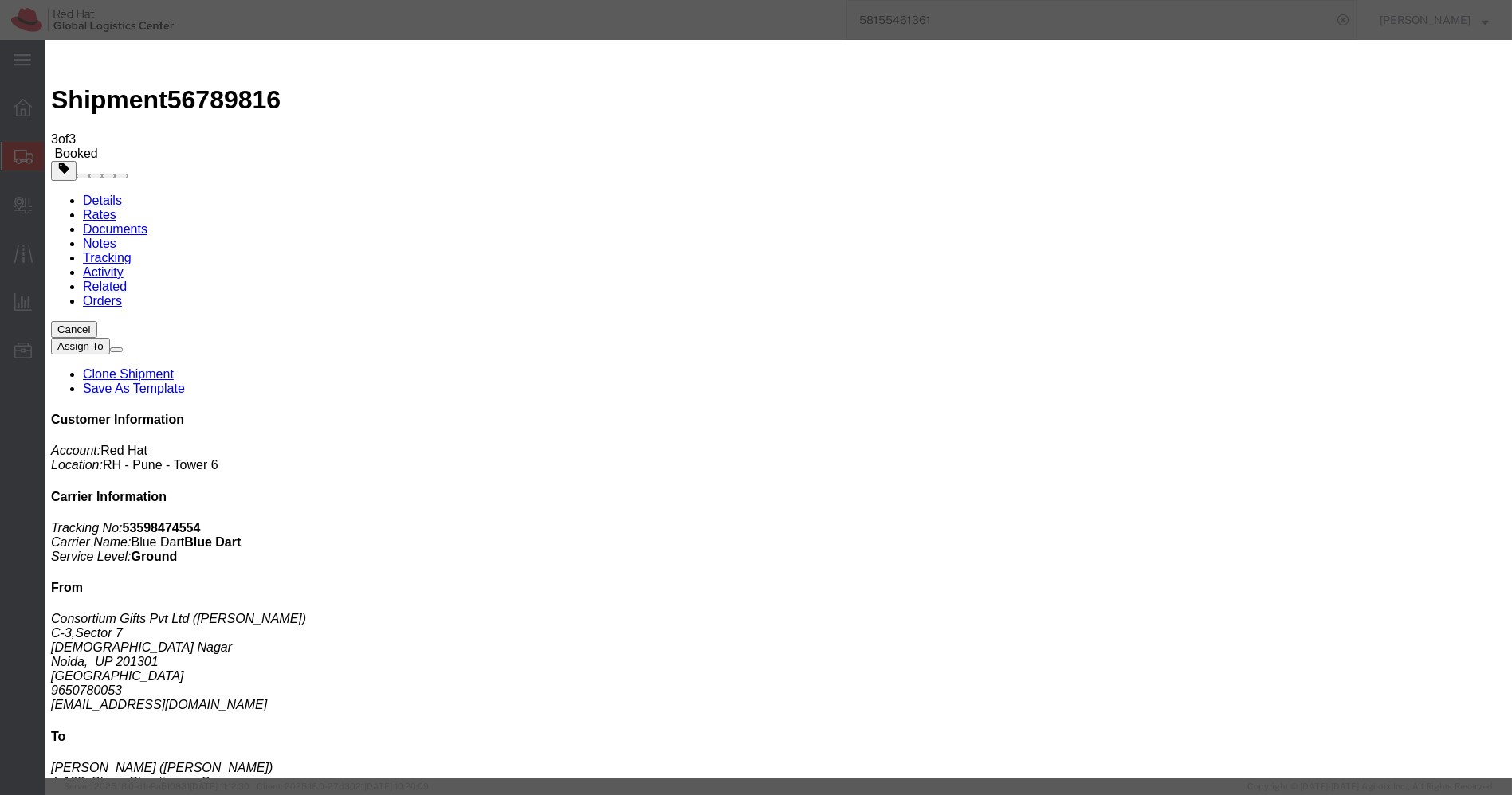
type input "[EMAIL_ADDRESS][DOMAIN_NAME]"
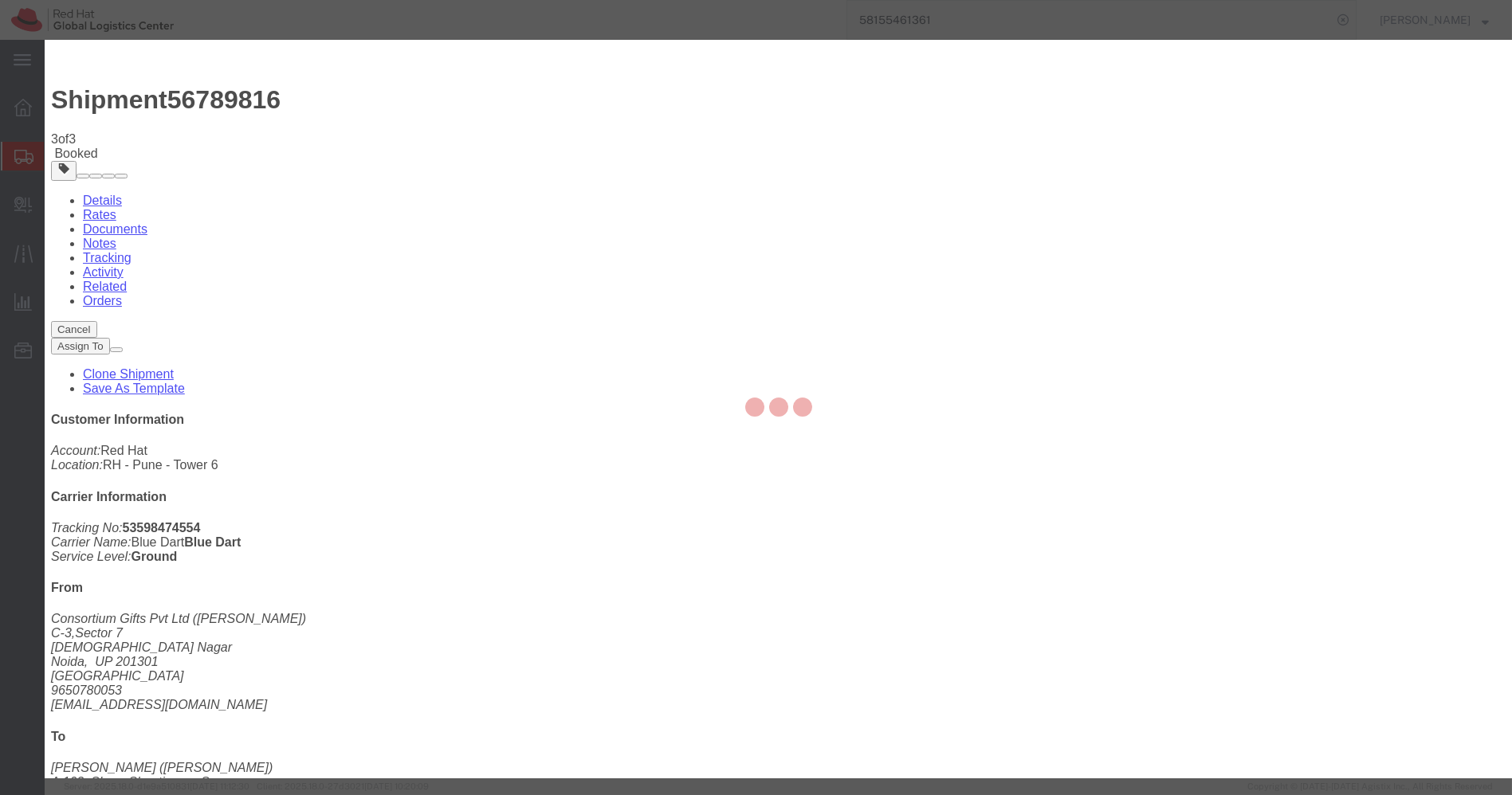
checkbox input "false"
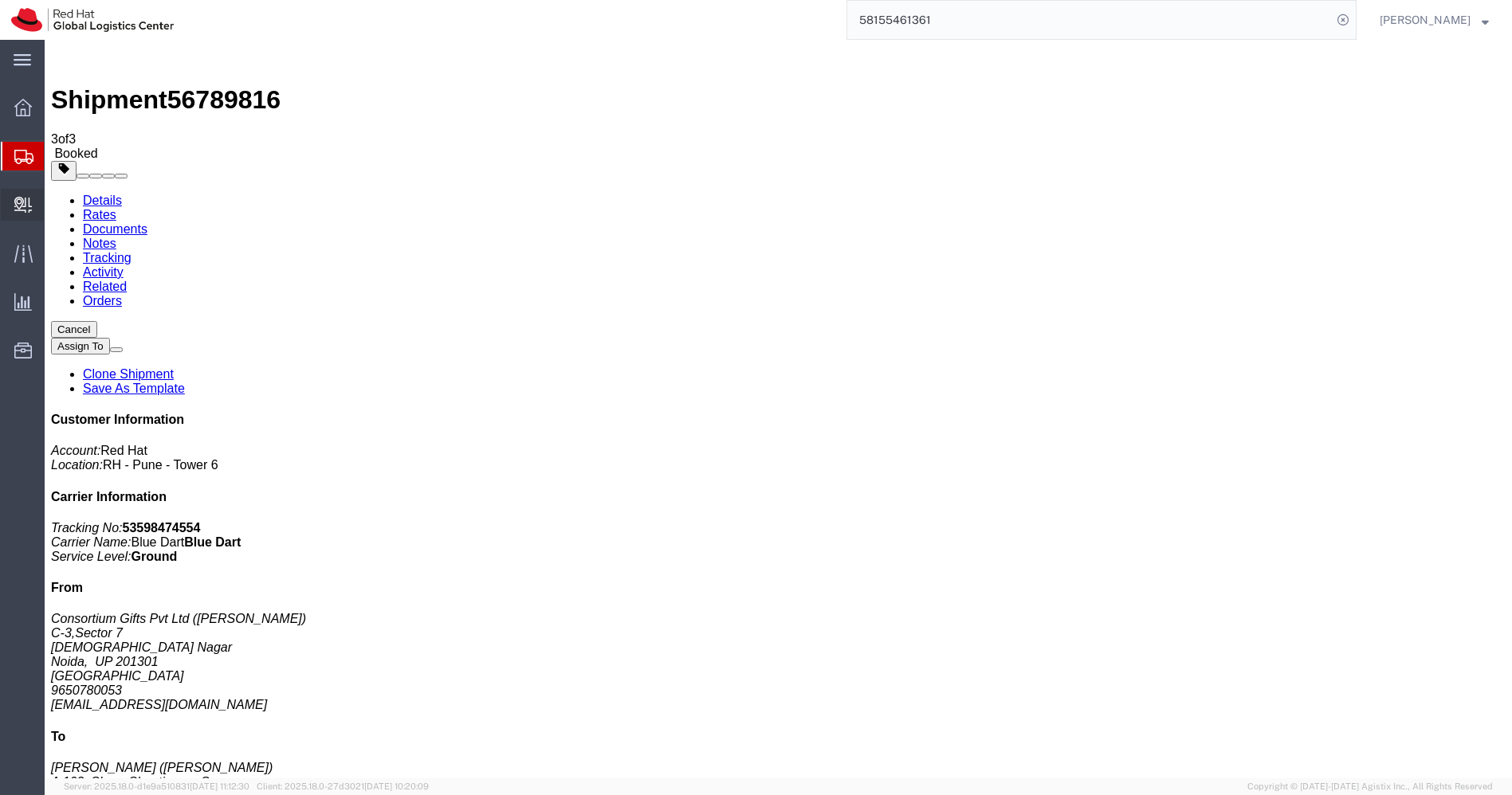
click at [0, 0] on span "Create Delivery" at bounding box center [0, 0] width 0 height 0
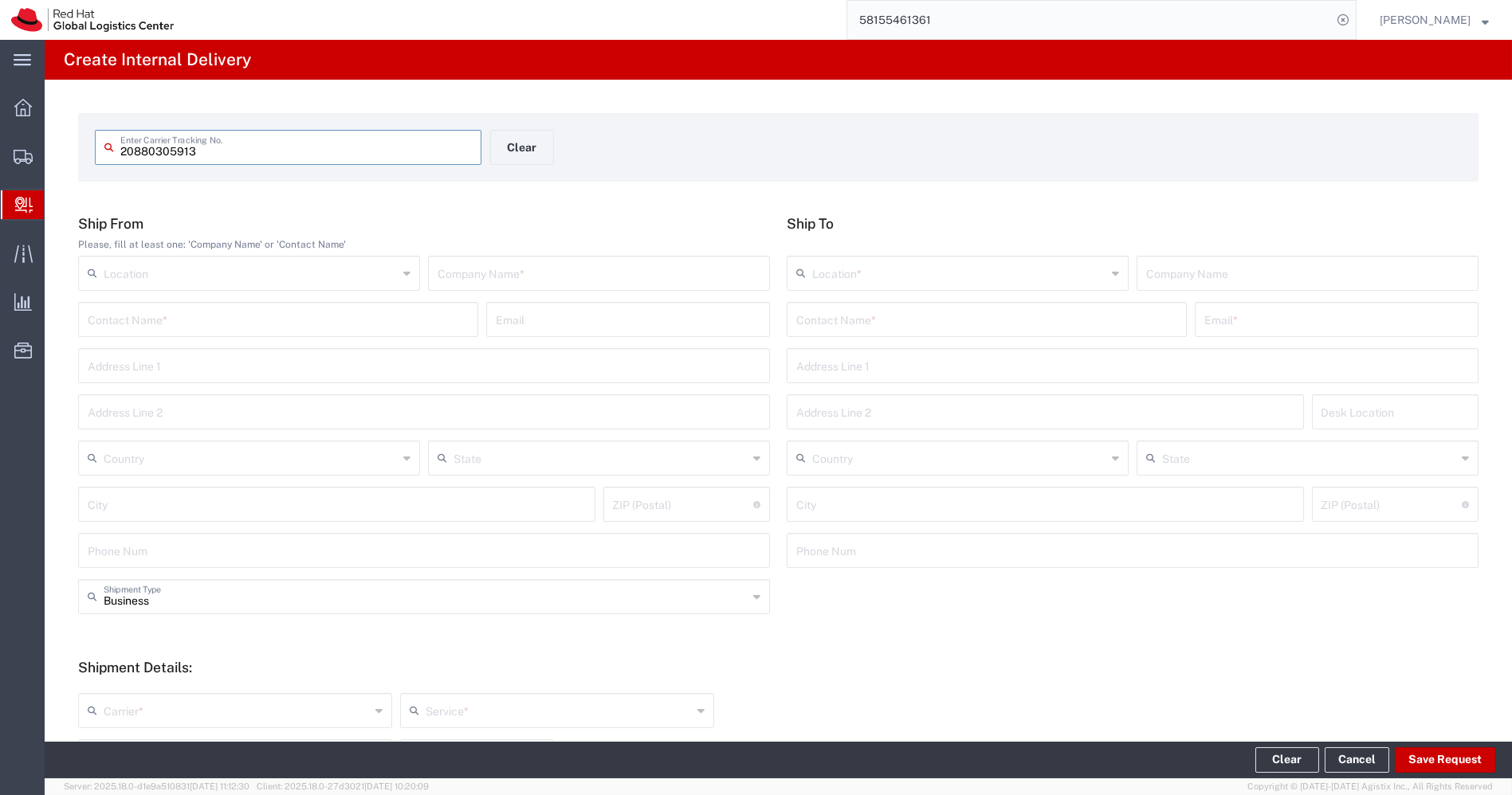
type input "20880305913"
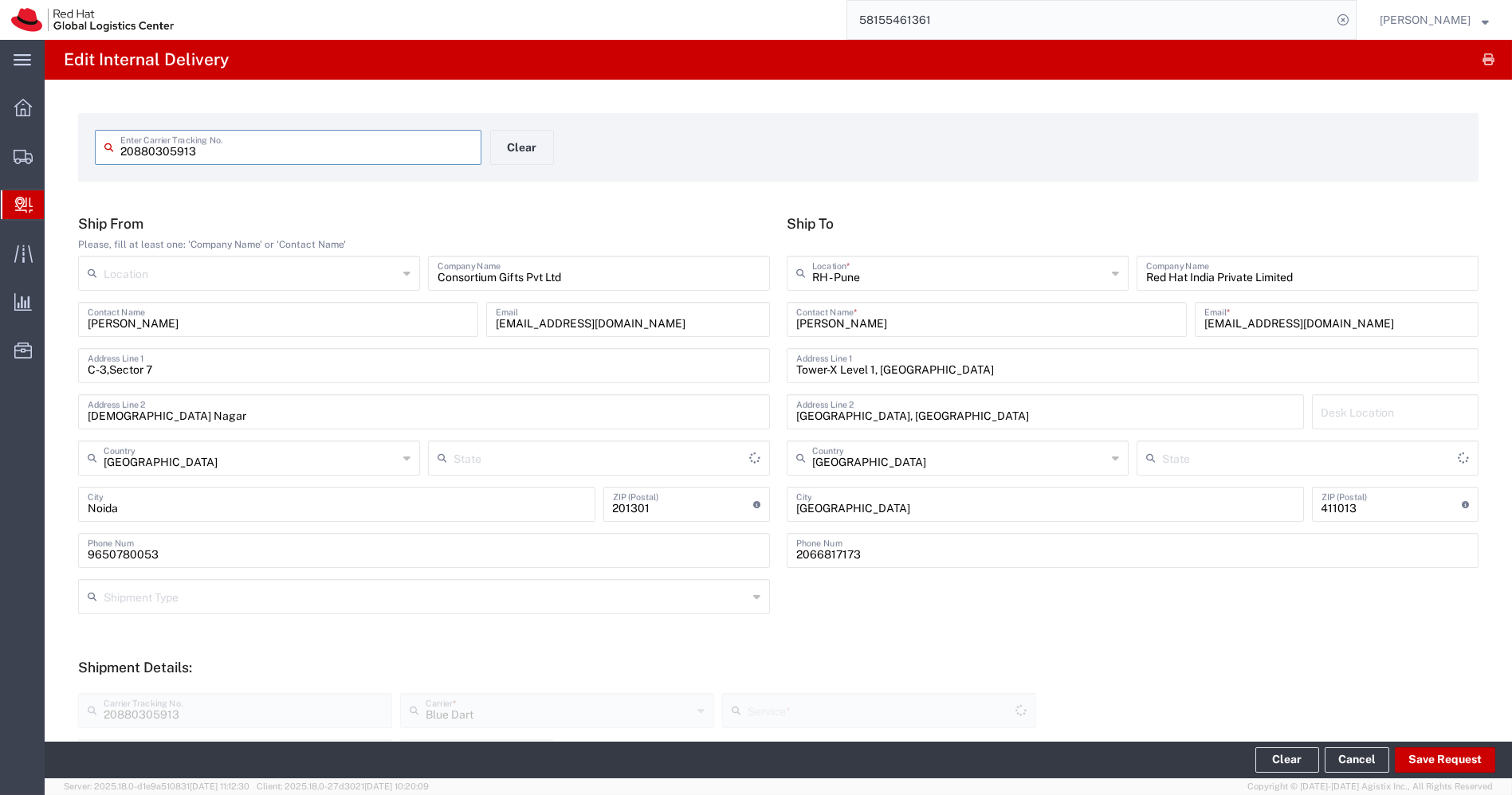
type input "Your Packaging"
type input "[GEOGRAPHIC_DATA]"
type input "Domestic Priority"
type input "Mahārāshtra"
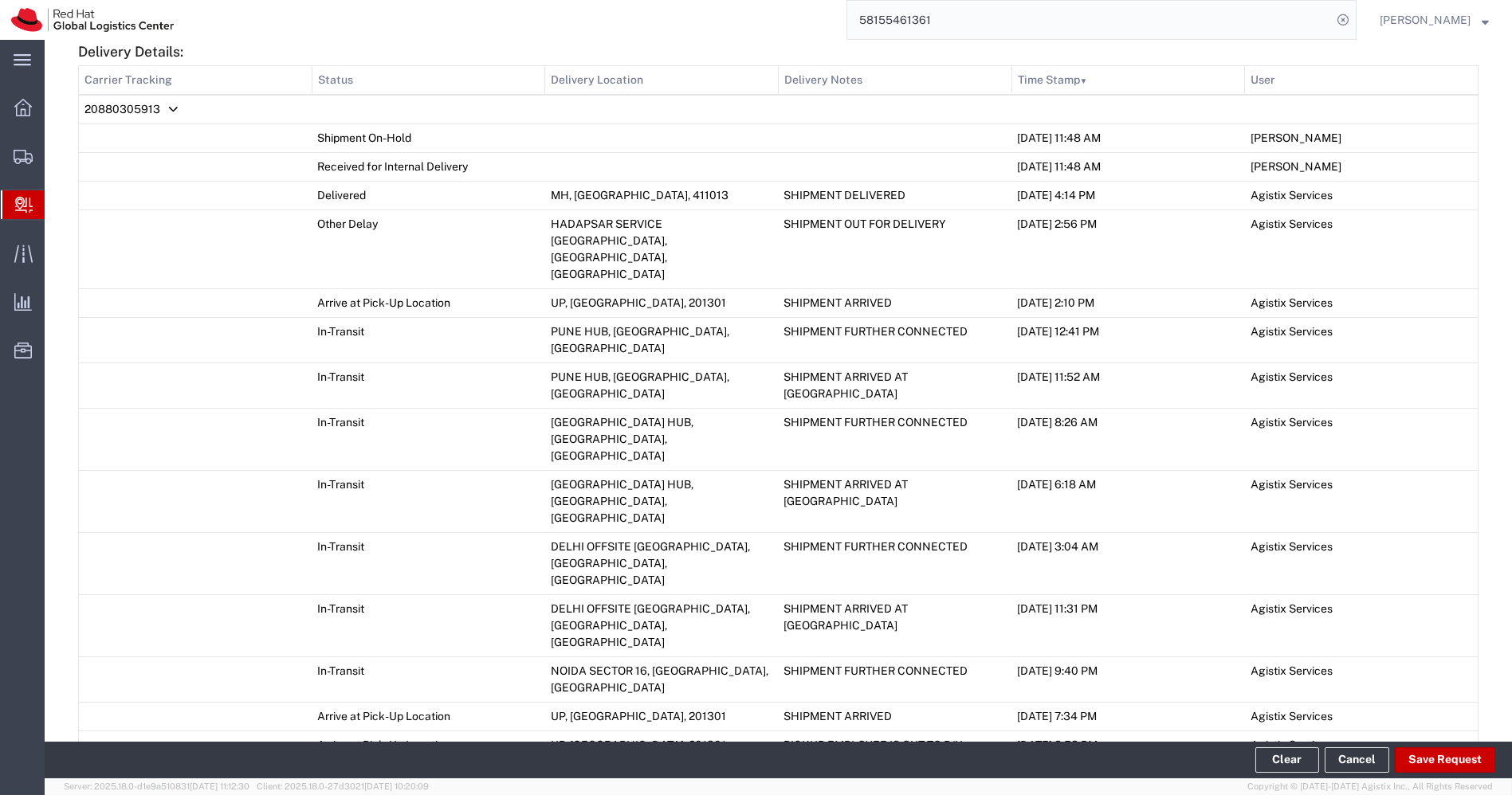
scroll to position [955, 0]
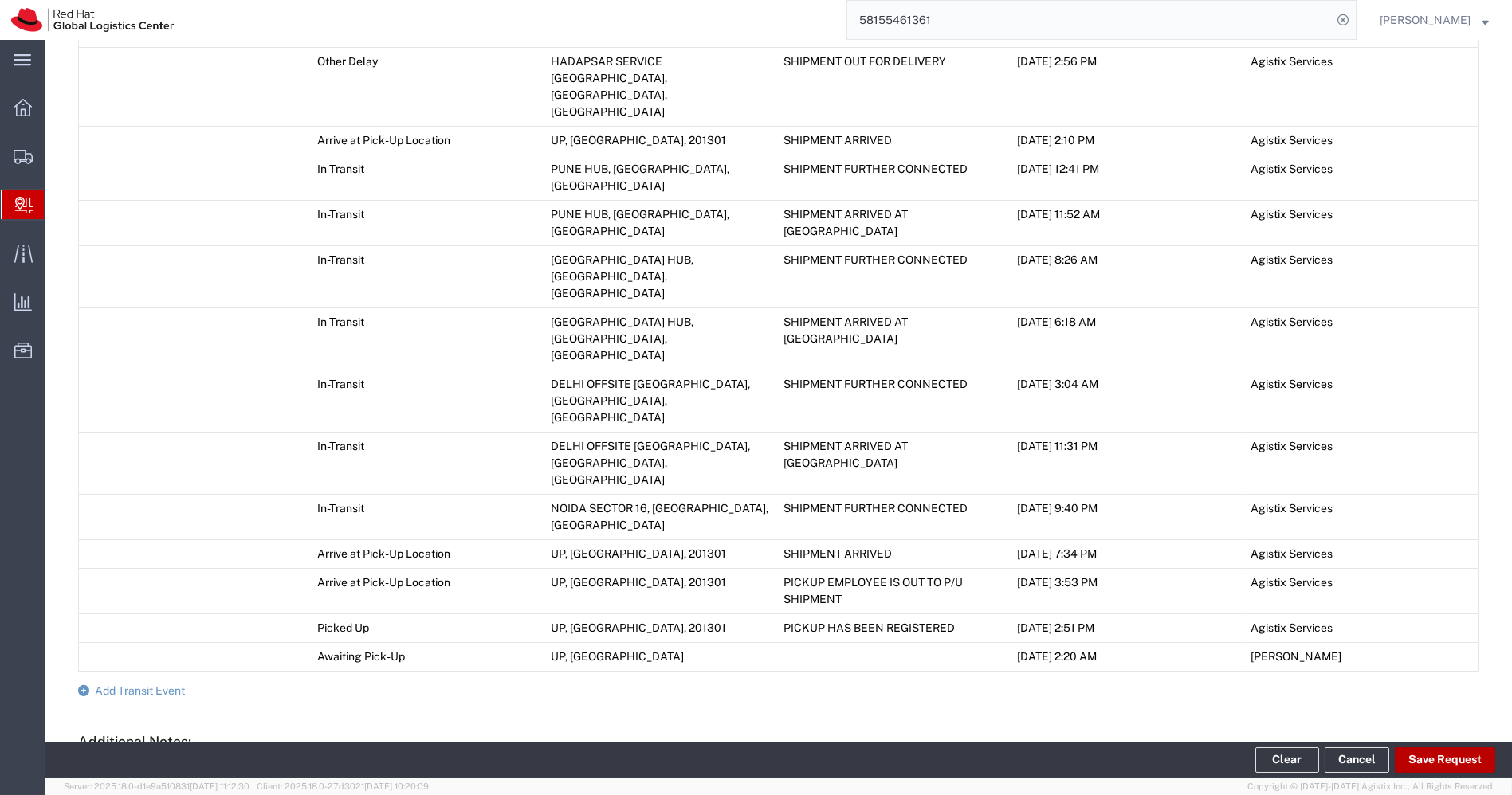
click at [1434, 763] on button "Save Request" at bounding box center [1445, 761] width 100 height 26
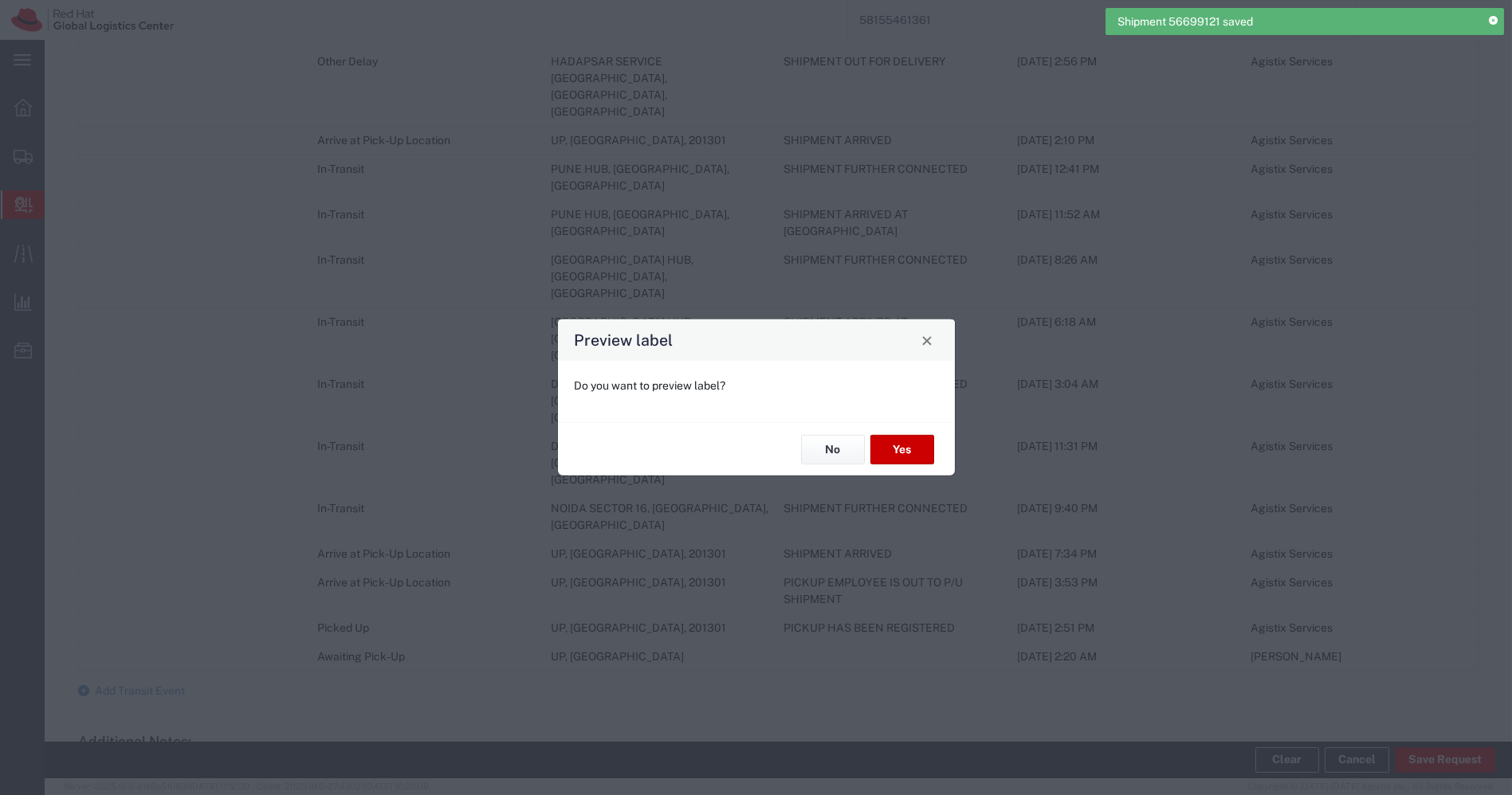
type input "Your Packaging"
type input "Domestic Priority"
click at [830, 457] on button "No" at bounding box center [833, 450] width 64 height 29
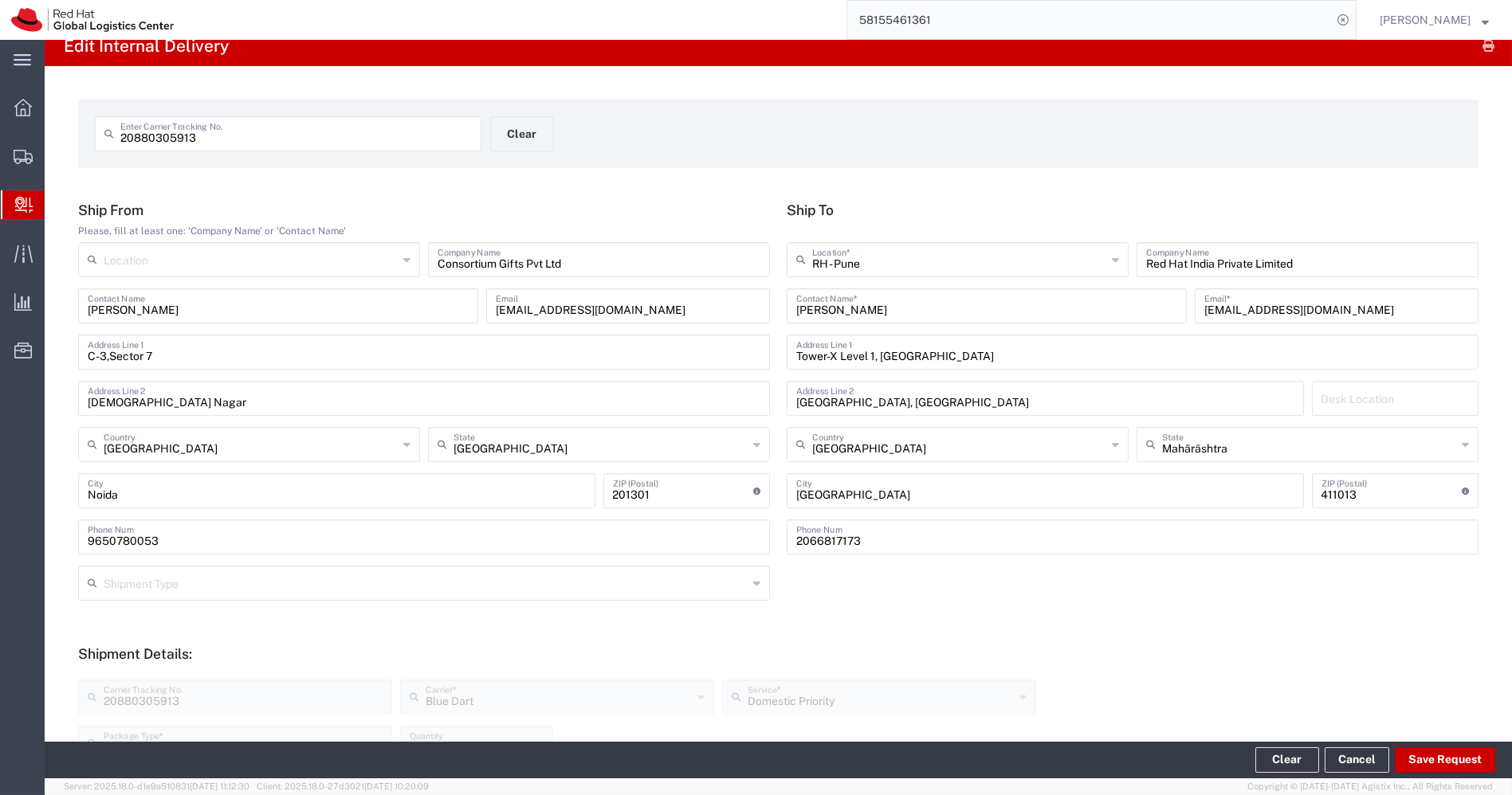
scroll to position [0, 0]
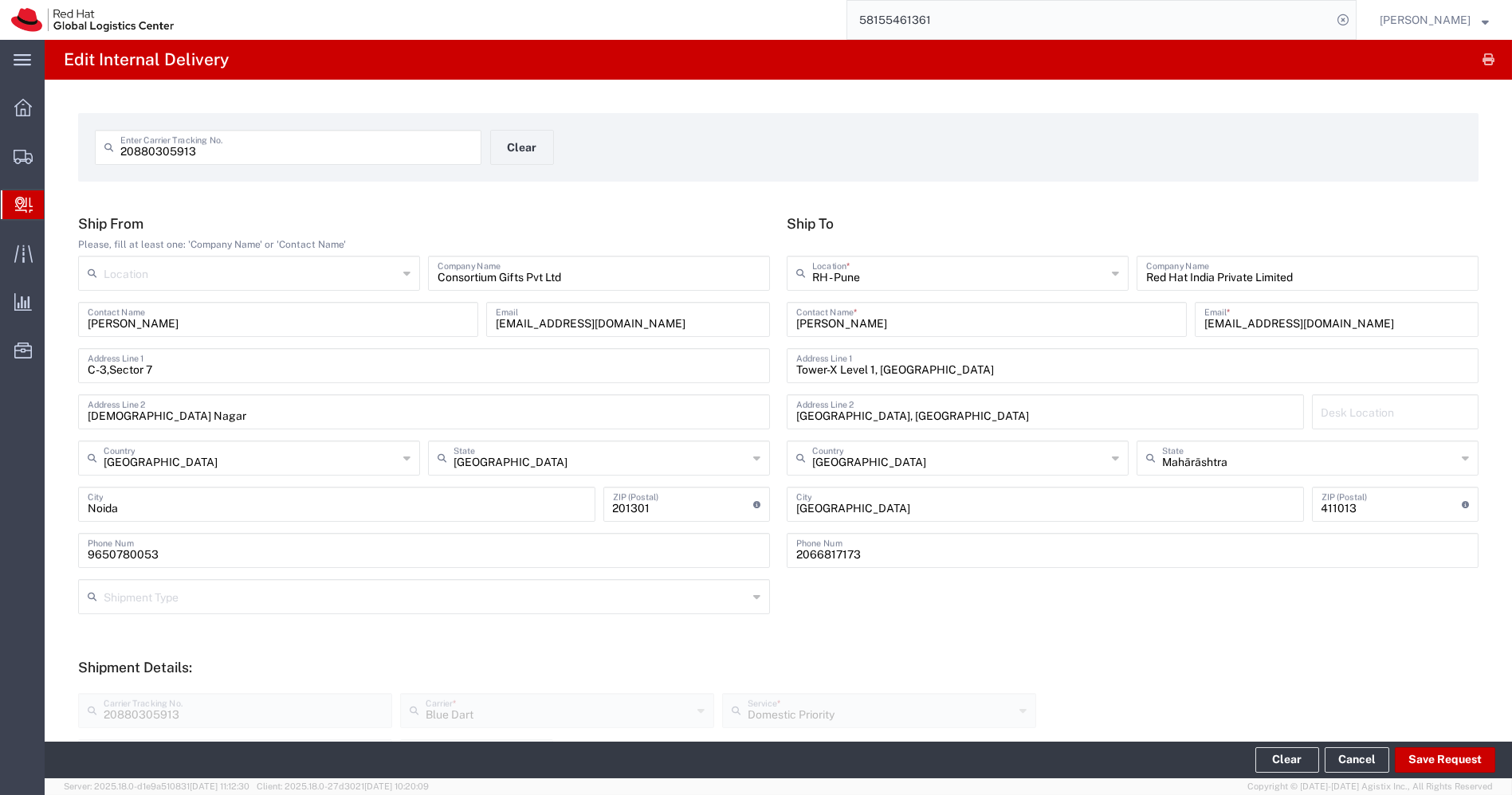
click at [0, 0] on span "Create Delivery" at bounding box center [0, 0] width 0 height 0
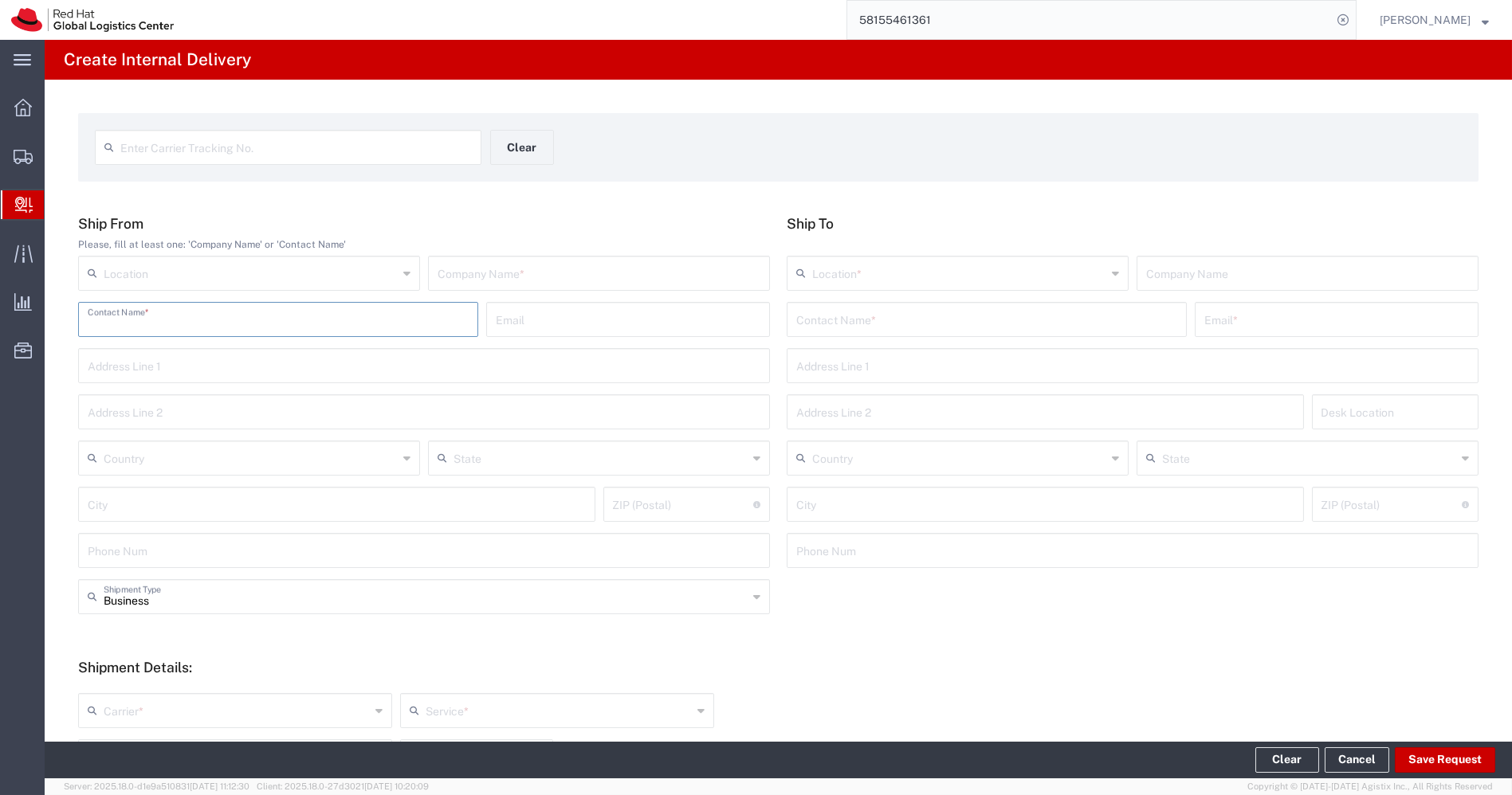
click at [226, 320] on input "text" at bounding box center [279, 318] width 381 height 28
paste input "[PERSON_NAME]"
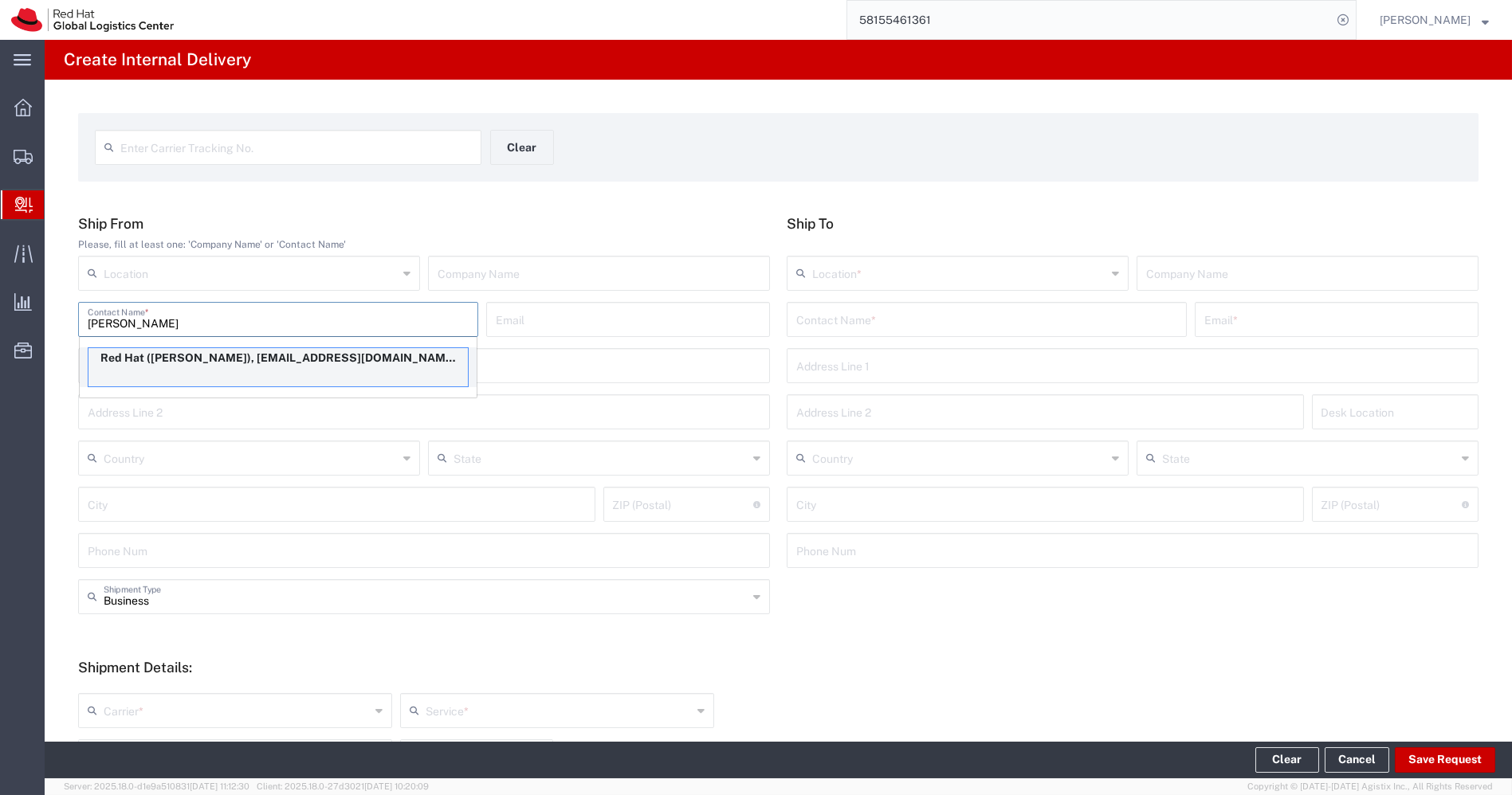
type input "[PERSON_NAME]"
click at [252, 356] on p "Red Hat ([PERSON_NAME]), [EMAIL_ADDRESS][DOMAIN_NAME]" at bounding box center [279, 358] width 380 height 20
type input "RH - [GEOGRAPHIC_DATA]"
type input "Red Hat"
type input "[EMAIL_ADDRESS][DOMAIN_NAME]"
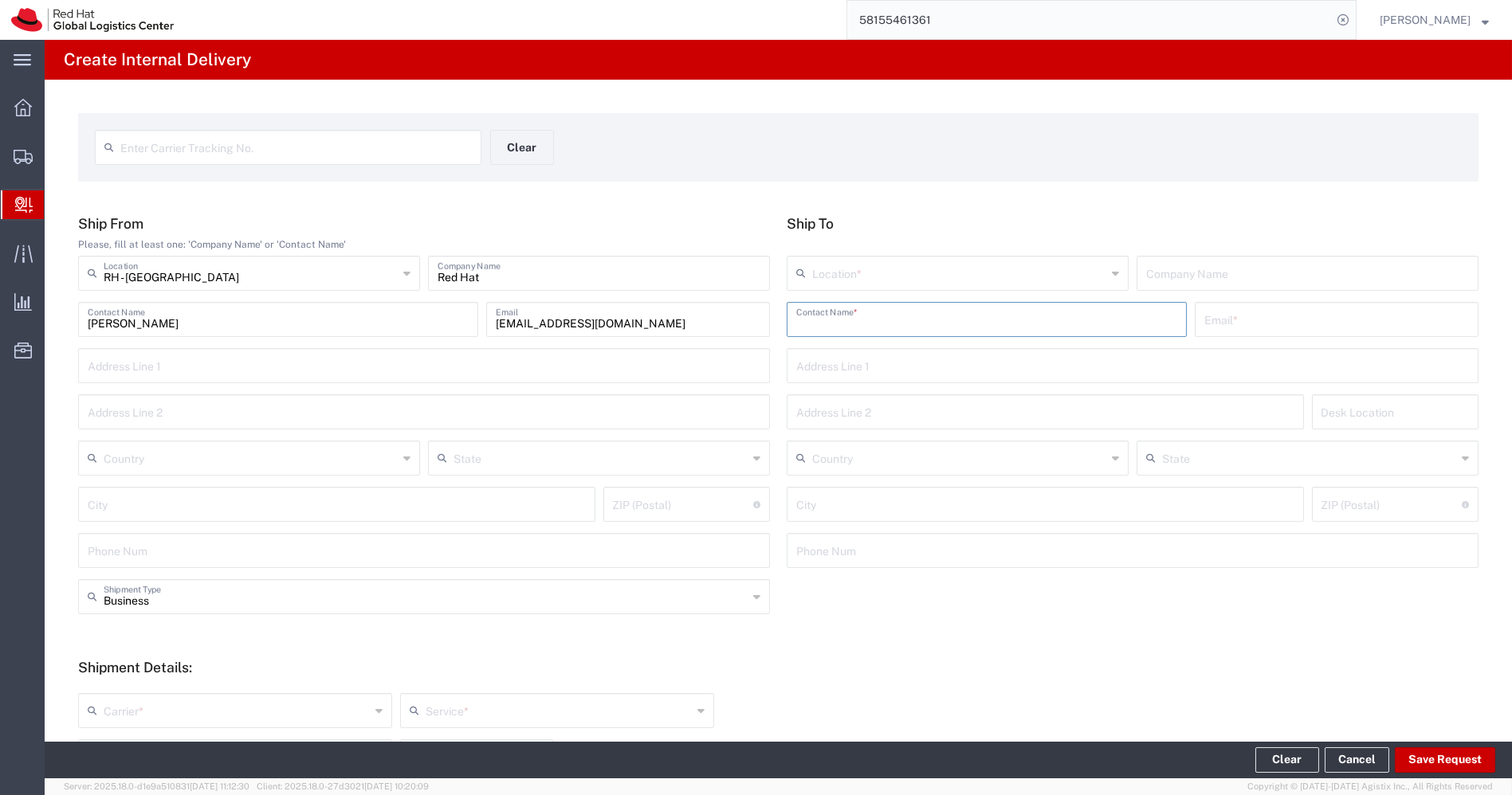
click at [881, 311] on input "text" at bounding box center [987, 318] width 381 height 28
paste input "Panga [PERSON_NAME]"
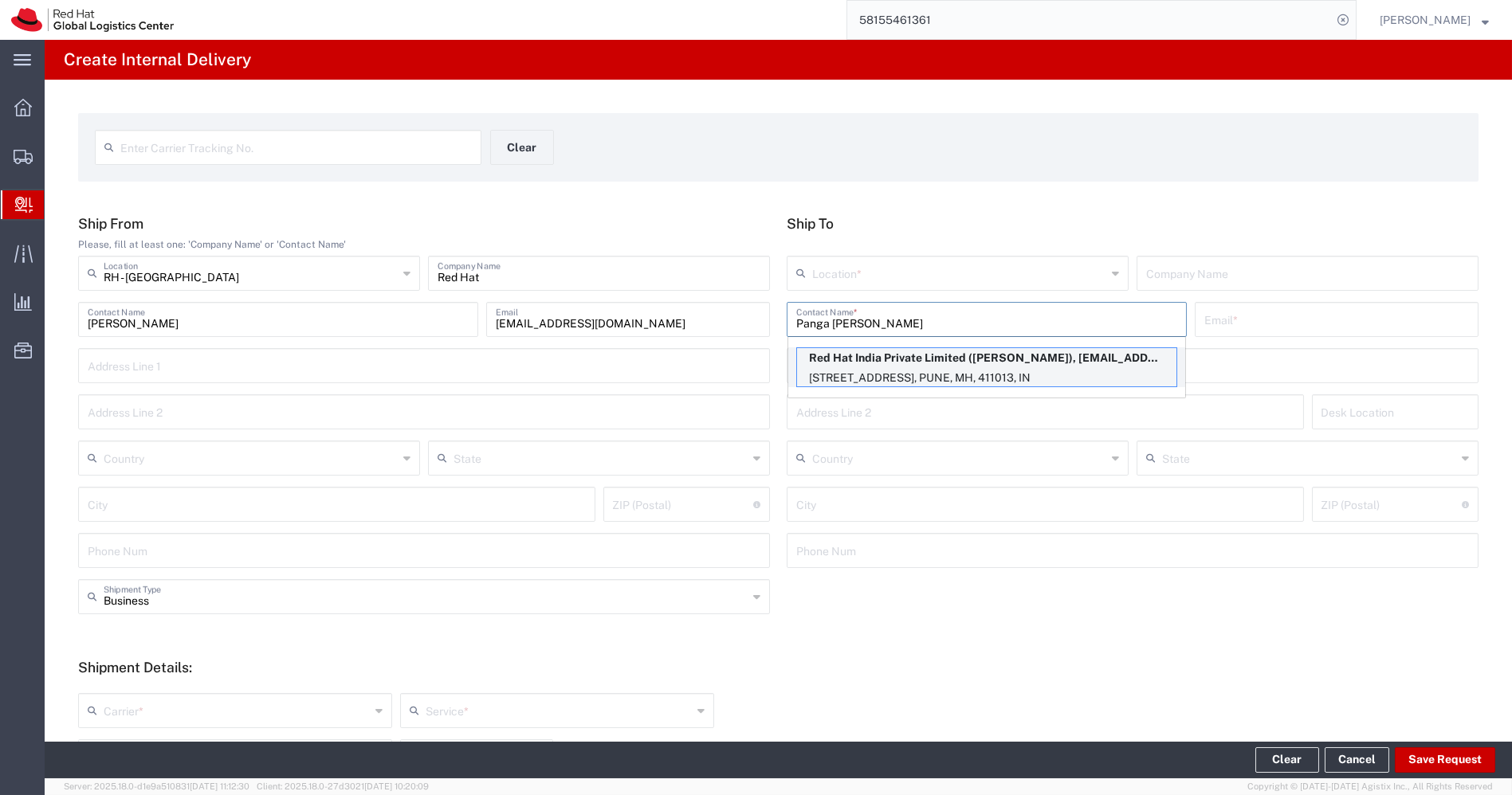
type input "Panga [PERSON_NAME]"
click at [858, 379] on p "[STREET_ADDRESS], PUNE, MH, 411013, IN" at bounding box center [987, 378] width 380 height 20
type input "RH - Pune - Tower 6"
type input "Red Hat India Private Limited"
type input "[EMAIL_ADDRESS][DOMAIN_NAME]"
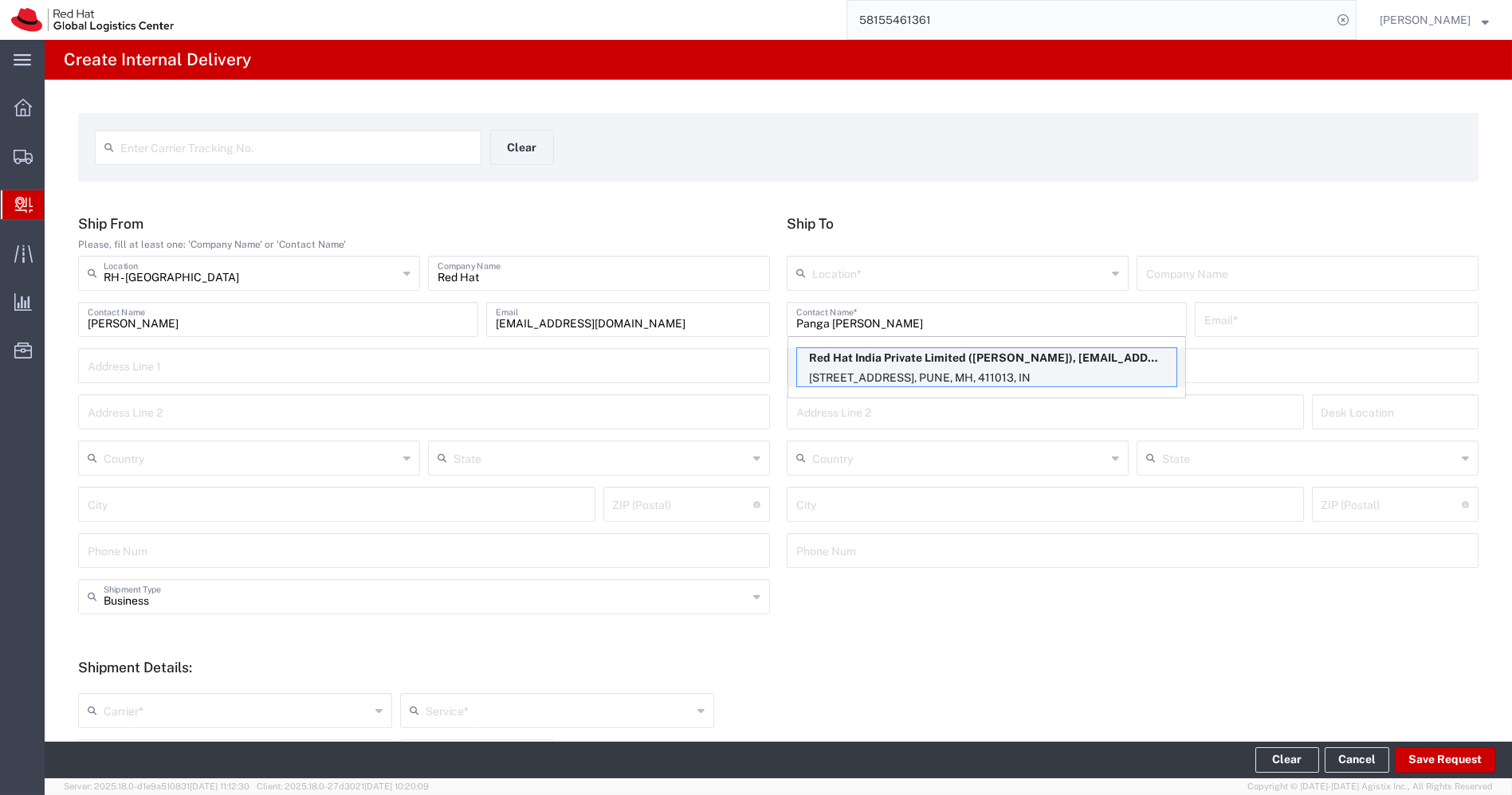
type input "[STREET_ADDRESS]"
type input "[GEOGRAPHIC_DATA], [GEOGRAPHIC_DATA]"
type input "3N536"
type input "[GEOGRAPHIC_DATA]"
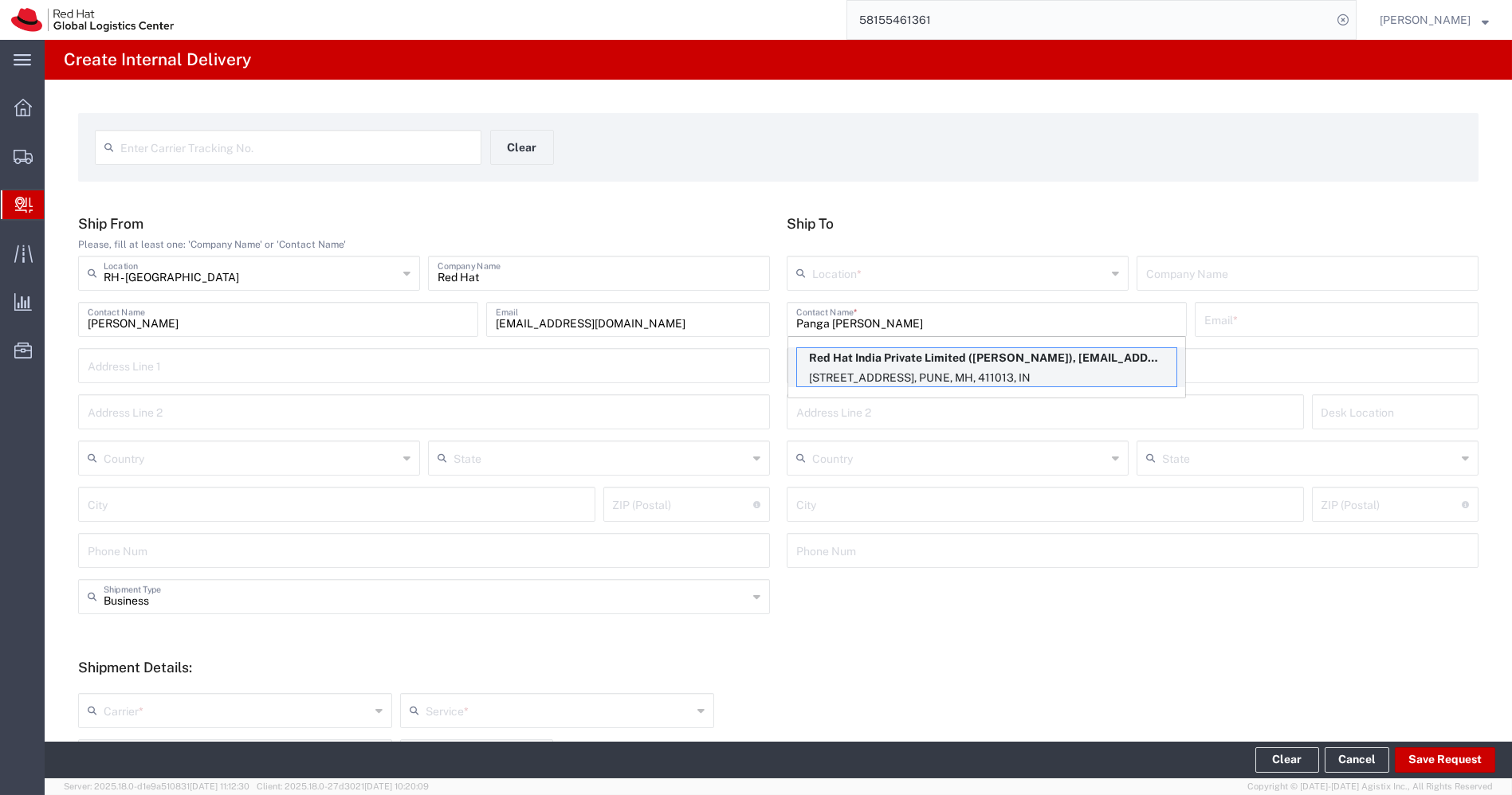
type input "411013"
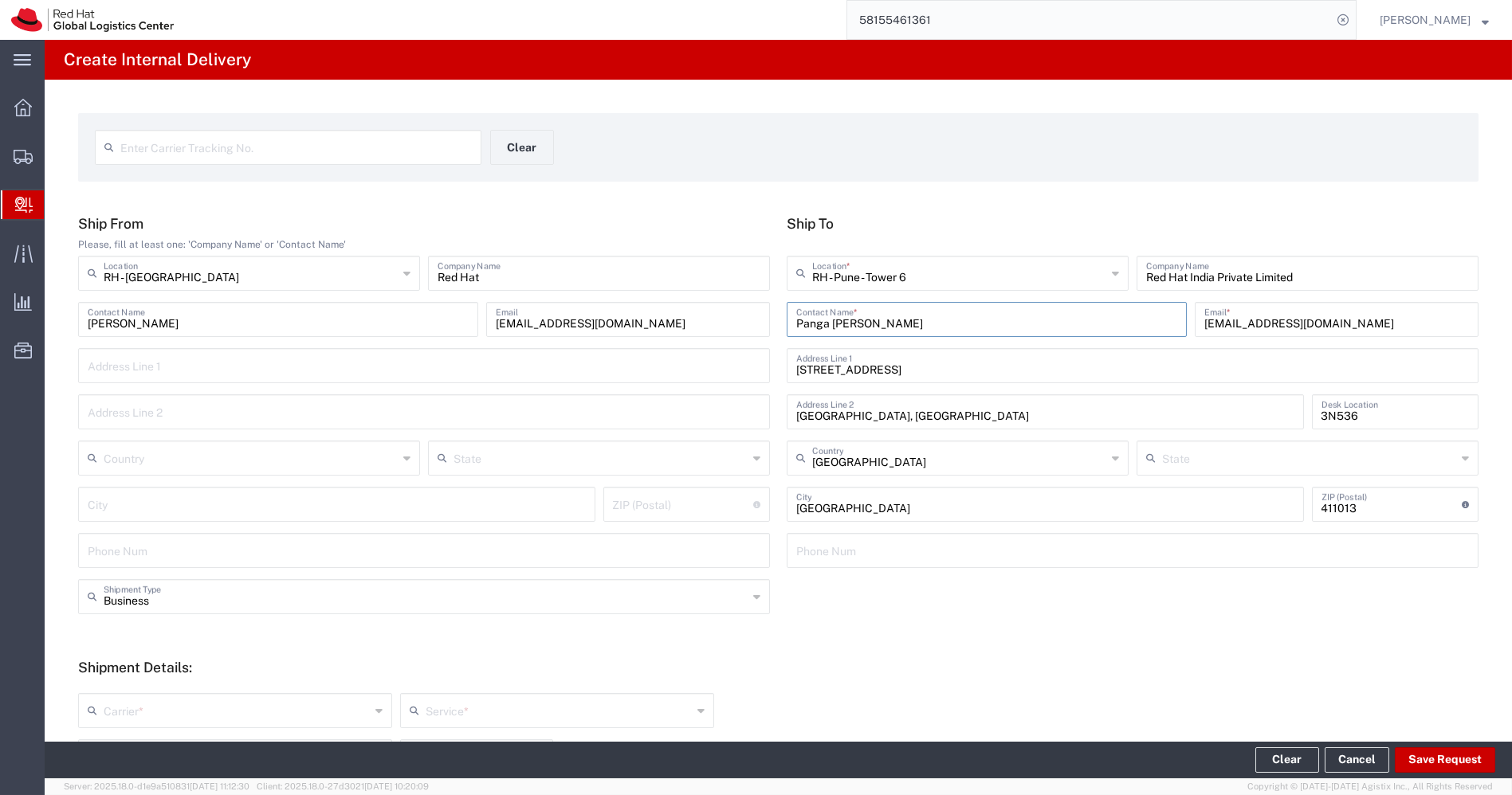
type input "Mahārāshtra"
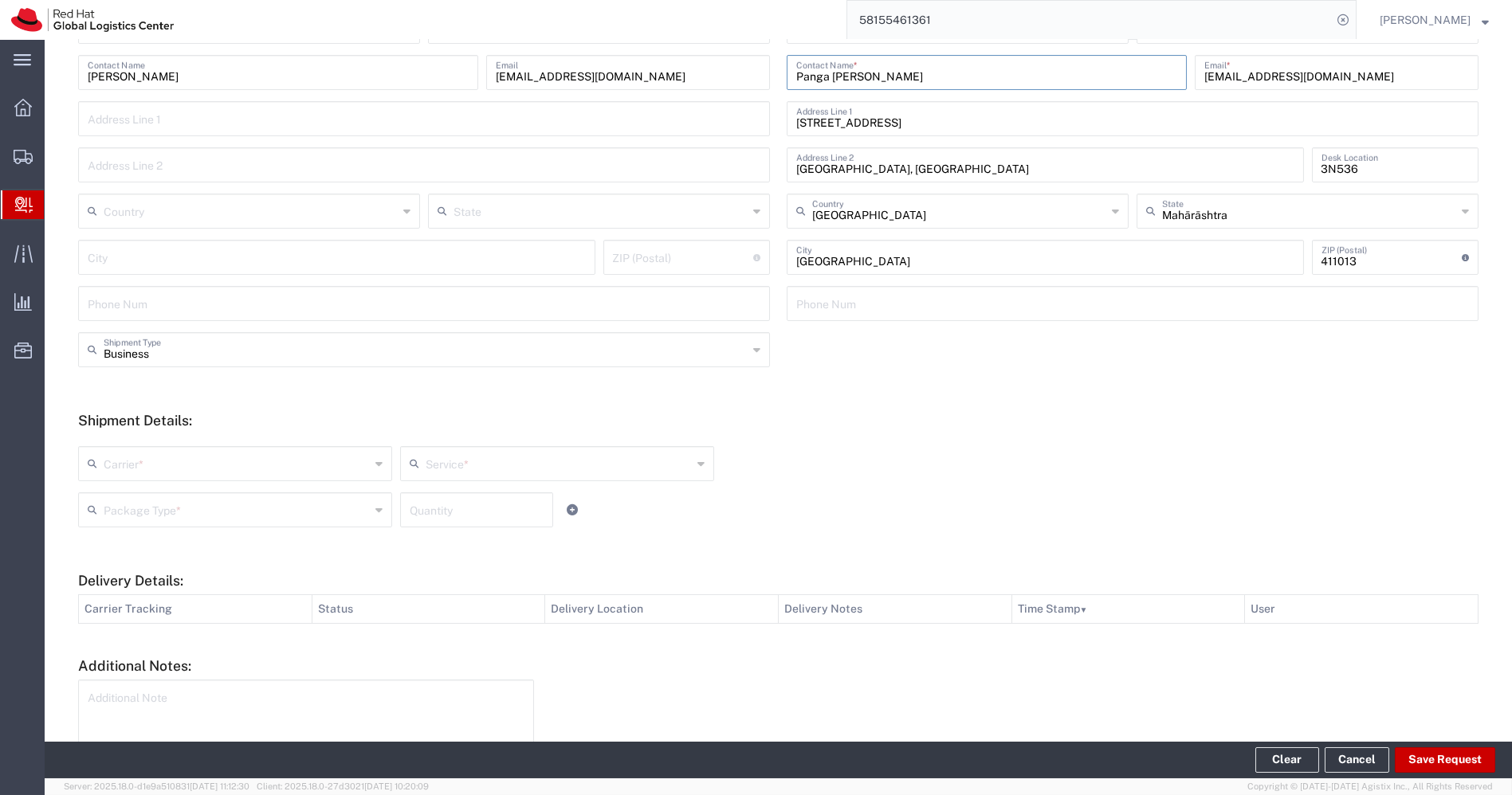
scroll to position [247, 0]
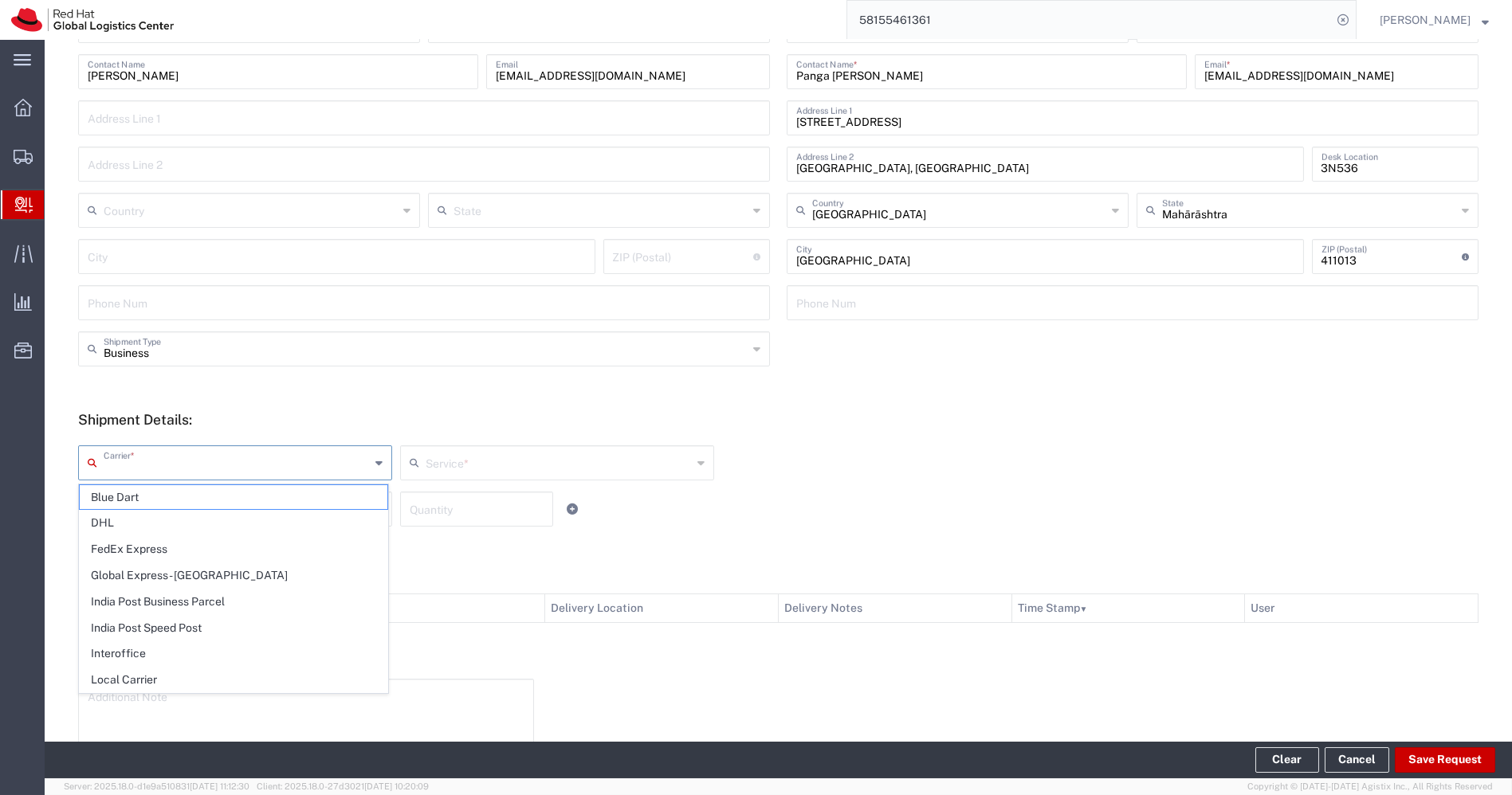
click at [336, 463] on input "text" at bounding box center [236, 461] width 267 height 28
click at [143, 648] on span "Interoffice" at bounding box center [233, 654] width 308 height 25
type input "Interoffice"
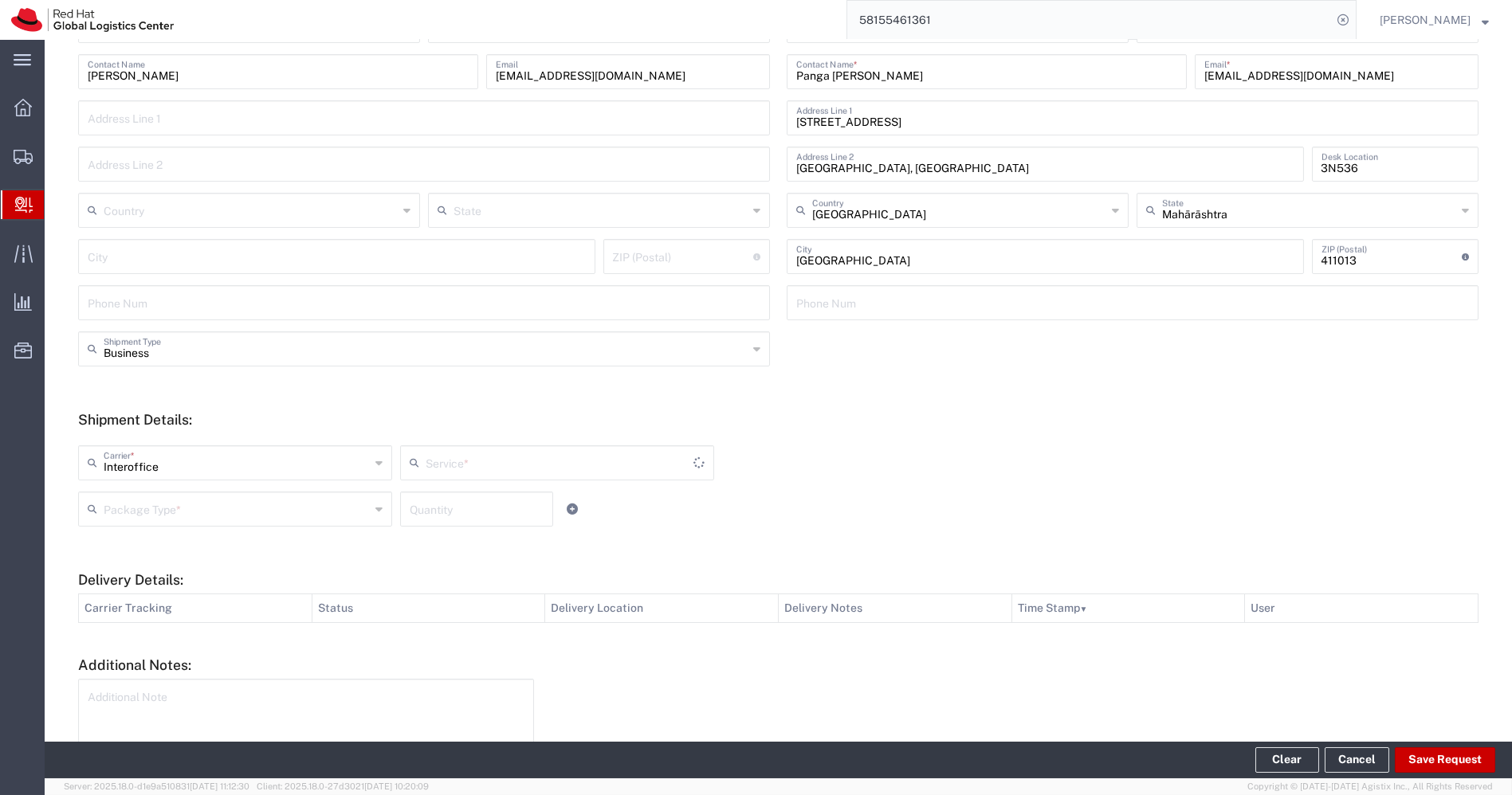
type input "IO_Ground"
click at [335, 510] on input "text" at bounding box center [236, 508] width 267 height 28
click at [193, 588] on span "PAK" at bounding box center [233, 596] width 308 height 25
type input "PAK"
click at [449, 509] on input "number" at bounding box center [476, 508] width 134 height 28
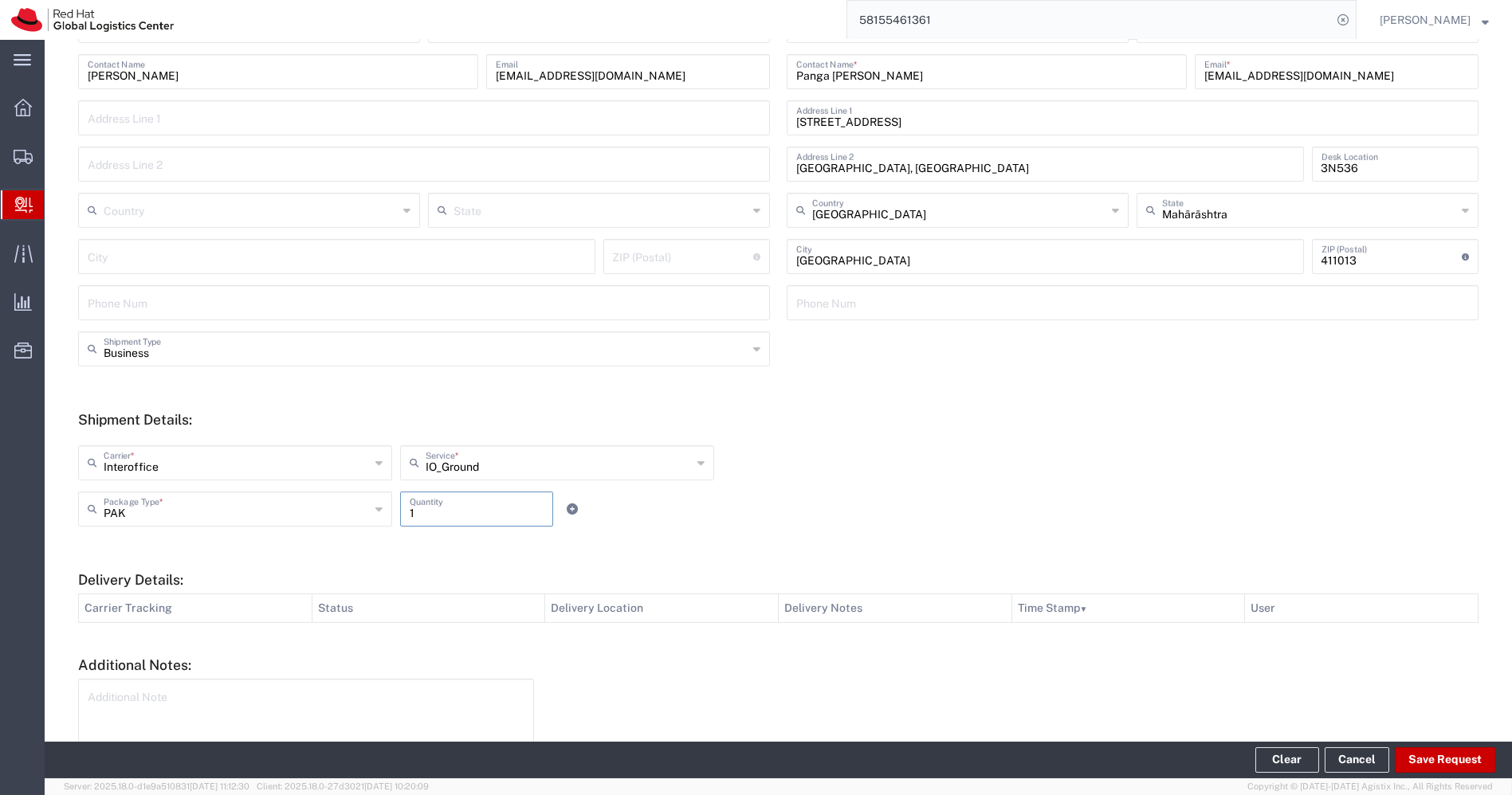
scroll to position [342, 0]
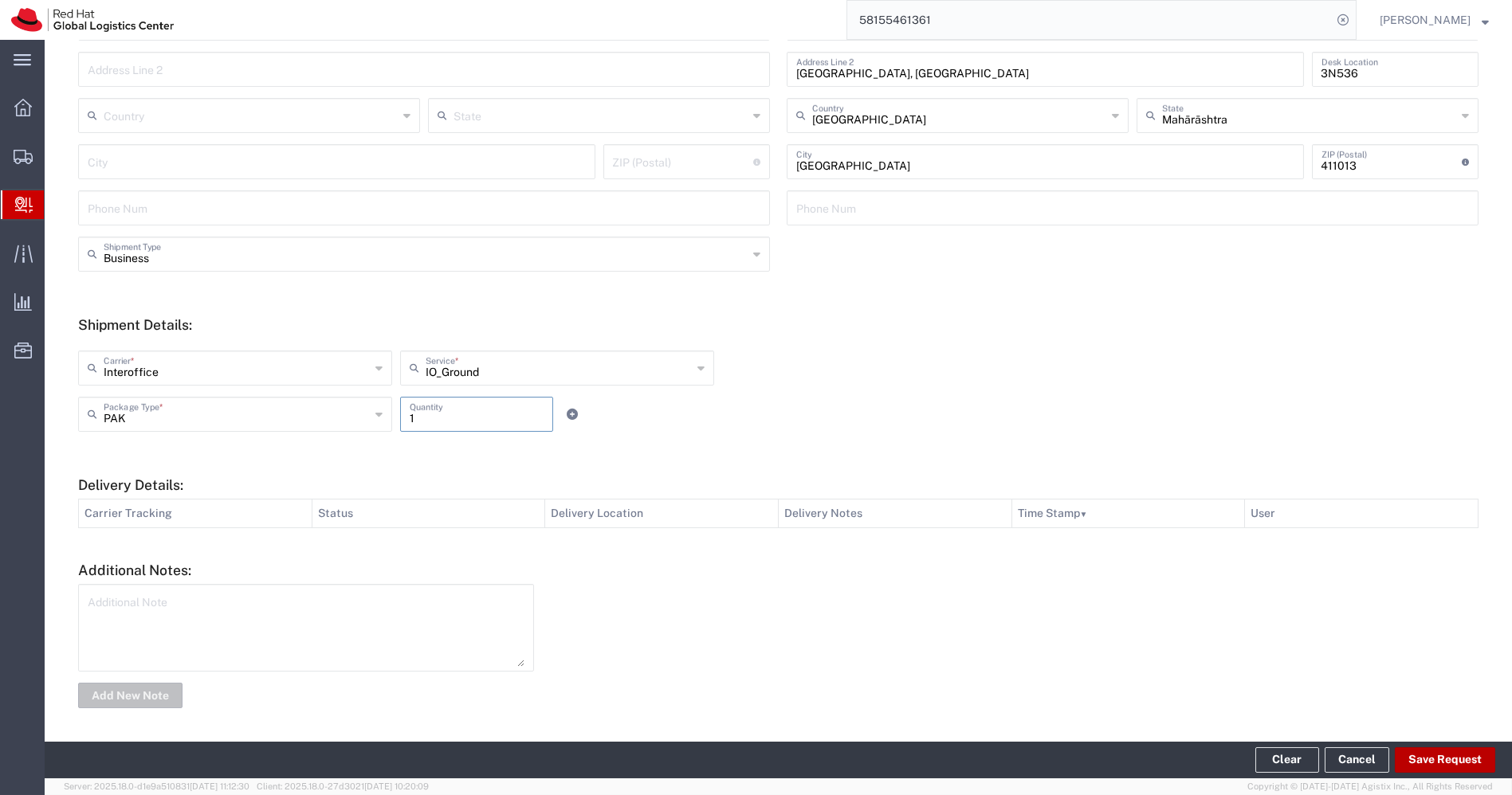
type input "1"
click at [1448, 766] on button "Save Request" at bounding box center [1445, 761] width 100 height 26
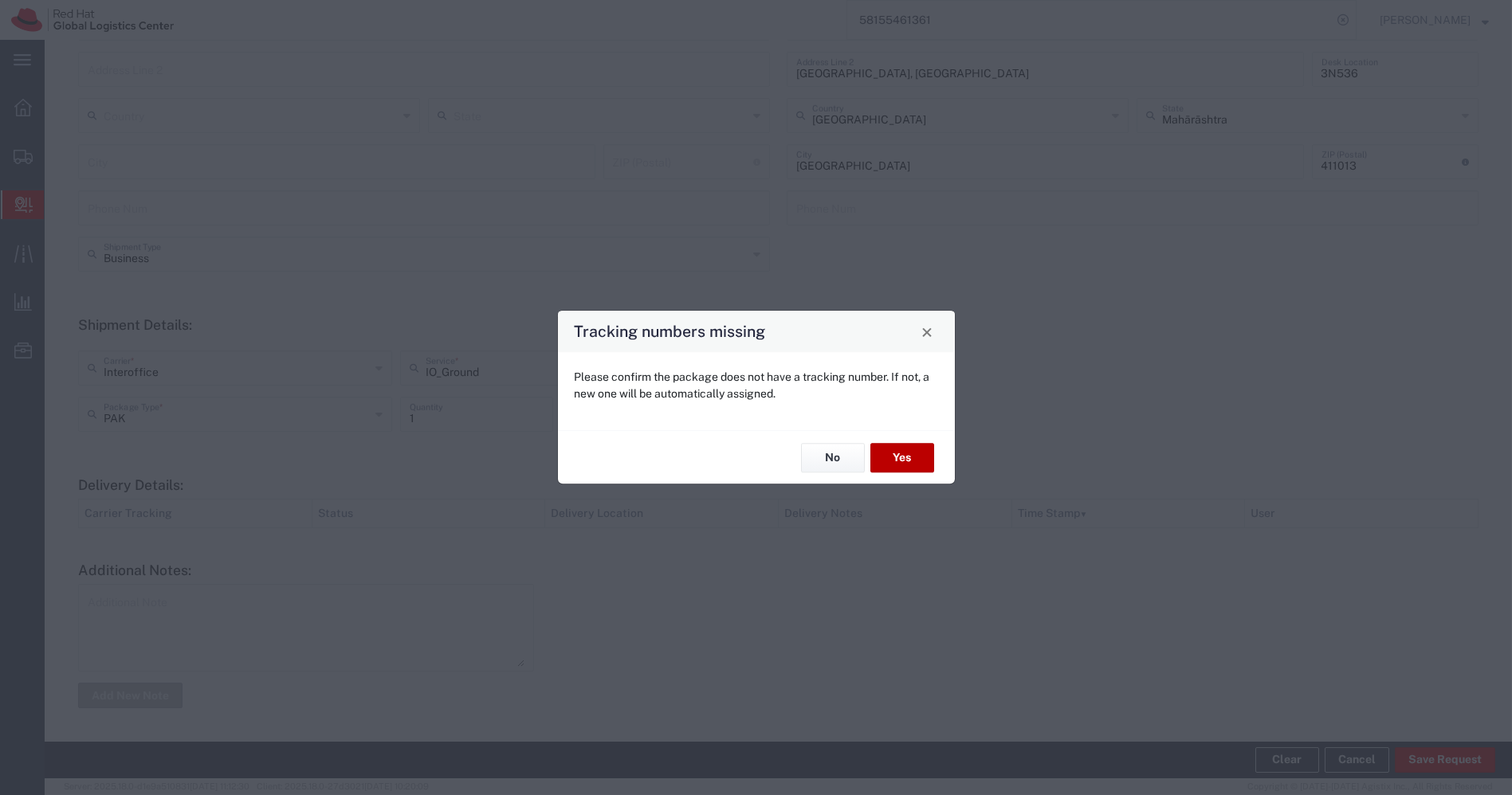
click at [904, 466] on button "Yes" at bounding box center [902, 458] width 64 height 29
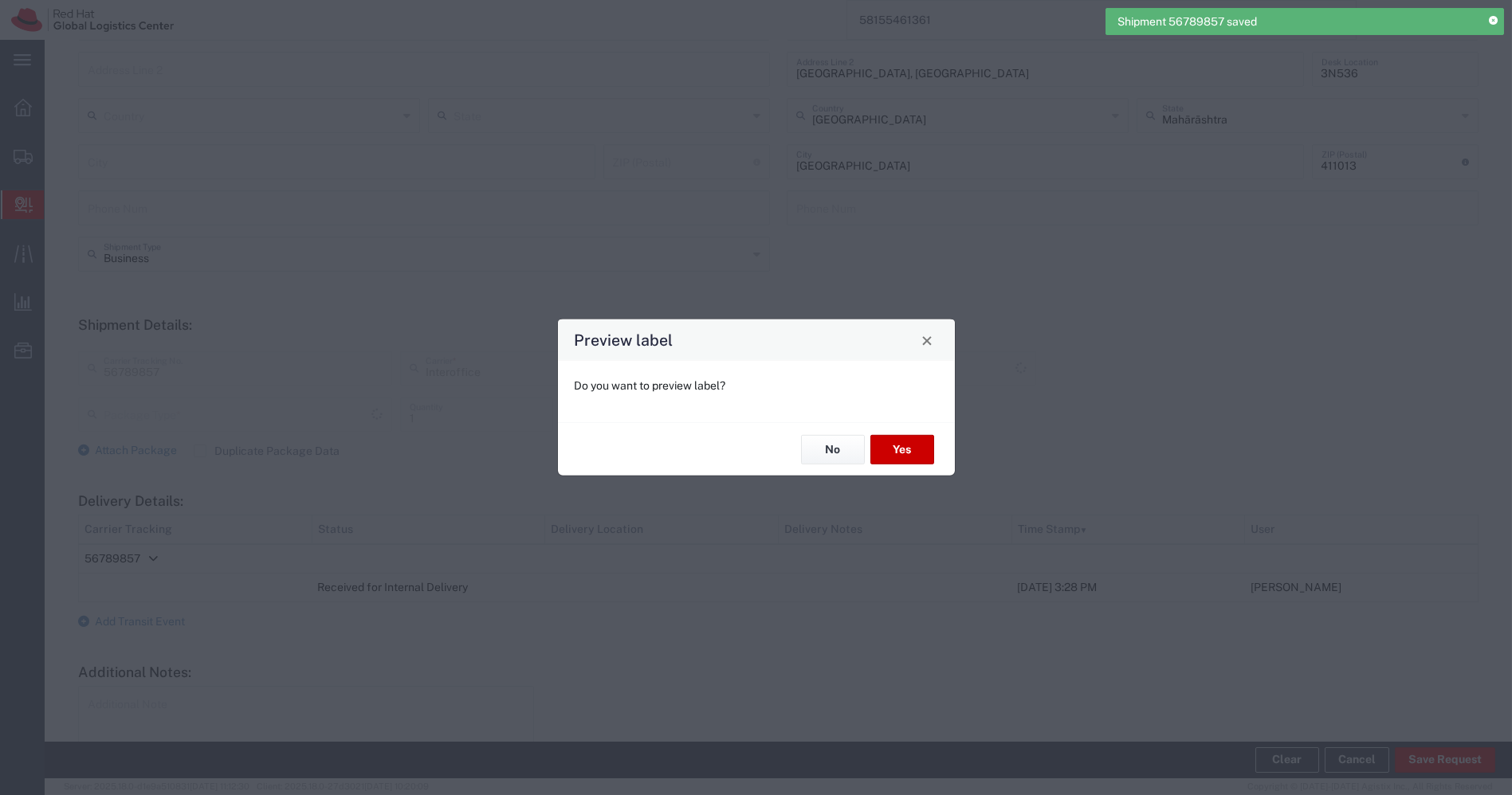
type input "PAK"
type input "IO_Ground"
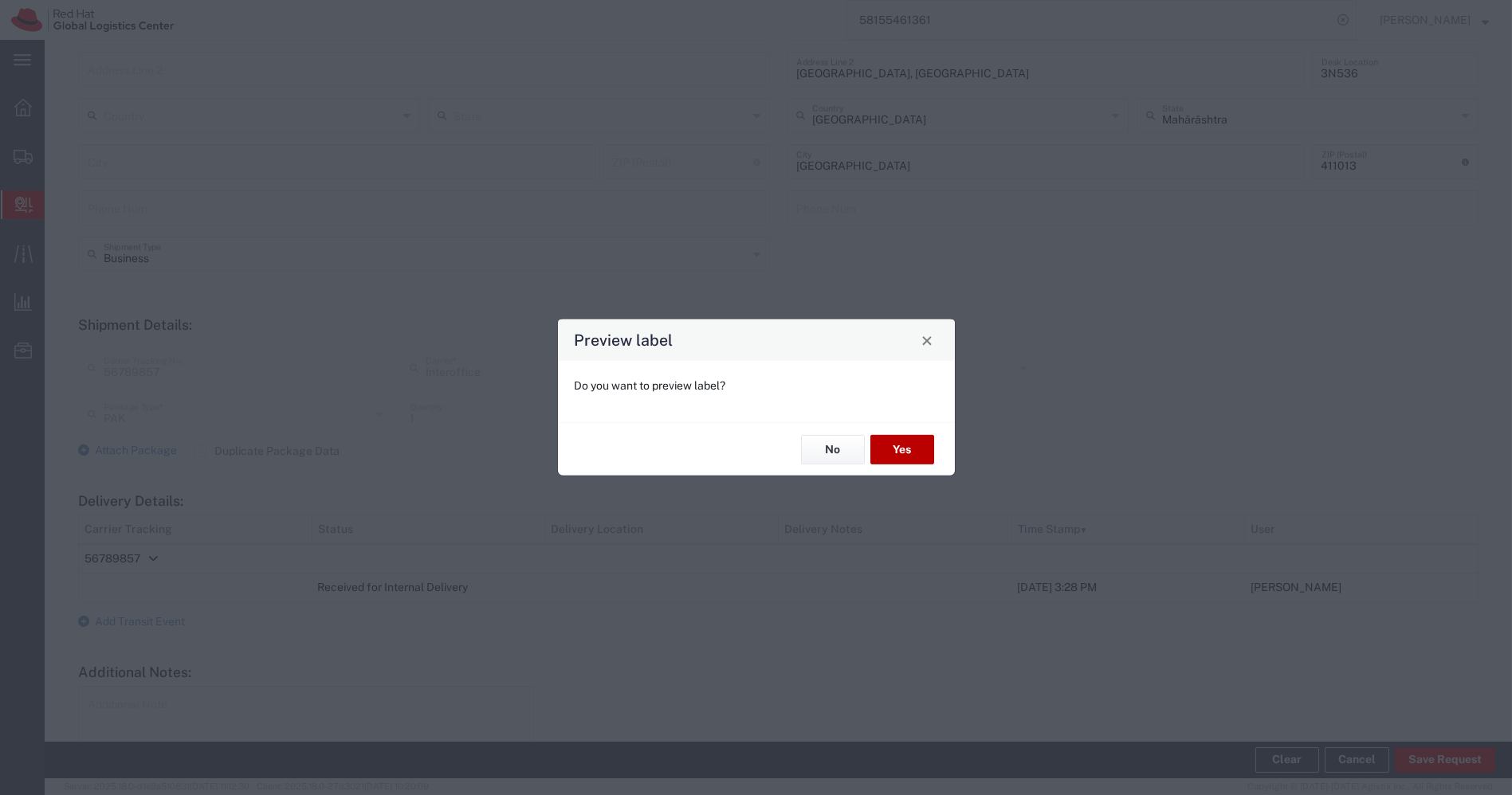
click at [889, 447] on button "Yes" at bounding box center [902, 450] width 64 height 29
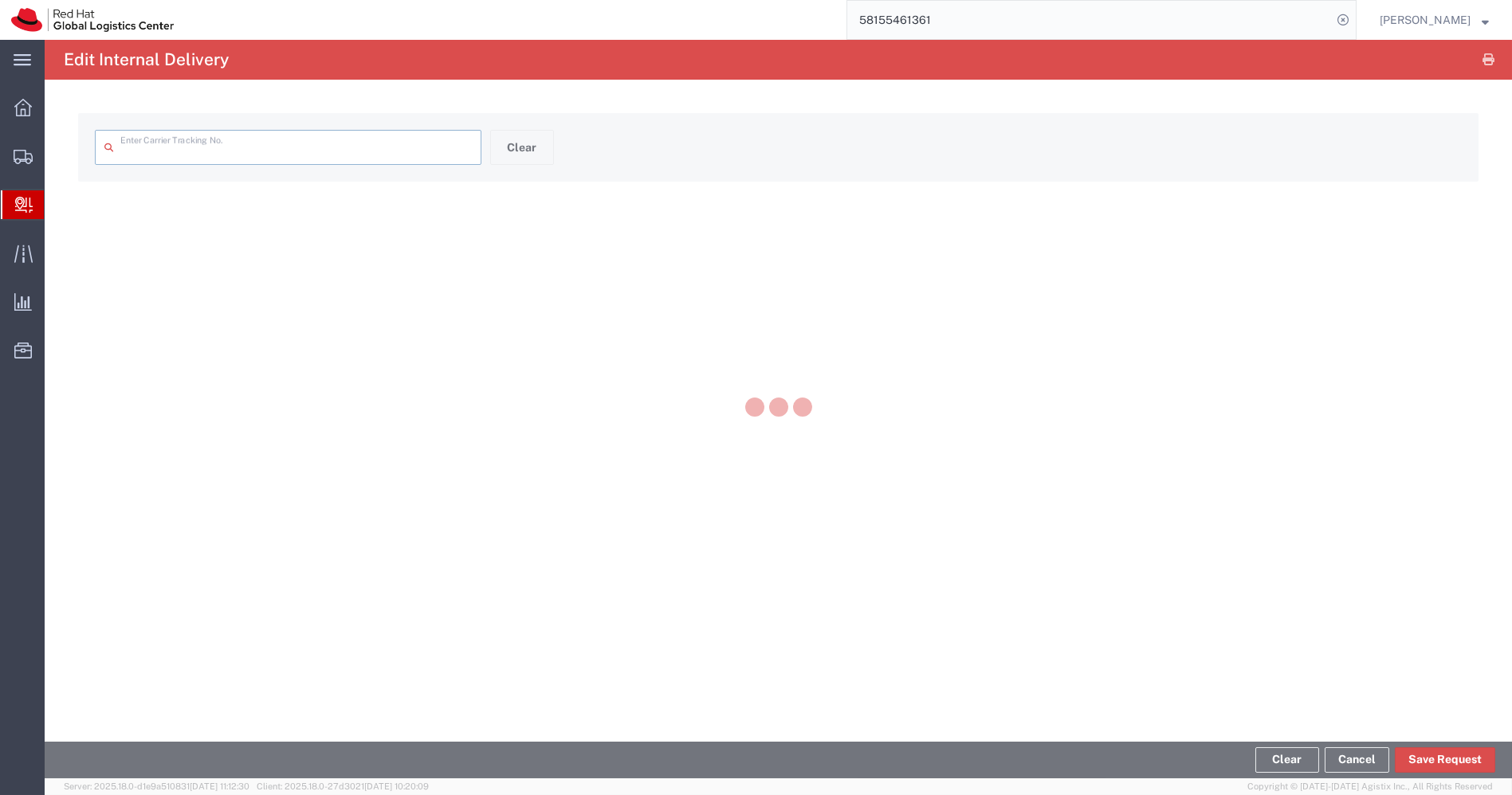
type input "56789857"
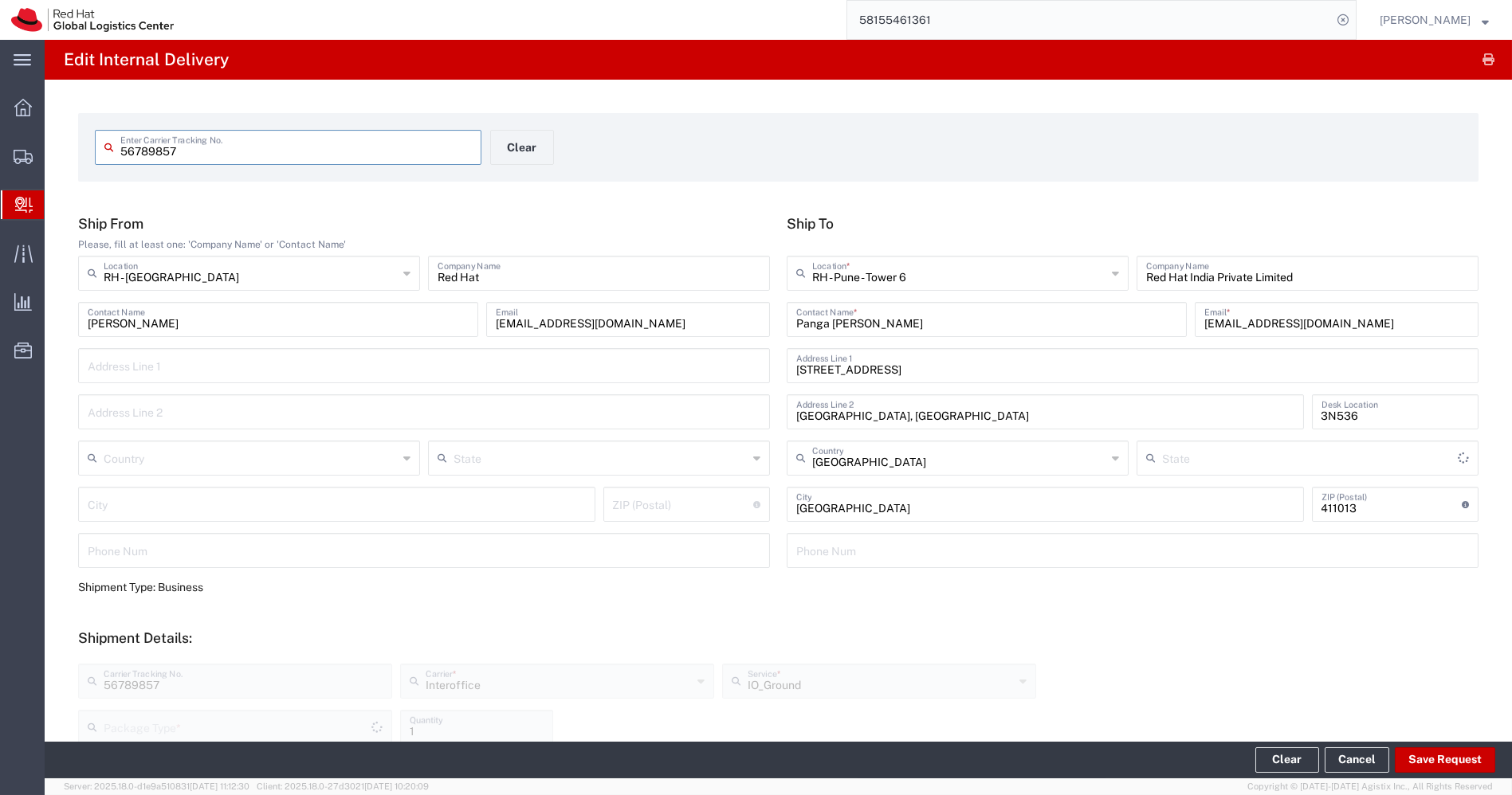
type input "Mahārāshtra"
type input "PAK"
drag, startPoint x: 238, startPoint y: 317, endPoint x: 0, endPoint y: 316, distance: 238.0
click at [0, 316] on div "main_menu Created with Sketch. Collapse Menu Overview Shipments Shipment Manage…" at bounding box center [756, 417] width 1512 height 755
click at [0, 0] on span "Create Delivery" at bounding box center [0, 0] width 0 height 0
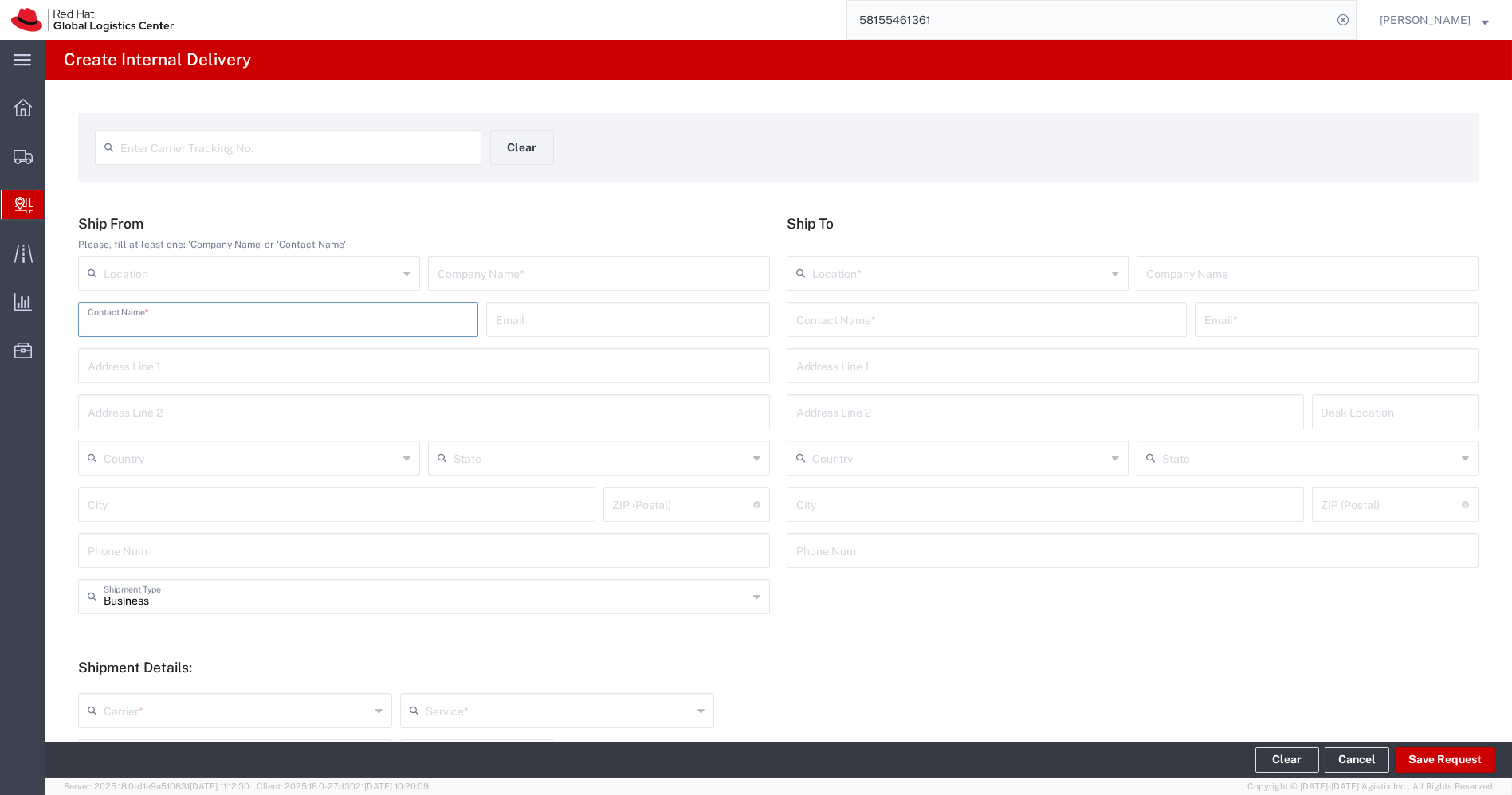
click at [166, 309] on input "text" at bounding box center [279, 318] width 381 height 28
paste input "[PERSON_NAME]"
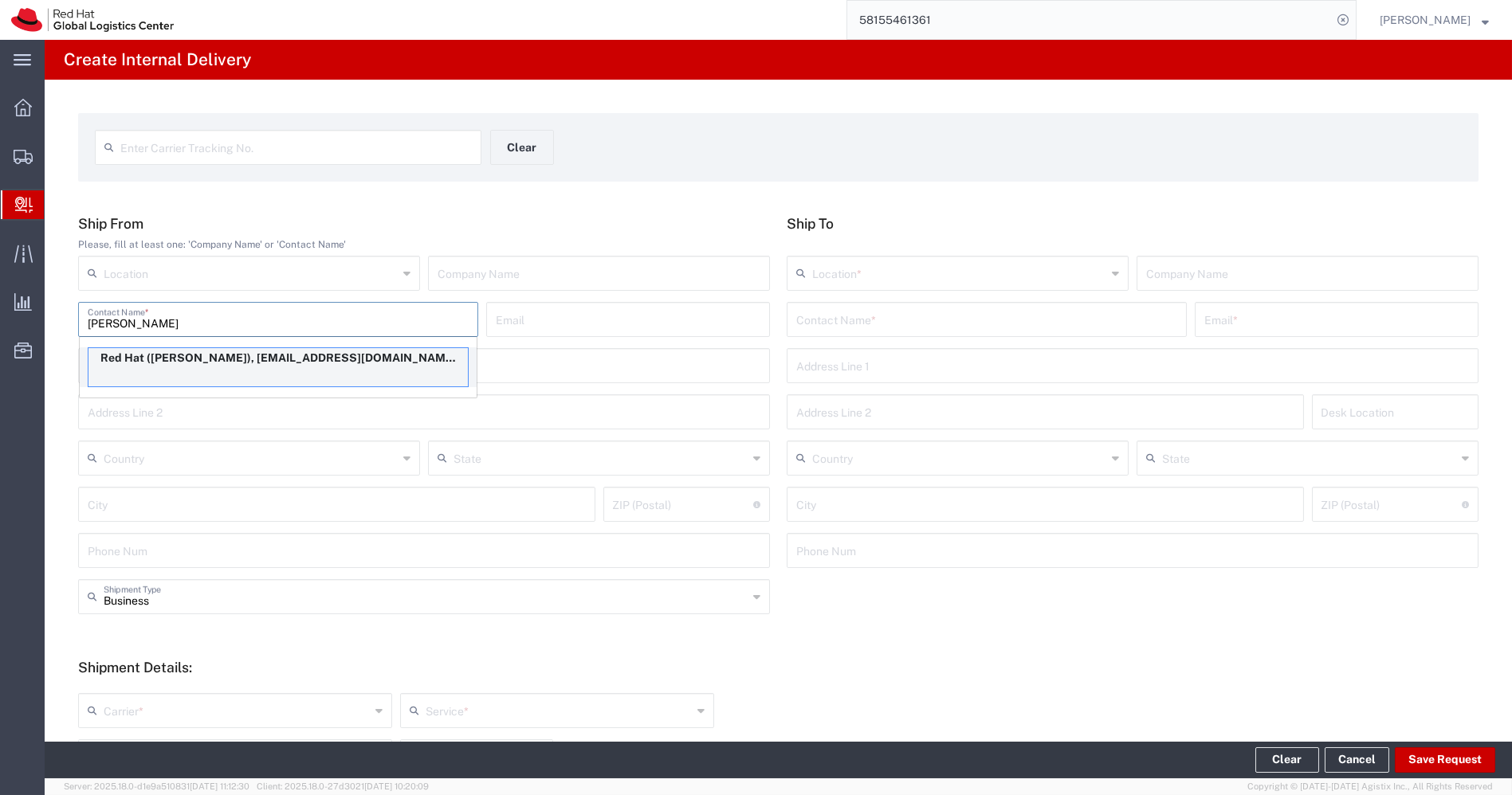
type input "[PERSON_NAME]"
click at [200, 358] on p "Red Hat ([PERSON_NAME]), [EMAIL_ADDRESS][DOMAIN_NAME]" at bounding box center [279, 358] width 380 height 20
type input "RH - [GEOGRAPHIC_DATA]"
type input "Red Hat"
type input "[EMAIL_ADDRESS][DOMAIN_NAME]"
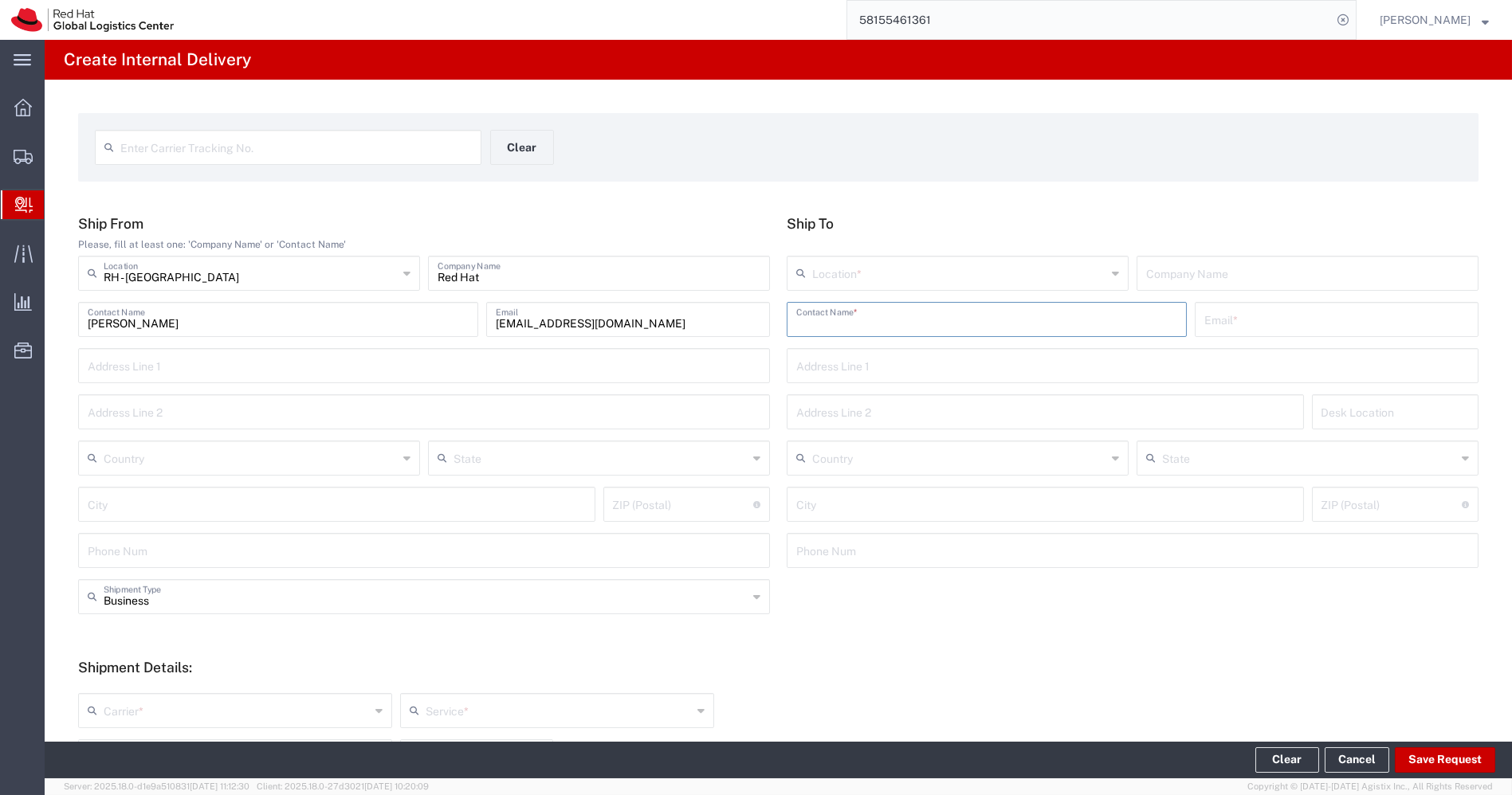
click at [900, 324] on input "text" at bounding box center [987, 318] width 381 height 28
paste input "[PERSON_NAME]"
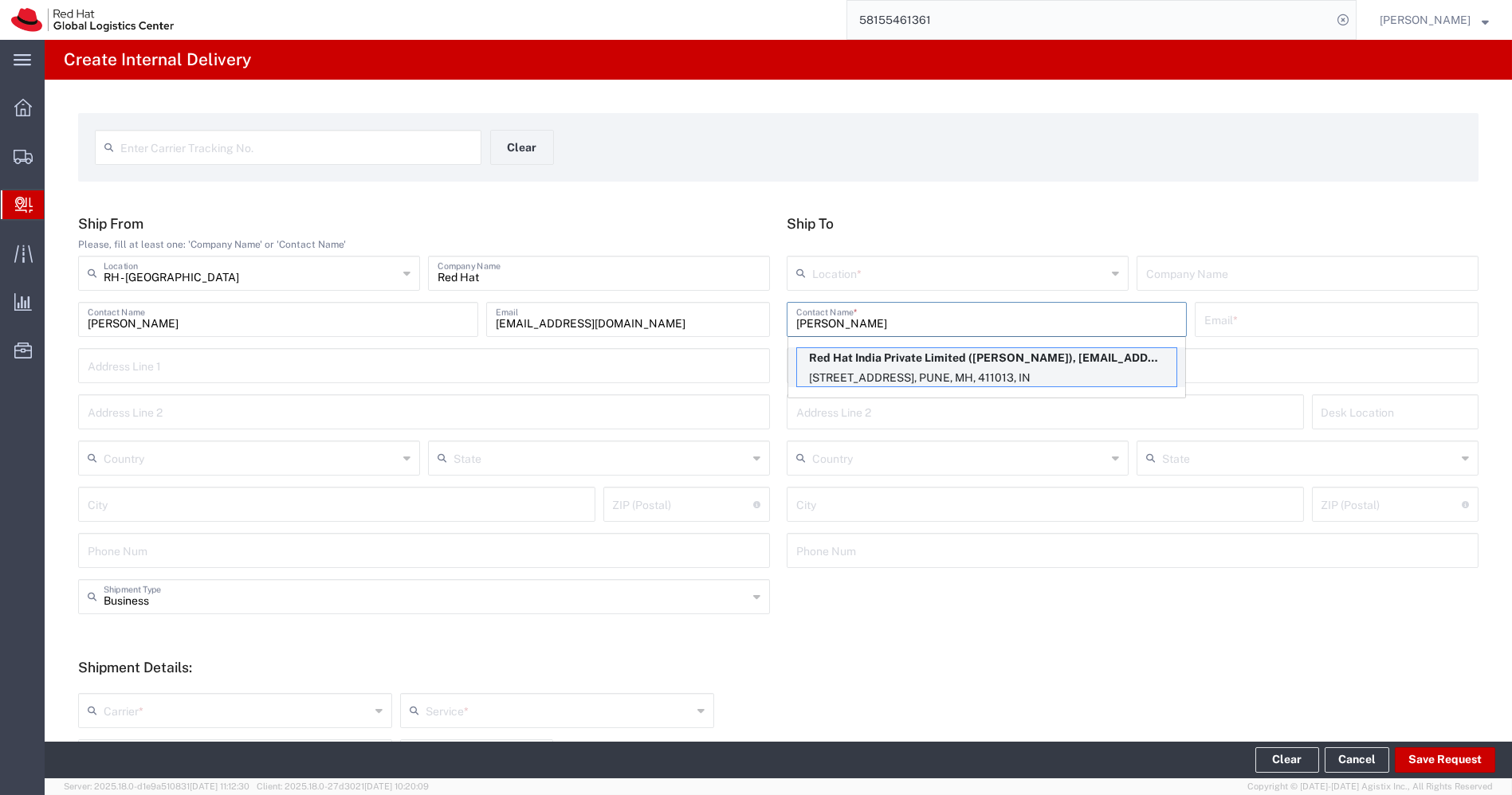
type input "[PERSON_NAME]"
click at [858, 363] on p "Red Hat India Private Limited ([PERSON_NAME]), [EMAIL_ADDRESS][DOMAIN_NAME]" at bounding box center [987, 358] width 380 height 20
type input "RH - Pune - Tower 6"
type input "Red Hat India Private Limited"
type input "[EMAIL_ADDRESS][DOMAIN_NAME]"
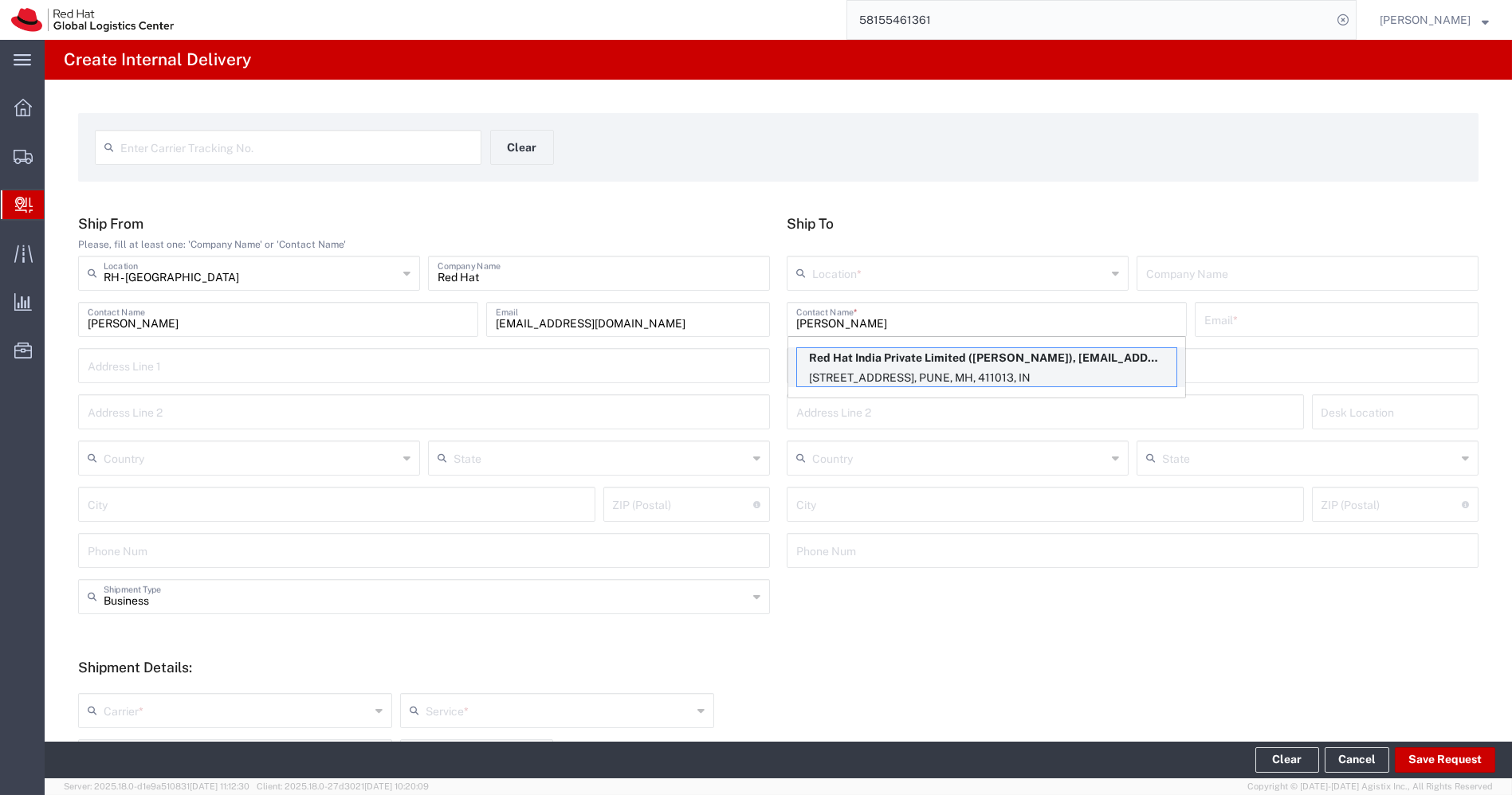
type input "[STREET_ADDRESS]"
type input "[GEOGRAPHIC_DATA], [GEOGRAPHIC_DATA]"
type input "3N531"
type input "[GEOGRAPHIC_DATA]"
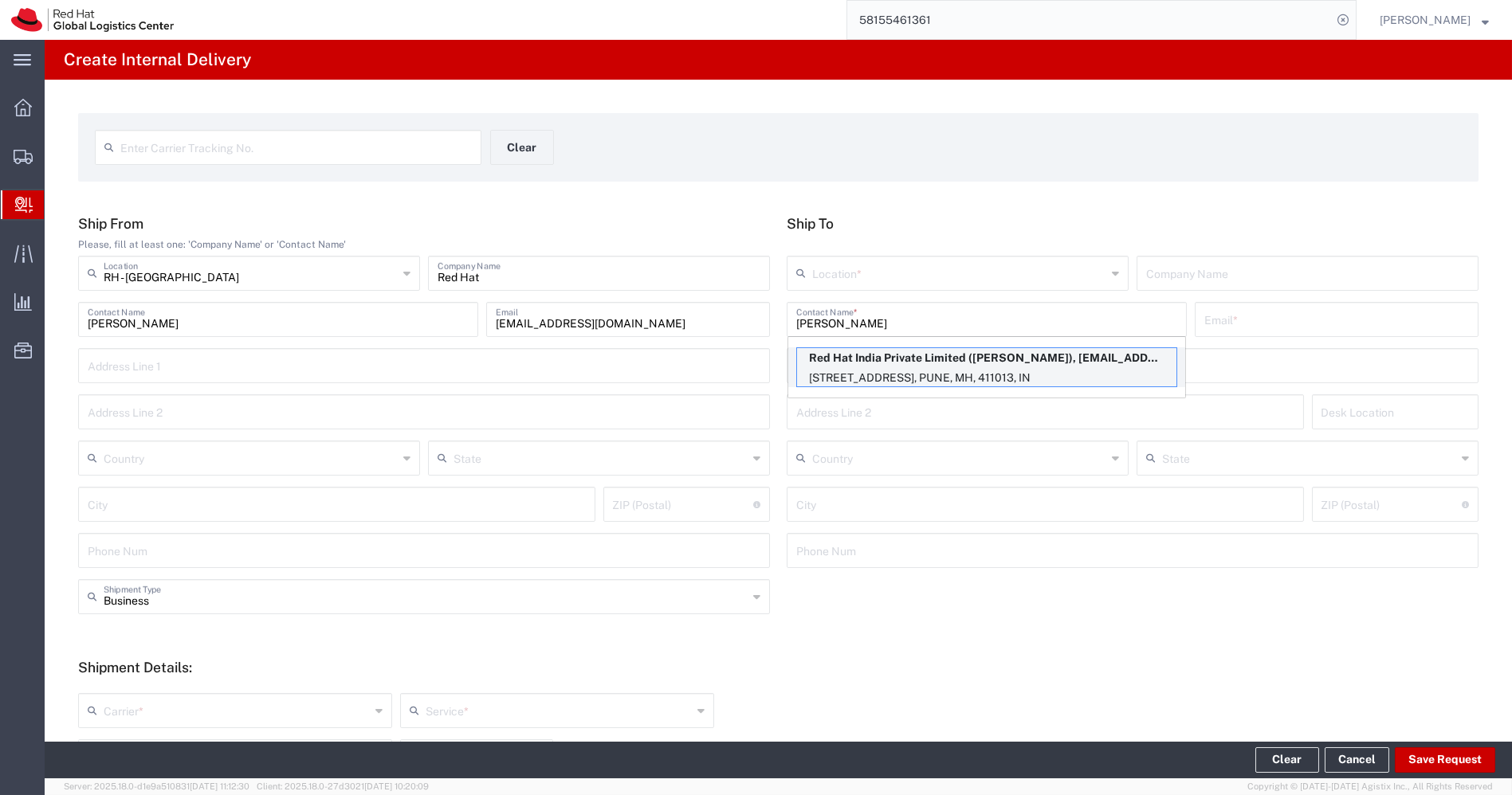
type input "411013"
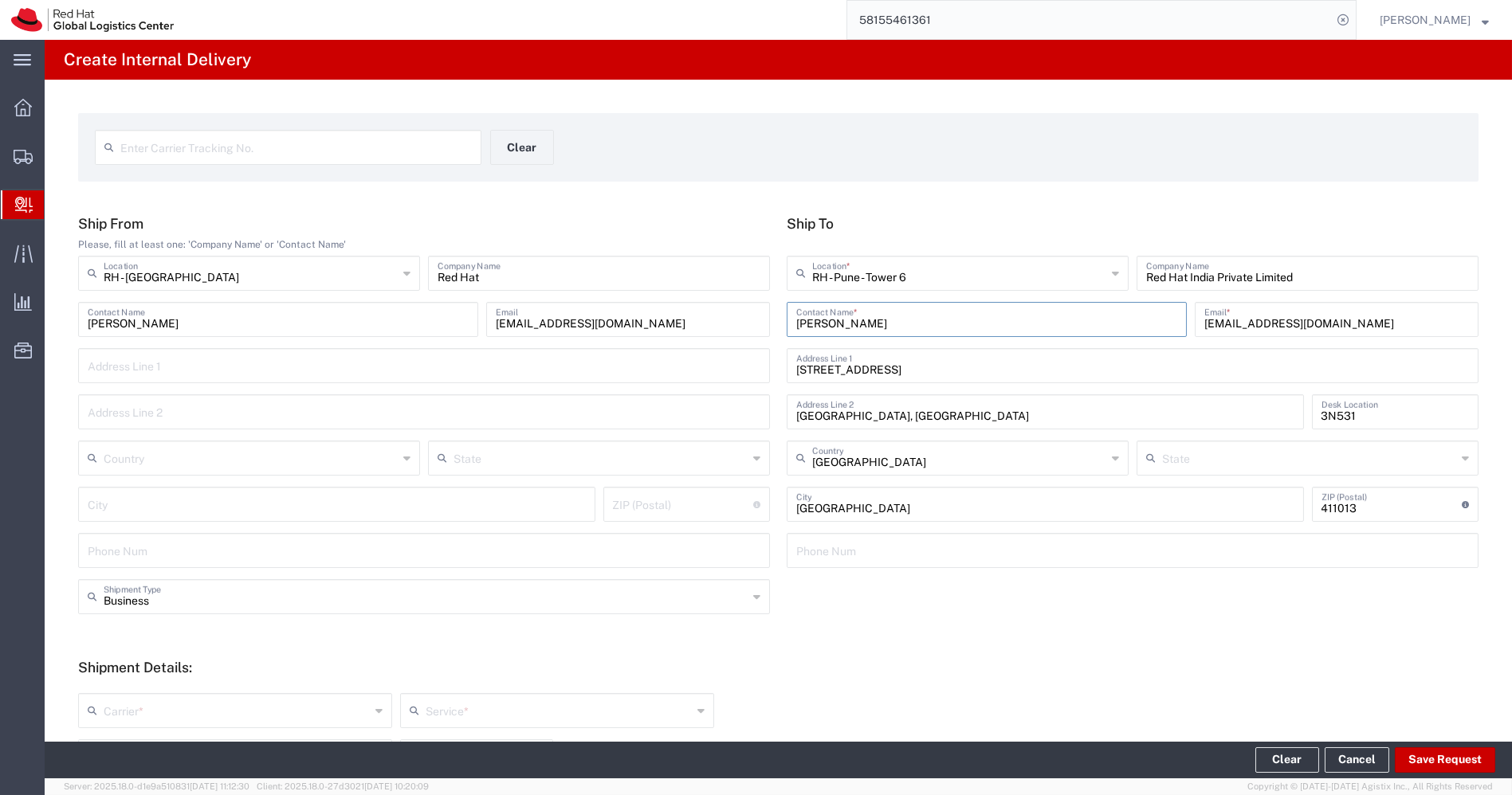
type input "Mahārāshtra"
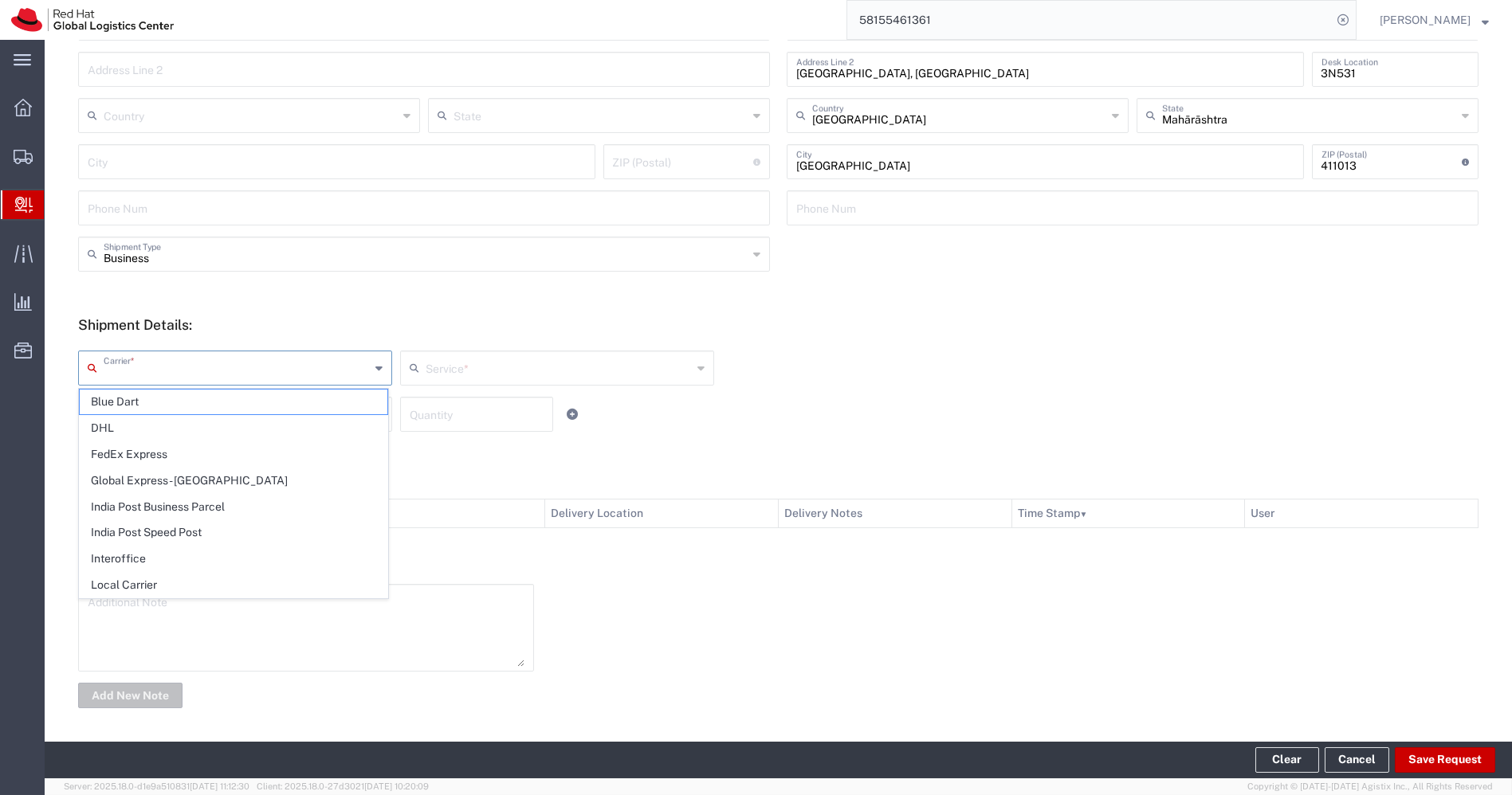
click at [335, 372] on input "text" at bounding box center [236, 366] width 267 height 28
click at [145, 549] on span "Interoffice" at bounding box center [233, 559] width 308 height 25
type input "Interoffice"
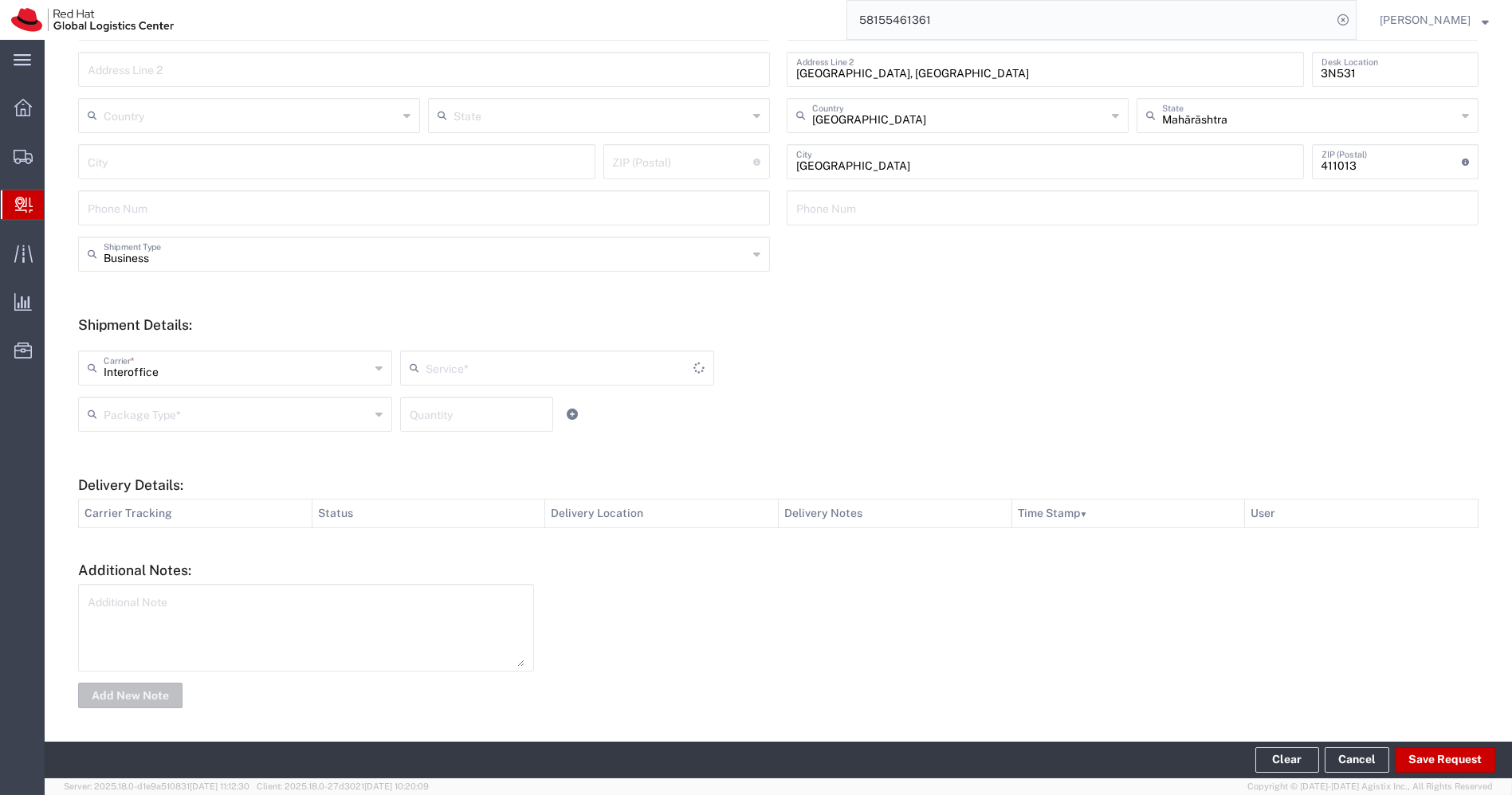
type input "IO_Ground"
click at [300, 404] on input "text" at bounding box center [236, 413] width 267 height 28
click at [177, 505] on span "PAK" at bounding box center [233, 501] width 308 height 25
type input "PAK"
click at [428, 429] on div "Quantity" at bounding box center [476, 414] width 153 height 35
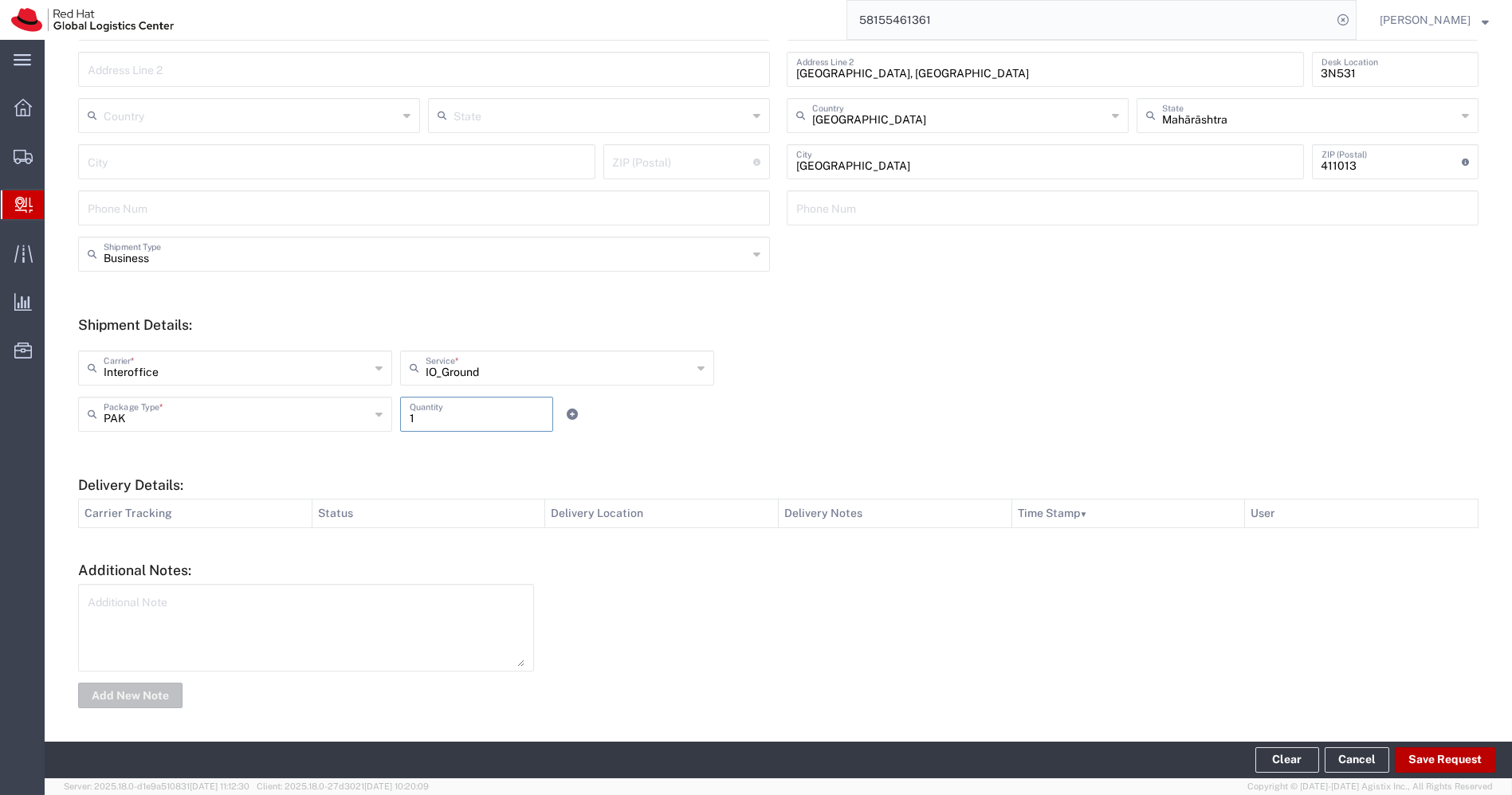
type input "1"
click at [1440, 761] on button "Save Request" at bounding box center [1445, 761] width 100 height 26
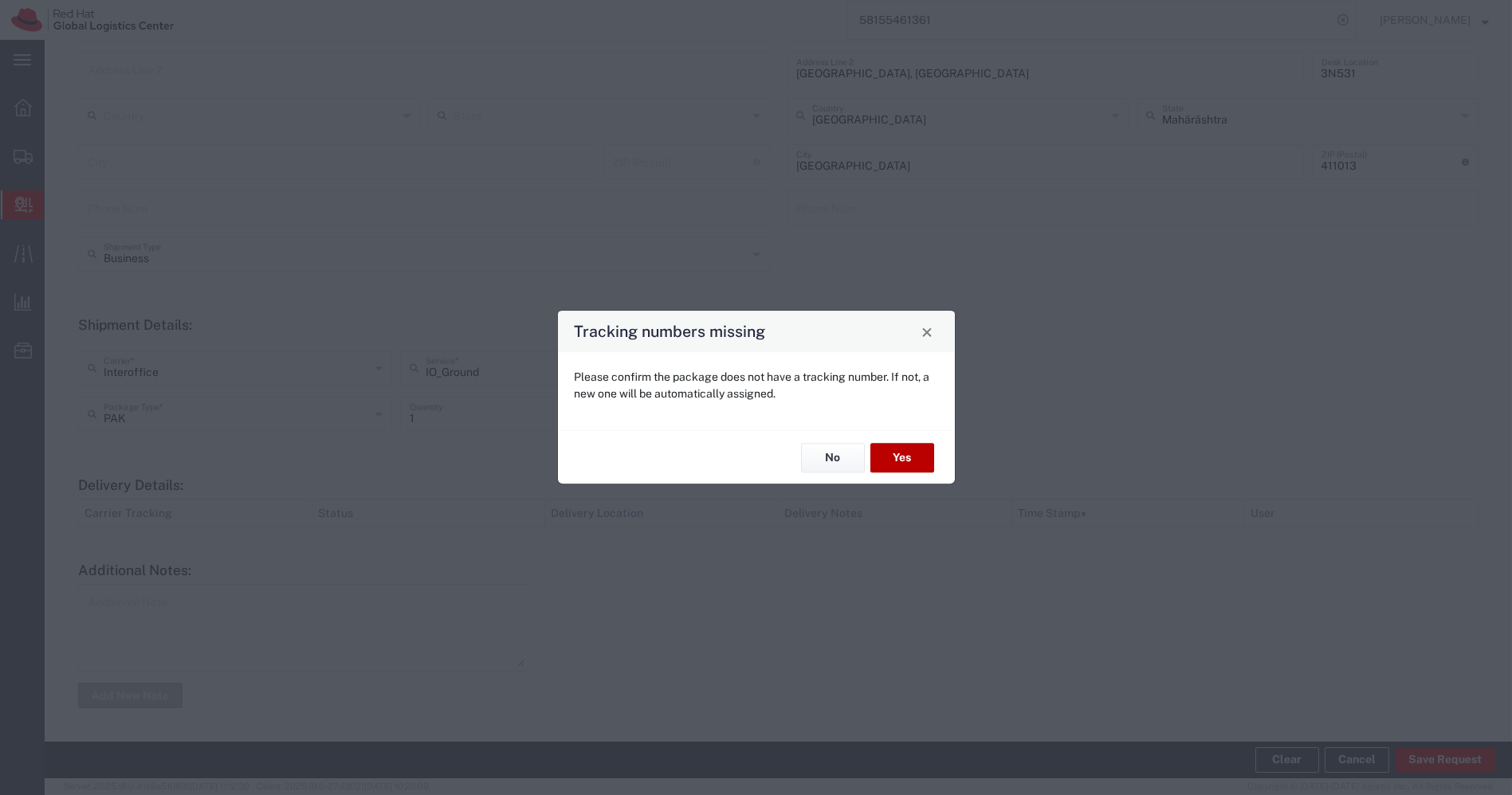
click at [897, 458] on button "Yes" at bounding box center [902, 458] width 64 height 29
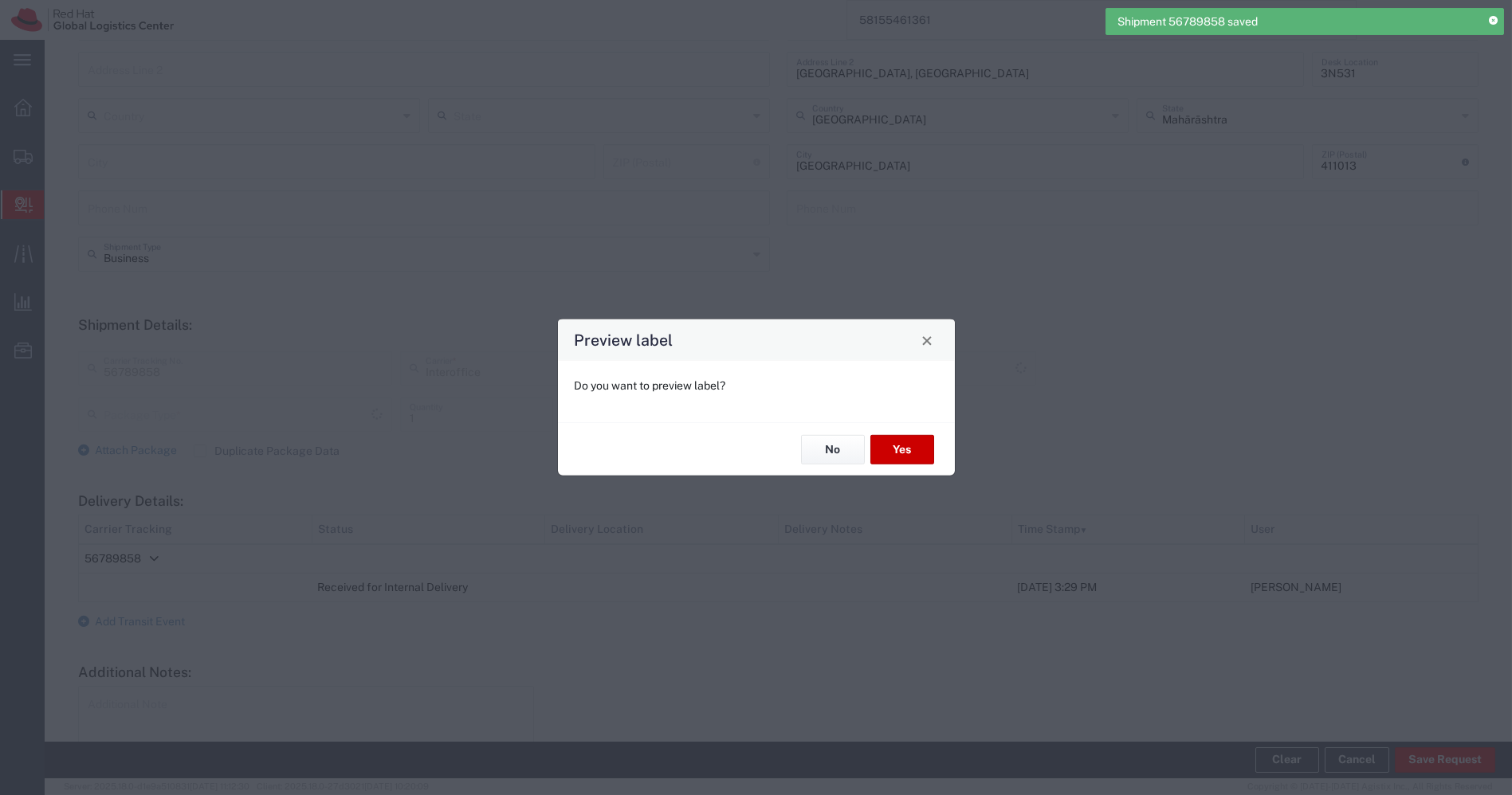
type input "PAK"
type input "IO_Ground"
click at [897, 458] on button "Yes" at bounding box center [902, 450] width 64 height 29
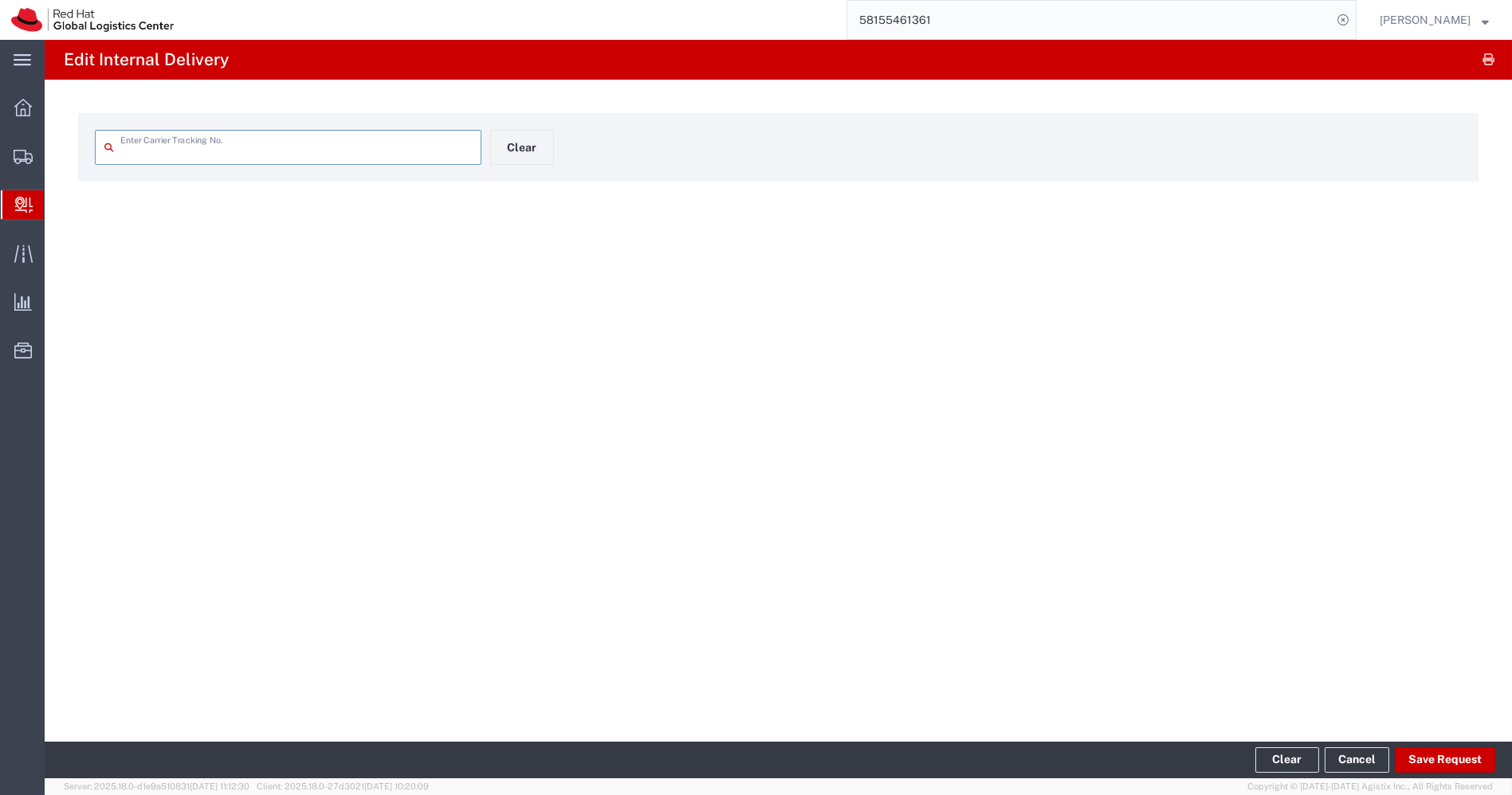
type input "56789858"
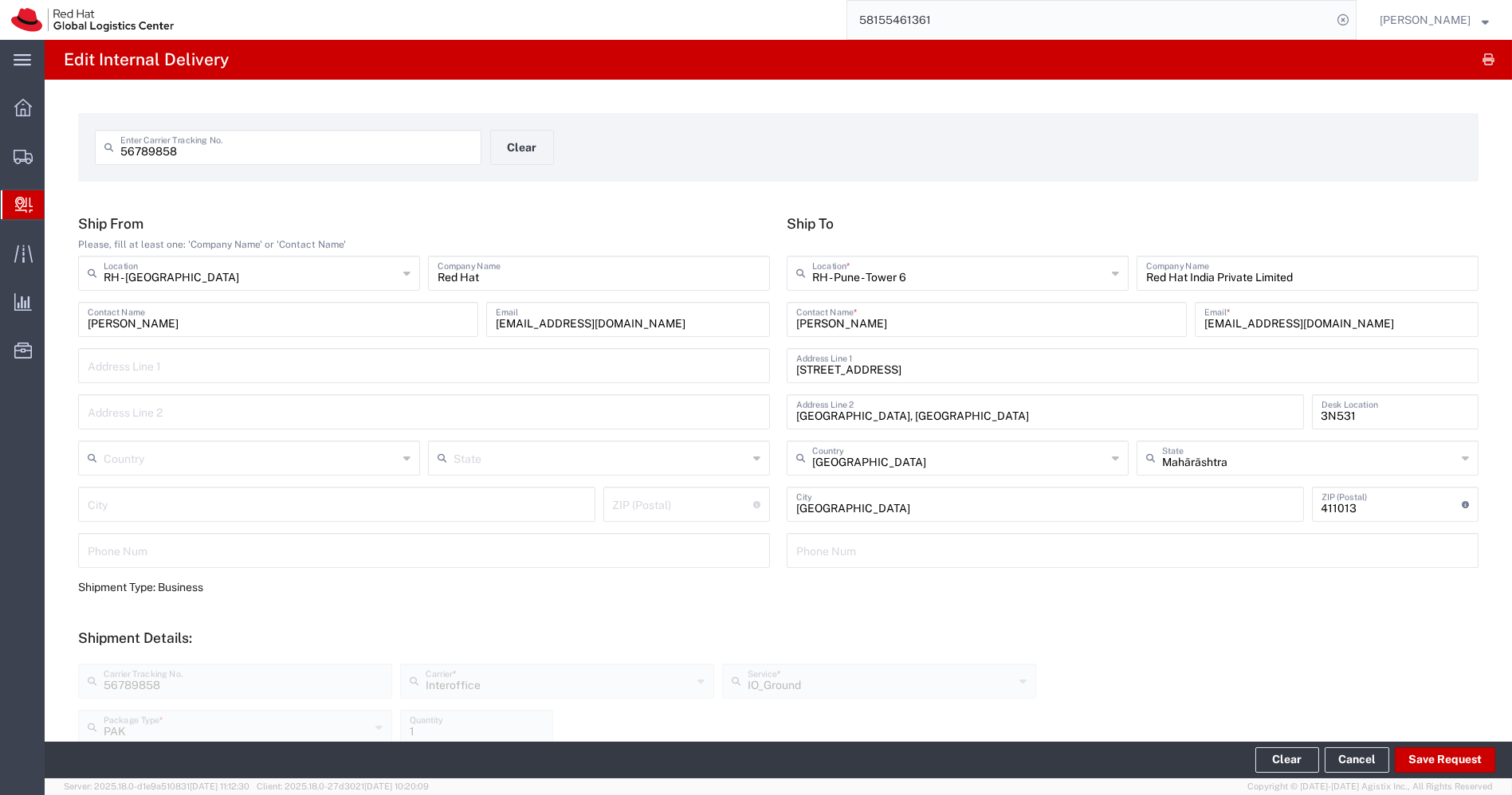
click at [169, 334] on div "[PERSON_NAME] Contact Name" at bounding box center [279, 319] width 400 height 35
drag, startPoint x: 170, startPoint y: 334, endPoint x: 70, endPoint y: 321, distance: 100.8
click at [70, 321] on div "Ship From Please, fill at least one: 'Company Name' or 'Contact Name' RH - [GEO…" at bounding box center [424, 398] width 709 height 364
drag, startPoint x: 179, startPoint y: 329, endPoint x: 0, endPoint y: 334, distance: 179.1
click at [0, 334] on div "main_menu Created with Sketch. Collapse Menu Overview Shipments Shipment Manage…" at bounding box center [756, 417] width 1512 height 755
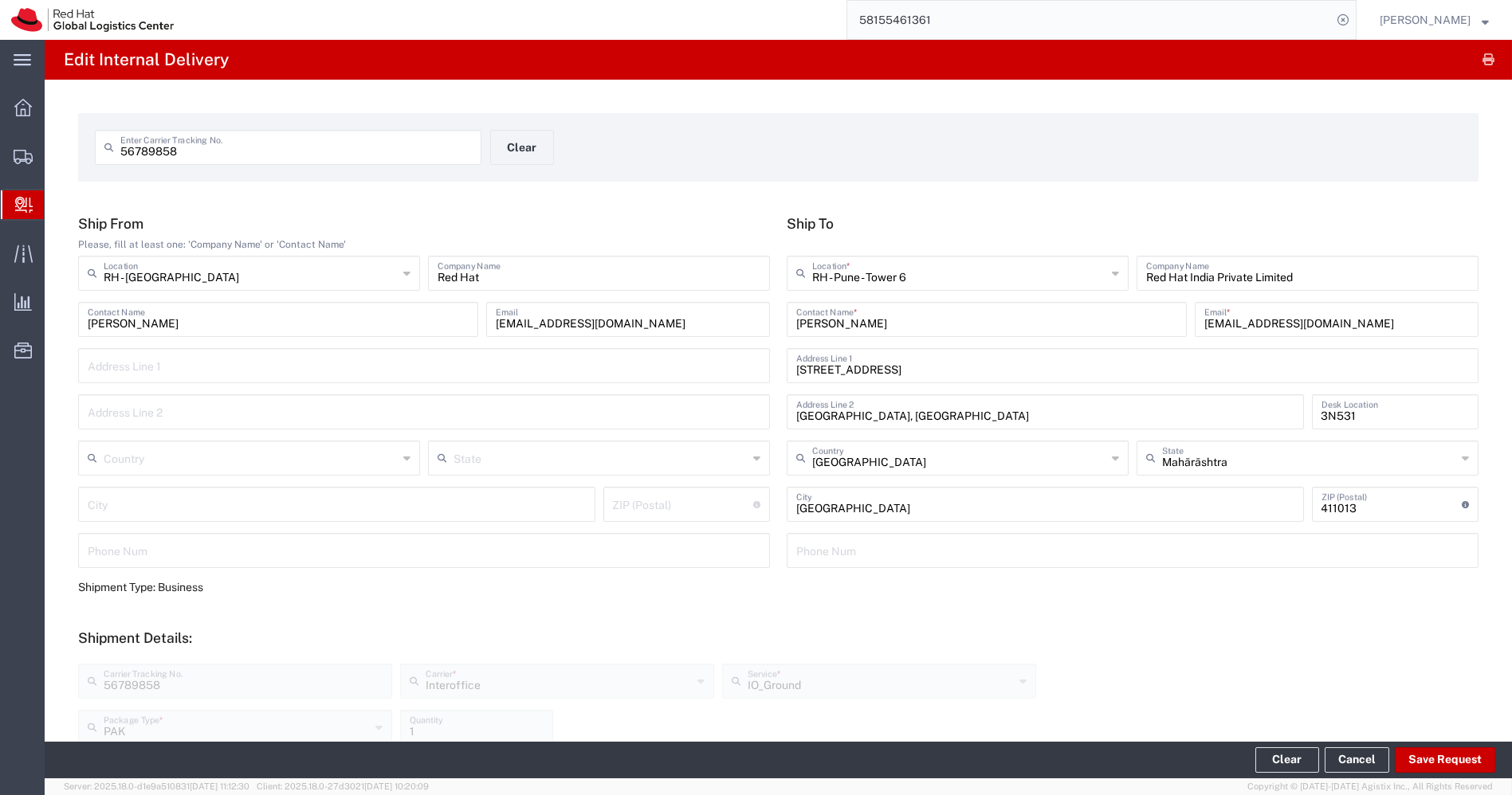
click at [0, 0] on span "Create Delivery" at bounding box center [0, 0] width 0 height 0
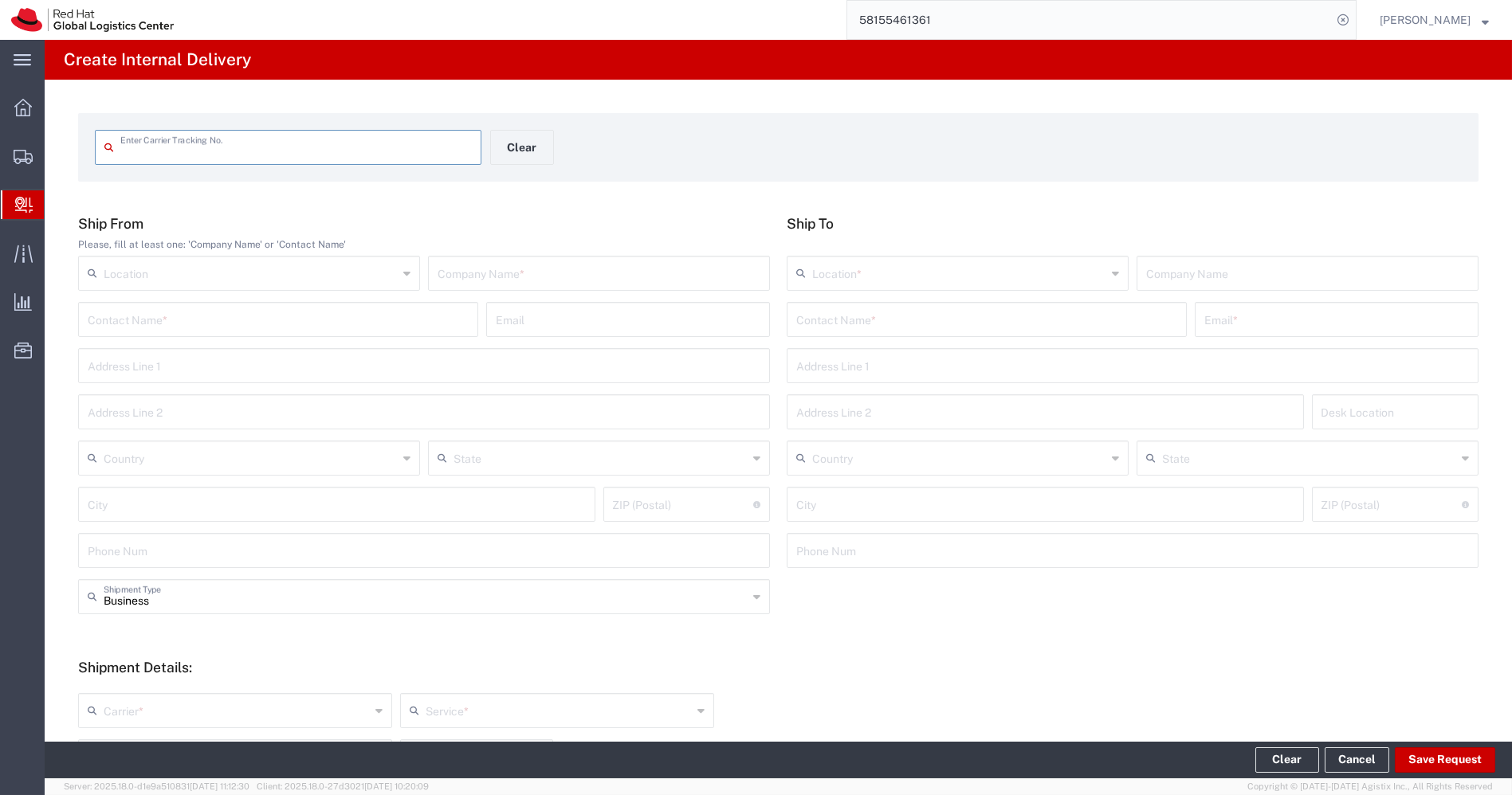
click at [216, 316] on input "text" at bounding box center [279, 318] width 381 height 28
paste input "[PERSON_NAME]"
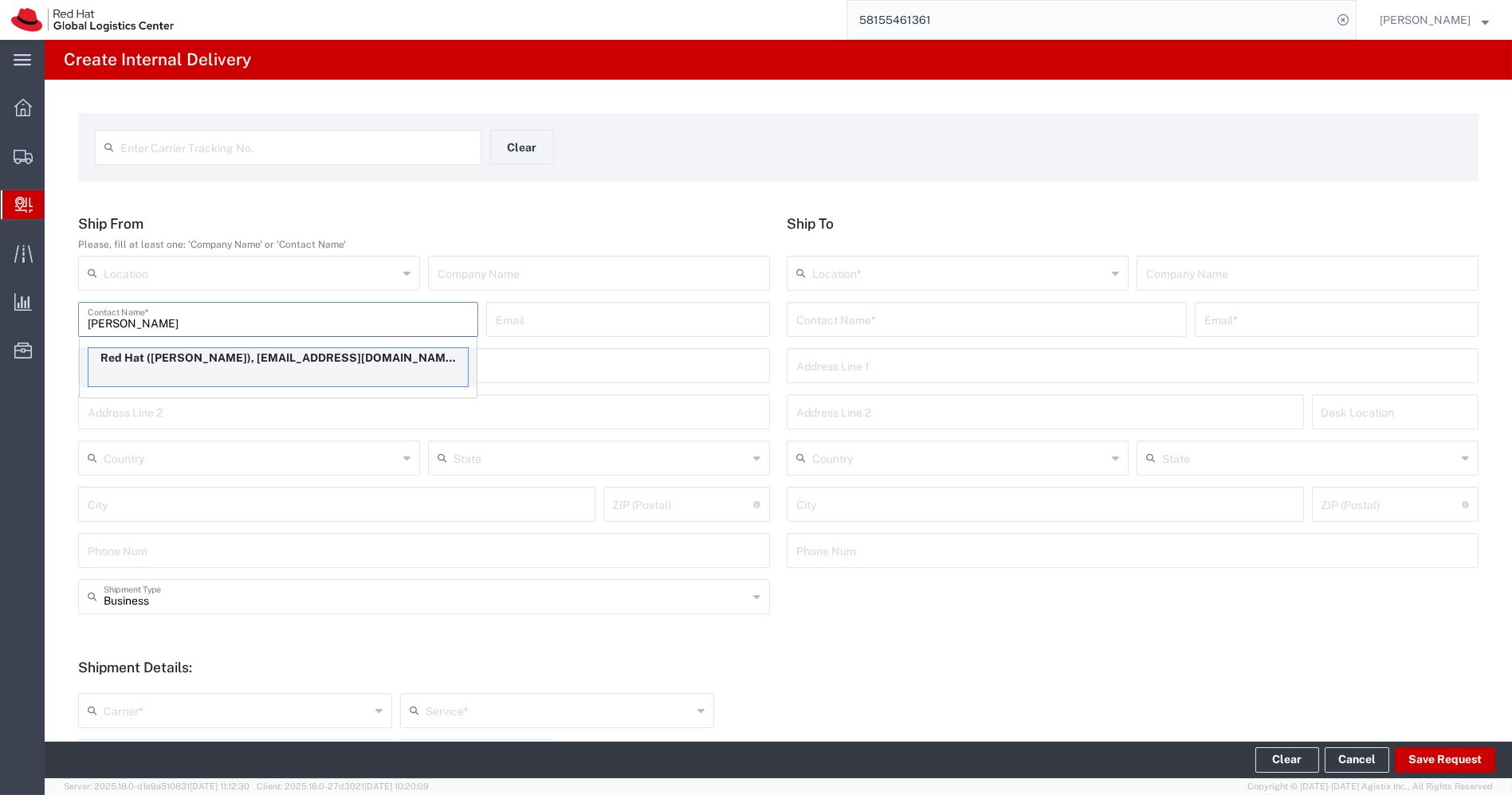
type input "[PERSON_NAME]"
click at [243, 353] on p "Red Hat ([PERSON_NAME]), [EMAIL_ADDRESS][DOMAIN_NAME]" at bounding box center [279, 358] width 380 height 20
type input "RH - [GEOGRAPHIC_DATA]"
type input "Red Hat"
type input "[EMAIL_ADDRESS][DOMAIN_NAME]"
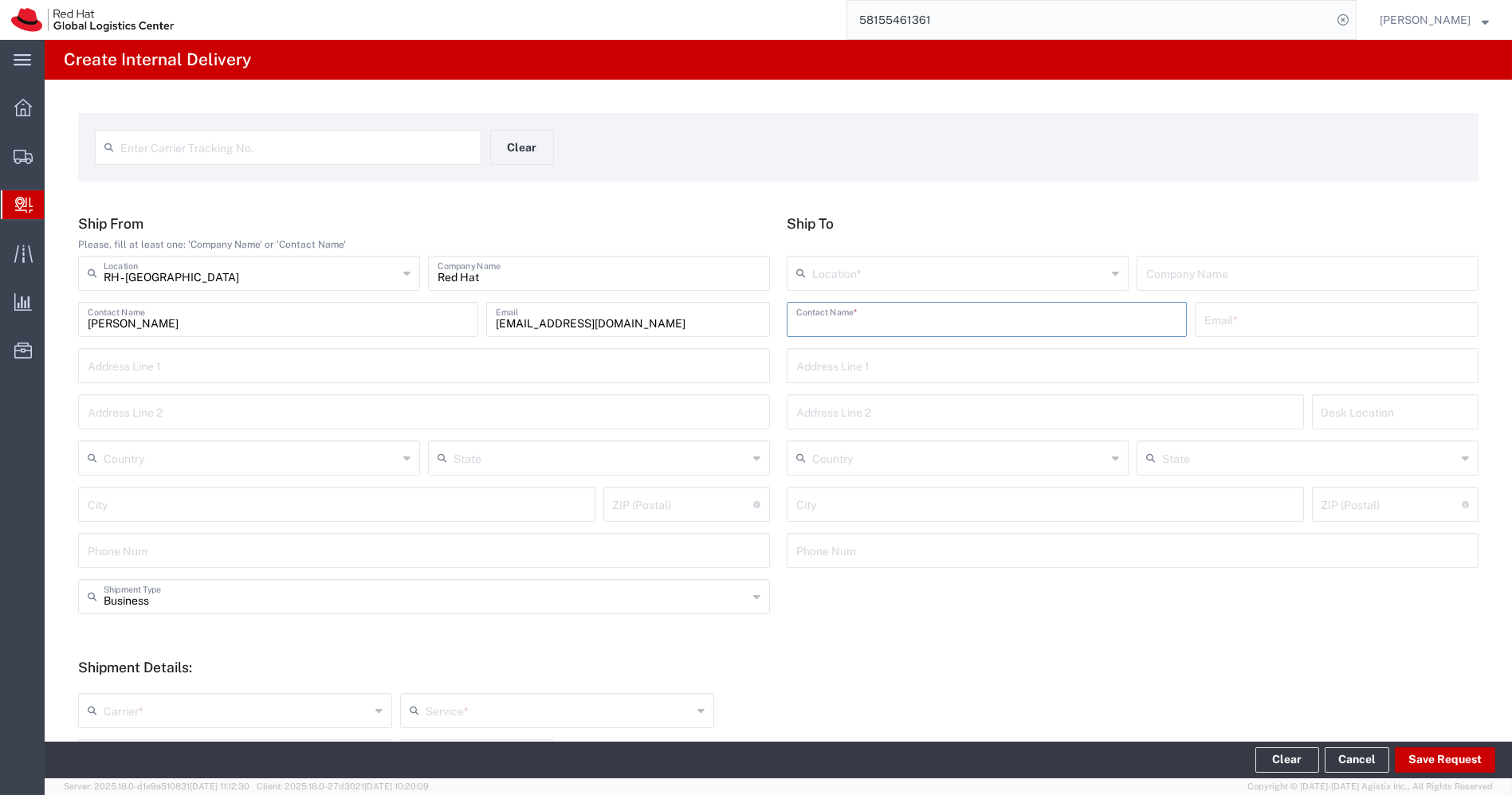
click at [907, 322] on input "text" at bounding box center [987, 318] width 381 height 28
paste input "Panga [PERSON_NAME]"
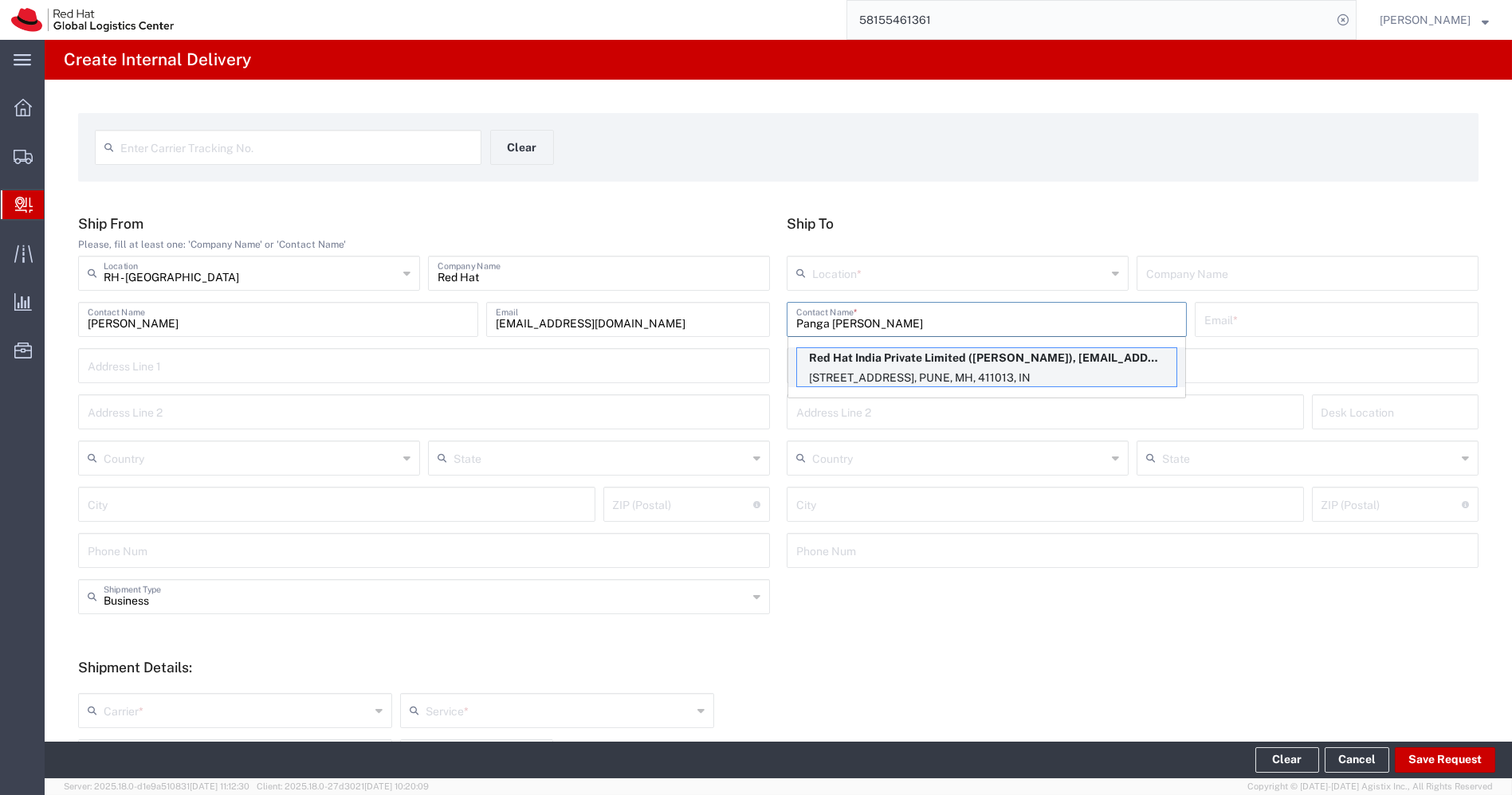
type input "Panga [PERSON_NAME]"
click at [875, 370] on p "[STREET_ADDRESS], PUNE, MH, 411013, IN" at bounding box center [987, 378] width 380 height 20
type input "RH - Pune - Tower 6"
type input "Red Hat India Private Limited"
type input "[EMAIL_ADDRESS][DOMAIN_NAME]"
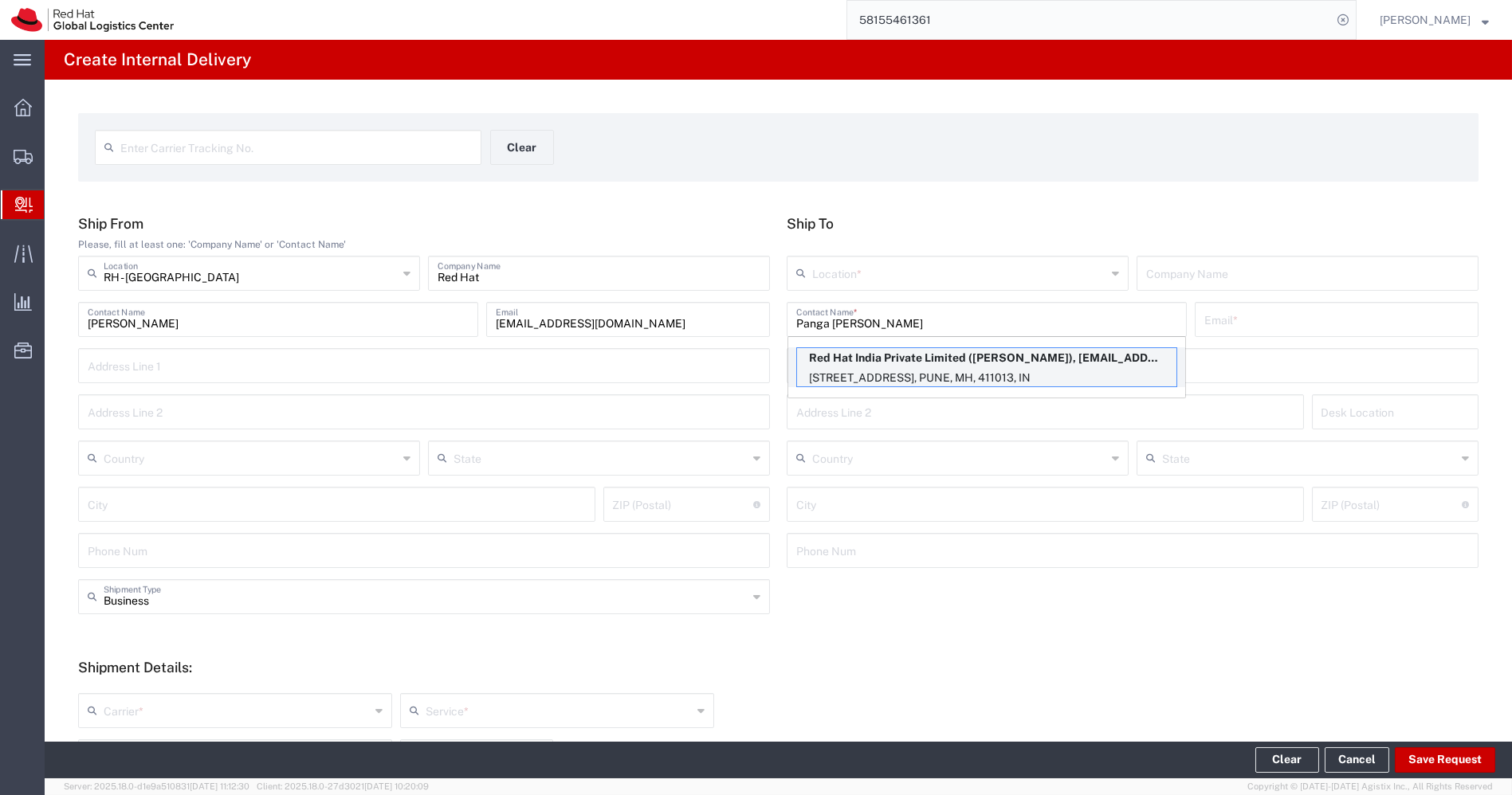
type input "[STREET_ADDRESS]"
type input "[GEOGRAPHIC_DATA], [GEOGRAPHIC_DATA]"
type input "3N536"
type input "[GEOGRAPHIC_DATA]"
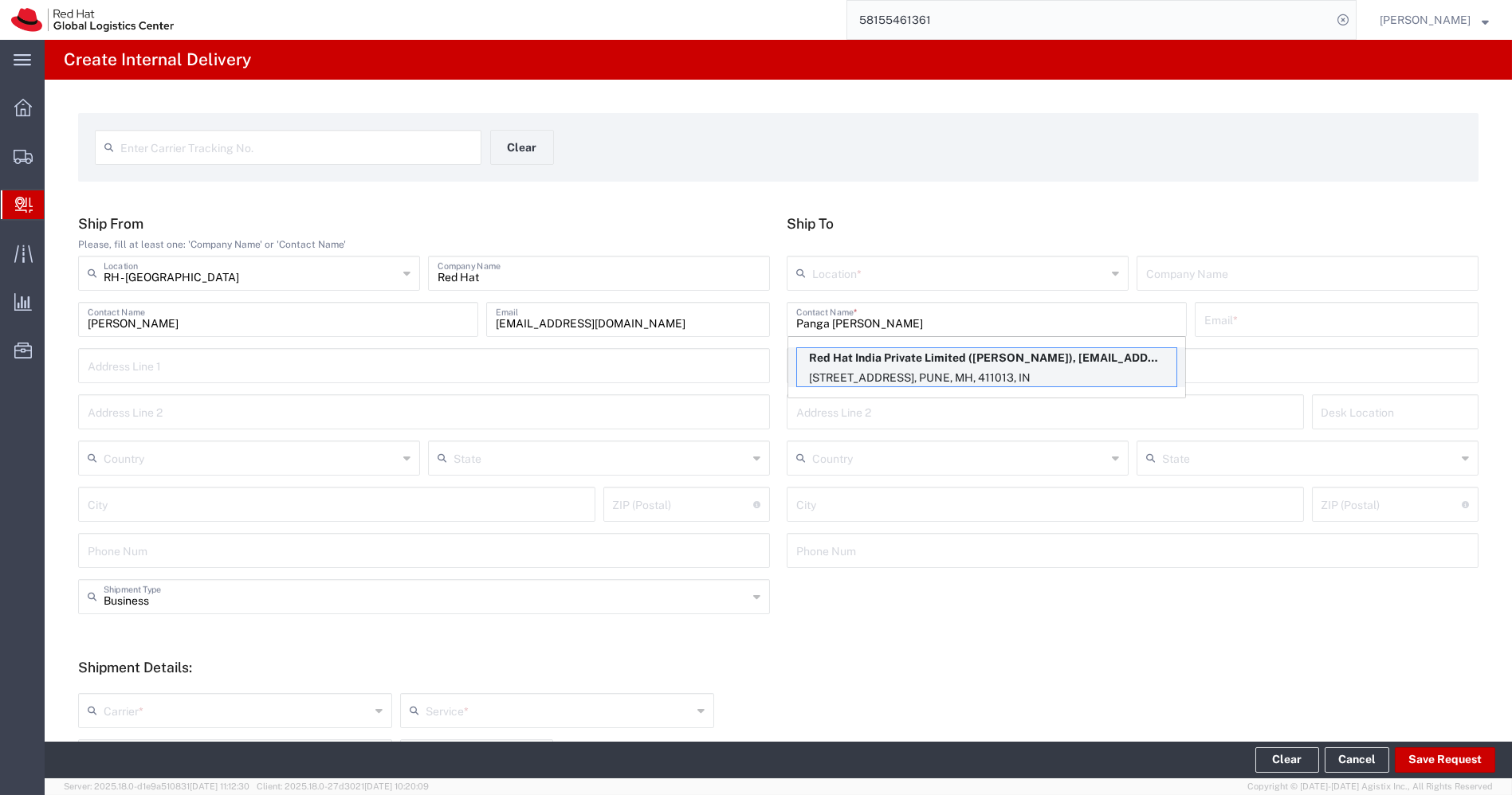
type input "411013"
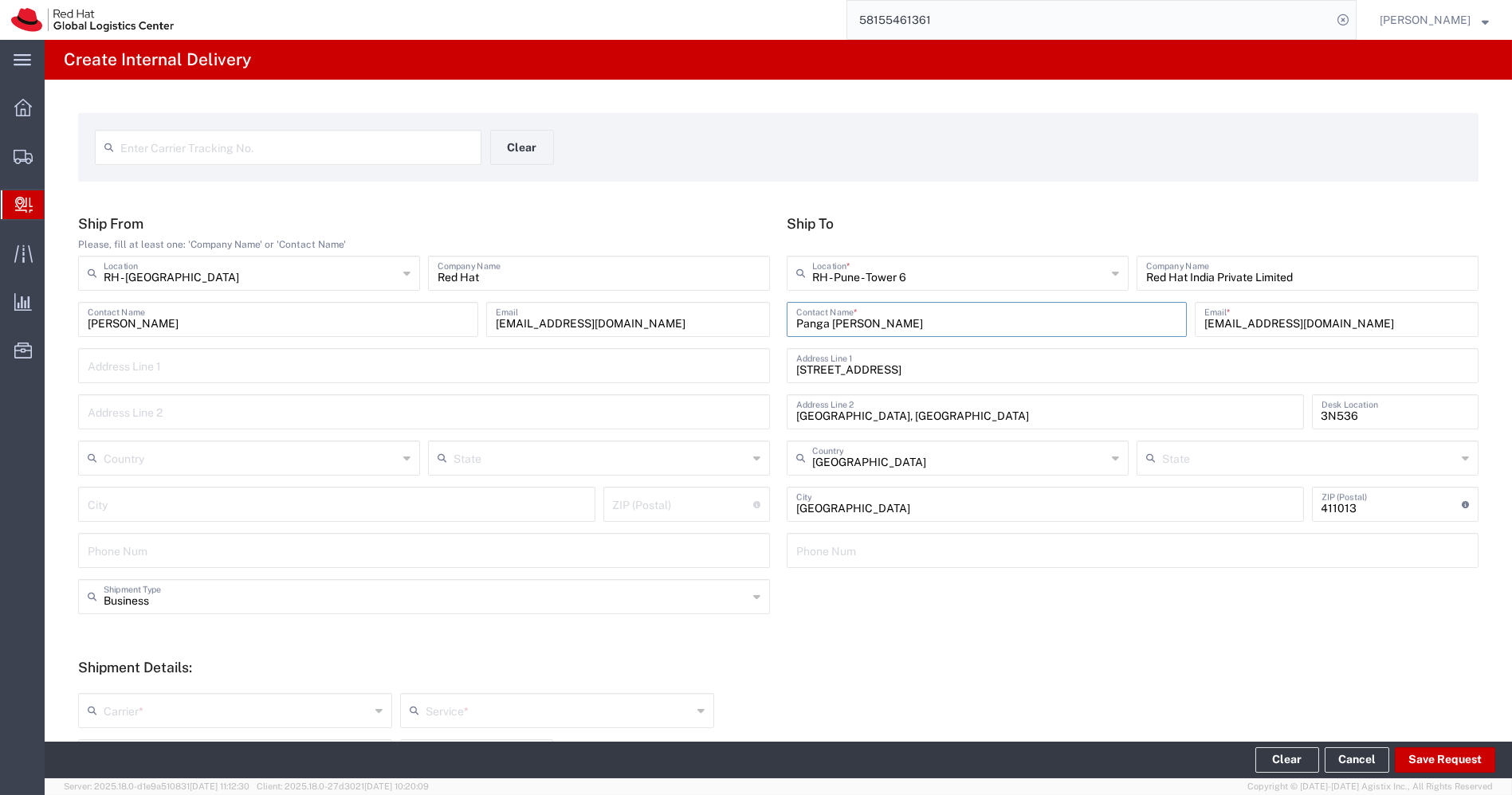
type input "Mahārāshtra"
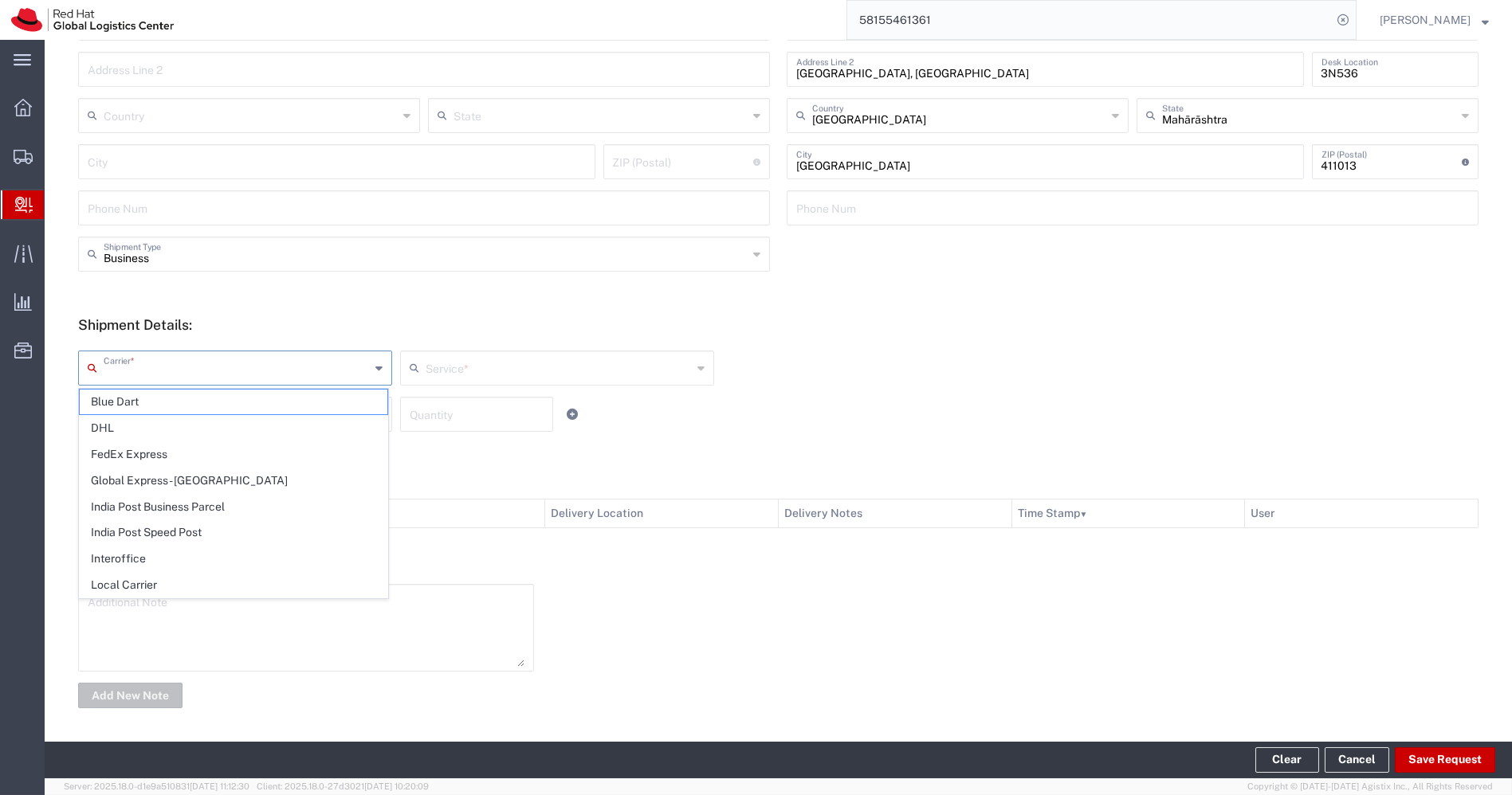
click at [339, 363] on input "text" at bounding box center [236, 366] width 267 height 28
click at [135, 554] on span "Interoffice" at bounding box center [233, 559] width 308 height 25
type input "Interoffice"
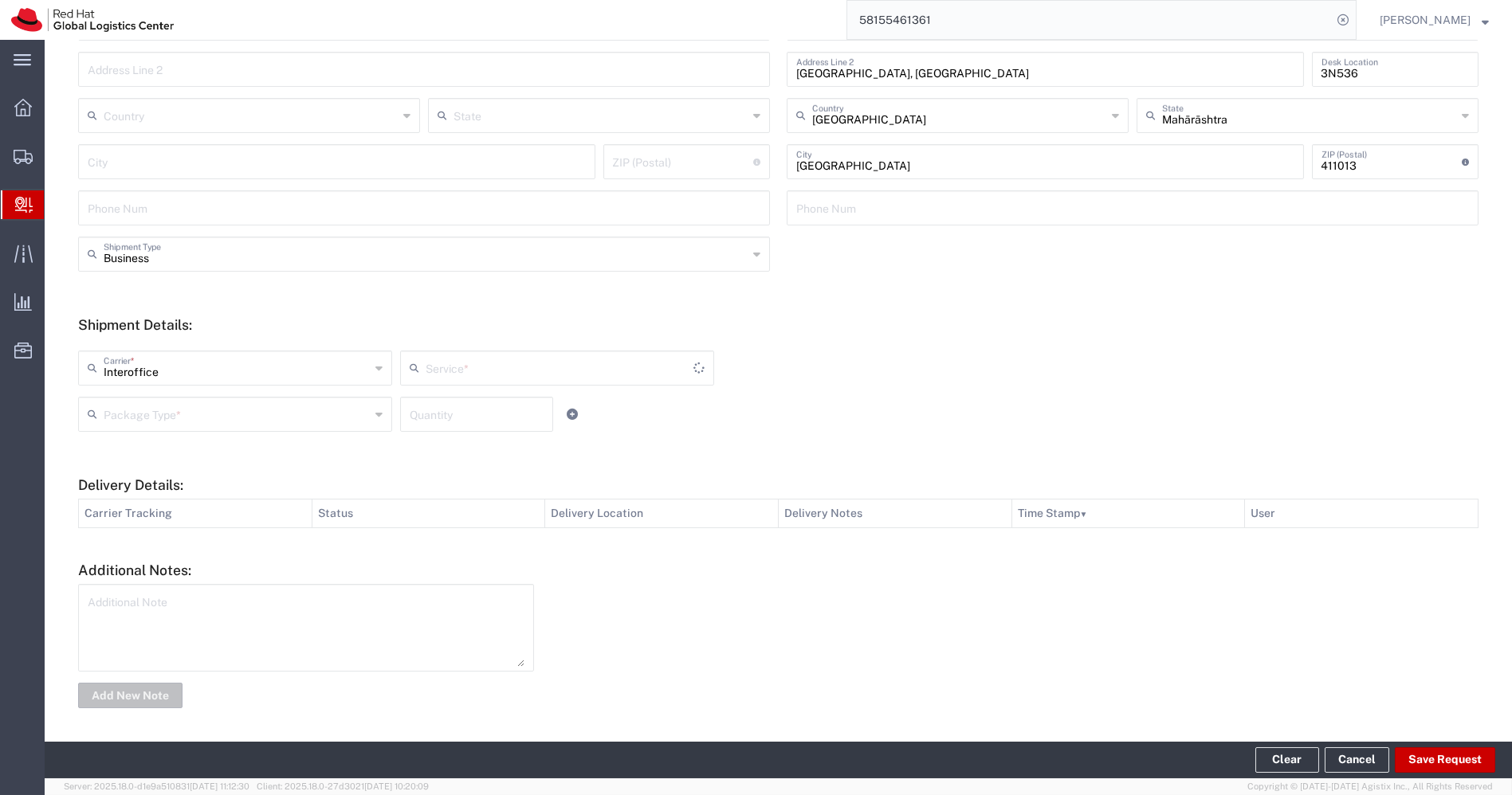
type input "IO_Ground"
click at [287, 409] on input "text" at bounding box center [236, 413] width 267 height 28
click at [173, 498] on span "PAK" at bounding box center [233, 501] width 308 height 25
type input "PAK"
click at [437, 406] on input "number" at bounding box center [476, 413] width 134 height 28
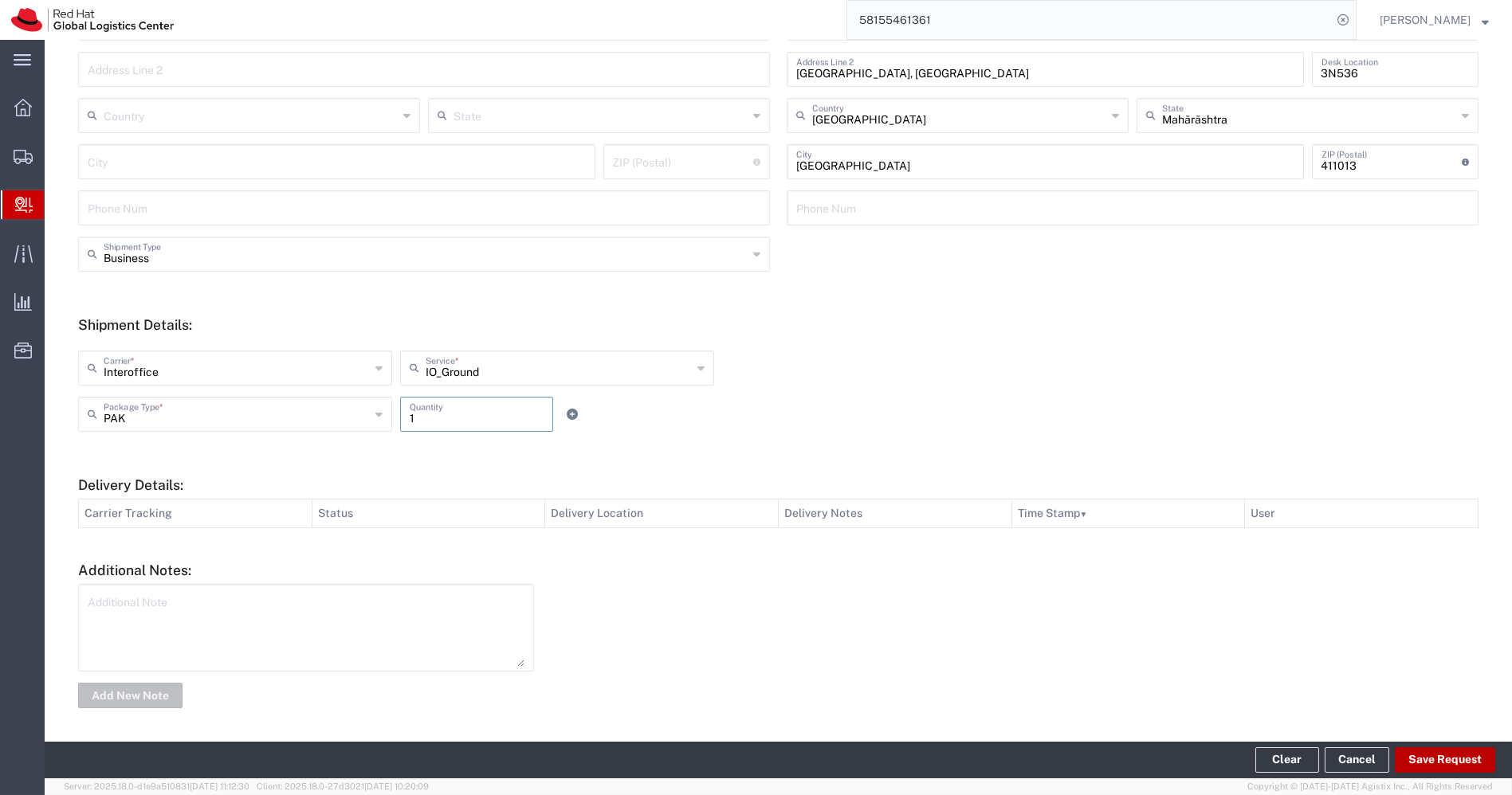
type input "1"
click at [1444, 765] on button "Save Request" at bounding box center [1445, 761] width 100 height 26
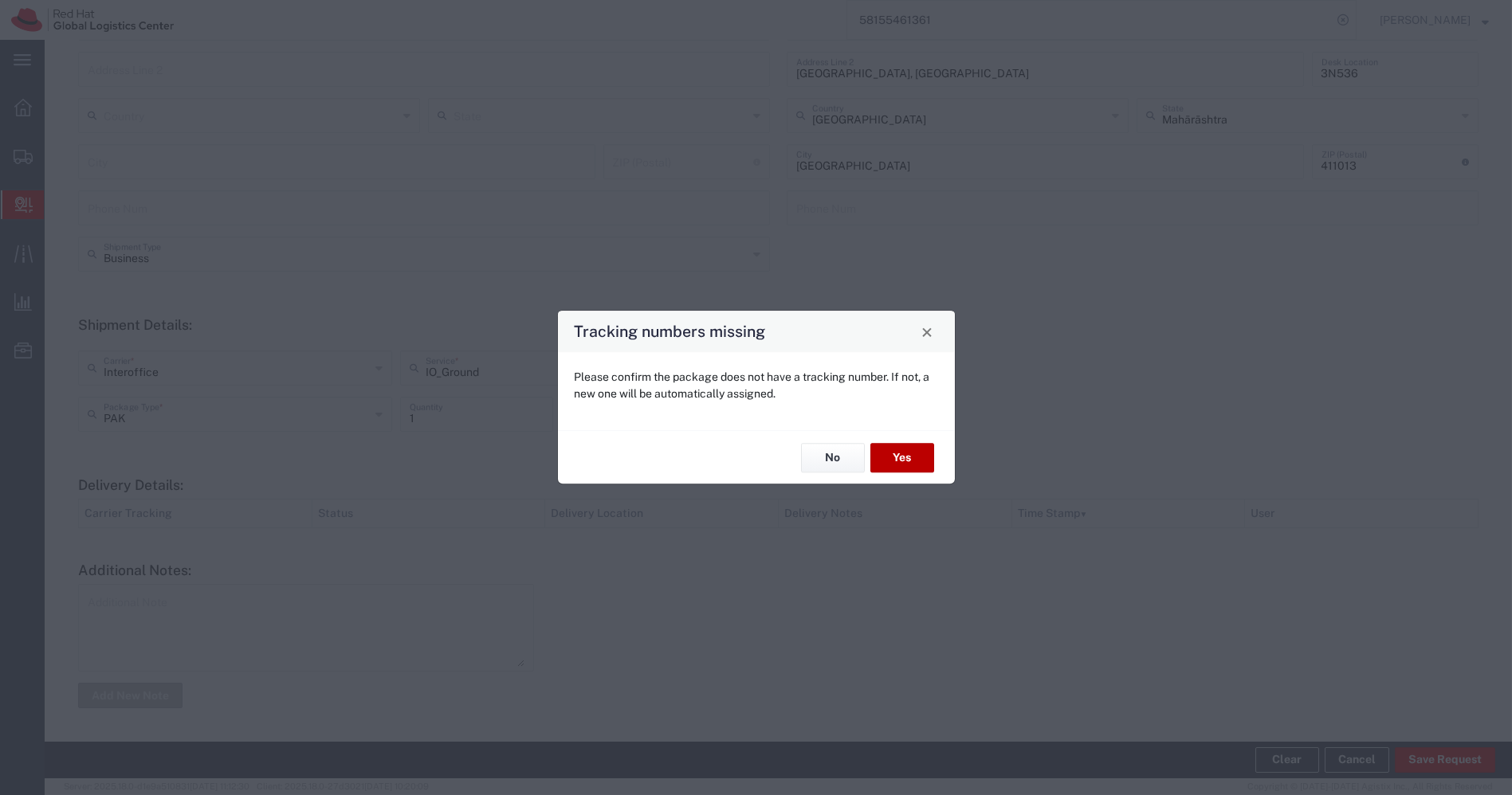
click at [898, 462] on button "Yes" at bounding box center [902, 458] width 64 height 29
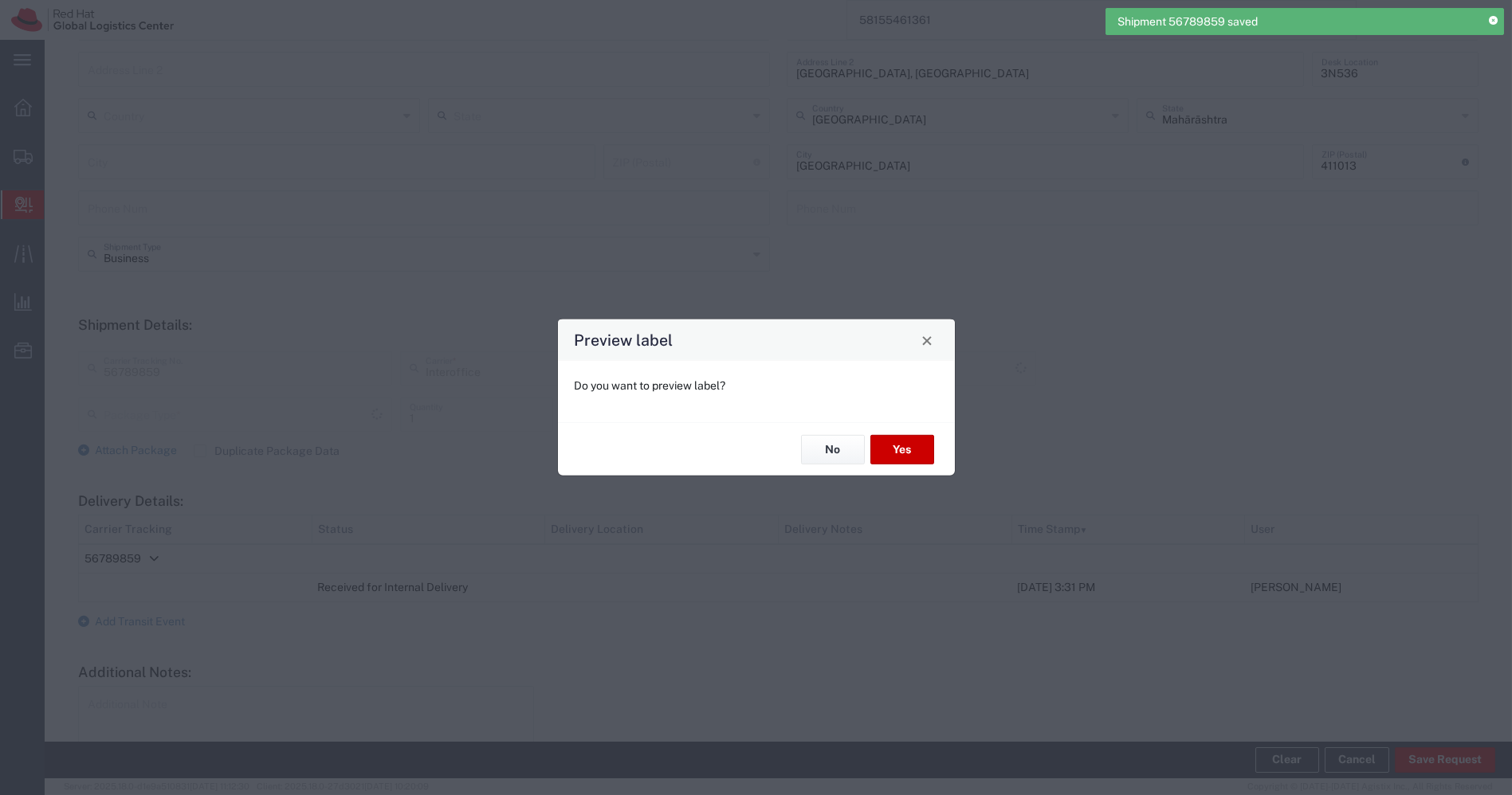
type input "PAK"
type input "IO_Ground"
click at [897, 441] on button "Yes" at bounding box center [902, 450] width 64 height 29
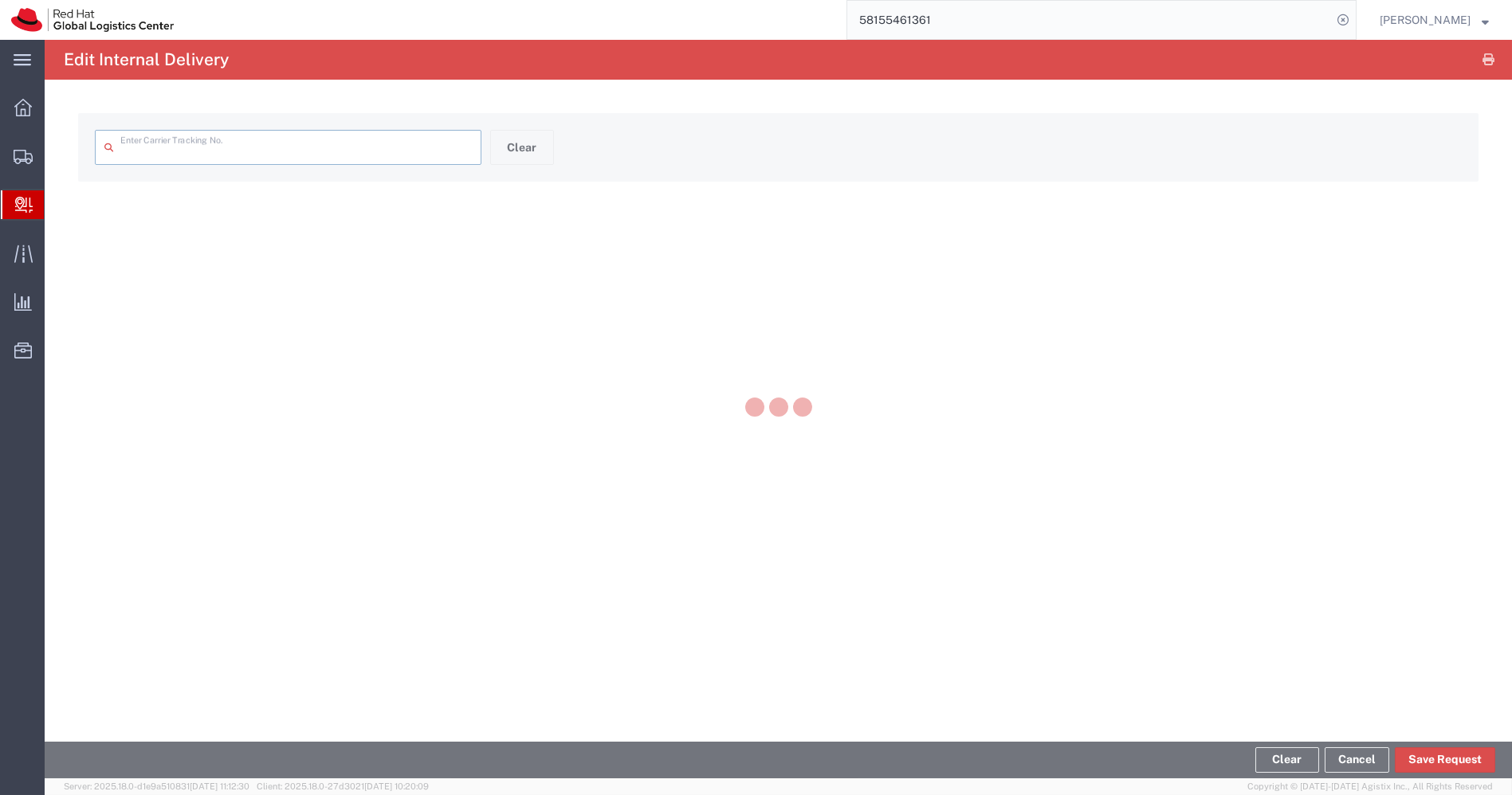
type input "56789859"
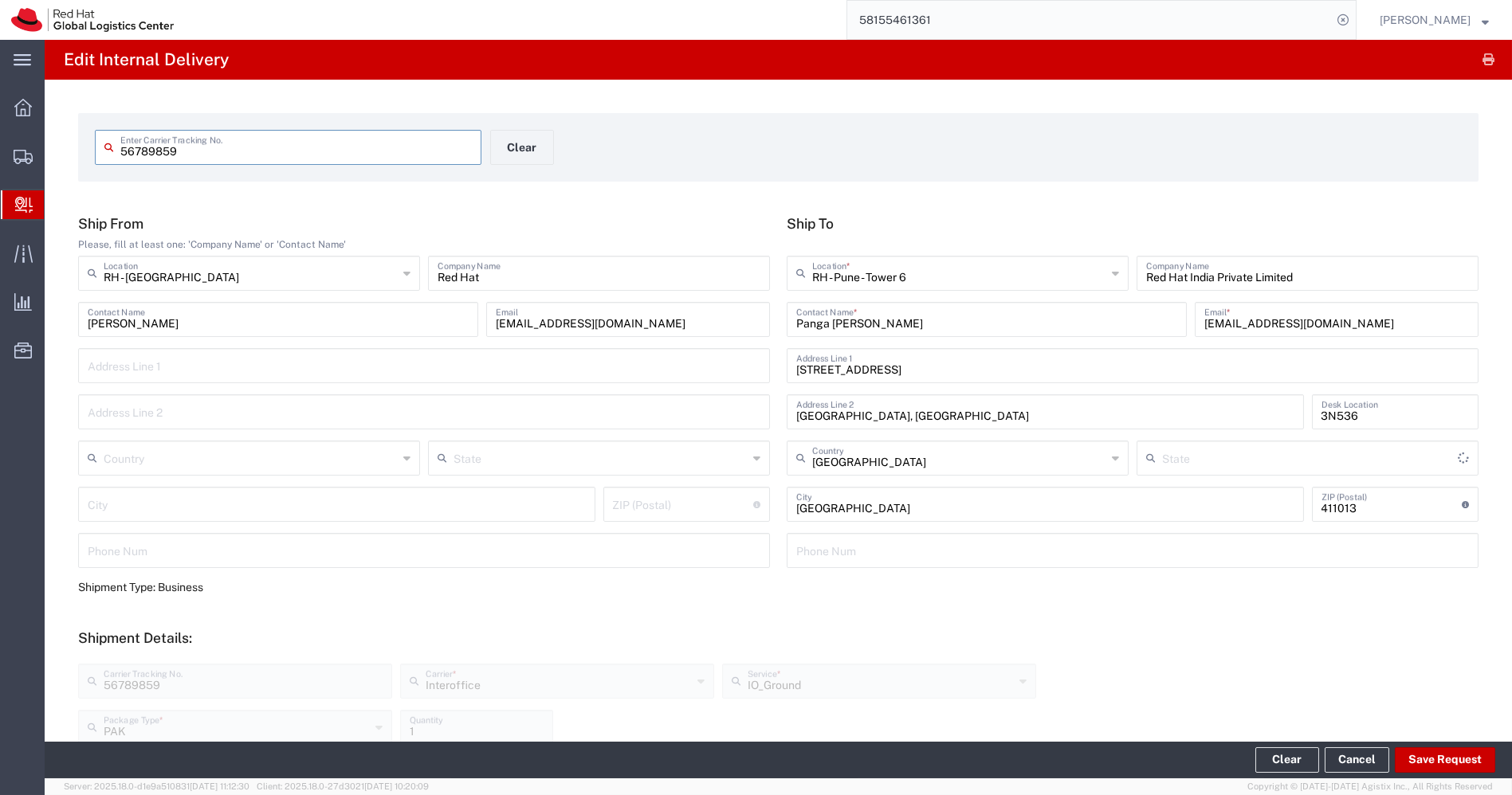
type input "Mahārāshtra"
click at [267, 145] on input "56789859" at bounding box center [297, 146] width 352 height 28
paste input "20880305913"
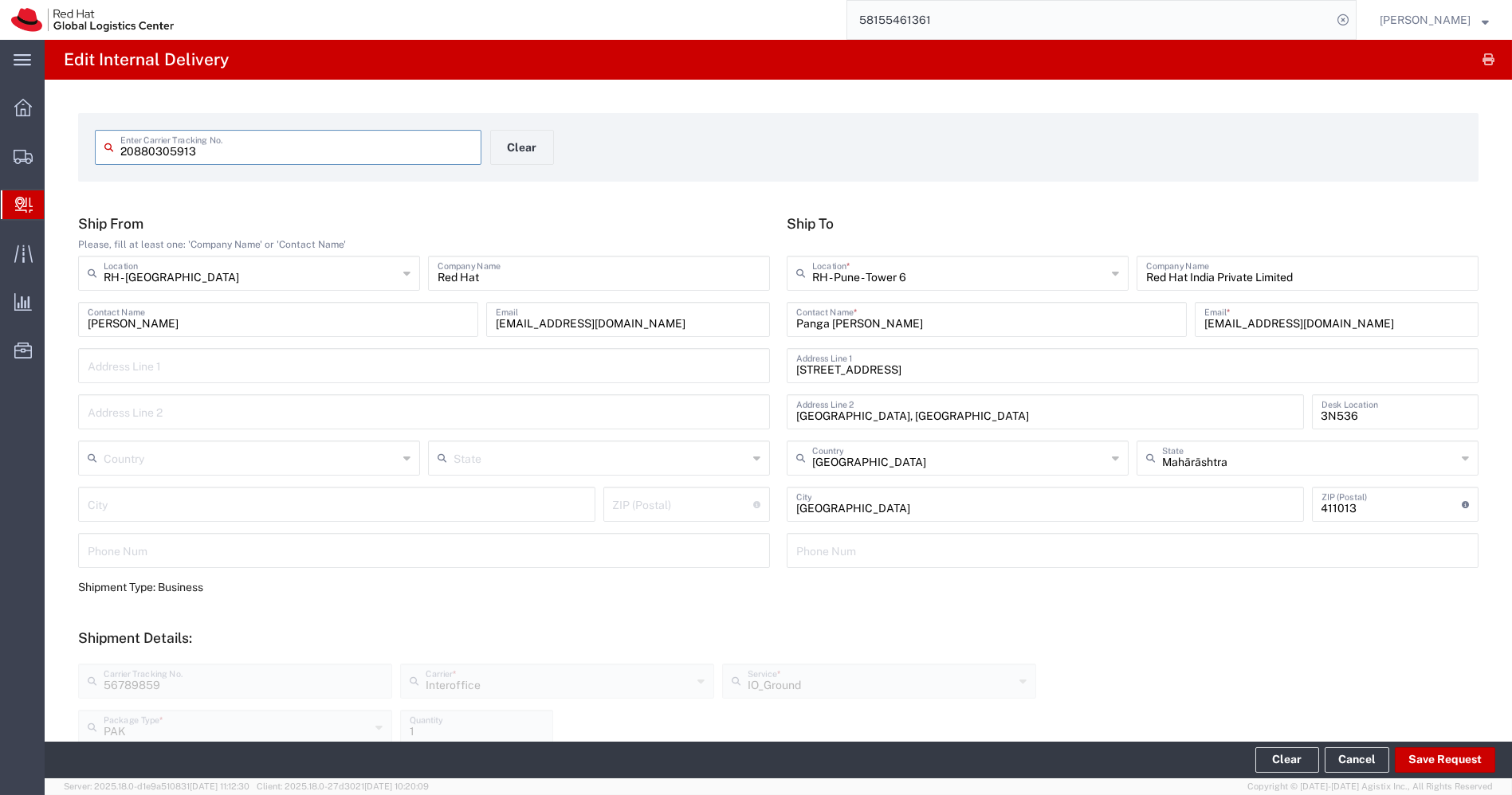
type input "20880305913"
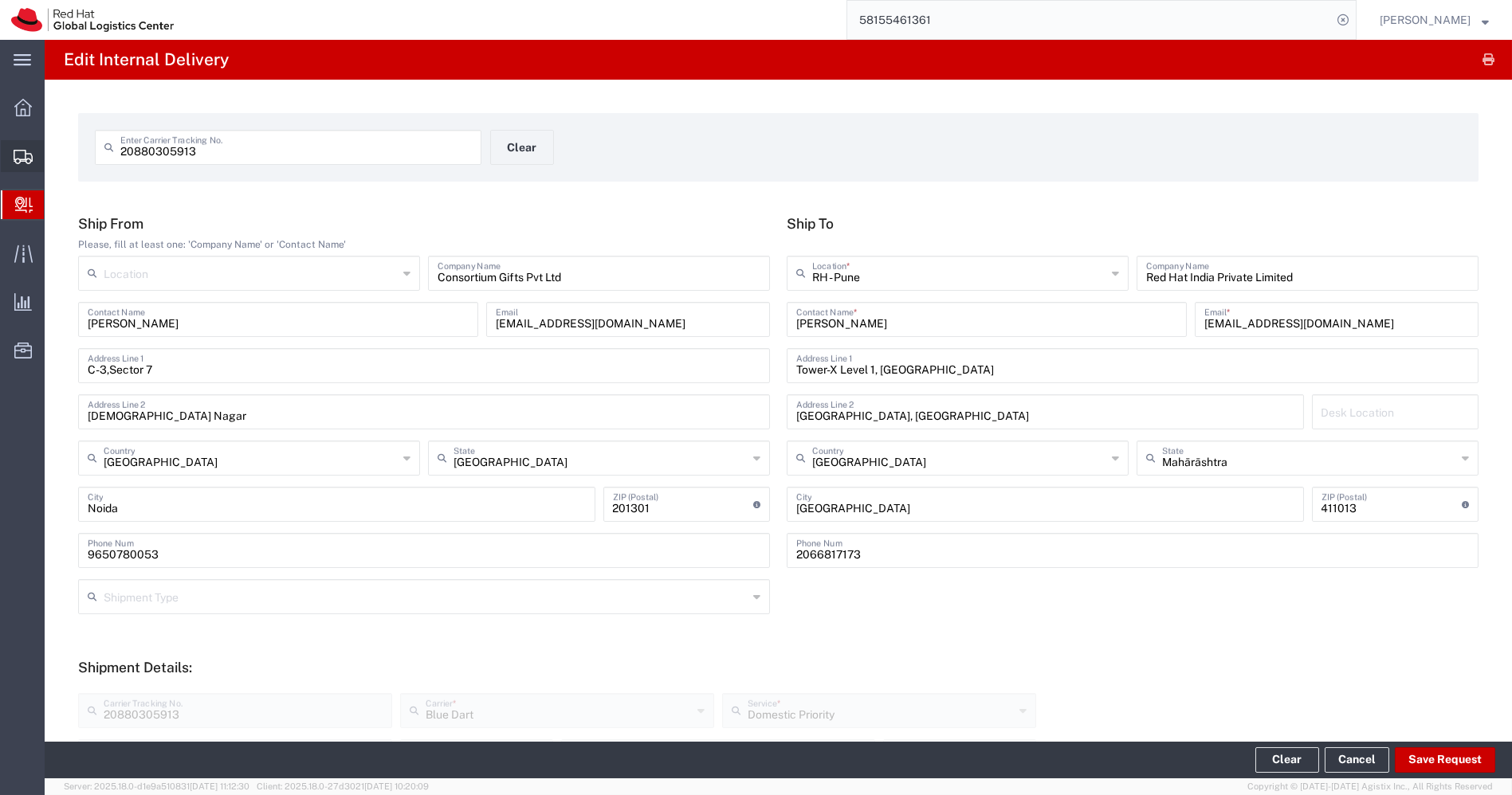
click at [55, 160] on span "Shipments" at bounding box center [49, 156] width 11 height 32
